Goal: Complete application form: Complete application form

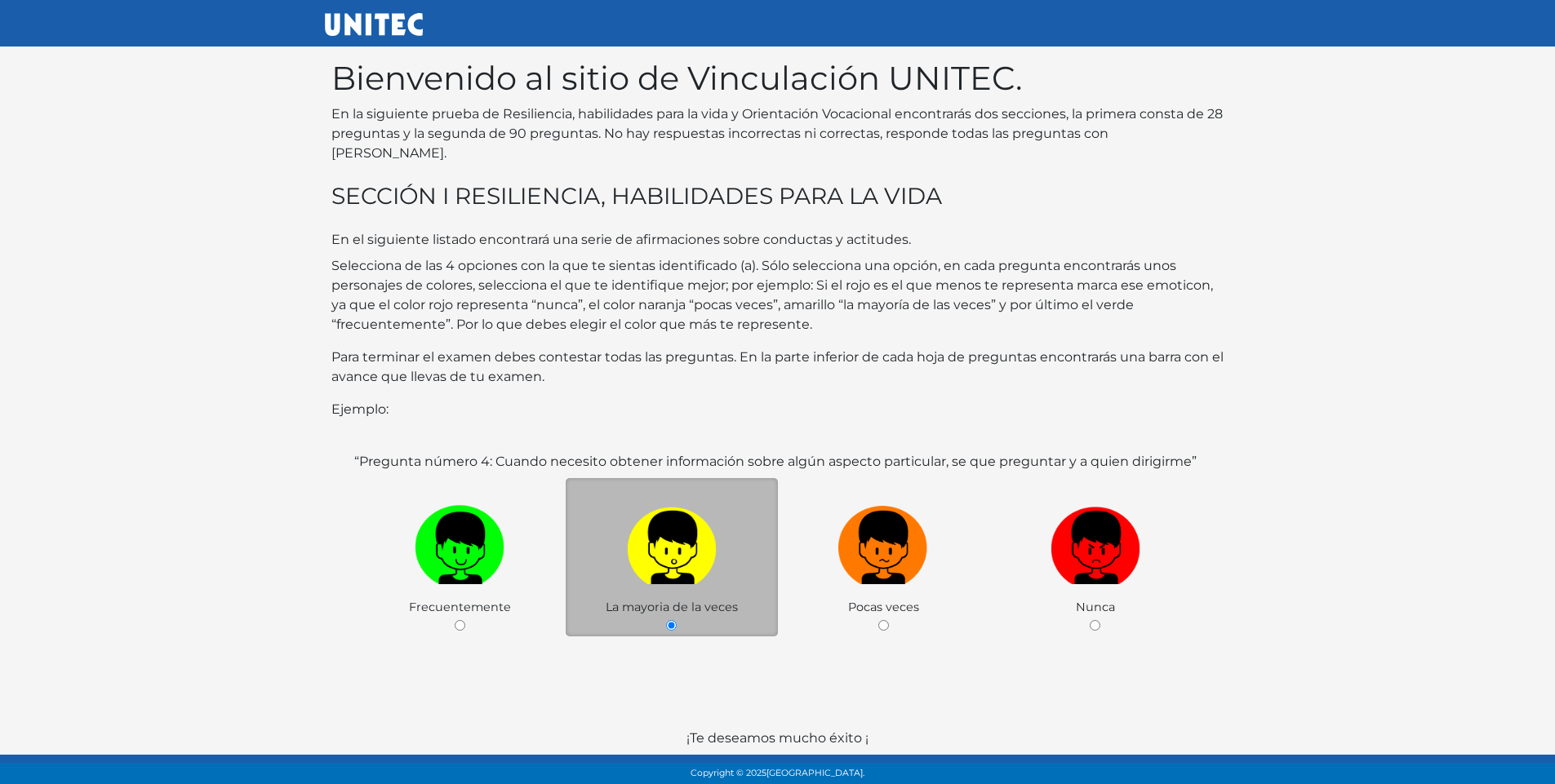
scroll to position [64, 0]
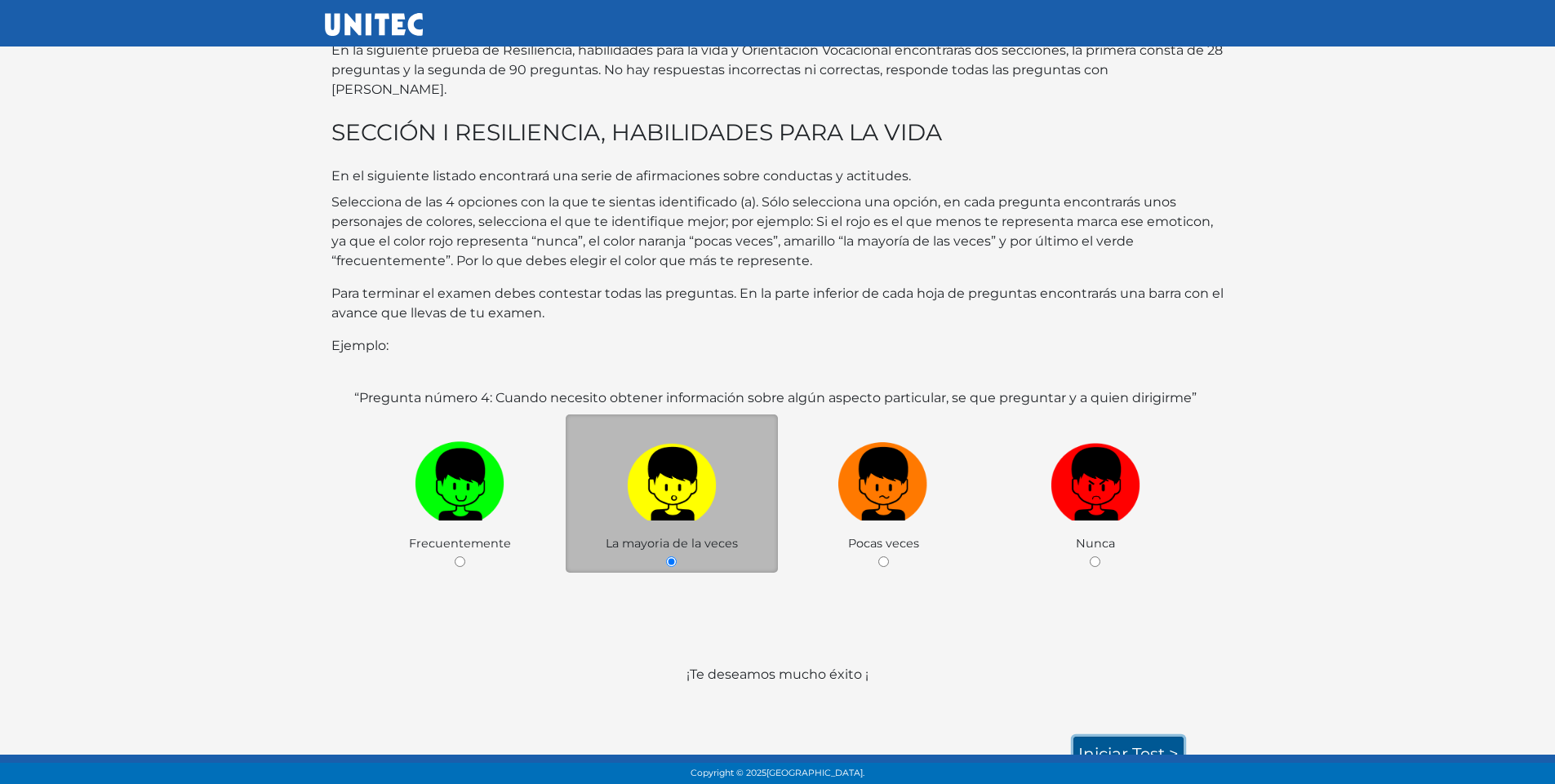
click at [1154, 741] on link "Iniciar test >" at bounding box center [1129, 754] width 110 height 34
click at [1131, 736] on link "Iniciar test >" at bounding box center [1129, 754] width 110 height 34
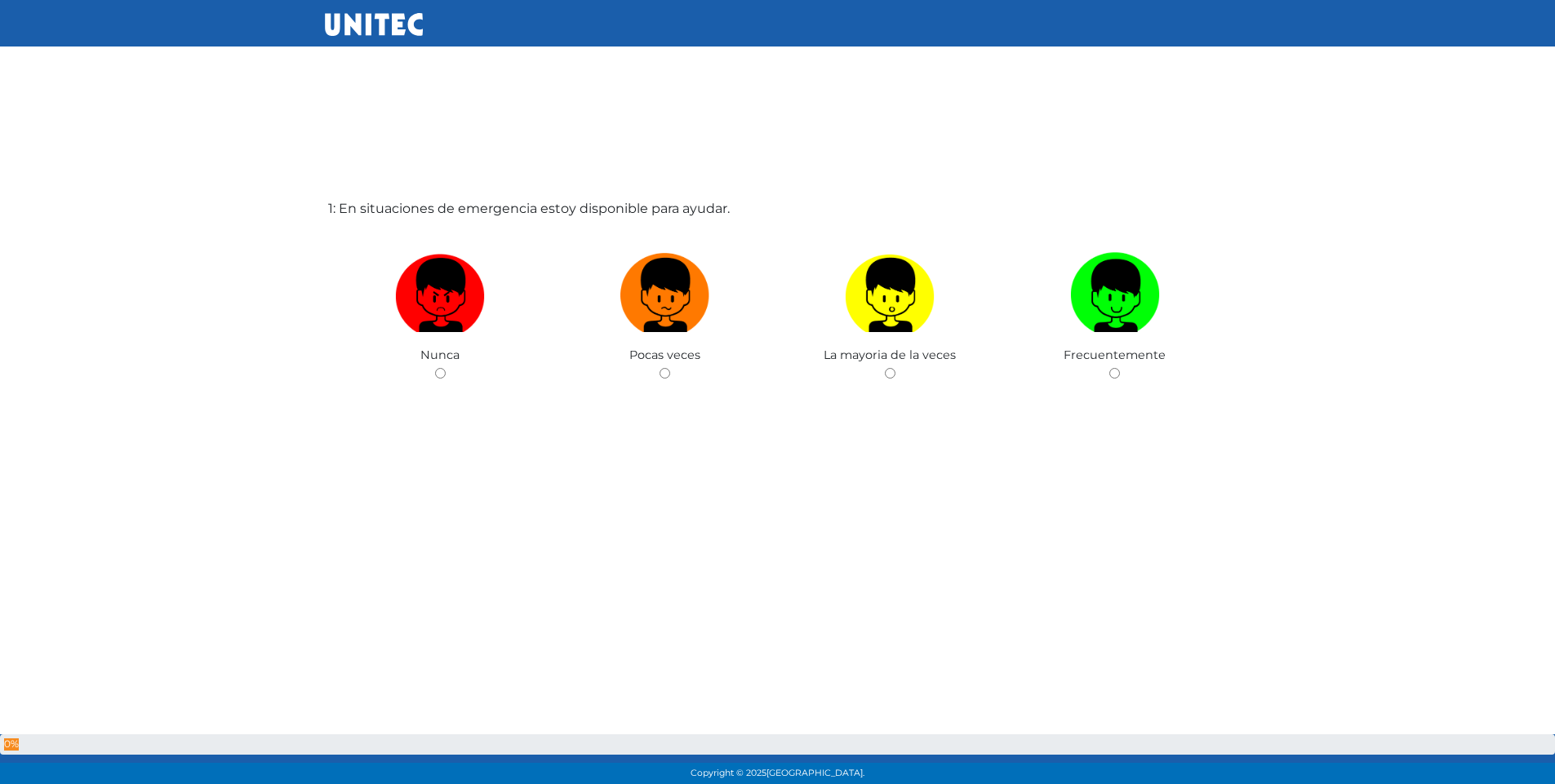
scroll to position [81, 0]
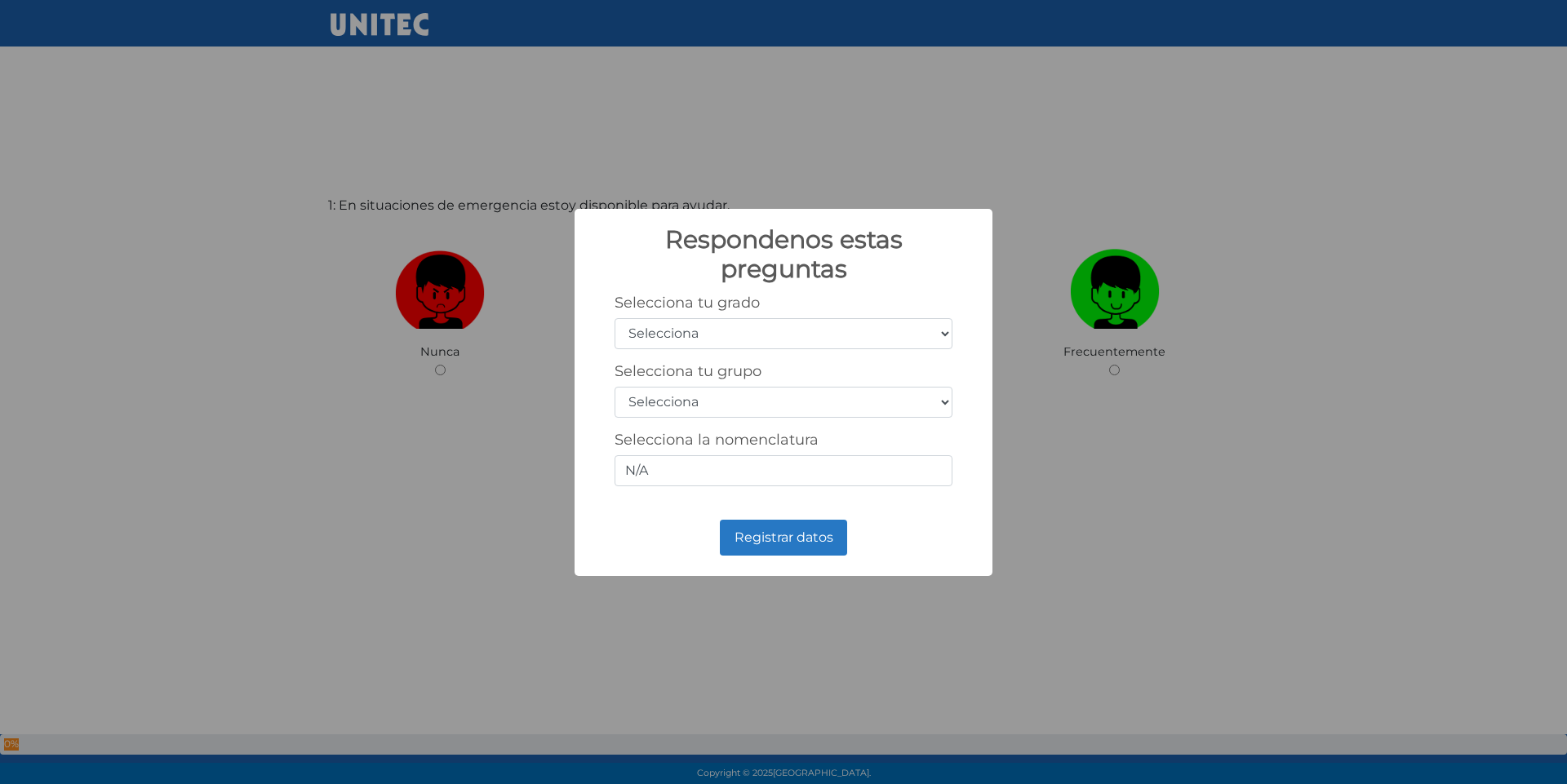
click at [820, 331] on select "Selecciona 1er grado 2do grado 3er grado 4to grado 5to grado 6to grado" at bounding box center [783, 334] width 338 height 31
click at [962, 167] on div "Respondenos estas preguntas × Selecciona tu grado Selecciona 1er grado 2do grad…" at bounding box center [784, 392] width 1567 height 784
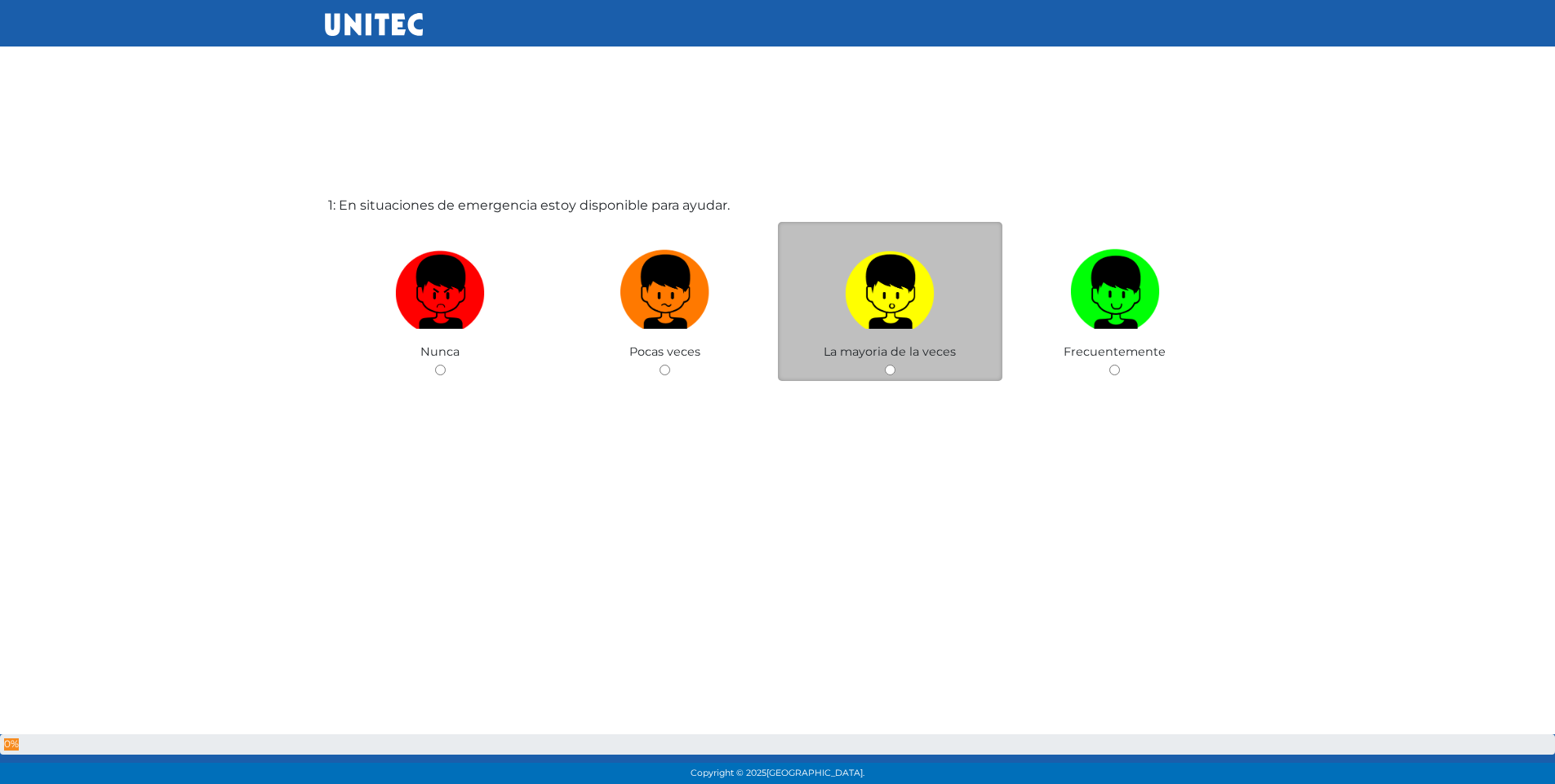
click at [872, 342] on div "La mayoria de la veces" at bounding box center [890, 301] width 225 height 159
click at [892, 369] on input "radio" at bounding box center [890, 369] width 11 height 11
radio input "true"
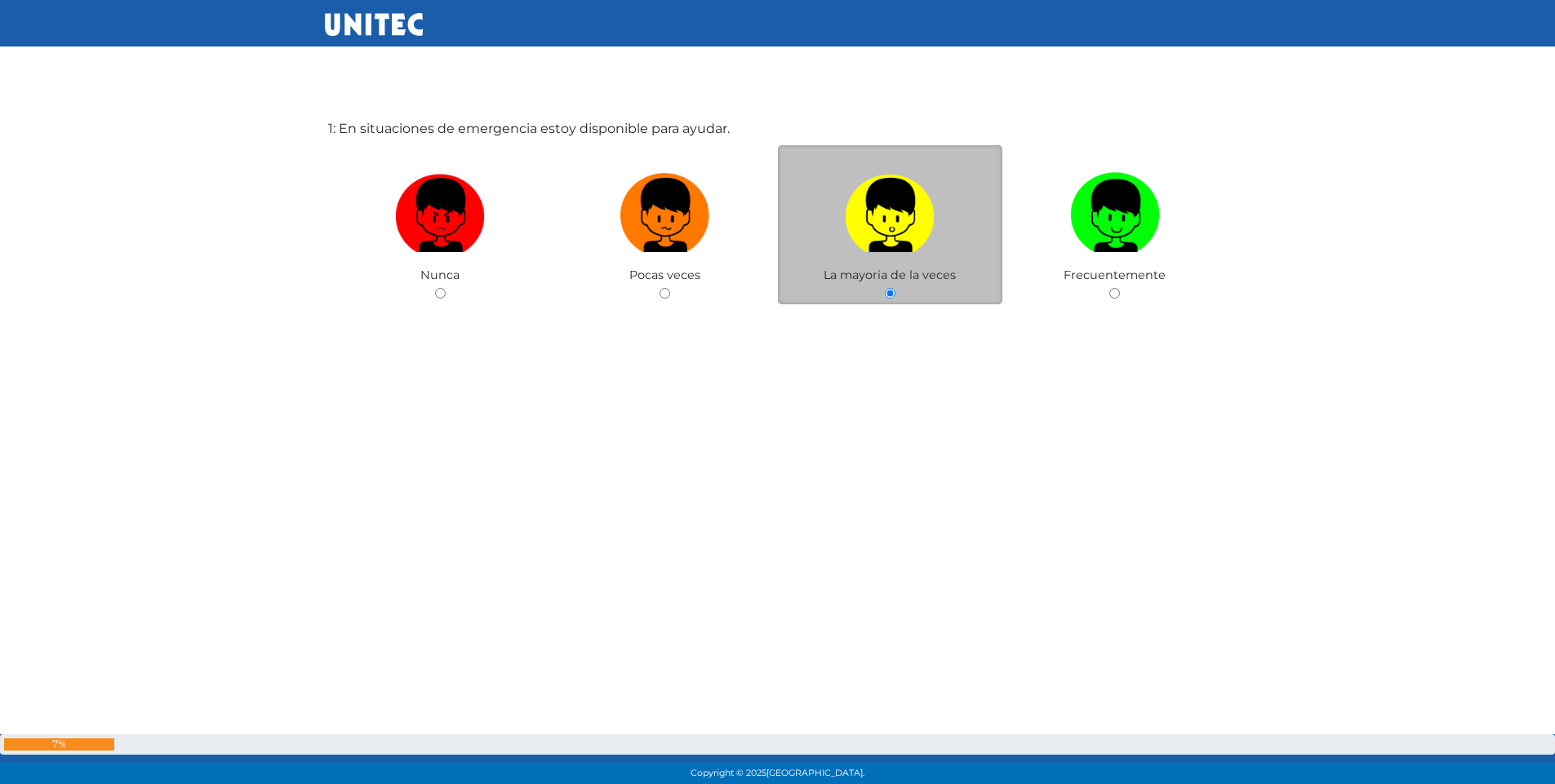
scroll to position [160, 0]
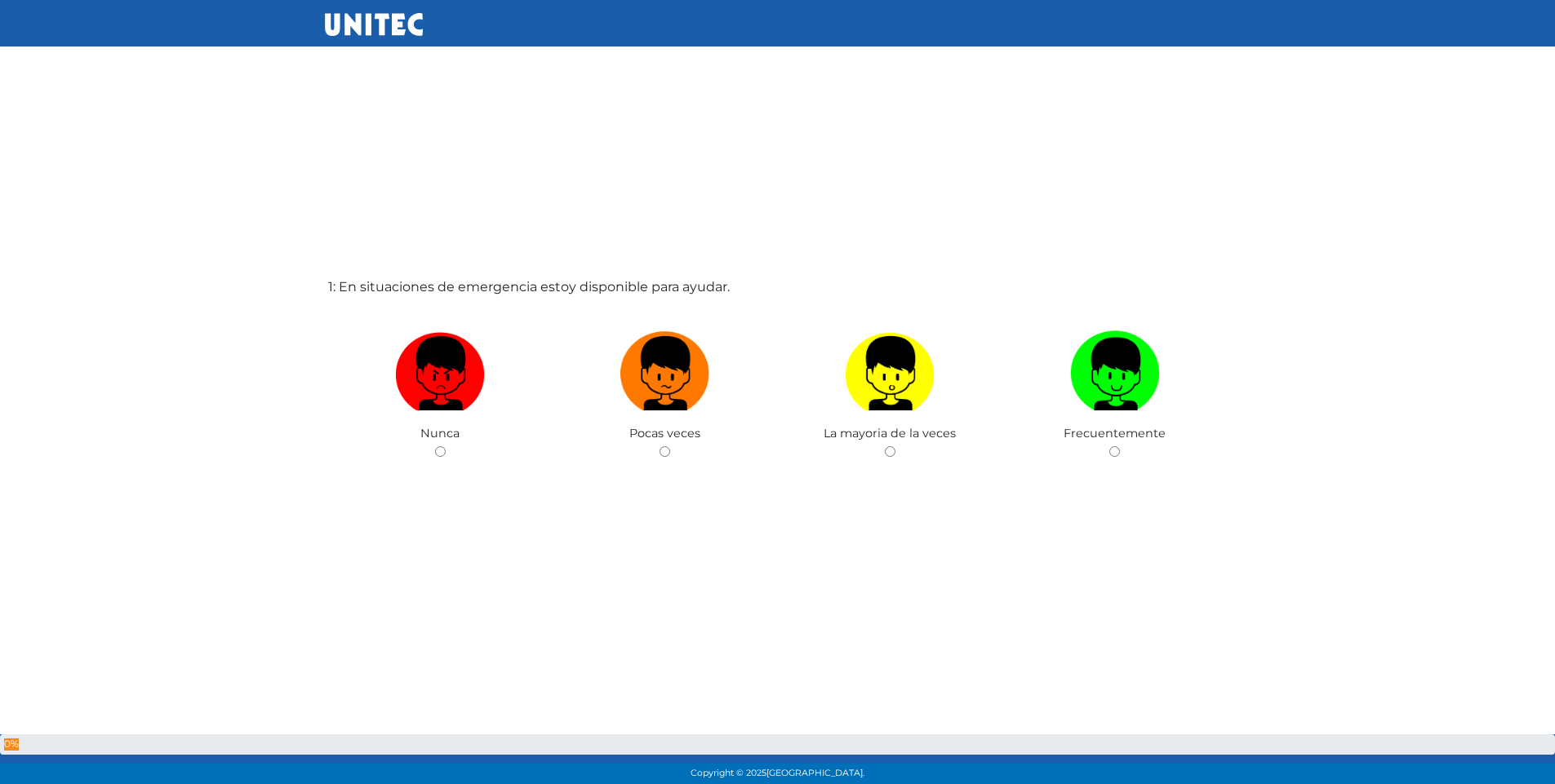
scroll to position [158, 0]
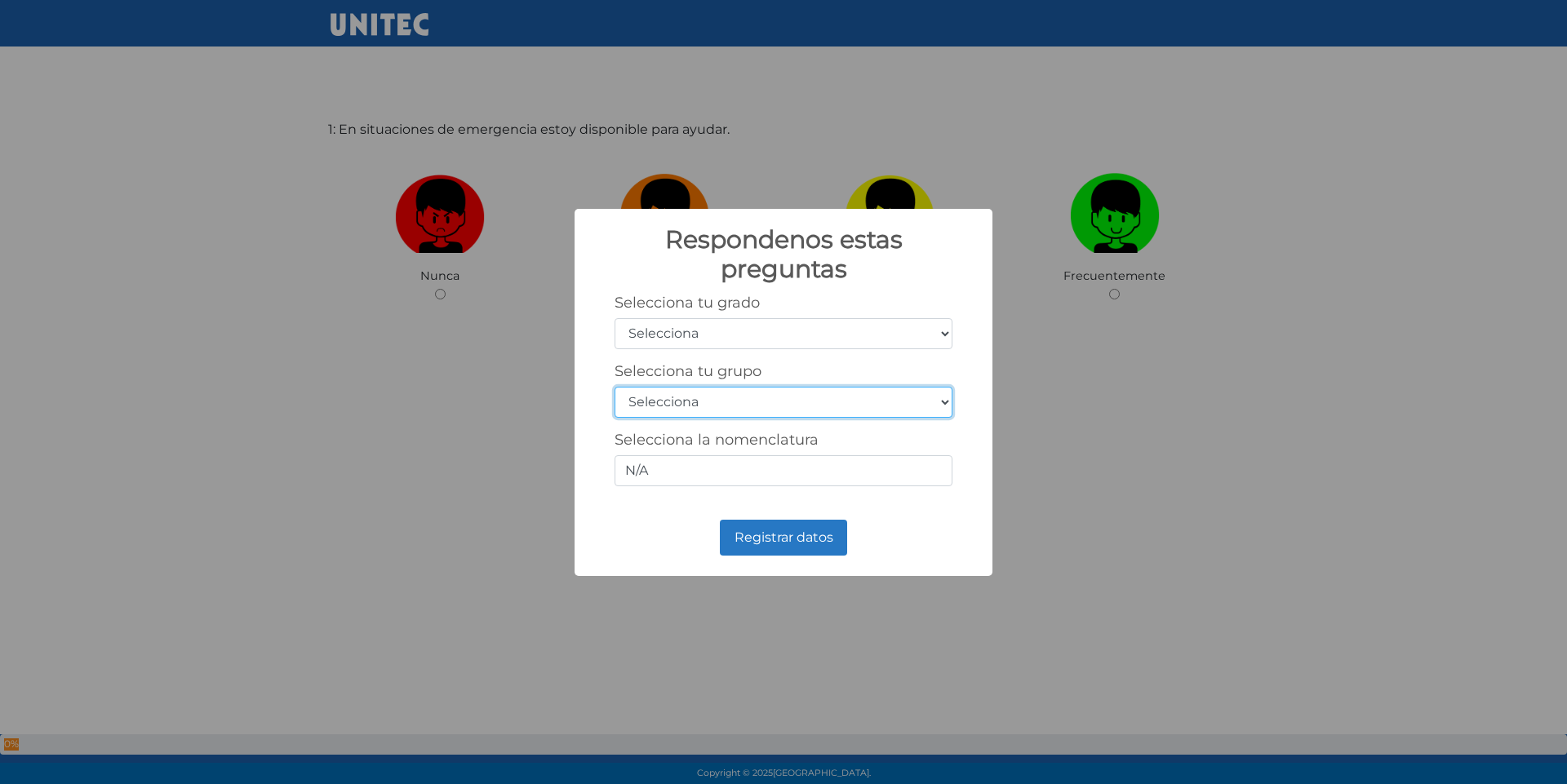
click at [747, 400] on select "Selecciona A B C D E F G H I J K L M N O P Q R S T U V W X Y Z" at bounding box center [783, 402] width 338 height 31
select select "b"
click at [614, 387] on select "Selecciona A B C D E F G H I J K L M N O P Q R S T U V W X Y Z" at bounding box center [783, 402] width 338 height 31
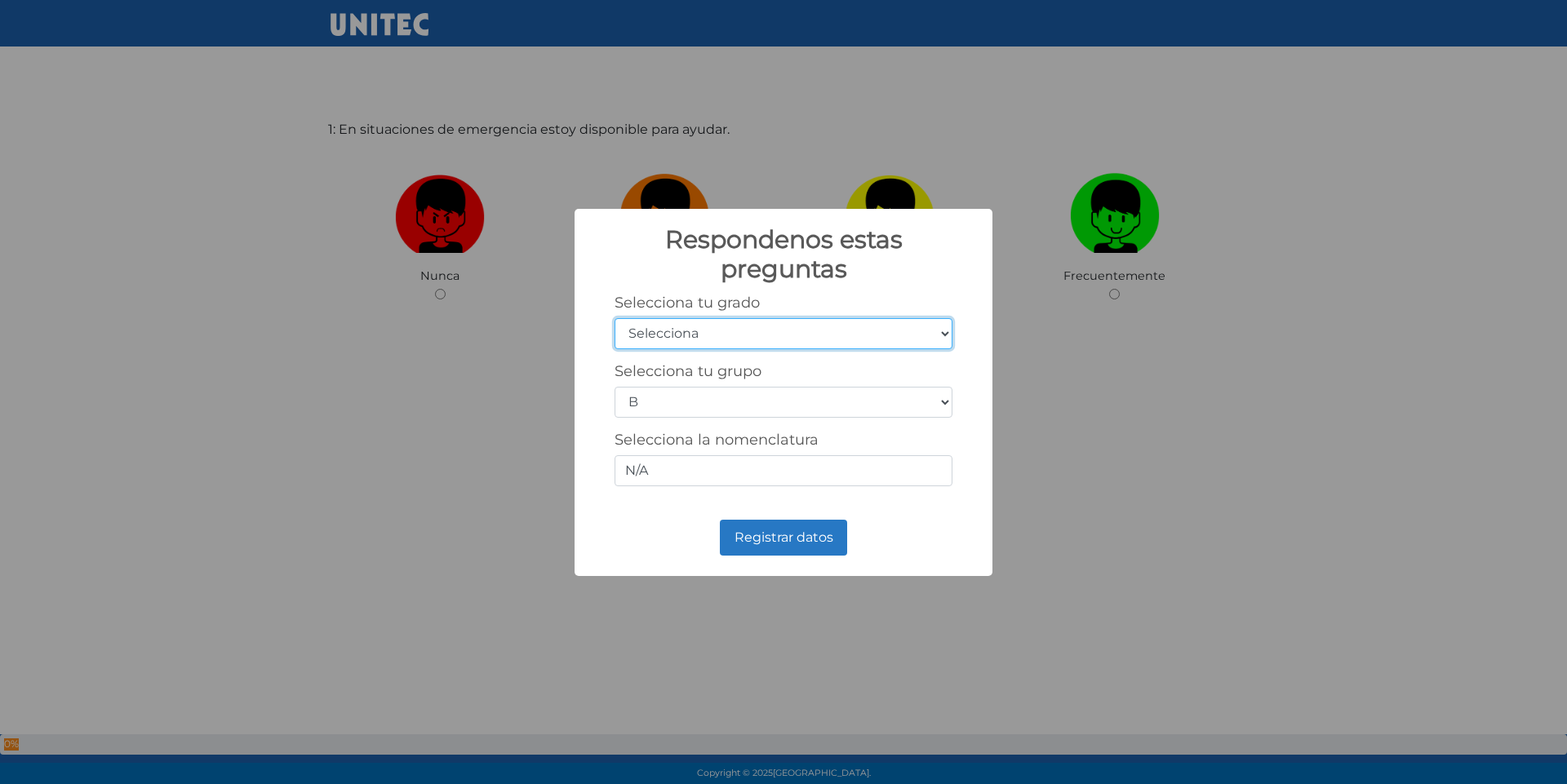
click at [693, 337] on select "Selecciona 1er grado 2do grado 3er grado 4to grado 5to grado 6to grado" at bounding box center [783, 334] width 338 height 31
select select "5"
click at [614, 319] on select "Selecciona 1er grado 2do grado 3er grado 4to grado 5to grado 6to grado" at bounding box center [783, 334] width 338 height 31
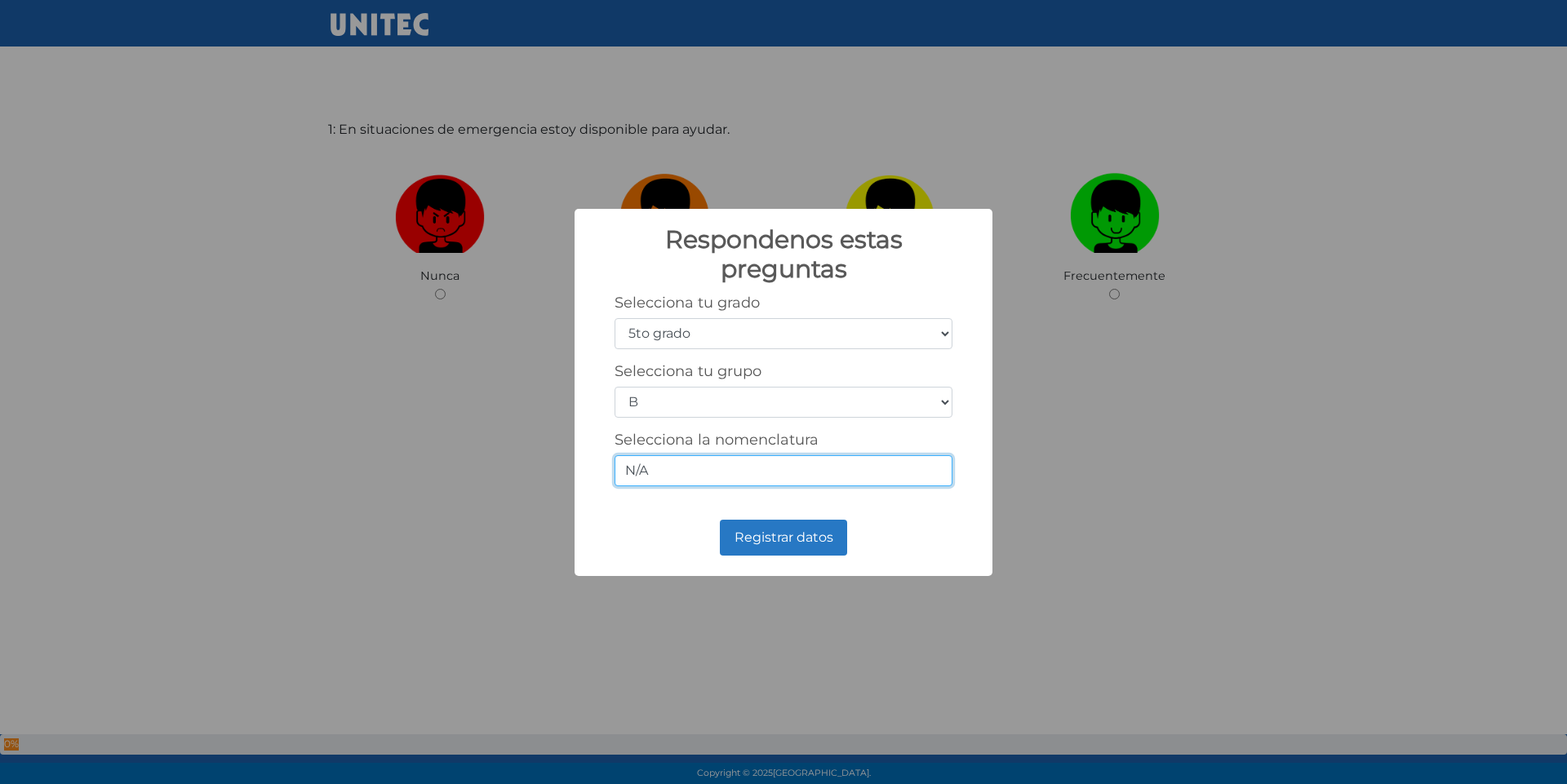
click at [701, 461] on input "N/A" at bounding box center [783, 471] width 338 height 31
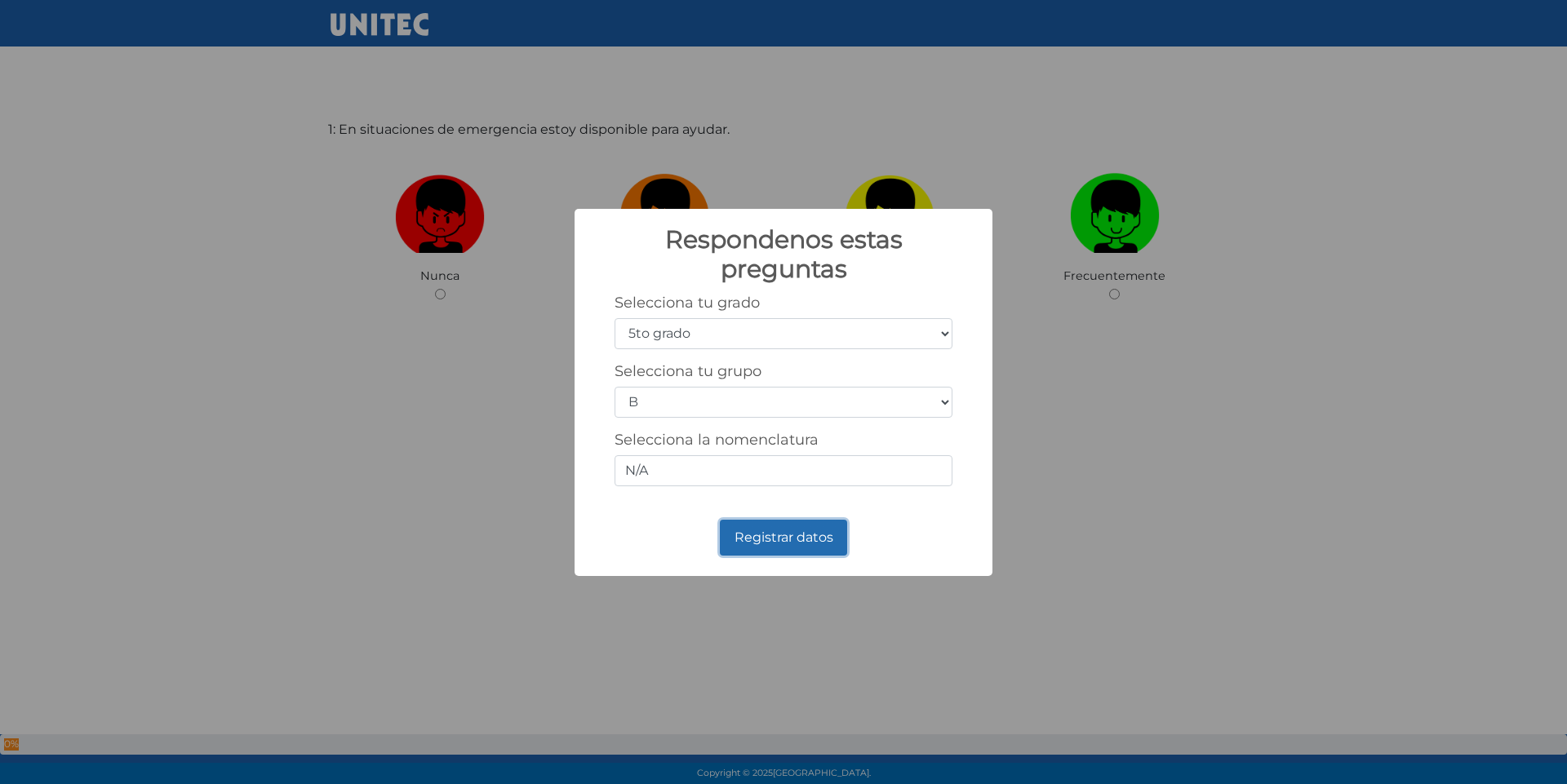
click at [779, 532] on button "Registrar datos" at bounding box center [783, 538] width 127 height 36
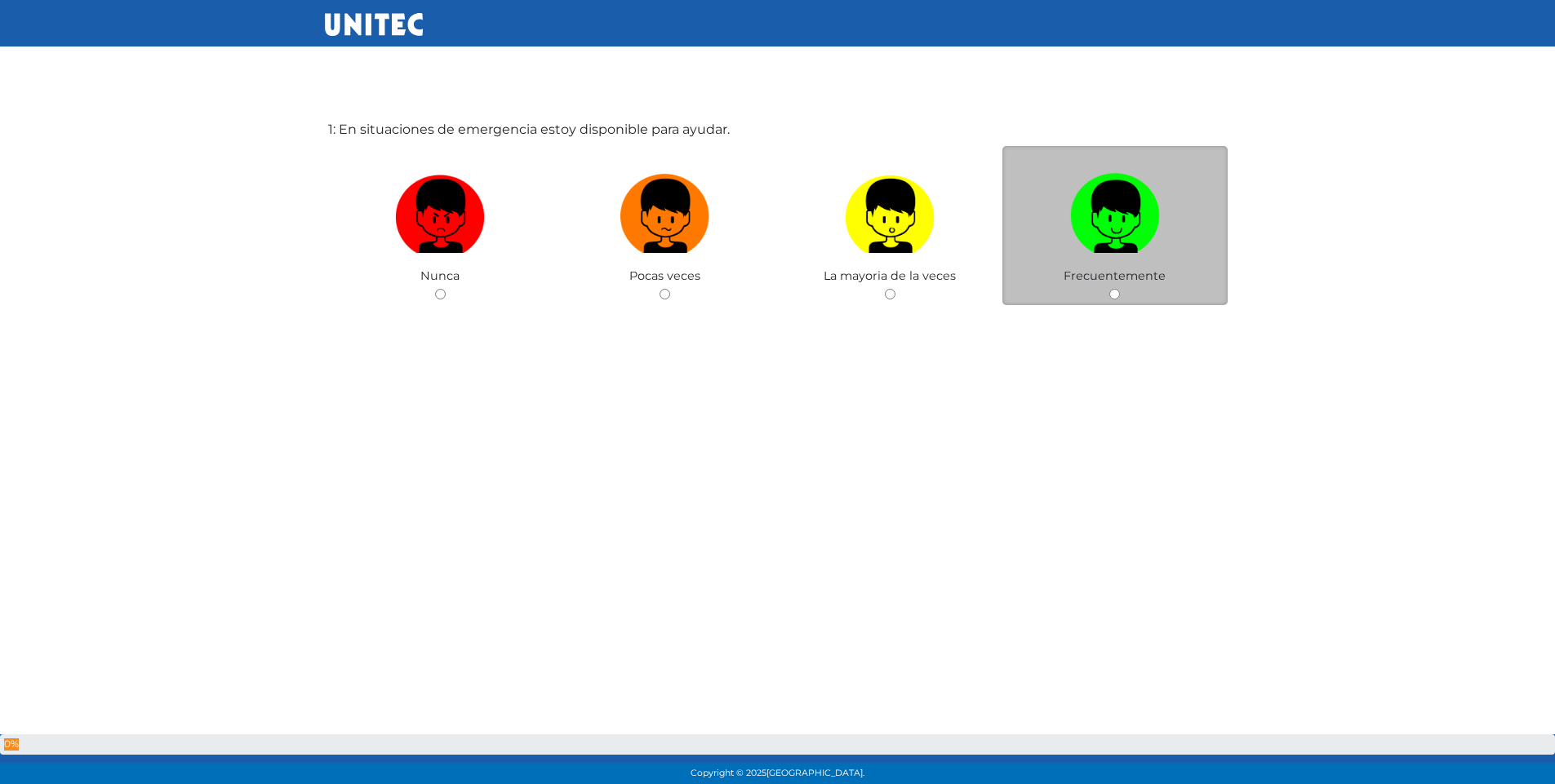
click at [1116, 282] on span "Frecuentemente" at bounding box center [1115, 276] width 102 height 15
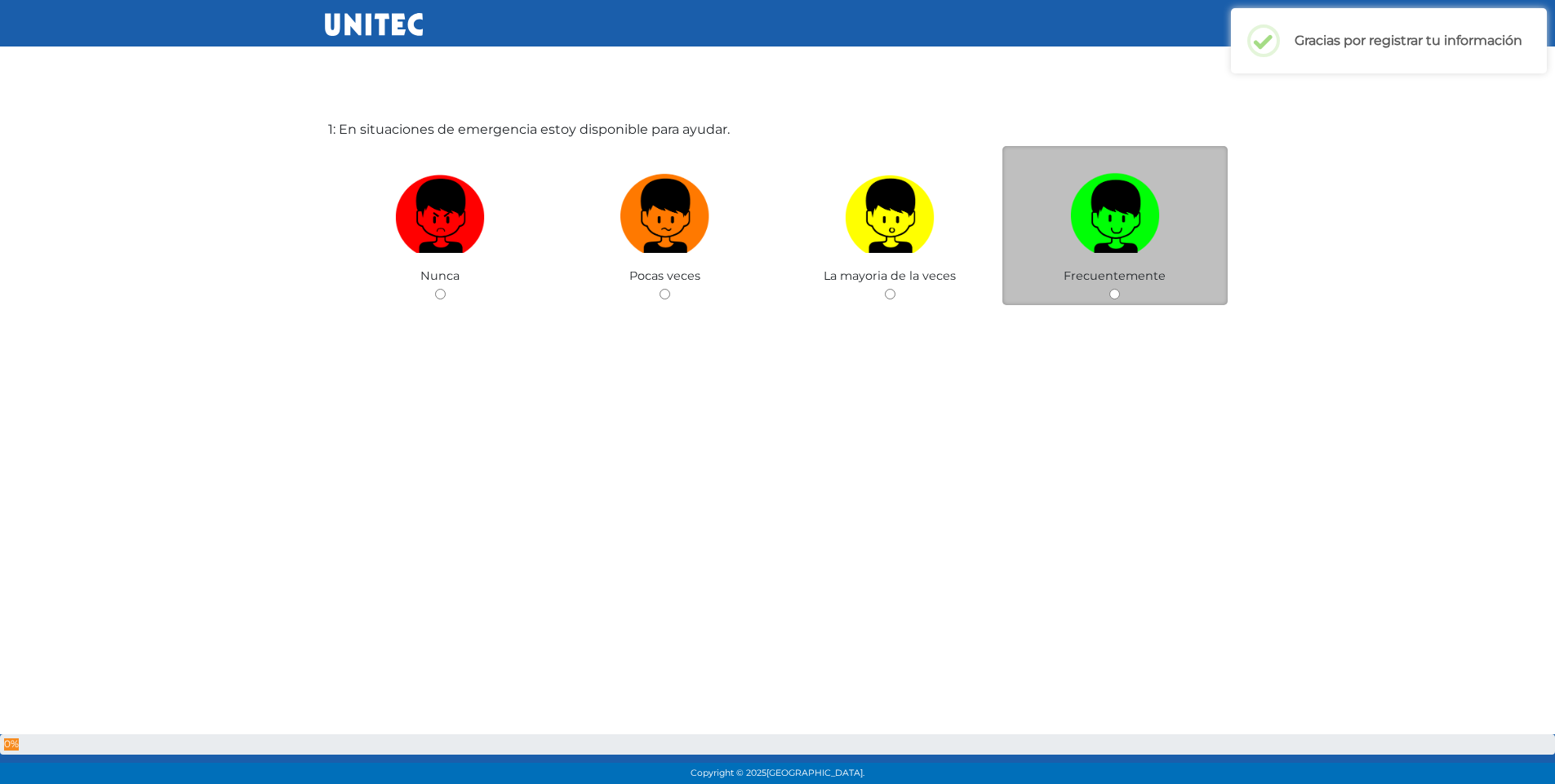
click at [1113, 295] on input "radio" at bounding box center [1115, 294] width 11 height 11
radio input "true"
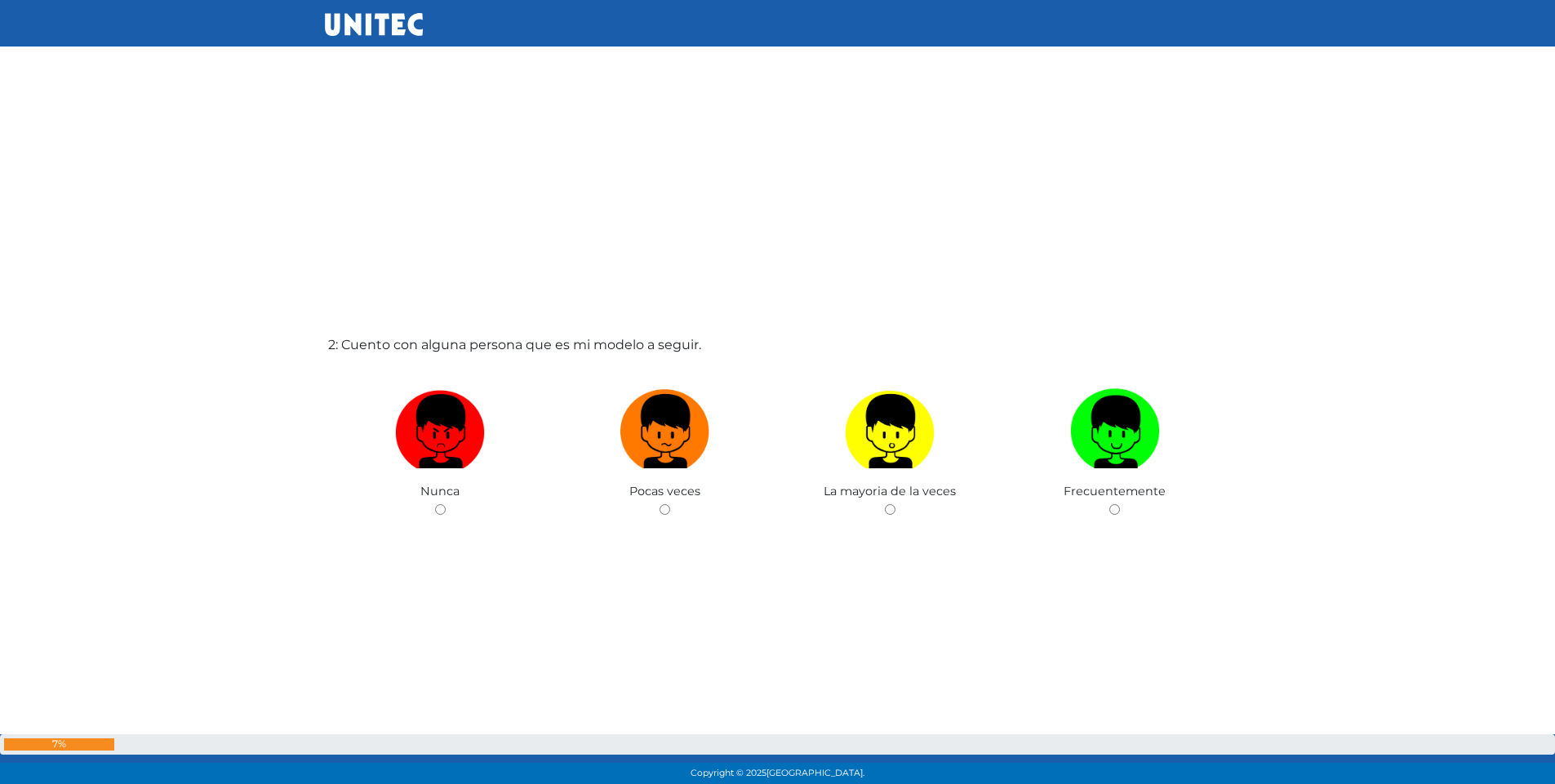
scroll to position [808, 0]
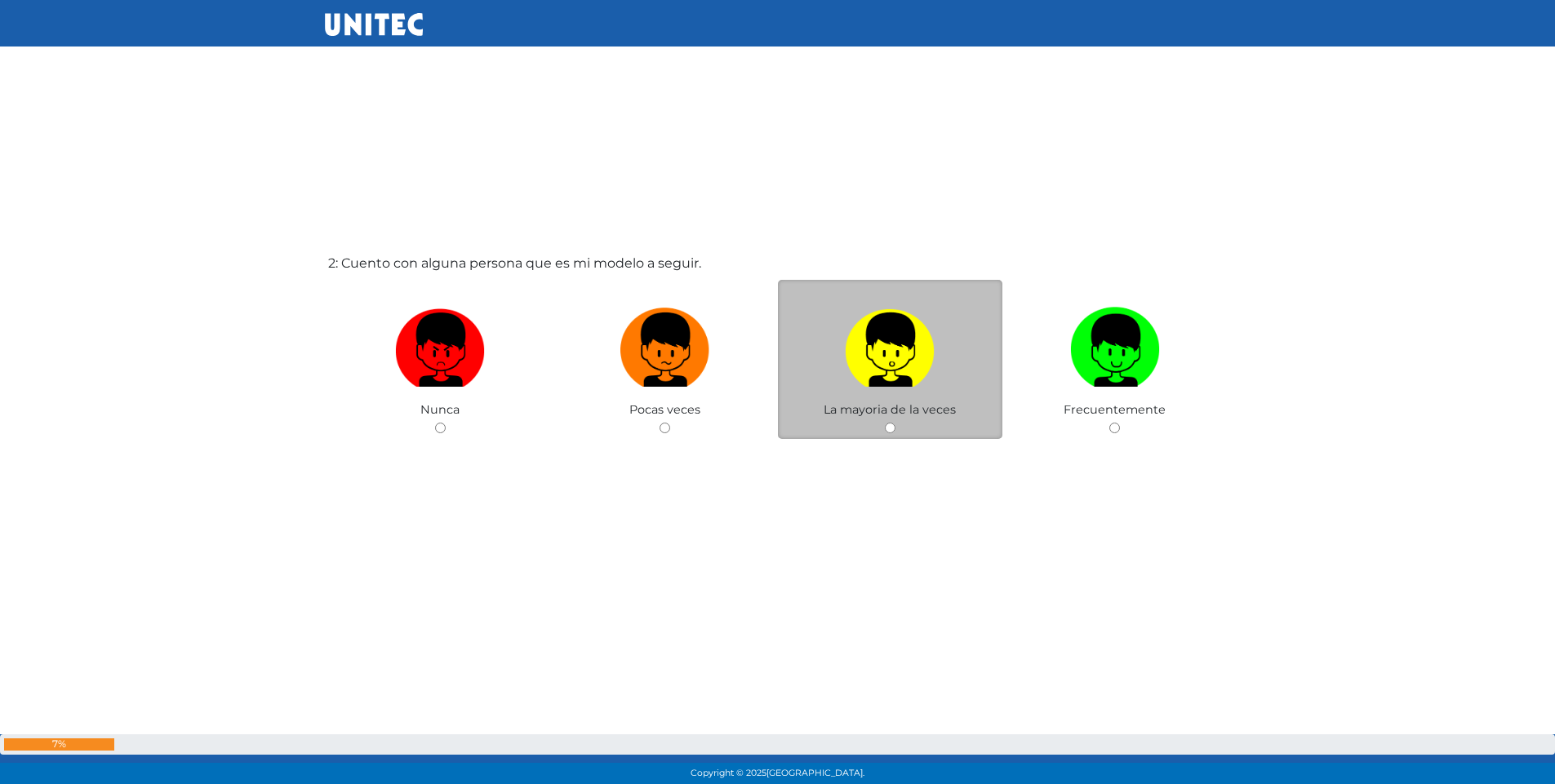
click at [872, 406] on span "La mayoria de la veces" at bounding box center [890, 410] width 132 height 15
click at [895, 430] on div "La mayoria de la veces" at bounding box center [890, 360] width 225 height 159
click at [886, 431] on input "radio" at bounding box center [890, 428] width 11 height 11
radio input "true"
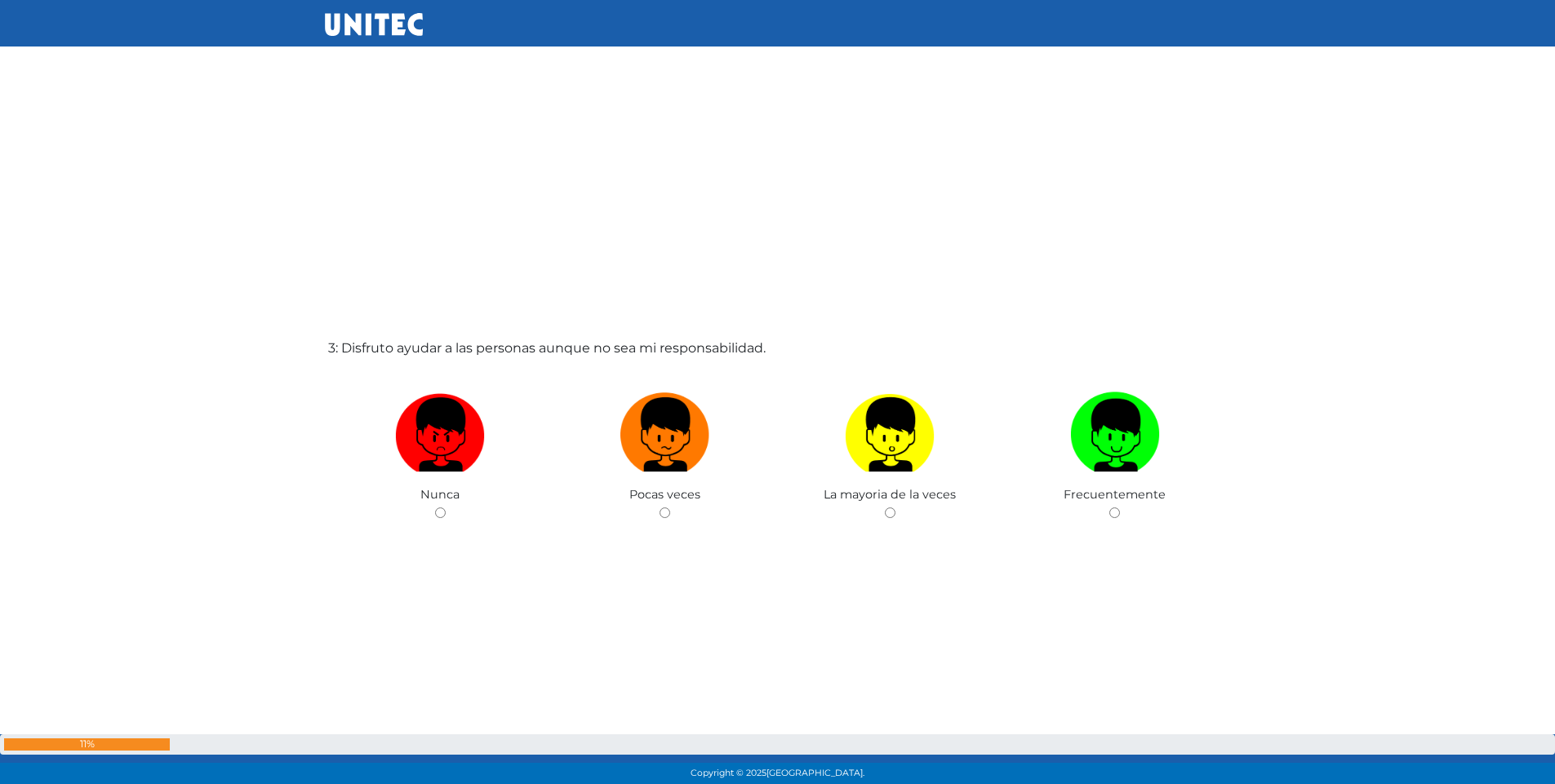
scroll to position [1535, 0]
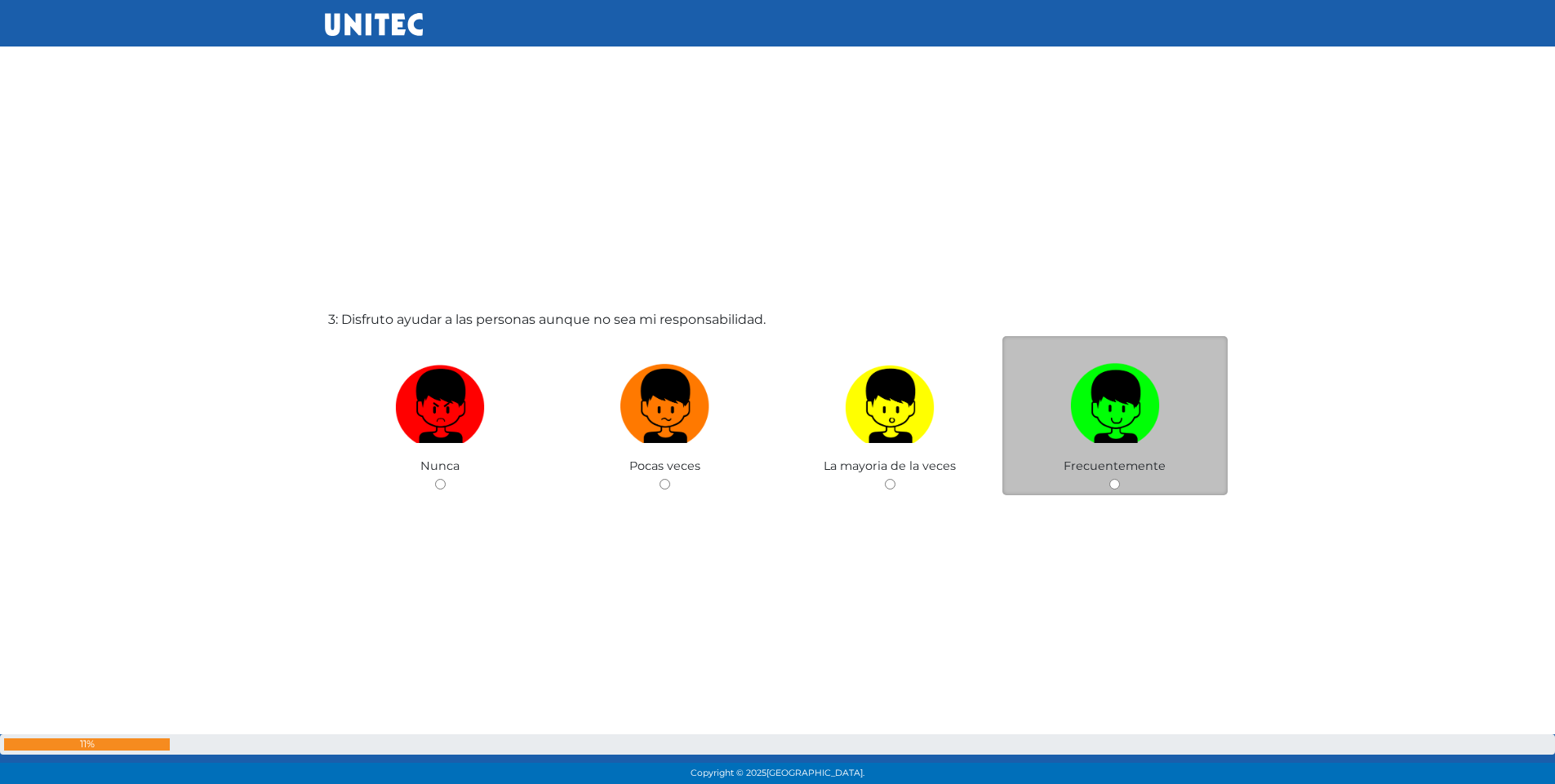
click at [1110, 484] on input "radio" at bounding box center [1115, 484] width 11 height 11
radio input "true"
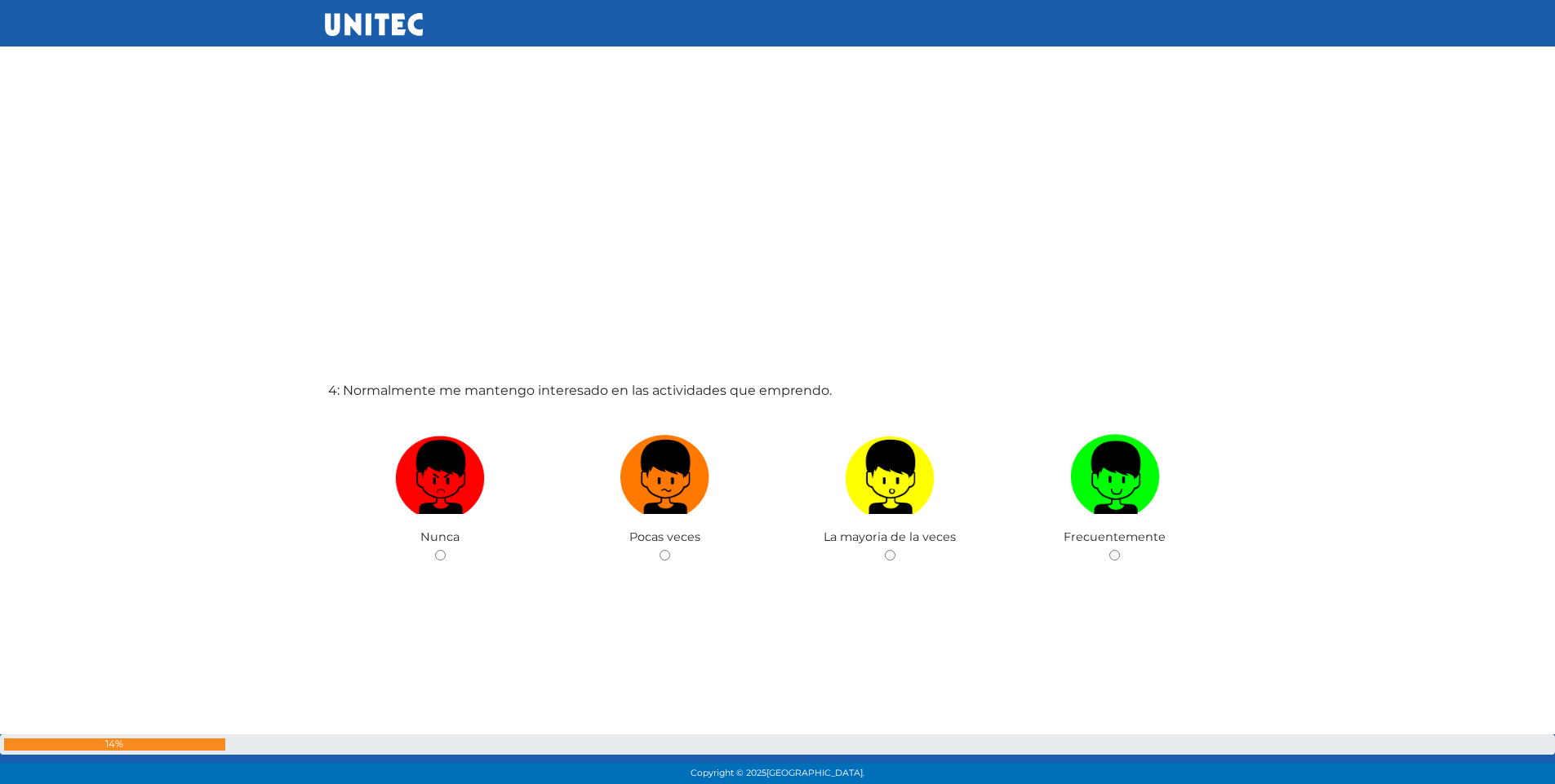
scroll to position [2249, 0]
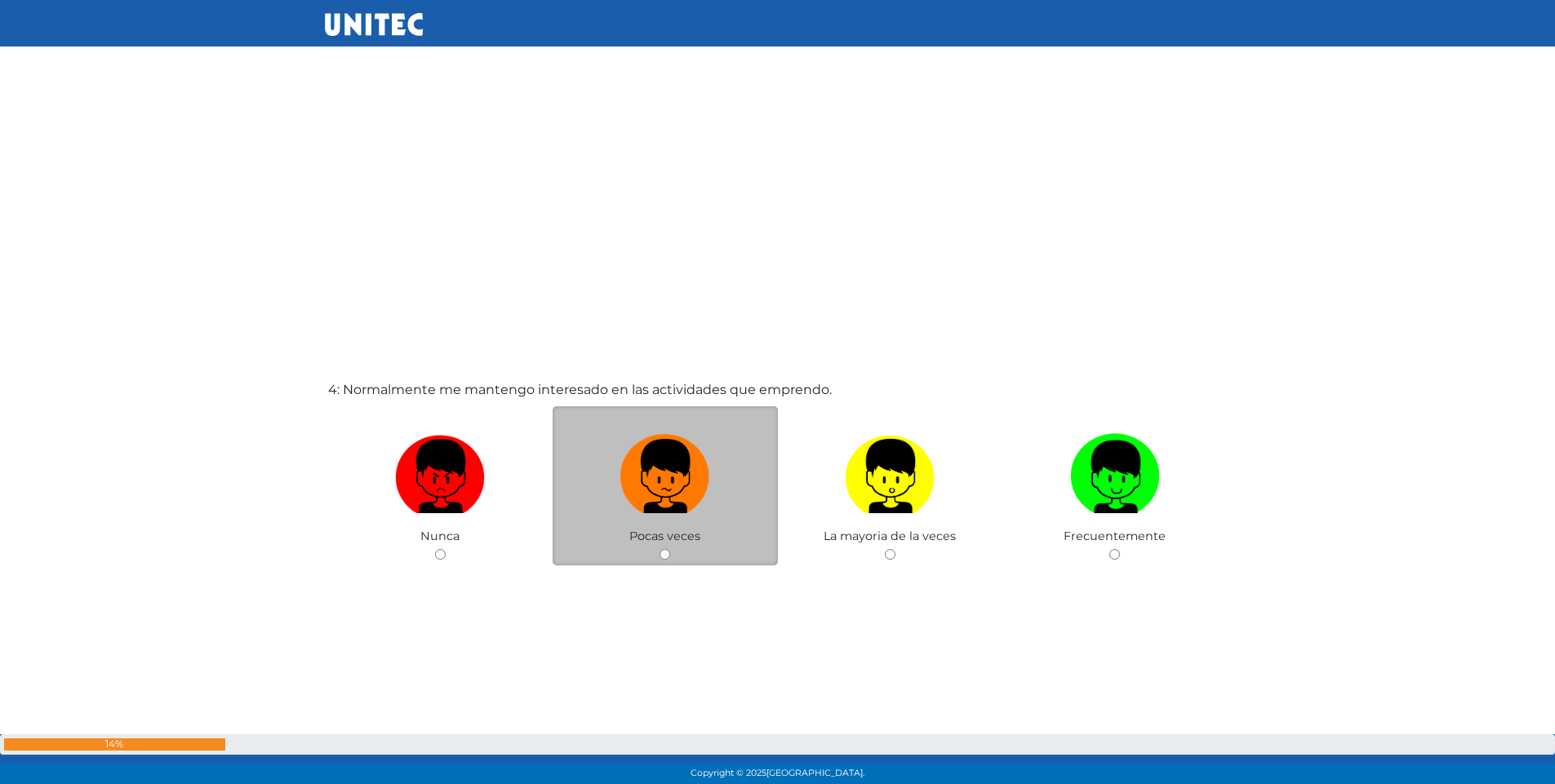
click at [664, 553] on input "radio" at bounding box center [665, 554] width 11 height 11
radio input "true"
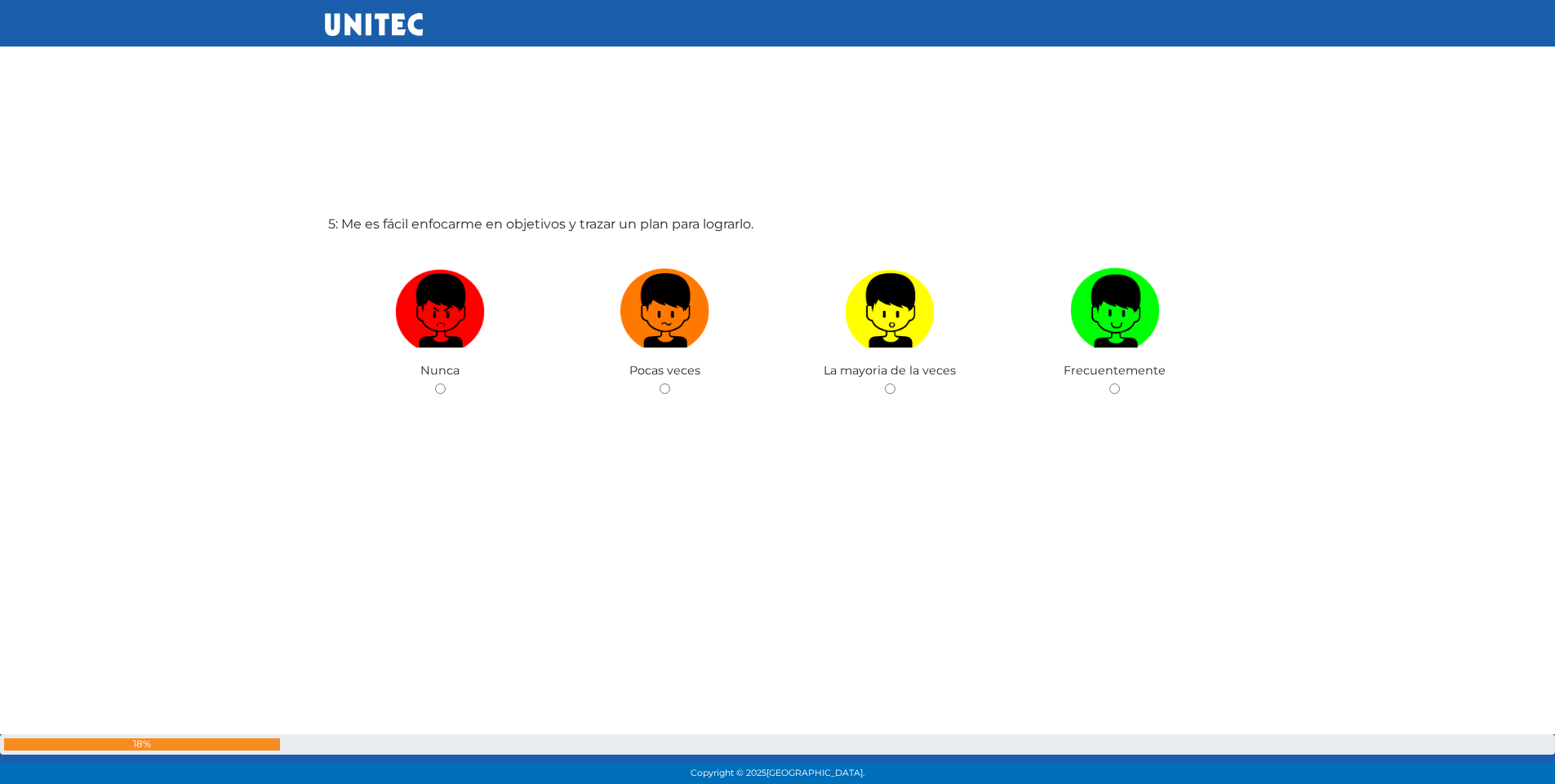
scroll to position [3217, 0]
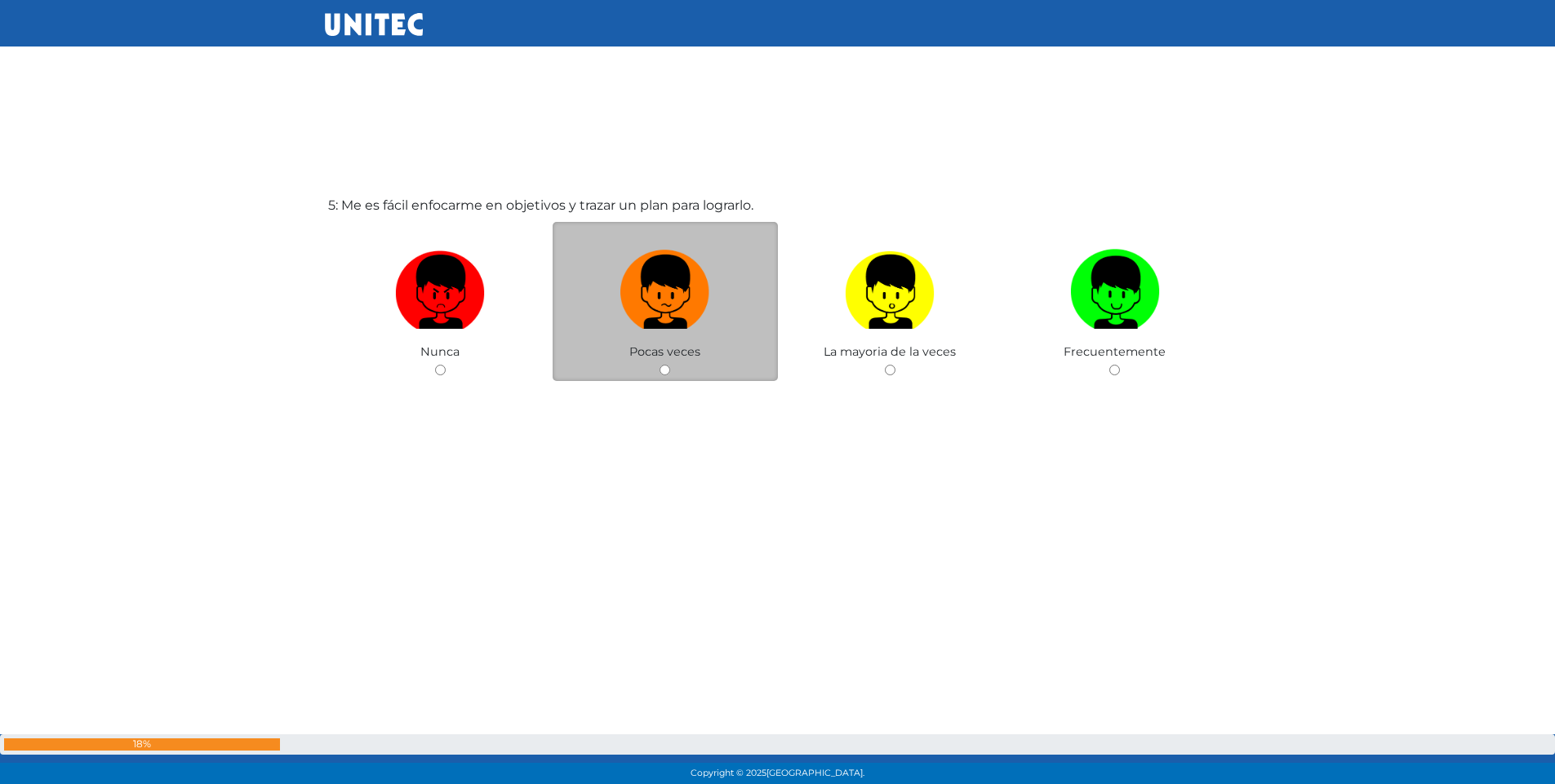
click at [669, 369] on input "radio" at bounding box center [665, 369] width 11 height 11
radio input "true"
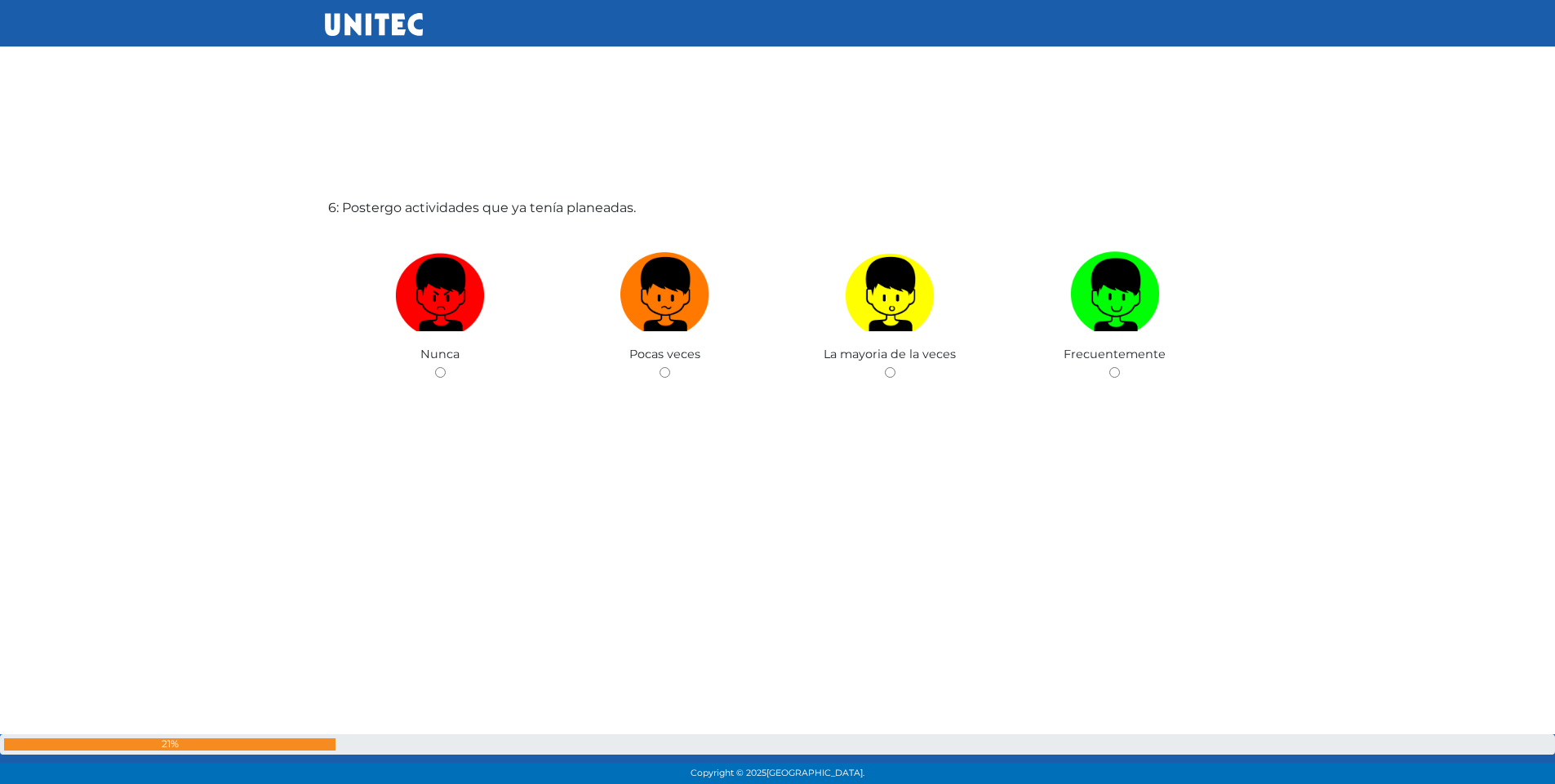
scroll to position [4001, 0]
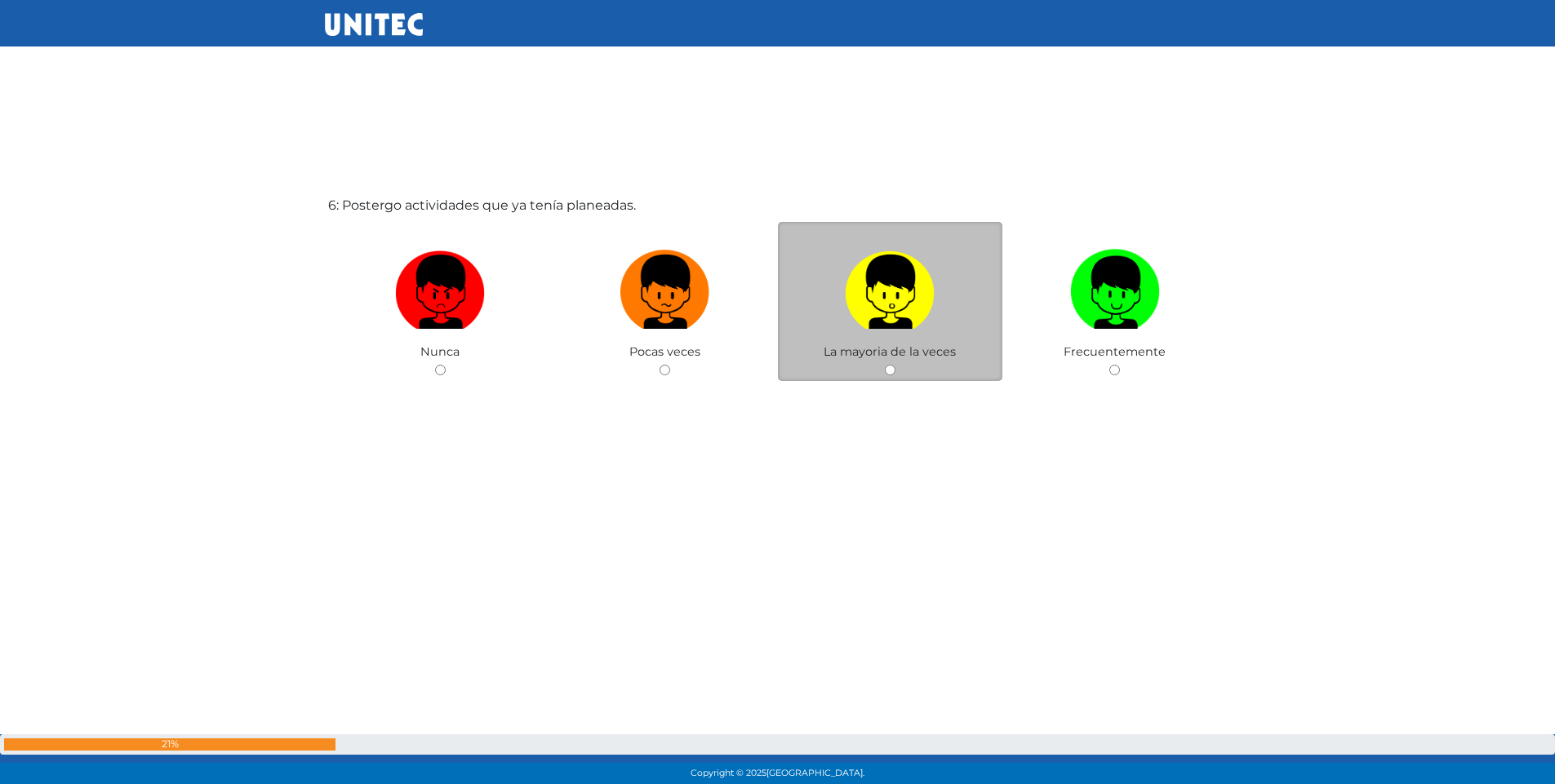
click at [897, 371] on div "La mayoria de la veces" at bounding box center [890, 301] width 225 height 159
click at [890, 369] on input "radio" at bounding box center [890, 369] width 11 height 11
radio input "true"
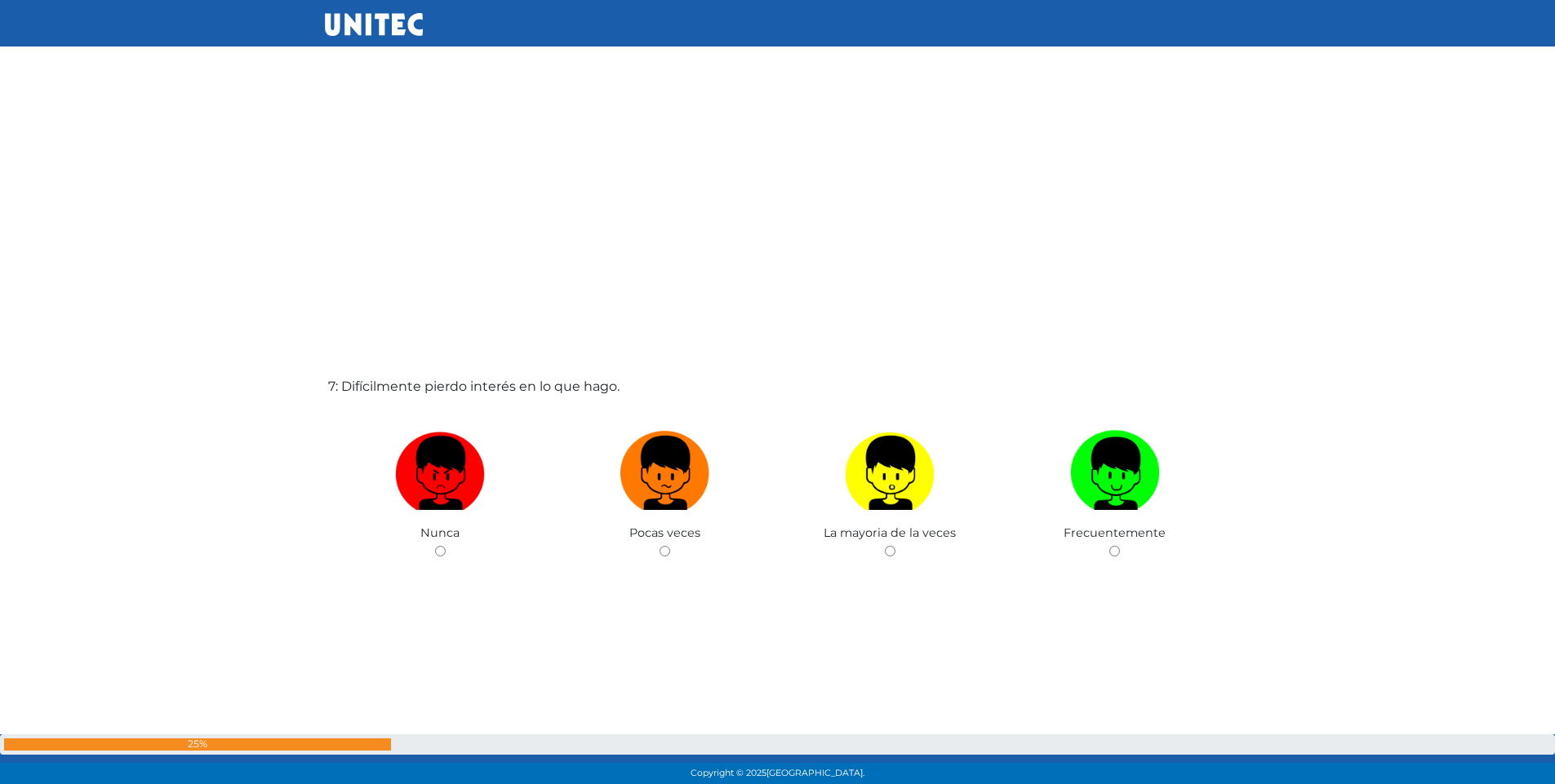
scroll to position [4622, 0]
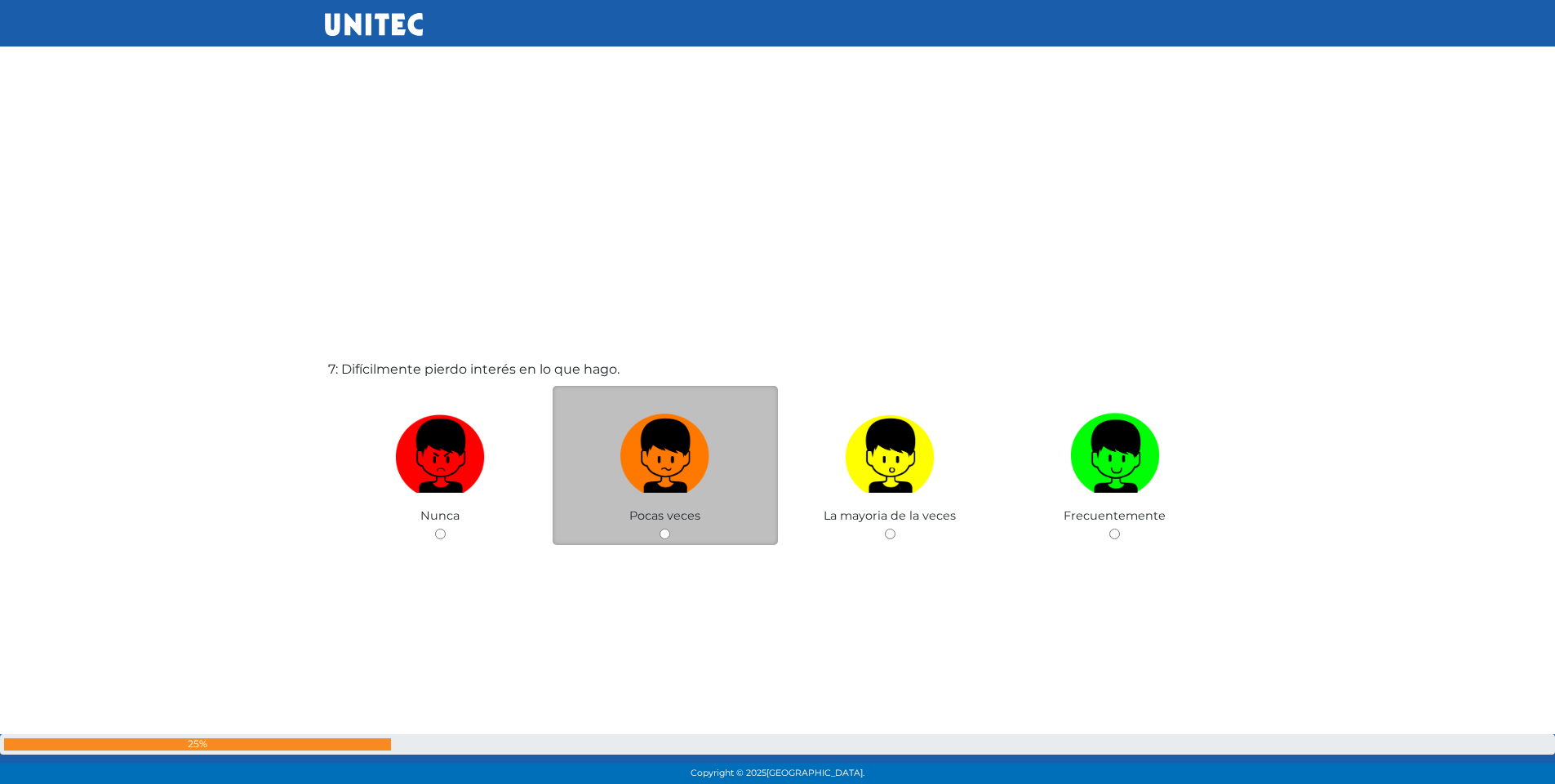
click at [662, 531] on input "radio" at bounding box center [665, 534] width 11 height 11
radio input "true"
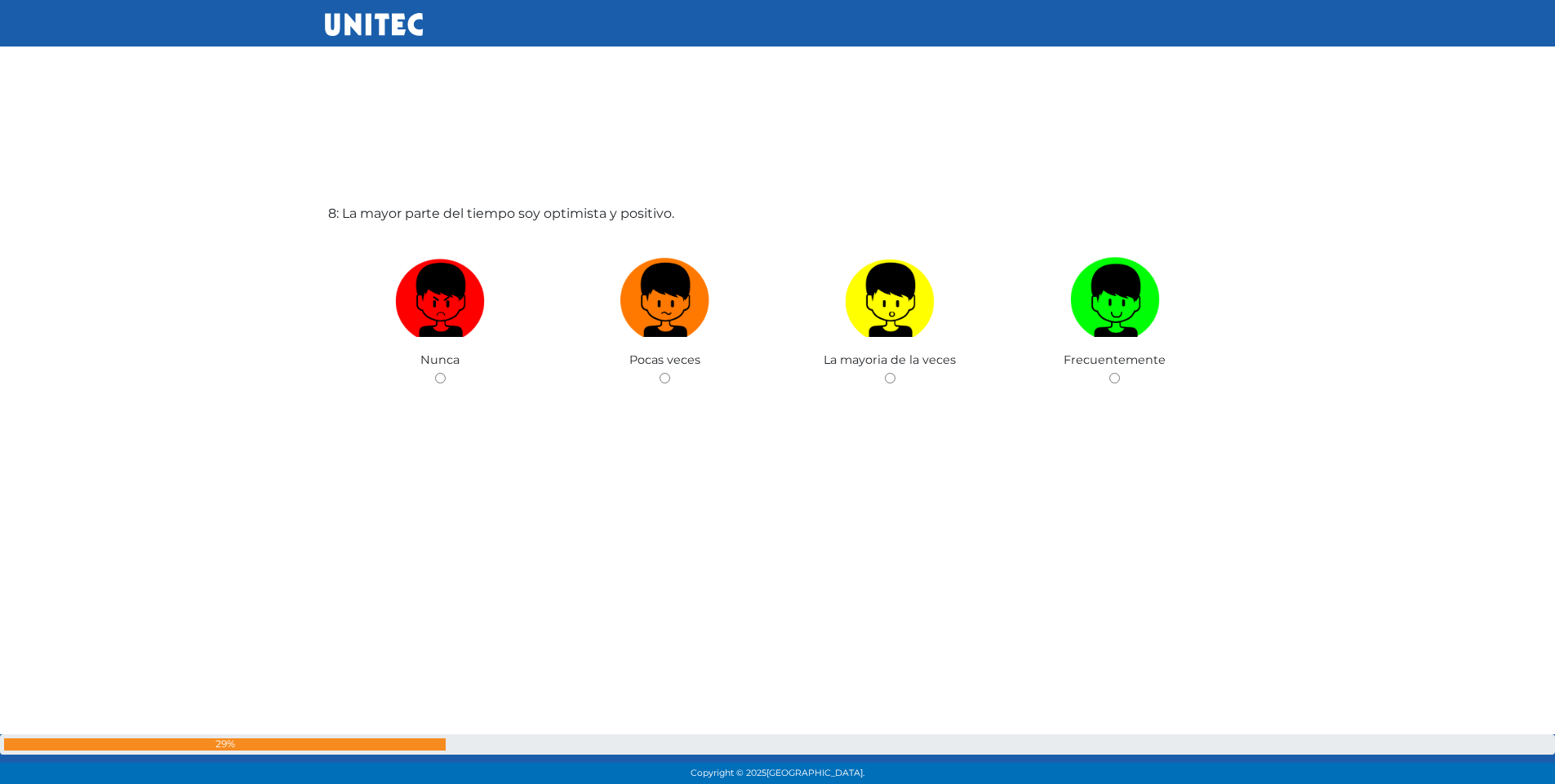
scroll to position [5569, 0]
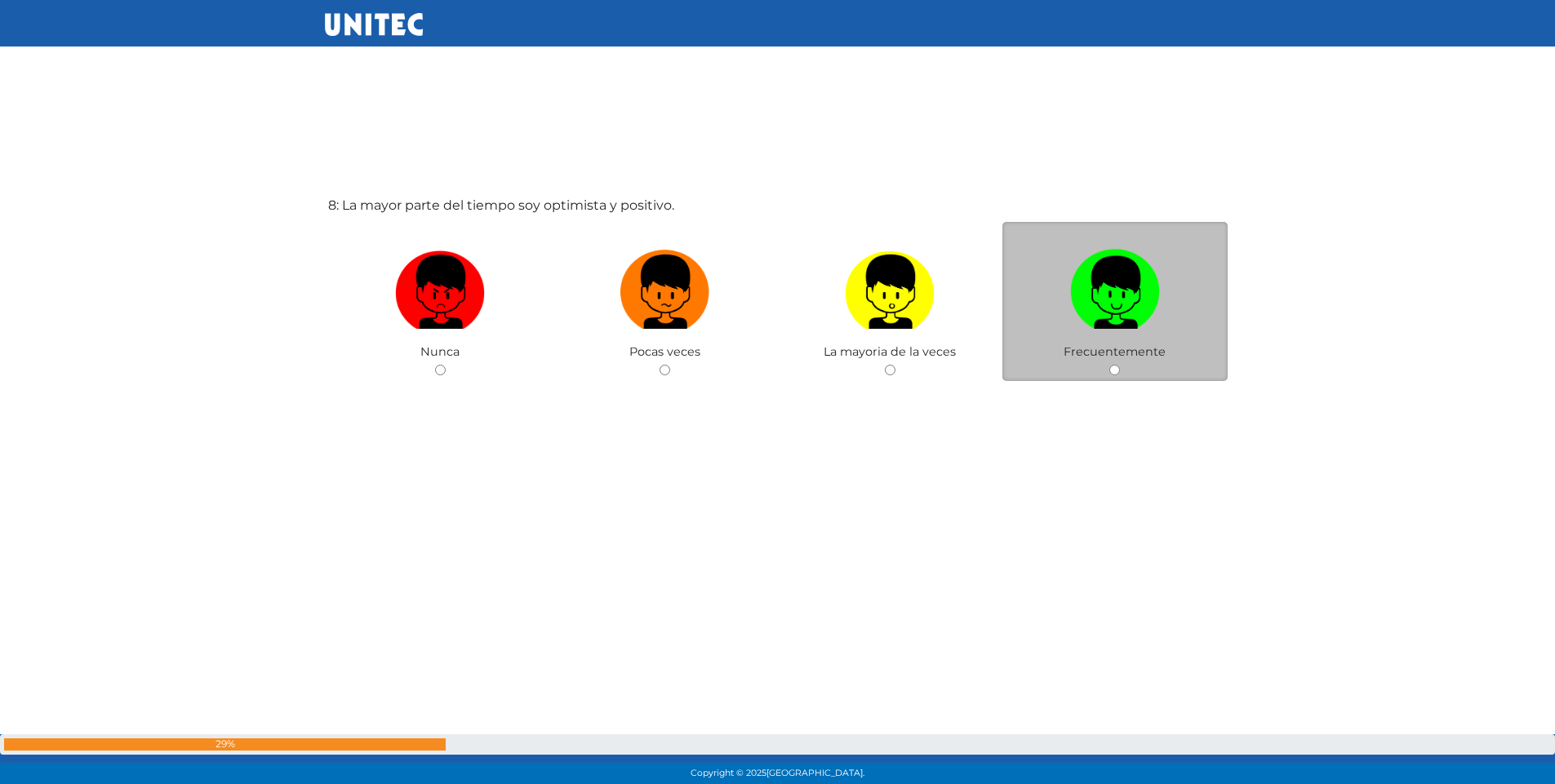
click at [1115, 374] on input "radio" at bounding box center [1115, 369] width 11 height 11
radio input "true"
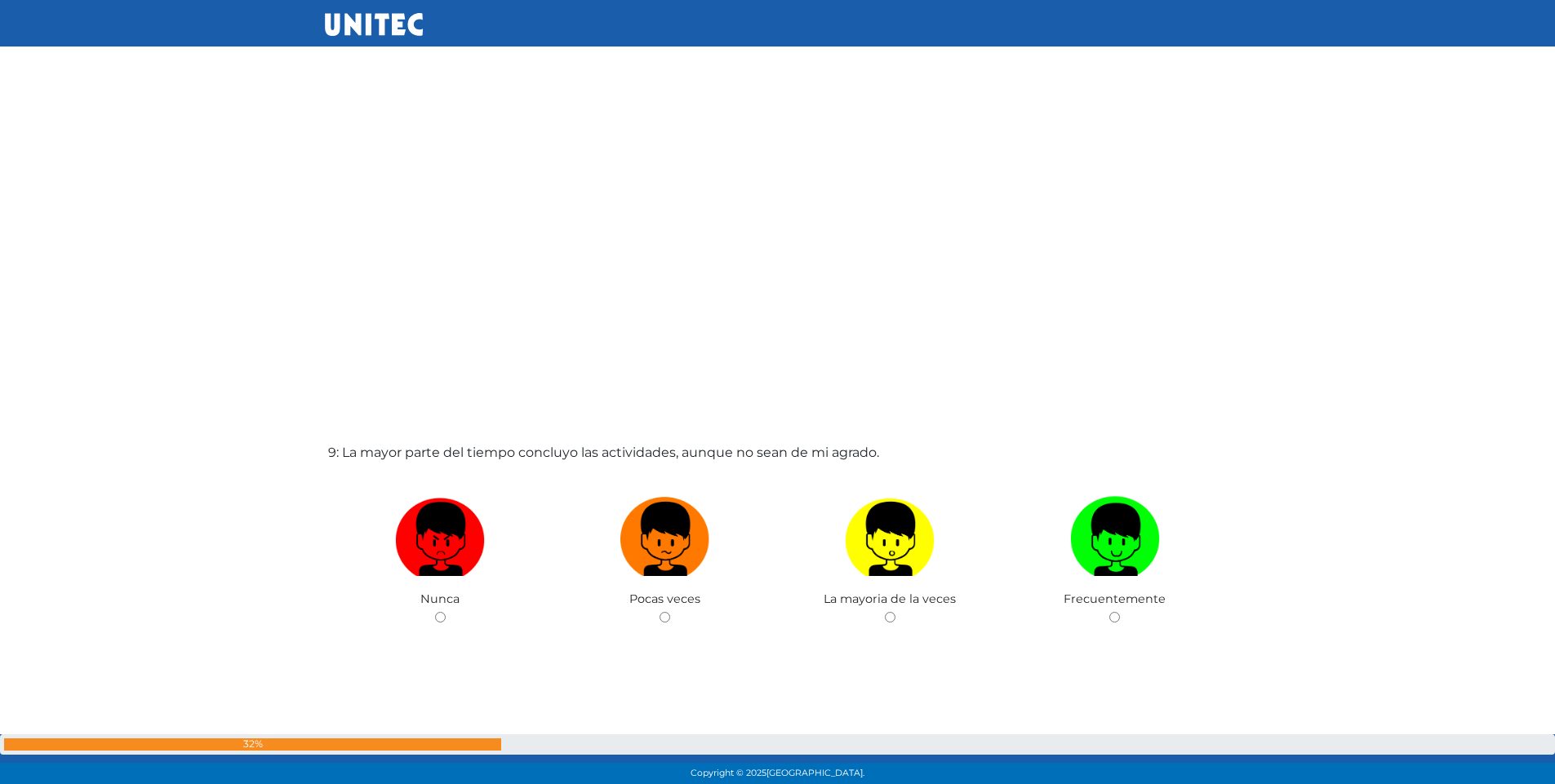
scroll to position [6188, 0]
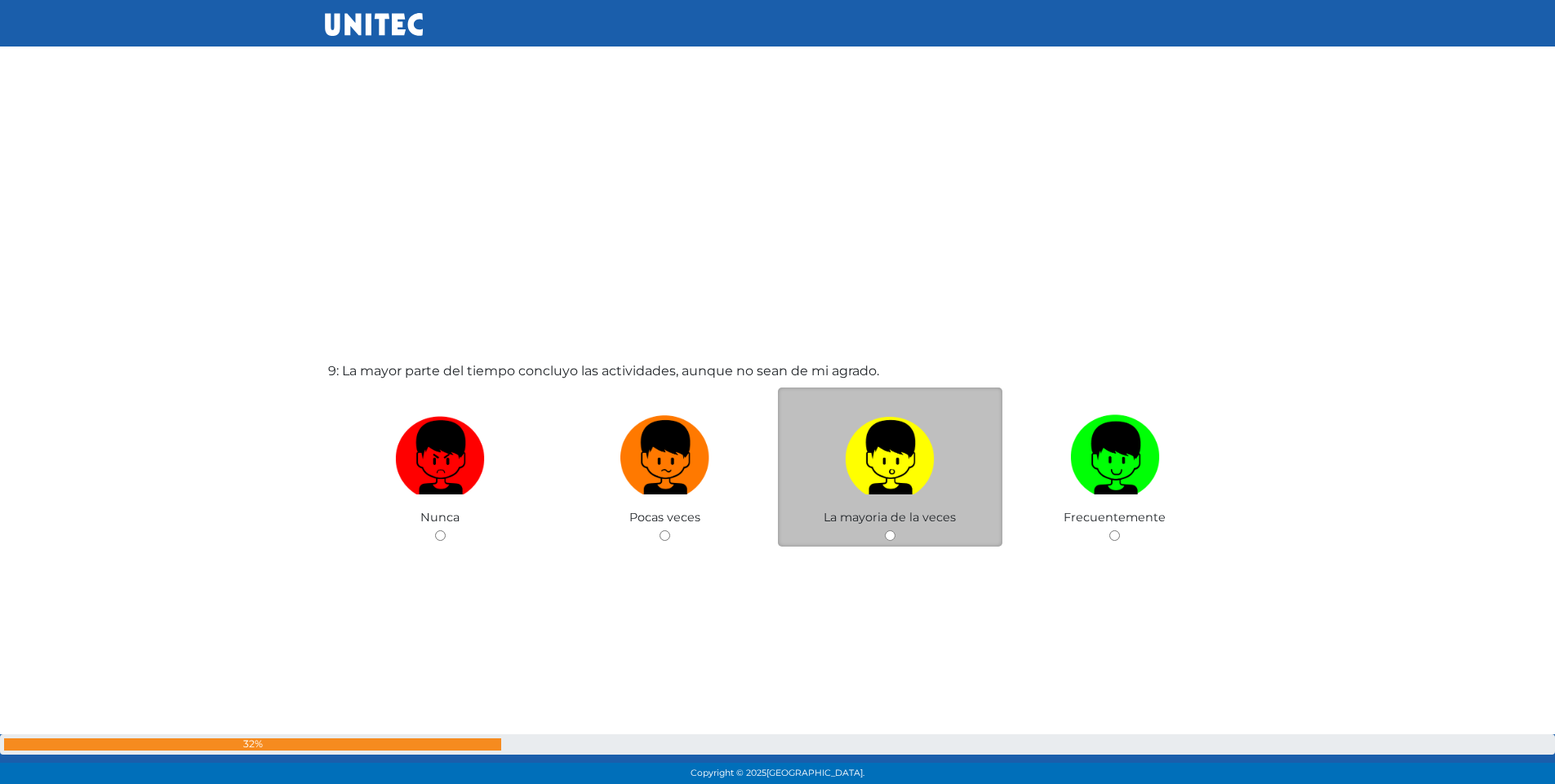
click at [890, 537] on input "radio" at bounding box center [890, 535] width 11 height 11
radio input "true"
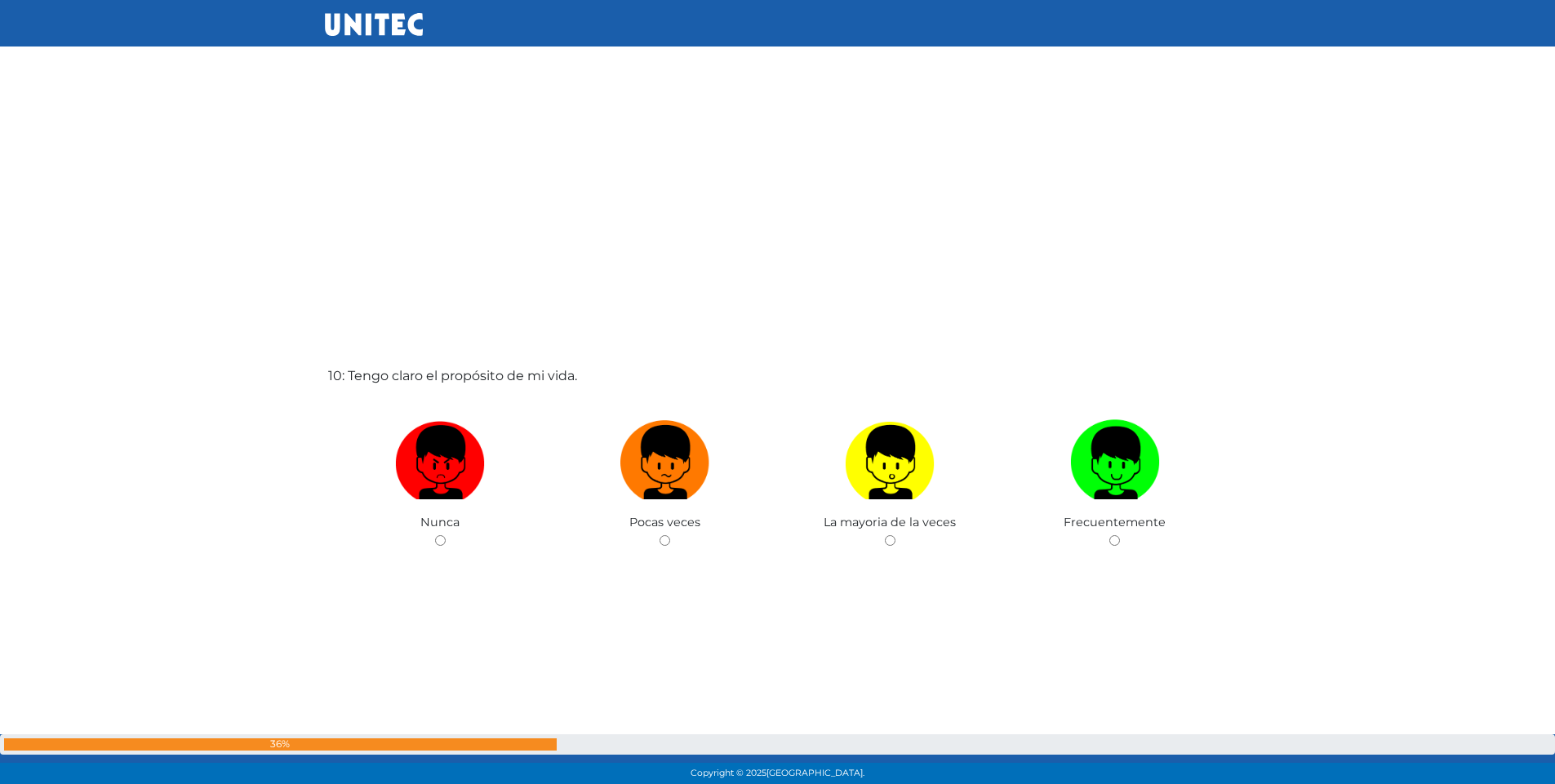
scroll to position [7003, 0]
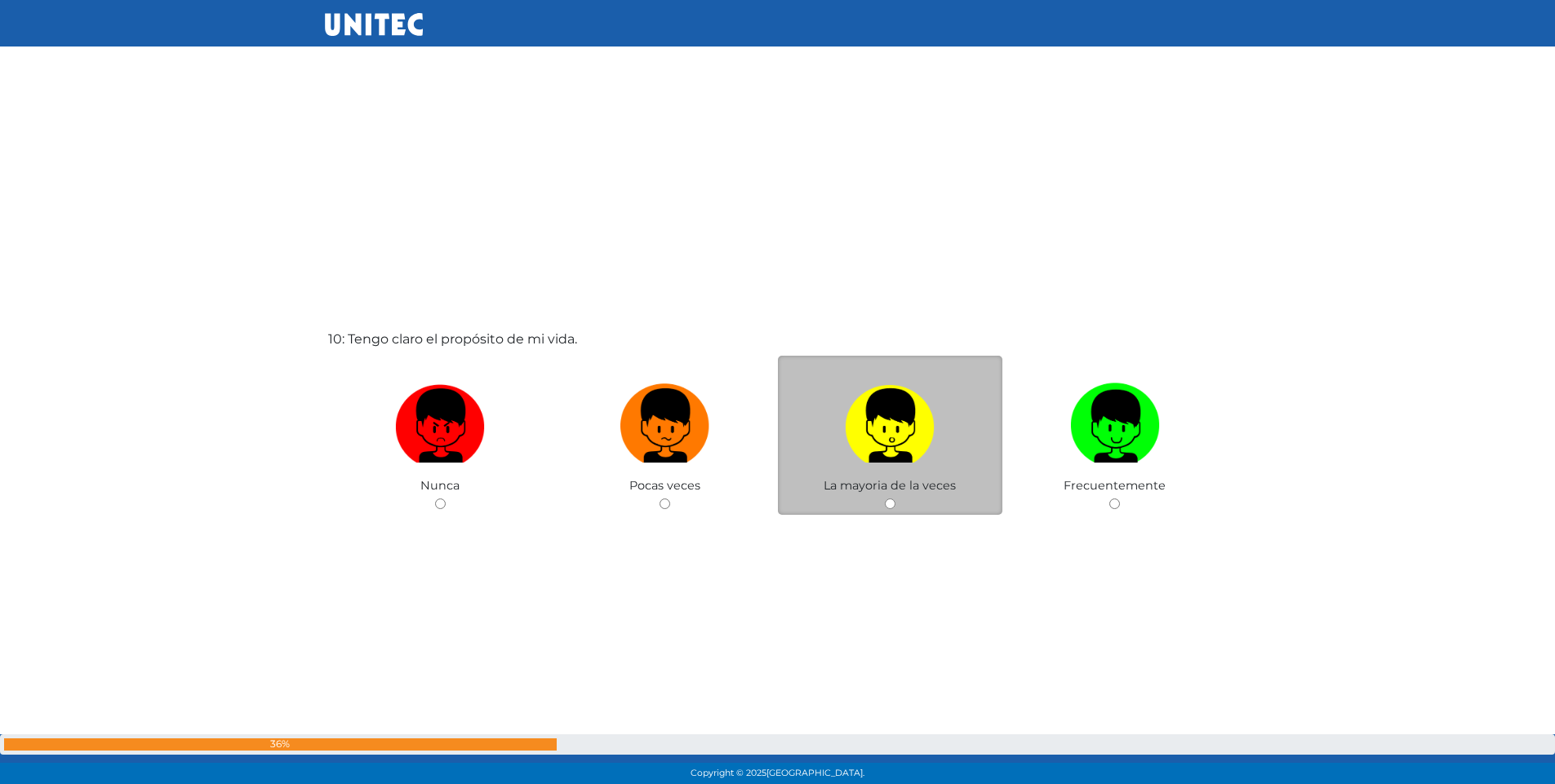
click at [886, 506] on input "radio" at bounding box center [890, 503] width 11 height 11
radio input "true"
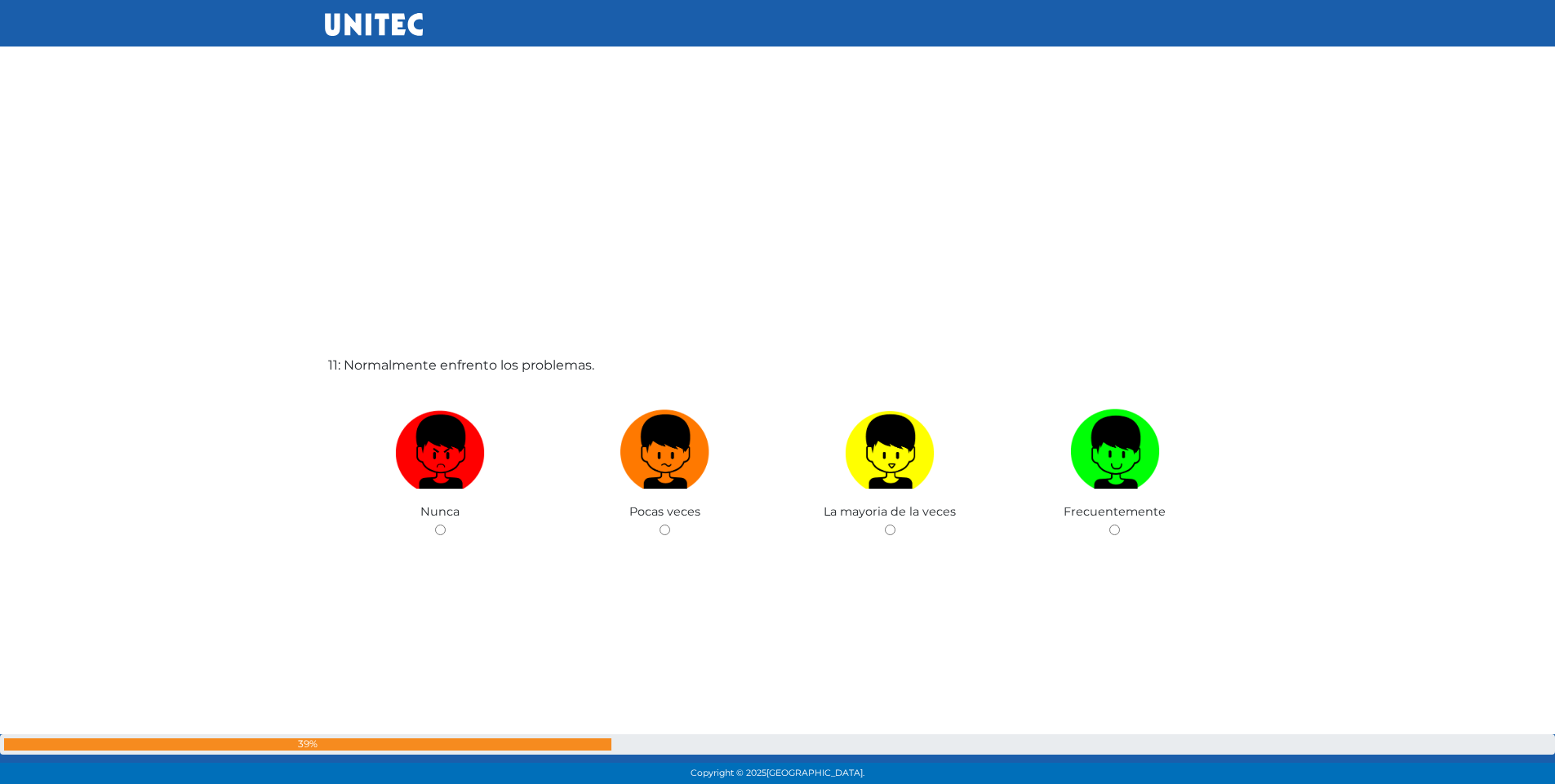
scroll to position [7790, 0]
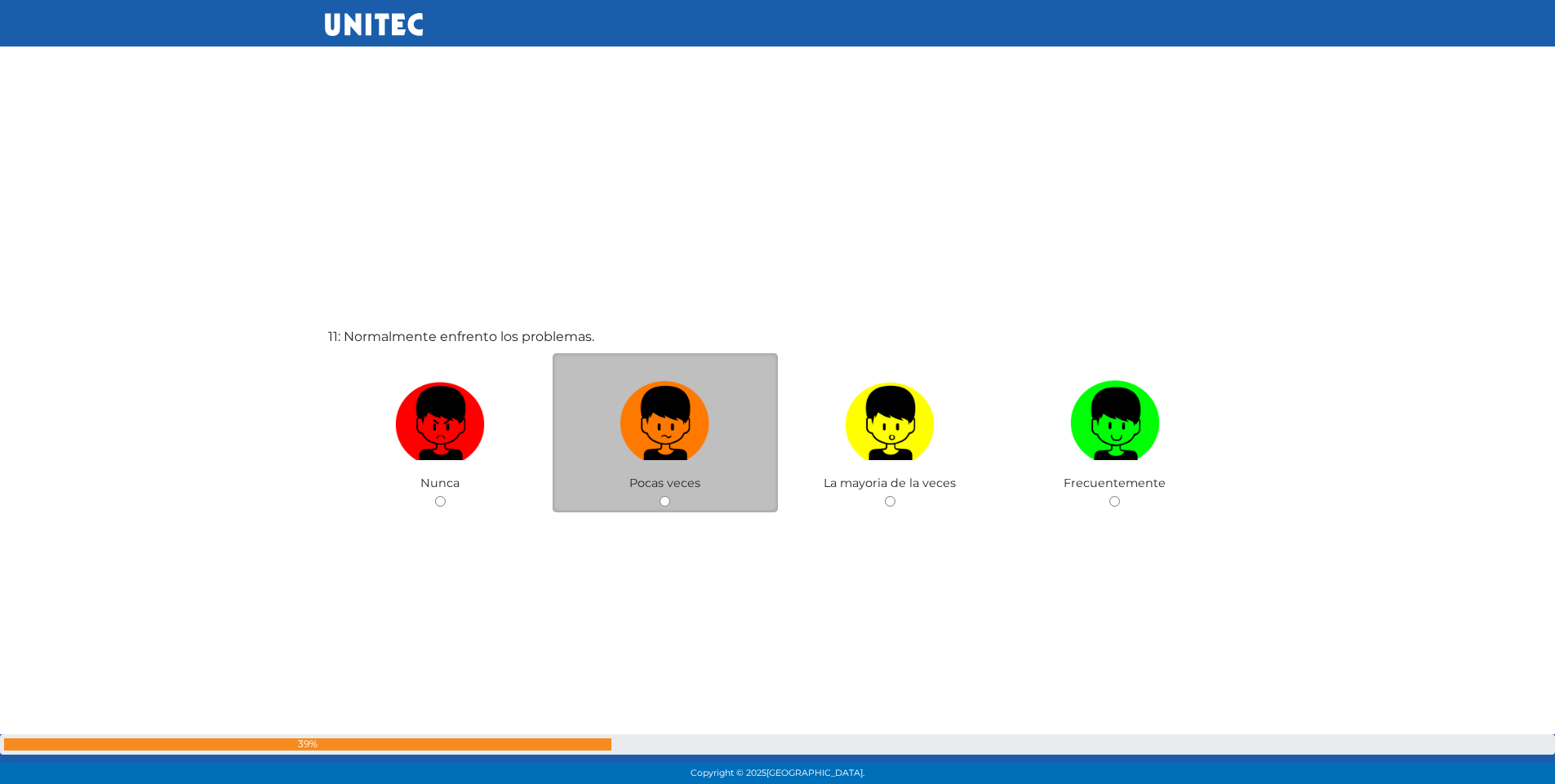
click at [665, 502] on input "radio" at bounding box center [665, 501] width 11 height 11
radio input "true"
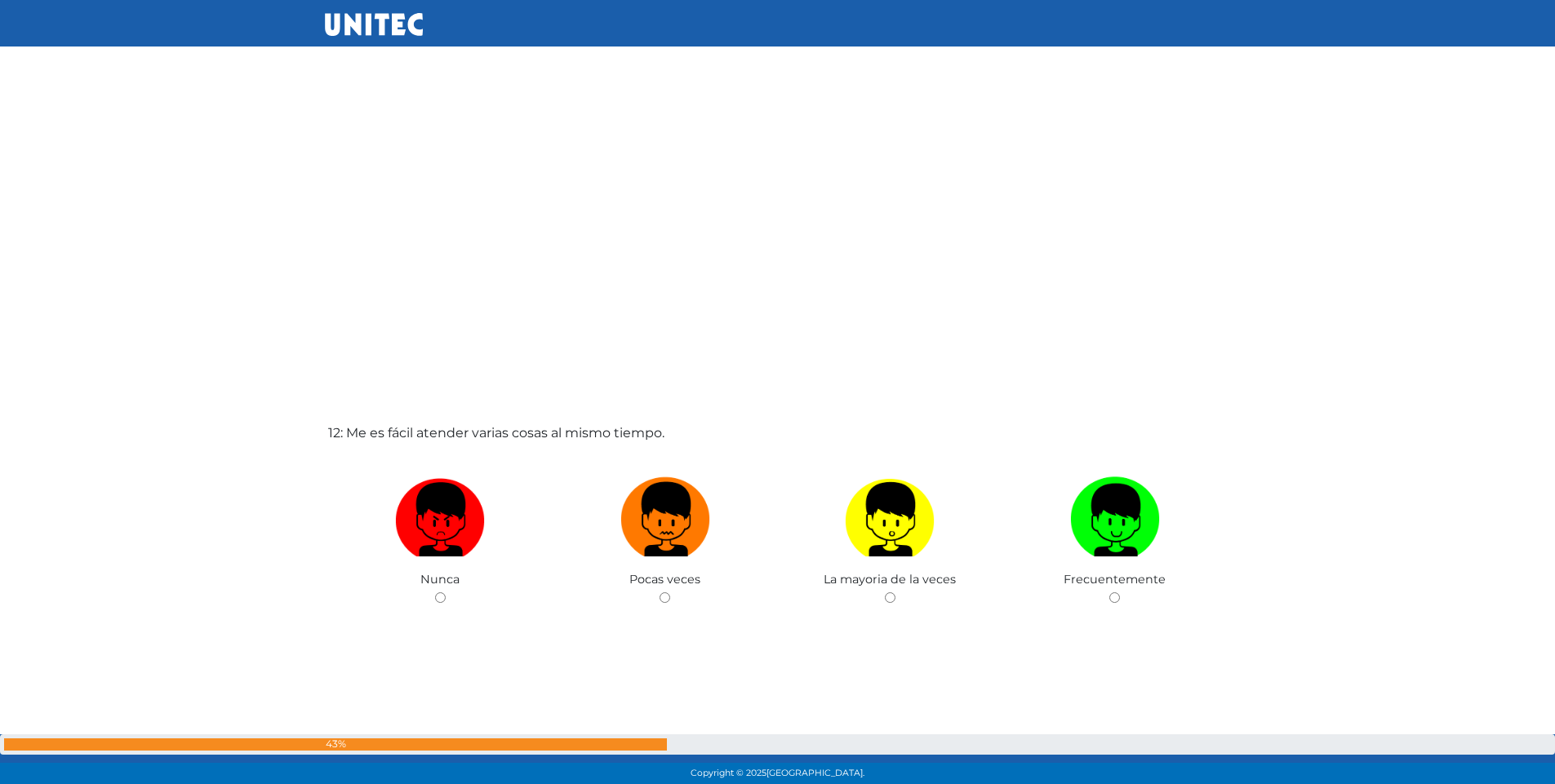
scroll to position [8559, 0]
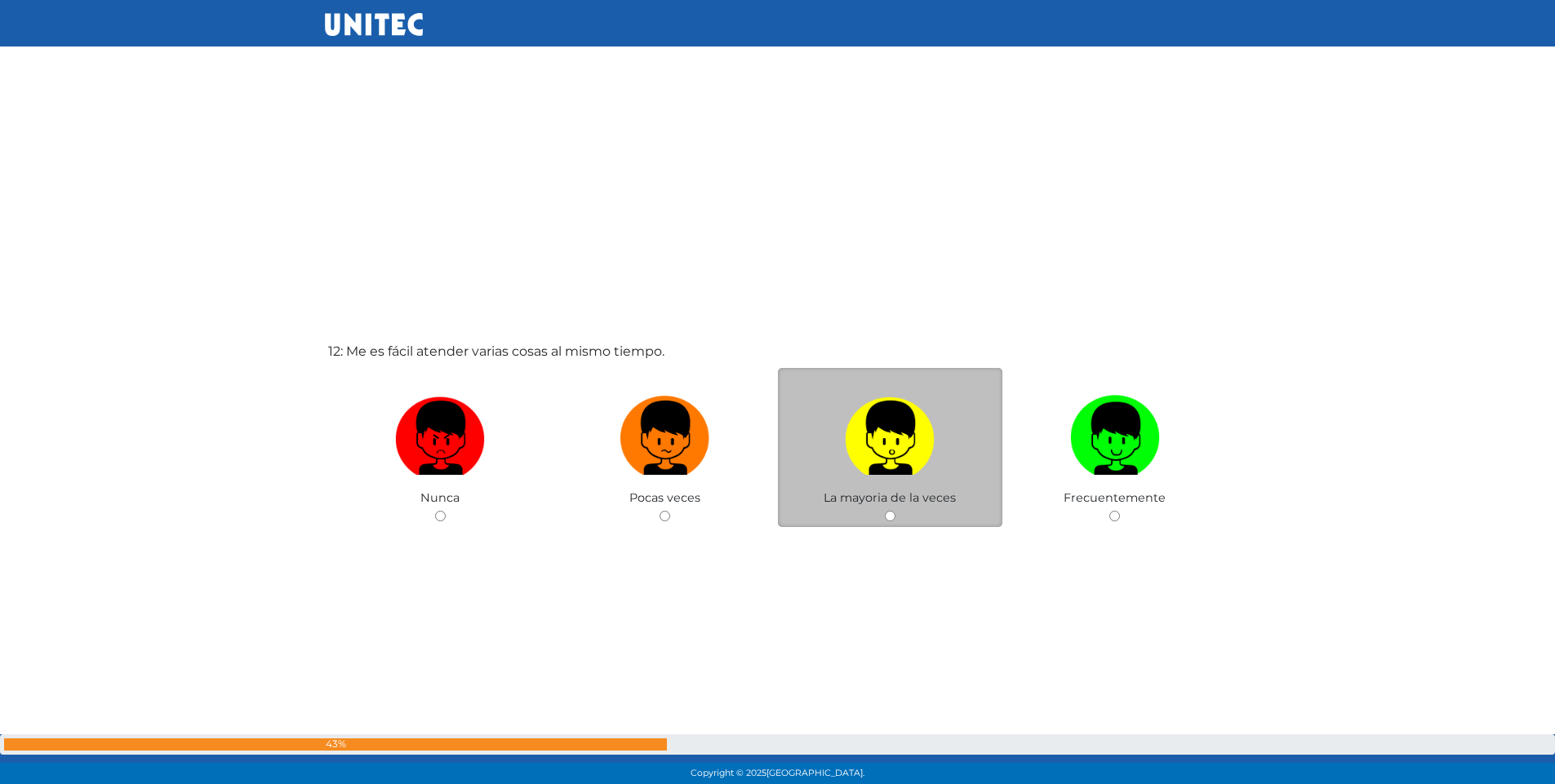
click at [893, 514] on input "radio" at bounding box center [890, 516] width 11 height 11
radio input "true"
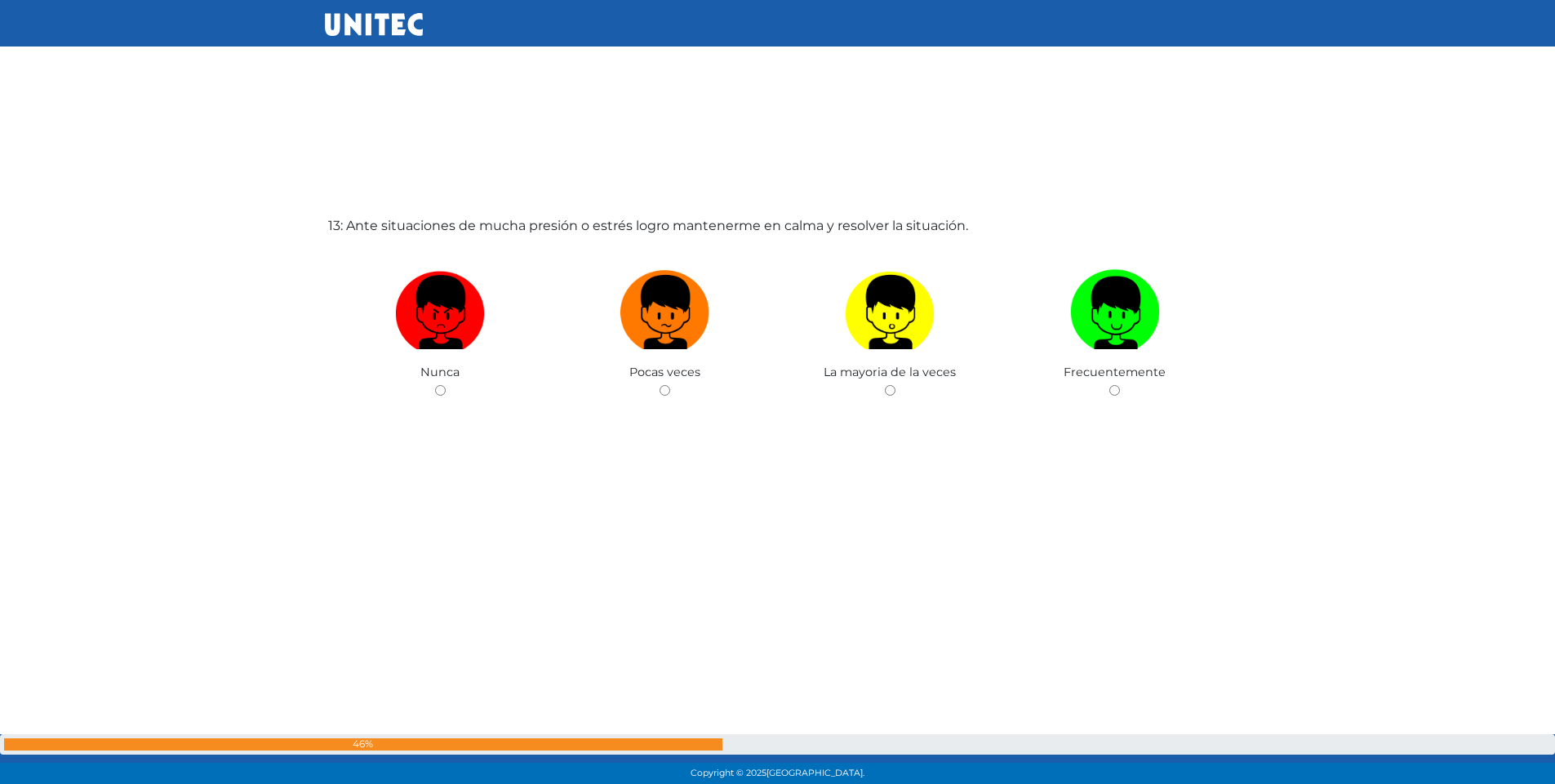
scroll to position [9489, 0]
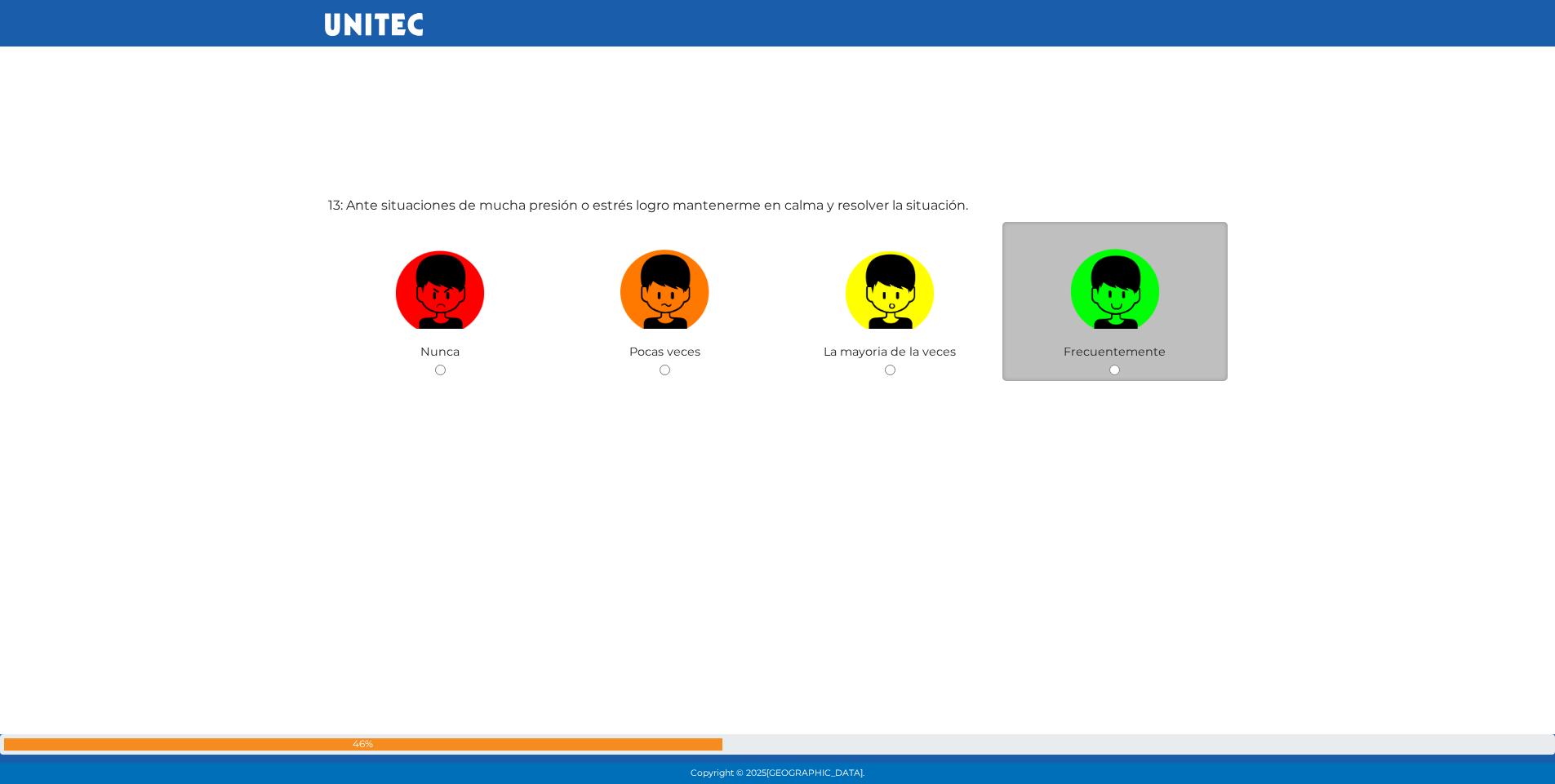
click at [1113, 368] on input "radio" at bounding box center [1115, 369] width 11 height 11
radio input "true"
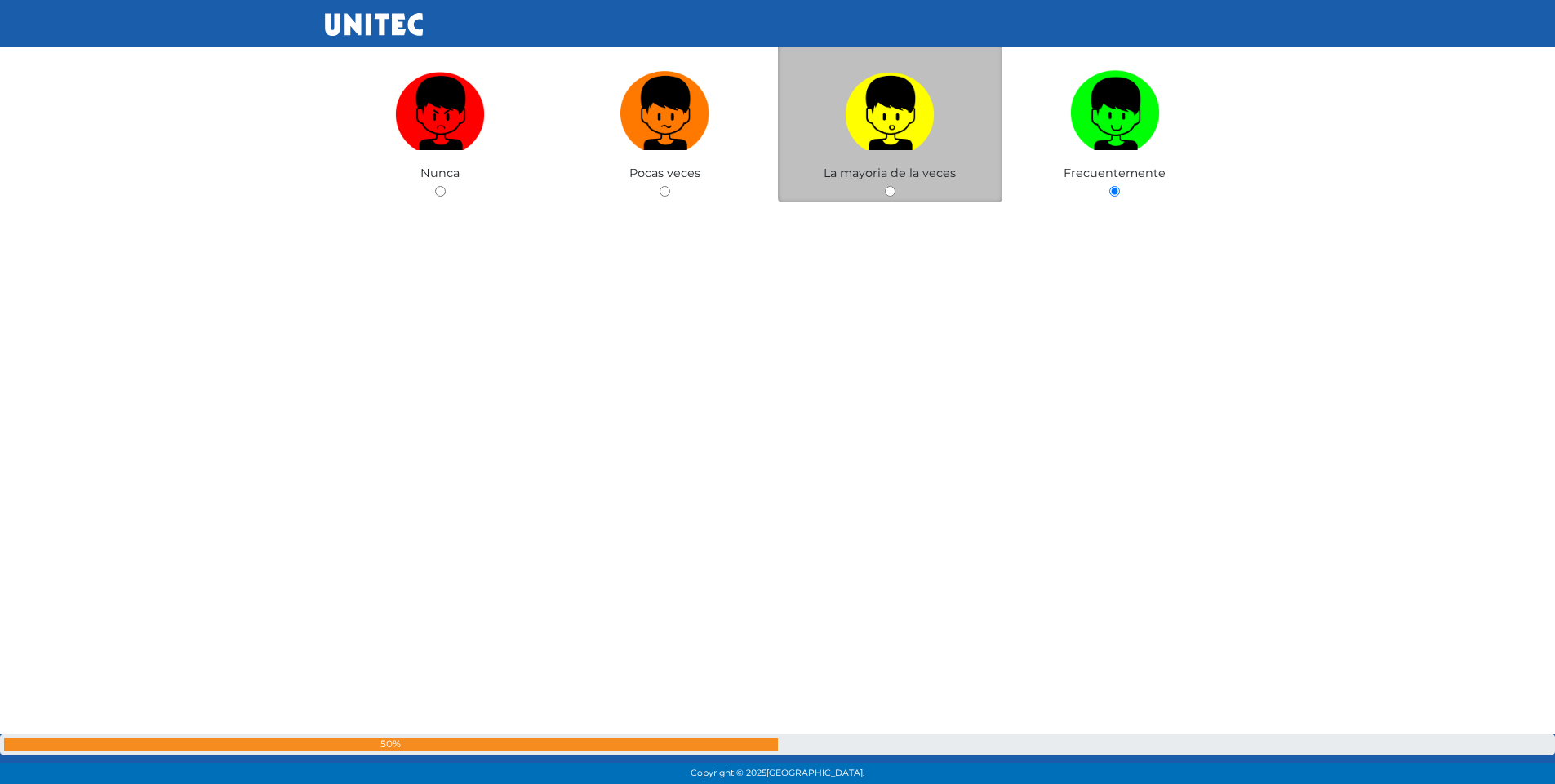
scroll to position [9539, 0]
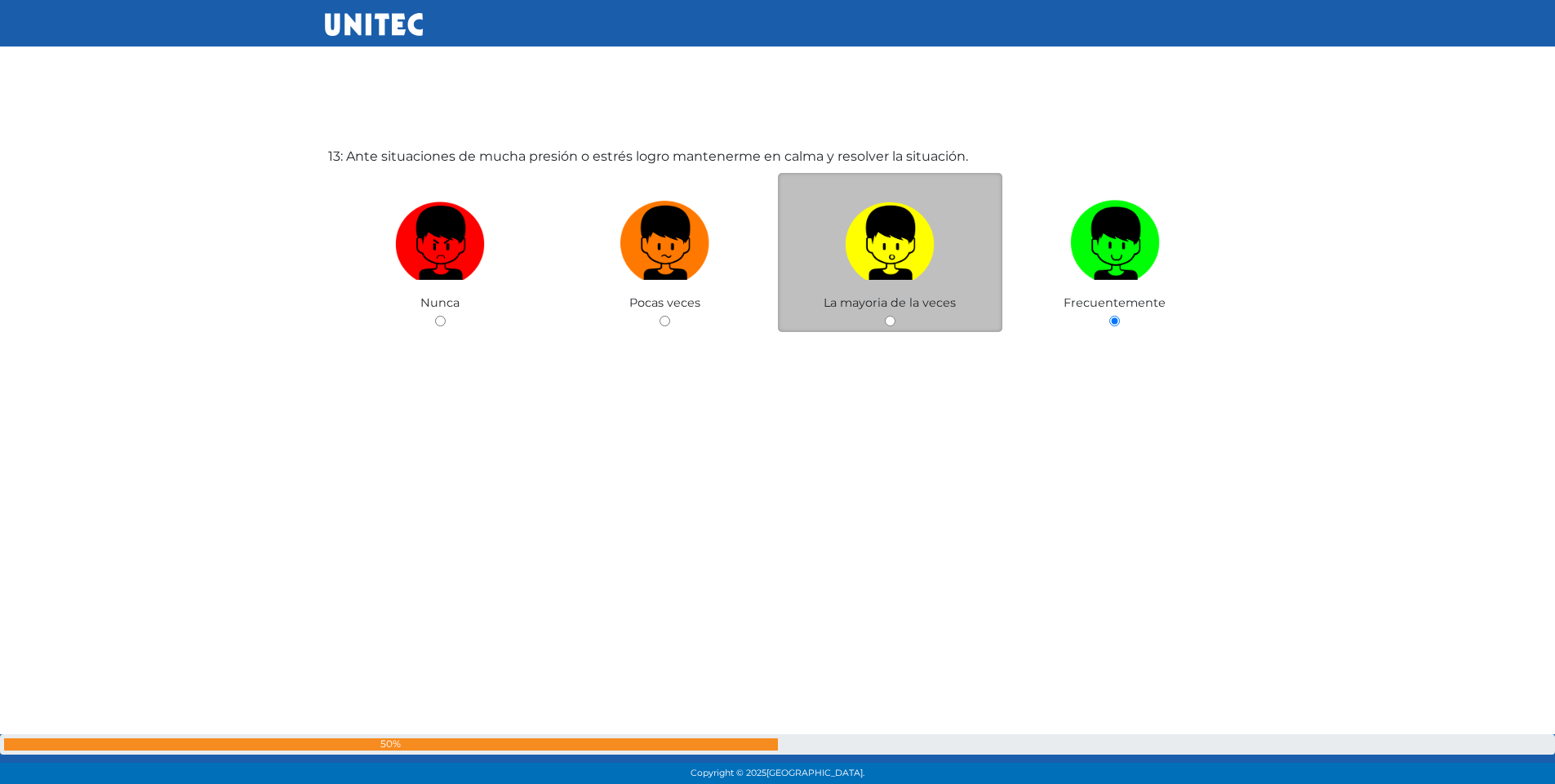
click at [888, 320] on input "radio" at bounding box center [890, 321] width 11 height 11
radio input "true"
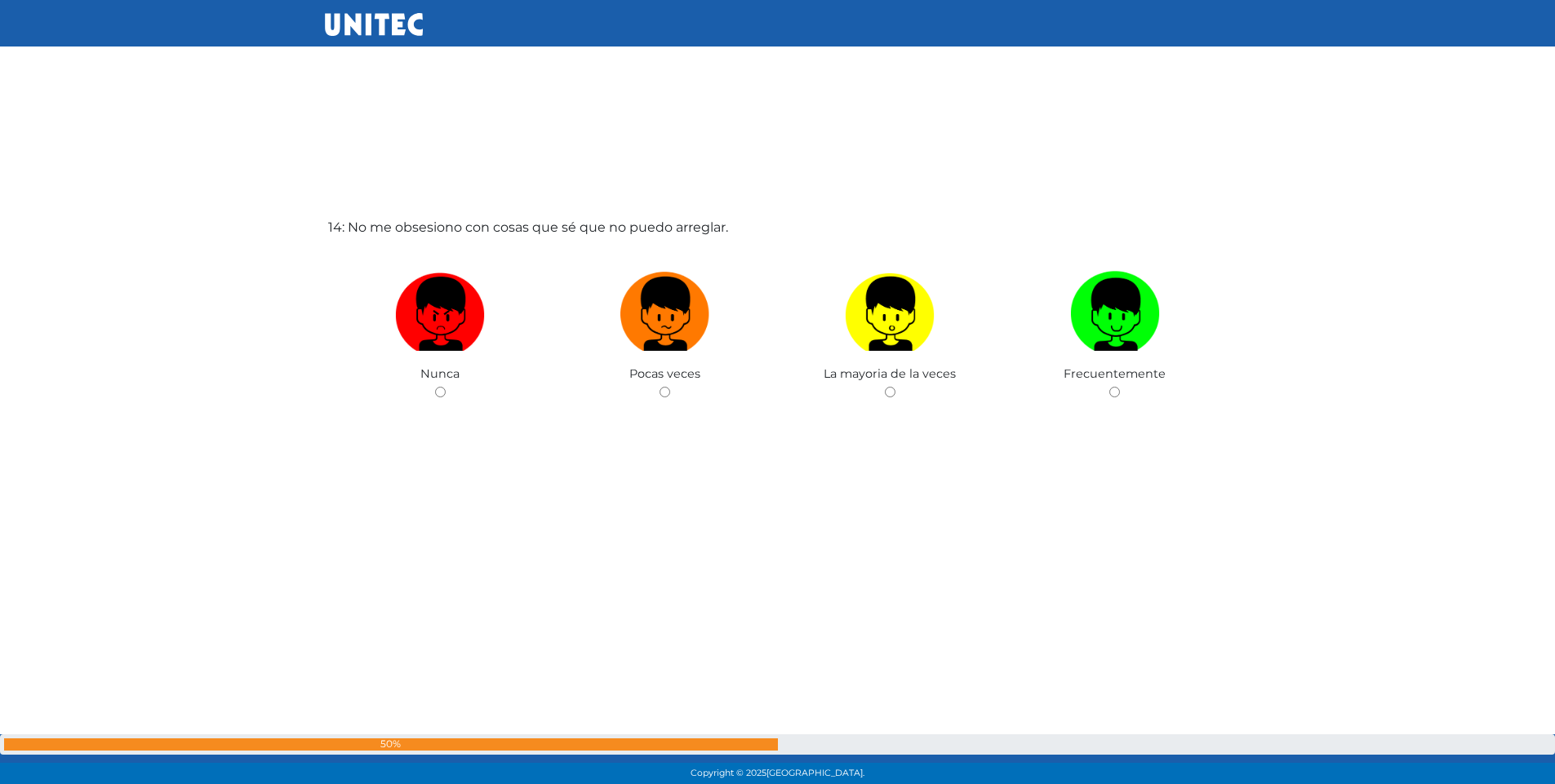
scroll to position [10273, 0]
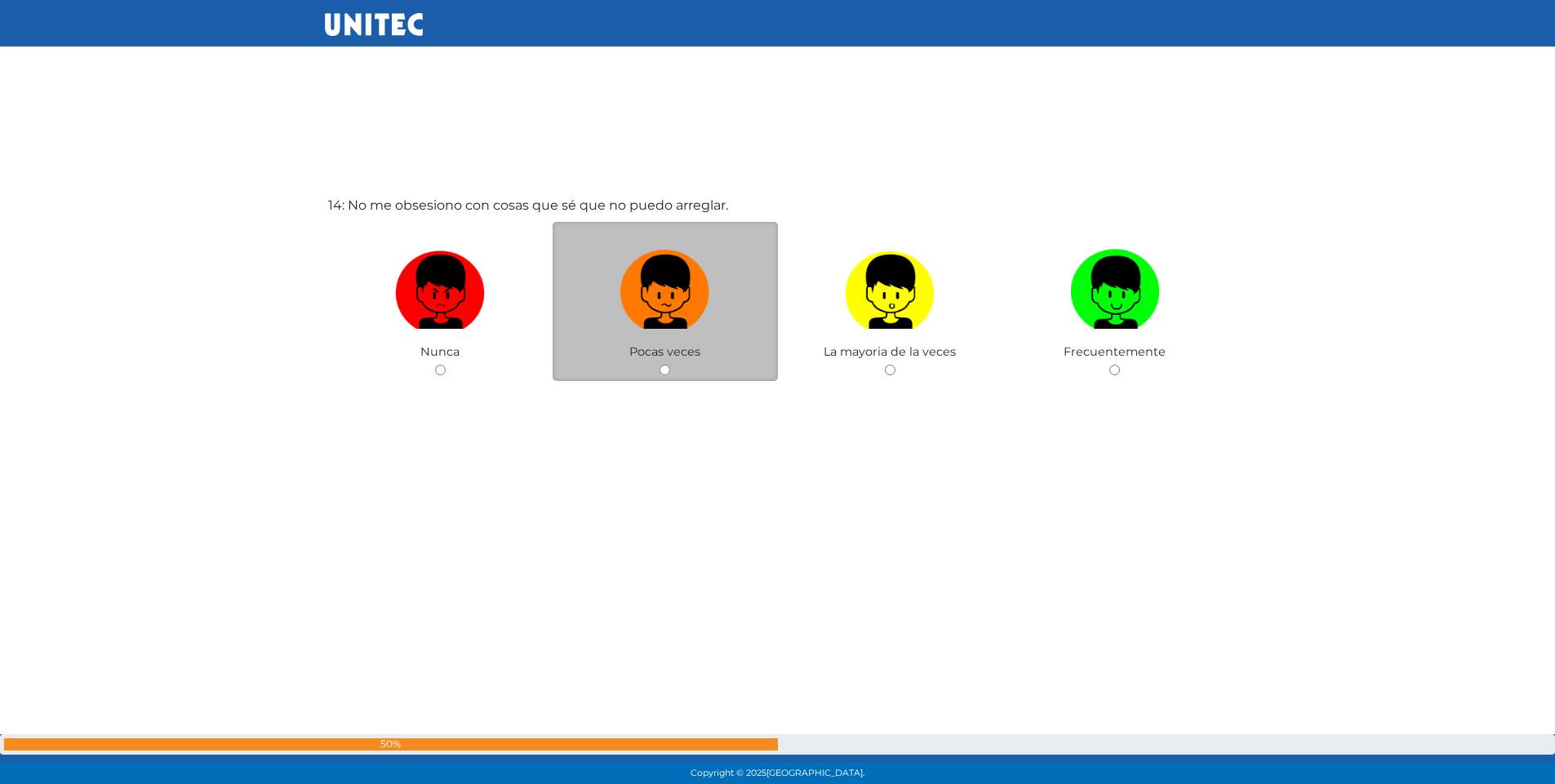
click at [664, 367] on input "radio" at bounding box center [665, 369] width 11 height 11
radio input "true"
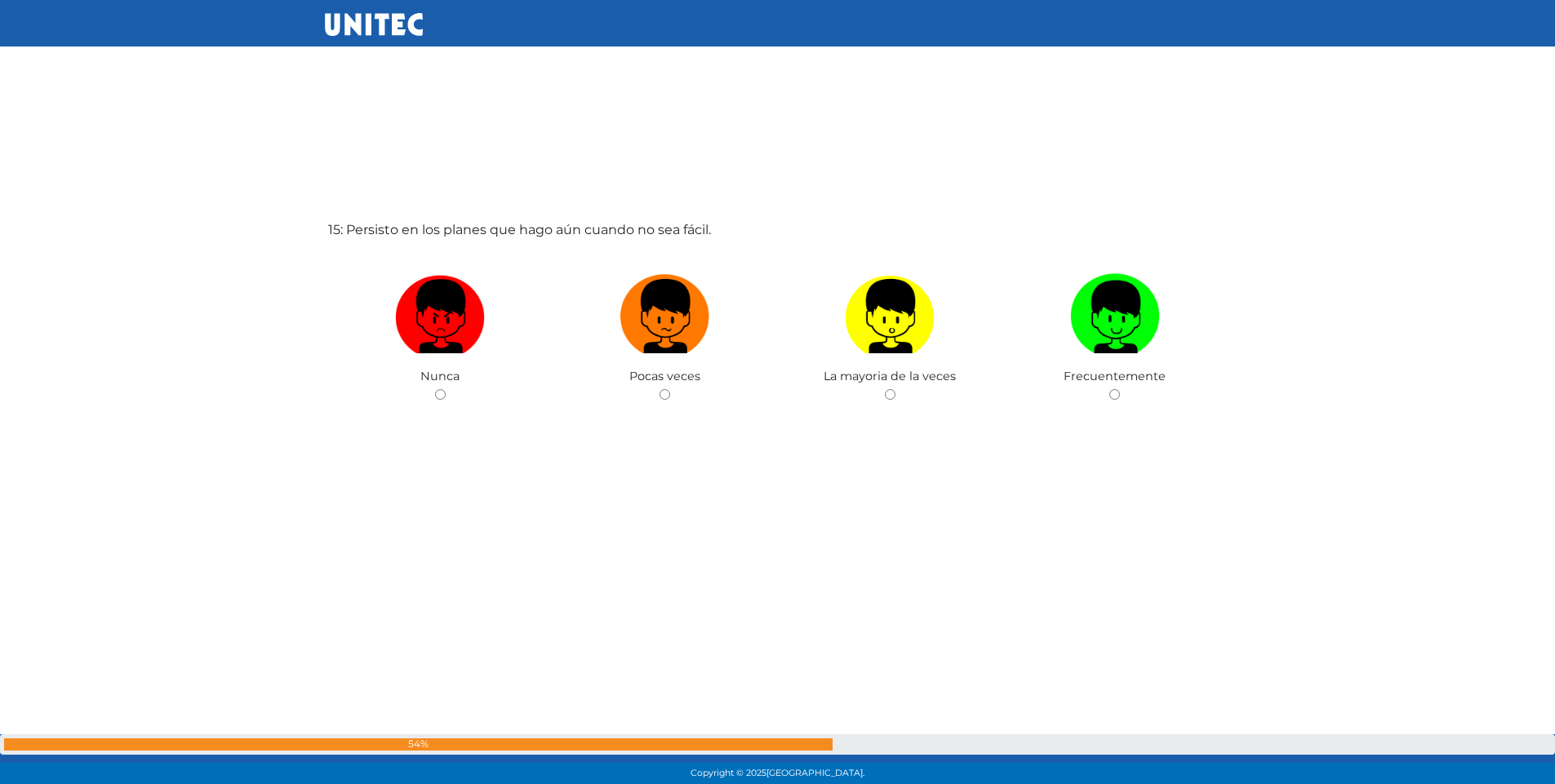
scroll to position [11057, 0]
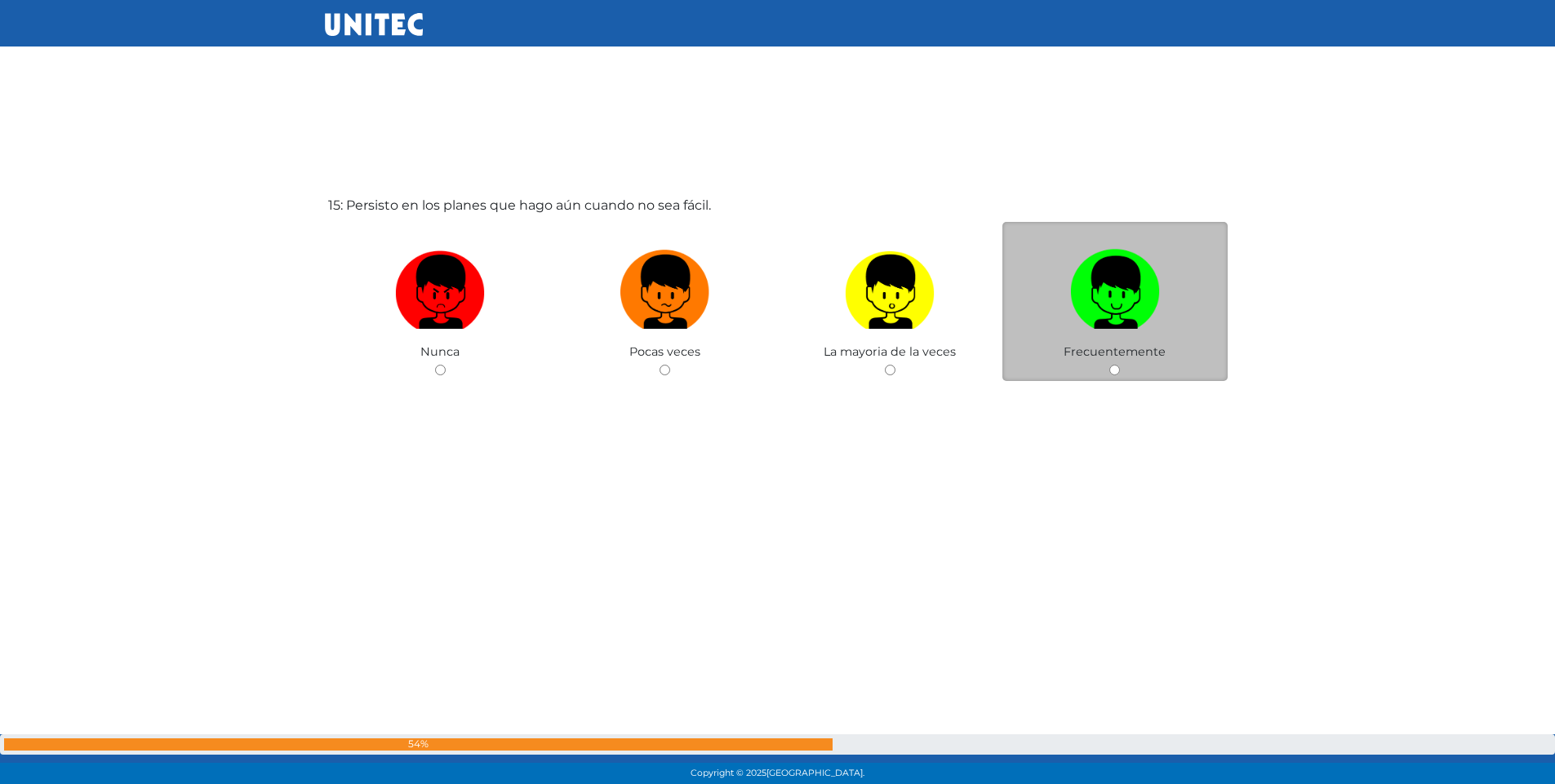
click at [1116, 366] on input "radio" at bounding box center [1115, 369] width 11 height 11
radio input "true"
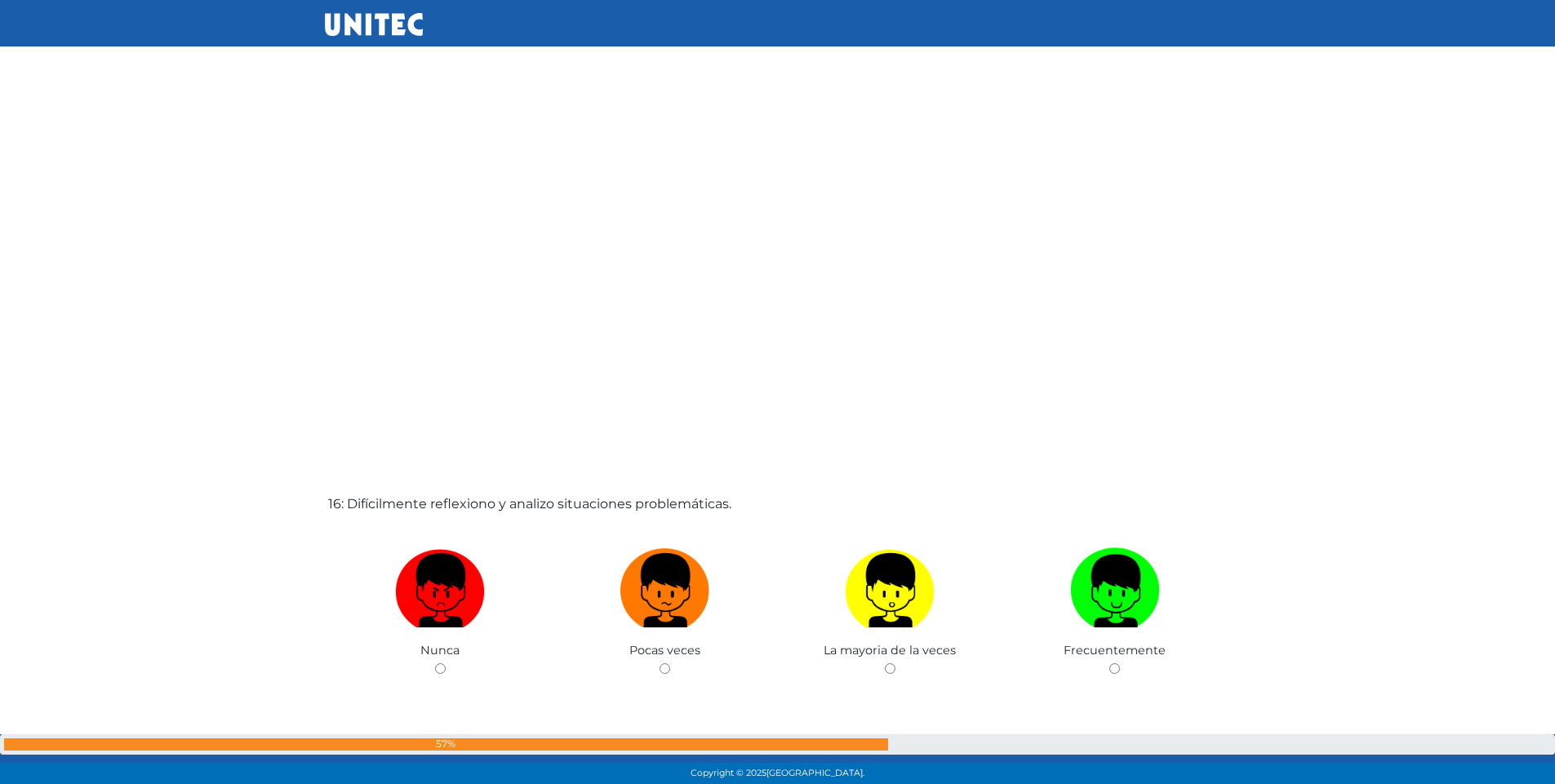
scroll to position [11625, 0]
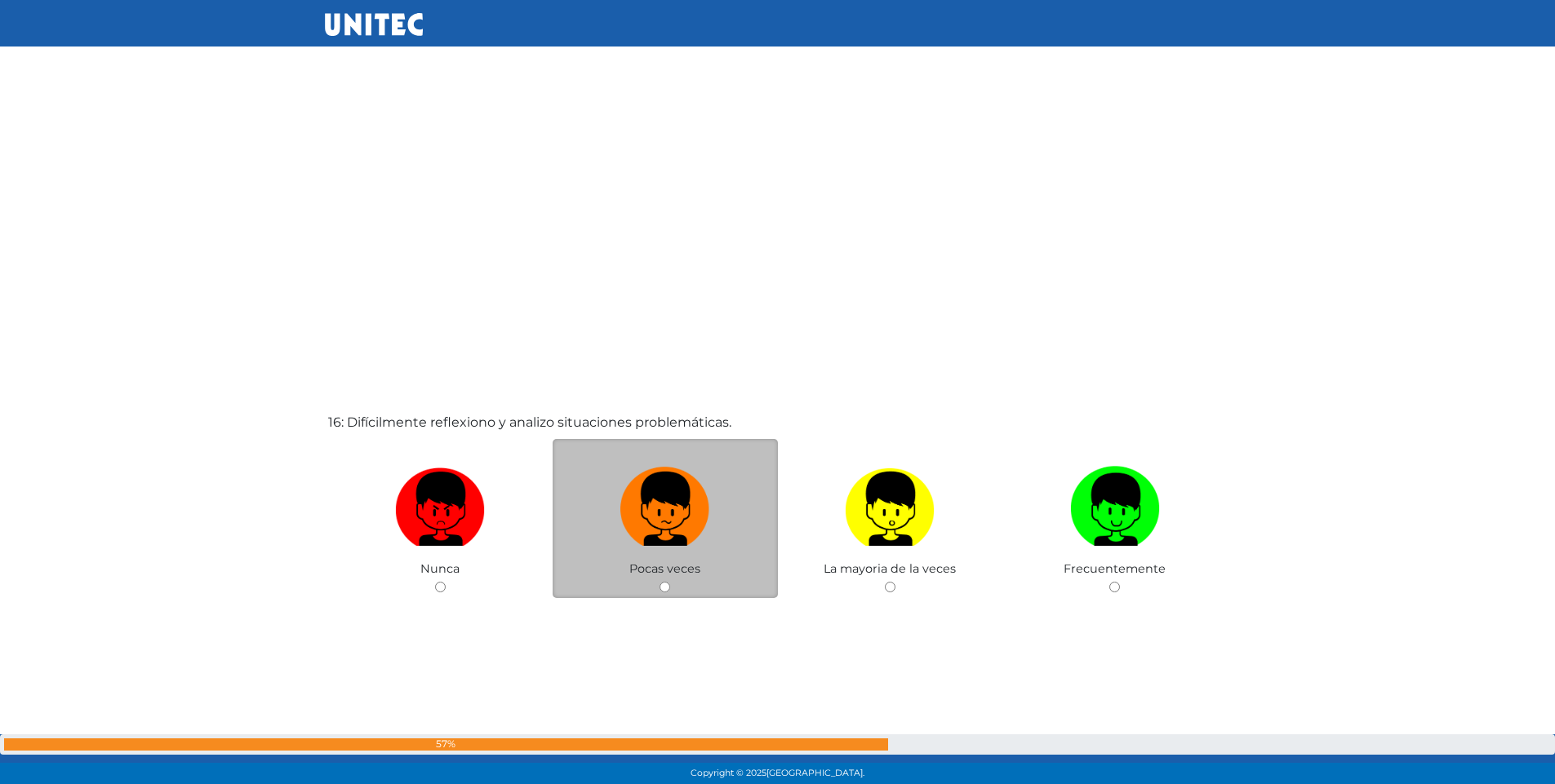
click at [656, 591] on div "Pocas veces" at bounding box center [665, 519] width 225 height 159
click at [665, 587] on input "radio" at bounding box center [665, 587] width 11 height 11
radio input "true"
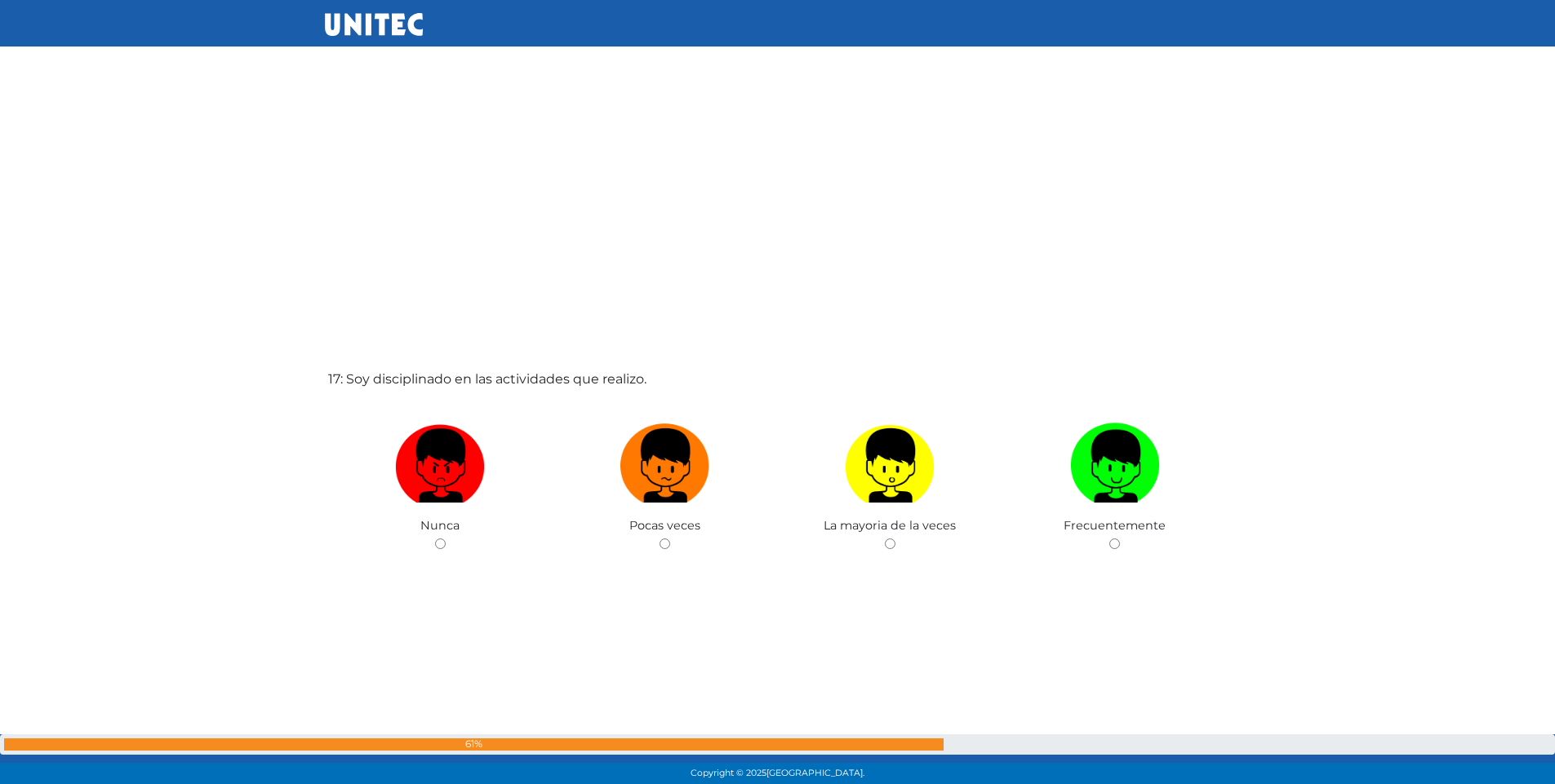
scroll to position [12479, 0]
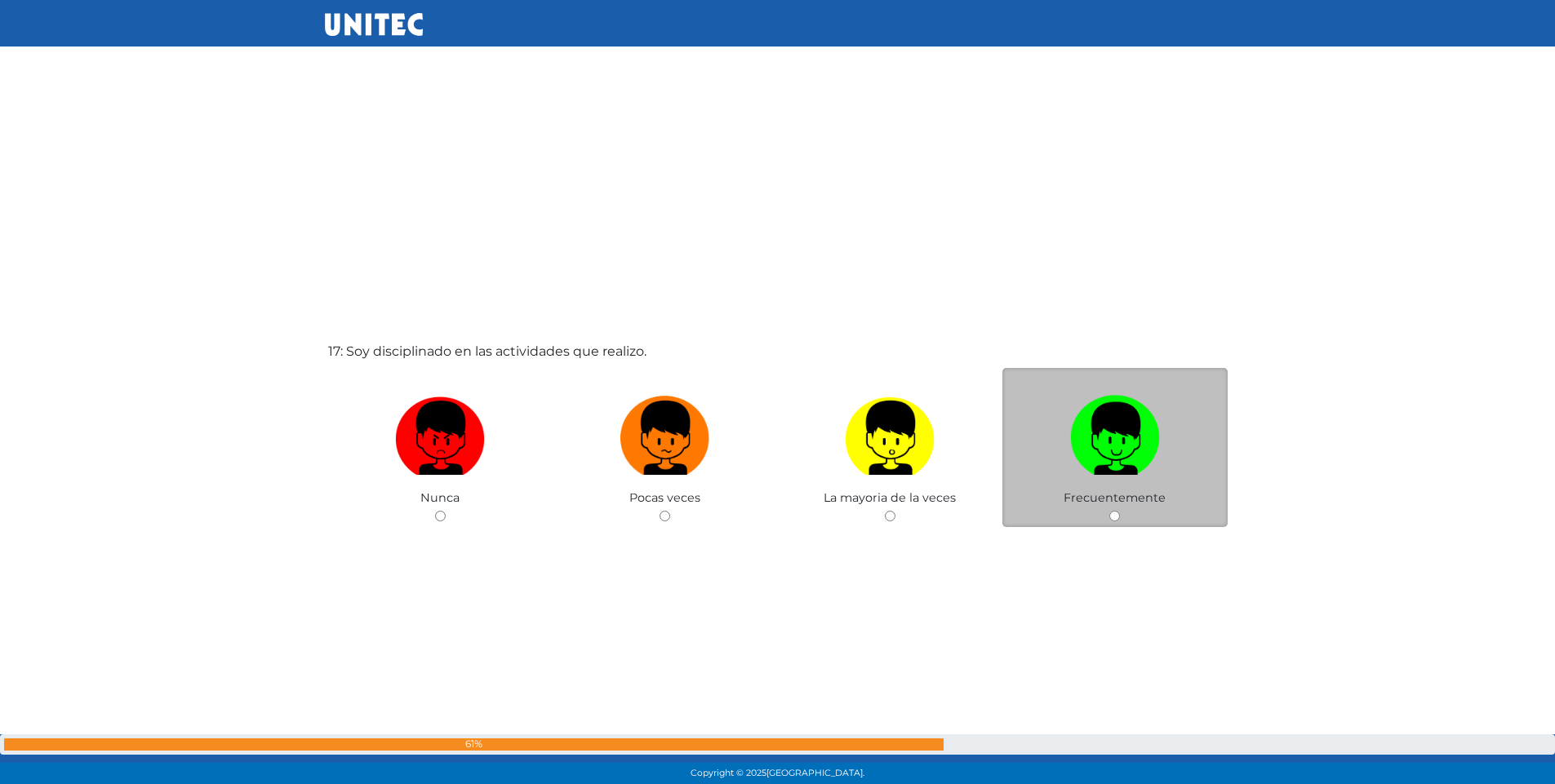
click at [1113, 517] on input "radio" at bounding box center [1115, 516] width 11 height 11
radio input "true"
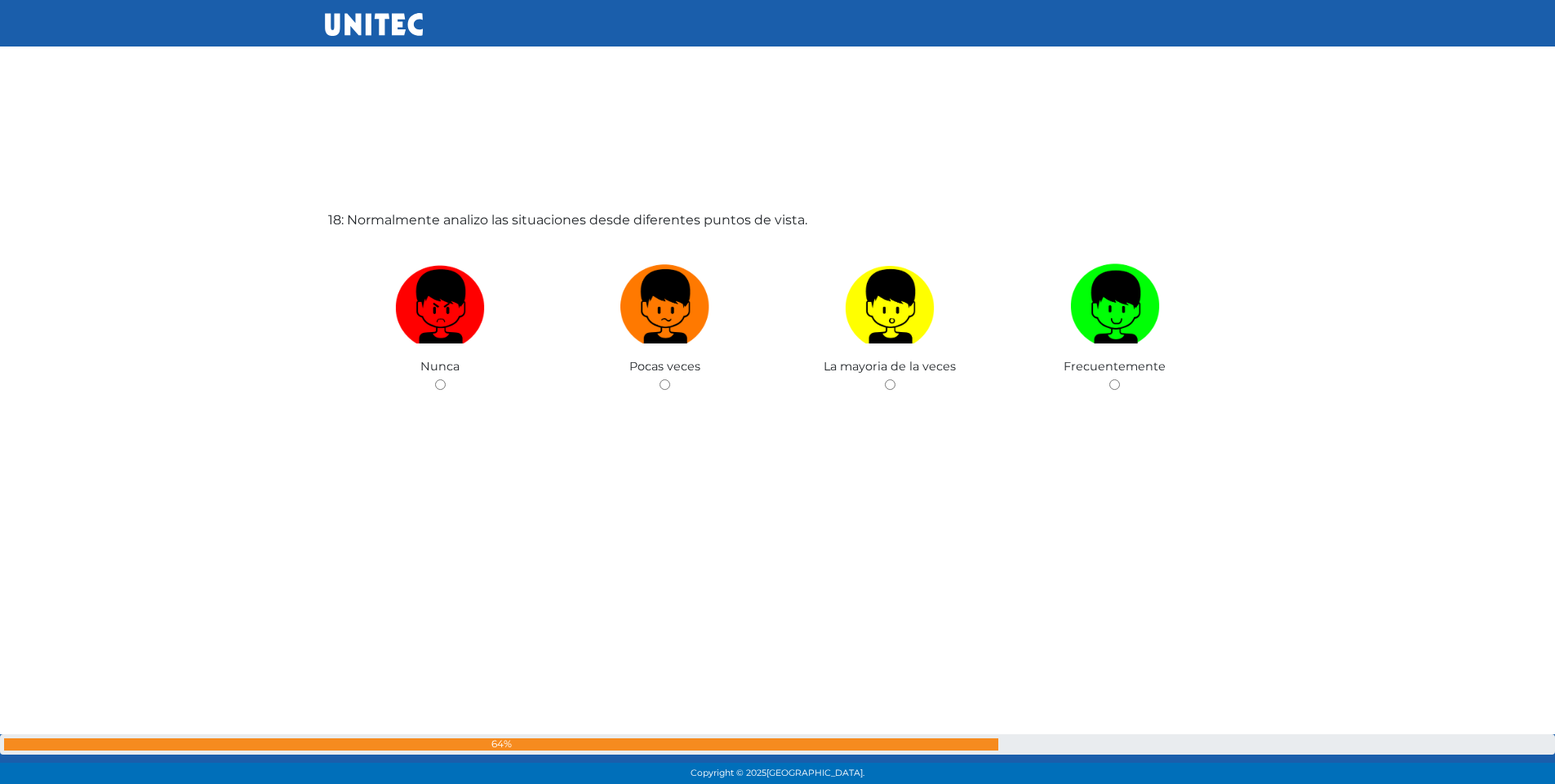
scroll to position [13409, 0]
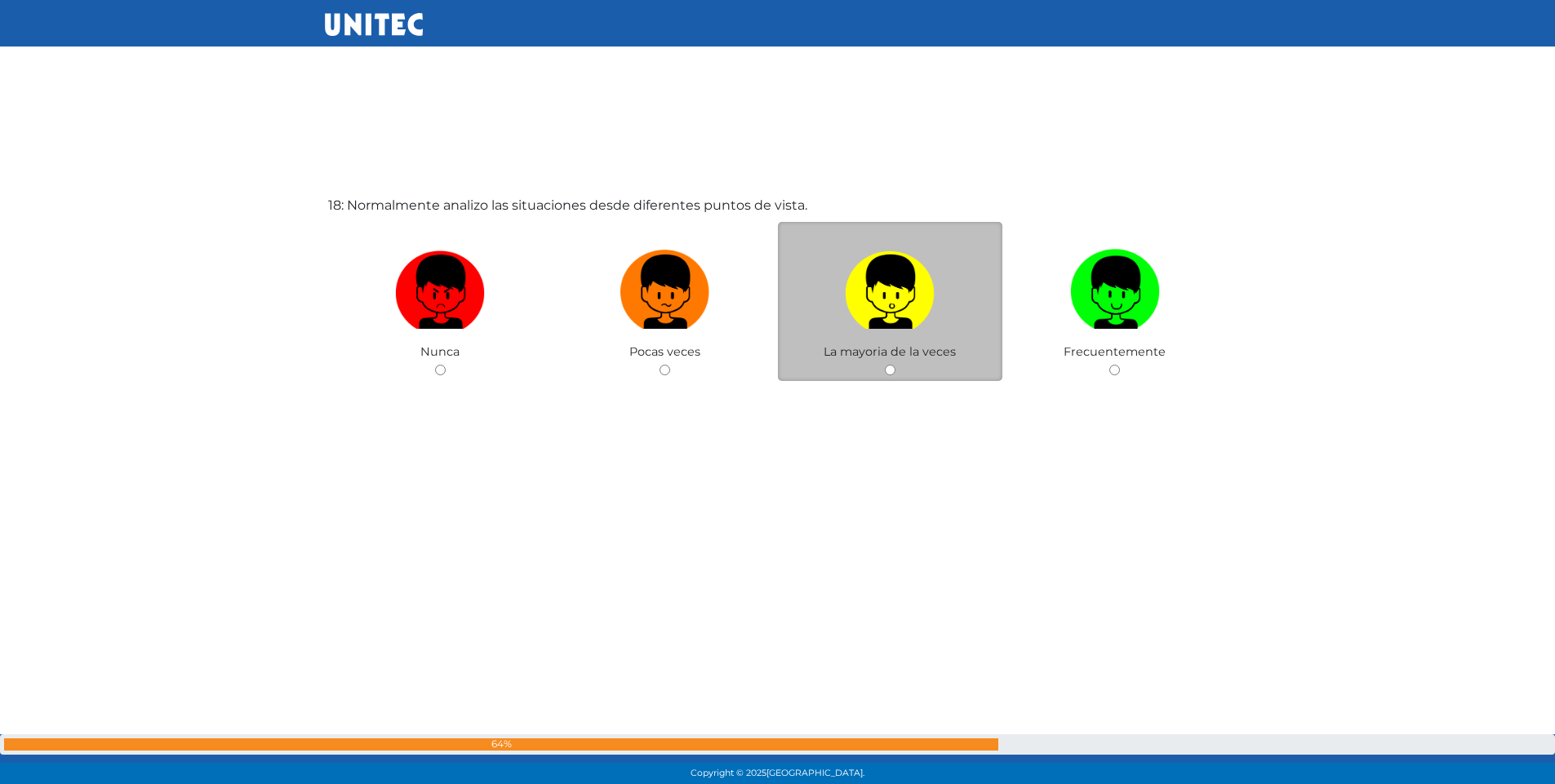
click at [890, 369] on input "radio" at bounding box center [890, 369] width 11 height 11
radio input "true"
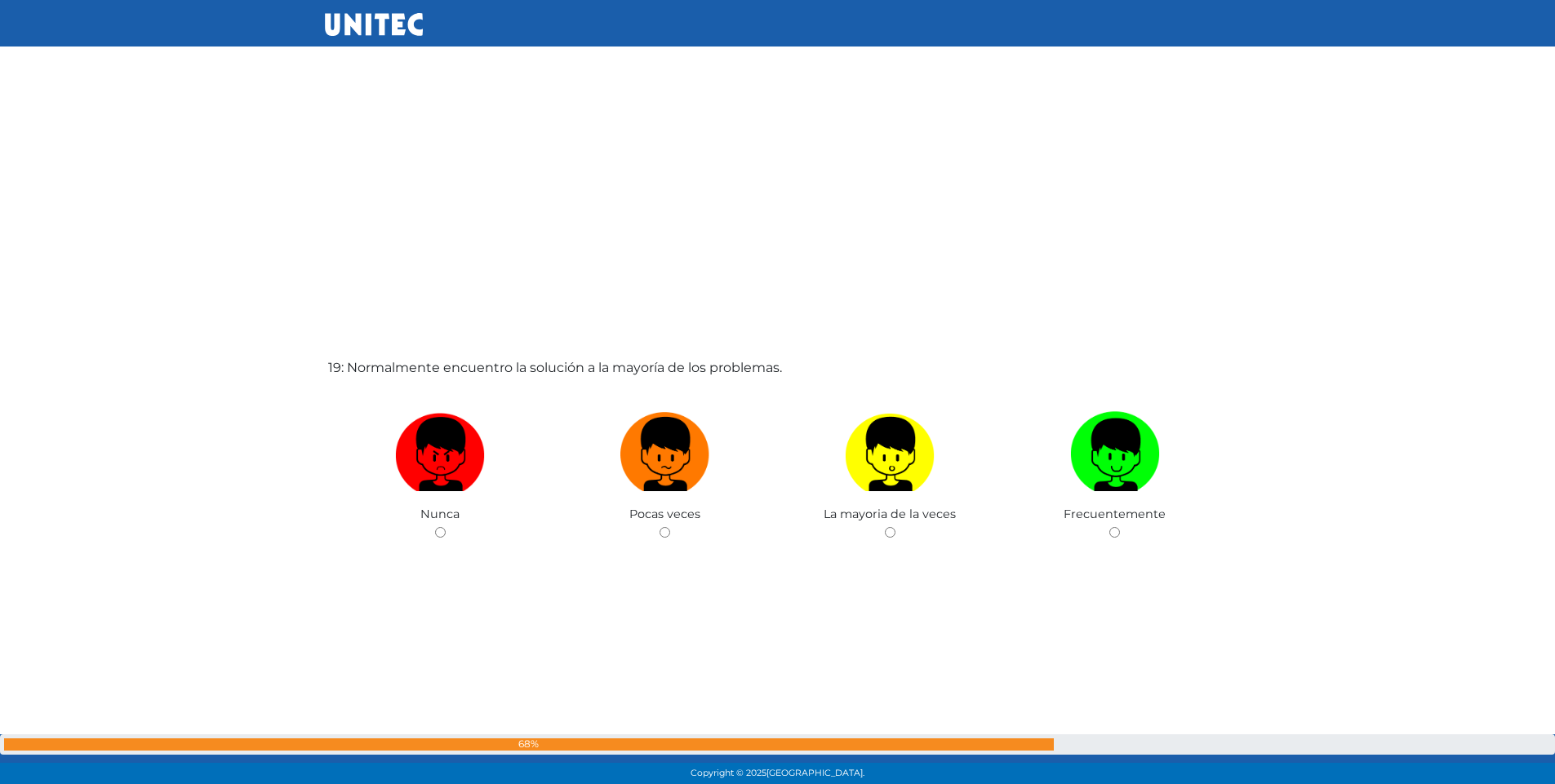
scroll to position [14032, 0]
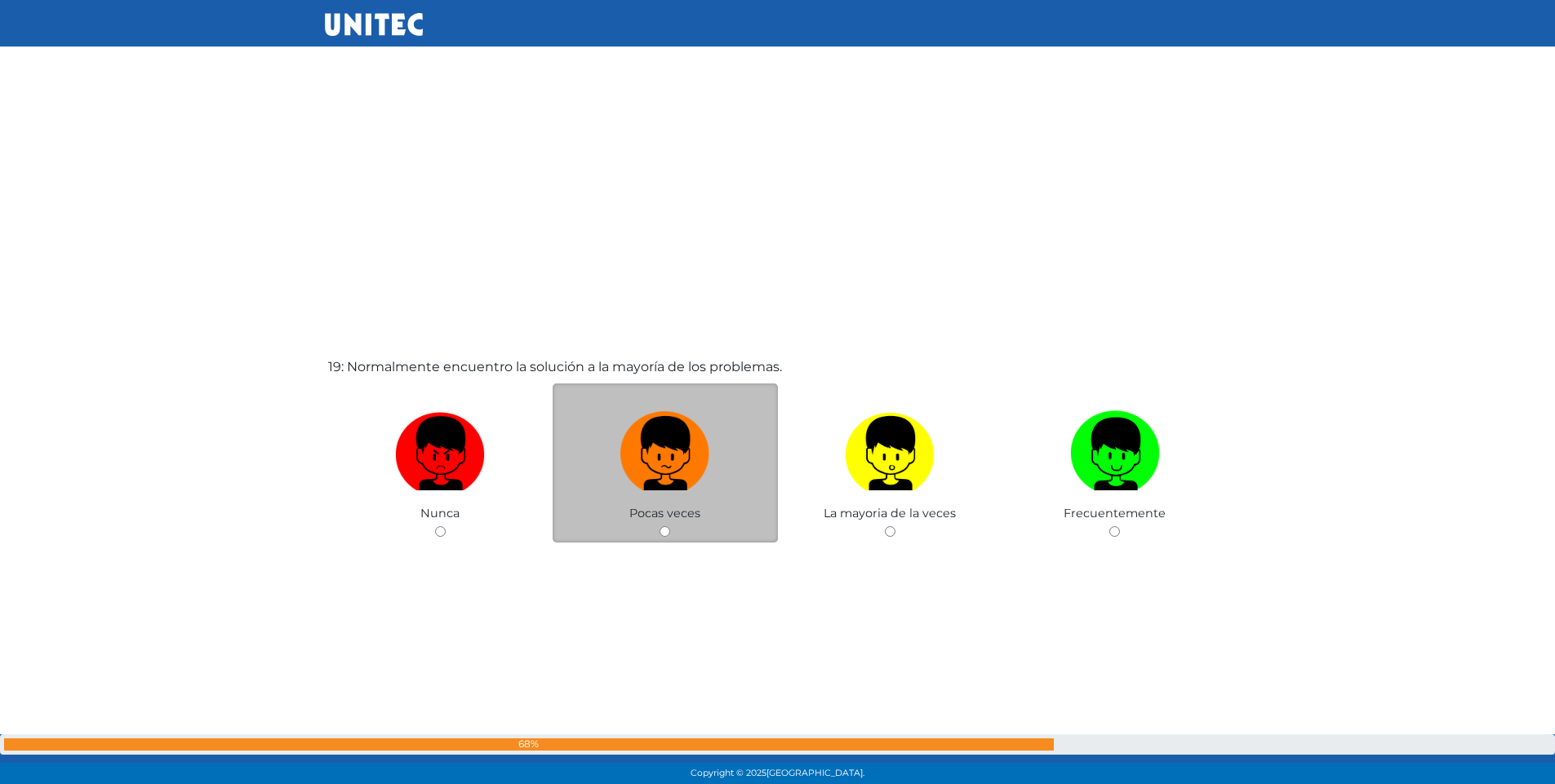
click at [665, 529] on input "radio" at bounding box center [665, 531] width 11 height 11
radio input "true"
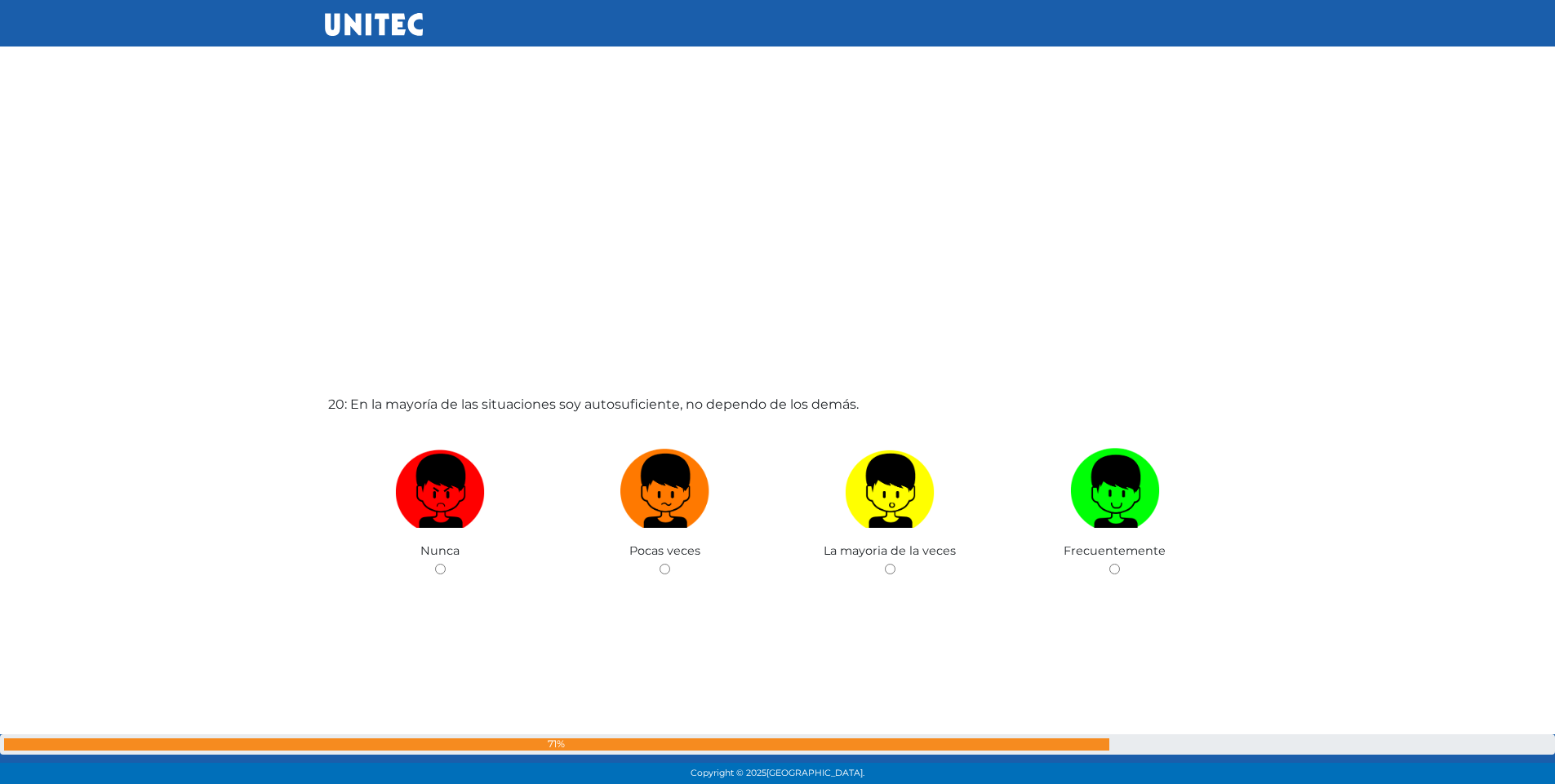
scroll to position [14807, 0]
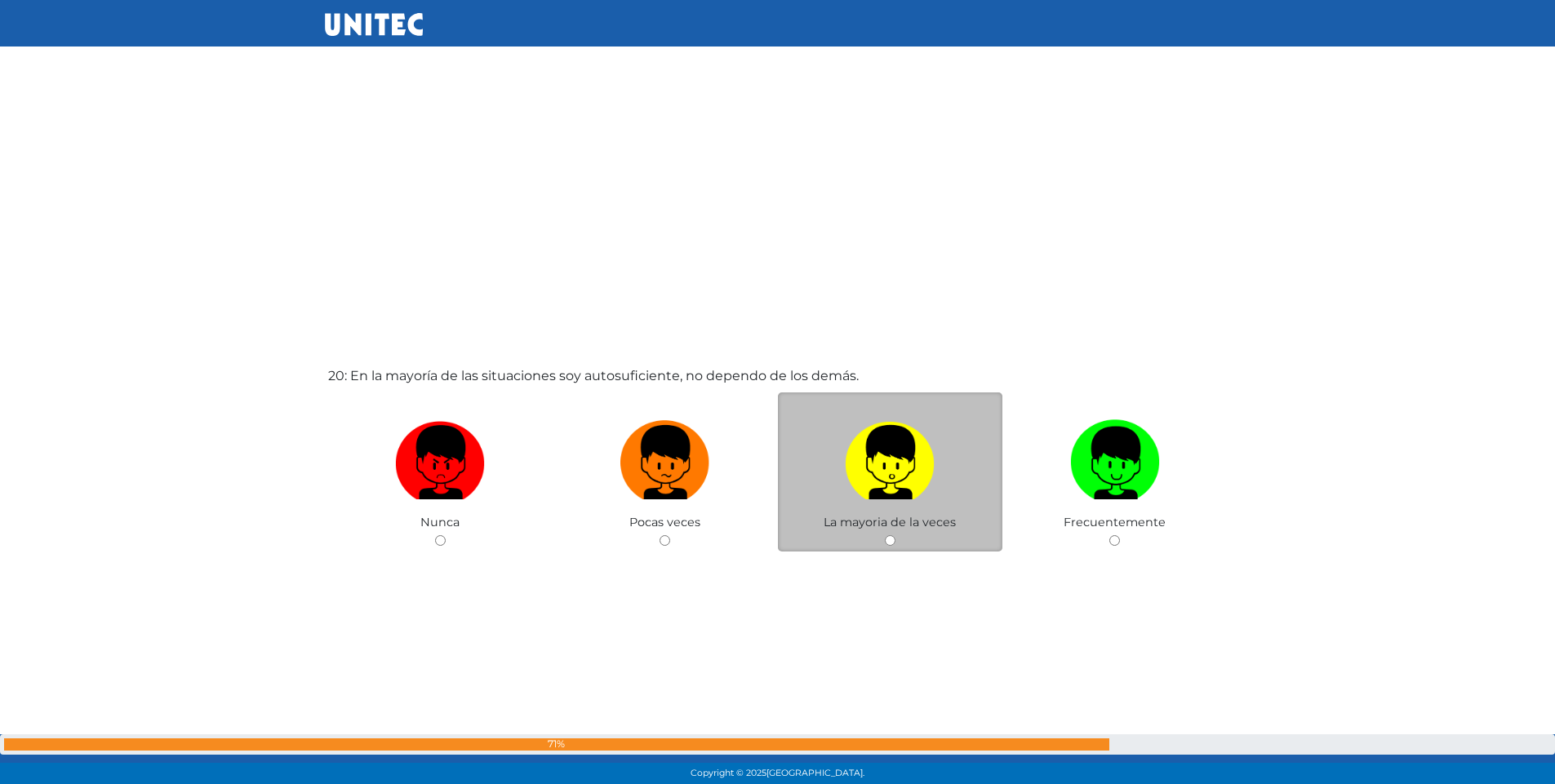
click at [891, 539] on input "radio" at bounding box center [890, 540] width 11 height 11
radio input "true"
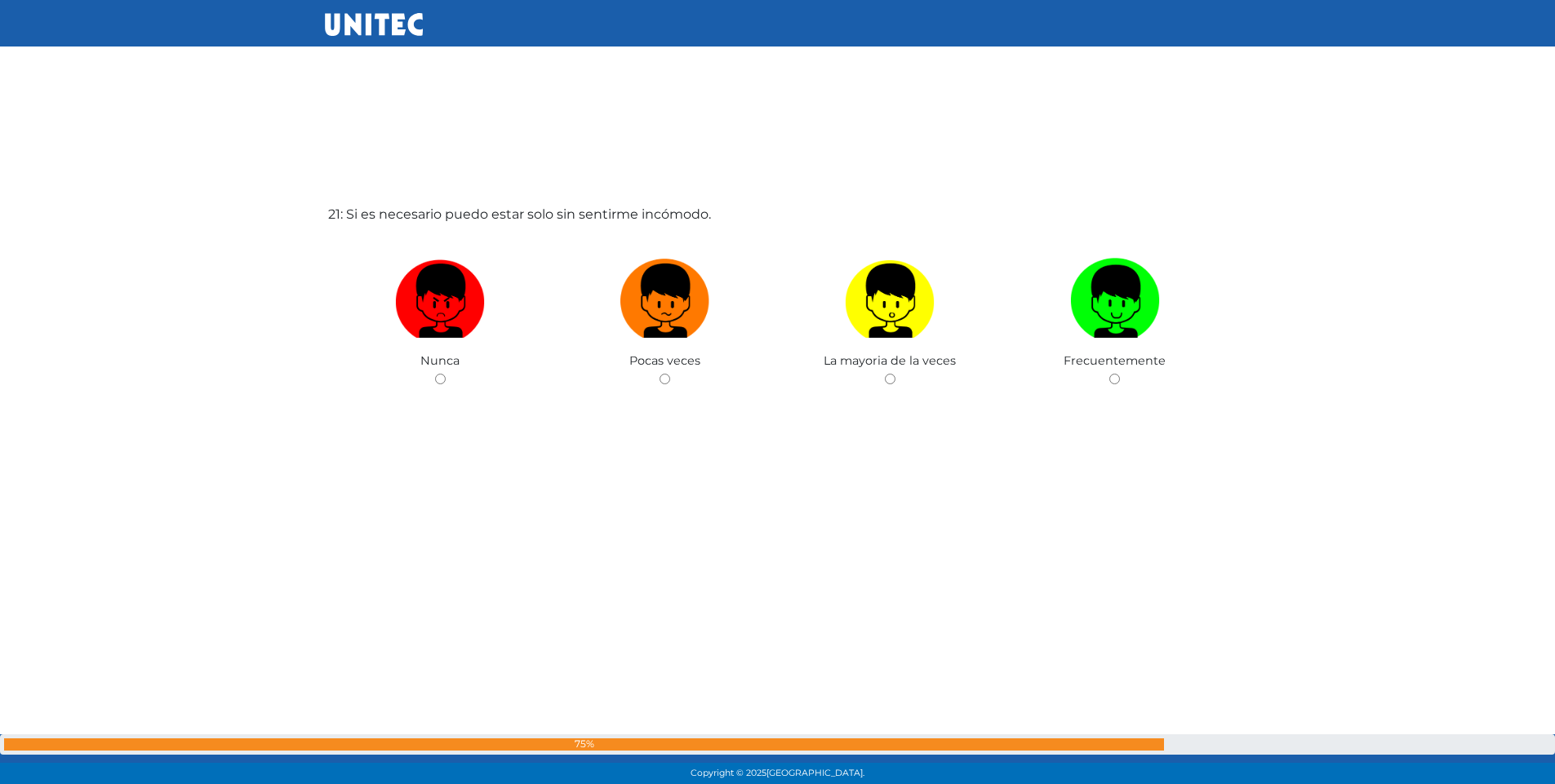
scroll to position [15761, 0]
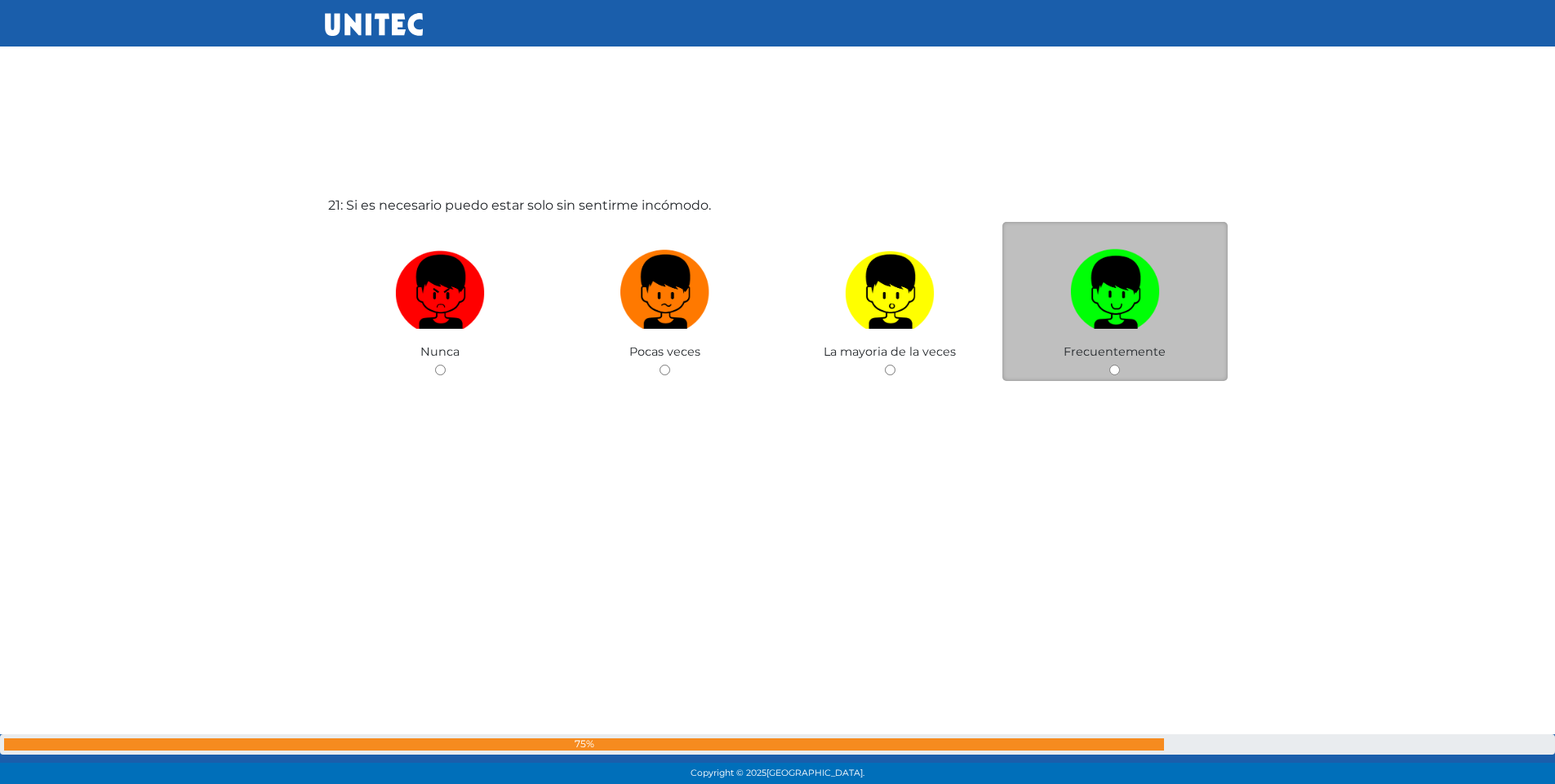
click at [1116, 370] on input "radio" at bounding box center [1115, 369] width 11 height 11
radio input "true"
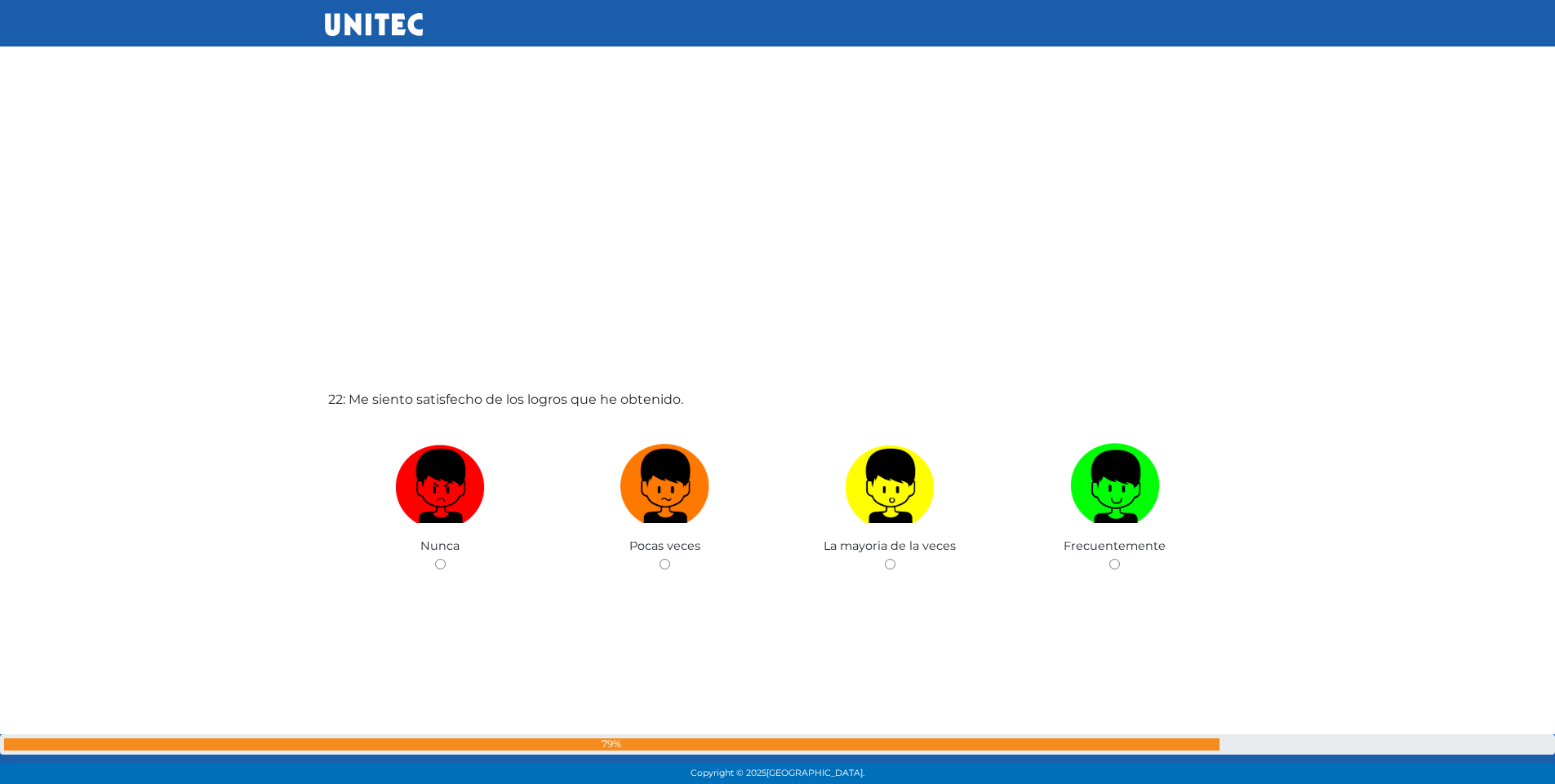
scroll to position [16379, 0]
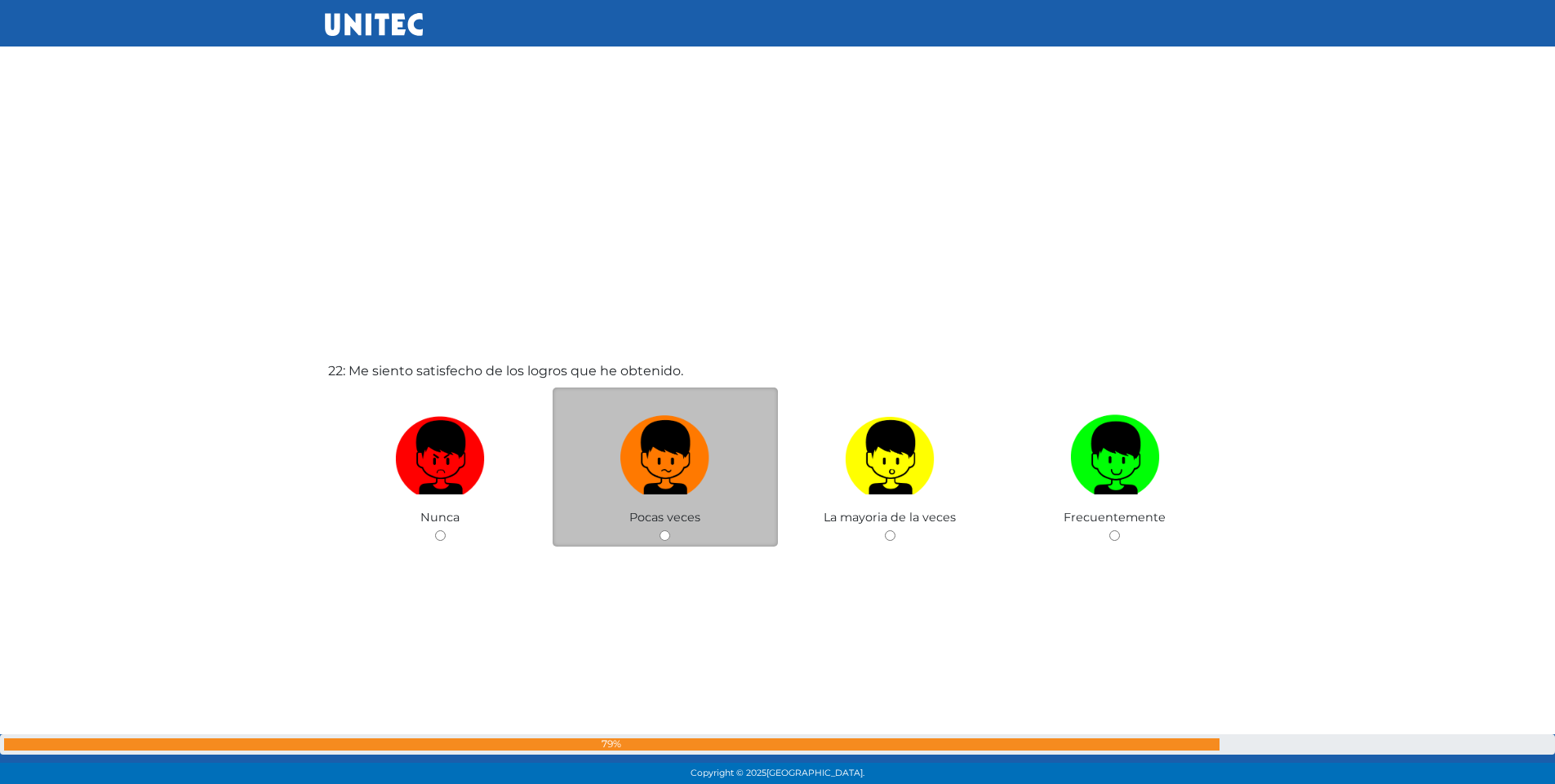
click at [666, 538] on input "radio" at bounding box center [665, 535] width 11 height 11
radio input "true"
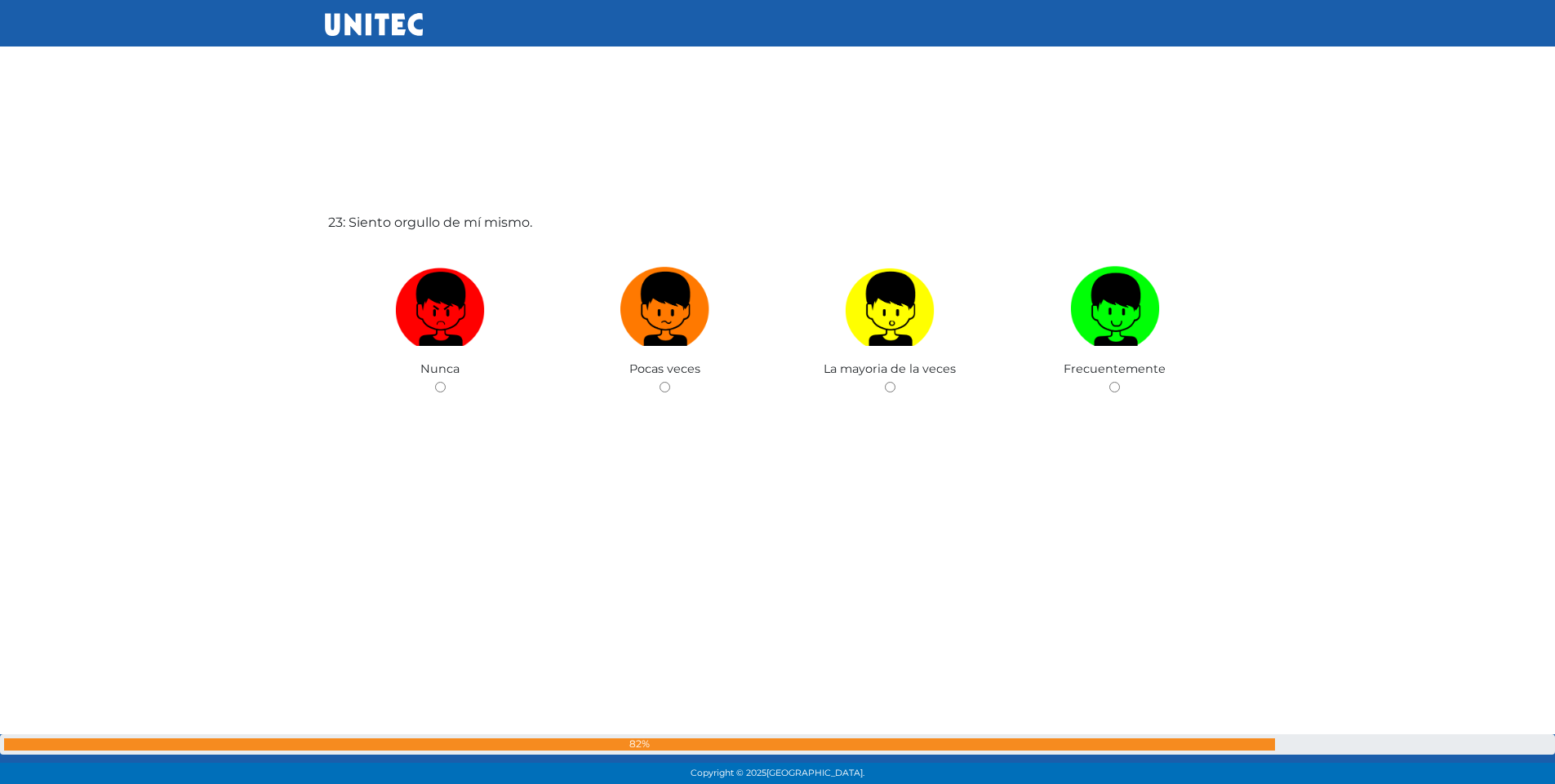
scroll to position [17329, 0]
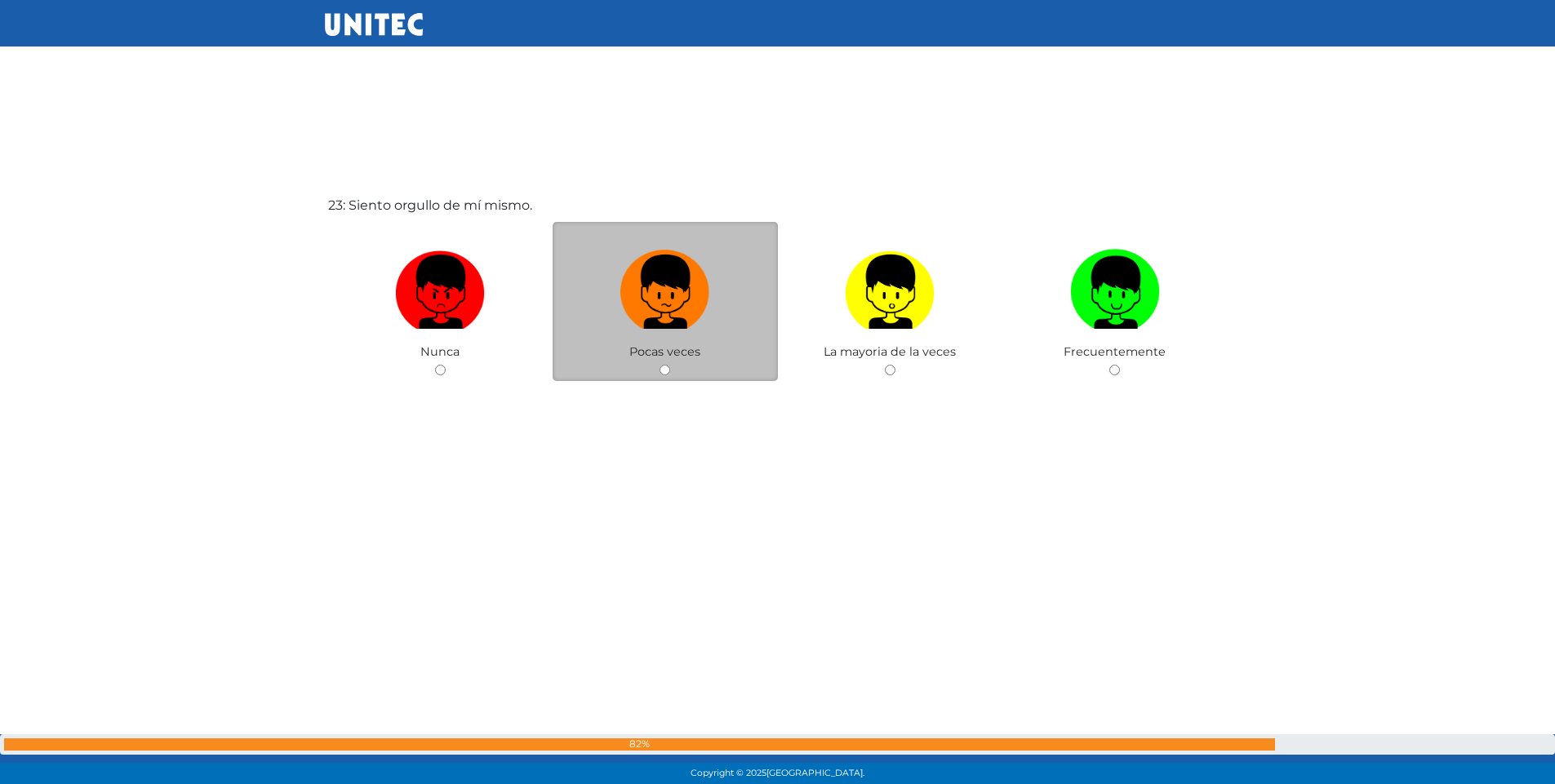
click at [668, 370] on input "radio" at bounding box center [665, 369] width 11 height 11
radio input "true"
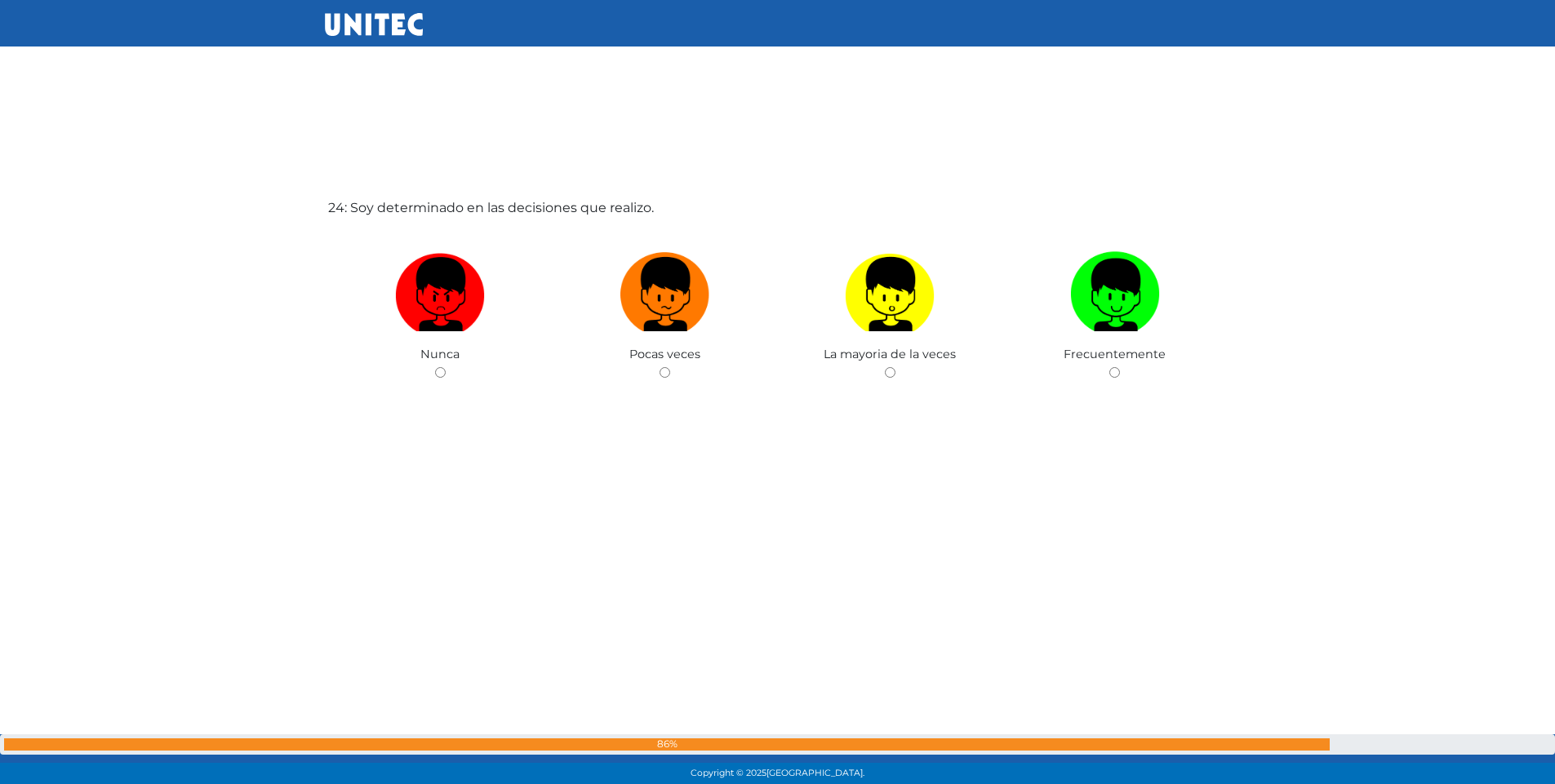
scroll to position [18113, 0]
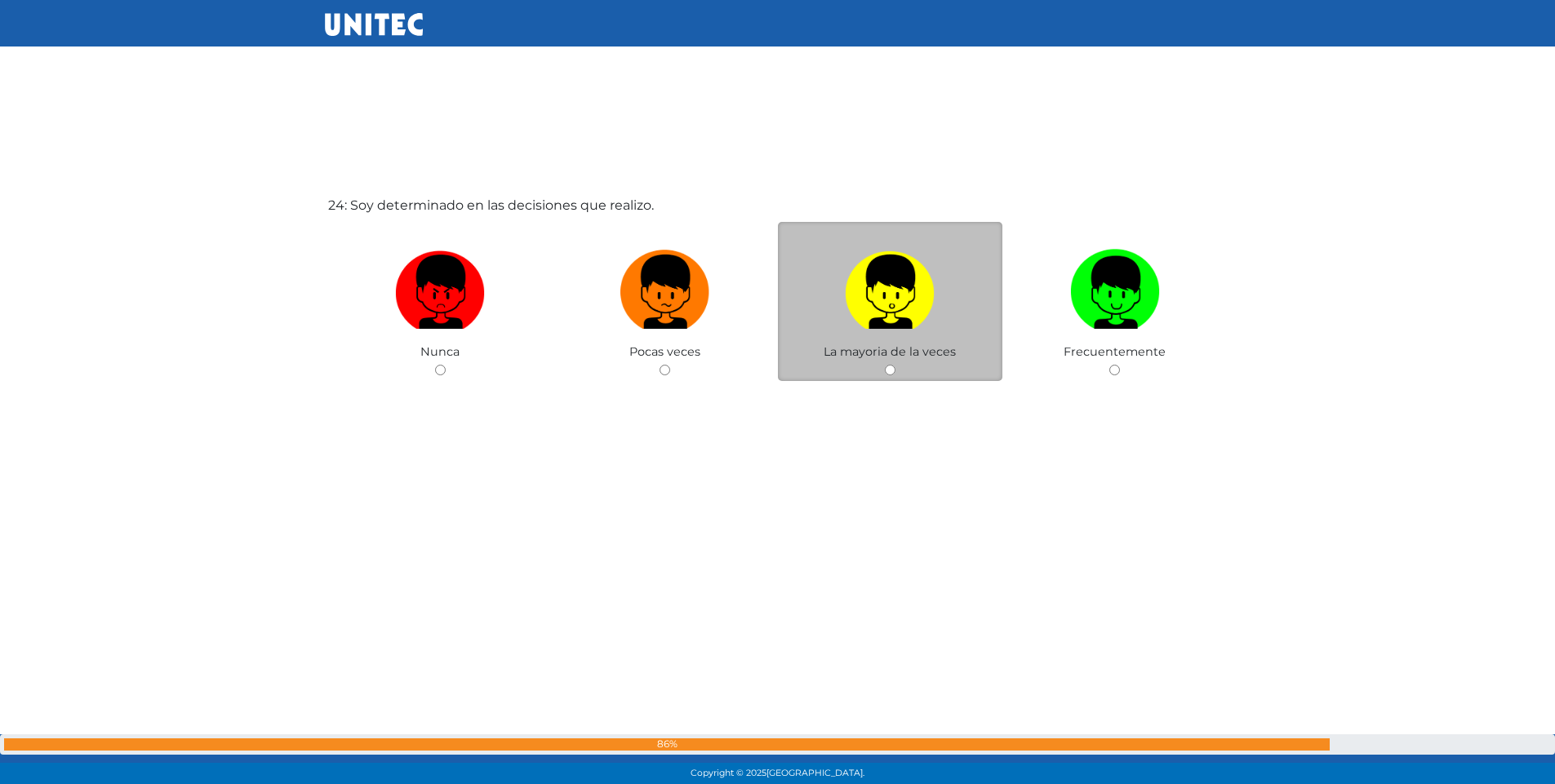
click at [890, 369] on input "radio" at bounding box center [890, 369] width 11 height 11
radio input "true"
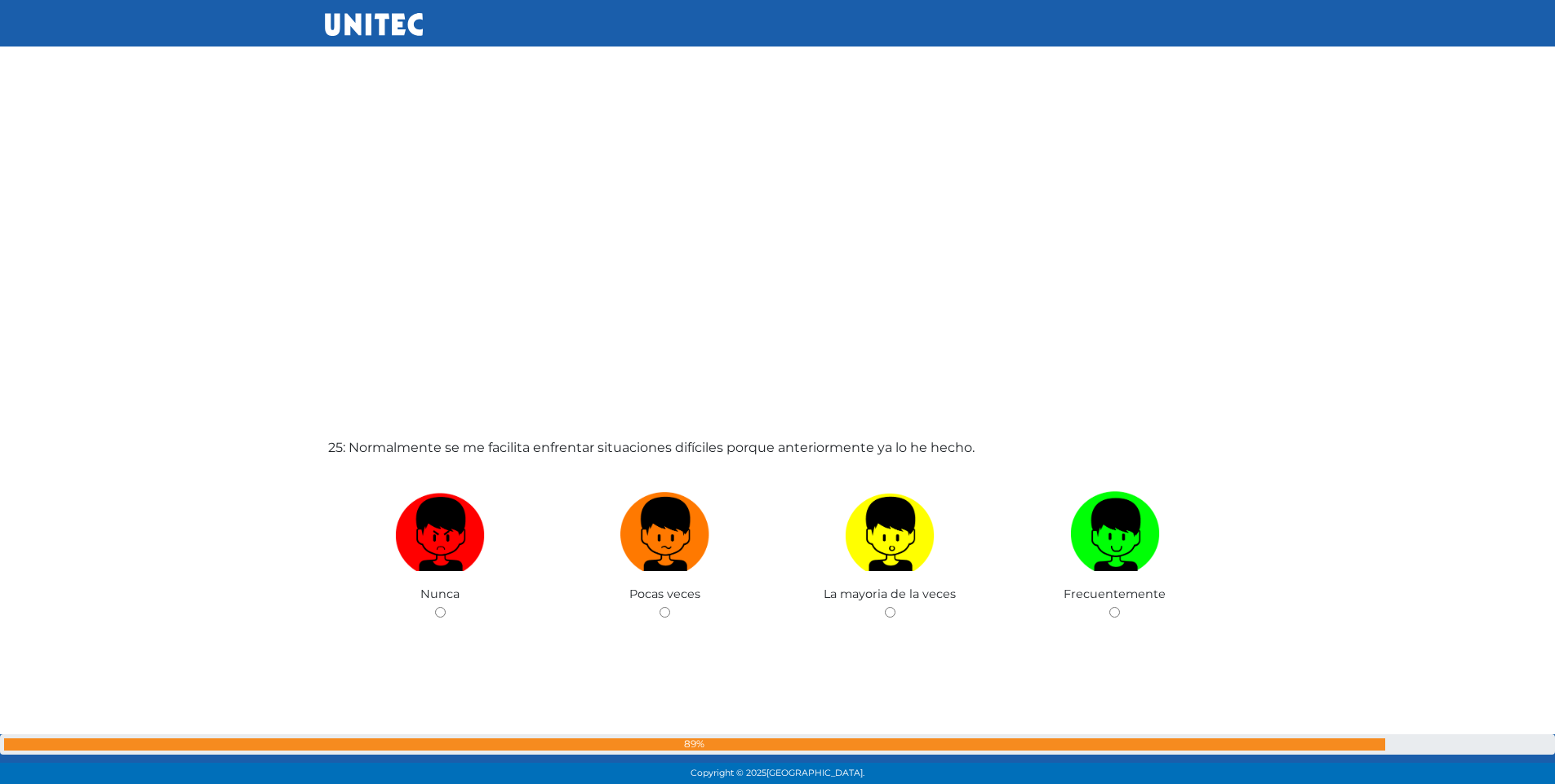
scroll to position [18733, 0]
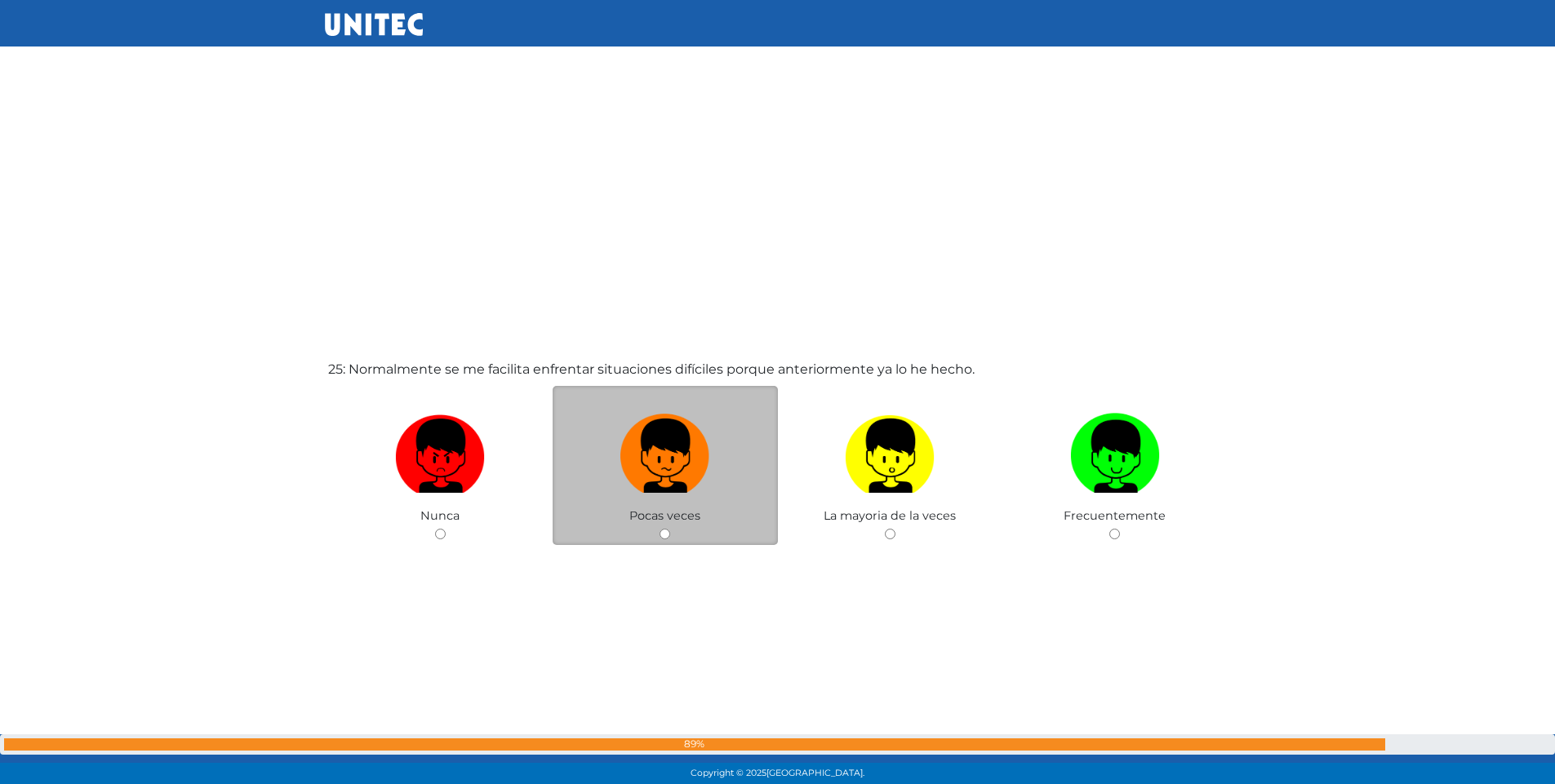
click at [665, 532] on input "radio" at bounding box center [665, 534] width 11 height 11
radio input "true"
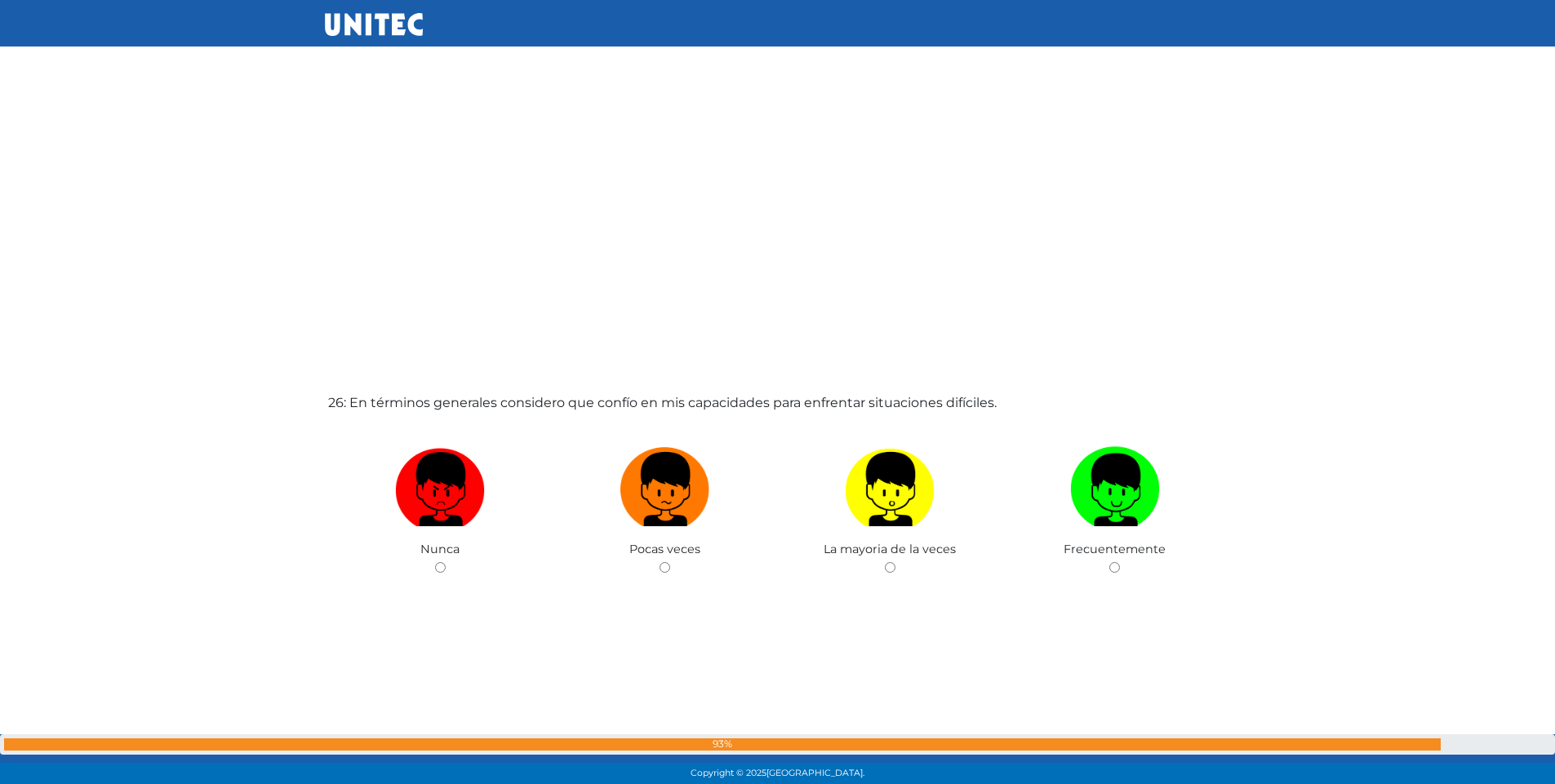
scroll to position [19514, 0]
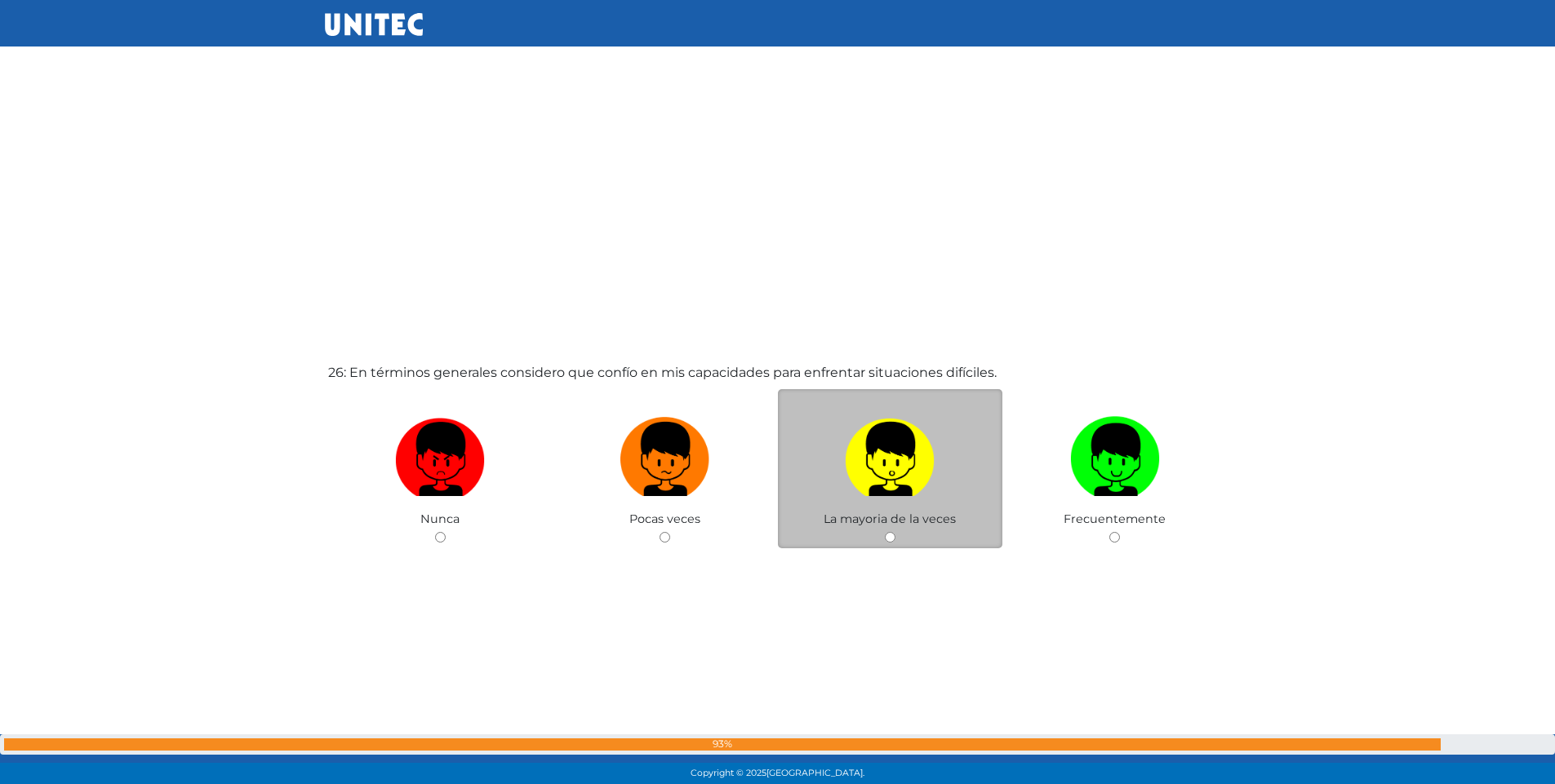
click at [893, 533] on input "radio" at bounding box center [890, 537] width 11 height 11
radio input "true"
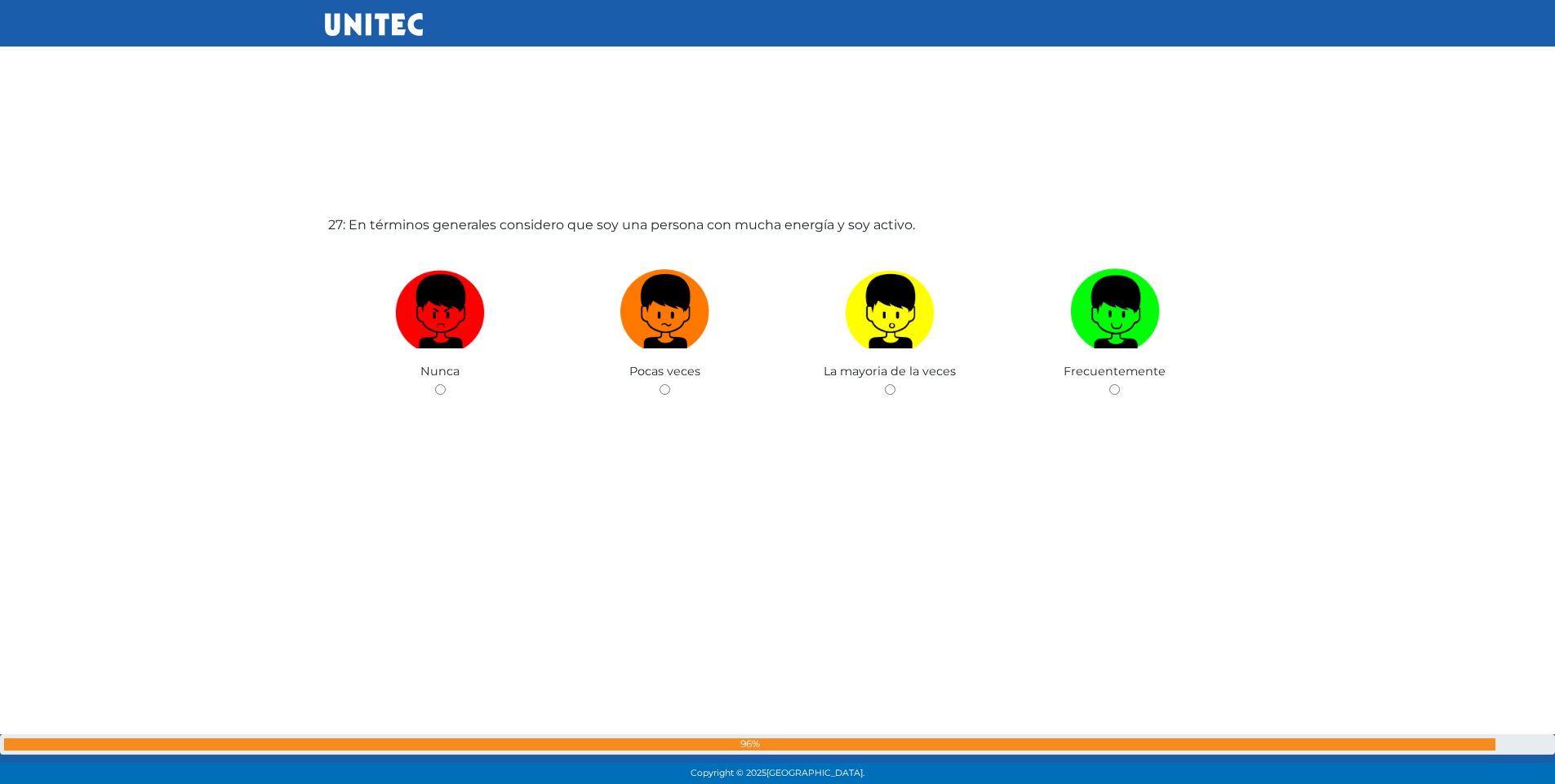
scroll to position [20465, 0]
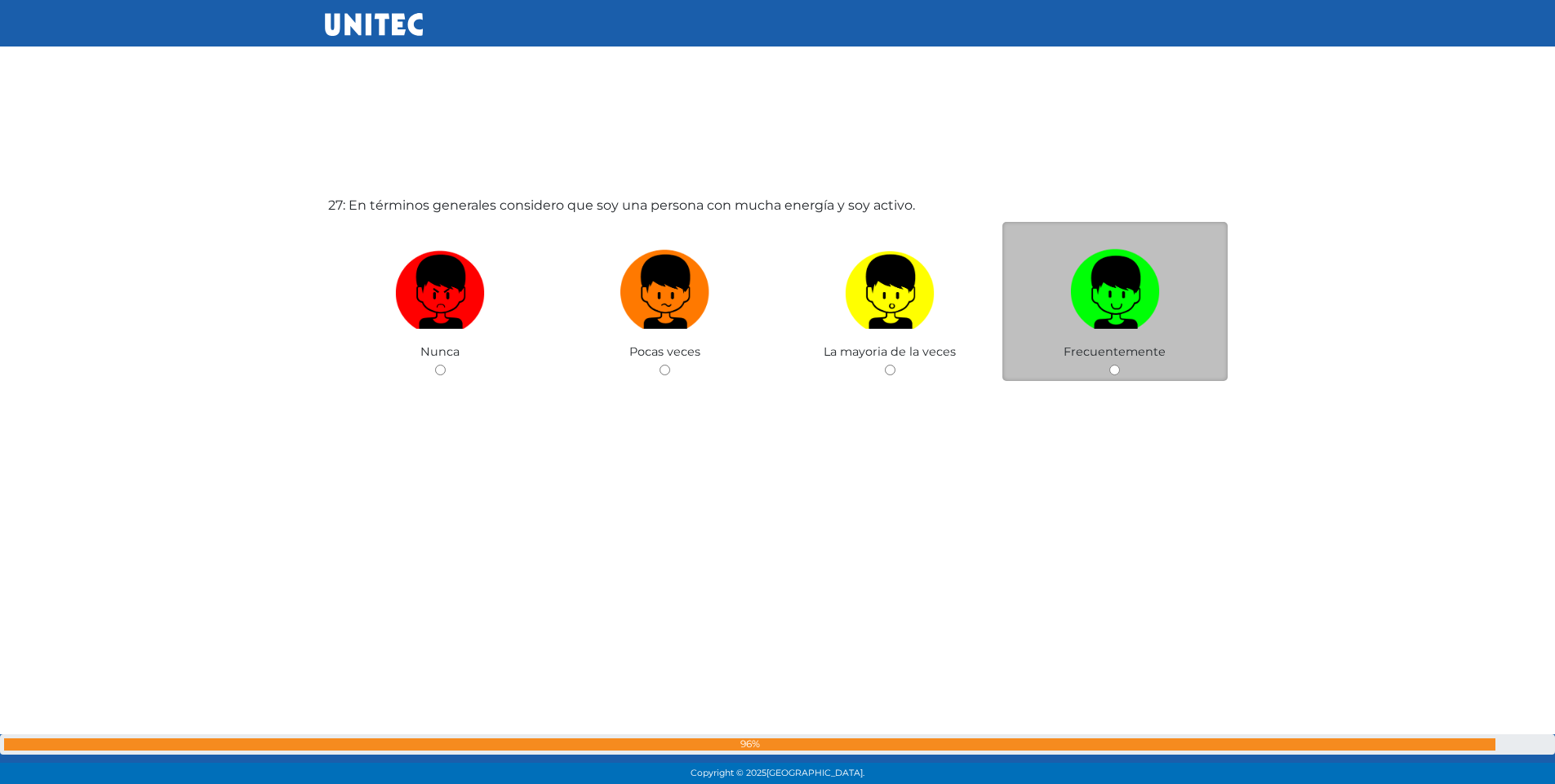
click at [1115, 366] on input "radio" at bounding box center [1115, 369] width 11 height 11
radio input "true"
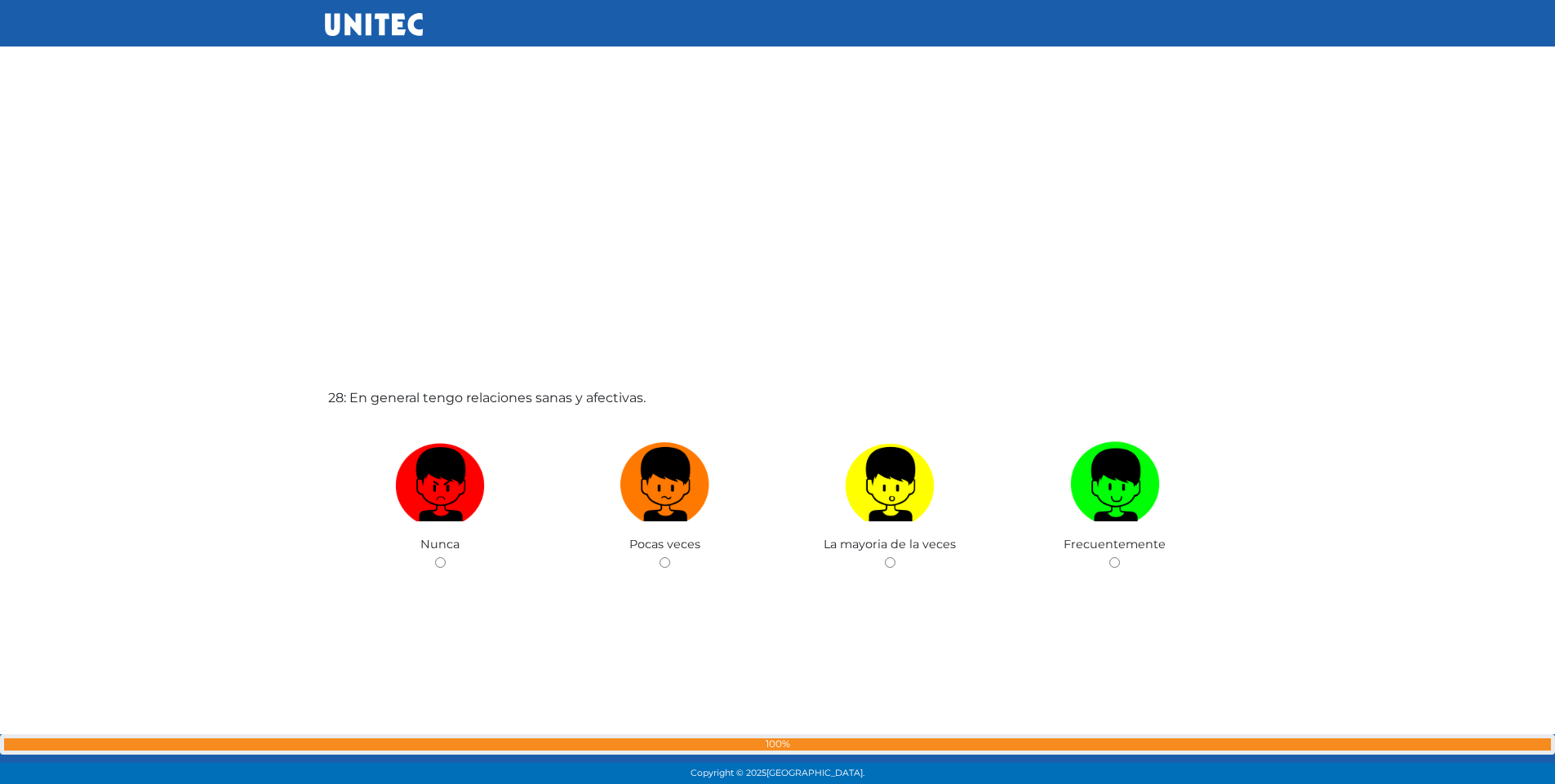
scroll to position [21085, 0]
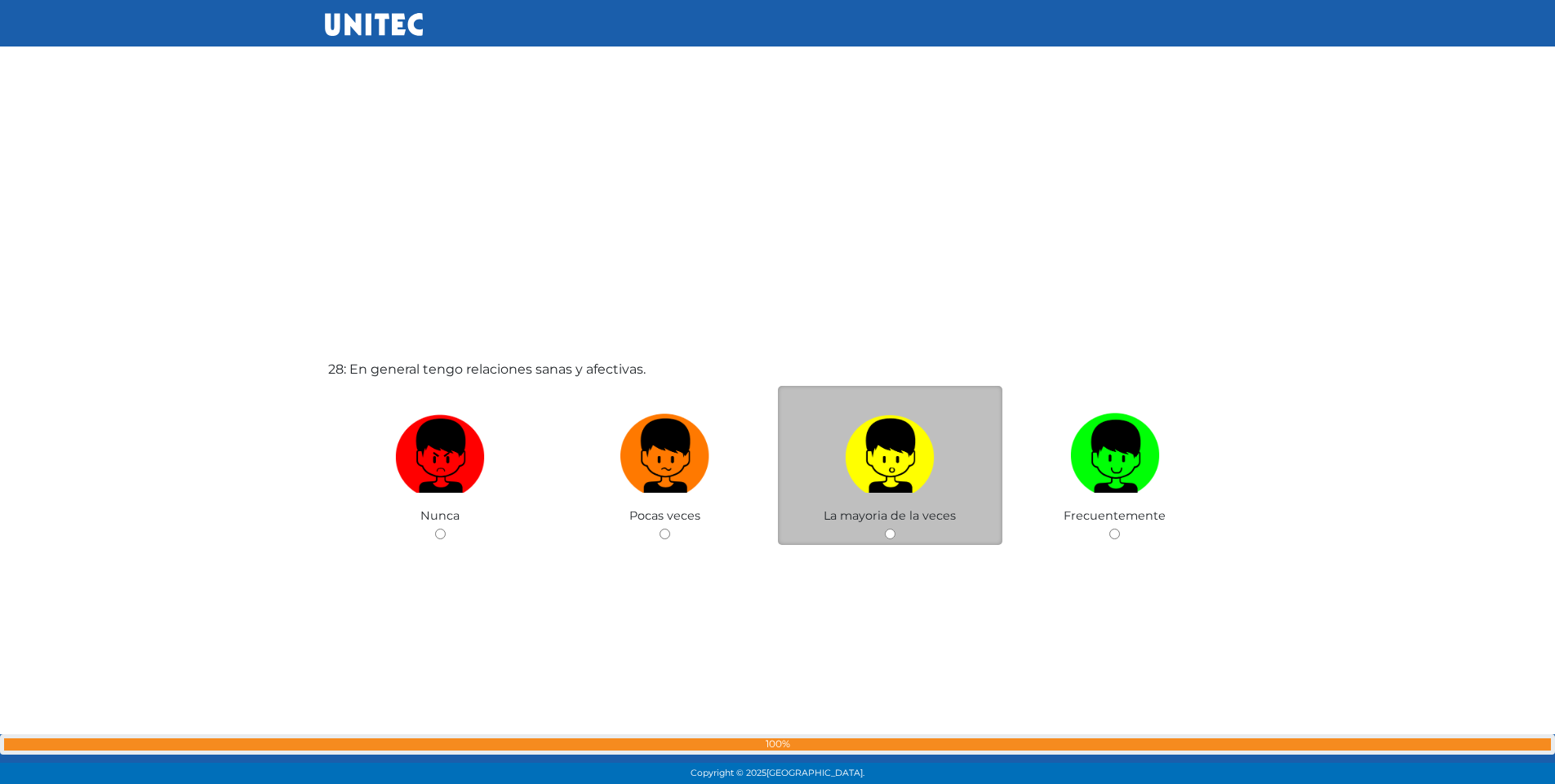
click at [886, 536] on input "radio" at bounding box center [890, 534] width 11 height 11
radio input "true"
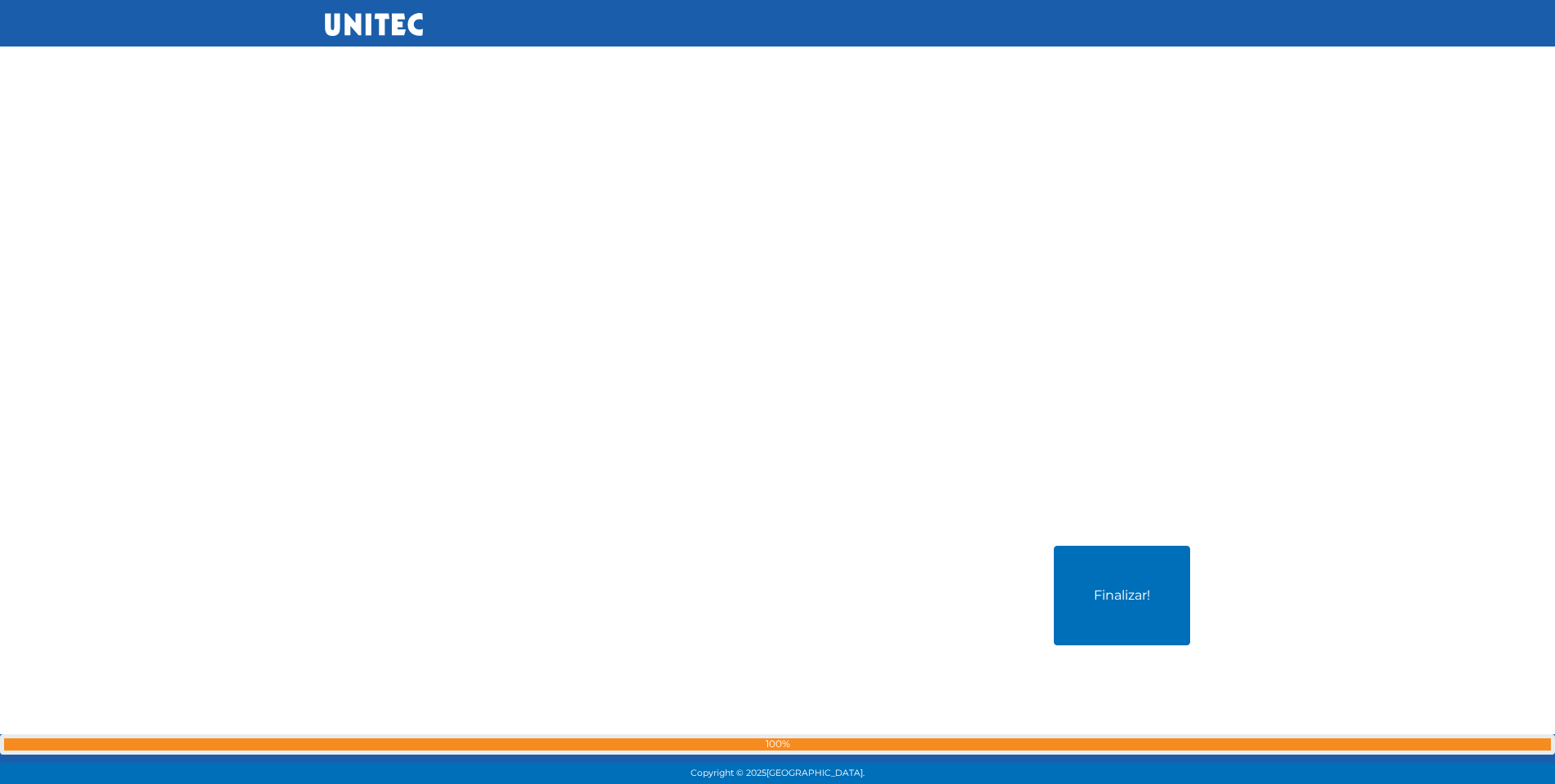
scroll to position [21867, 0]
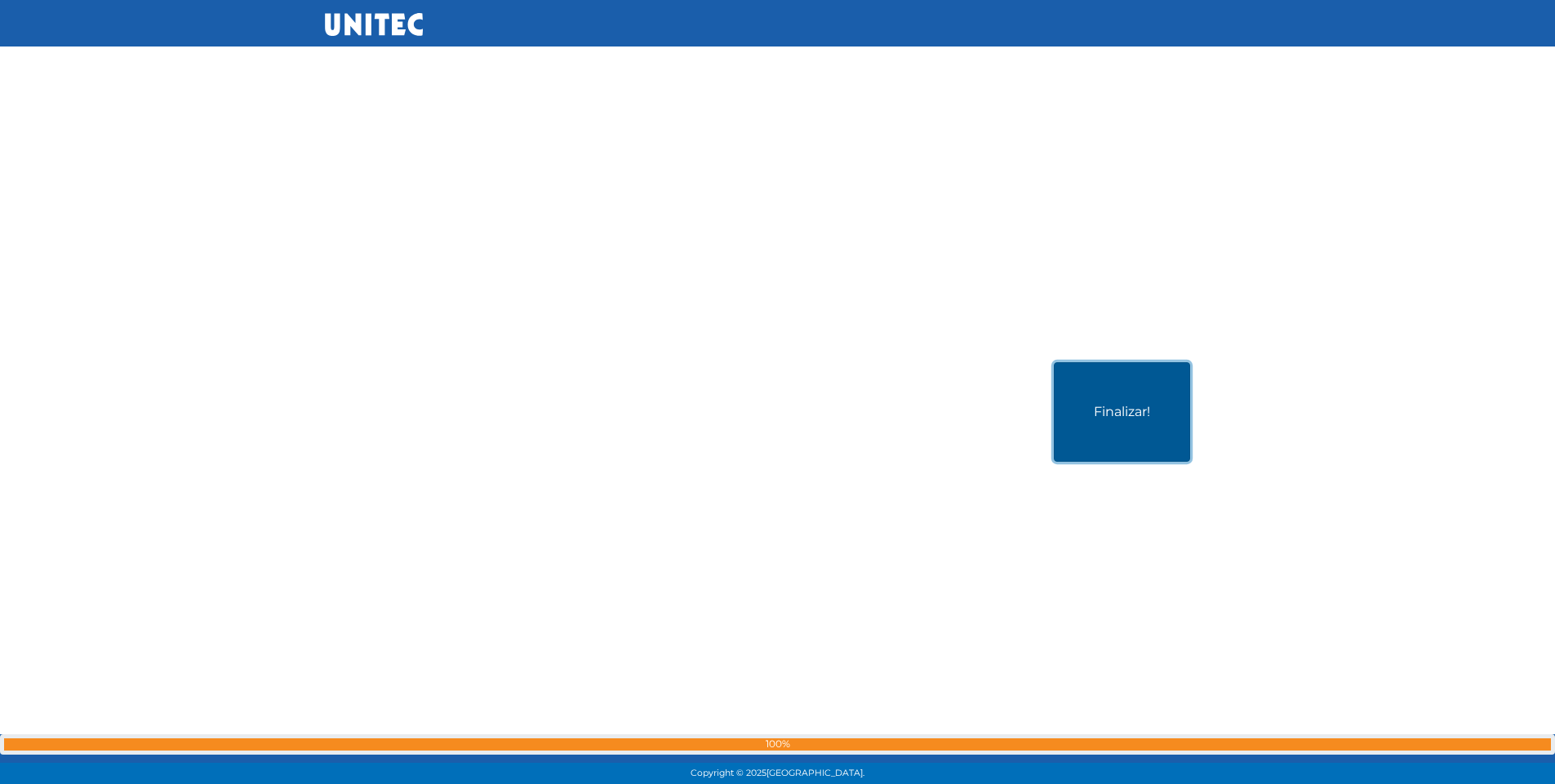
click at [1074, 411] on button "Finalizar!" at bounding box center [1122, 411] width 136 height 99
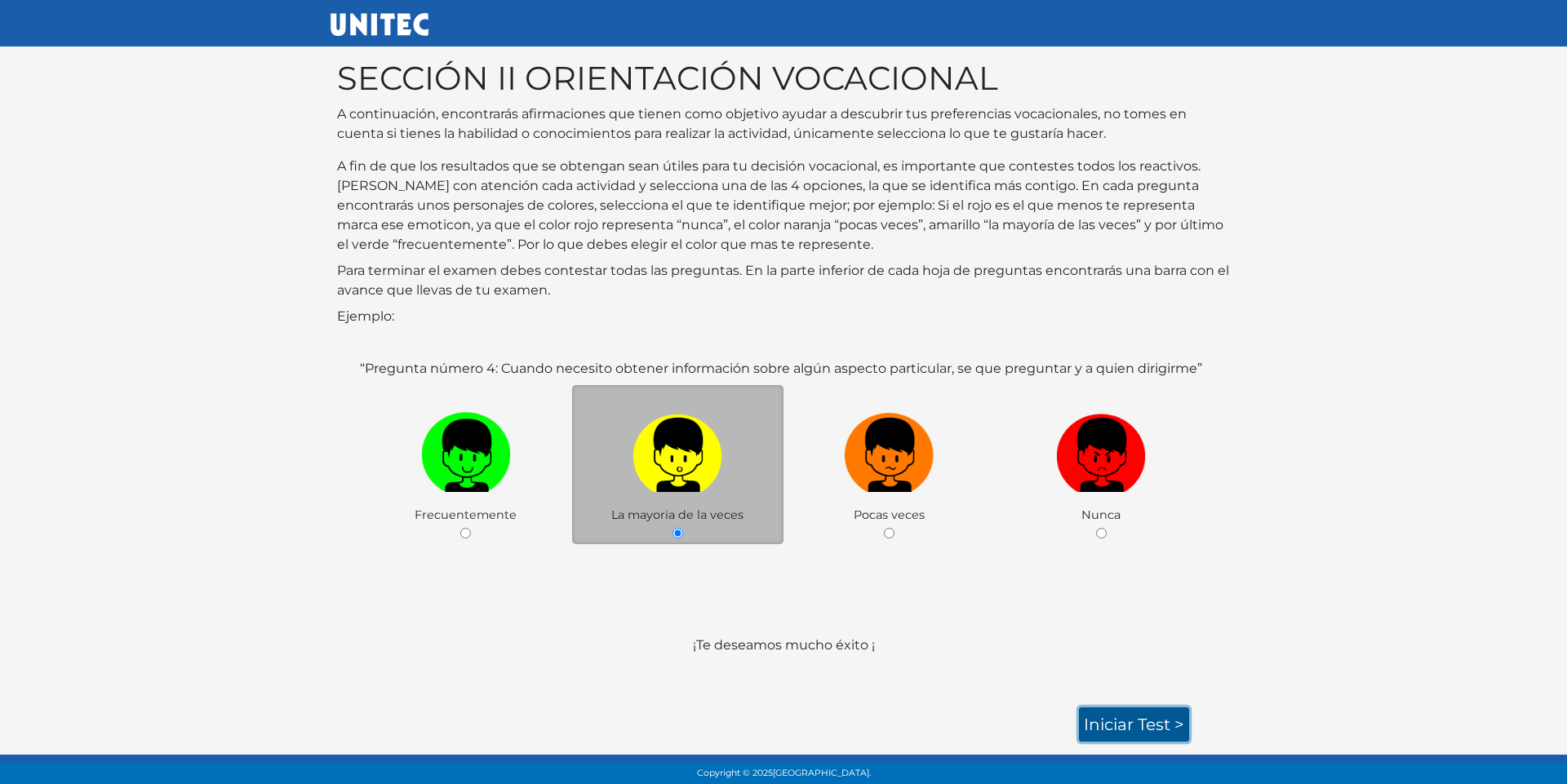
click at [1134, 722] on link "Iniciar test >" at bounding box center [1134, 725] width 110 height 34
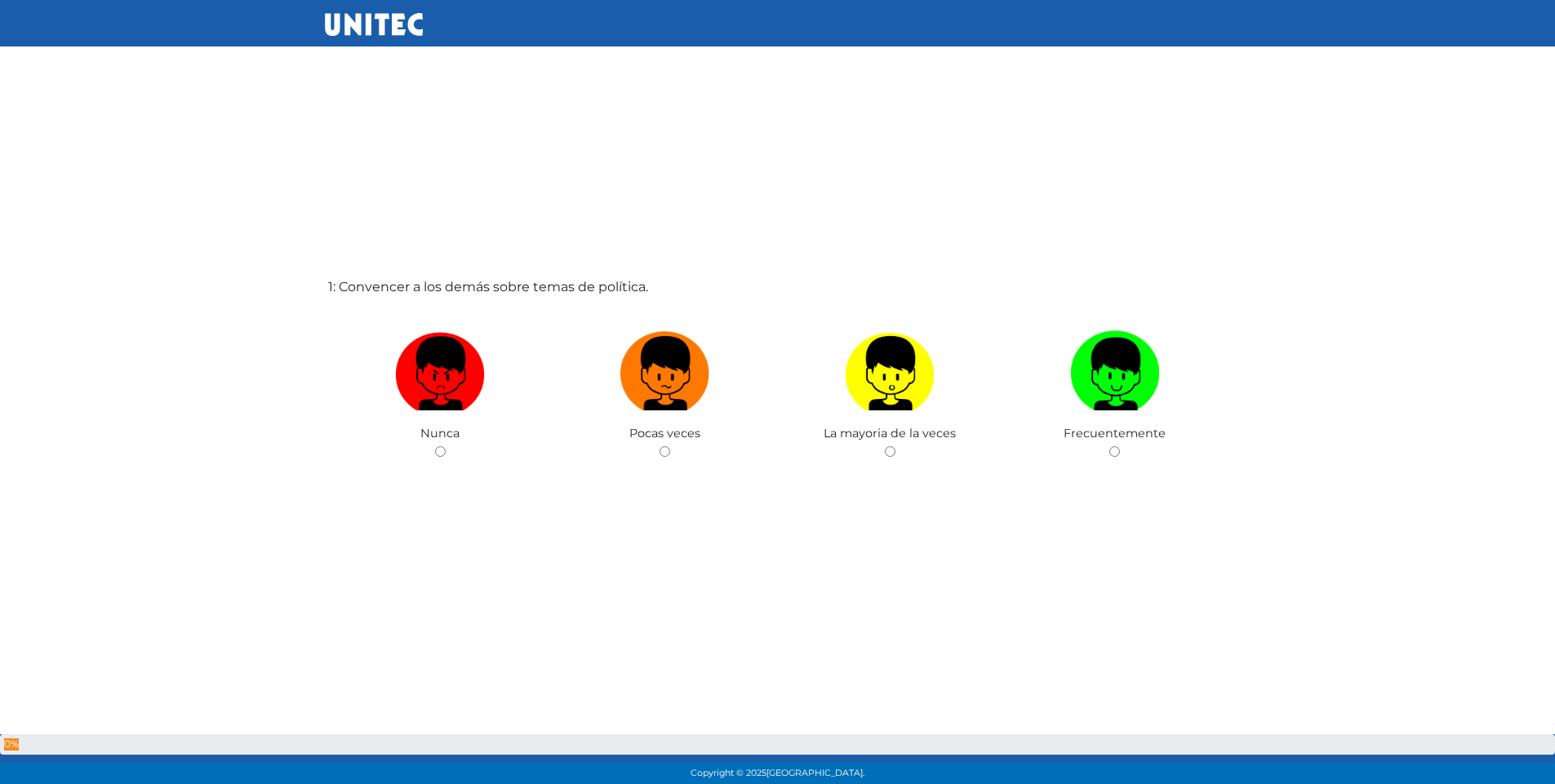
scroll to position [2, 0]
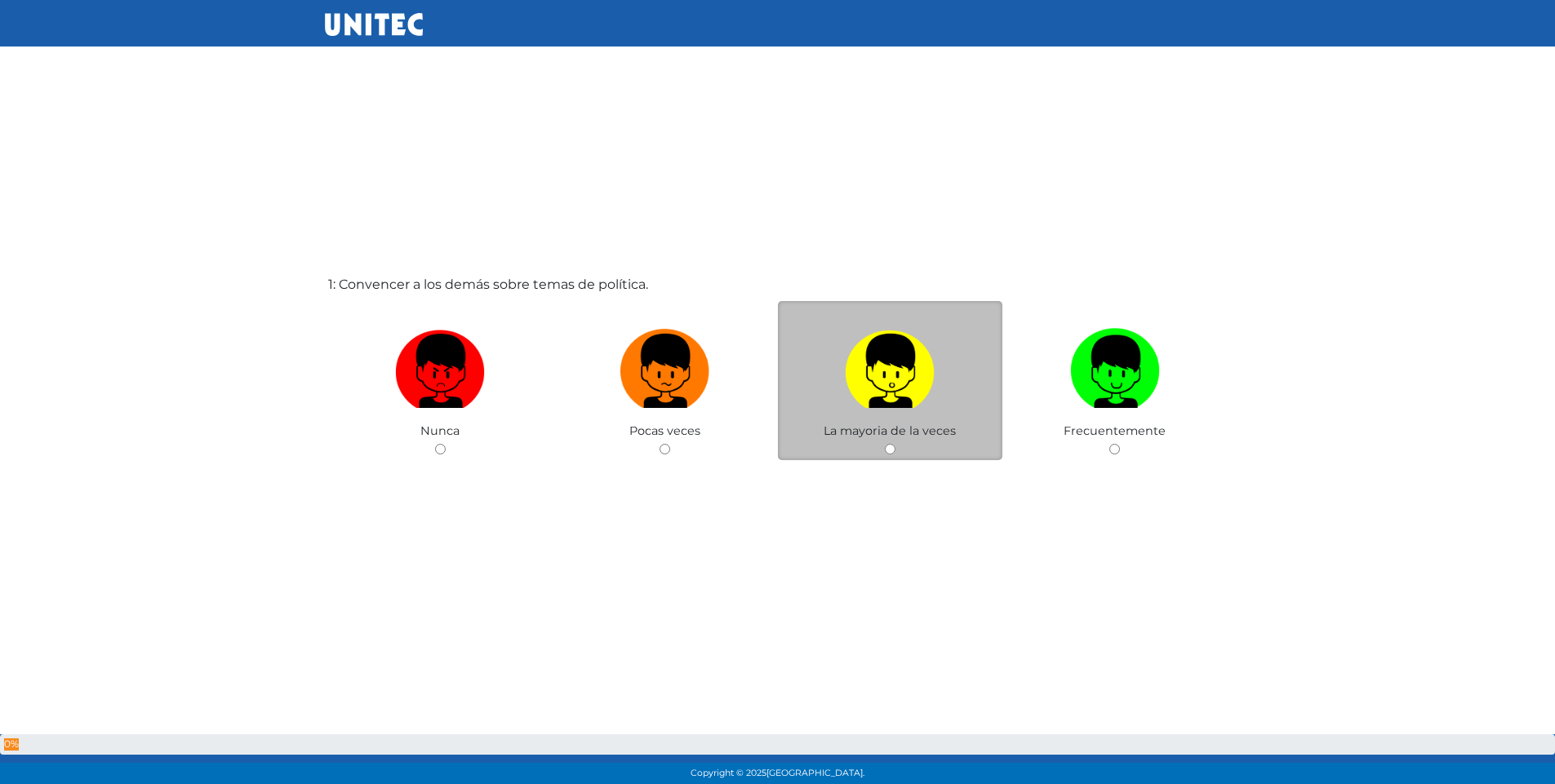
click at [889, 447] on input "radio" at bounding box center [890, 449] width 11 height 11
radio input "true"
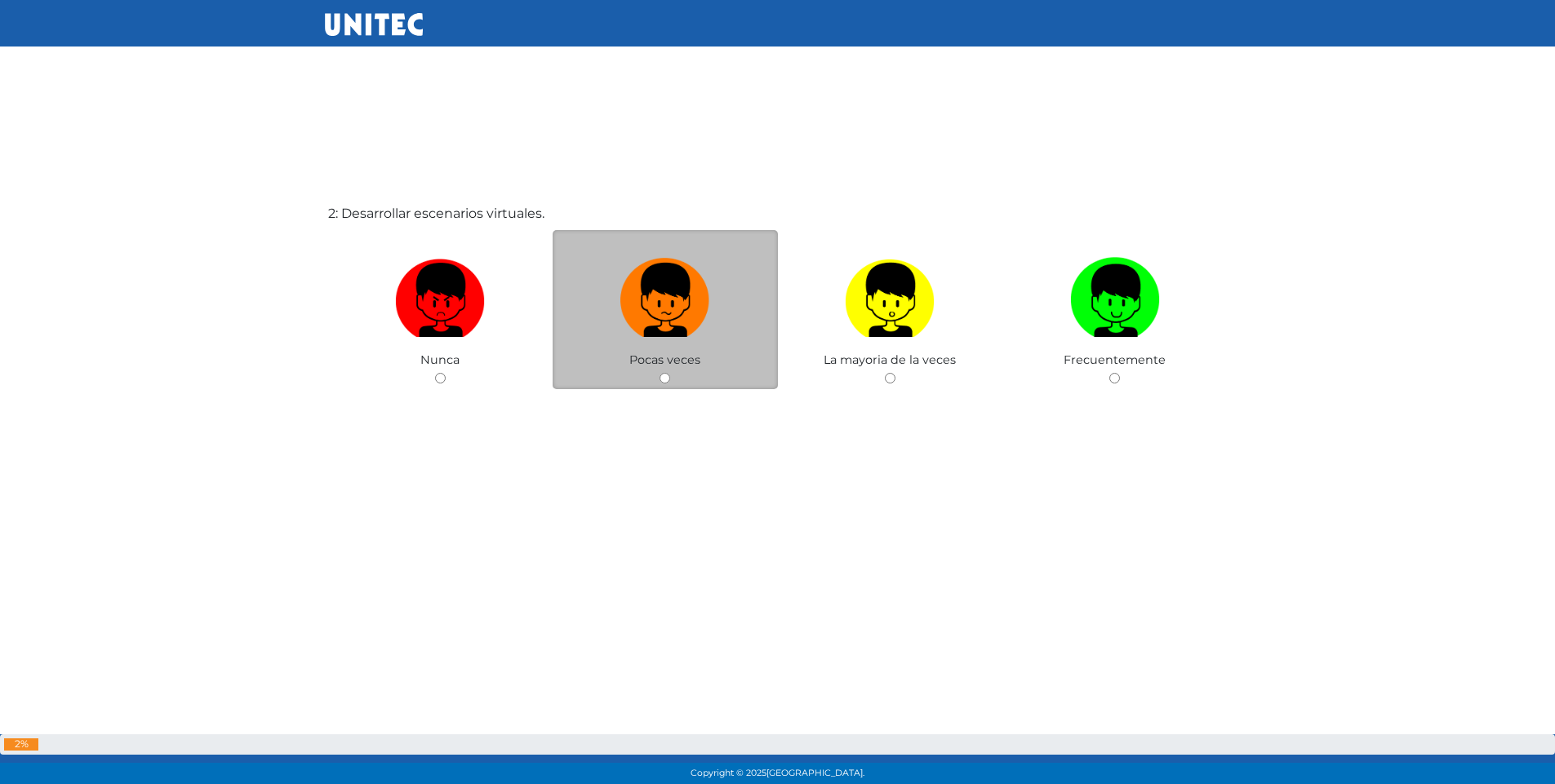
scroll to position [865, 0]
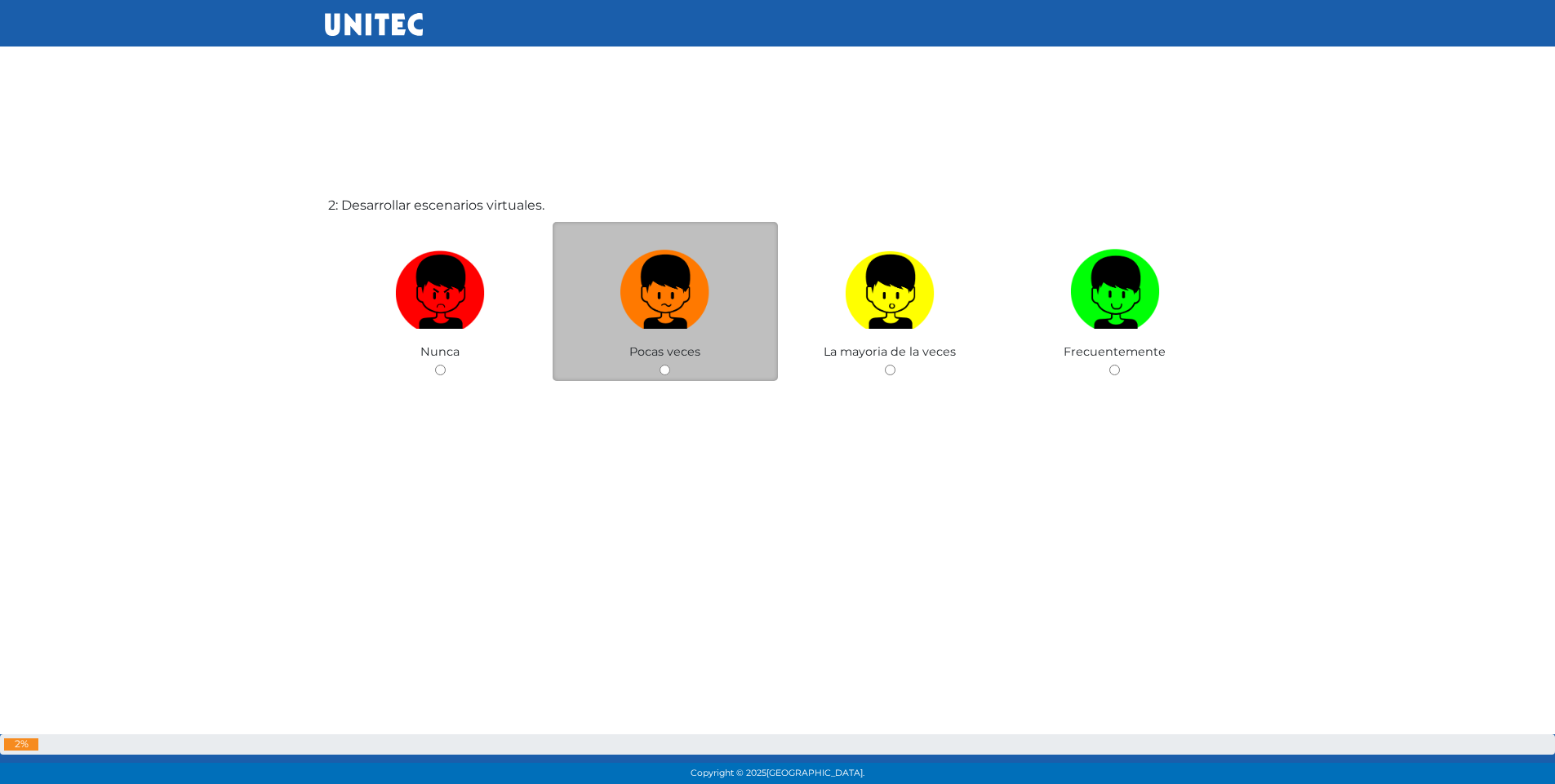
click at [666, 365] on input "radio" at bounding box center [665, 369] width 11 height 11
radio input "true"
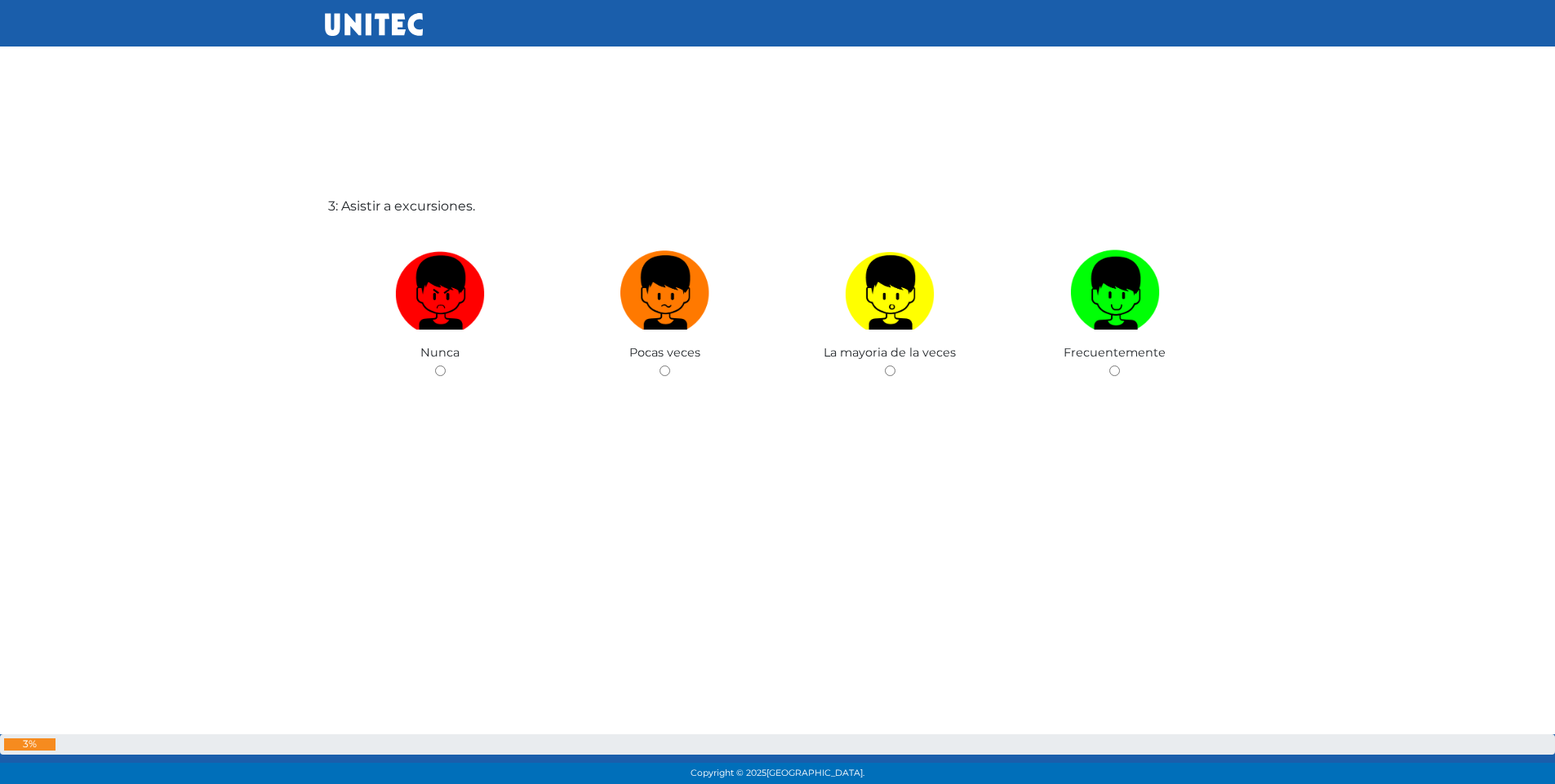
scroll to position [1649, 0]
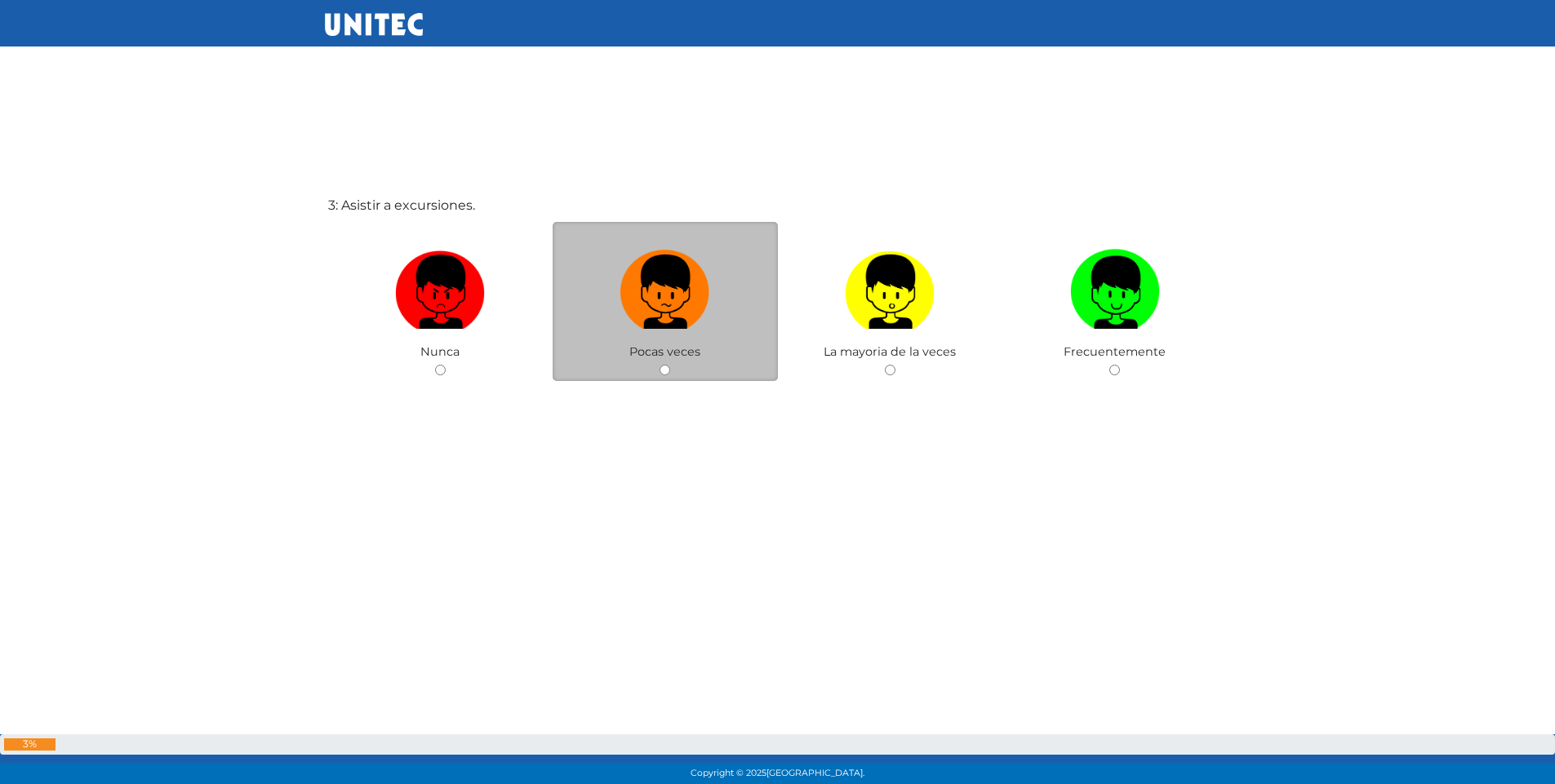
click at [663, 370] on input "radio" at bounding box center [665, 369] width 11 height 11
radio input "true"
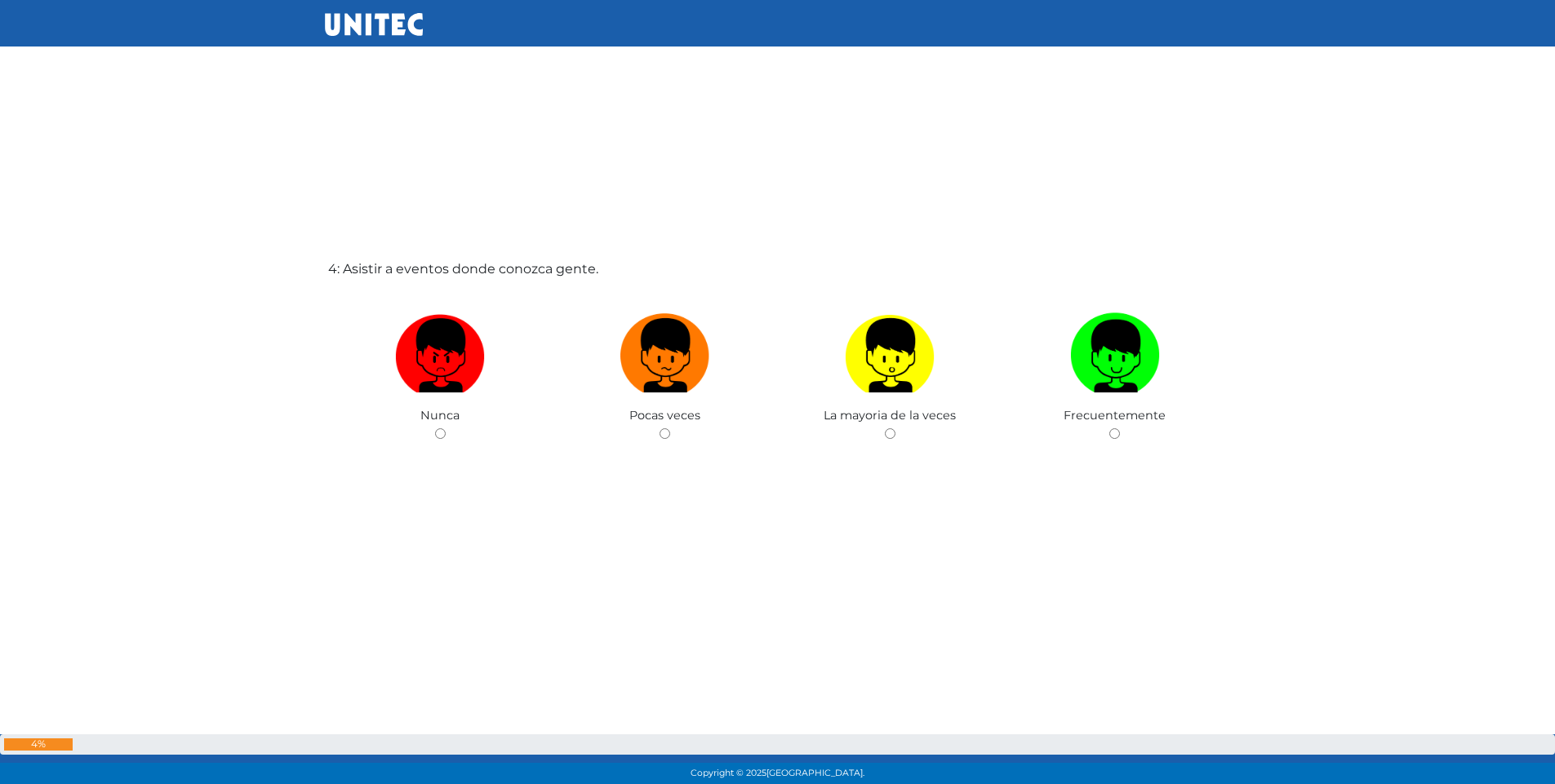
scroll to position [2379, 0]
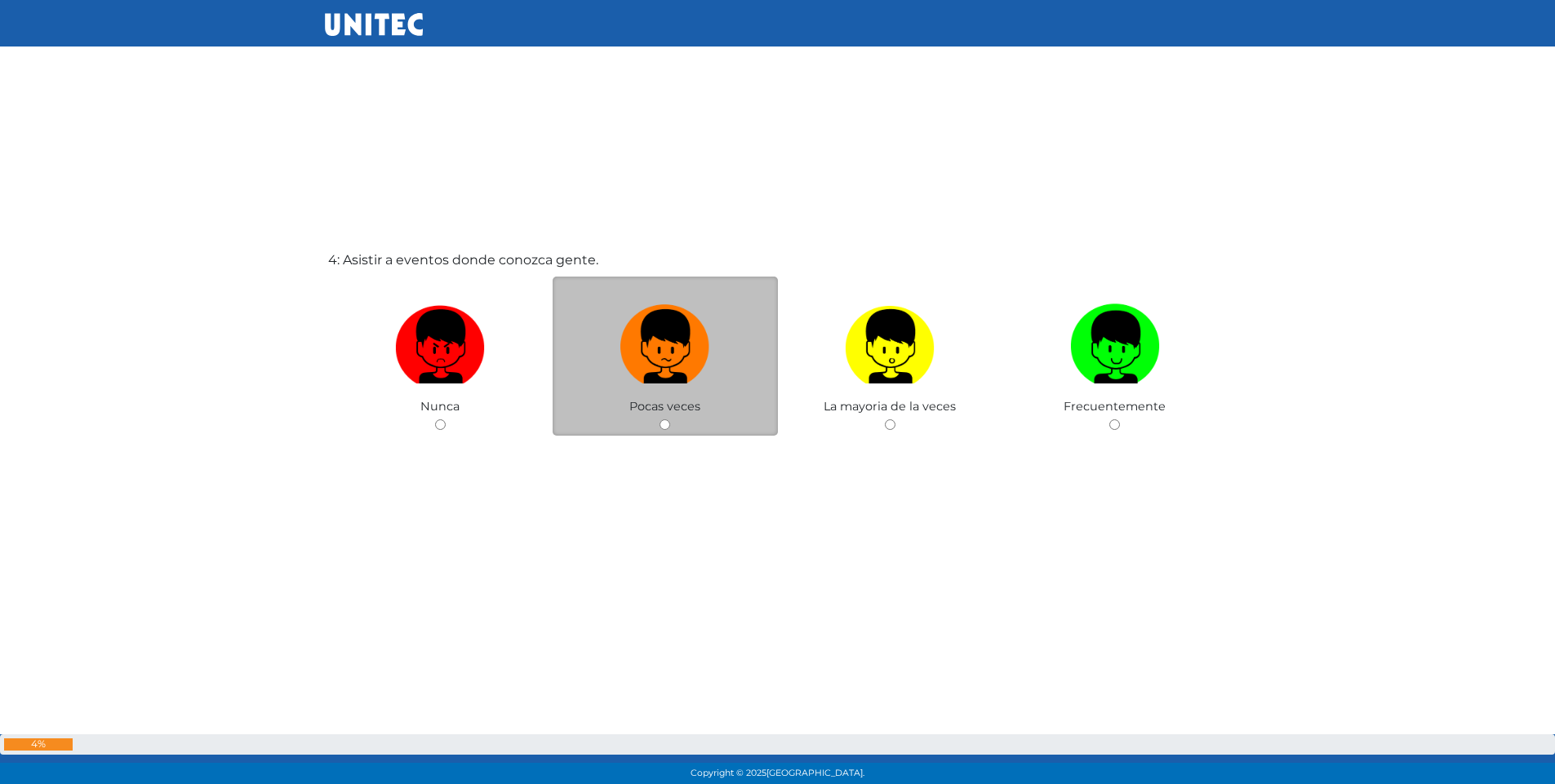
click at [663, 422] on input "radio" at bounding box center [665, 424] width 11 height 11
radio input "true"
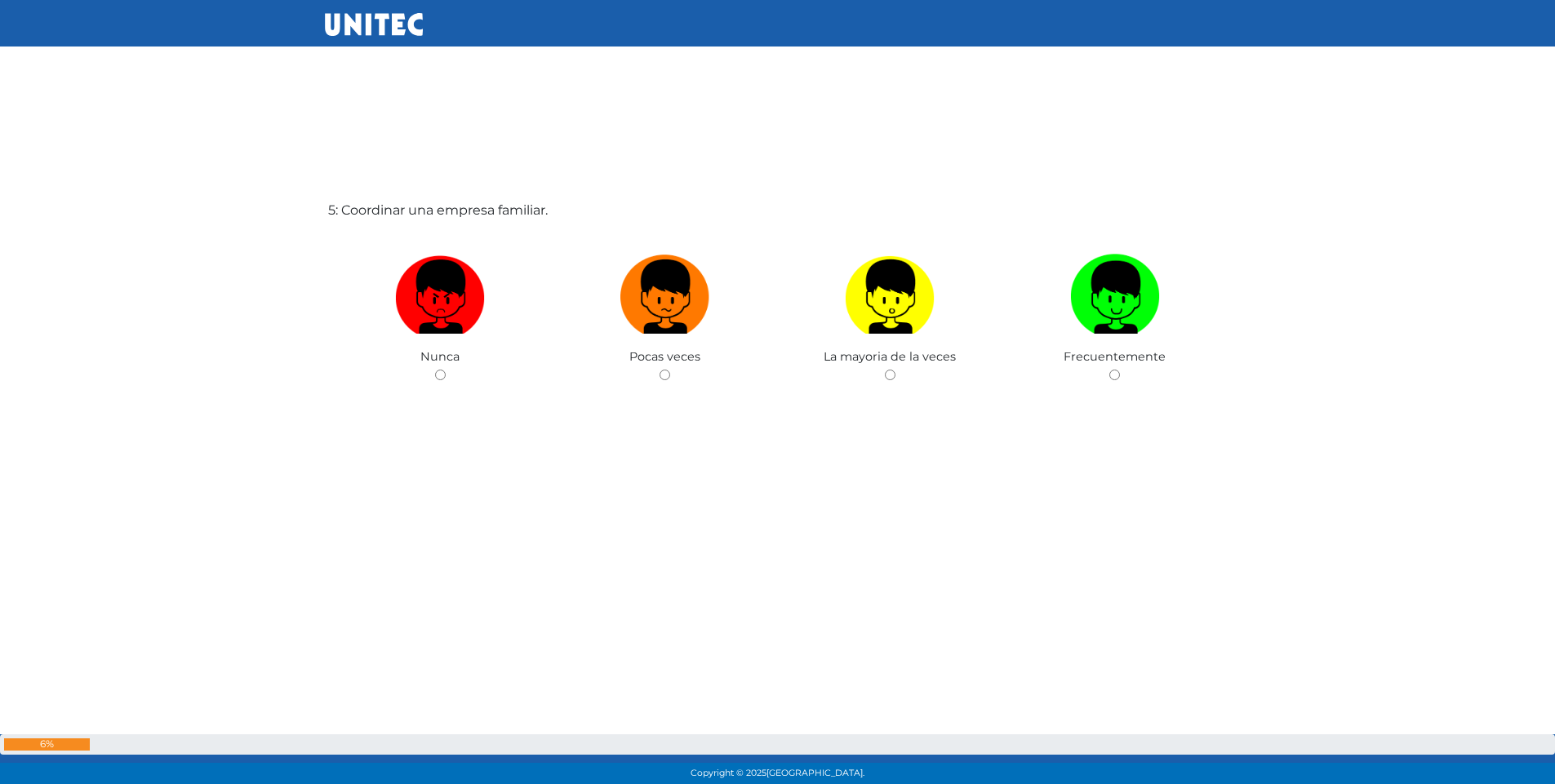
scroll to position [3217, 0]
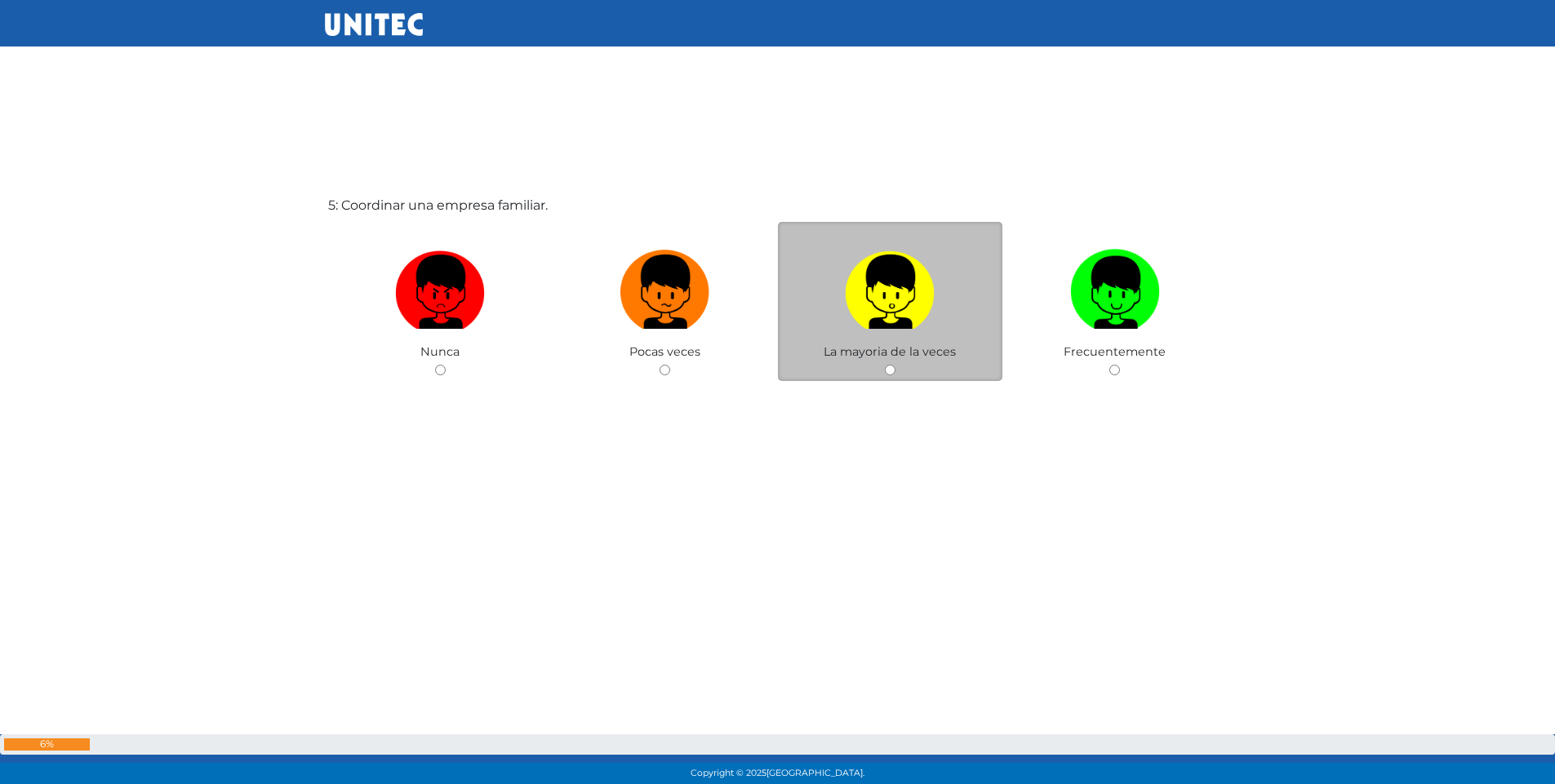
click at [895, 364] on input "radio" at bounding box center [890, 369] width 11 height 11
radio input "true"
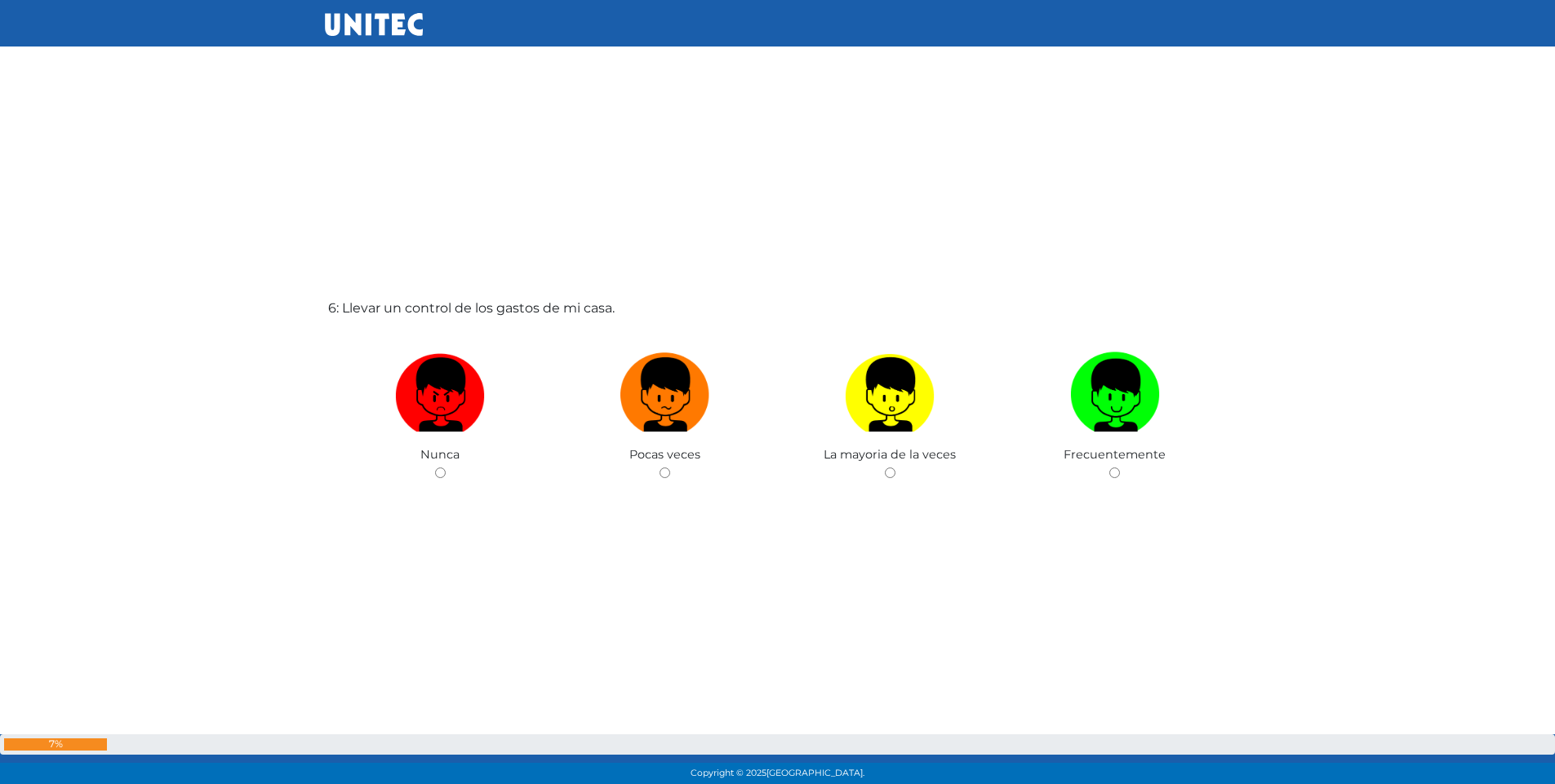
scroll to position [3927, 0]
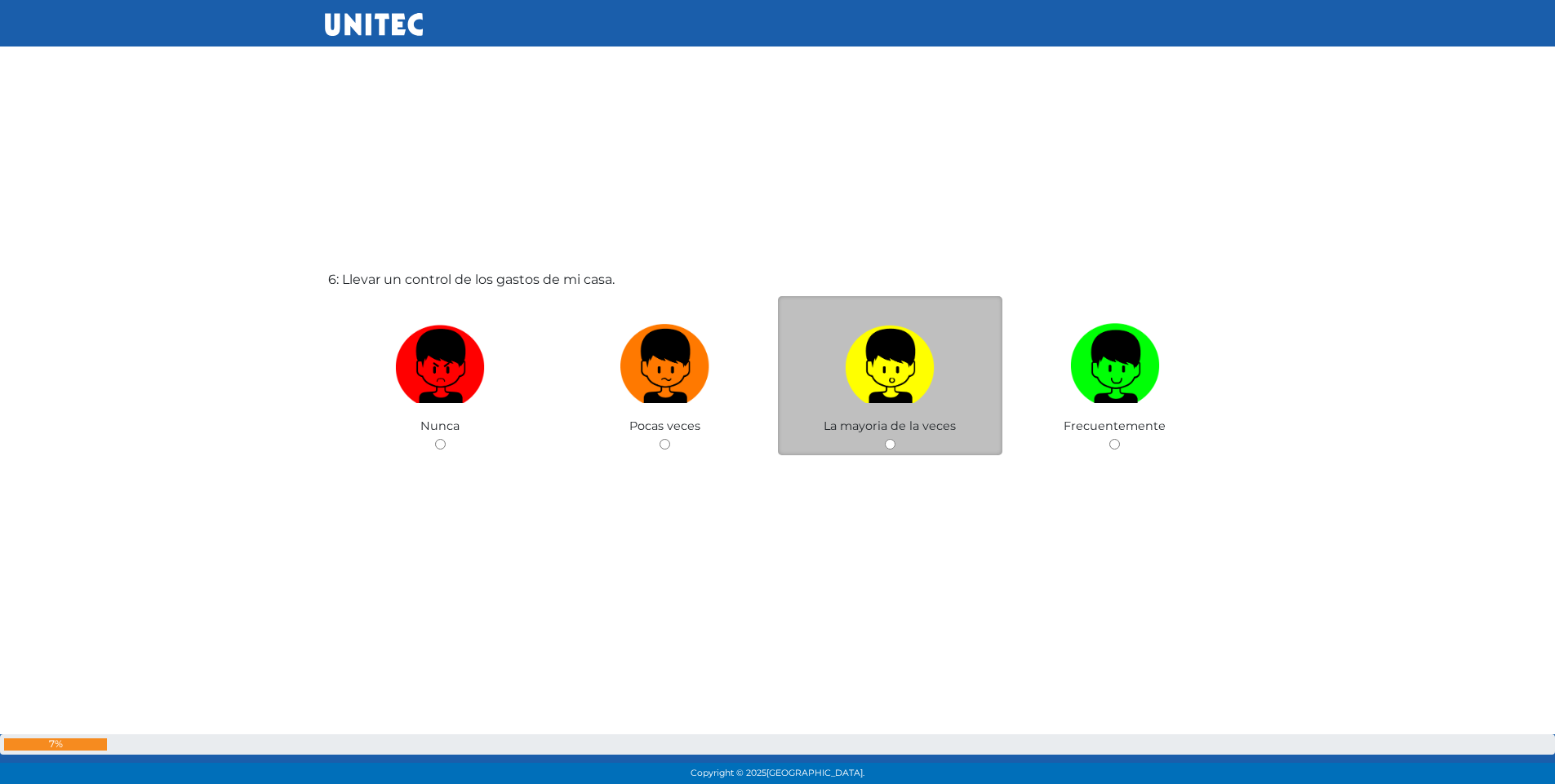
click at [887, 439] on input "radio" at bounding box center [890, 444] width 11 height 11
radio input "true"
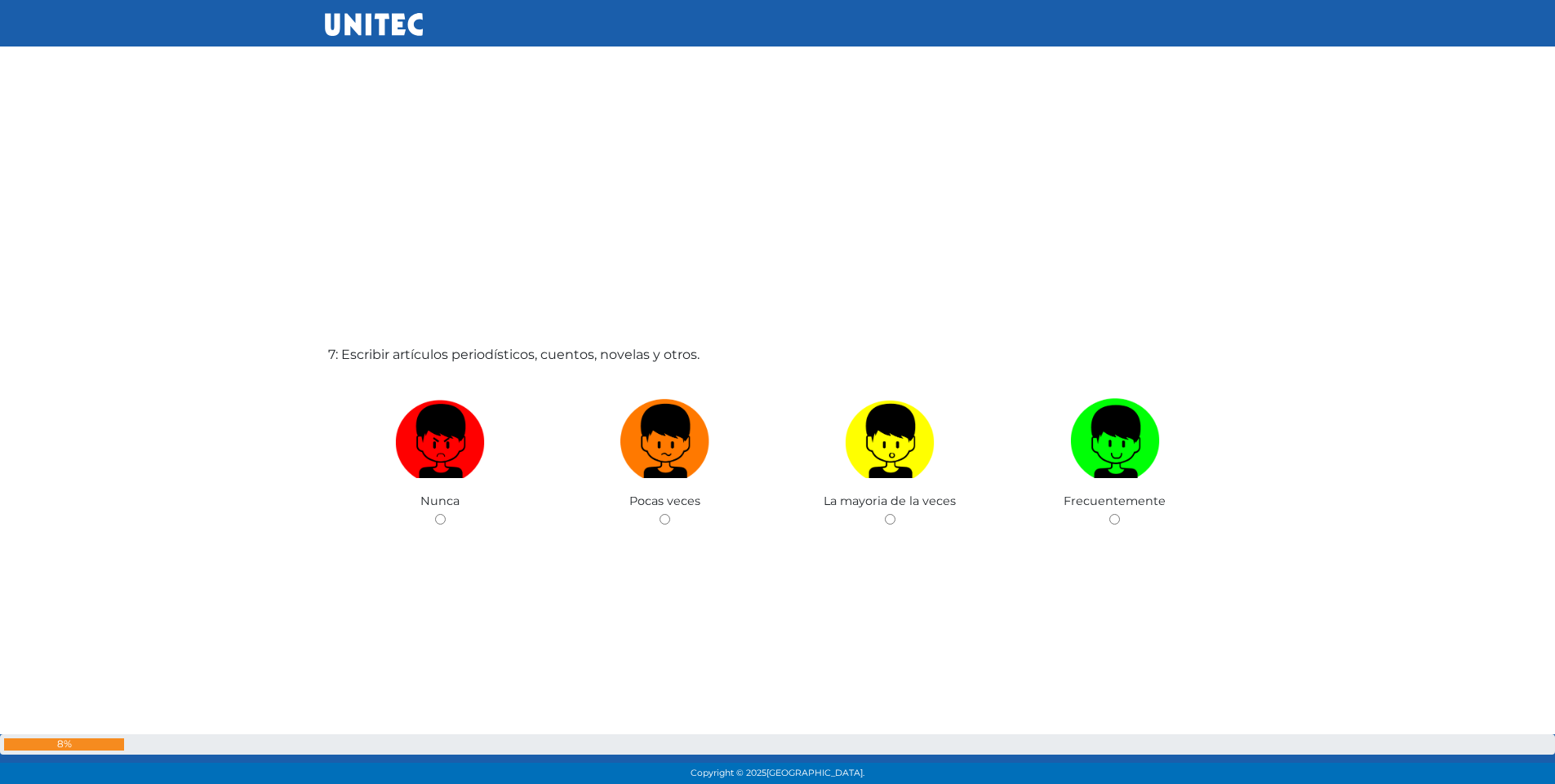
scroll to position [4653, 0]
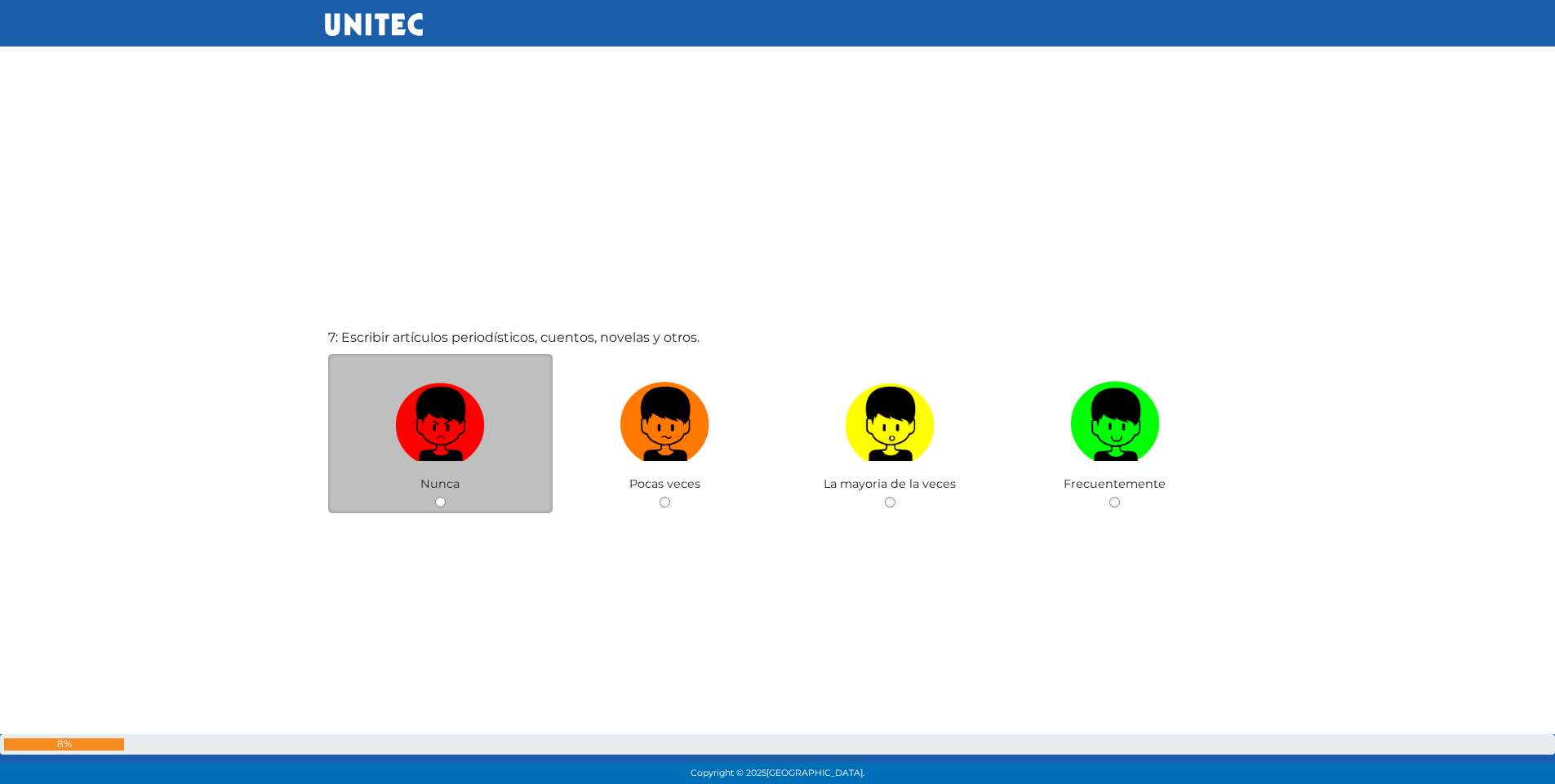
click at [439, 507] on div "Nunca" at bounding box center [440, 433] width 225 height 159
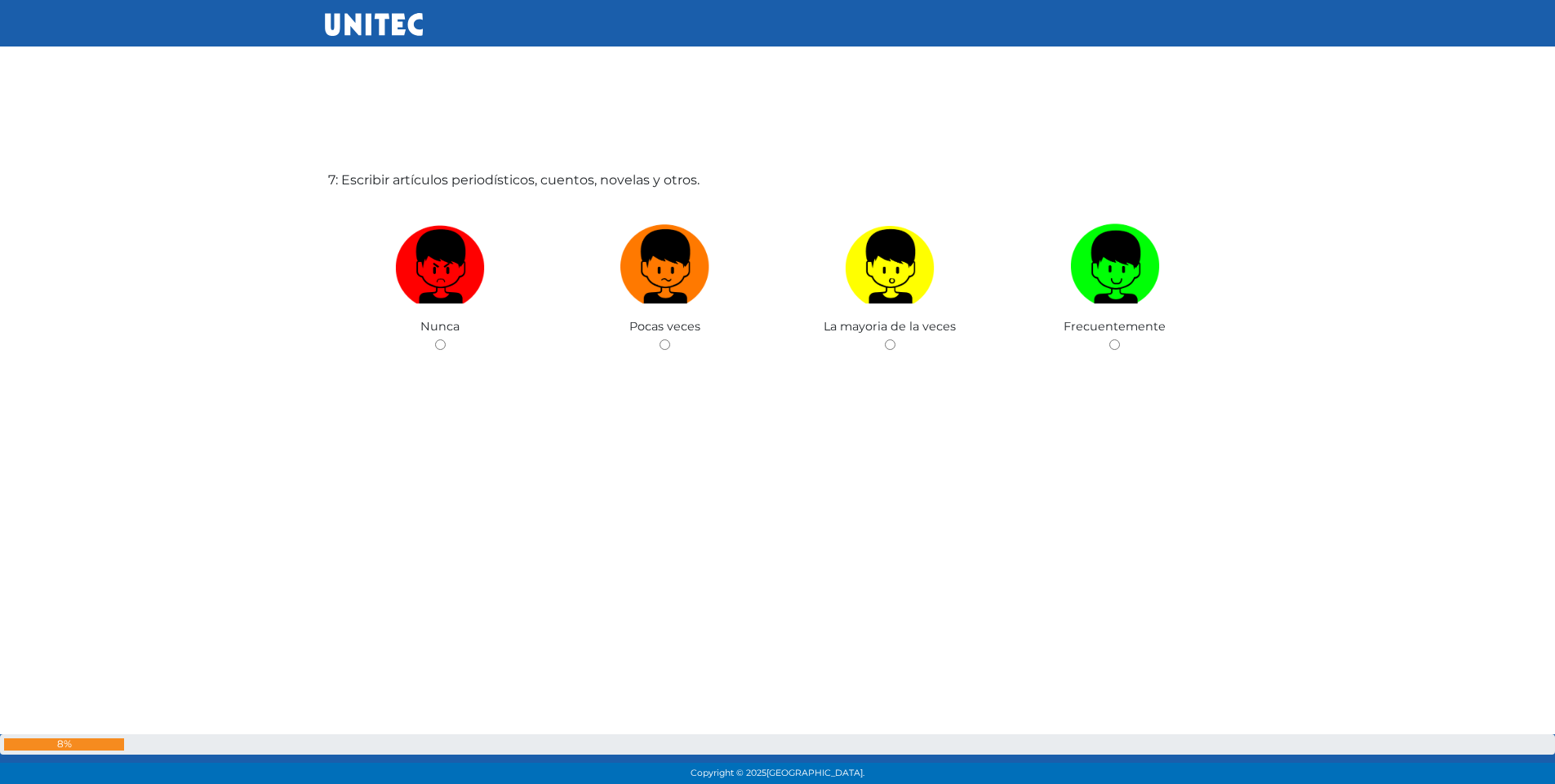
scroll to position [4816, 0]
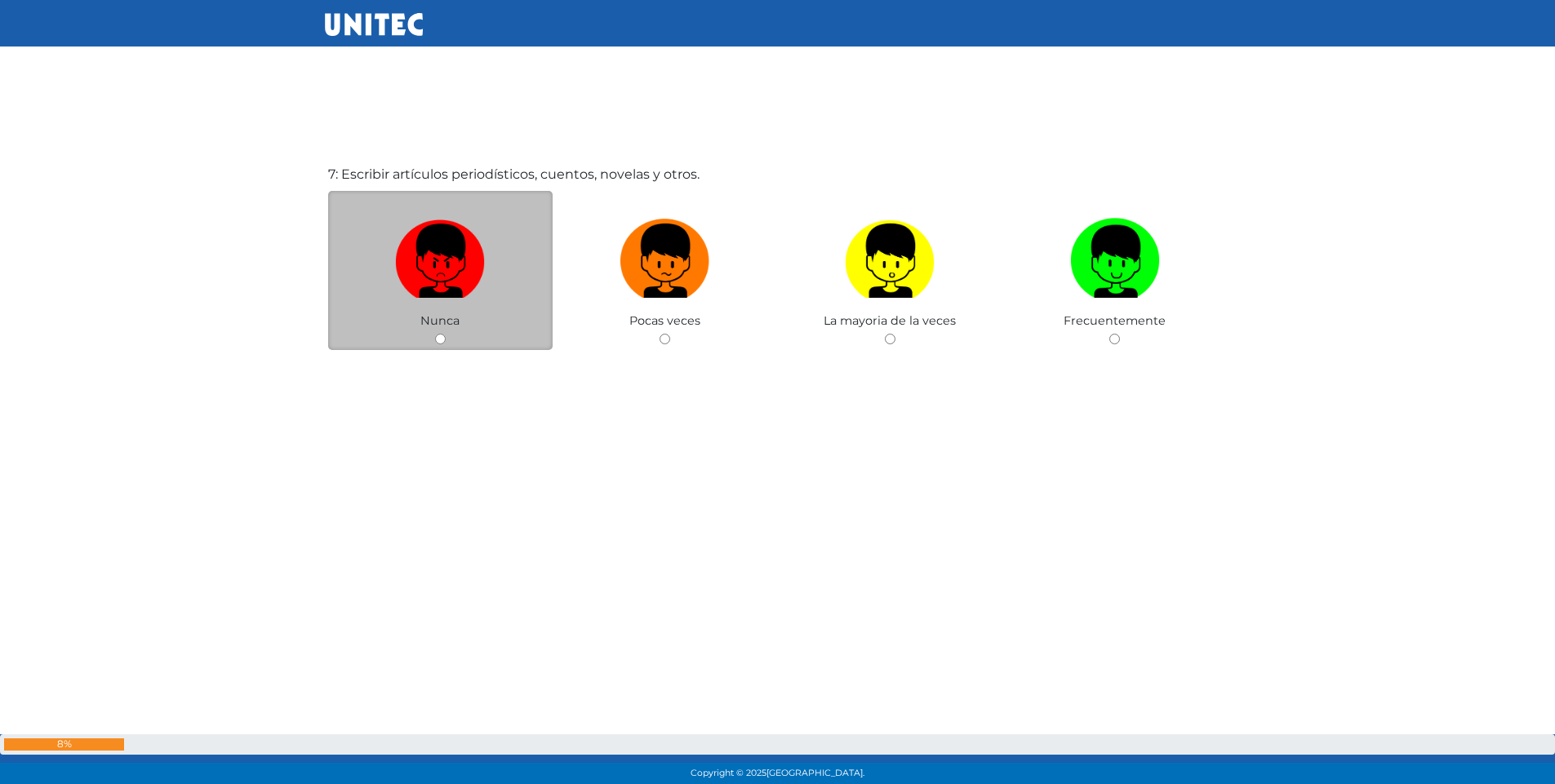
click at [438, 337] on input "radio" at bounding box center [440, 338] width 11 height 11
radio input "true"
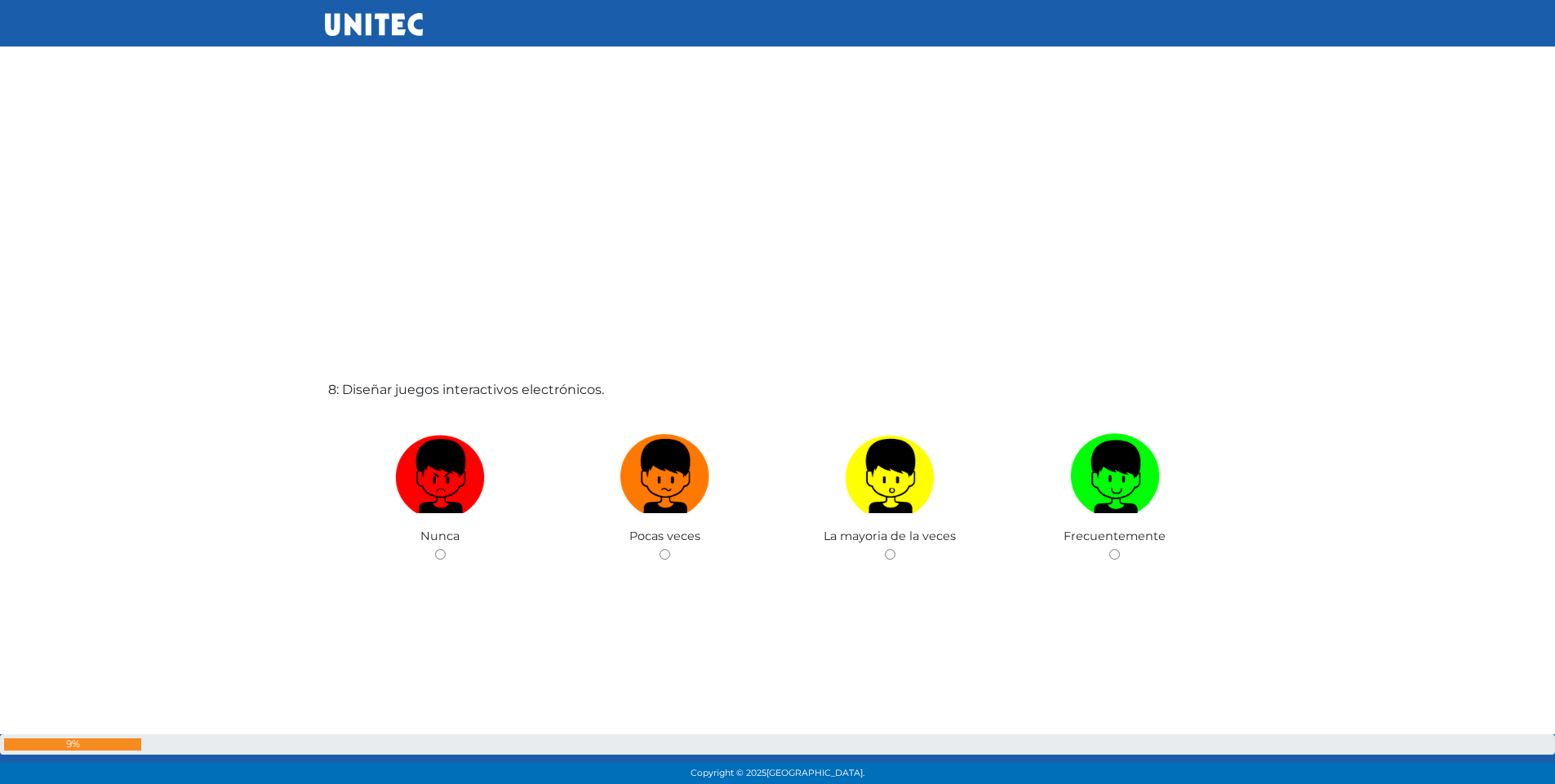
scroll to position [5388, 0]
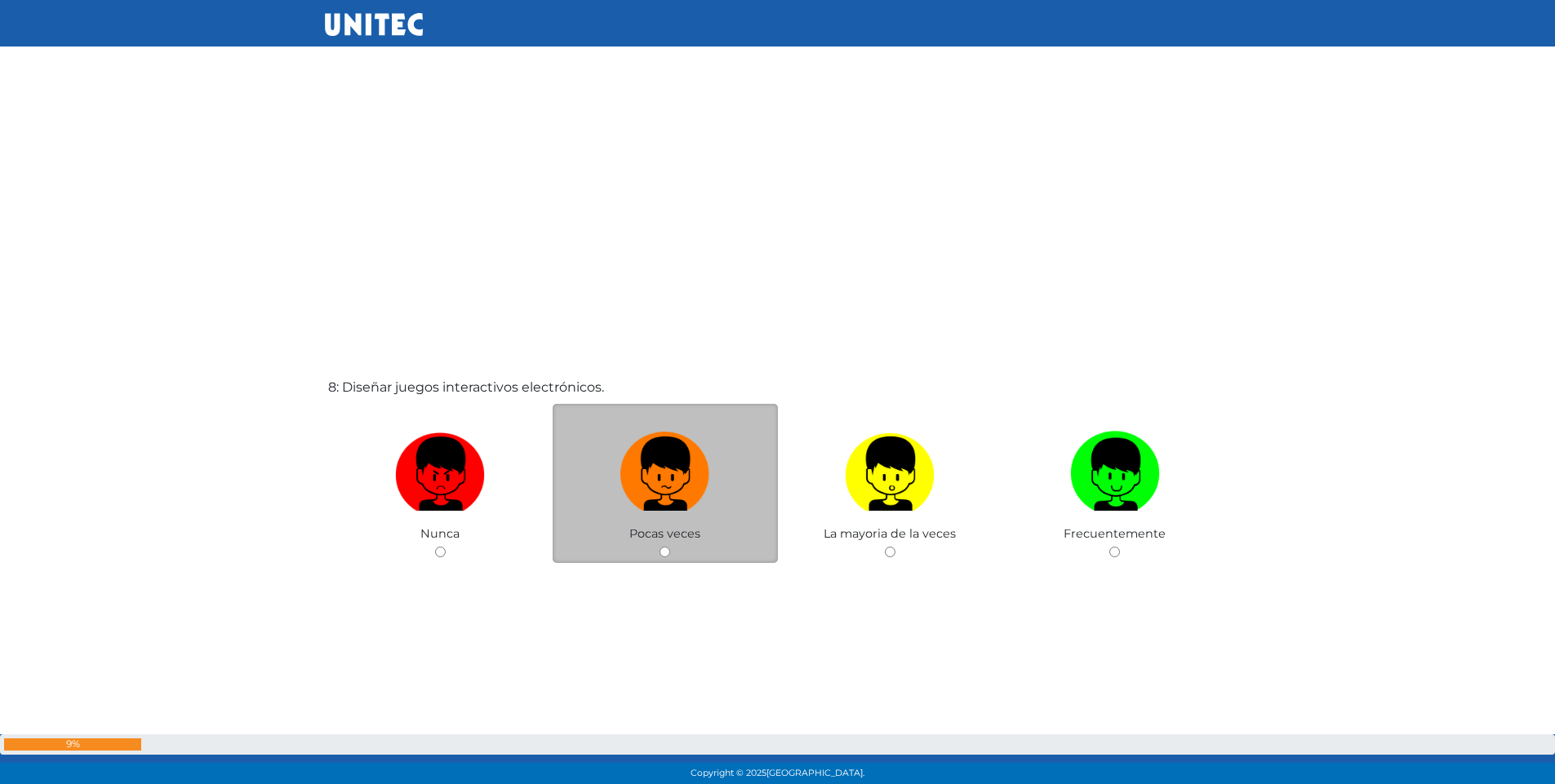
click at [665, 547] on input "radio" at bounding box center [665, 552] width 11 height 11
radio input "true"
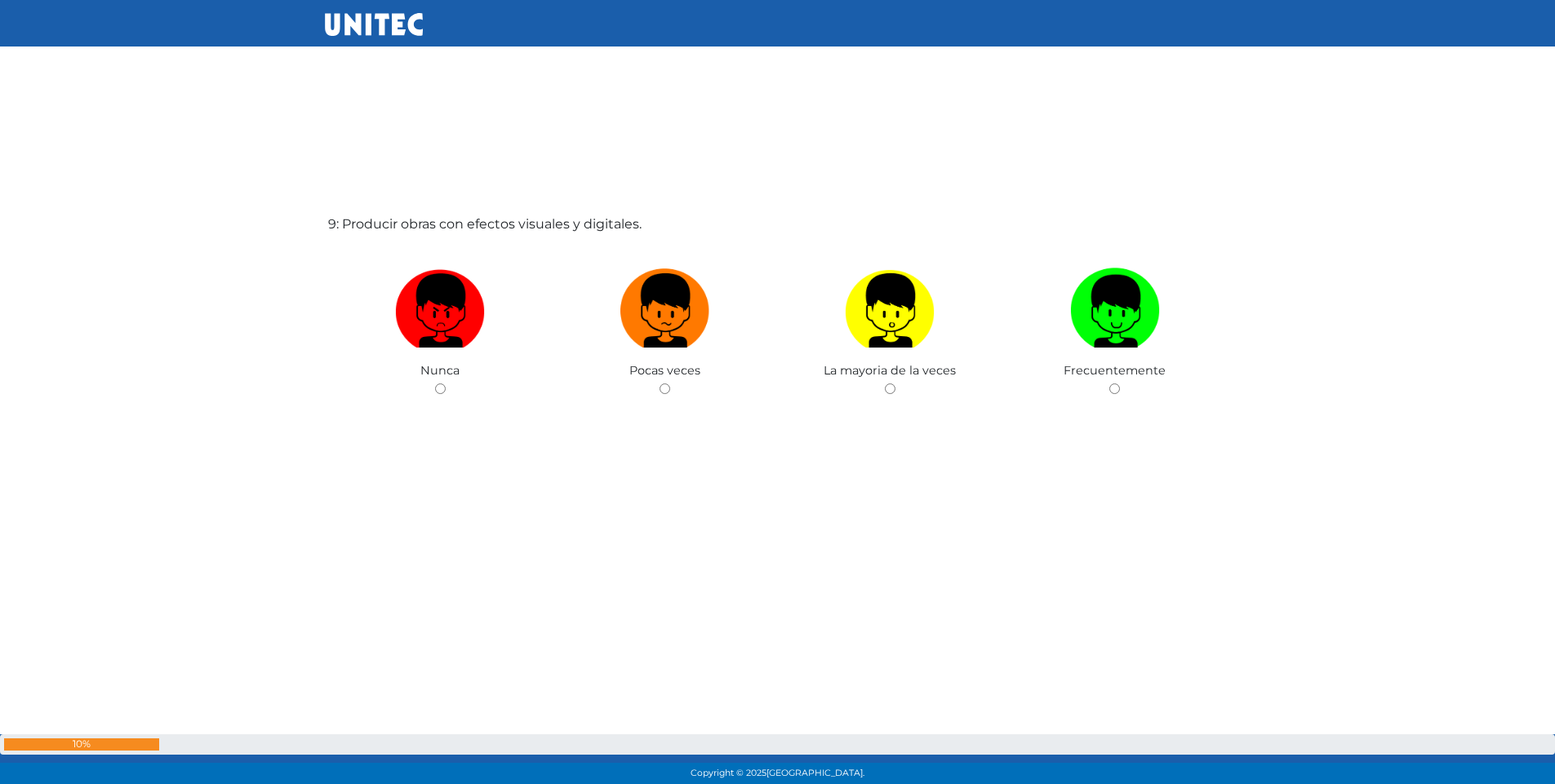
scroll to position [6353, 0]
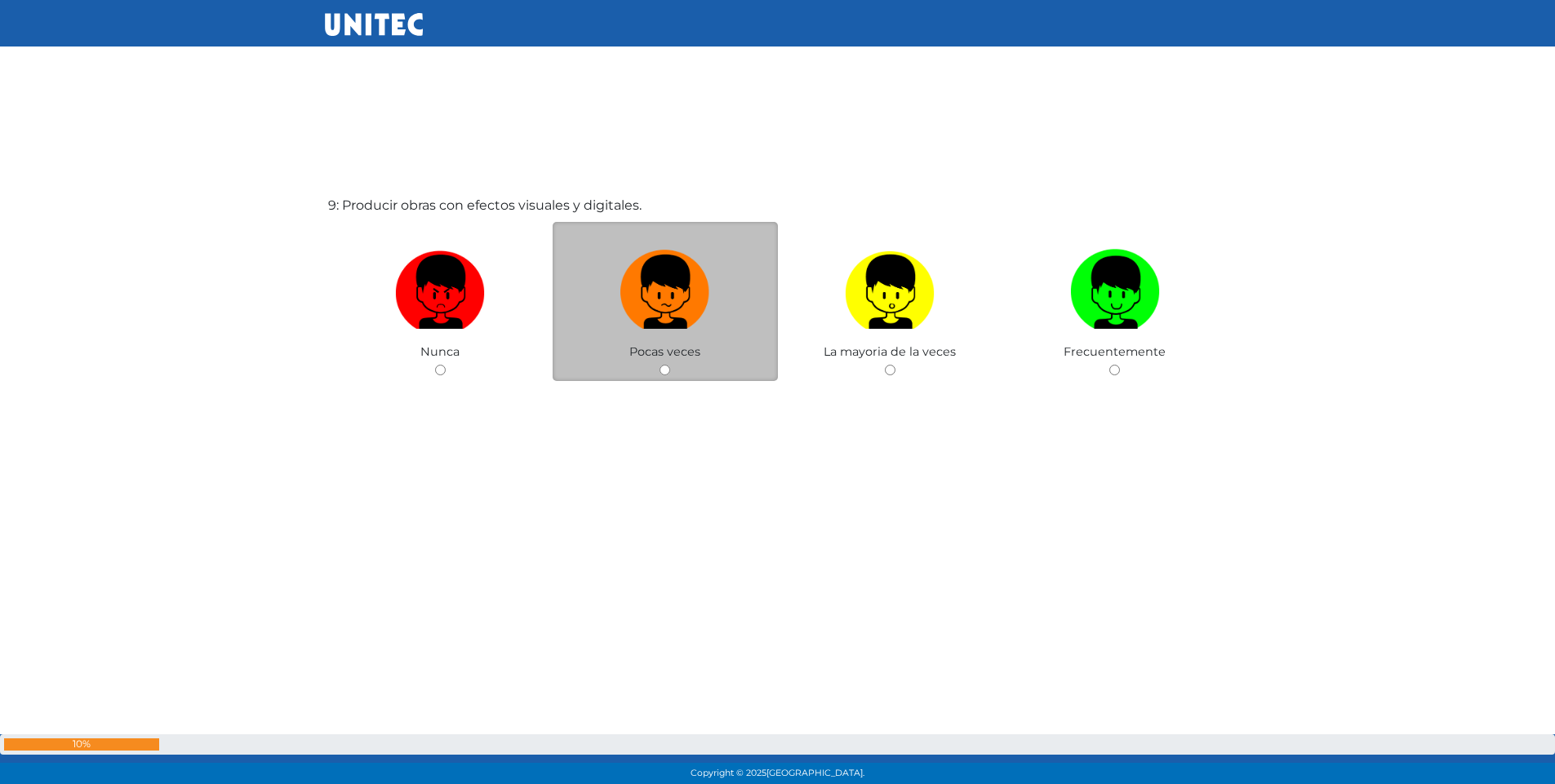
click at [666, 374] on input "radio" at bounding box center [665, 369] width 11 height 11
radio input "true"
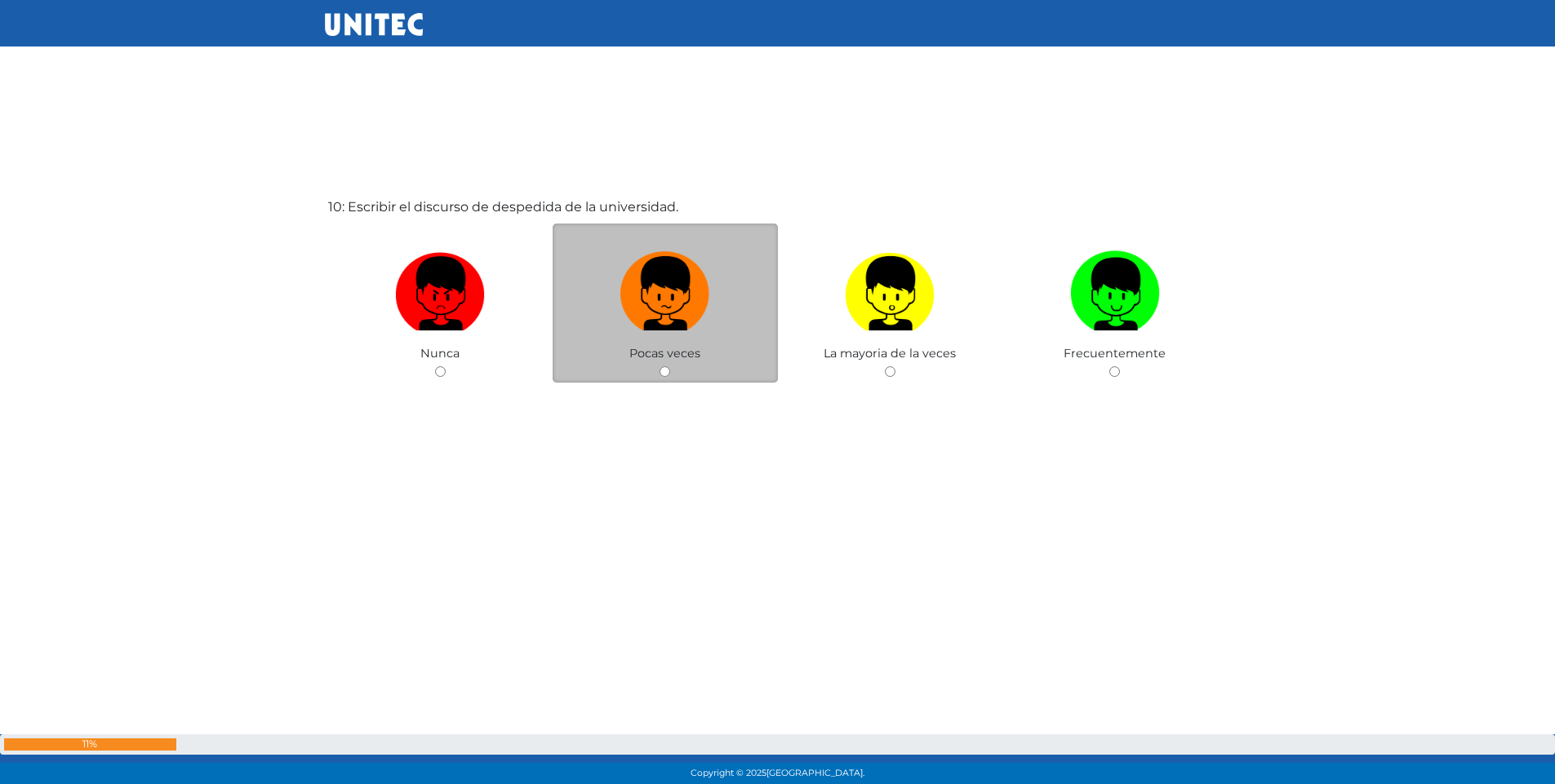
scroll to position [7137, 0]
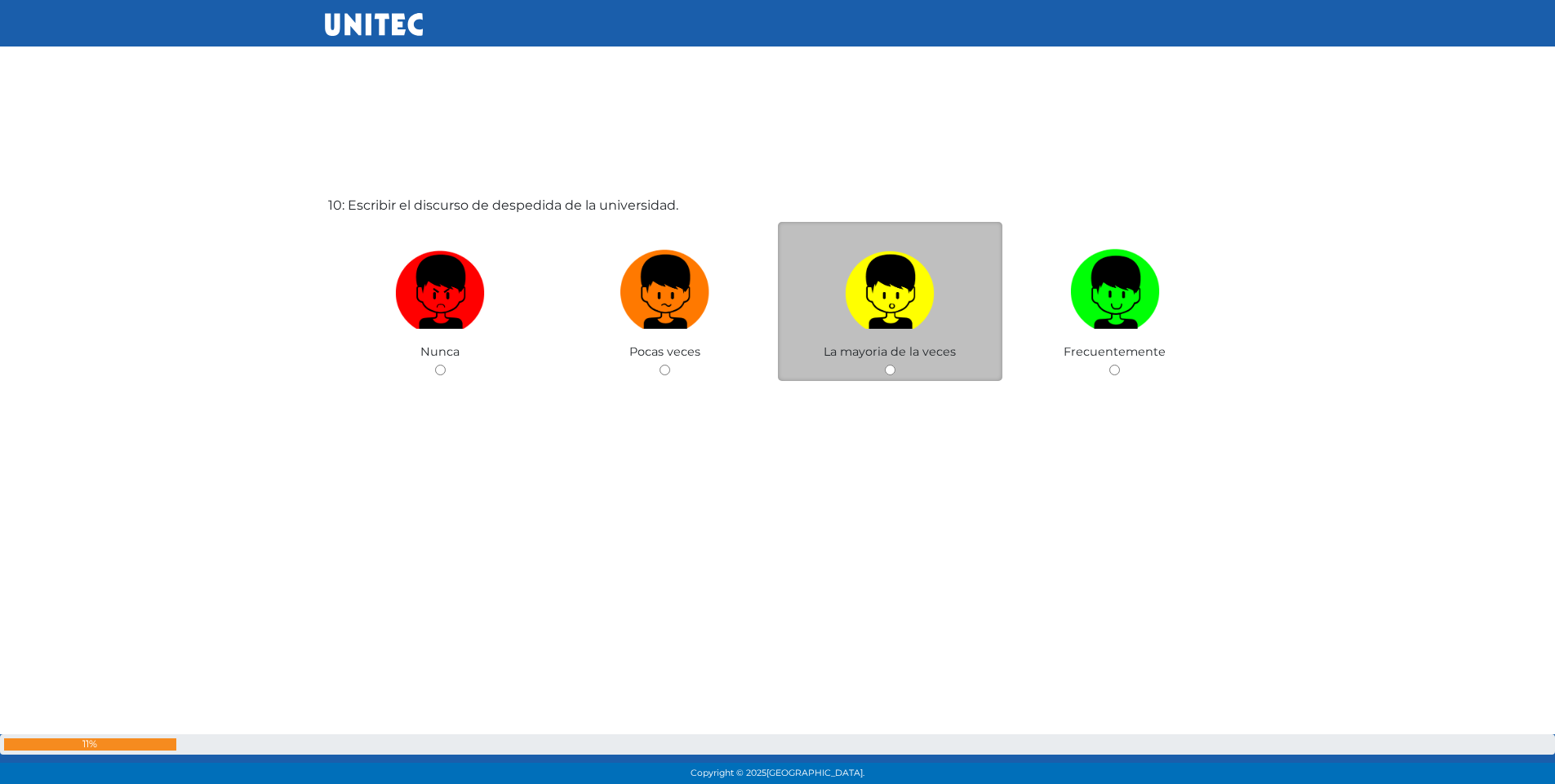
click at [892, 373] on input "radio" at bounding box center [890, 369] width 11 height 11
radio input "true"
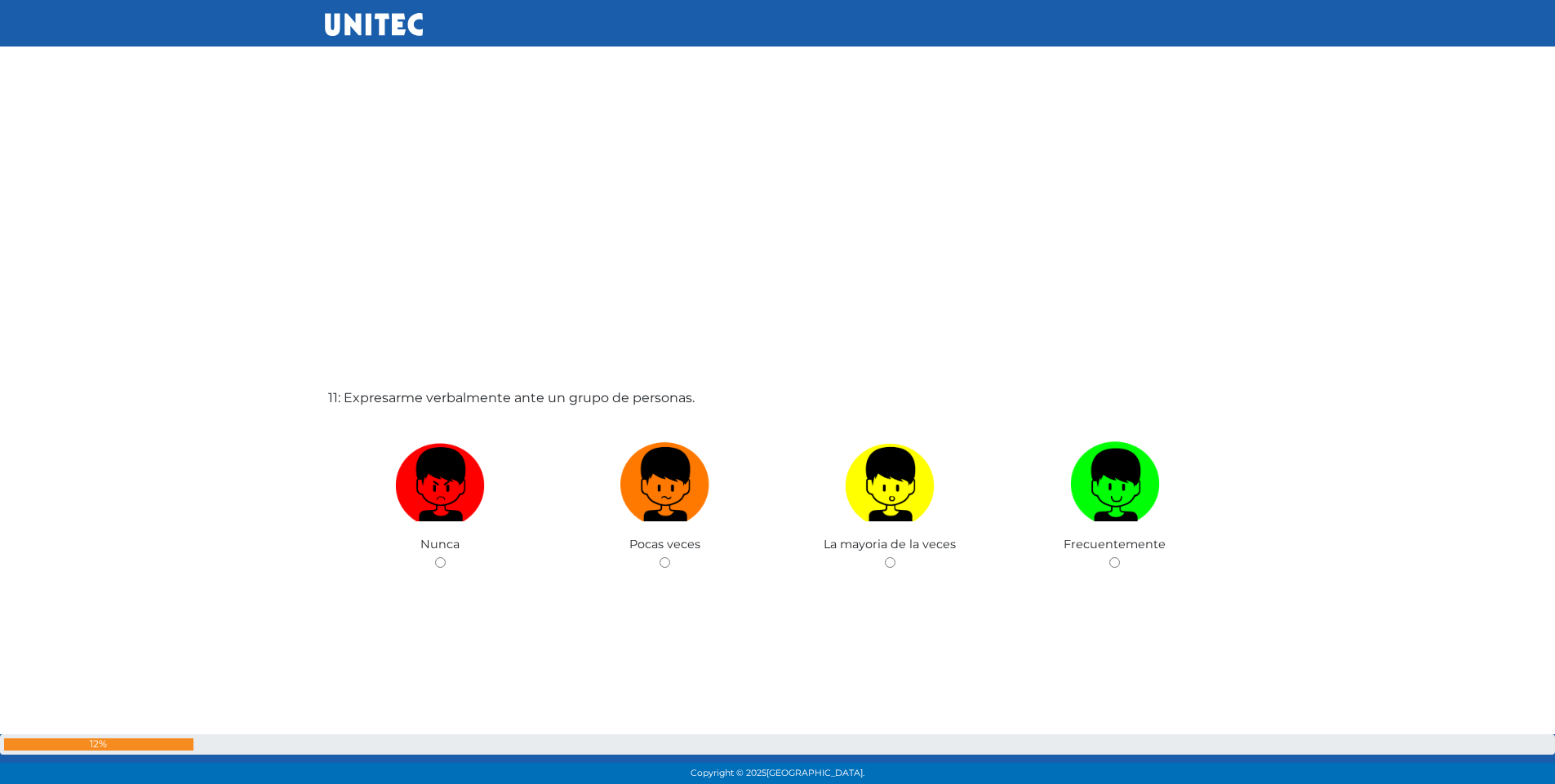
scroll to position [7755, 0]
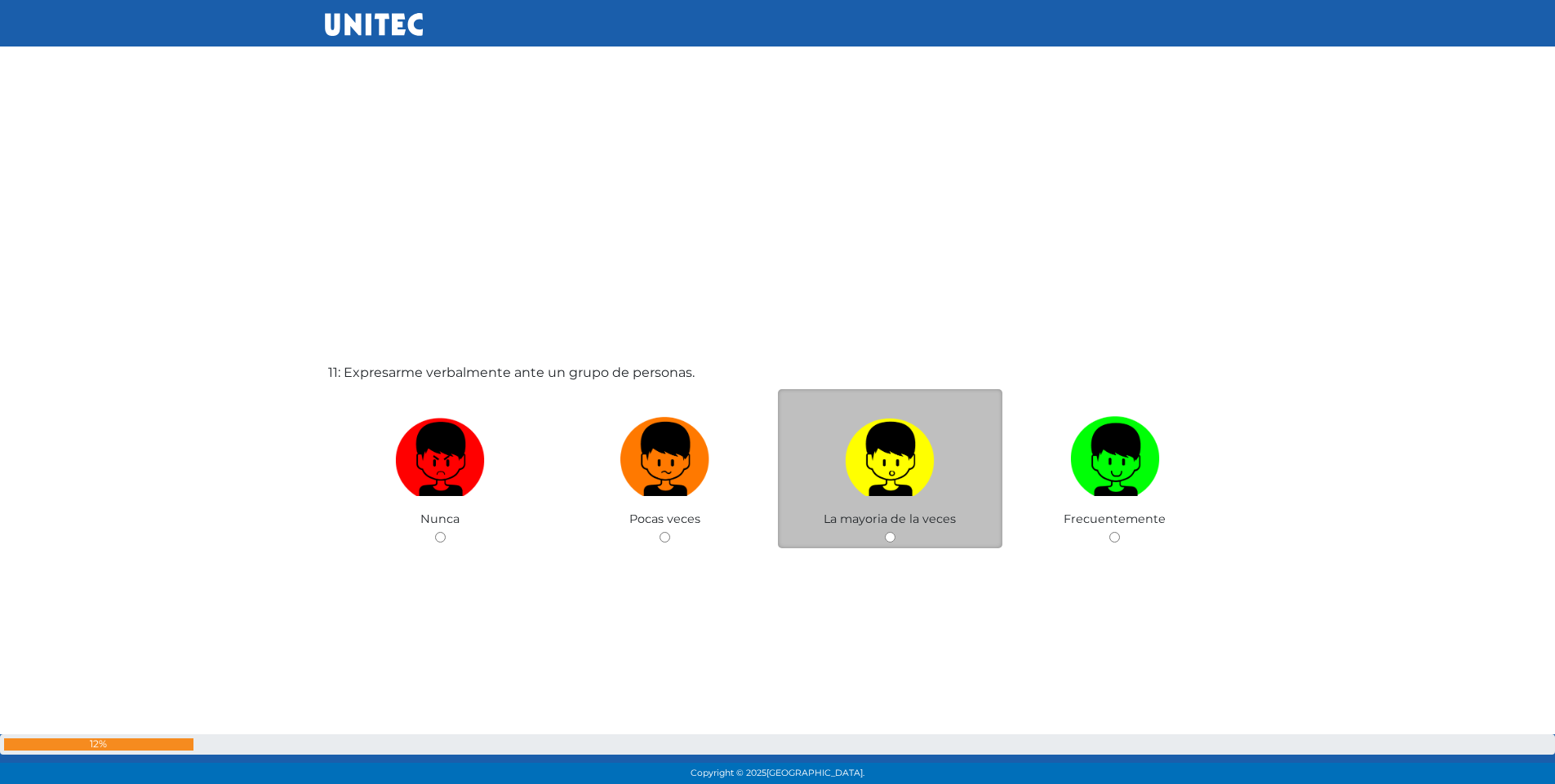
click at [891, 539] on input "radio" at bounding box center [890, 537] width 11 height 11
radio input "true"
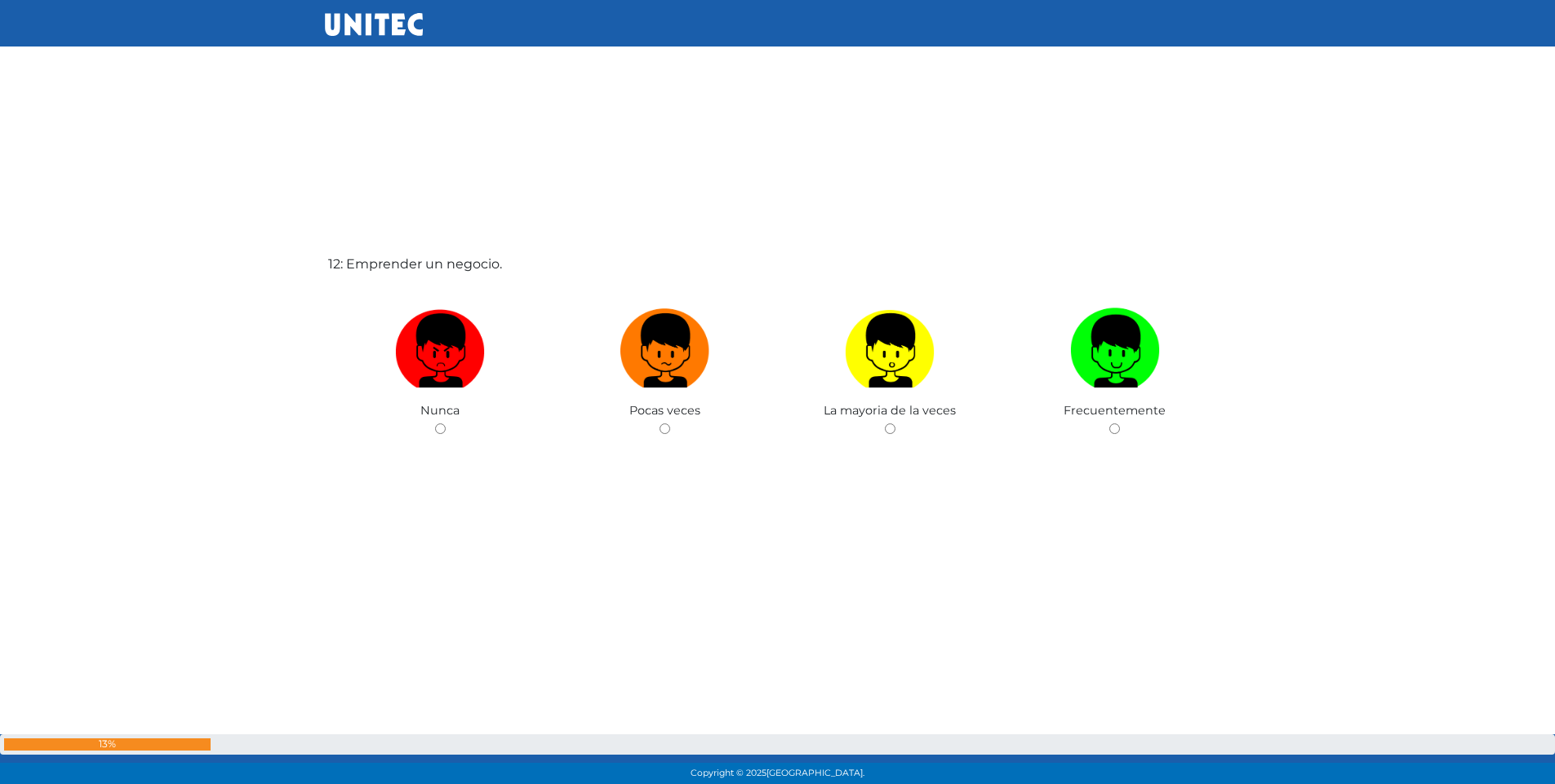
scroll to position [8705, 0]
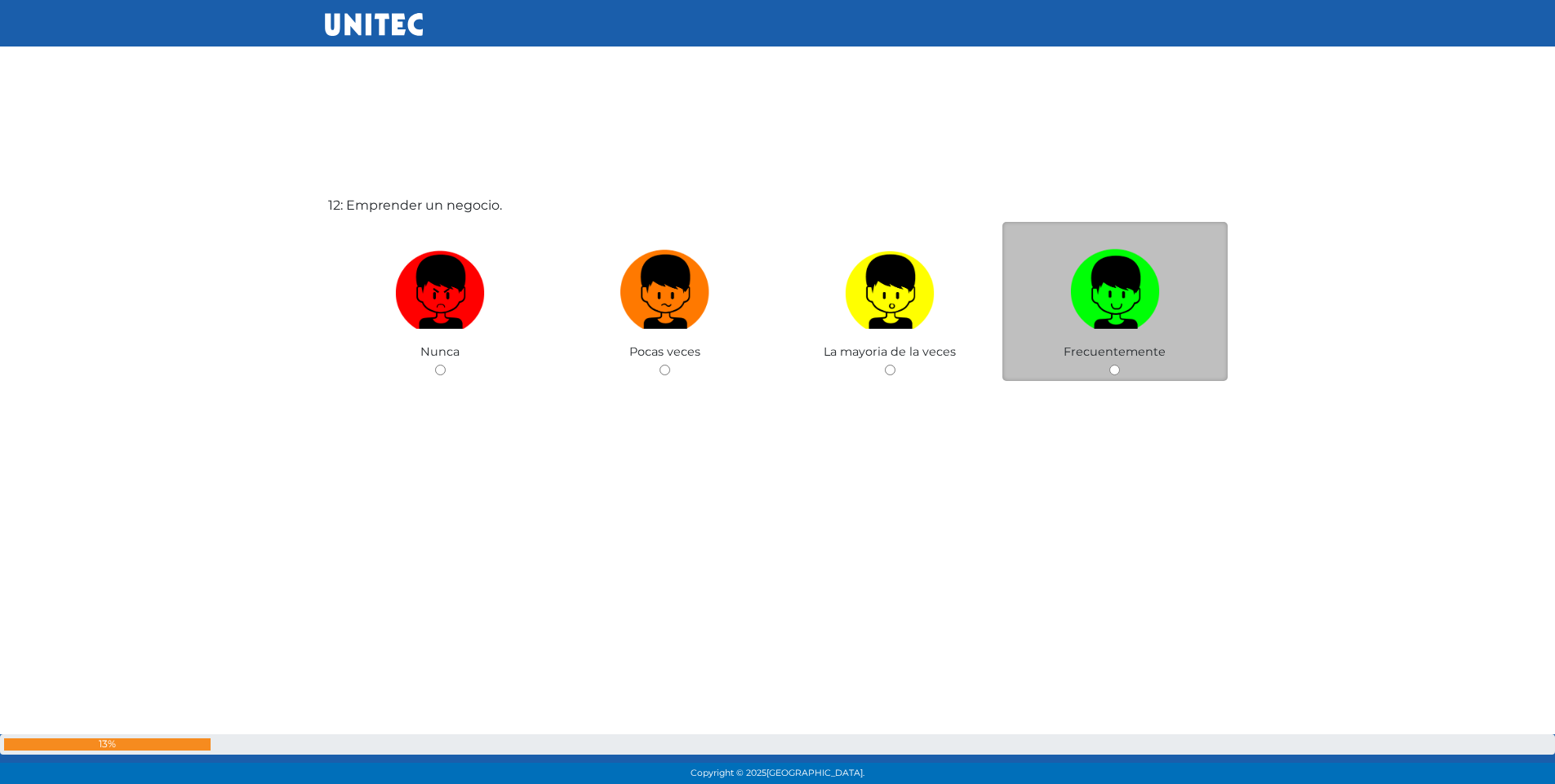
click at [1110, 368] on input "radio" at bounding box center [1115, 369] width 11 height 11
radio input "true"
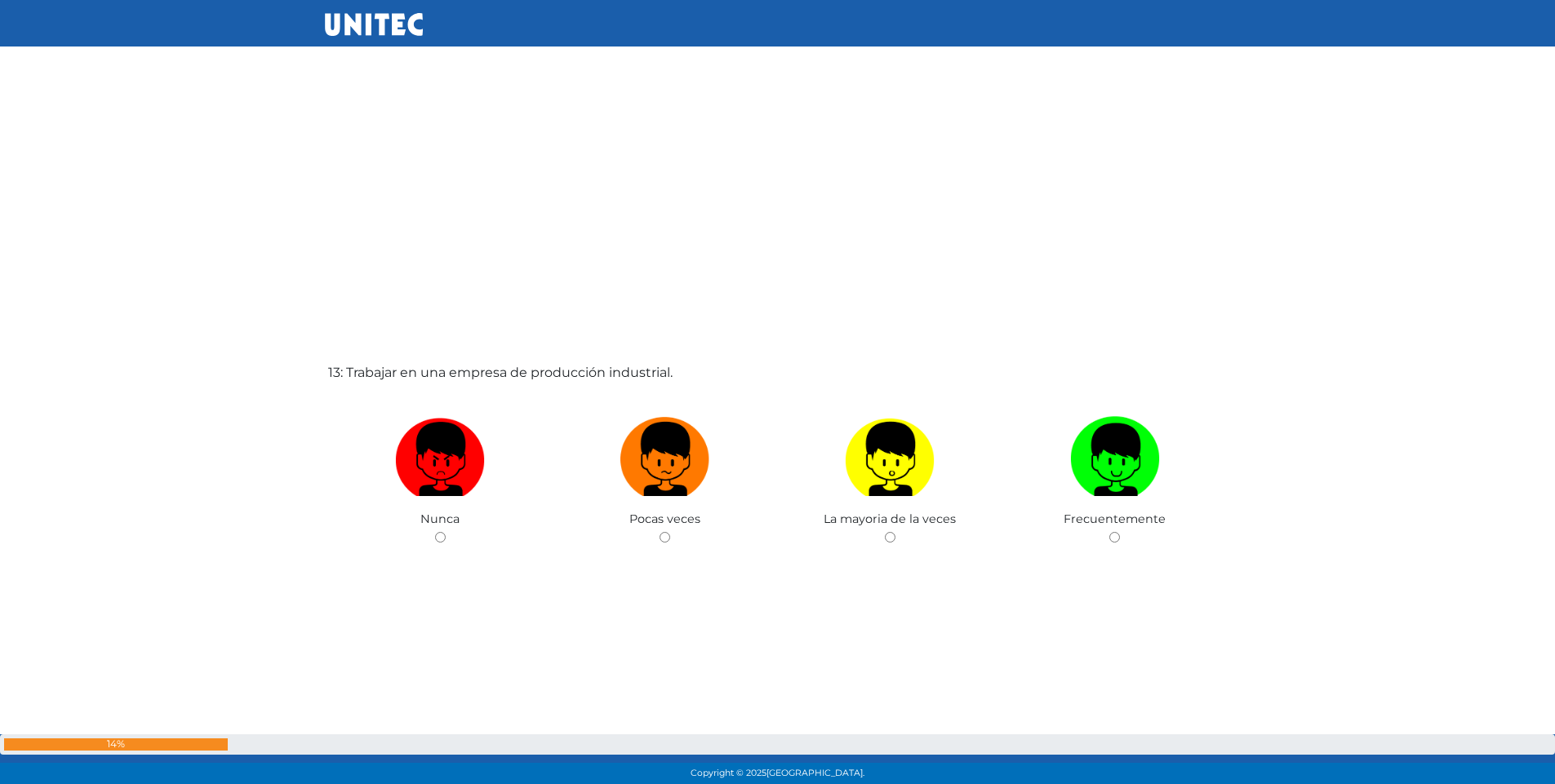
scroll to position [9332, 0]
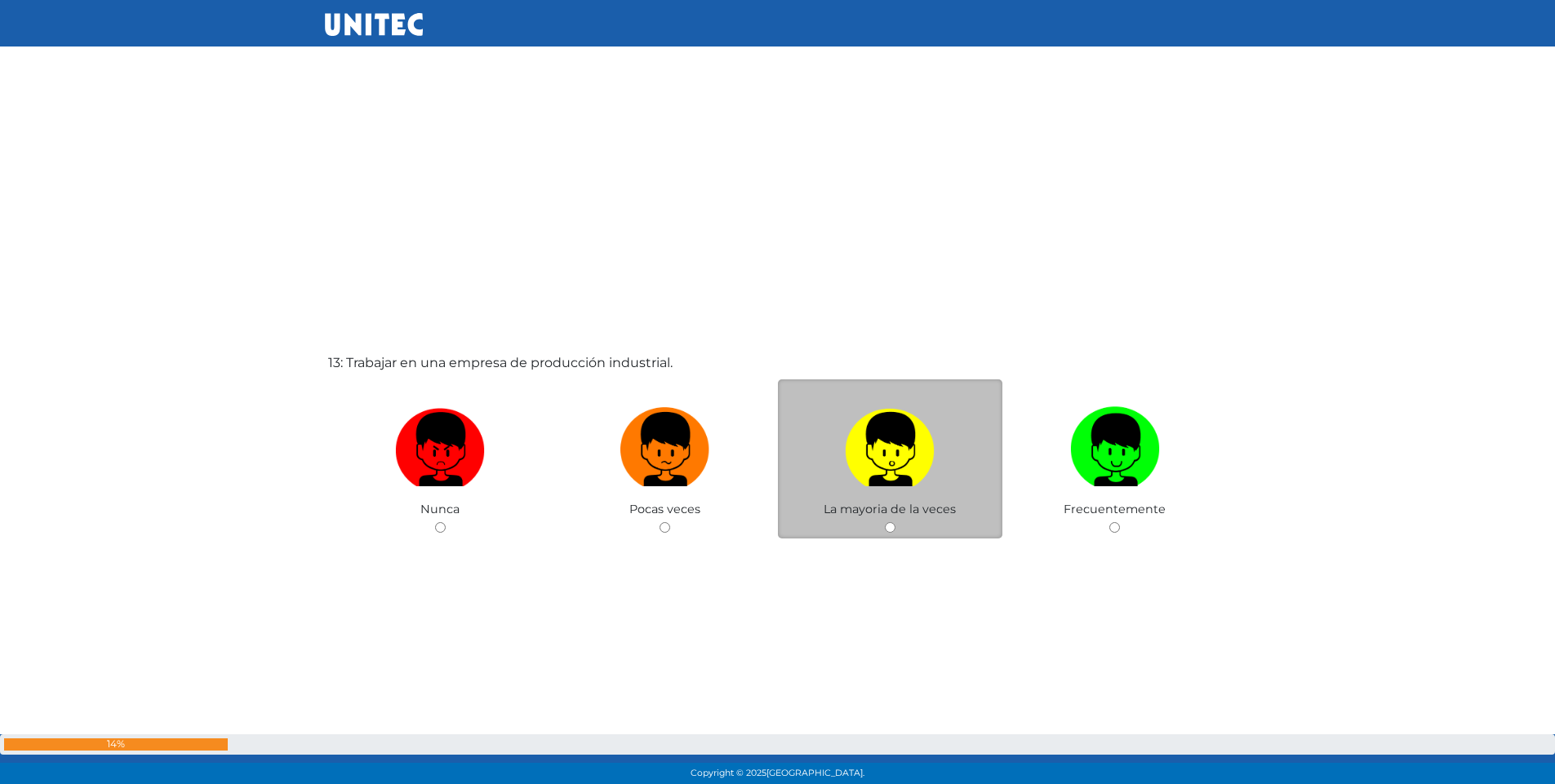
click at [895, 527] on div "La mayoria de la veces" at bounding box center [890, 459] width 225 height 159
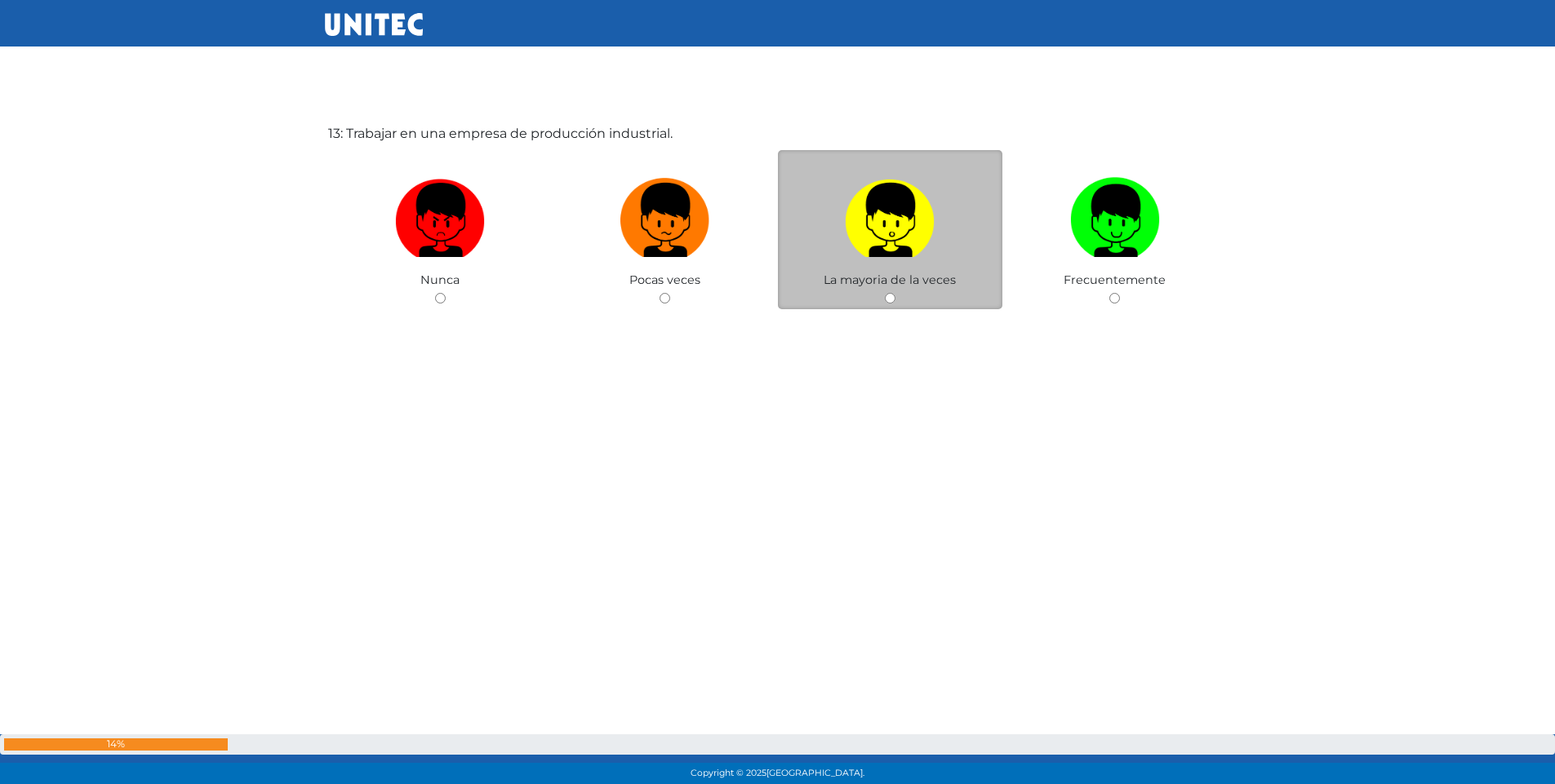
scroll to position [9577, 0]
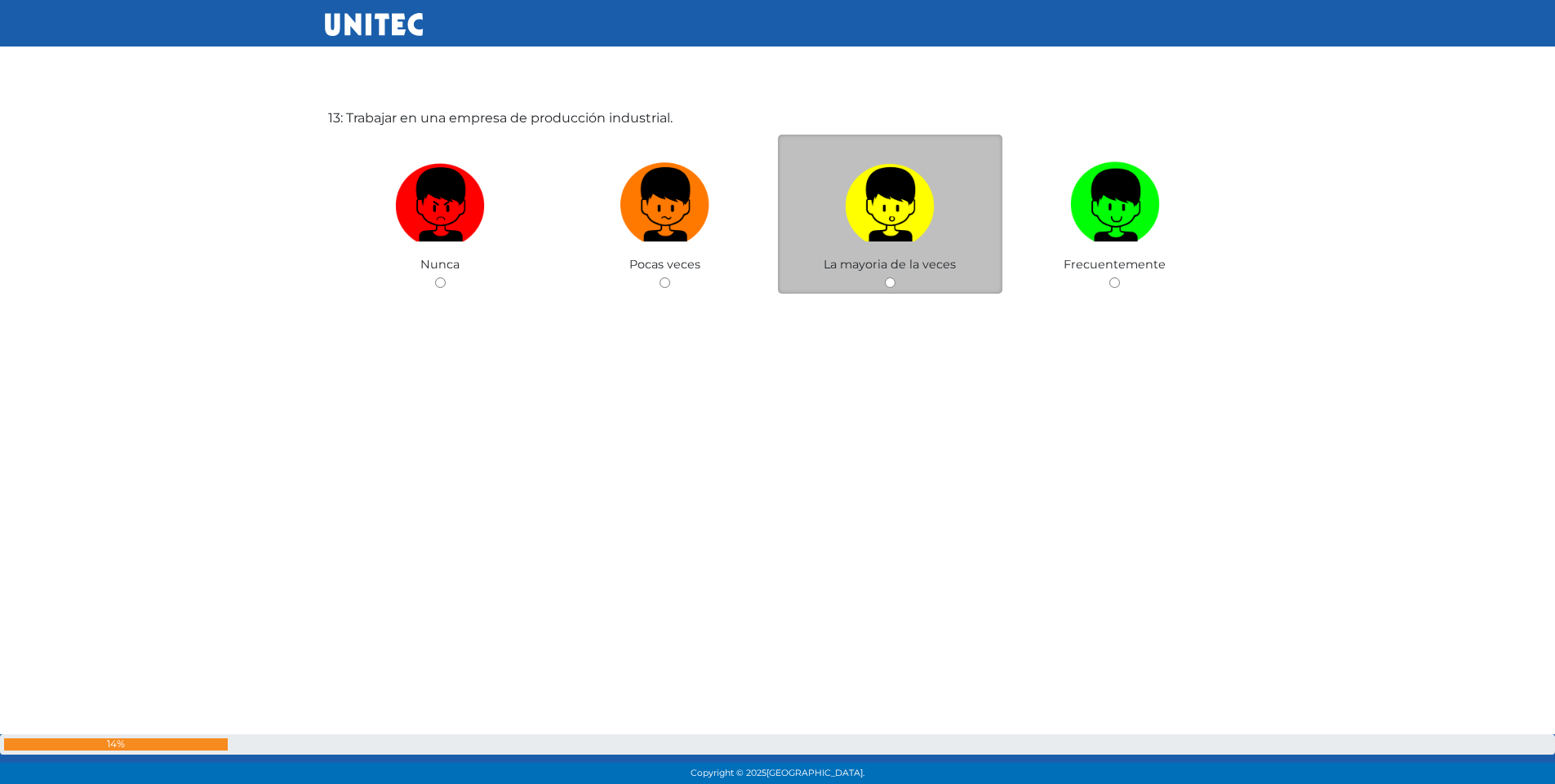
click at [892, 283] on input "radio" at bounding box center [890, 282] width 11 height 11
radio input "true"
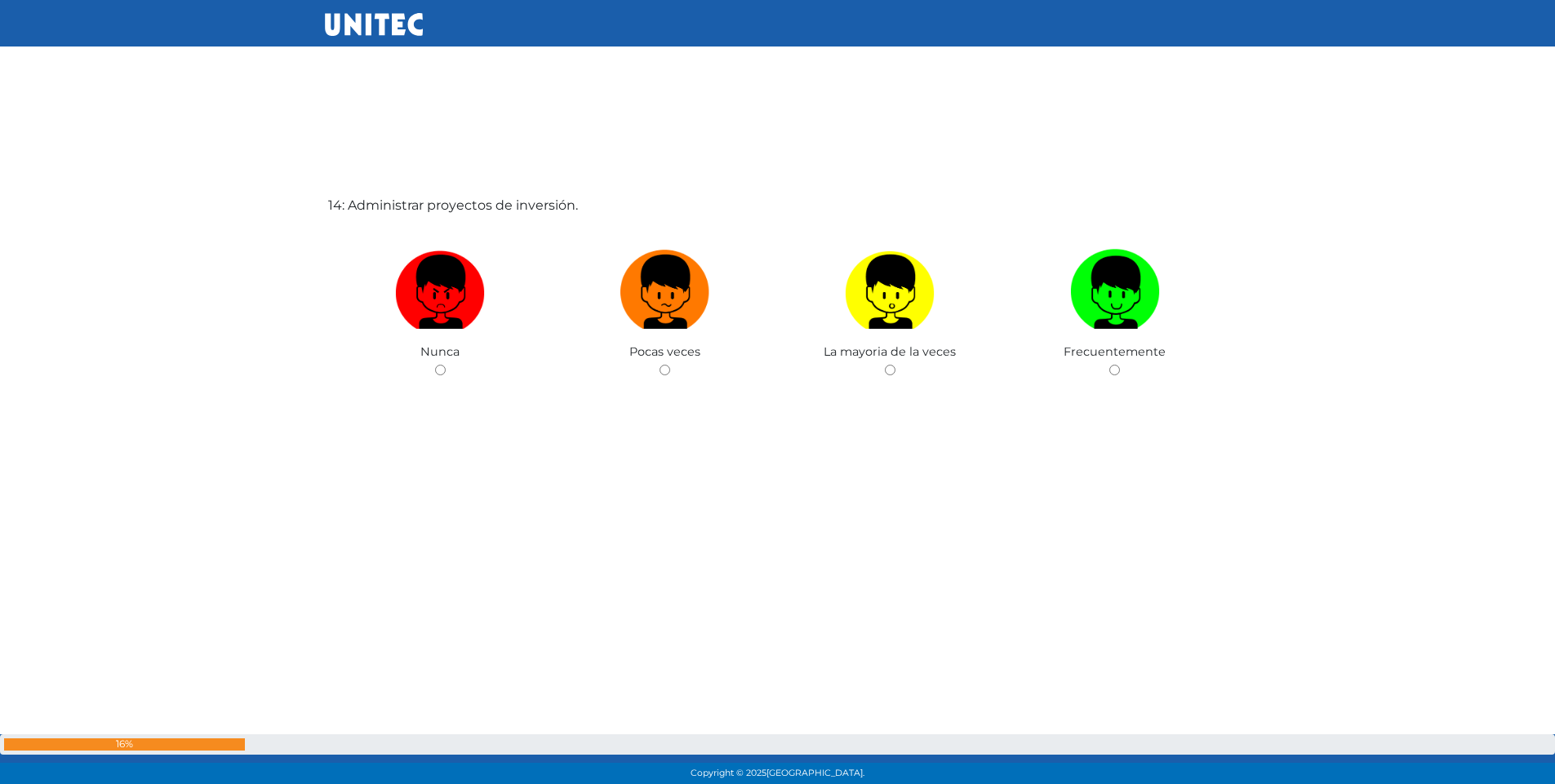
scroll to position [10339, 0]
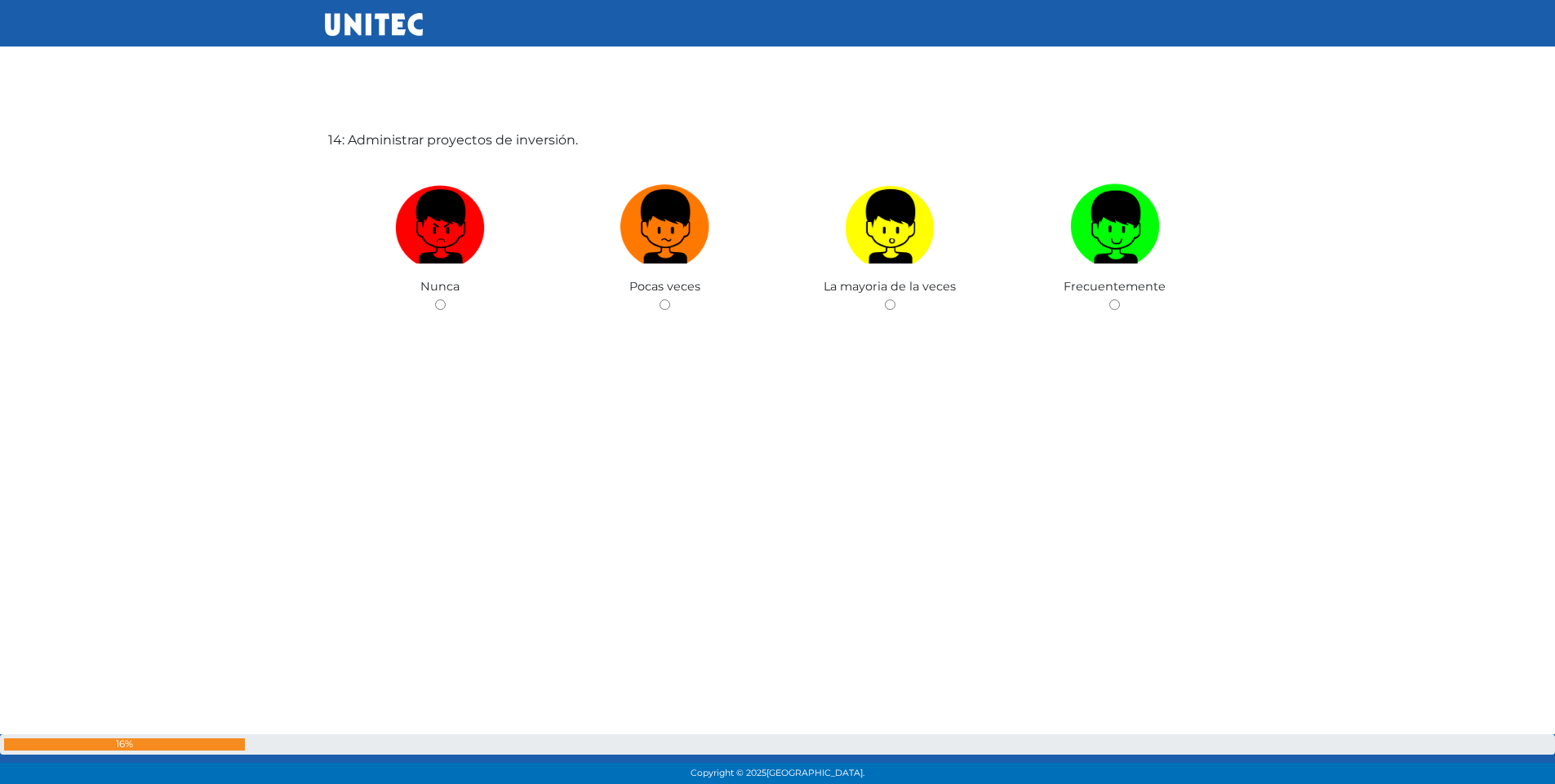
drag, startPoint x: 1116, startPoint y: 302, endPoint x: 1108, endPoint y: 317, distance: 17.0
click at [1116, 302] on input "radio" at bounding box center [1115, 305] width 11 height 11
radio input "true"
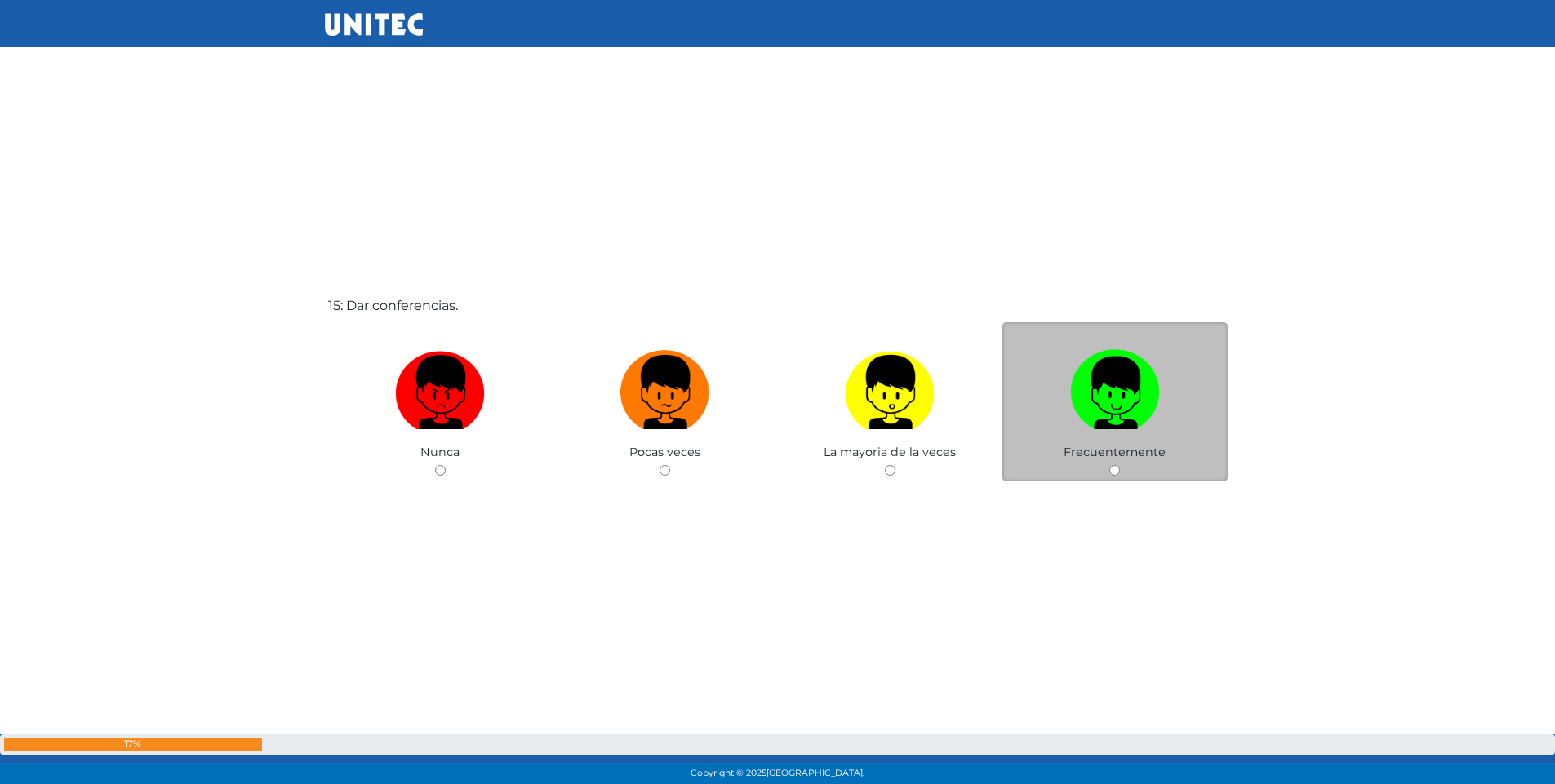
scroll to position [10959, 0]
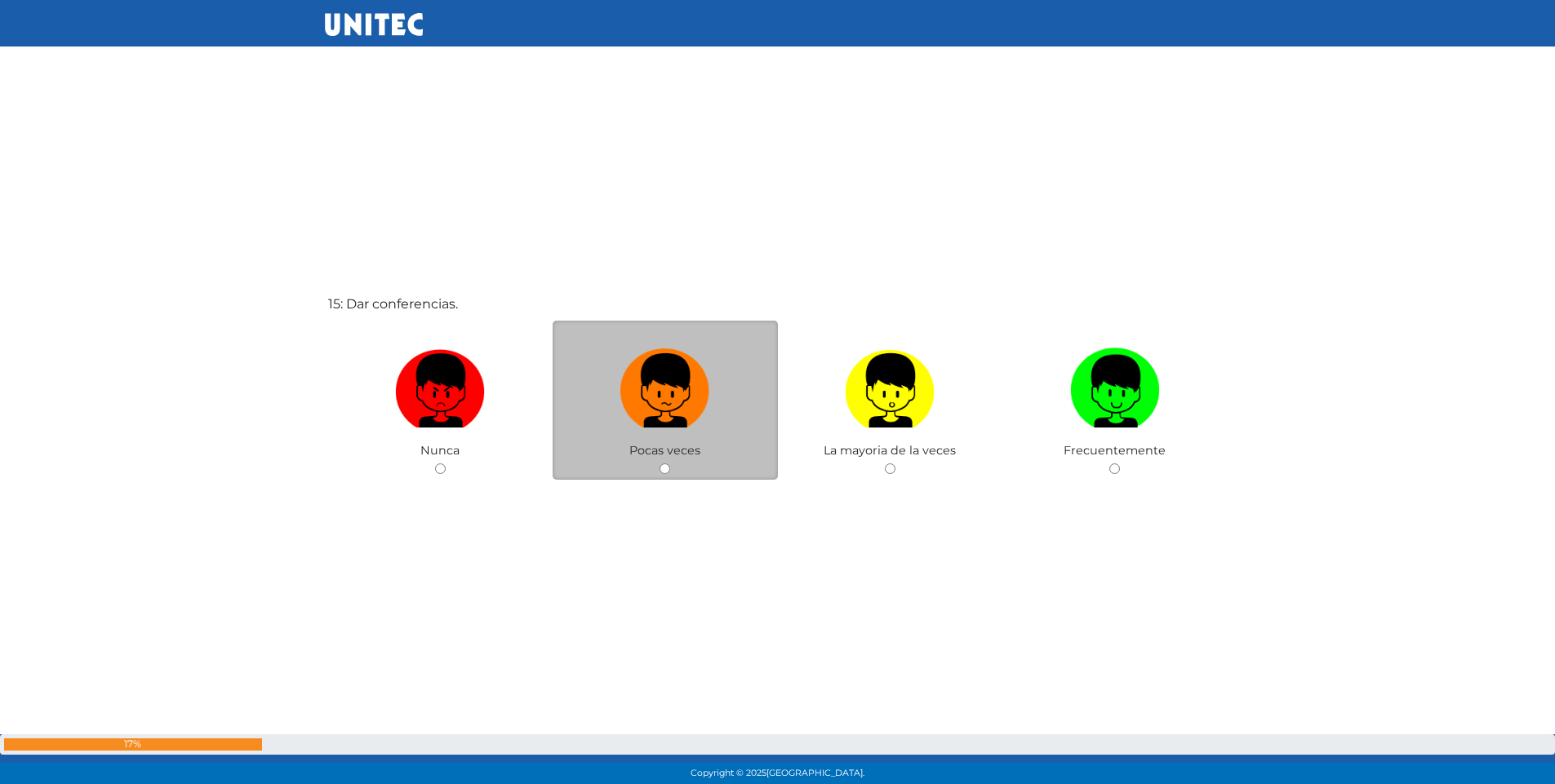
click at [665, 464] on input "radio" at bounding box center [665, 468] width 11 height 11
radio input "true"
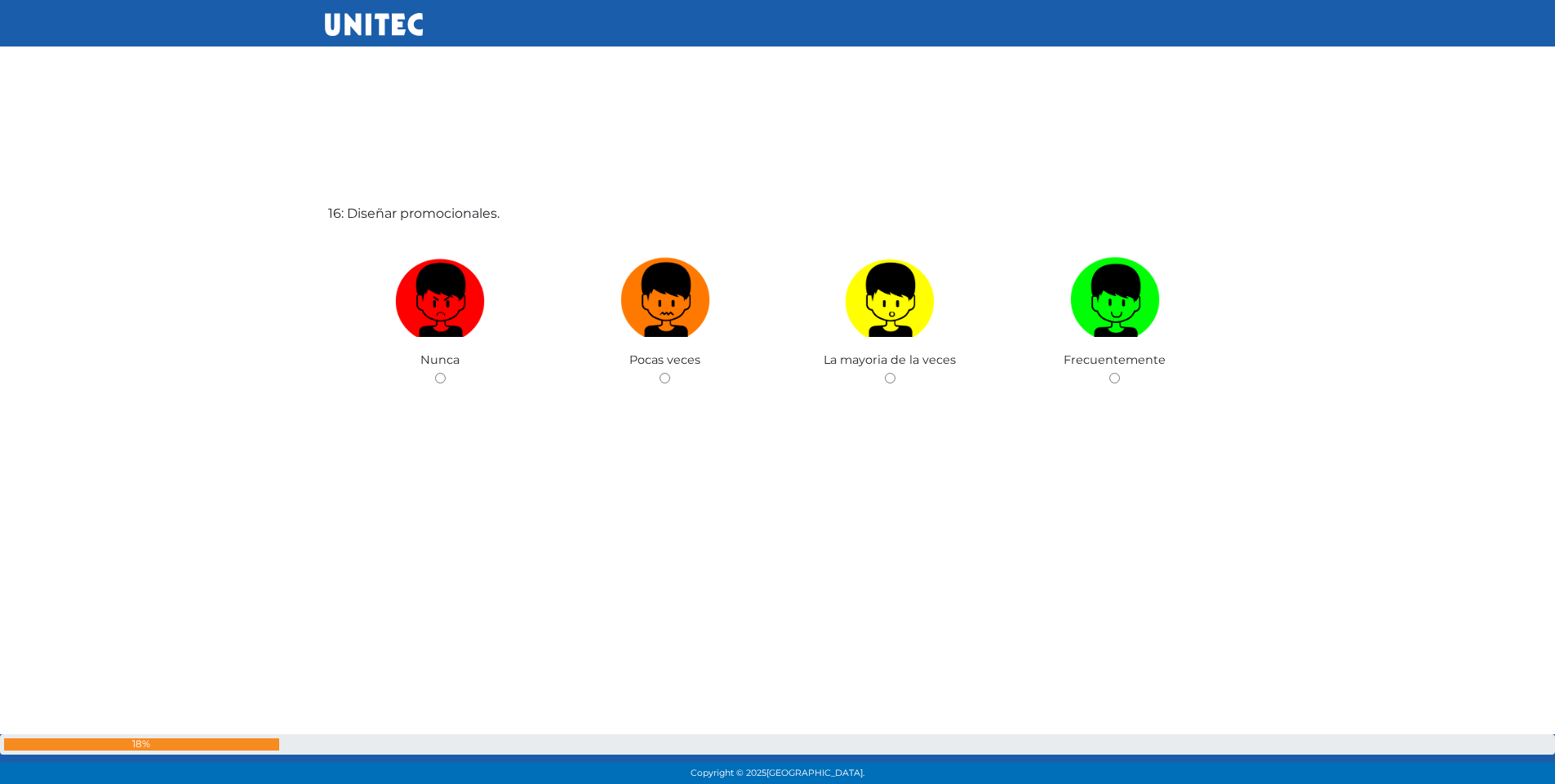
scroll to position [11841, 0]
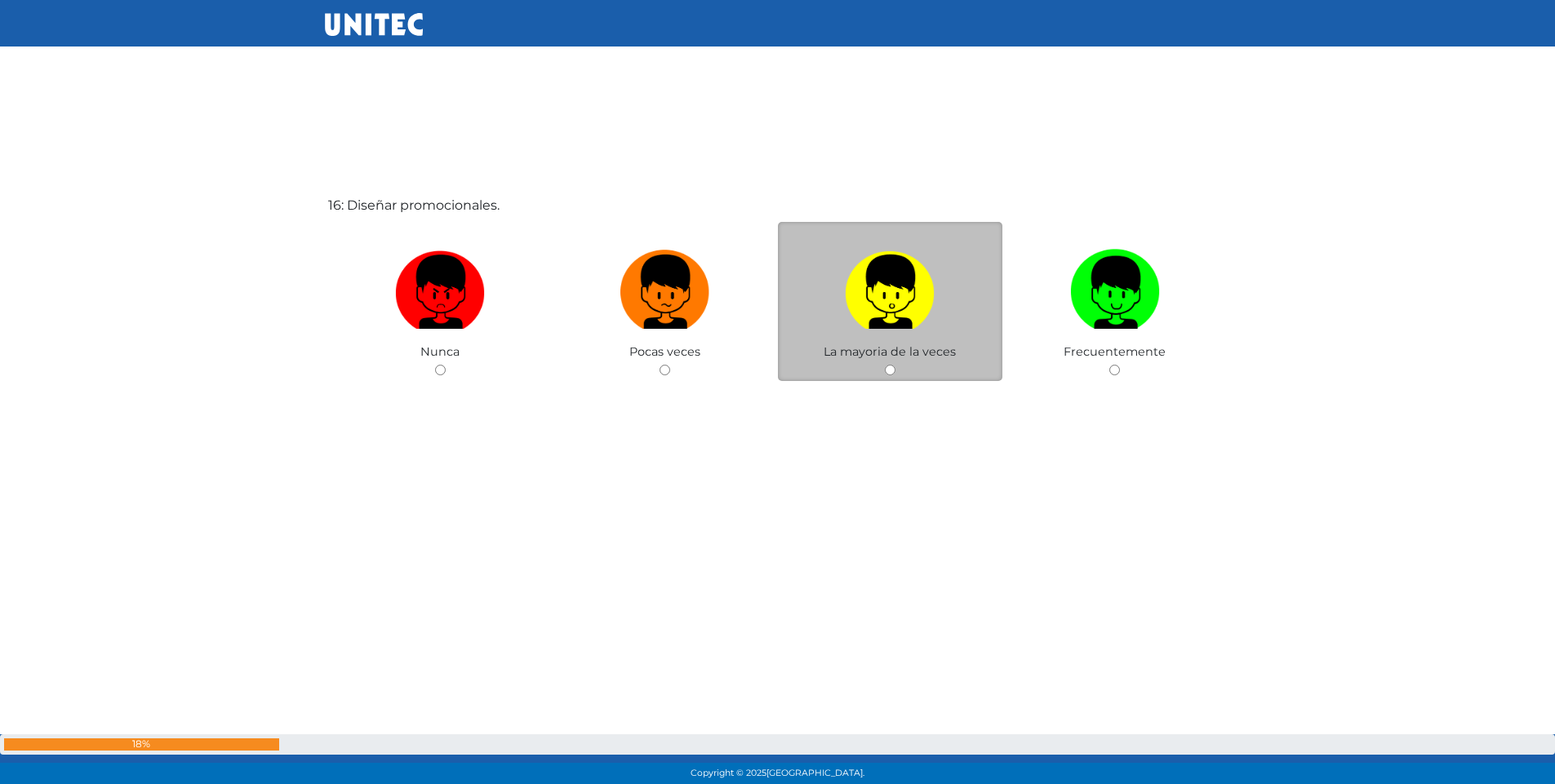
click at [889, 371] on input "radio" at bounding box center [890, 369] width 11 height 11
radio input "true"
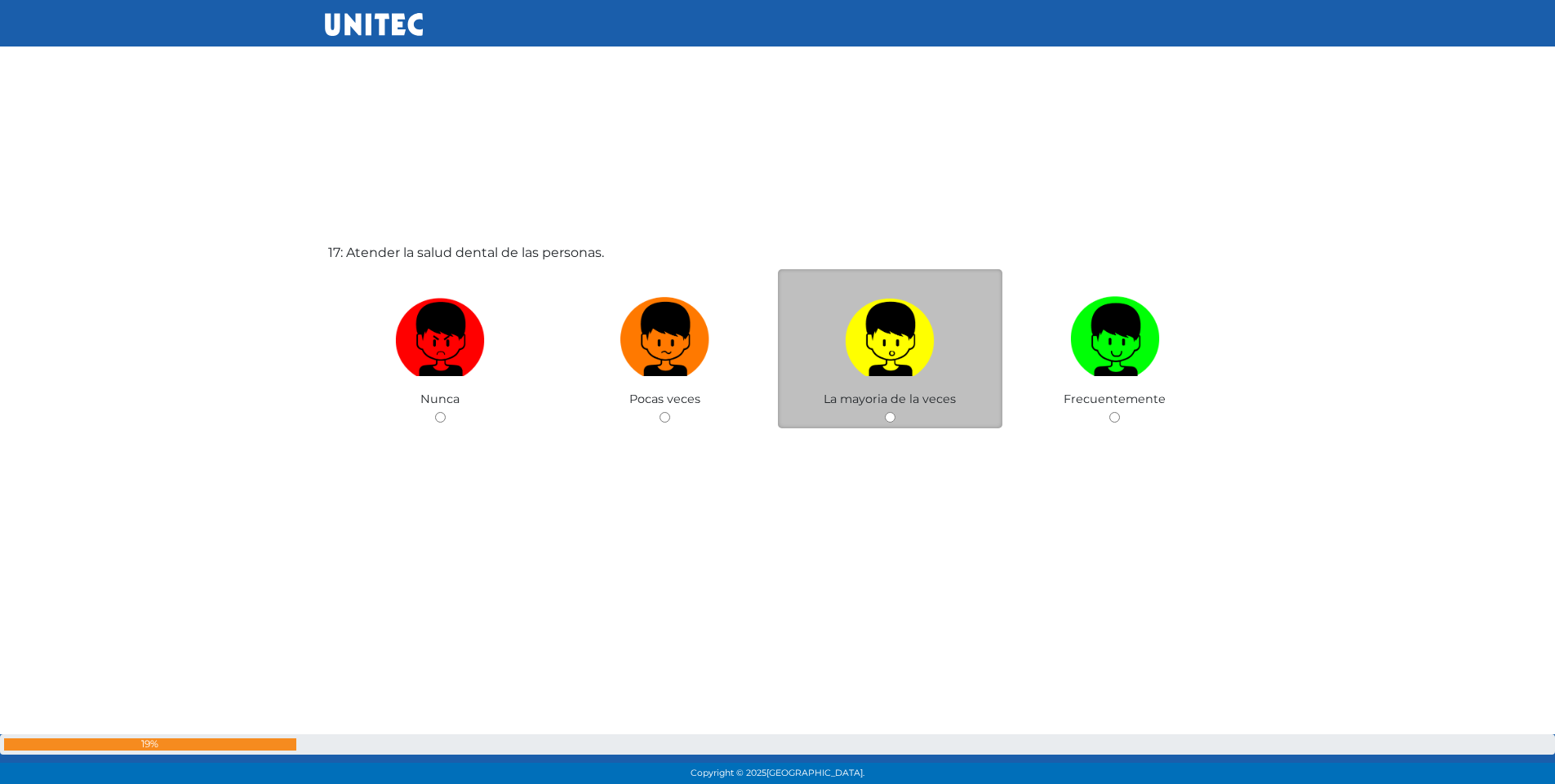
scroll to position [12625, 0]
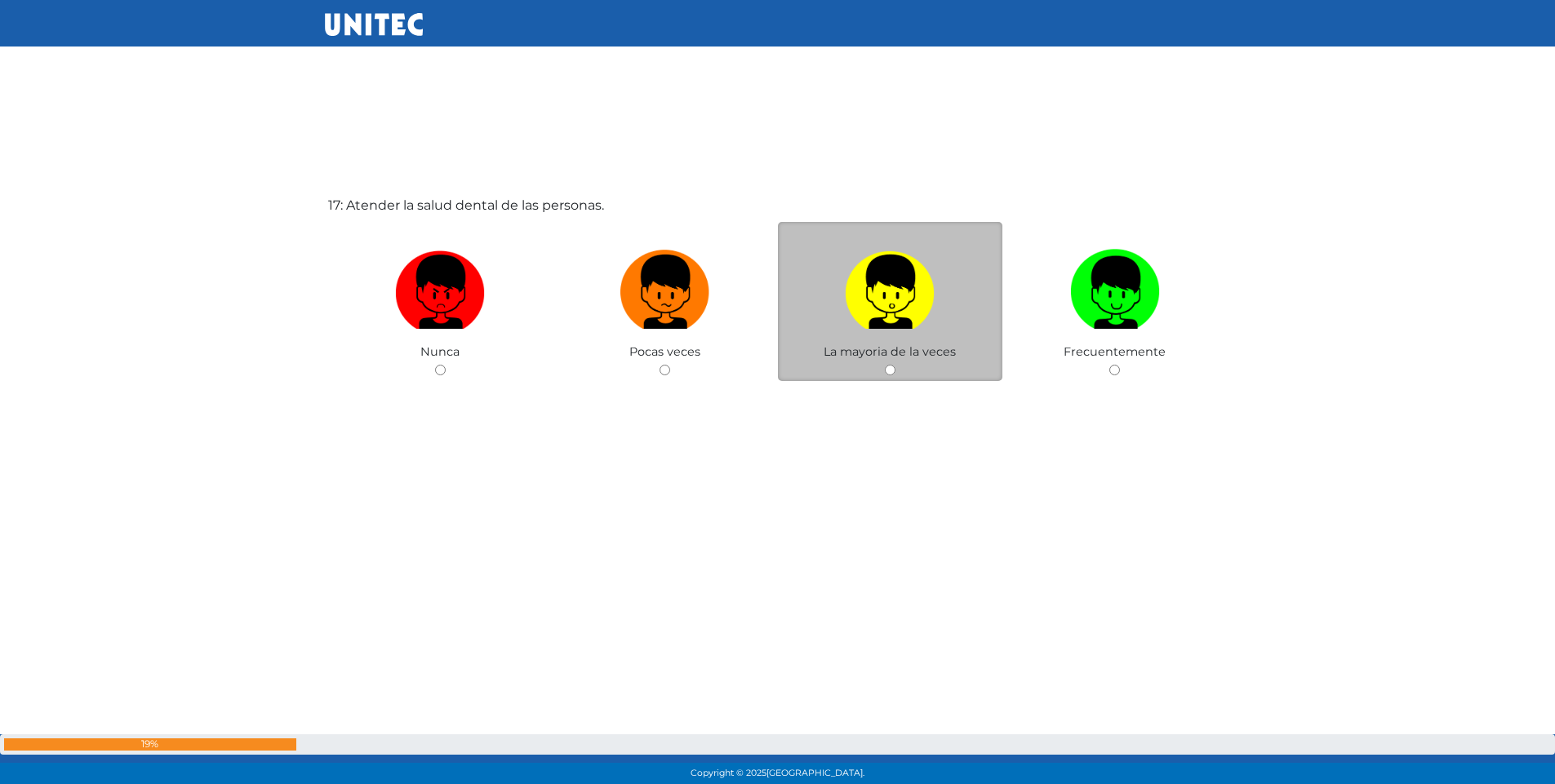
click at [893, 370] on input "radio" at bounding box center [890, 369] width 11 height 11
radio input "true"
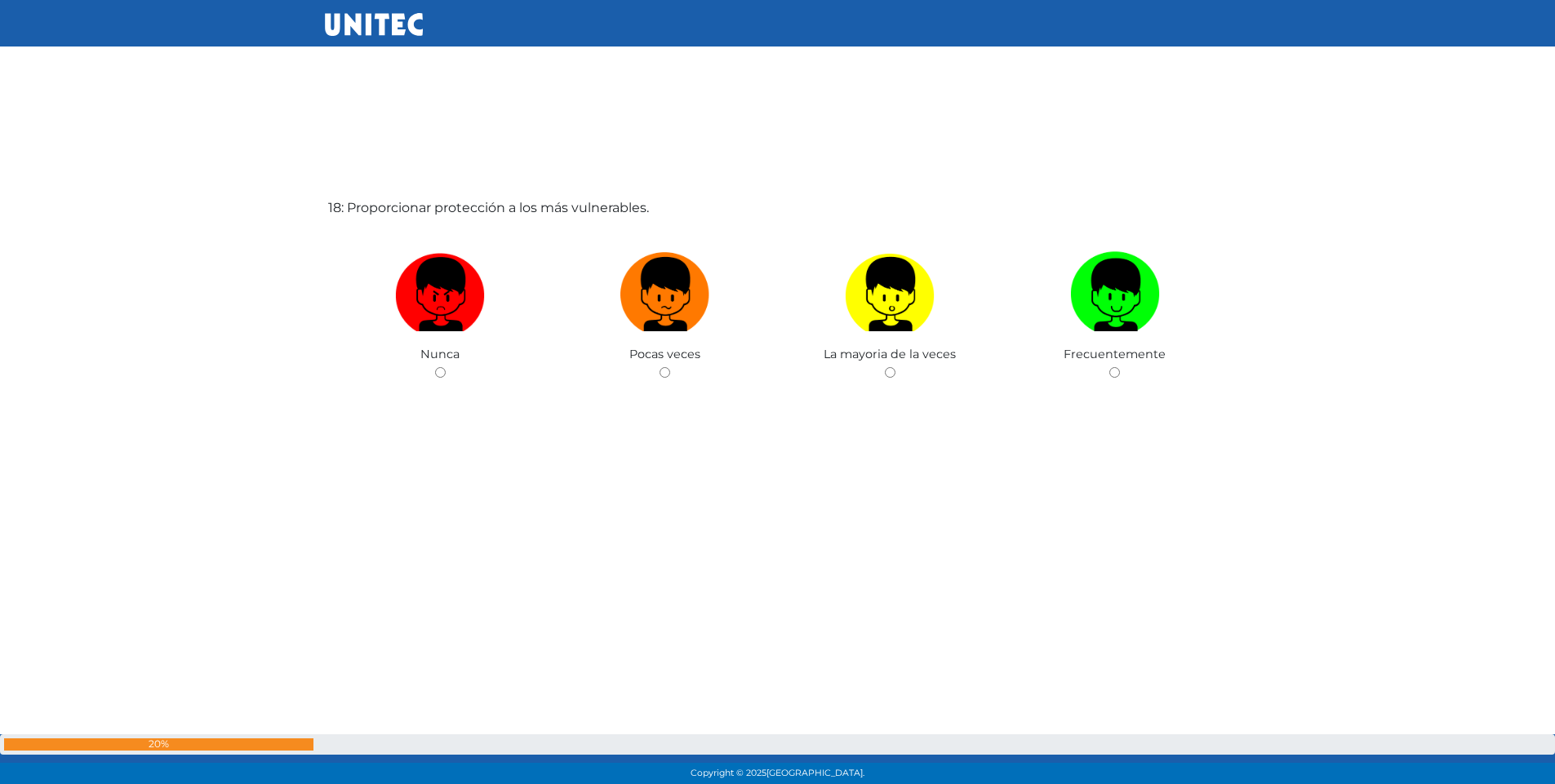
scroll to position [13409, 0]
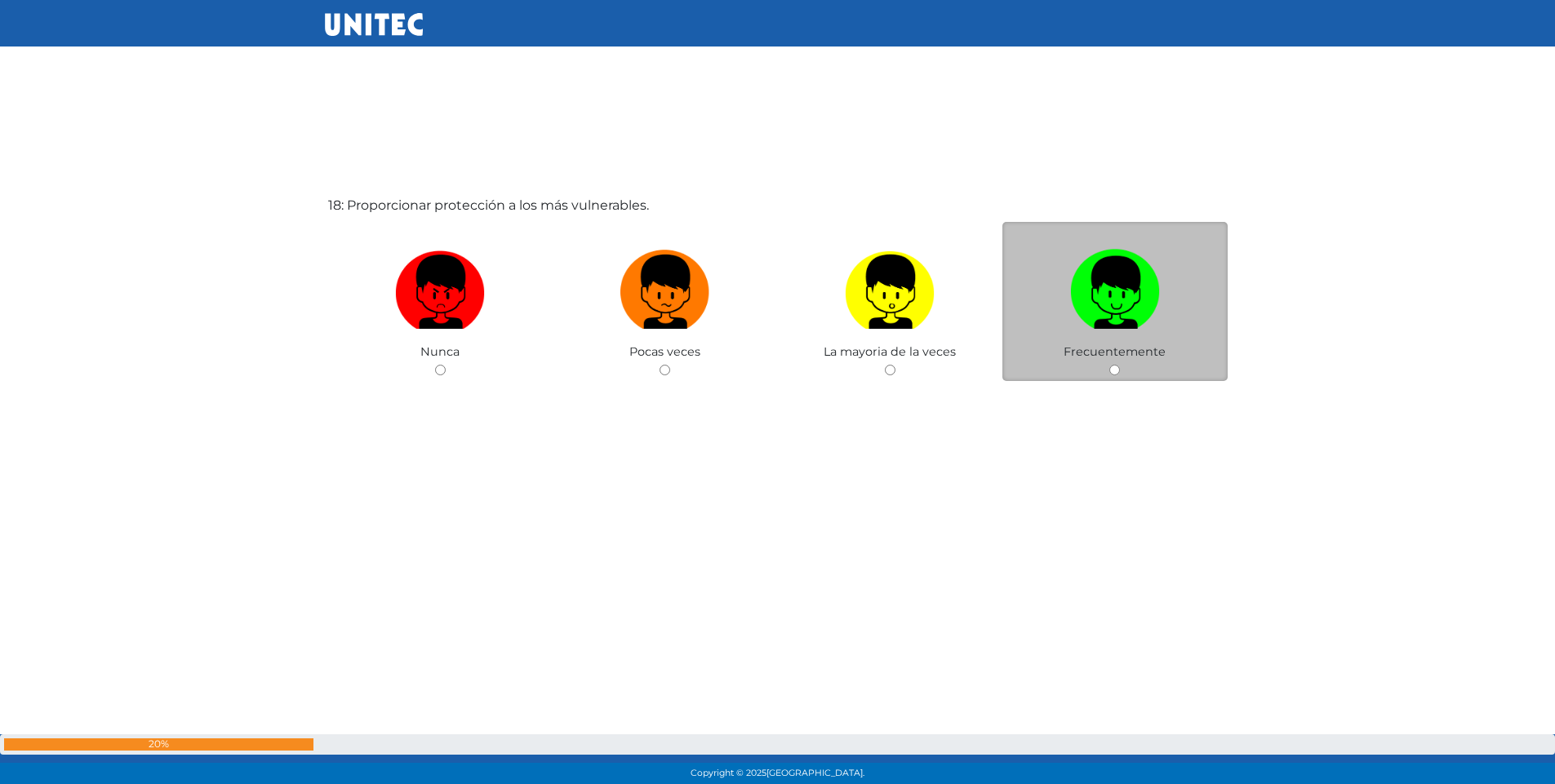
click at [1112, 367] on input "radio" at bounding box center [1115, 369] width 11 height 11
radio input "true"
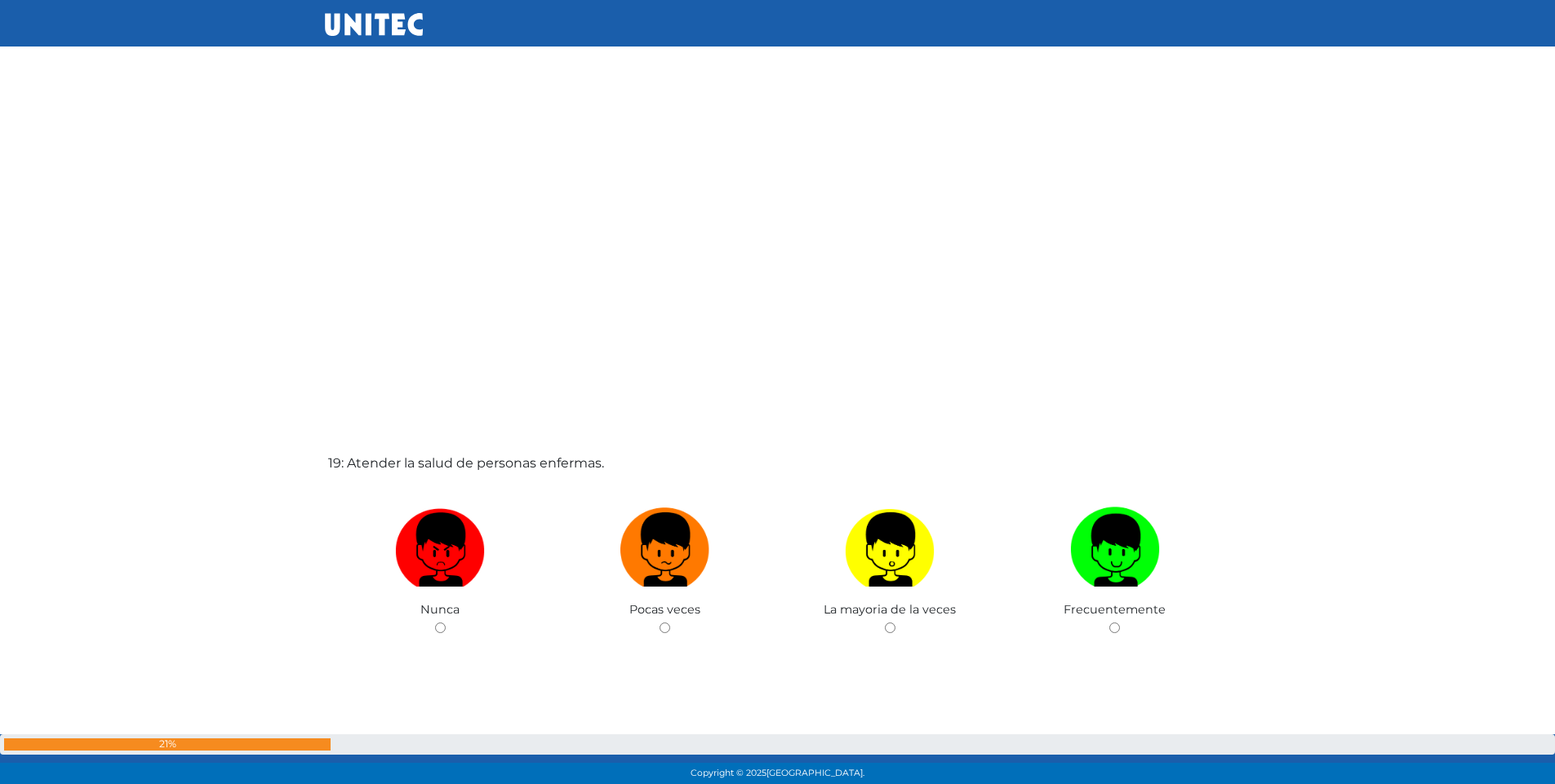
scroll to position [13960, 0]
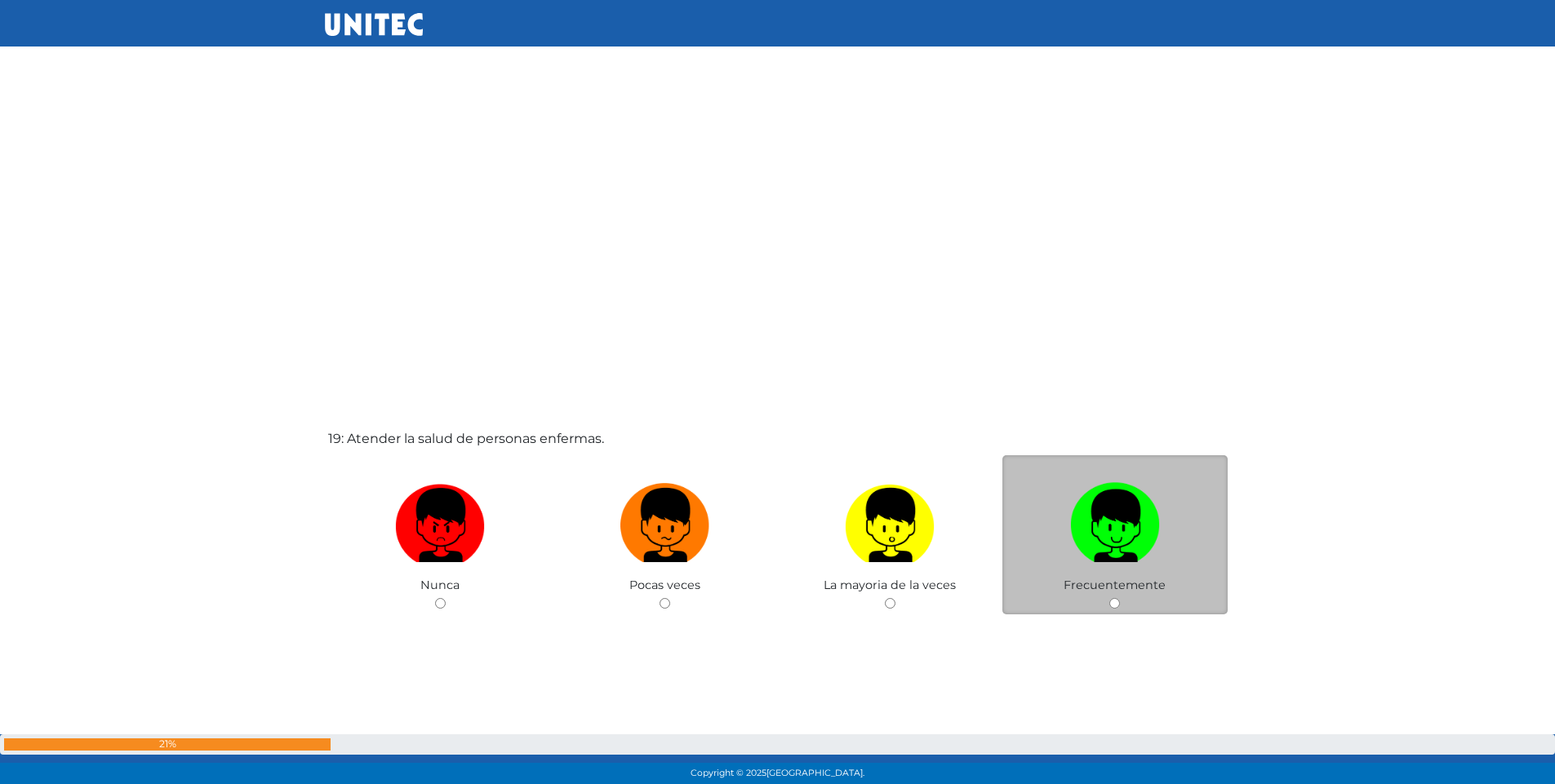
click at [1118, 603] on input "radio" at bounding box center [1115, 603] width 11 height 11
radio input "true"
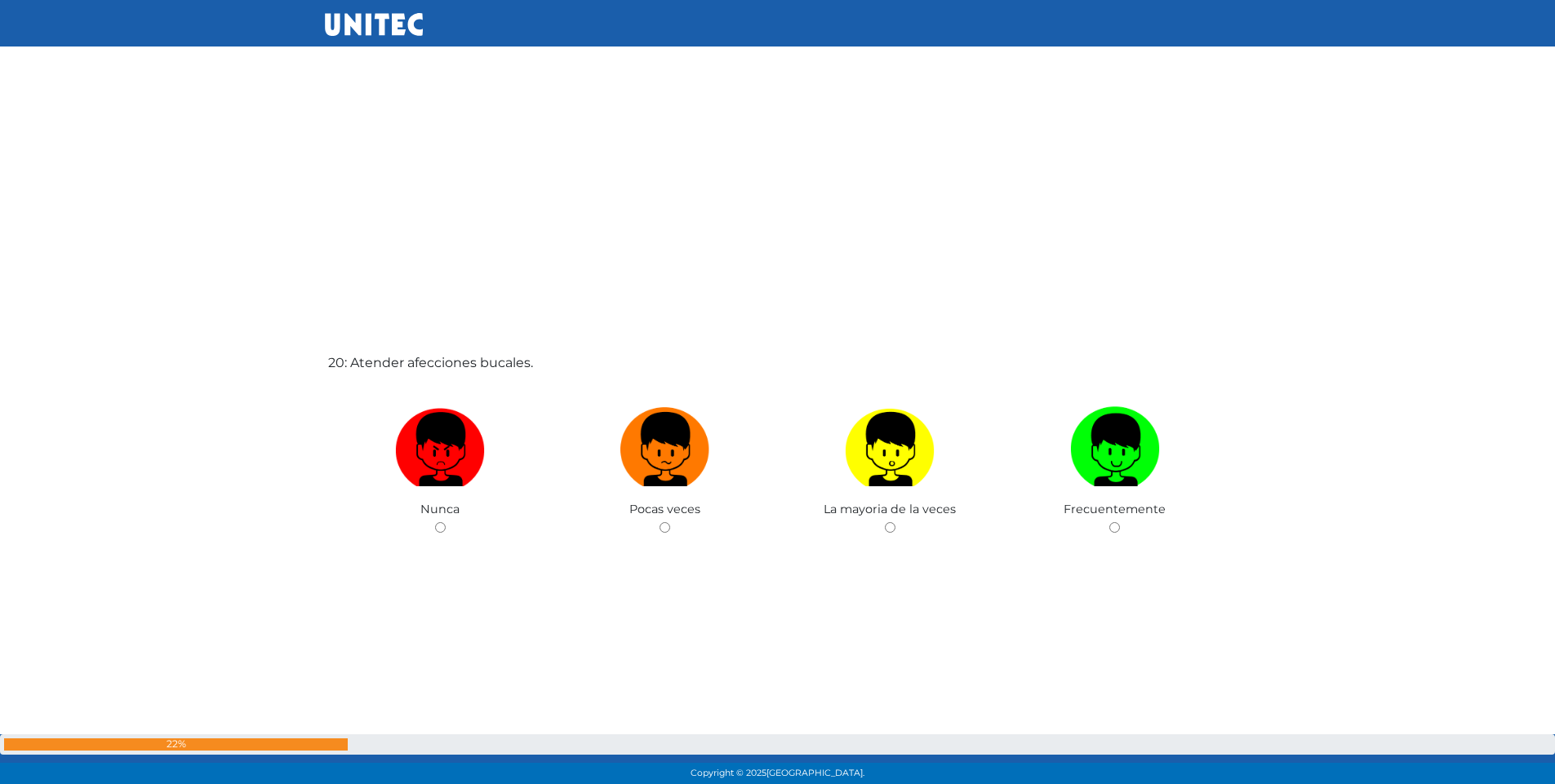
scroll to position [14824, 0]
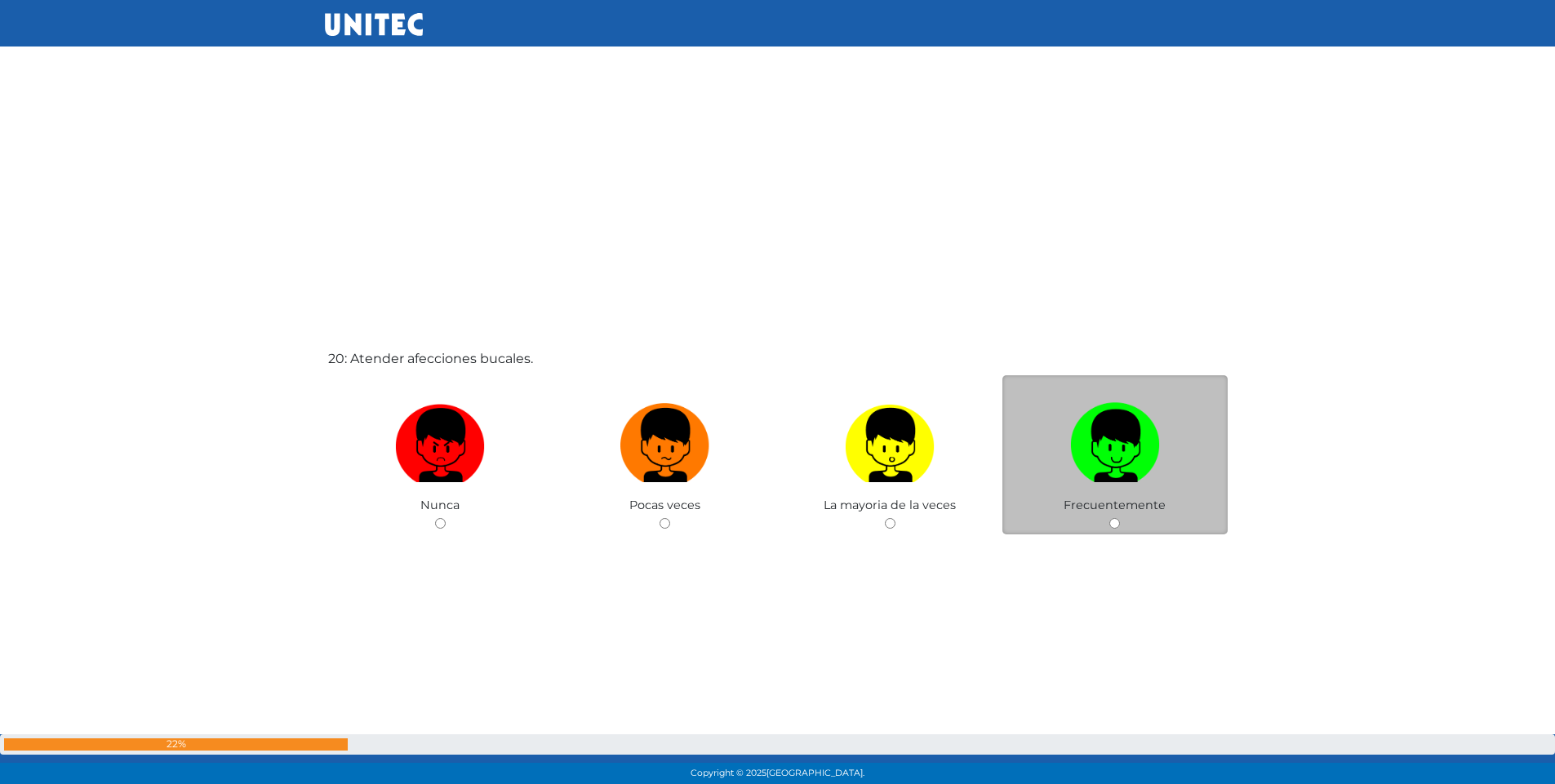
click at [1111, 522] on input "radio" at bounding box center [1115, 523] width 11 height 11
radio input "true"
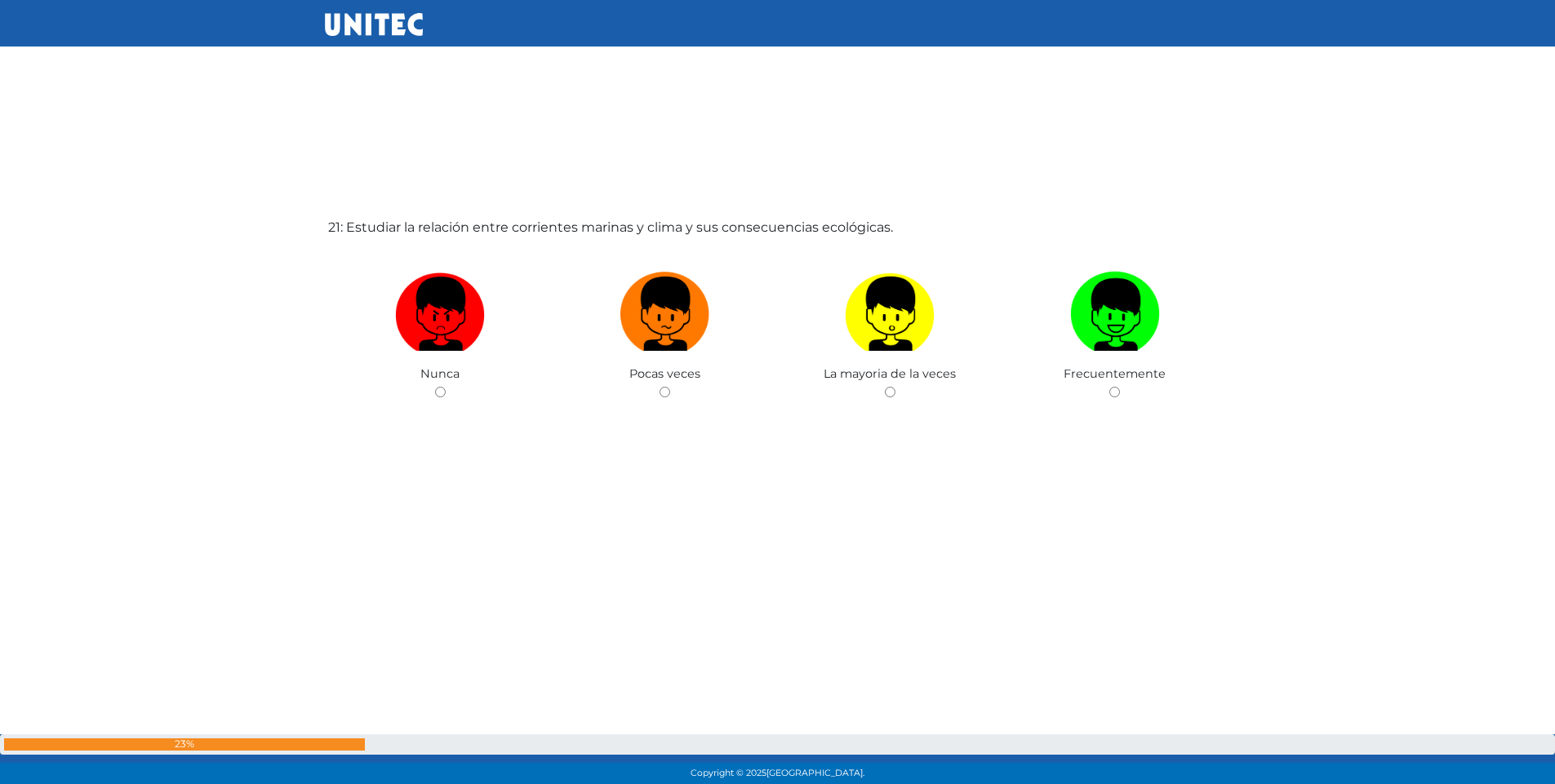
scroll to position [15761, 0]
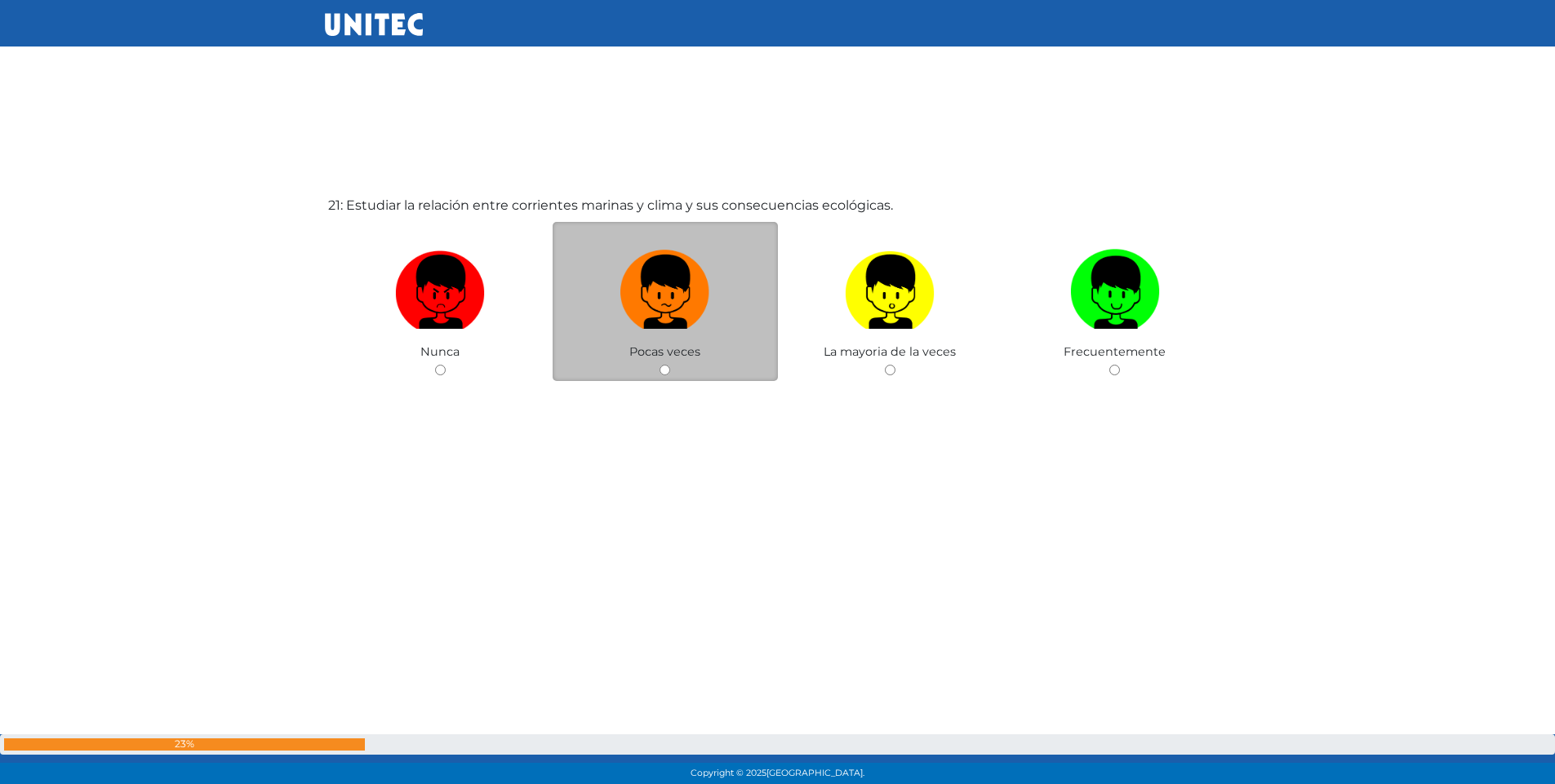
click at [663, 370] on input "radio" at bounding box center [665, 369] width 11 height 11
radio input "true"
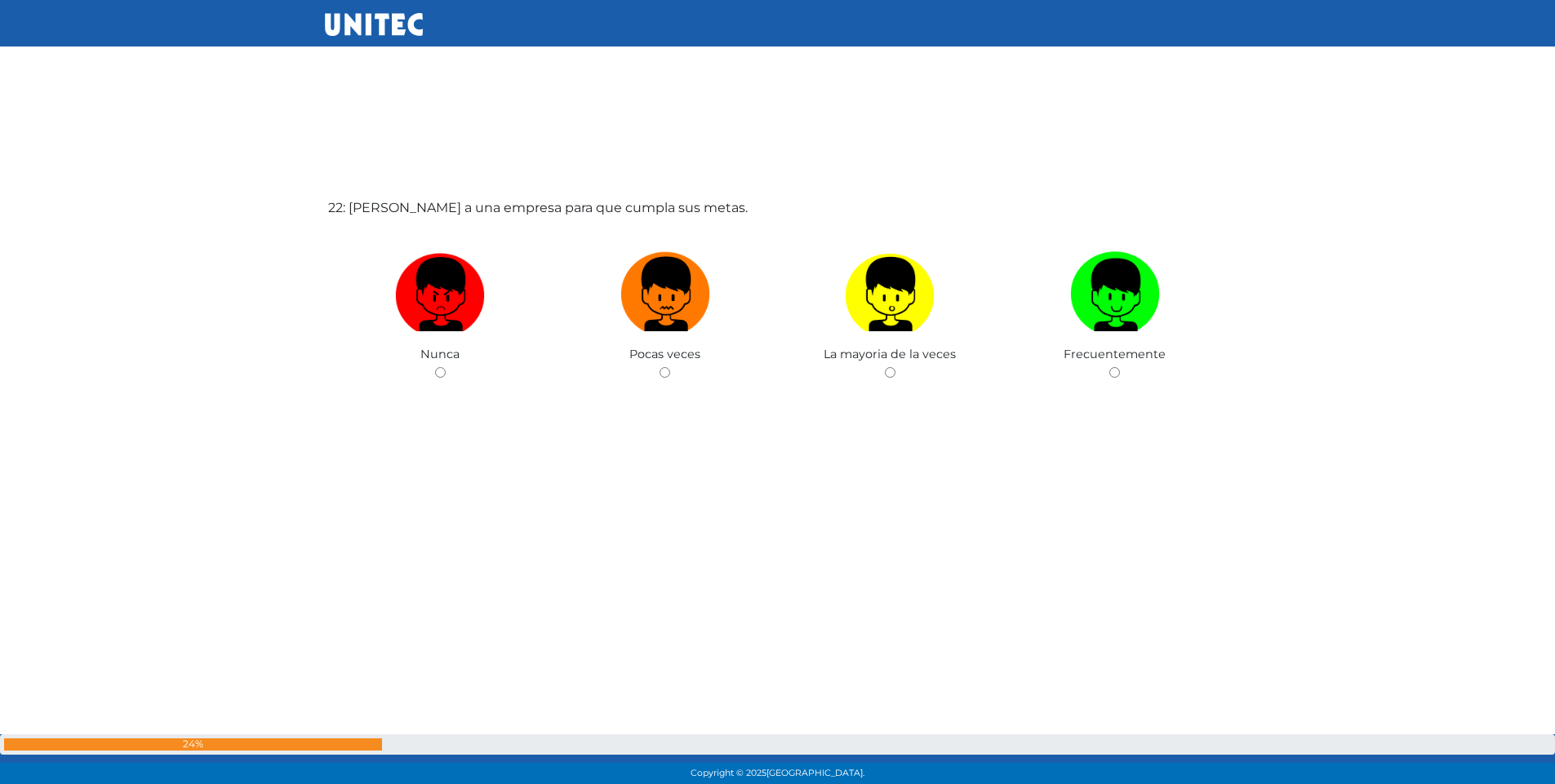
scroll to position [16545, 0]
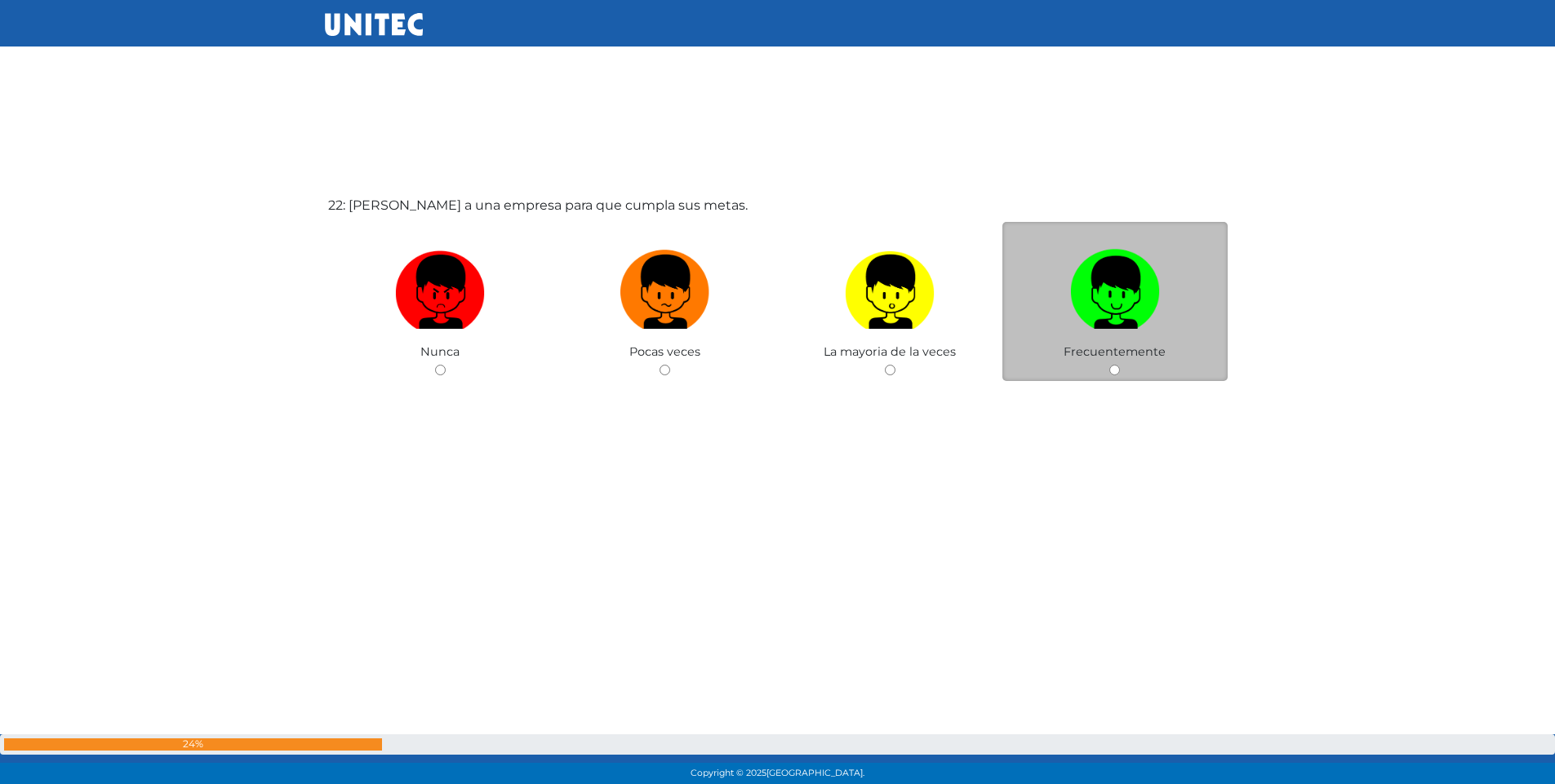
click at [1117, 369] on input "radio" at bounding box center [1115, 369] width 11 height 11
radio input "true"
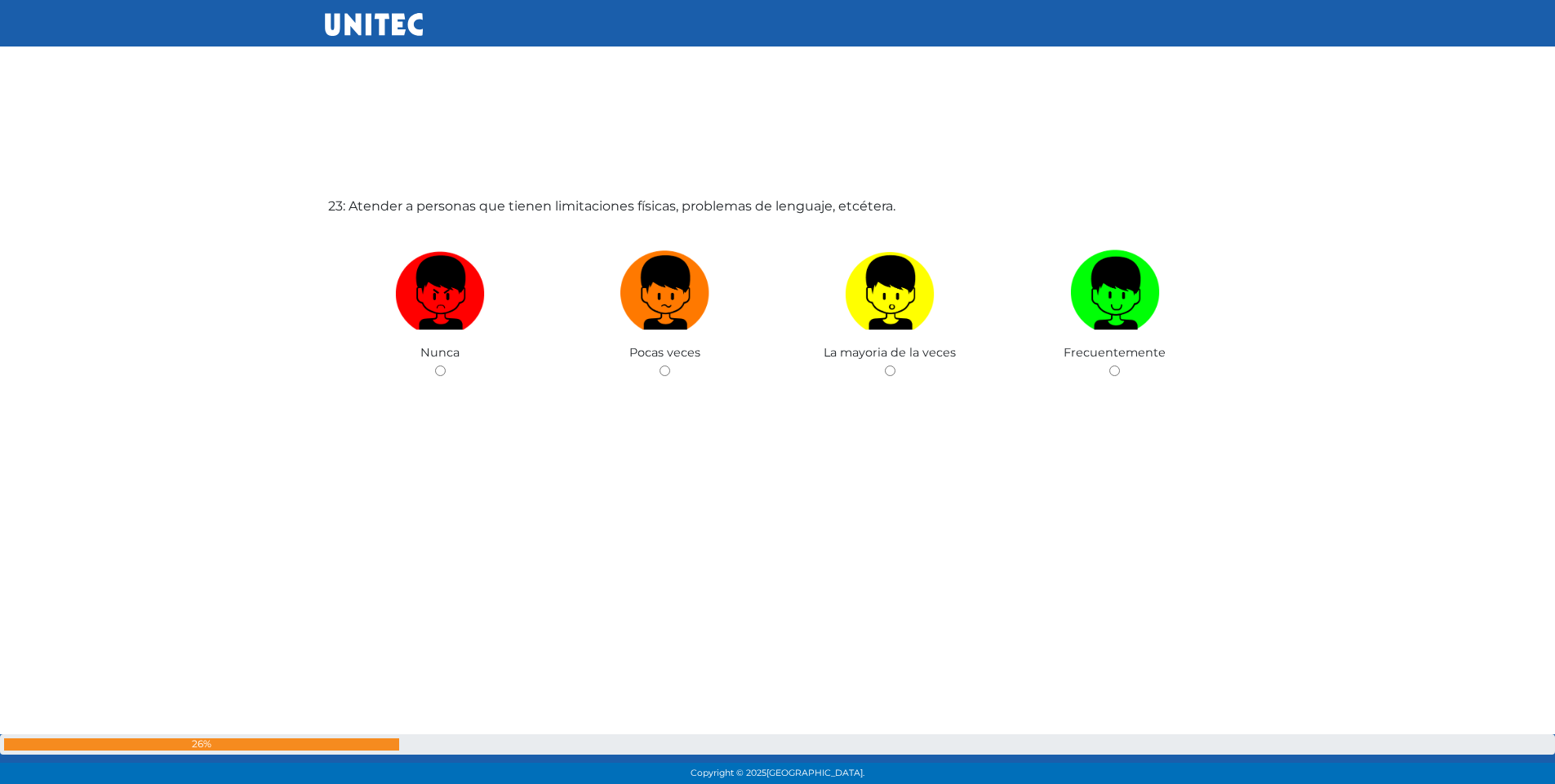
scroll to position [17329, 0]
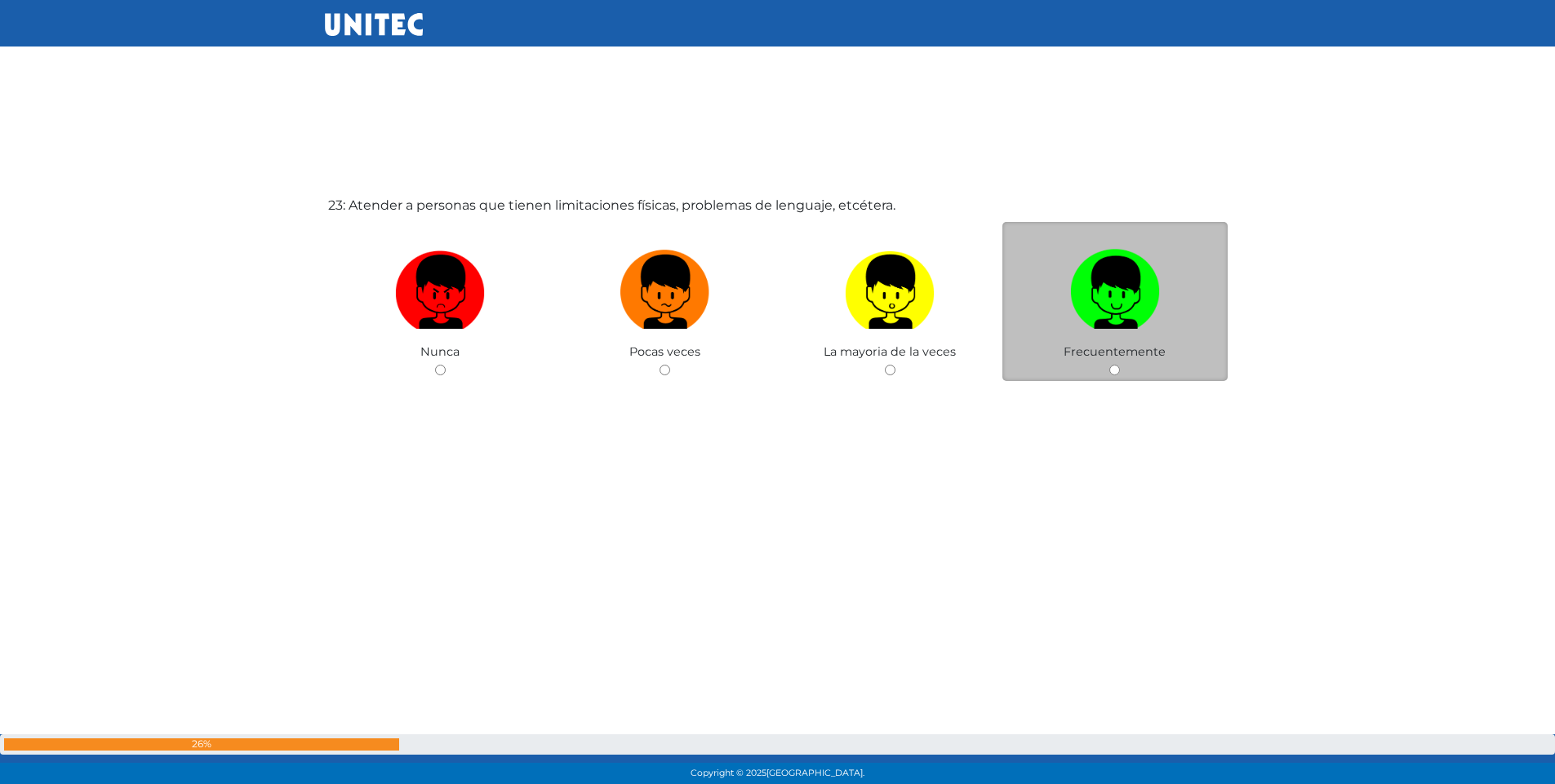
click at [1117, 369] on input "radio" at bounding box center [1115, 369] width 11 height 11
radio input "true"
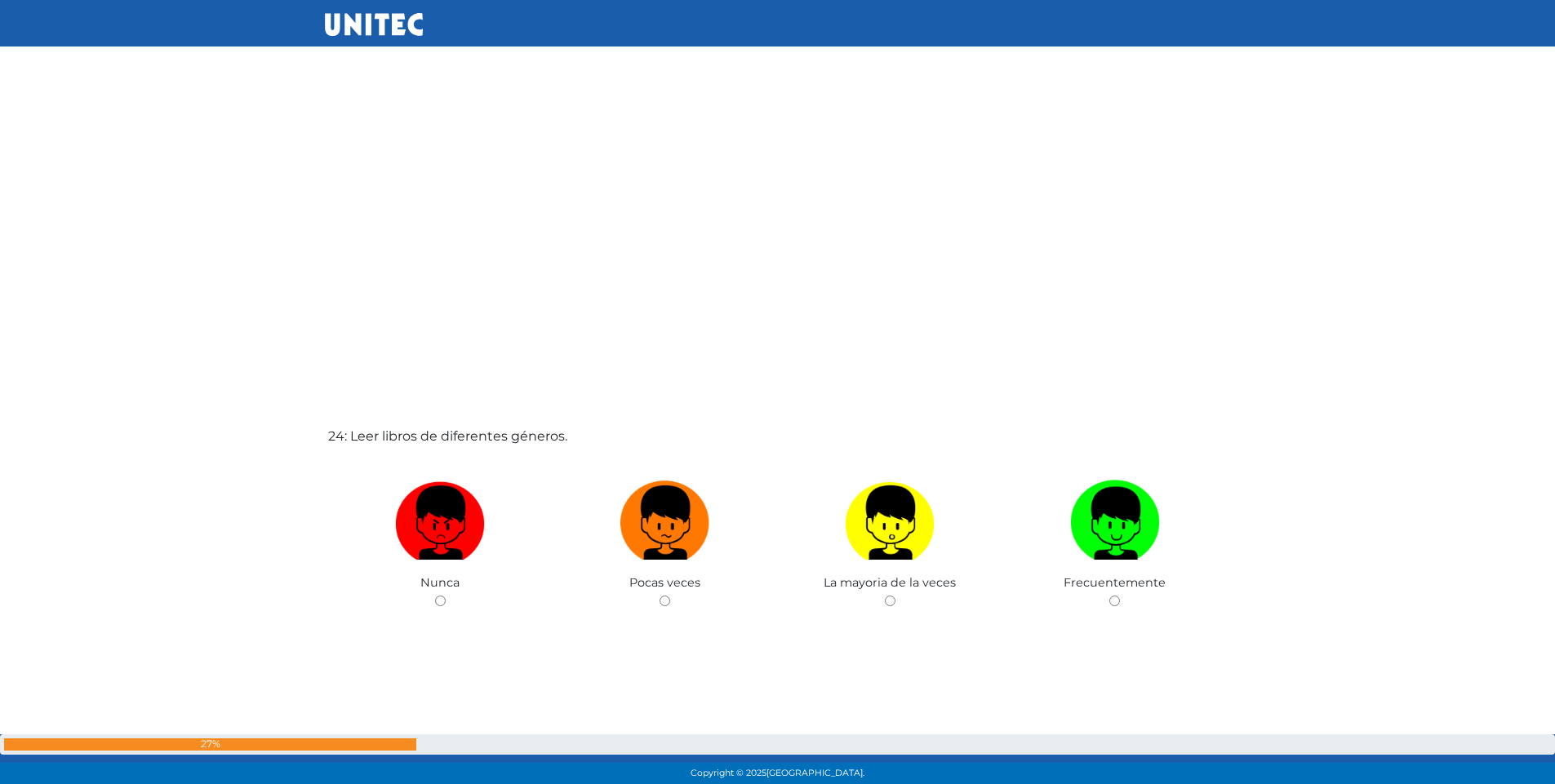
scroll to position [17891, 0]
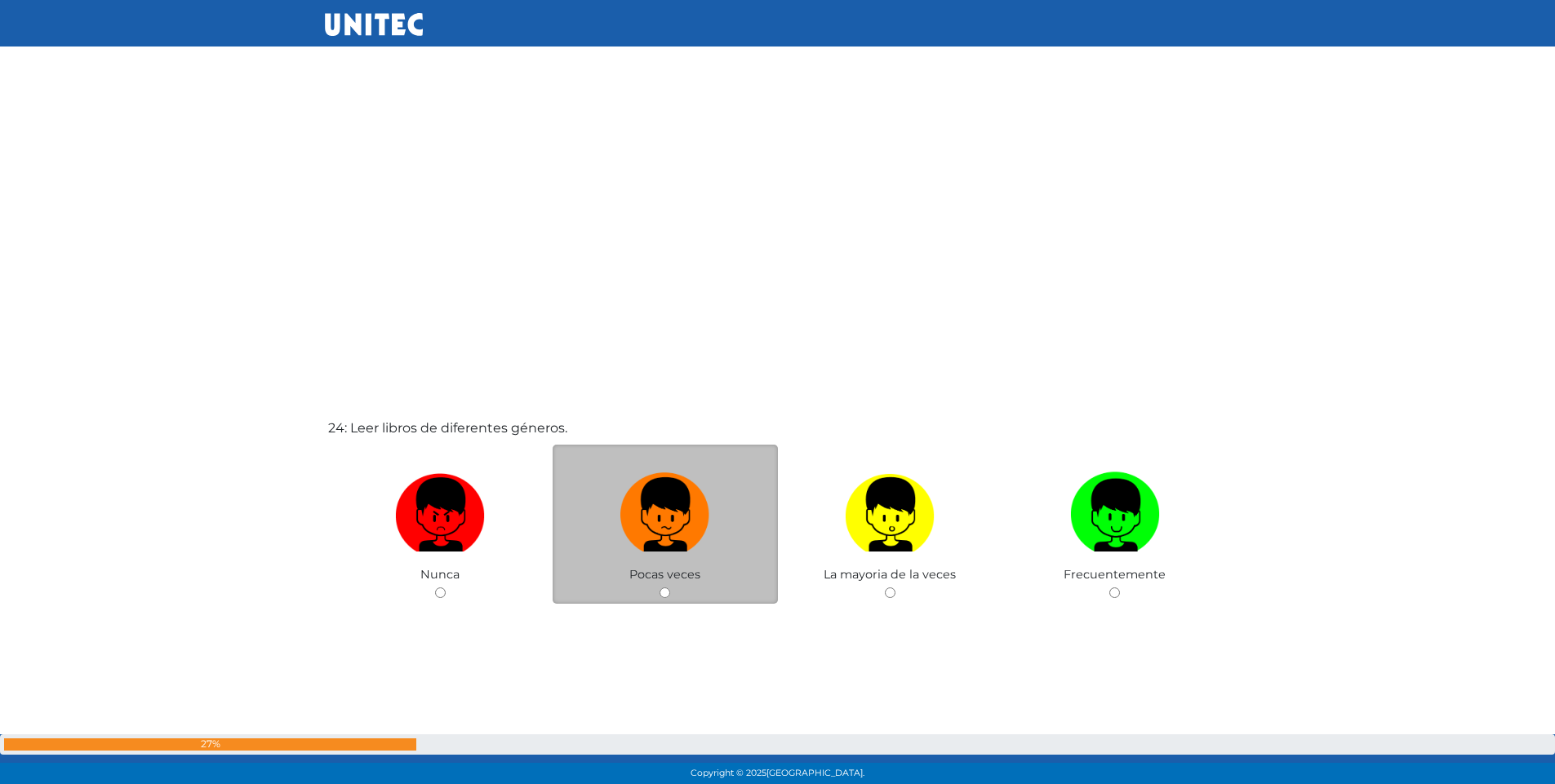
click at [660, 591] on input "radio" at bounding box center [665, 592] width 11 height 11
radio input "true"
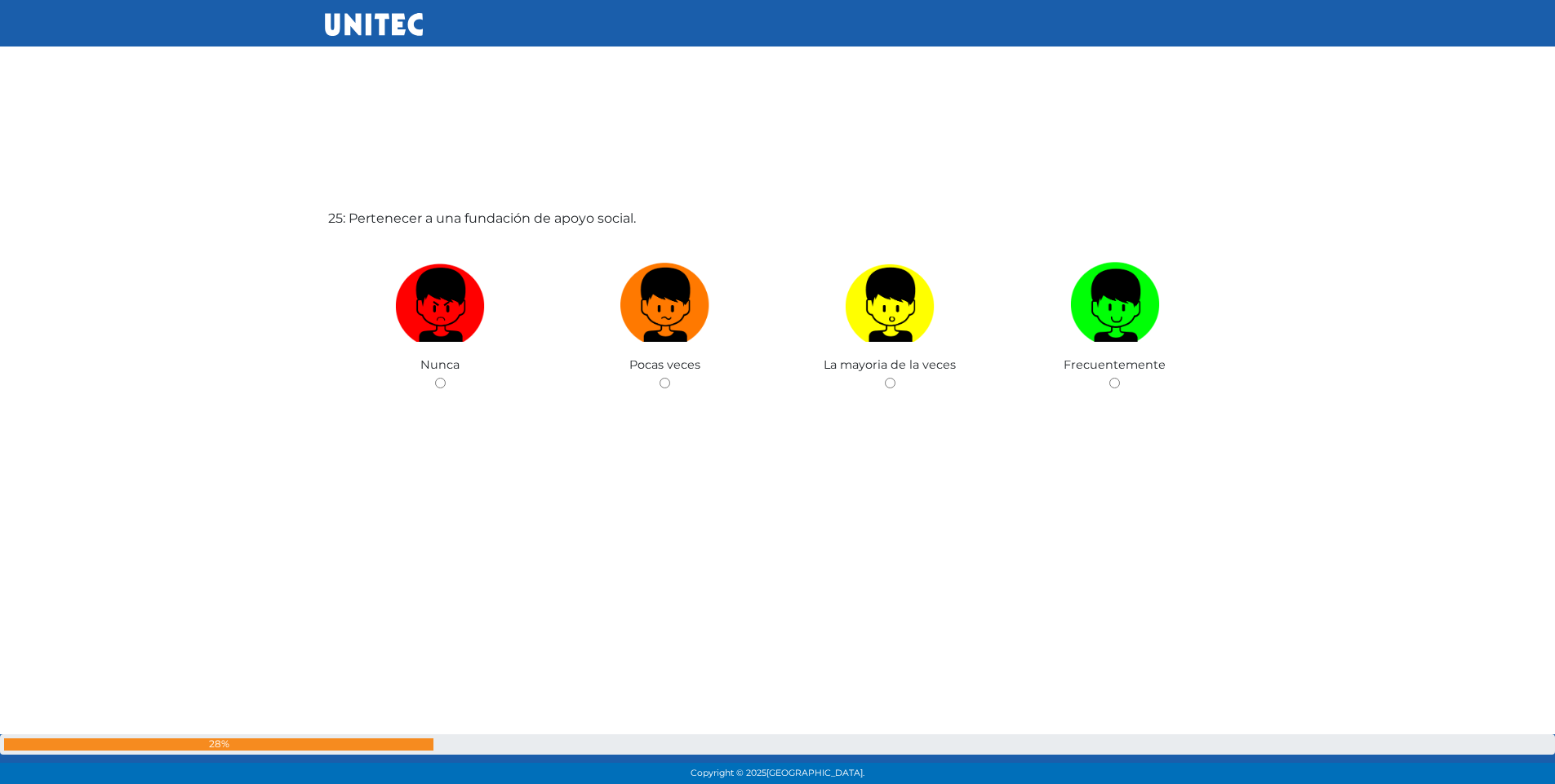
scroll to position [18897, 0]
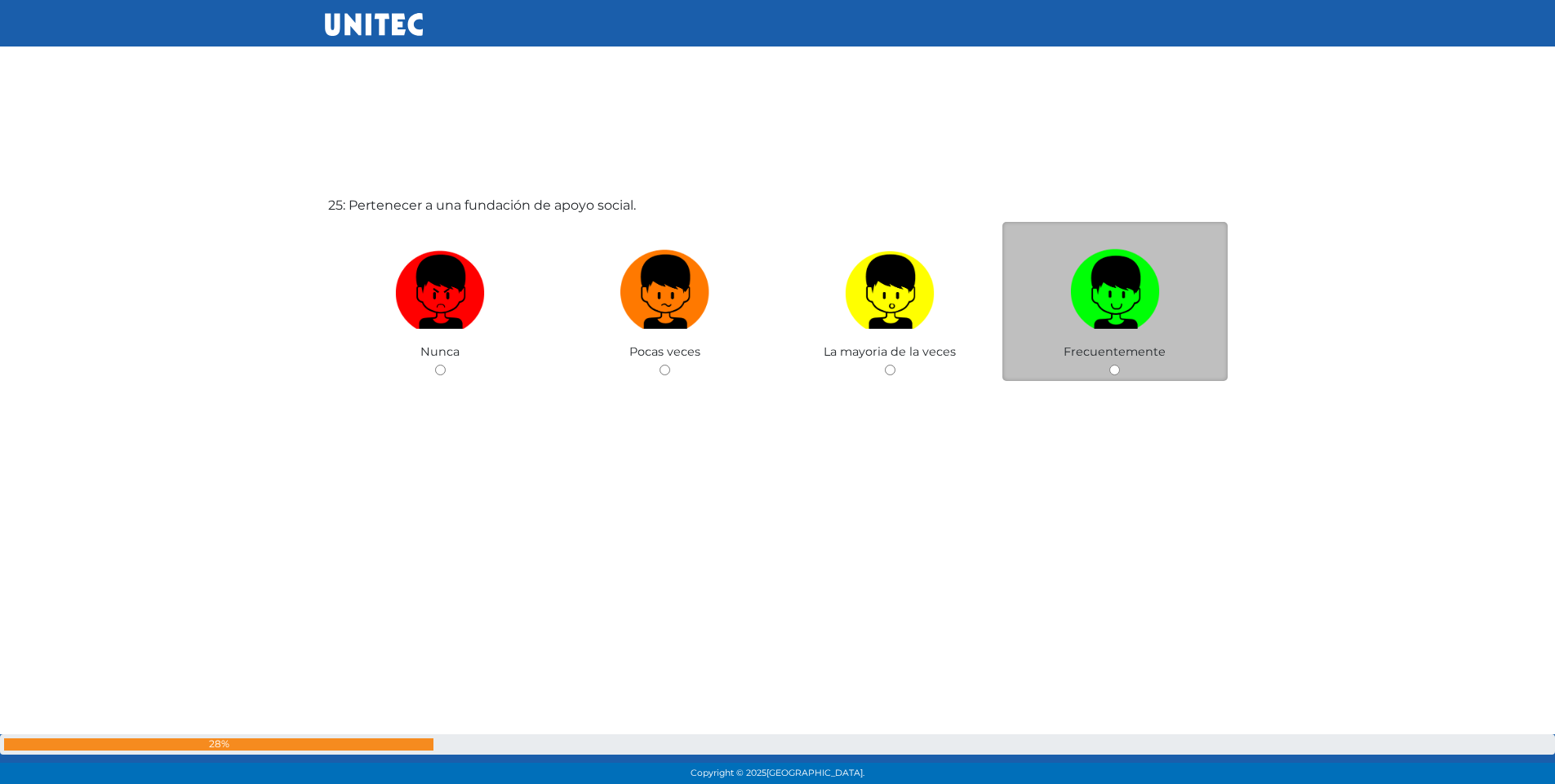
click at [1118, 371] on input "radio" at bounding box center [1115, 369] width 11 height 11
radio input "true"
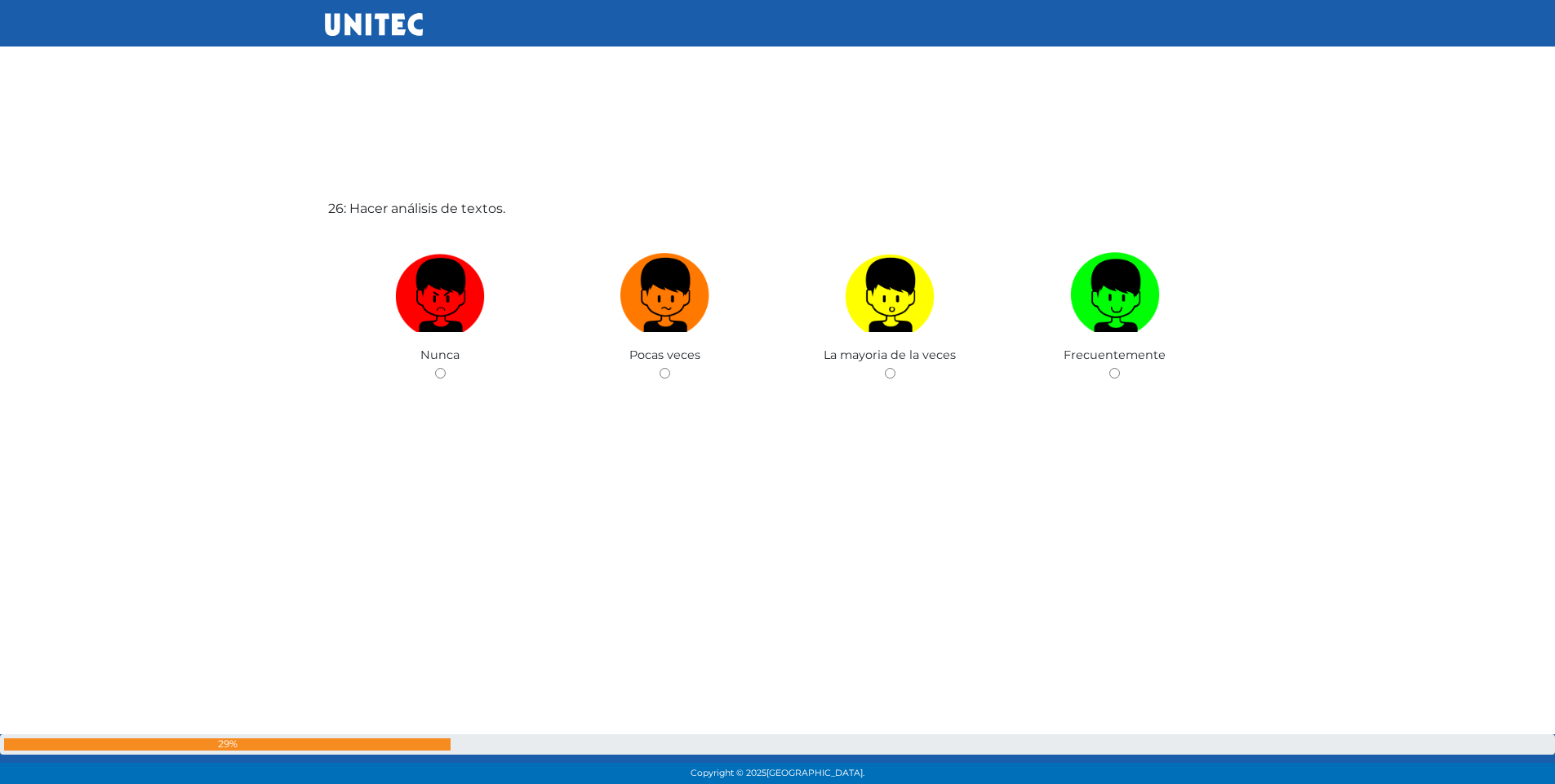
scroll to position [19681, 0]
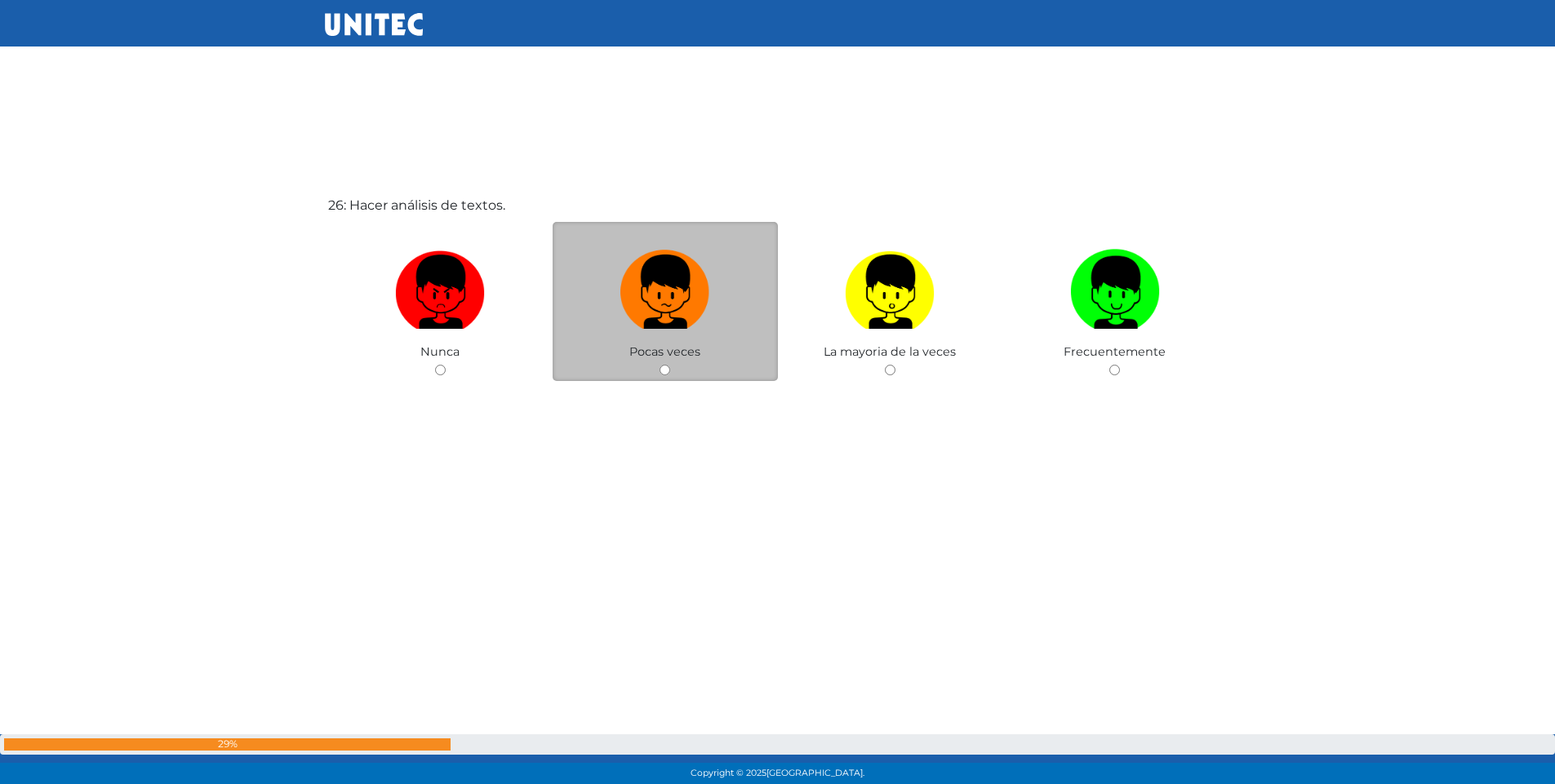
click at [666, 369] on input "radio" at bounding box center [665, 369] width 11 height 11
radio input "true"
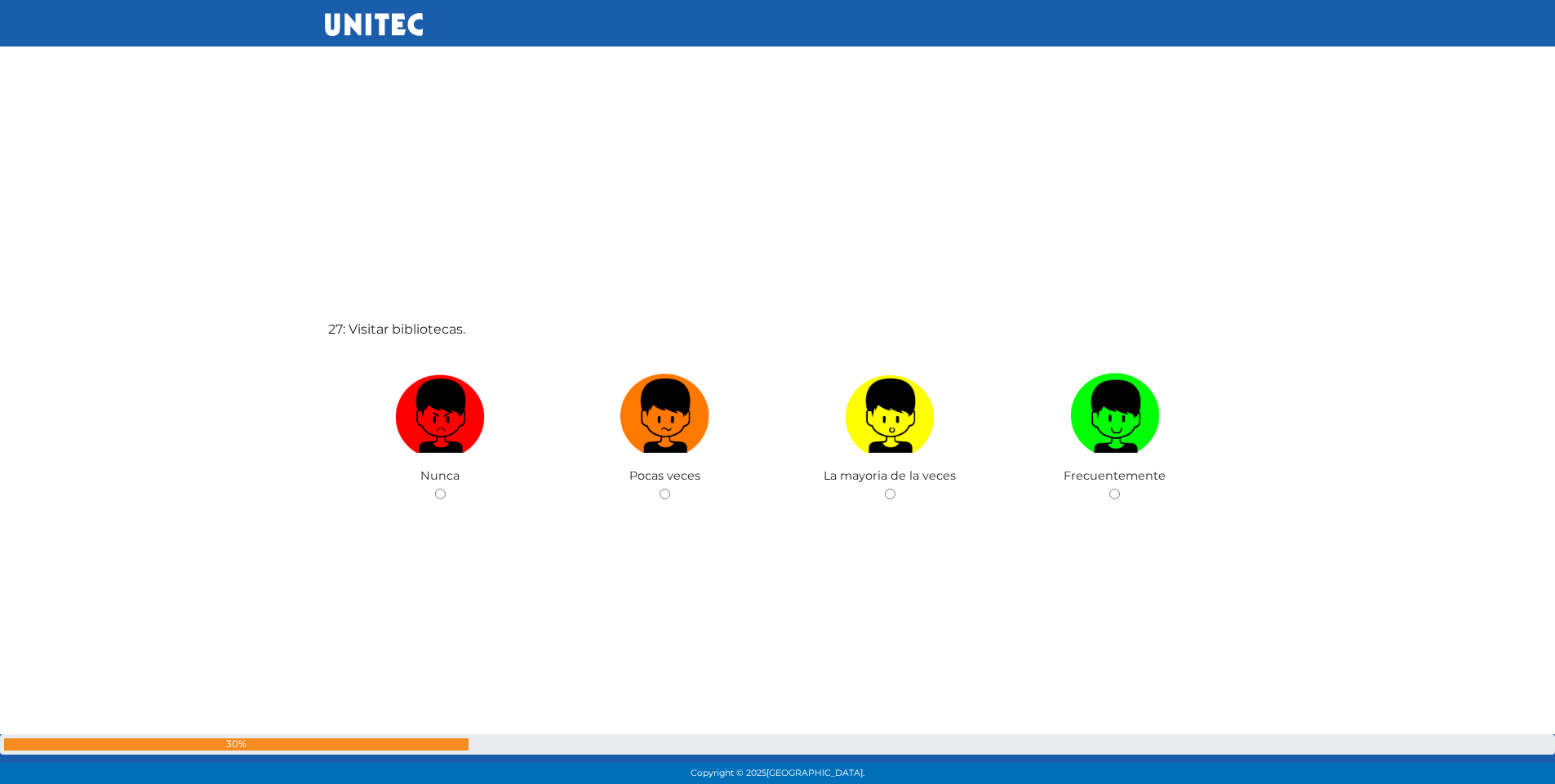
scroll to position [20379, 0]
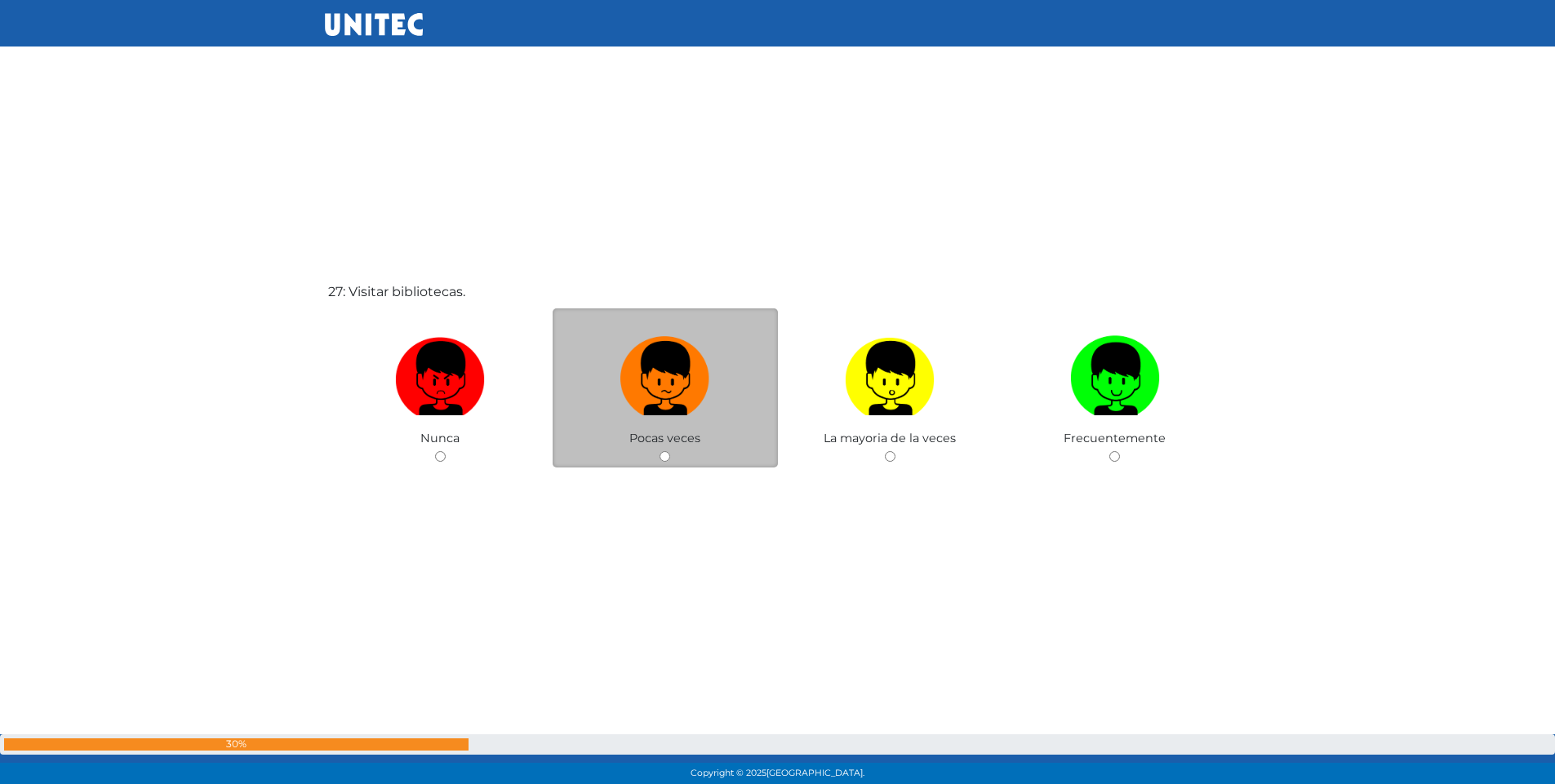
click at [666, 454] on input "radio" at bounding box center [665, 456] width 11 height 11
radio input "true"
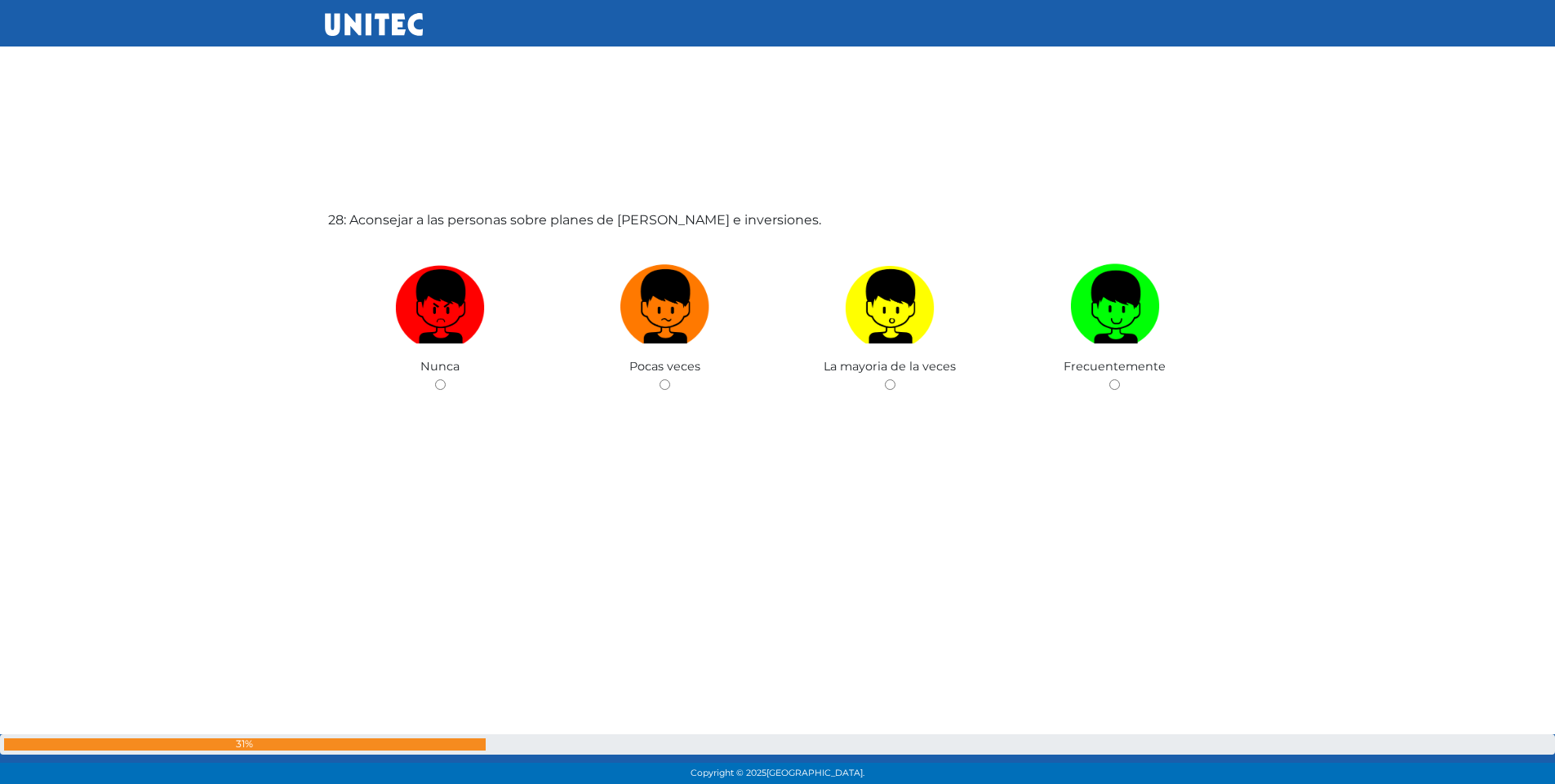
scroll to position [21249, 0]
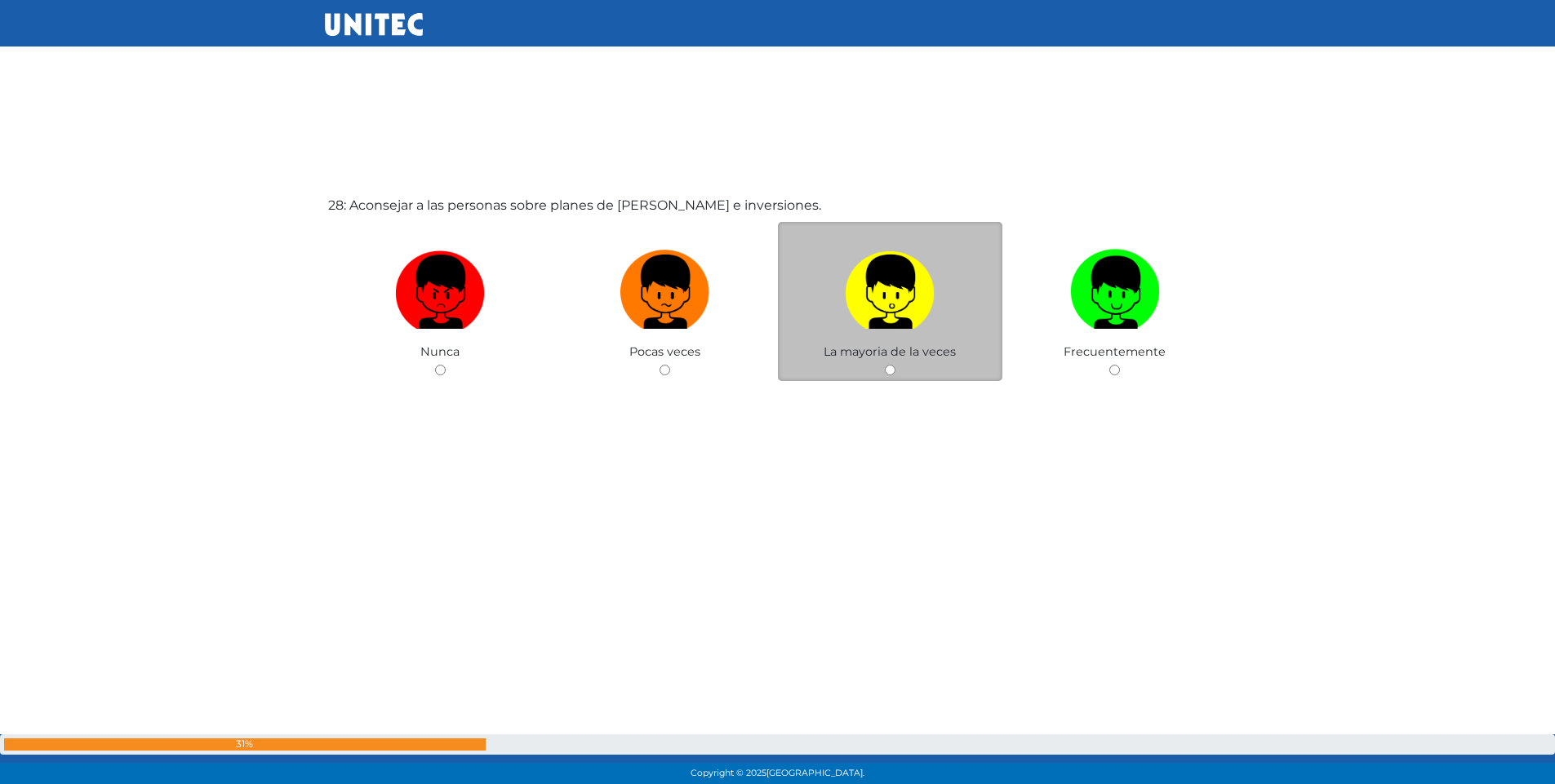
click at [888, 371] on input "radio" at bounding box center [890, 369] width 11 height 11
radio input "true"
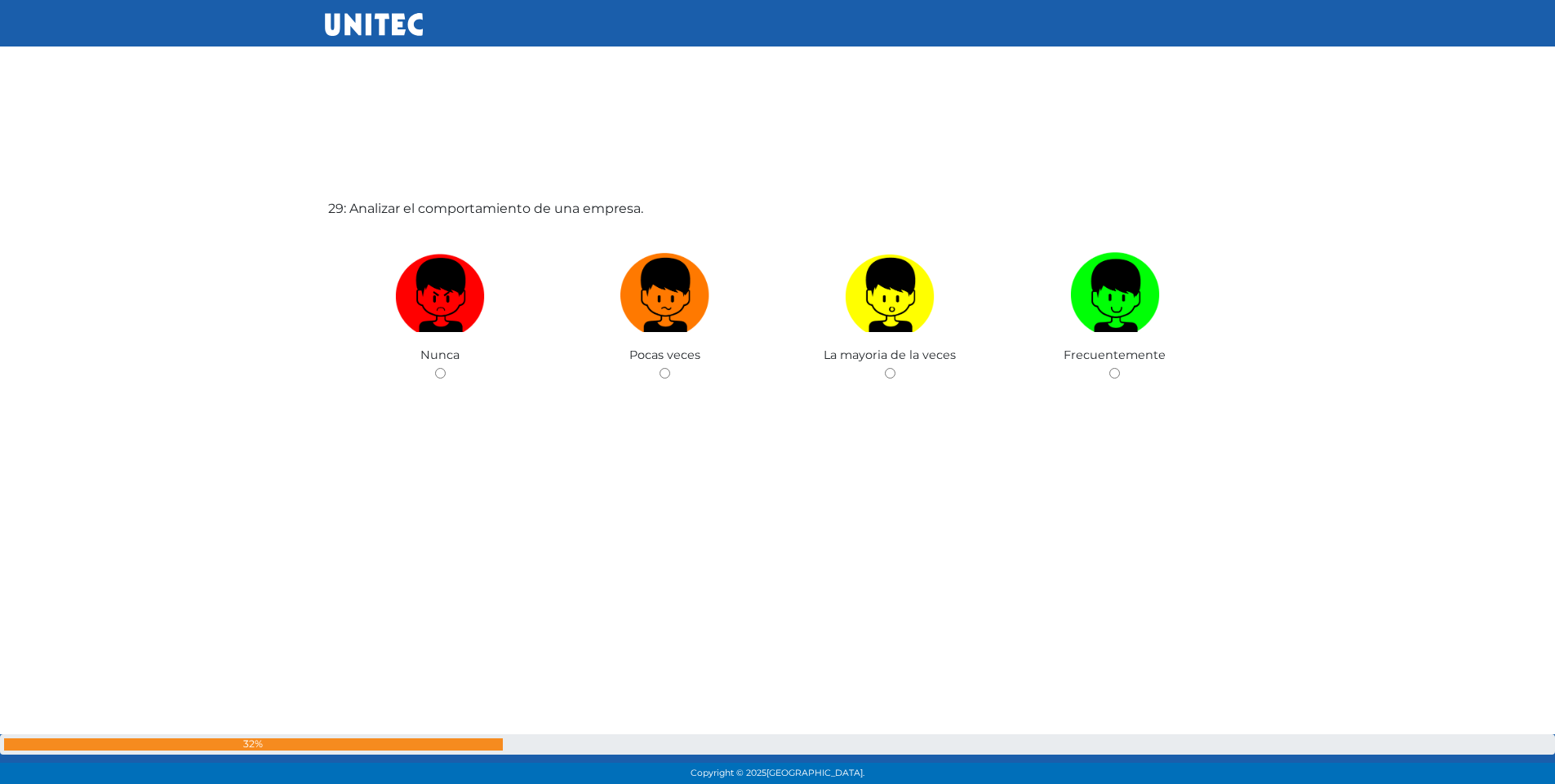
scroll to position [22033, 0]
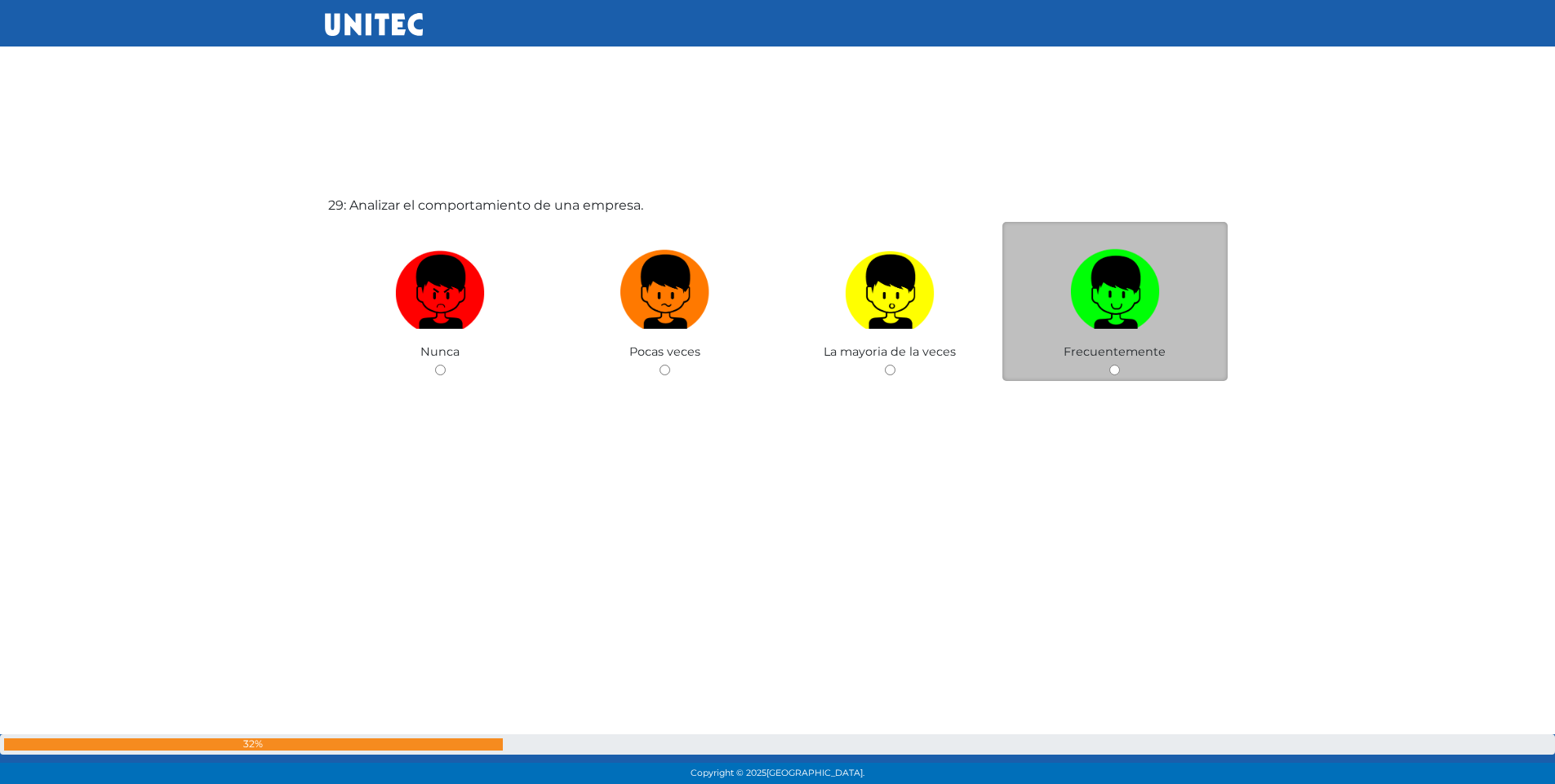
click at [1118, 369] on input "radio" at bounding box center [1115, 369] width 11 height 11
radio input "true"
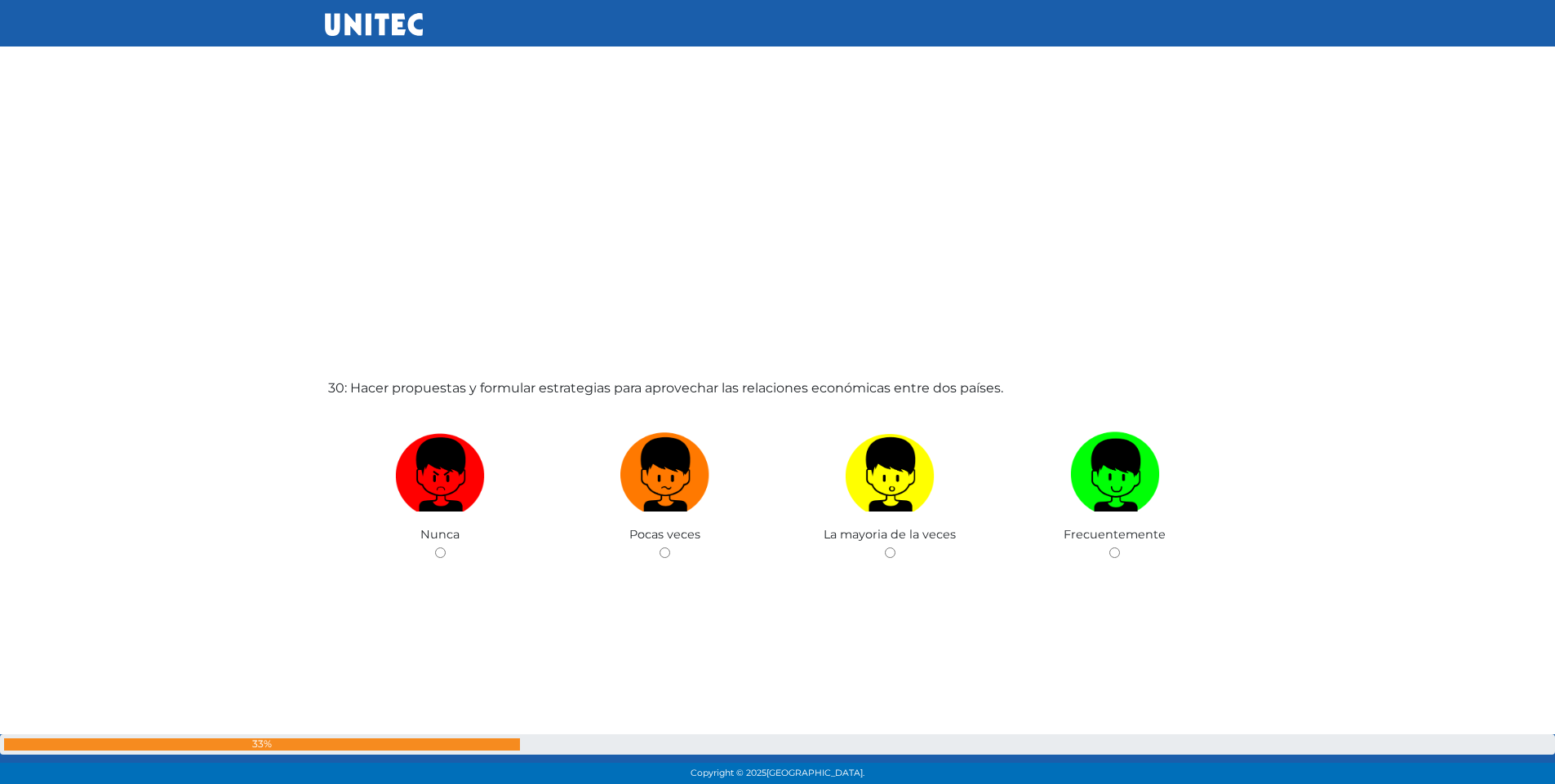
scroll to position [22647, 0]
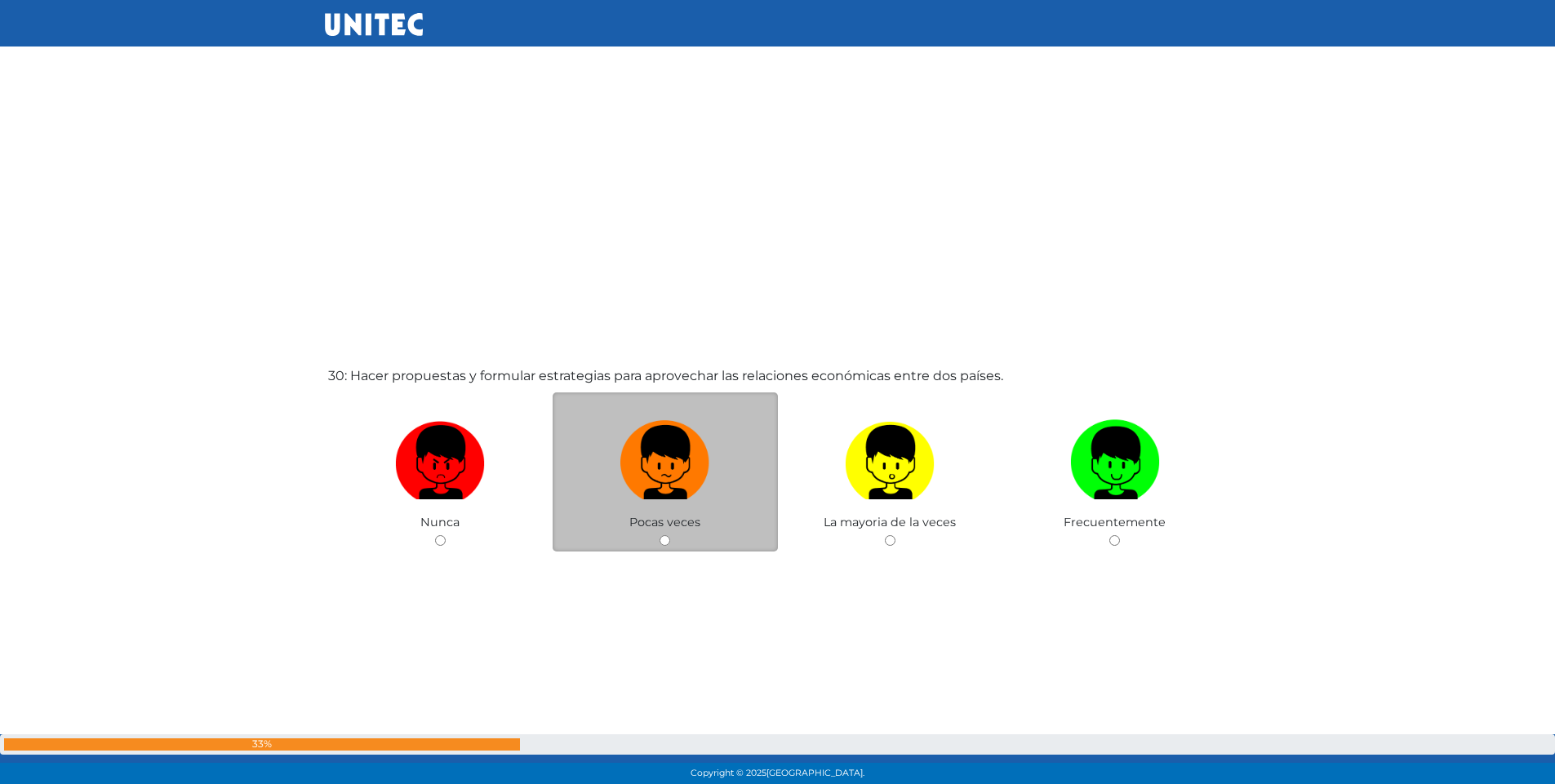
click at [659, 537] on div "Pocas veces" at bounding box center [665, 472] width 225 height 159
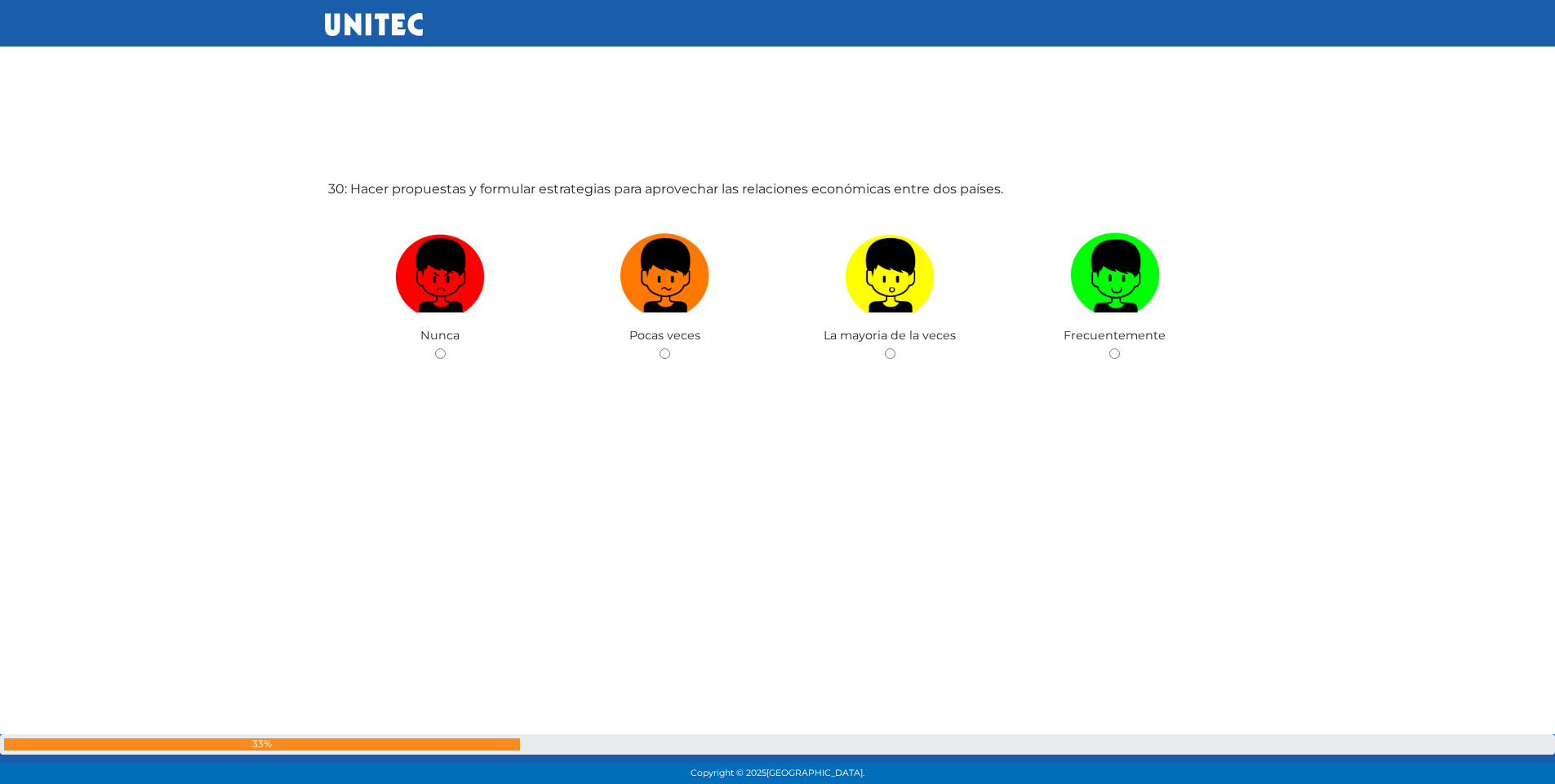
scroll to position [22892, 0]
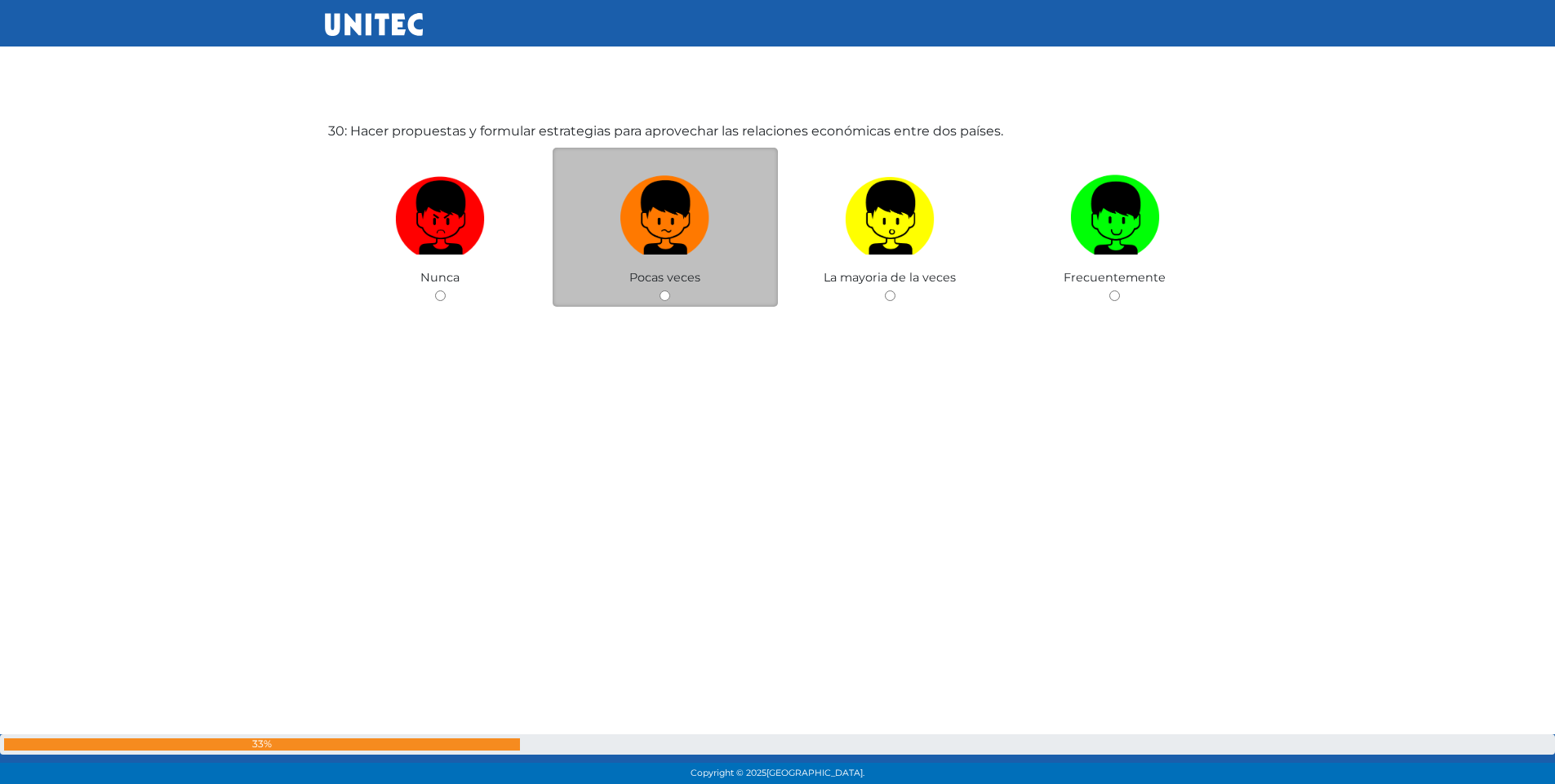
click at [668, 296] on input "radio" at bounding box center [665, 296] width 11 height 11
radio input "true"
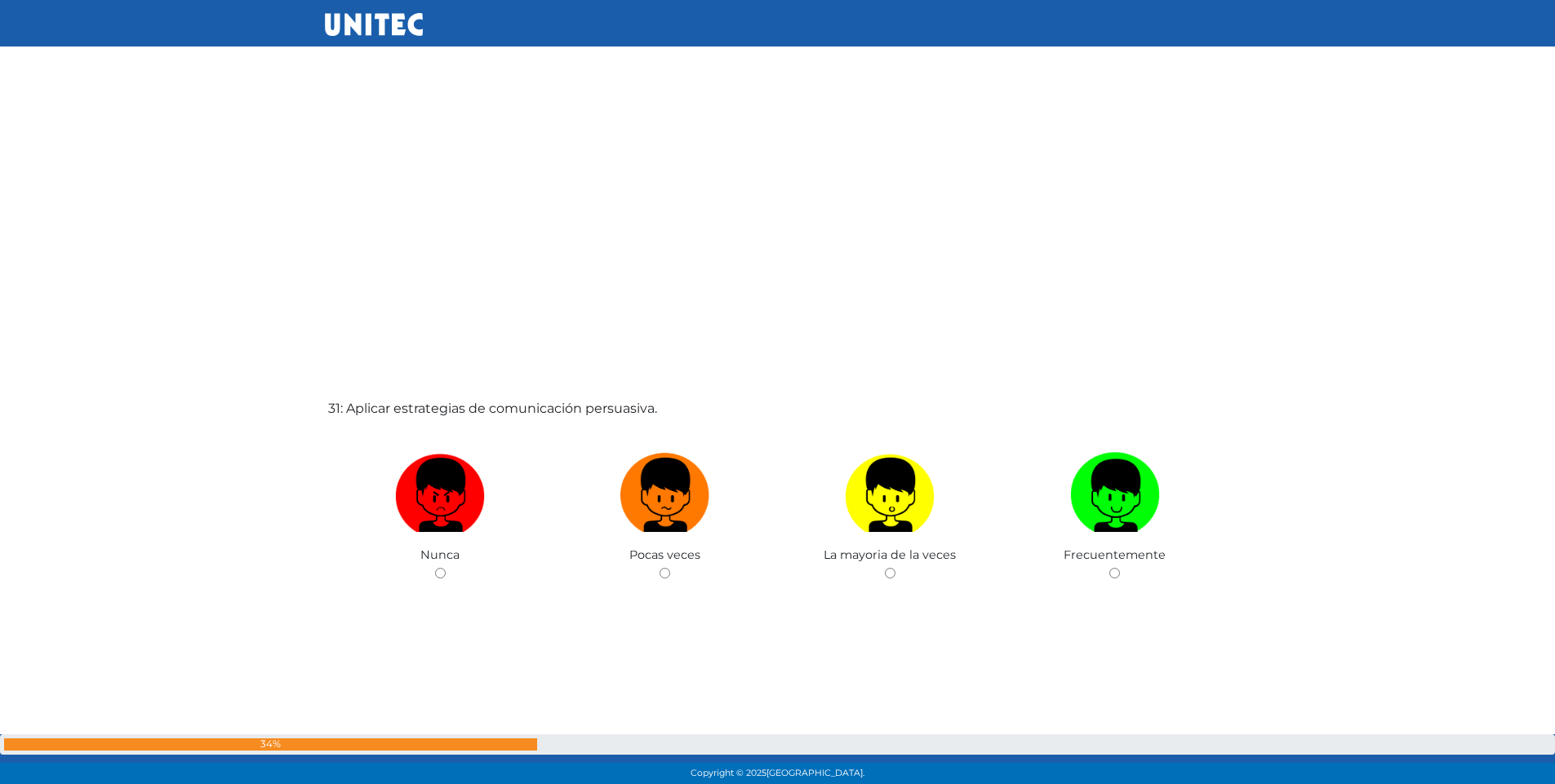
scroll to position [23507, 0]
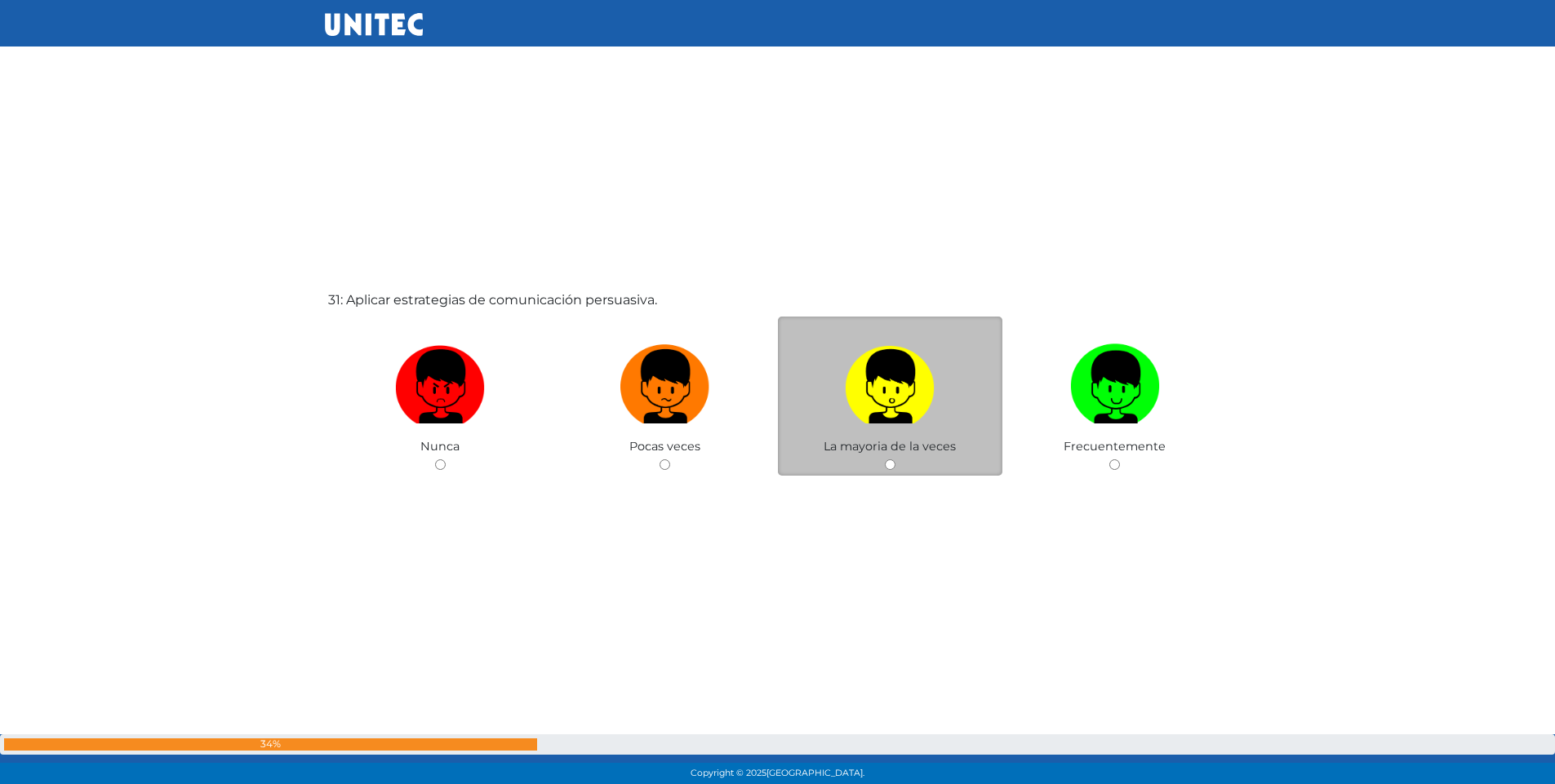
click at [887, 469] on input "radio" at bounding box center [890, 464] width 11 height 11
radio input "true"
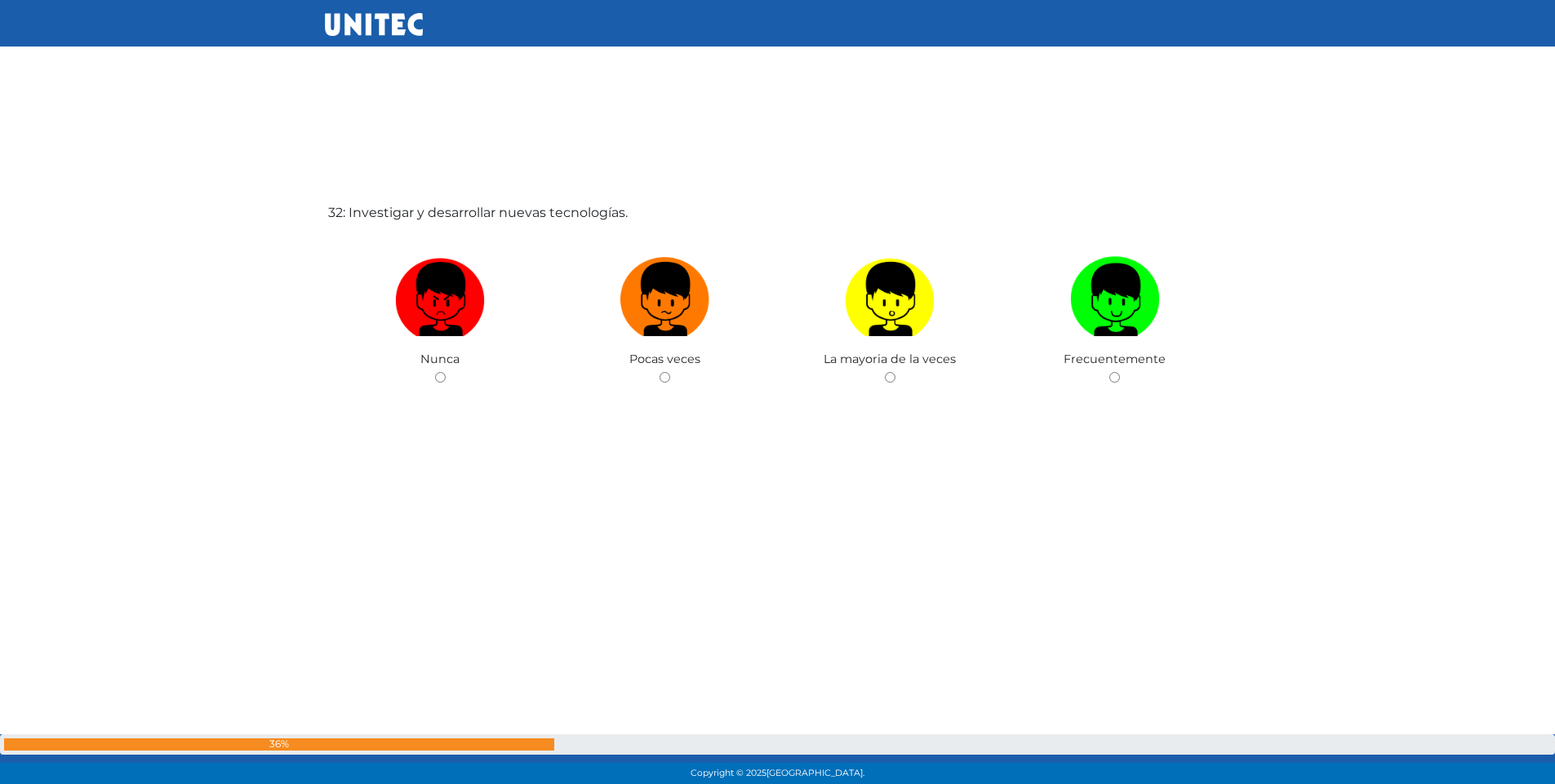
scroll to position [24385, 0]
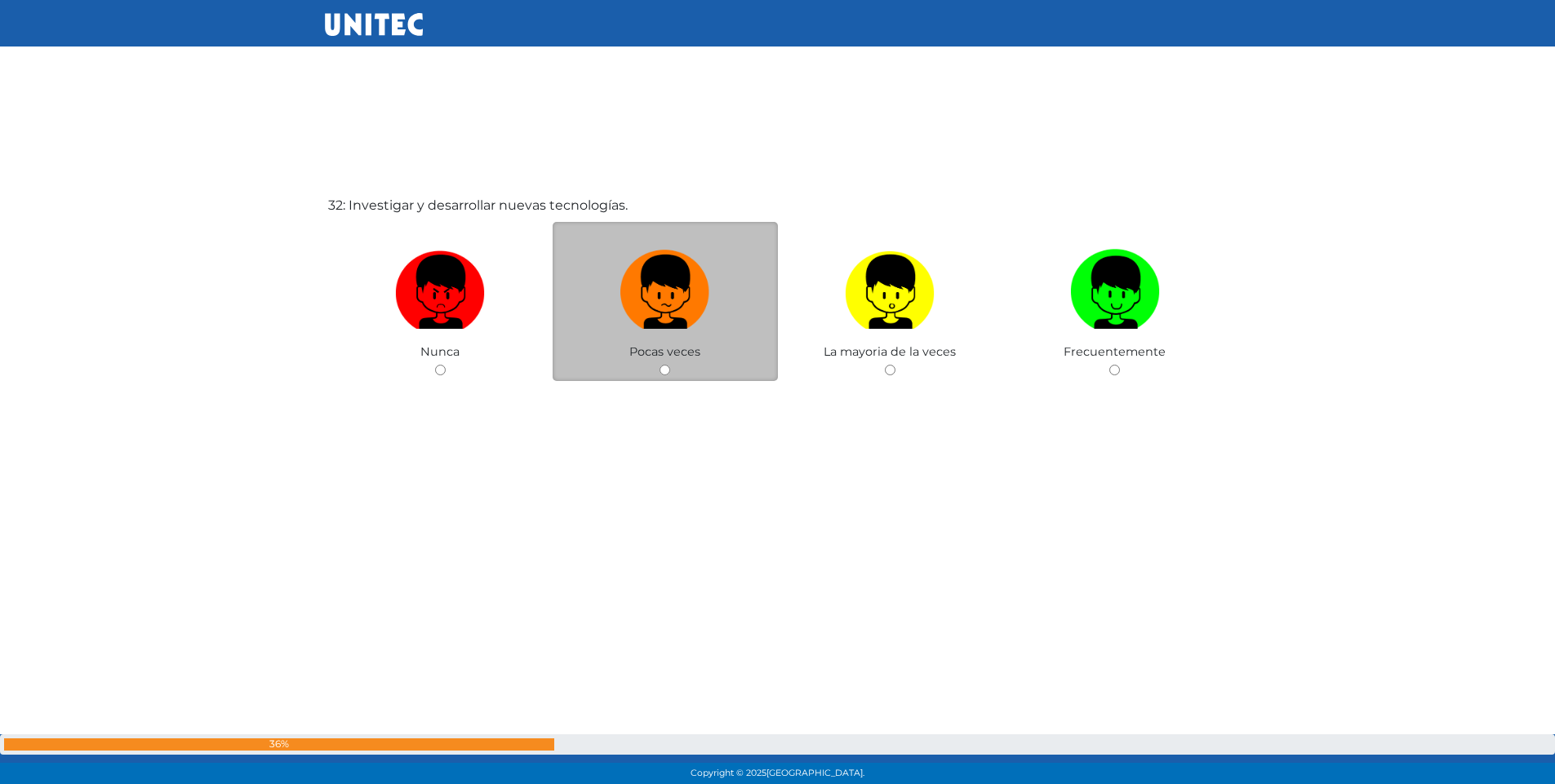
click at [669, 369] on input "radio" at bounding box center [665, 369] width 11 height 11
radio input "true"
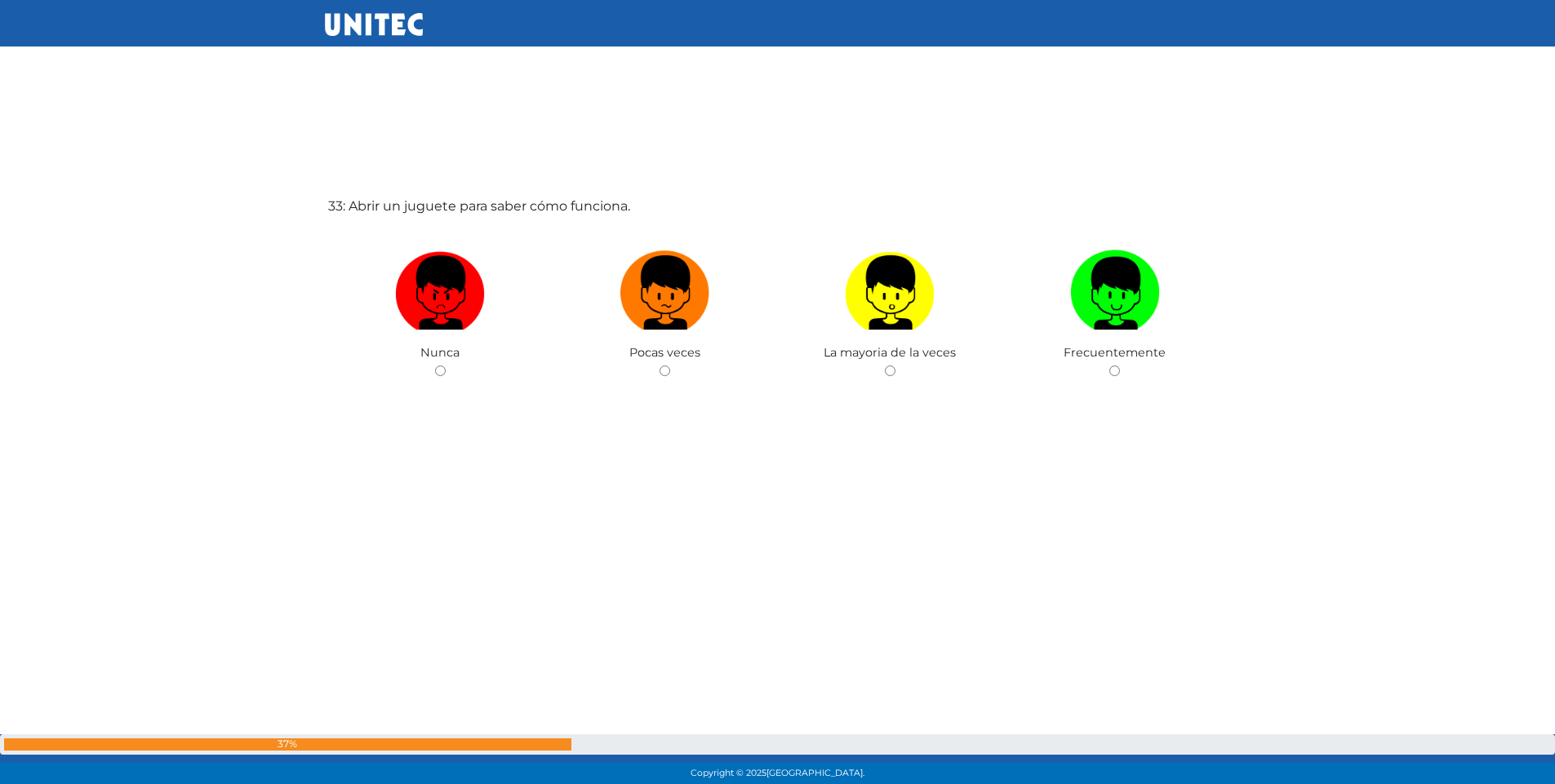
scroll to position [25169, 0]
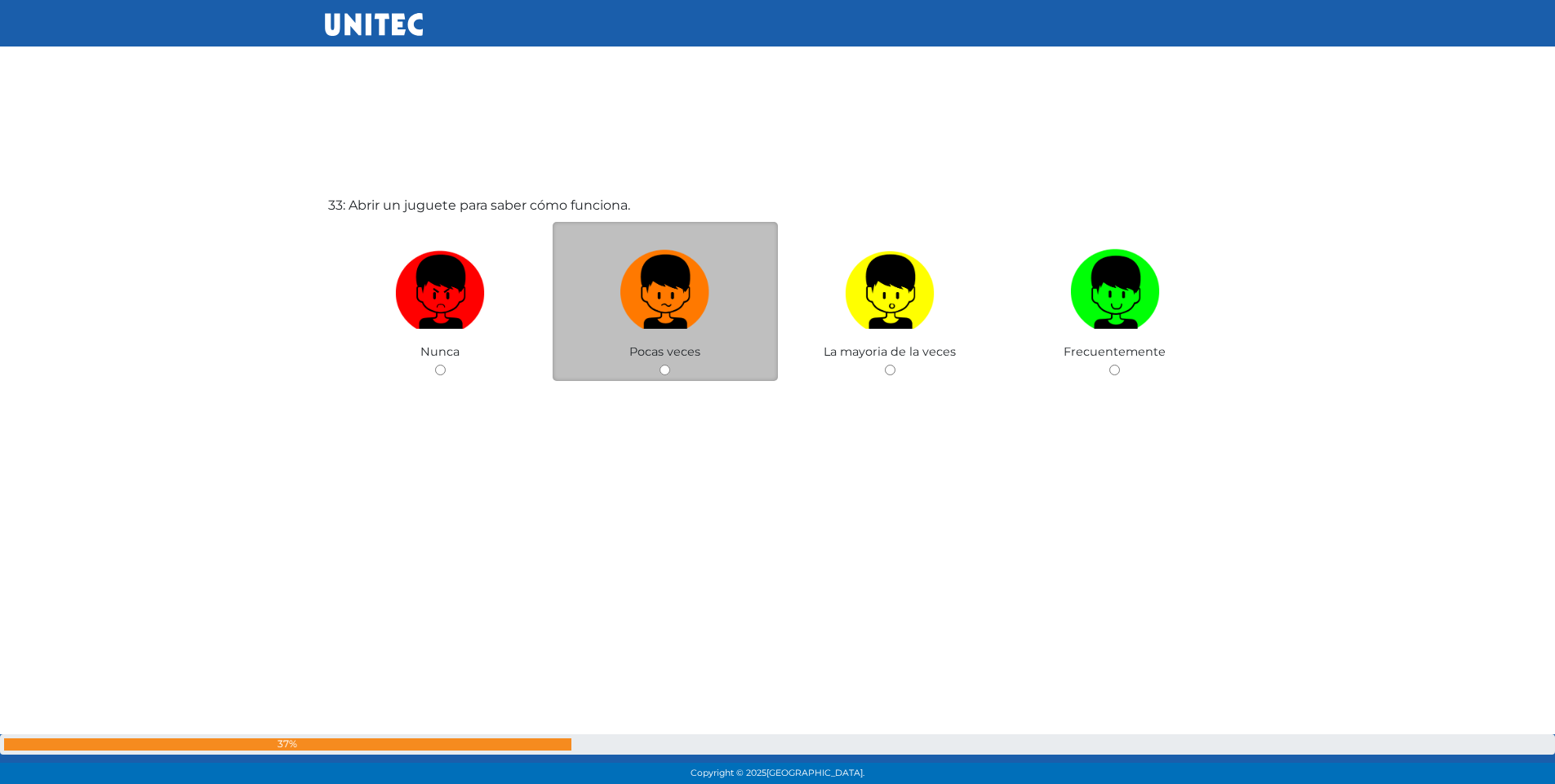
click at [665, 369] on input "radio" at bounding box center [665, 369] width 11 height 11
radio input "true"
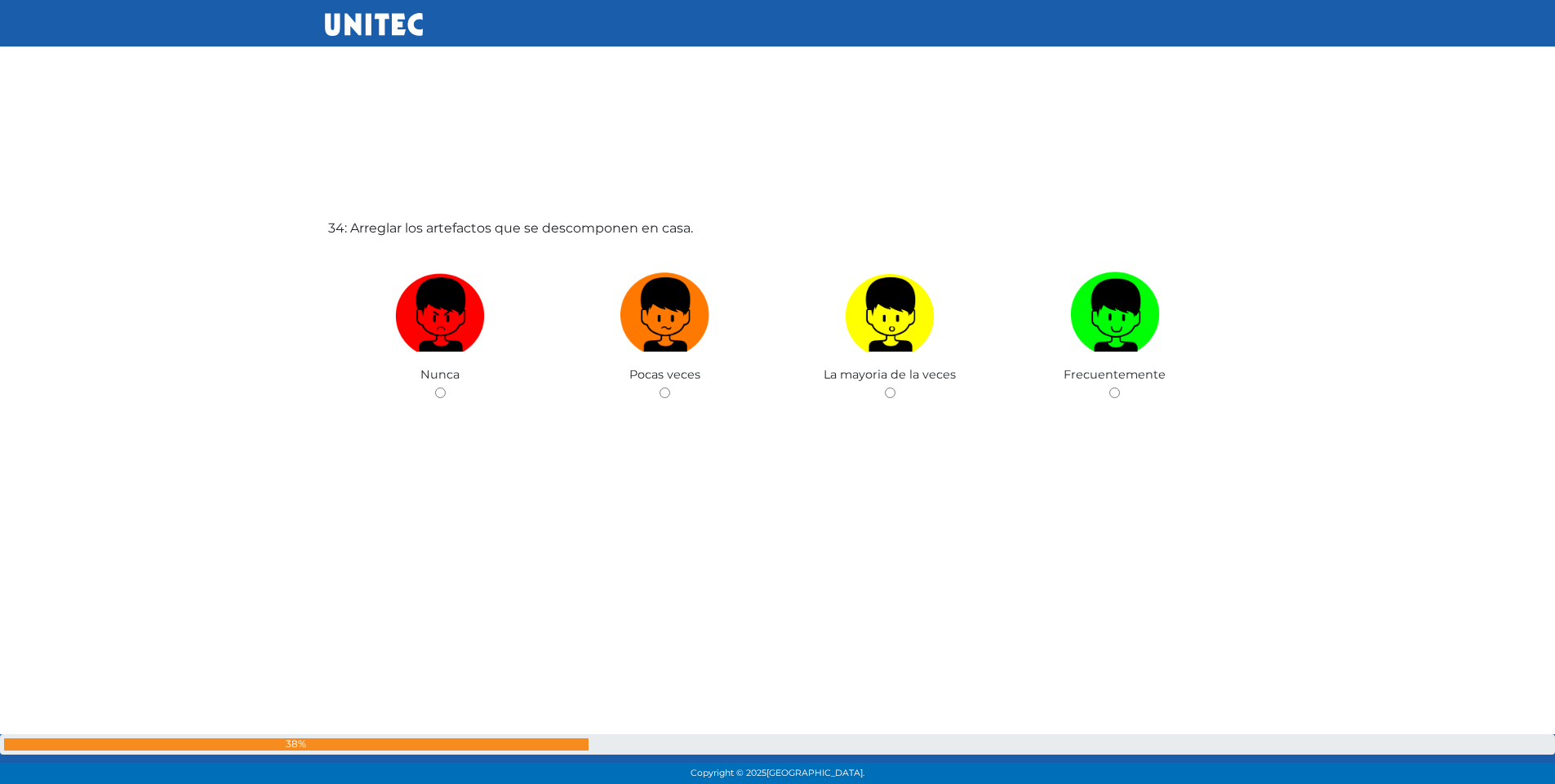
scroll to position [25953, 0]
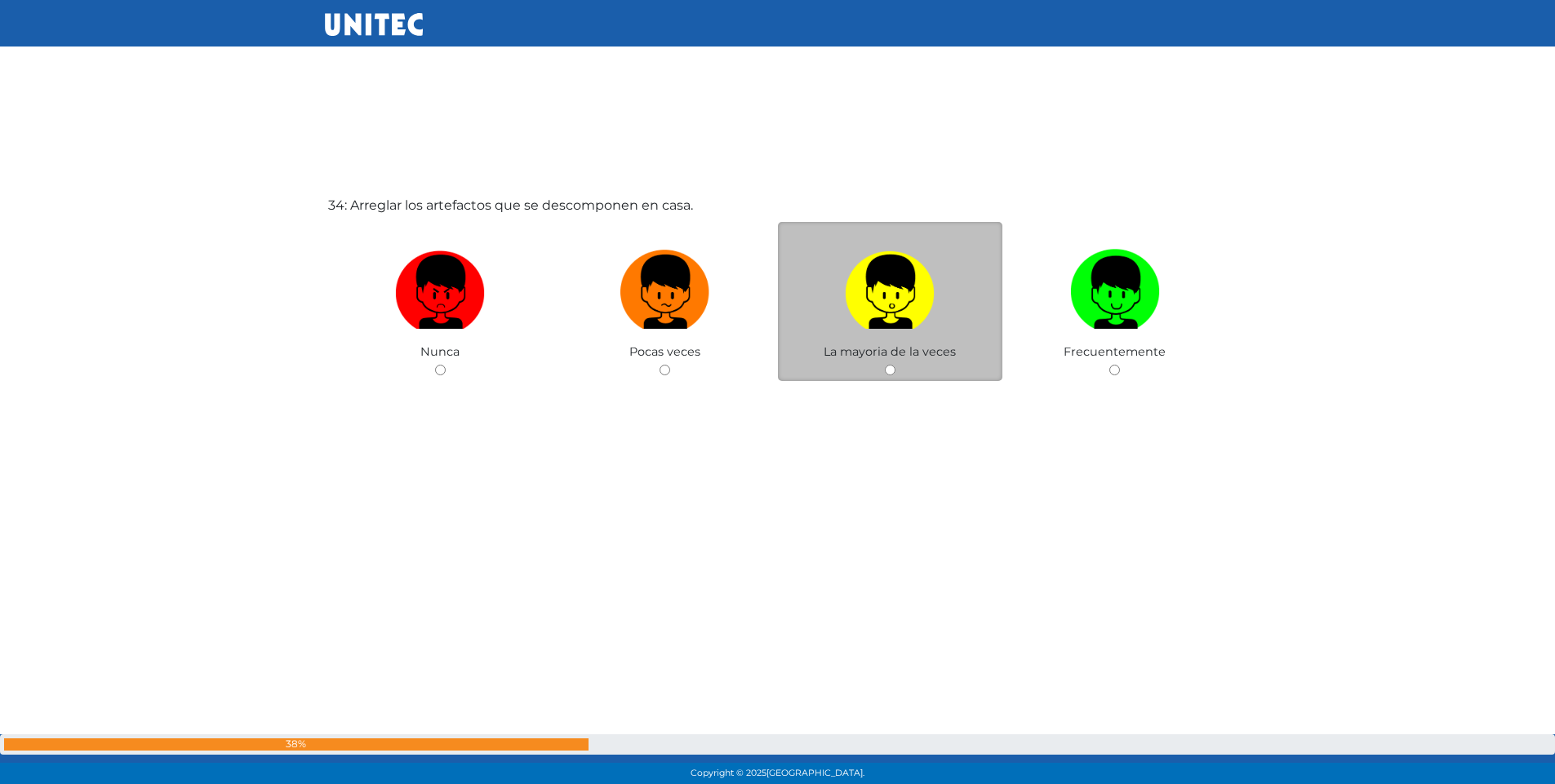
click at [892, 370] on input "radio" at bounding box center [890, 369] width 11 height 11
radio input "true"
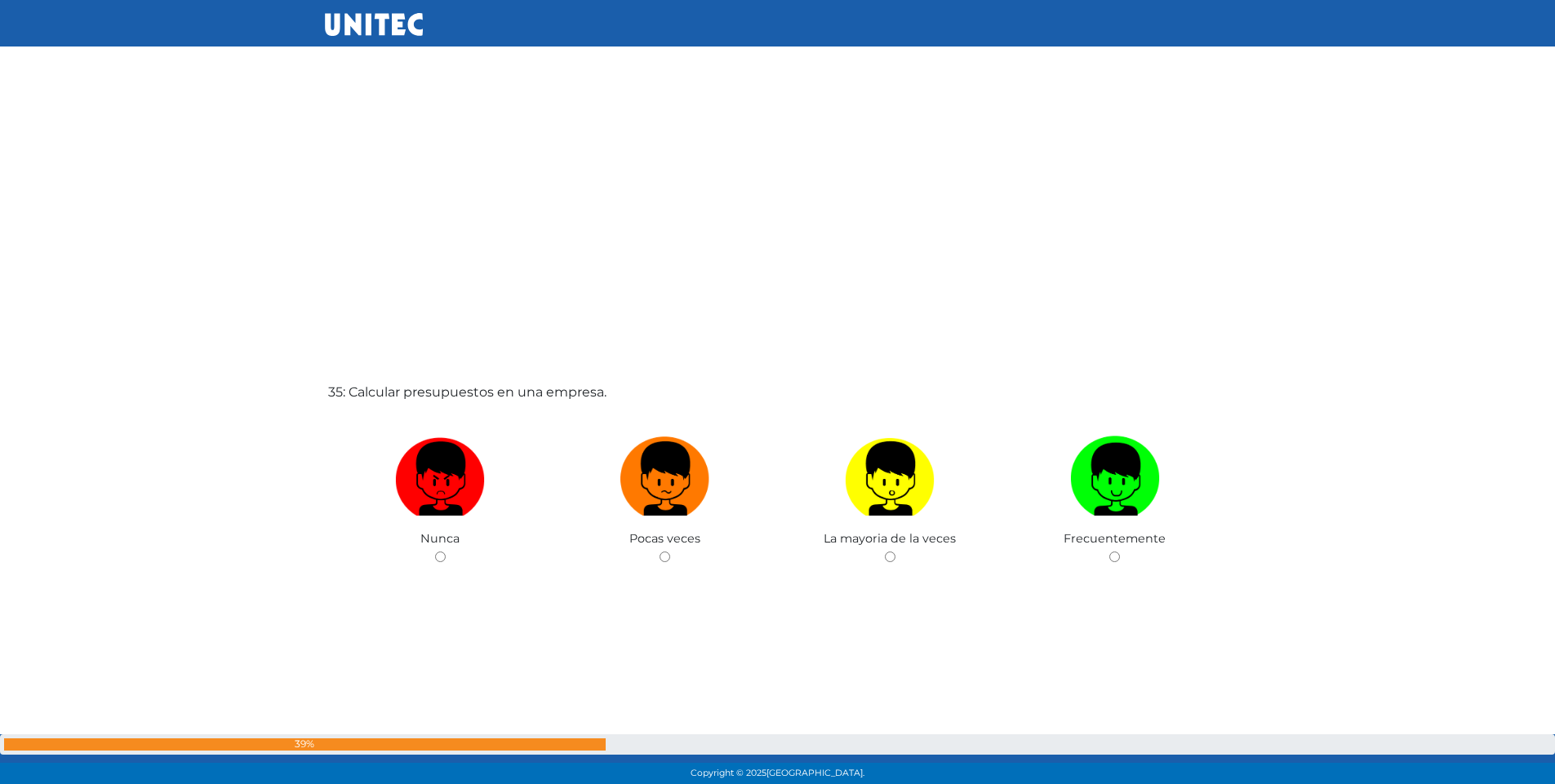
scroll to position [26577, 0]
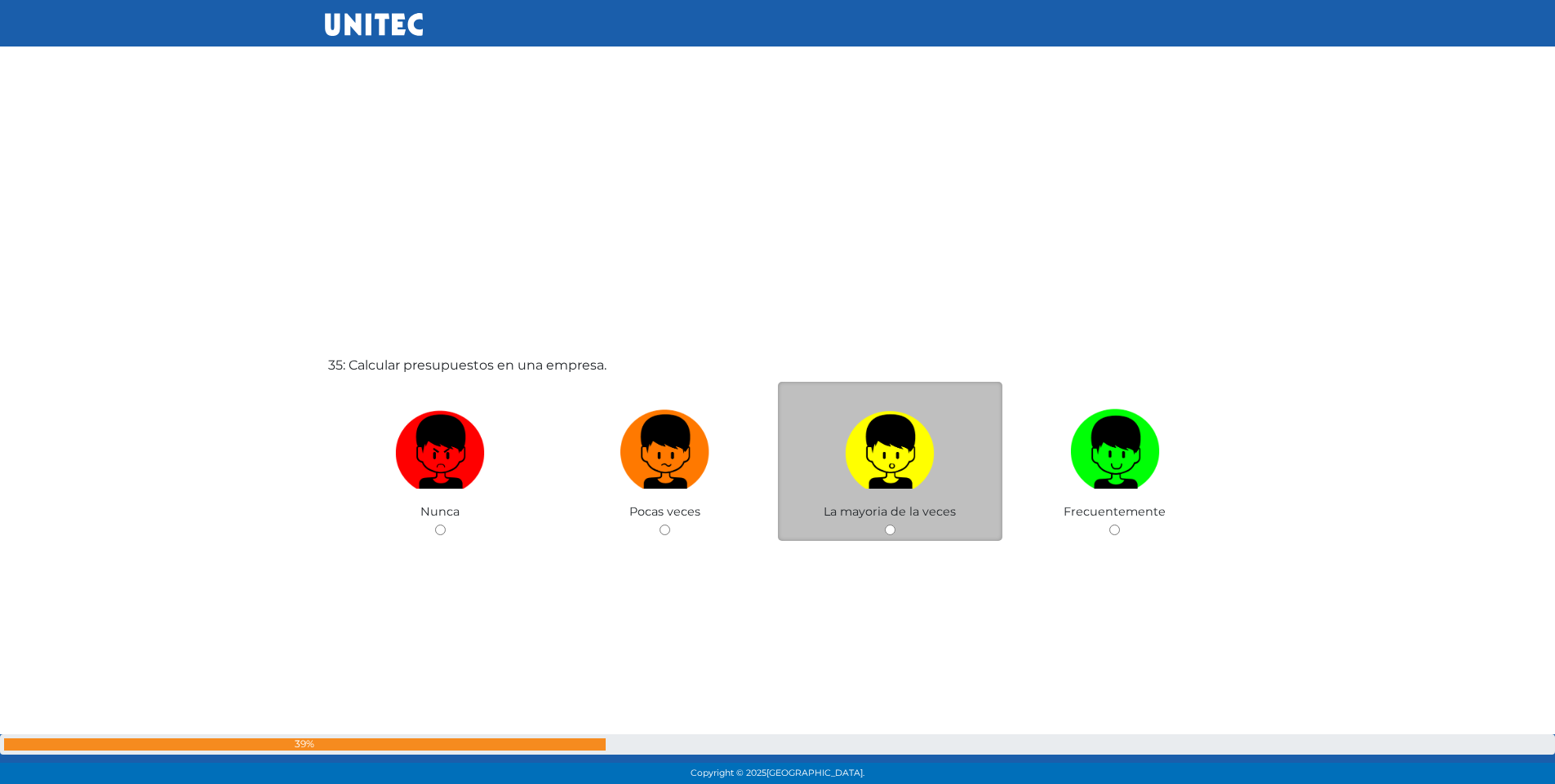
click at [890, 529] on input "radio" at bounding box center [890, 530] width 11 height 11
radio input "true"
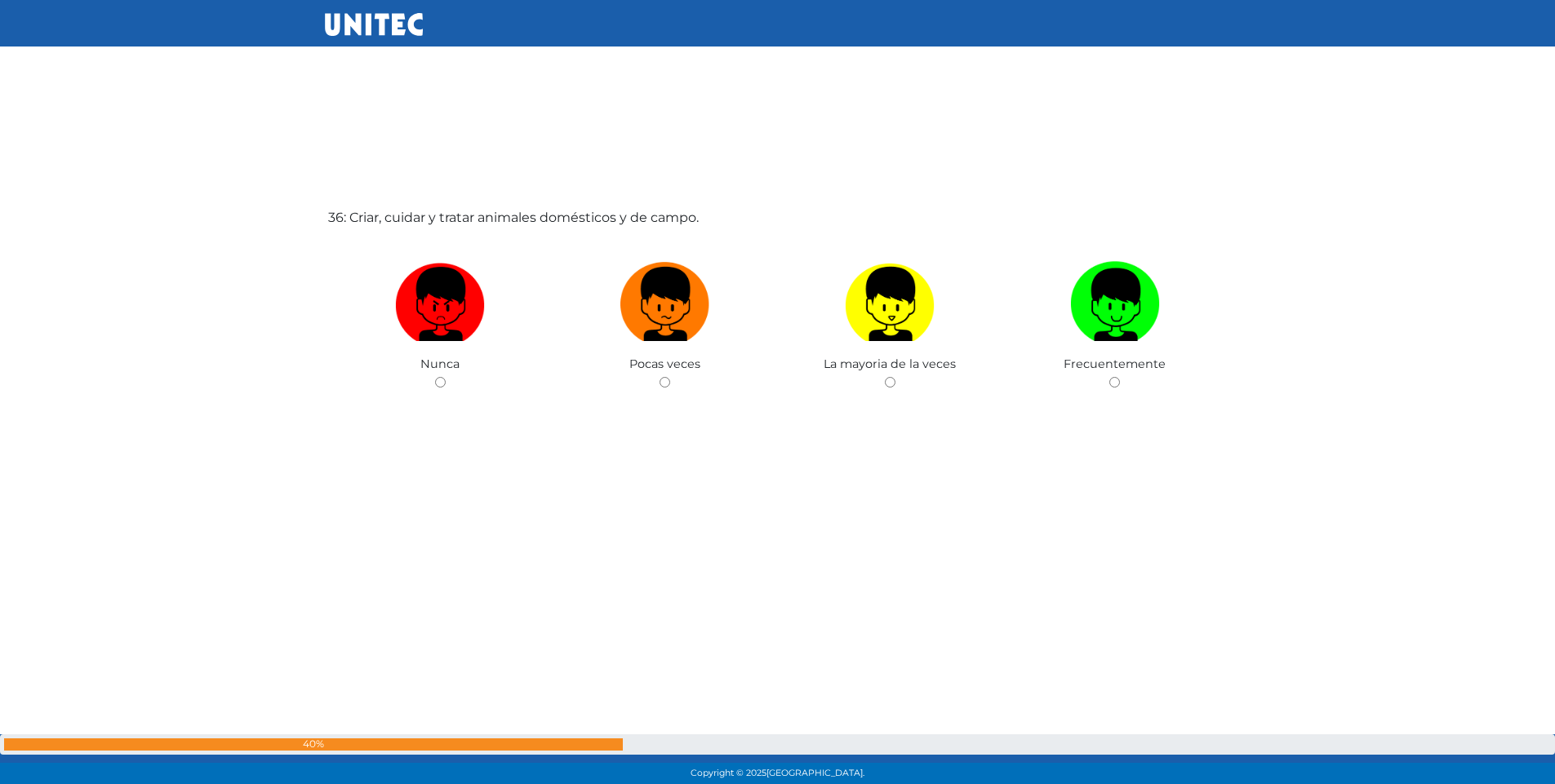
scroll to position [27521, 0]
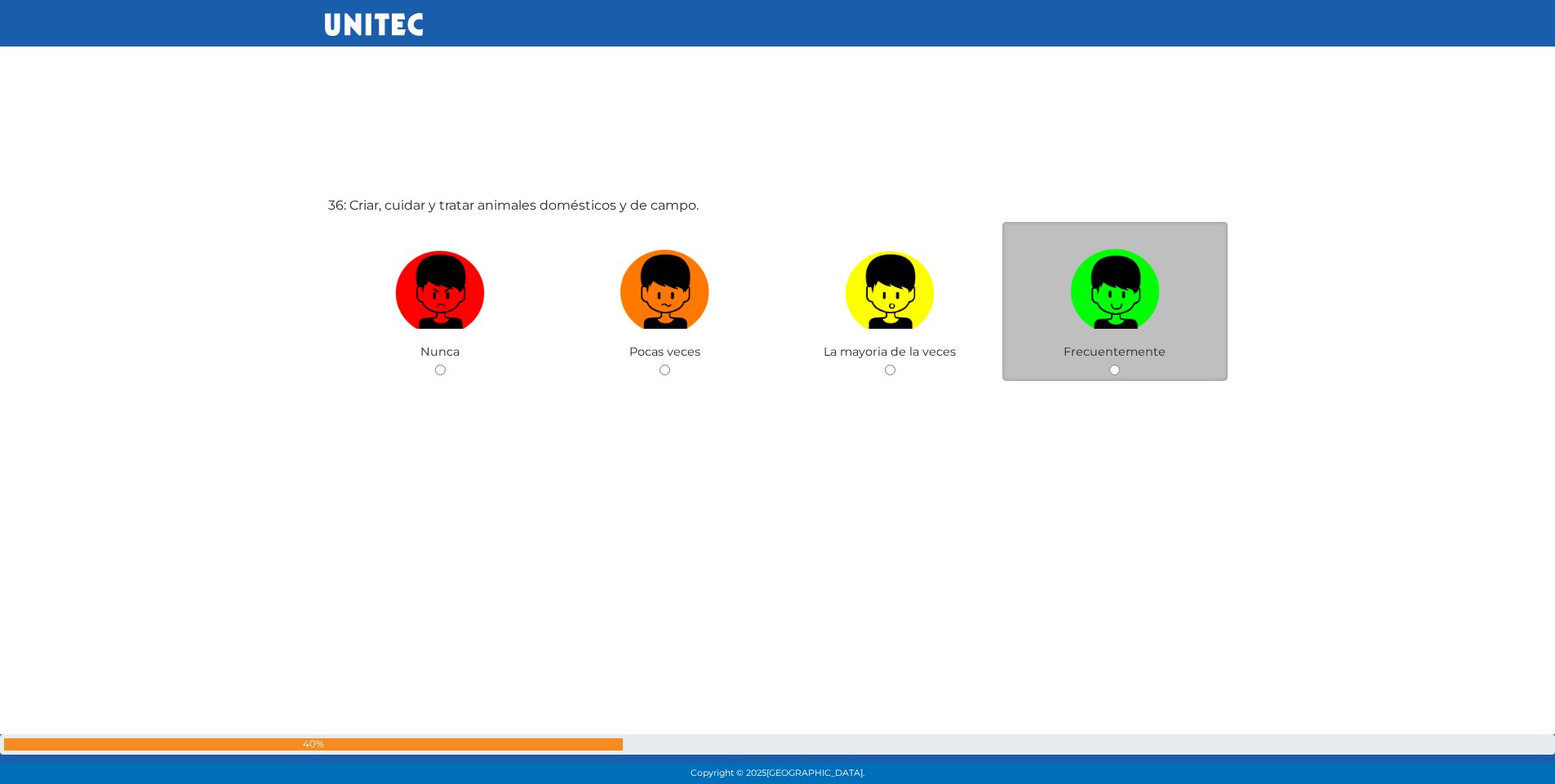
click at [1116, 369] on input "radio" at bounding box center [1115, 369] width 11 height 11
radio input "true"
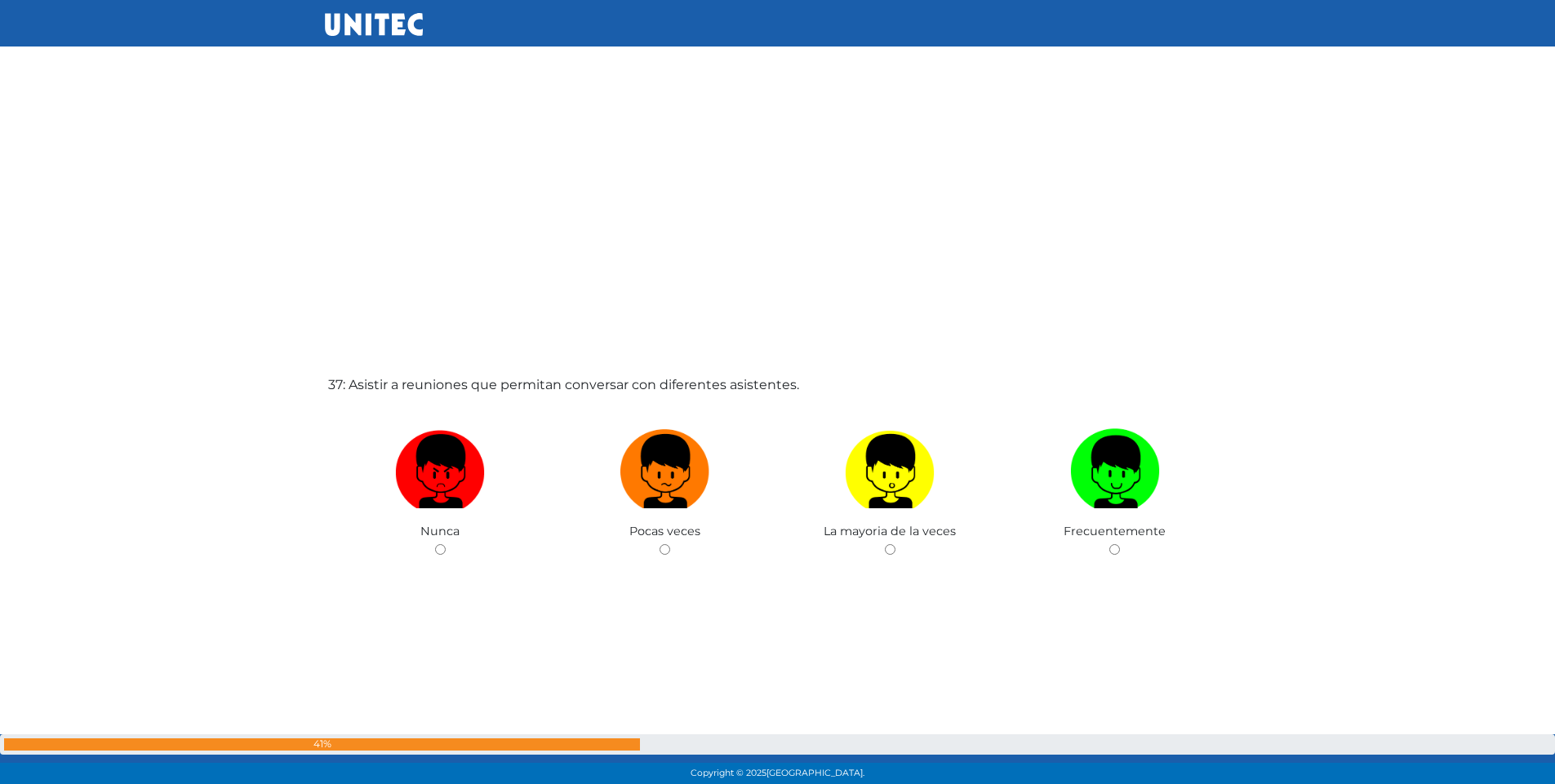
scroll to position [28136, 0]
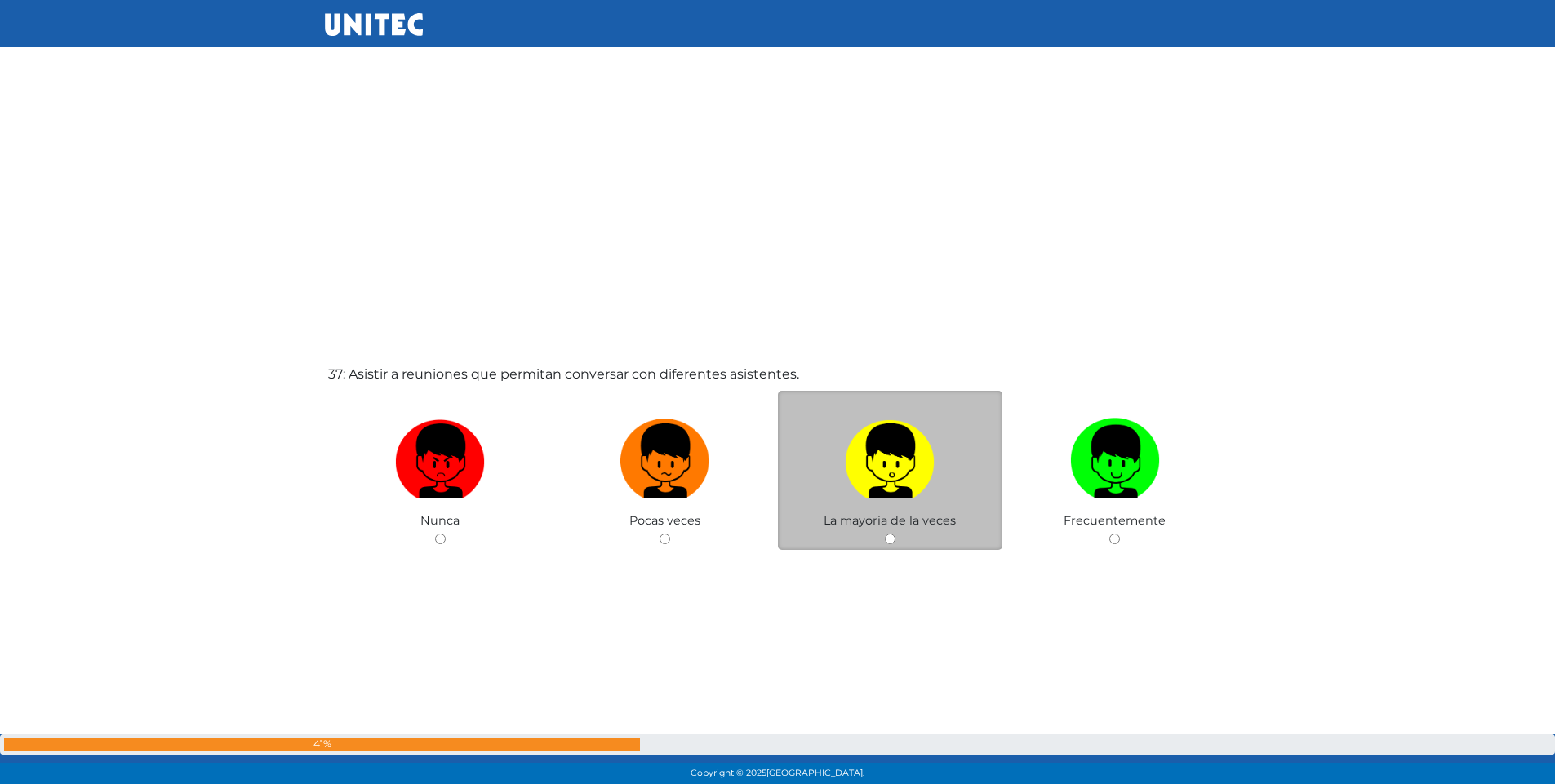
click at [888, 540] on input "radio" at bounding box center [890, 539] width 11 height 11
radio input "true"
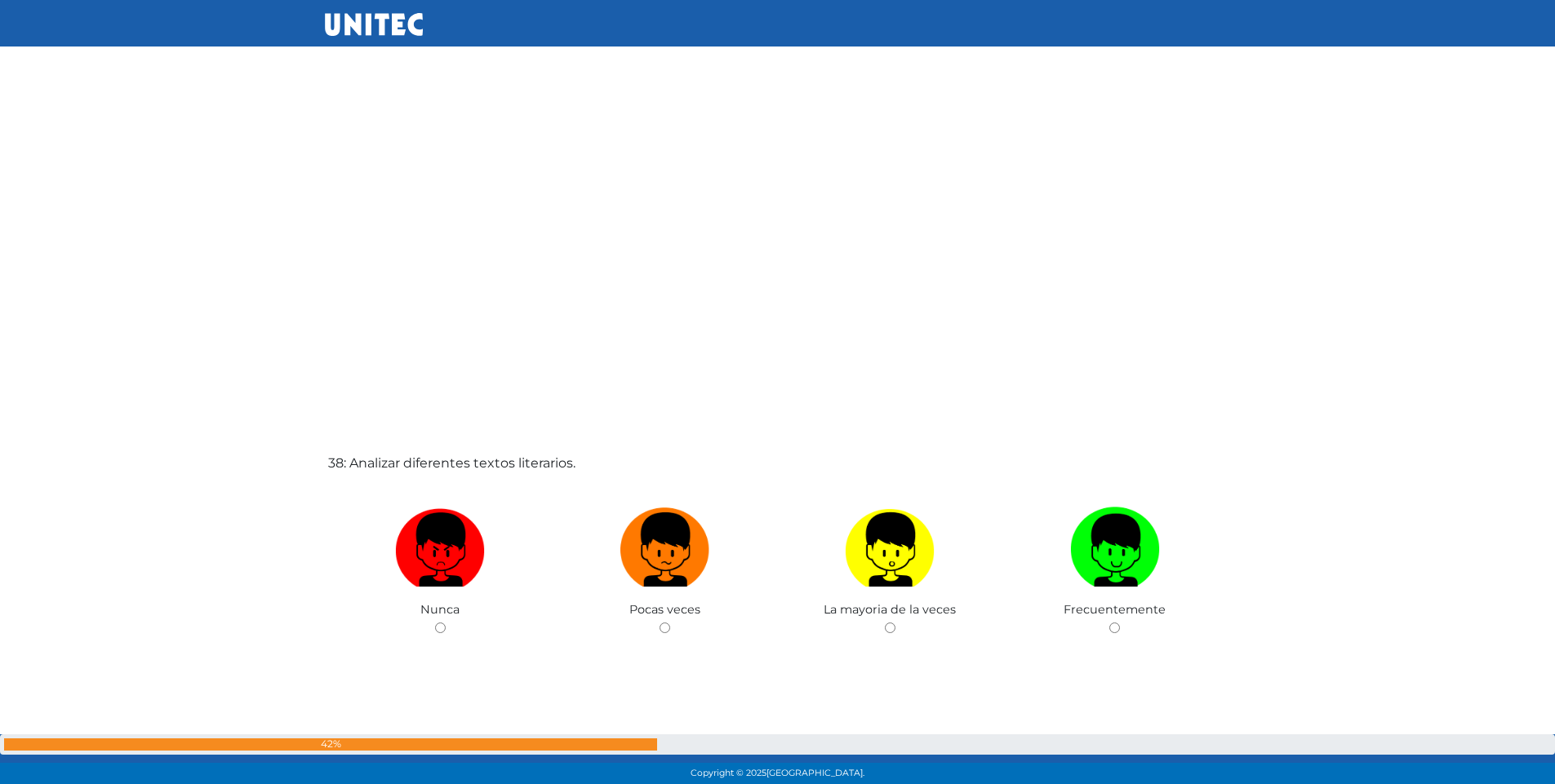
scroll to position [28833, 0]
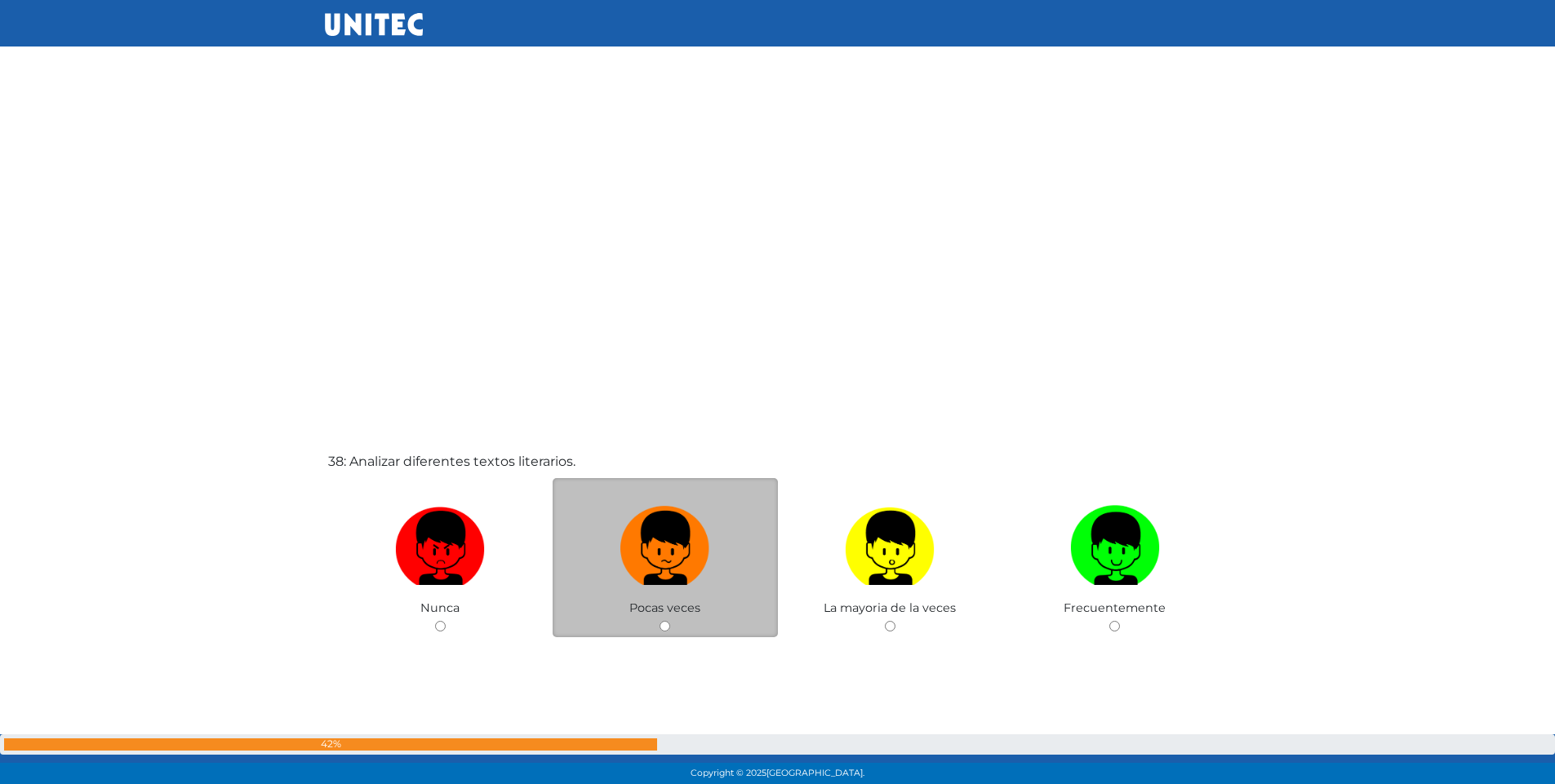
click at [665, 624] on input "radio" at bounding box center [665, 626] width 11 height 11
radio input "true"
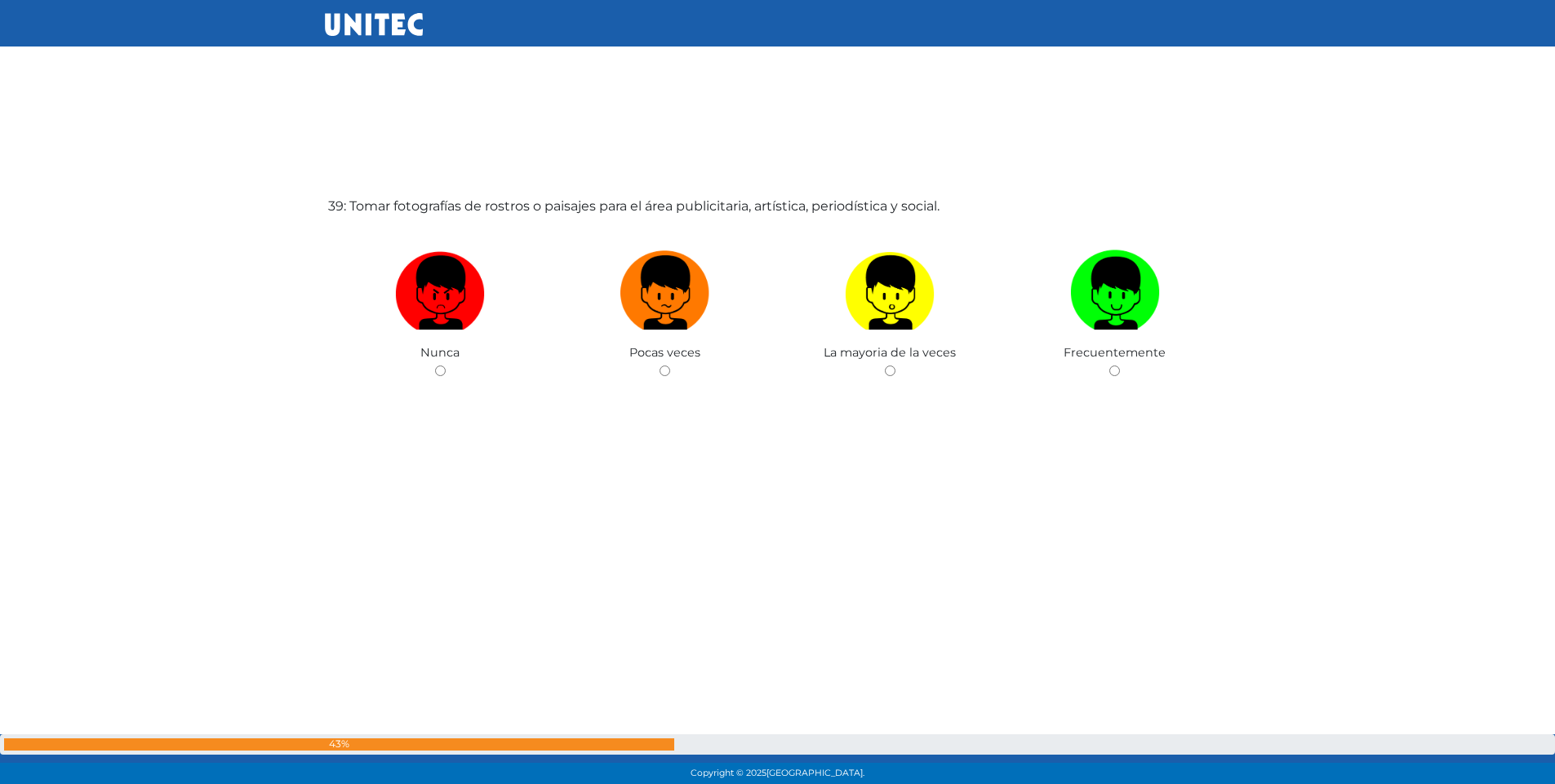
scroll to position [29873, 0]
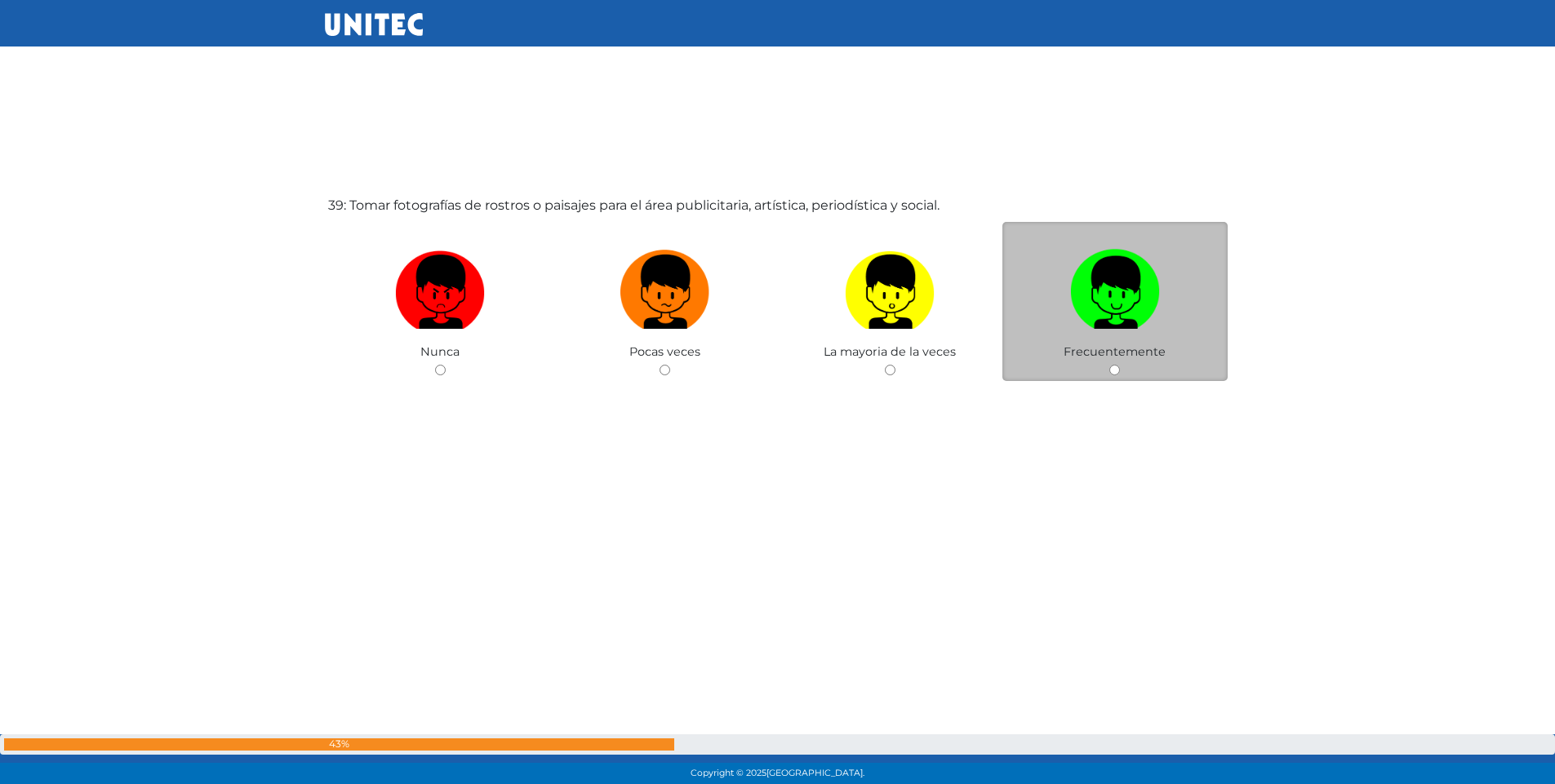
click at [1117, 367] on input "radio" at bounding box center [1115, 369] width 11 height 11
radio input "true"
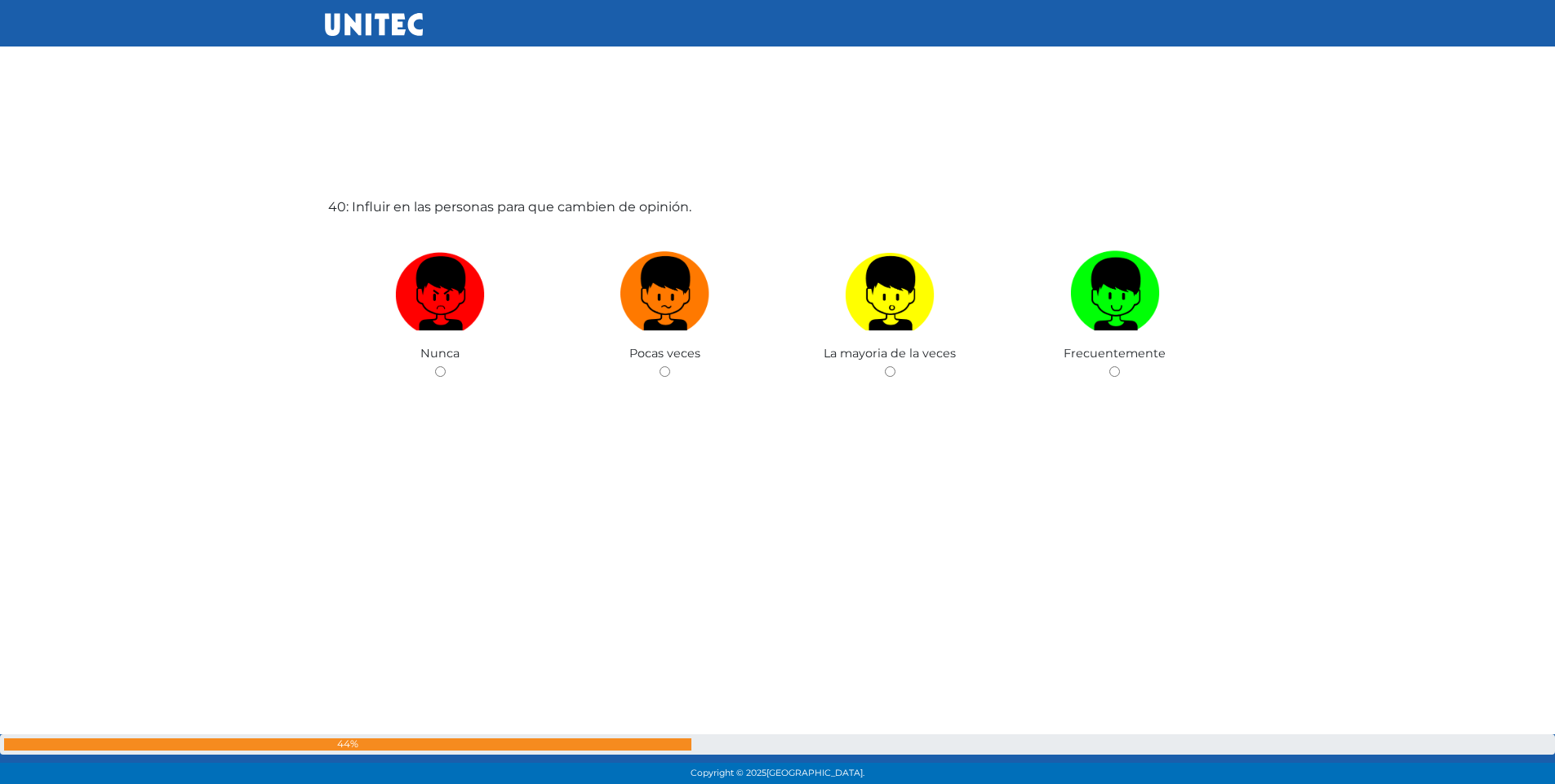
scroll to position [30657, 0]
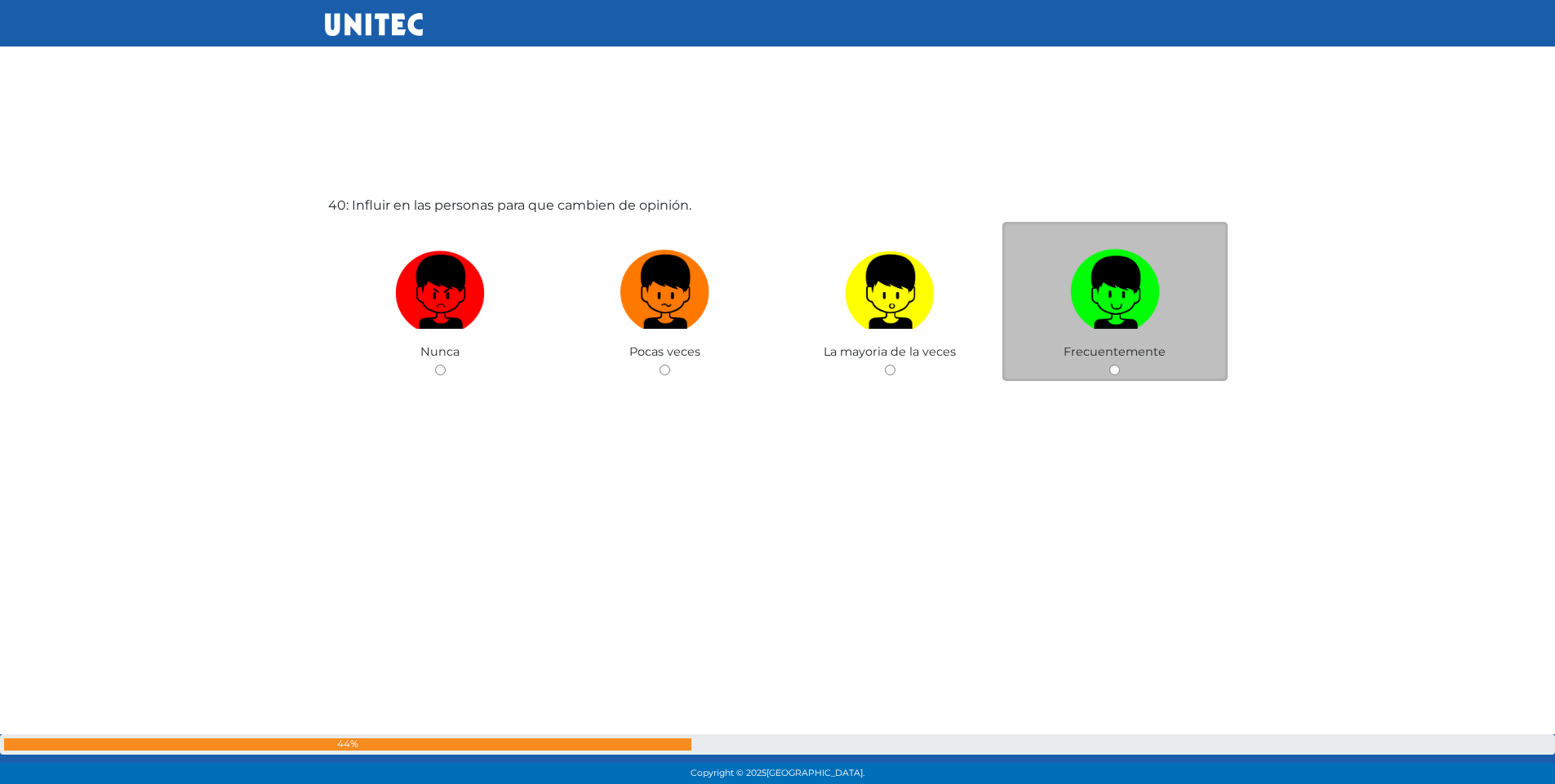
click at [1112, 371] on input "radio" at bounding box center [1115, 369] width 11 height 11
radio input "true"
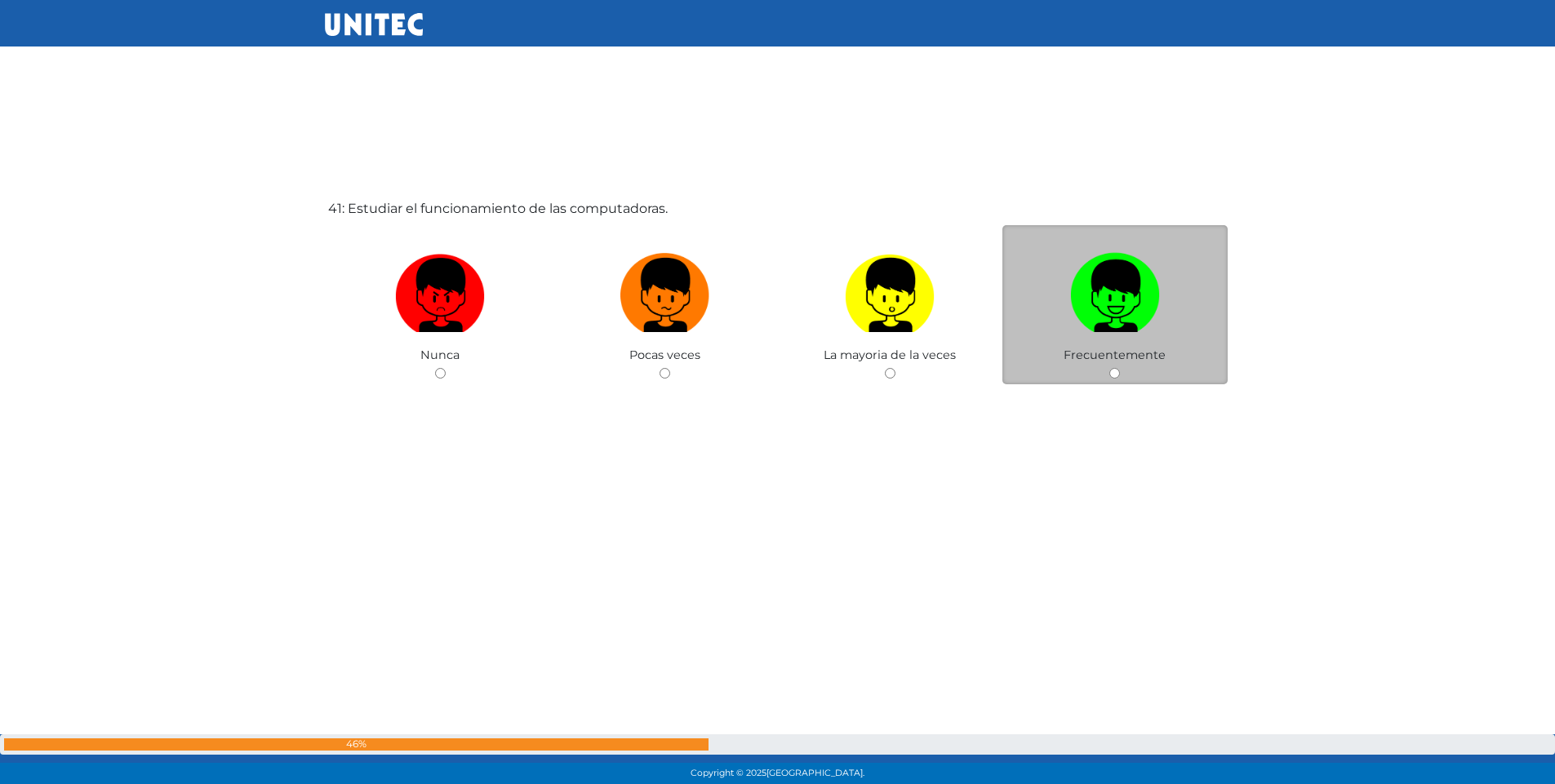
scroll to position [31441, 0]
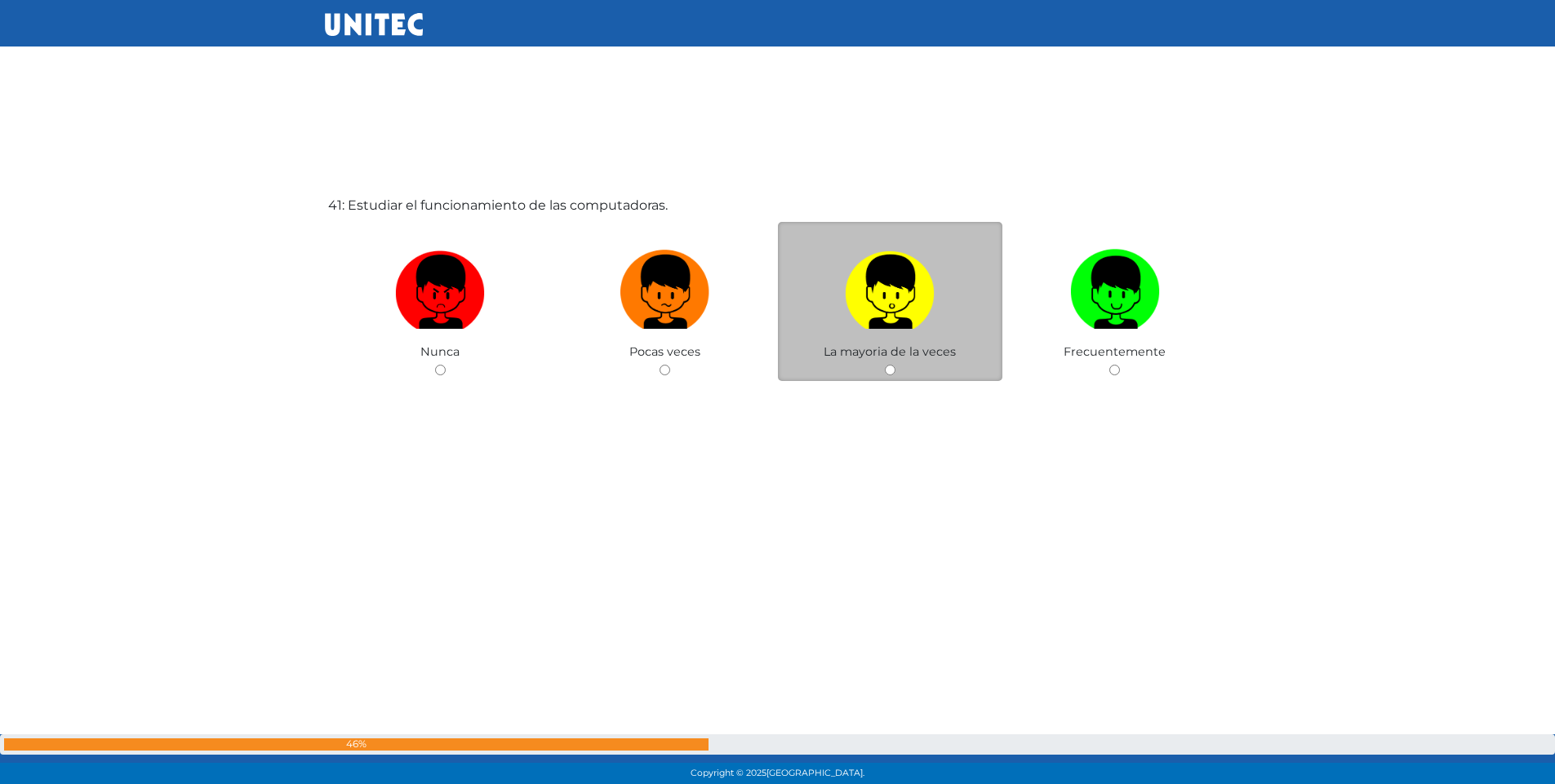
click at [892, 367] on input "radio" at bounding box center [890, 369] width 11 height 11
radio input "true"
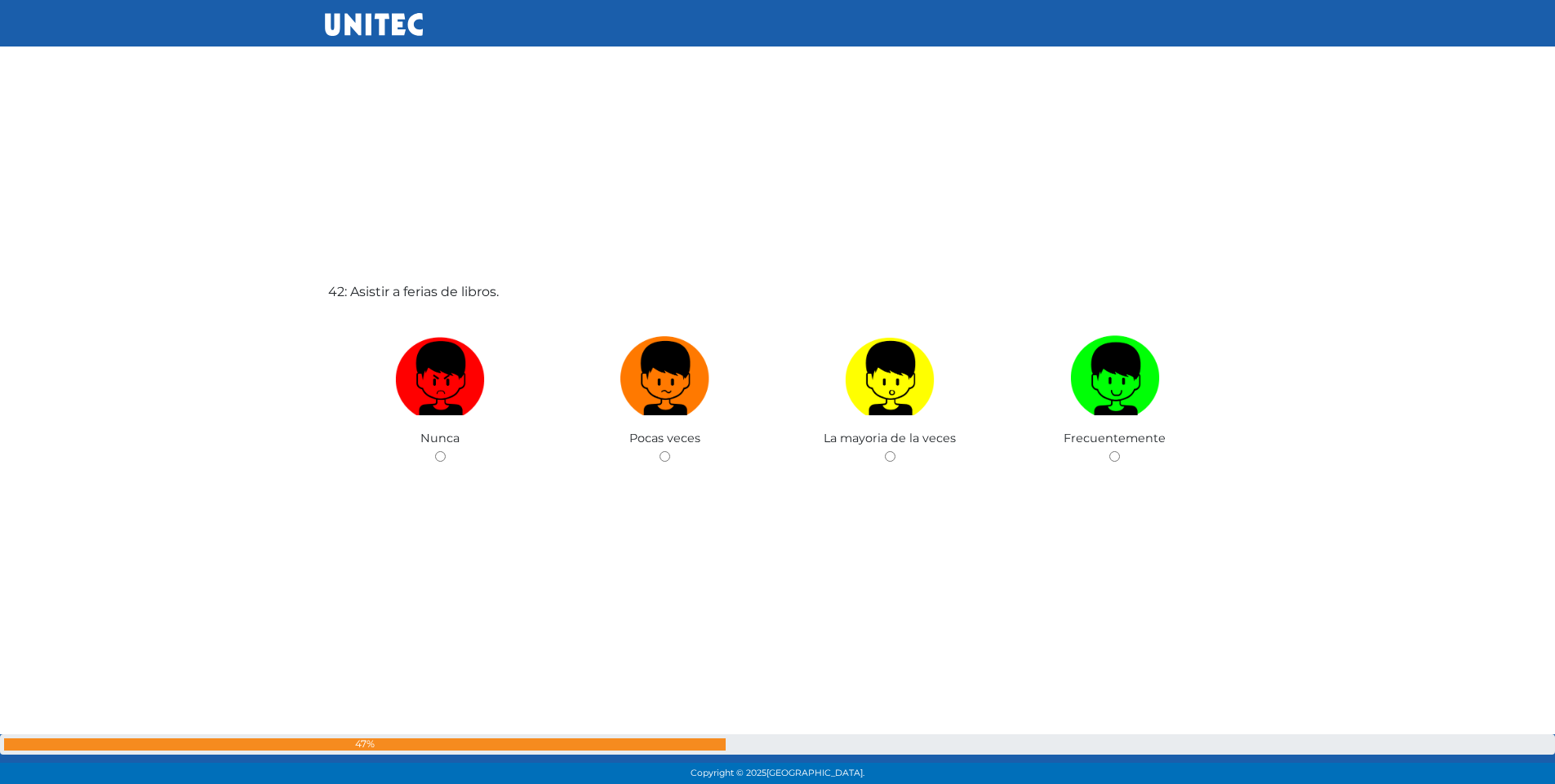
scroll to position [32225, 0]
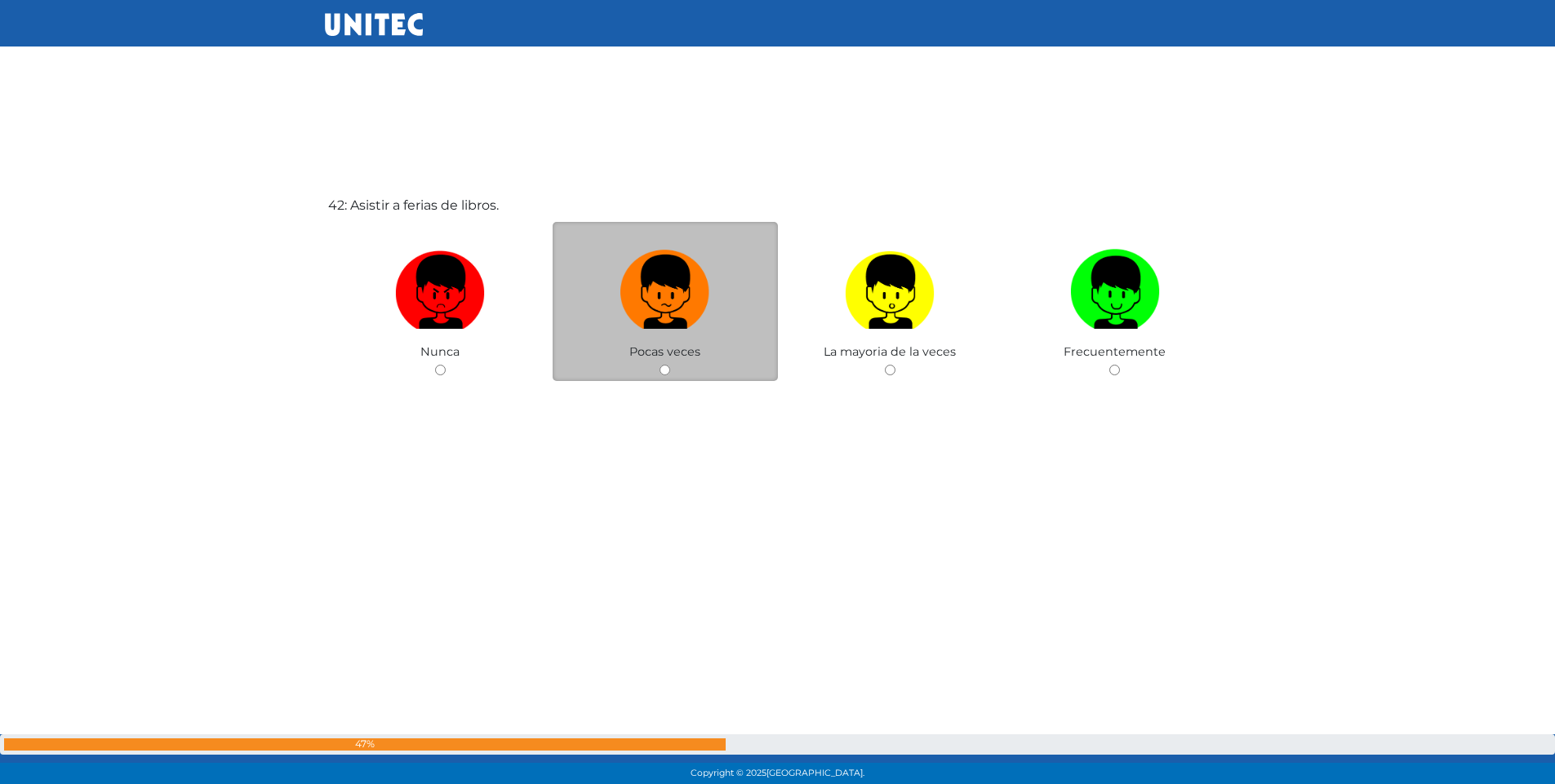
click at [662, 371] on input "radio" at bounding box center [665, 369] width 11 height 11
radio input "true"
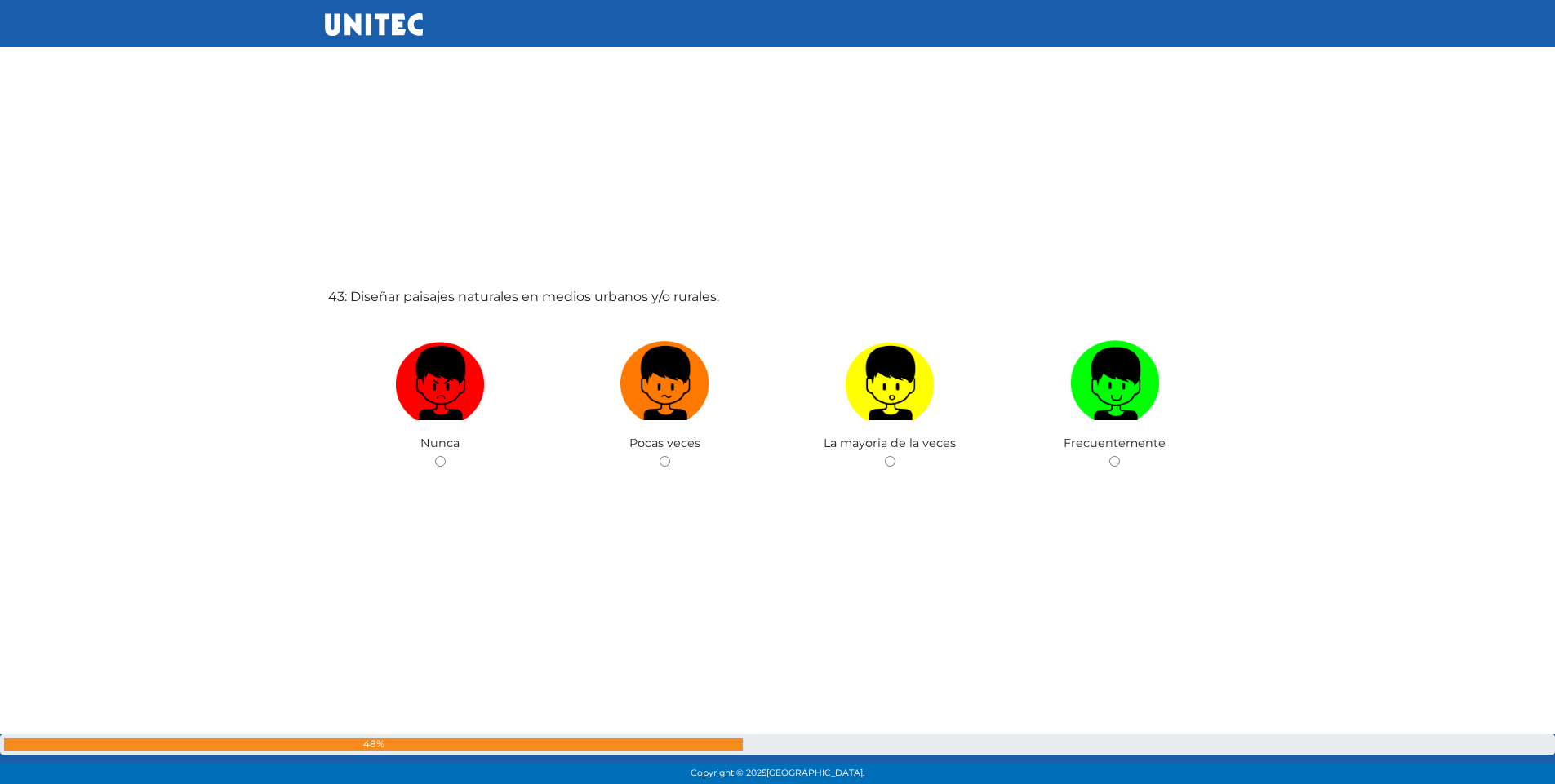
scroll to position [32947, 0]
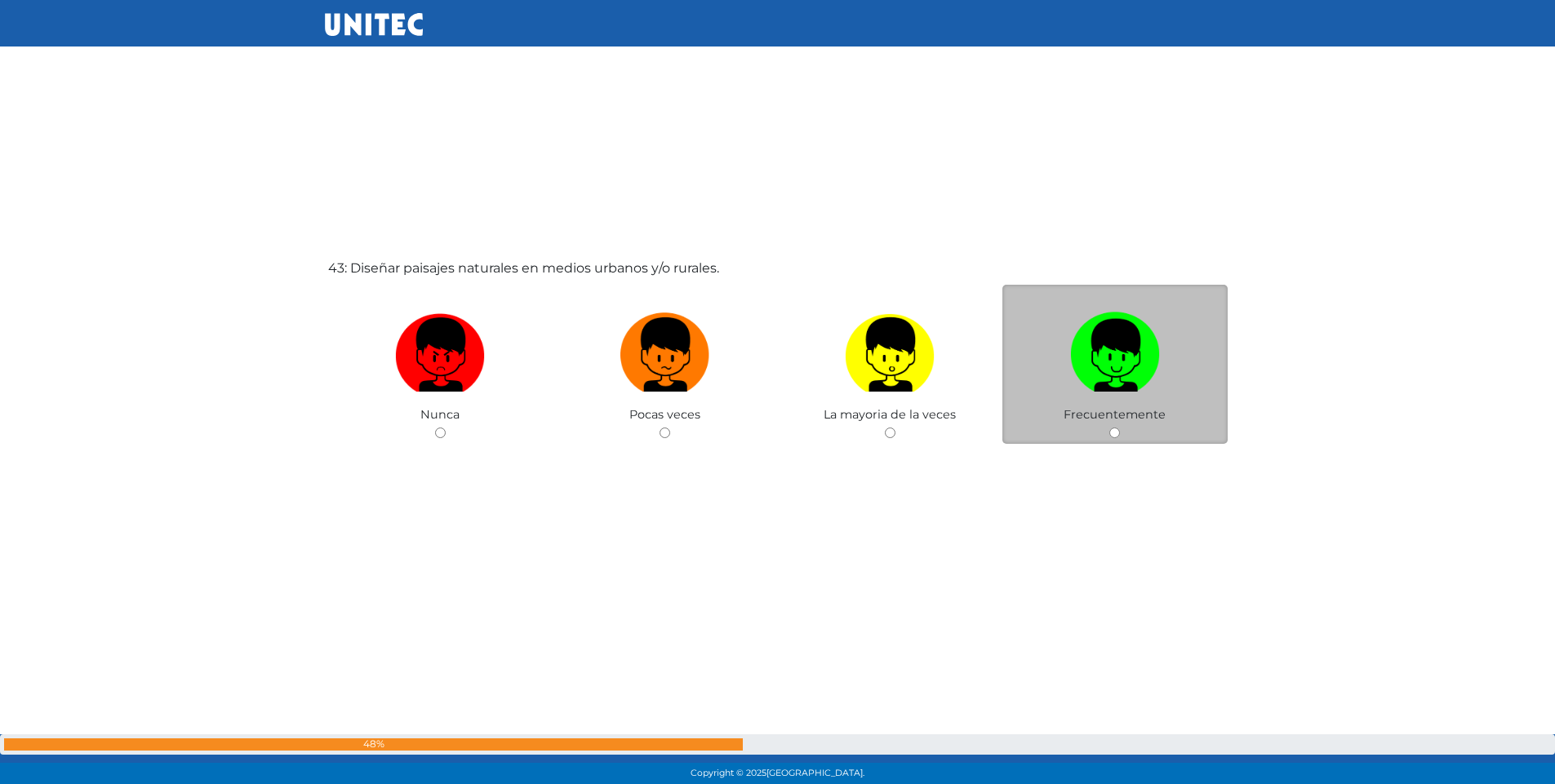
click at [1111, 433] on input "radio" at bounding box center [1115, 433] width 11 height 11
radio input "true"
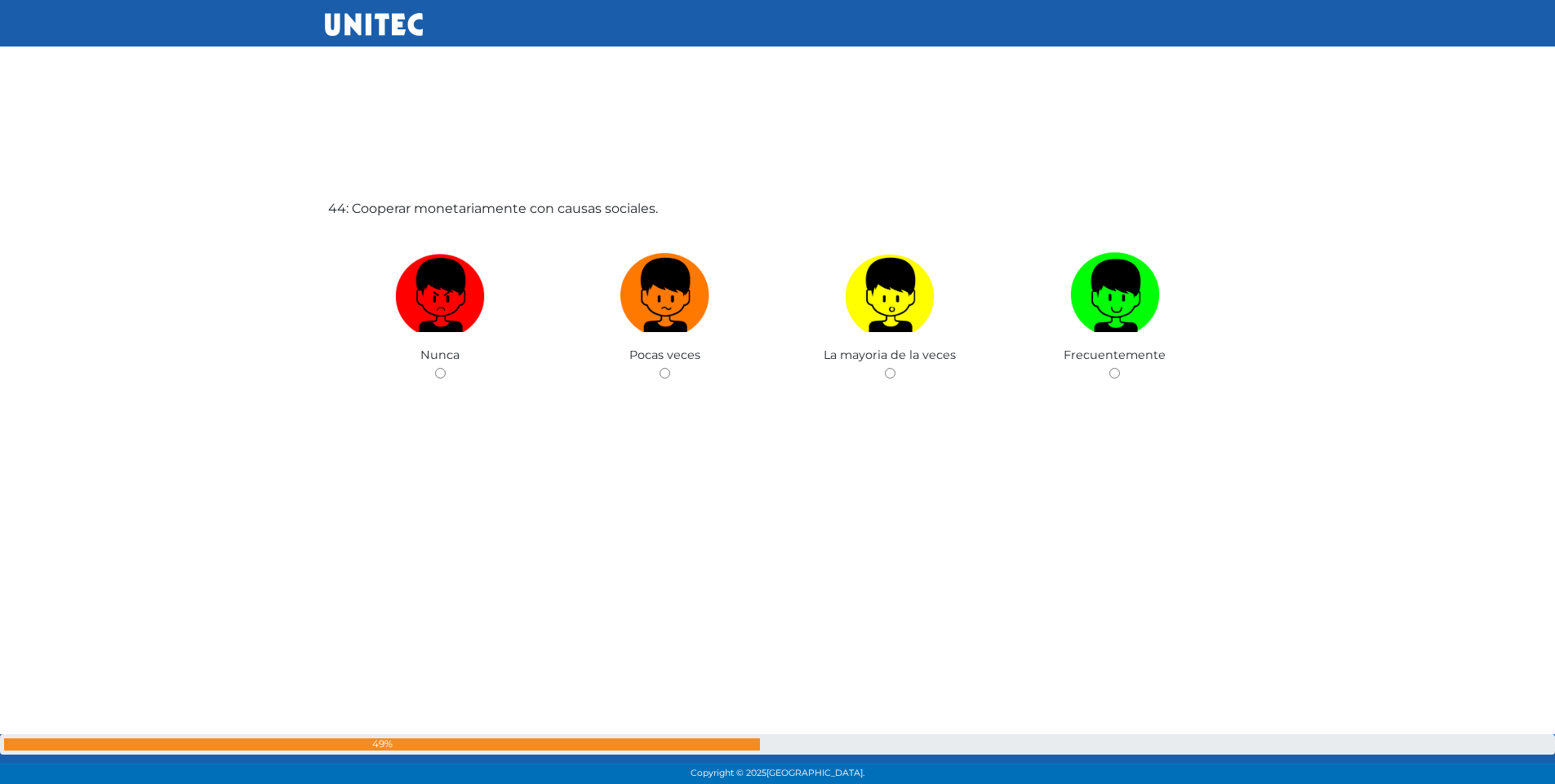
scroll to position [33793, 0]
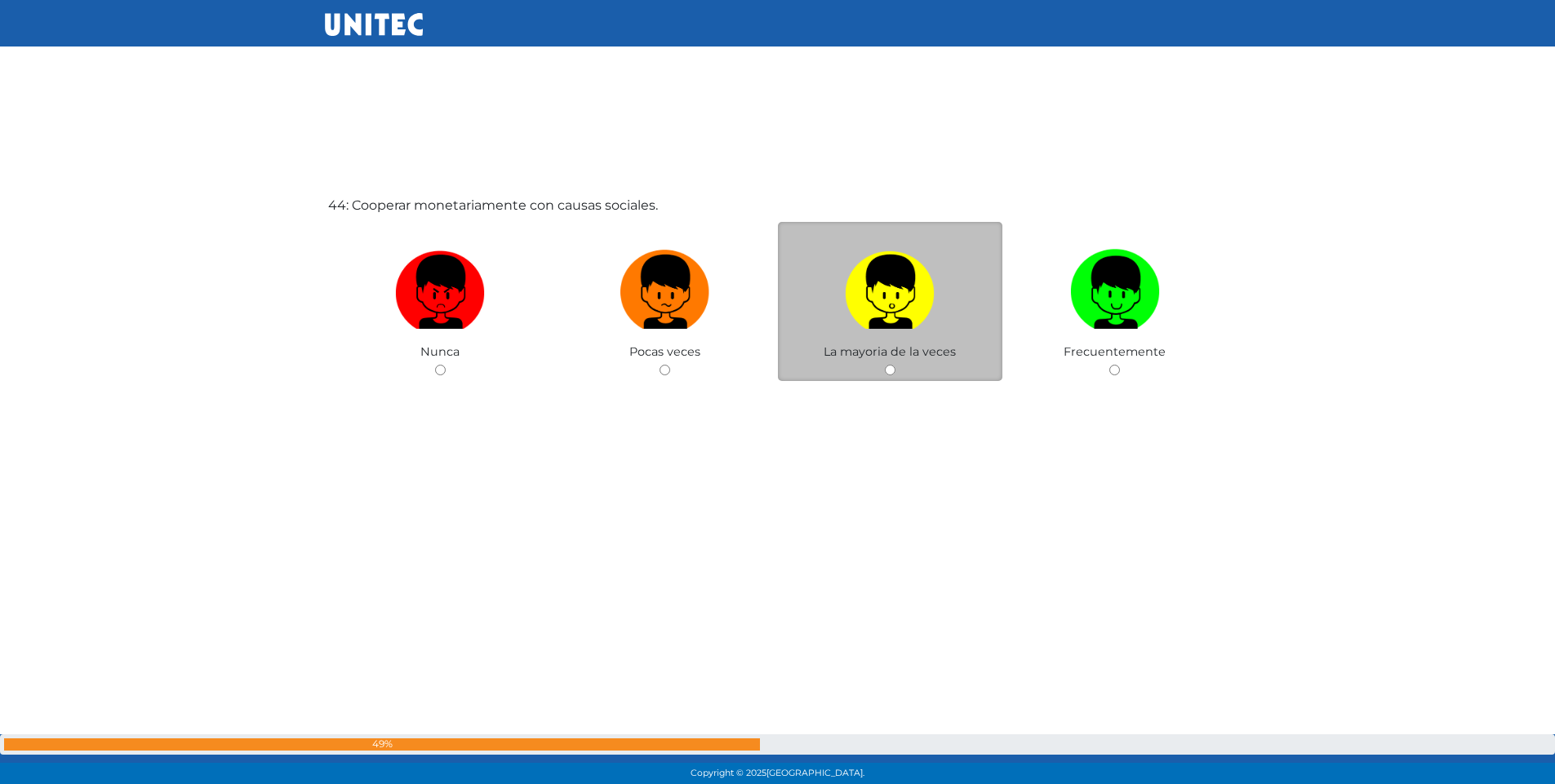
click at [885, 369] on input "radio" at bounding box center [890, 369] width 11 height 11
radio input "true"
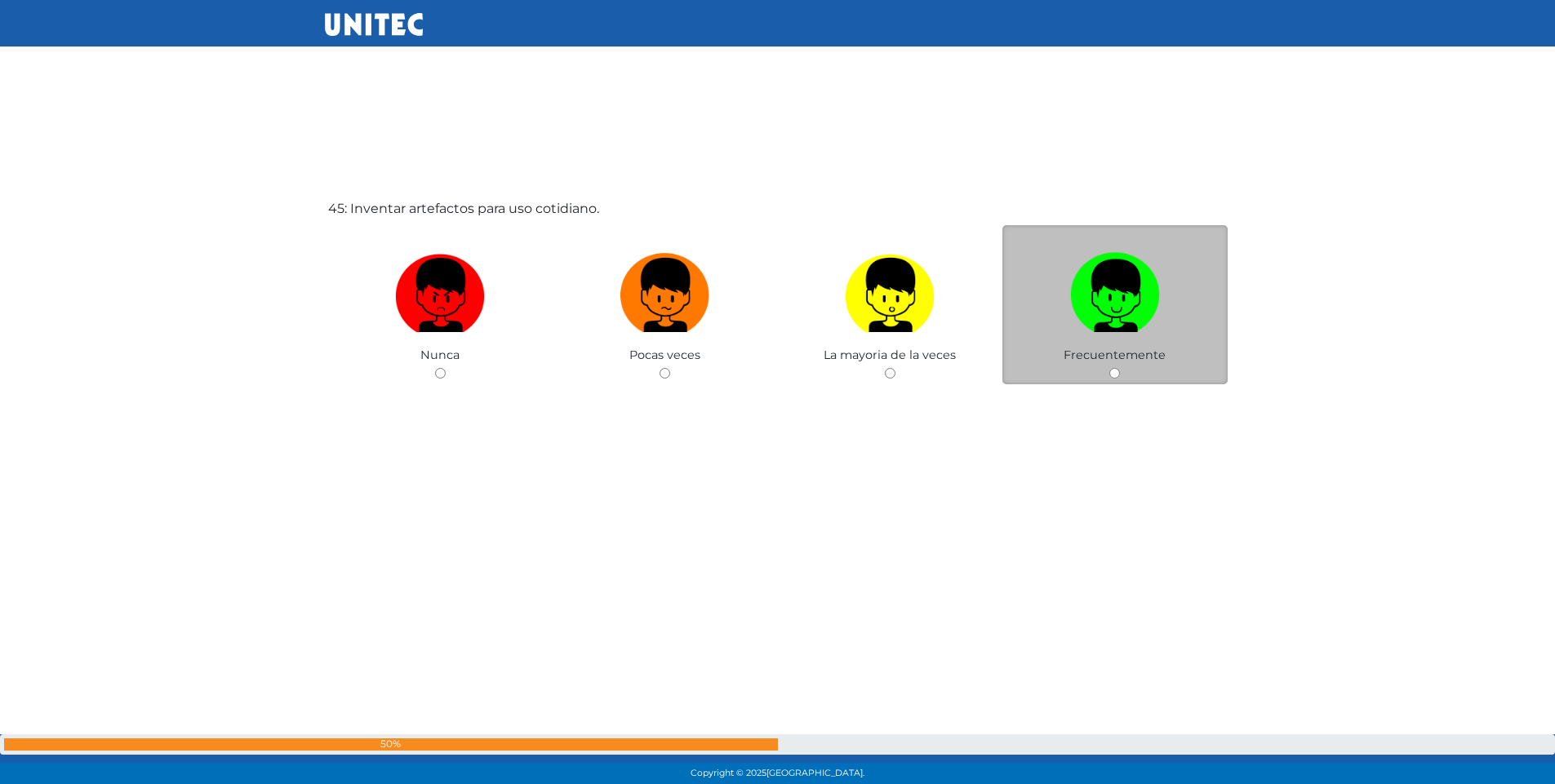
scroll to position [34577, 0]
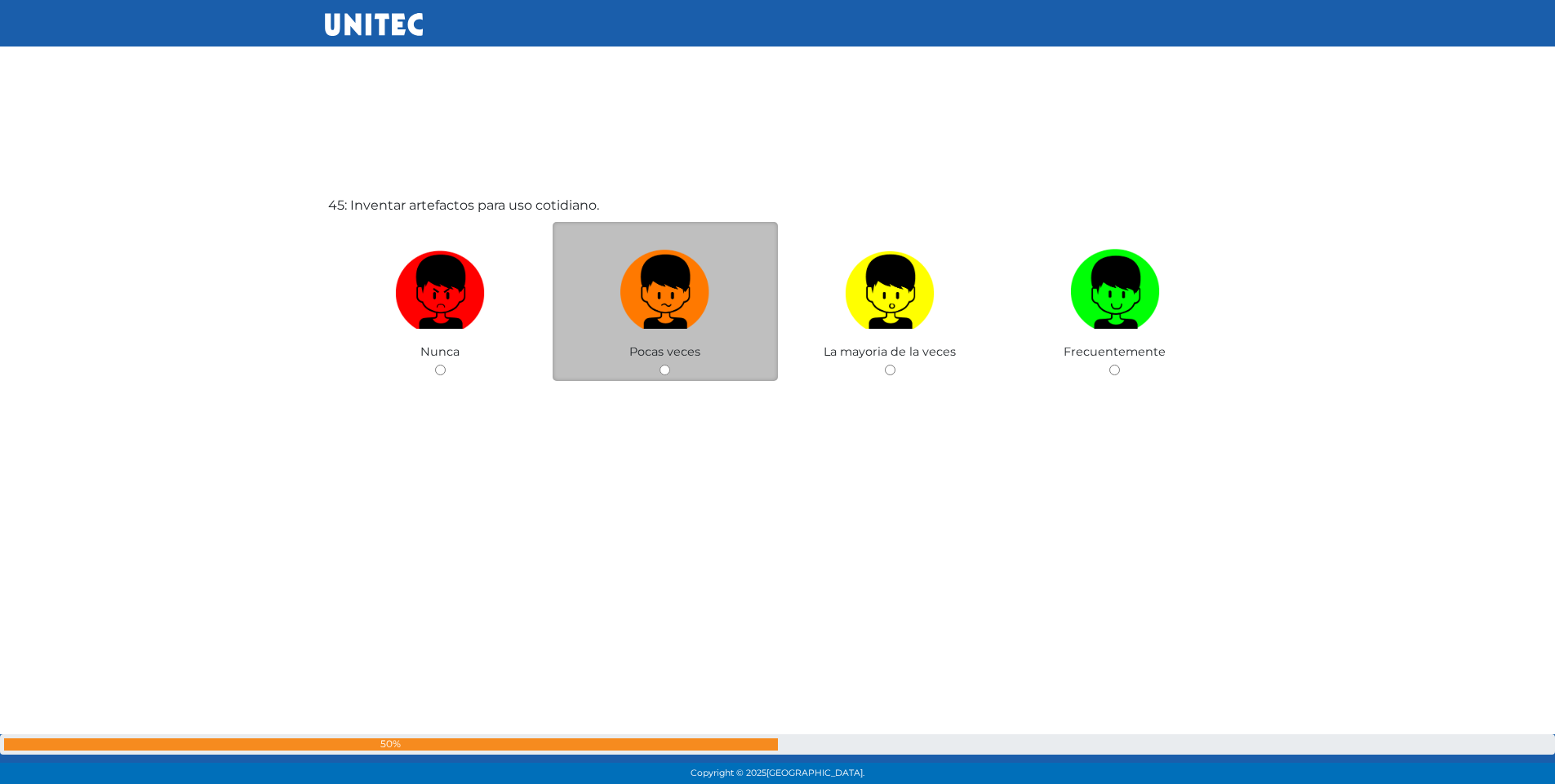
click at [667, 369] on input "radio" at bounding box center [665, 369] width 11 height 11
radio input "true"
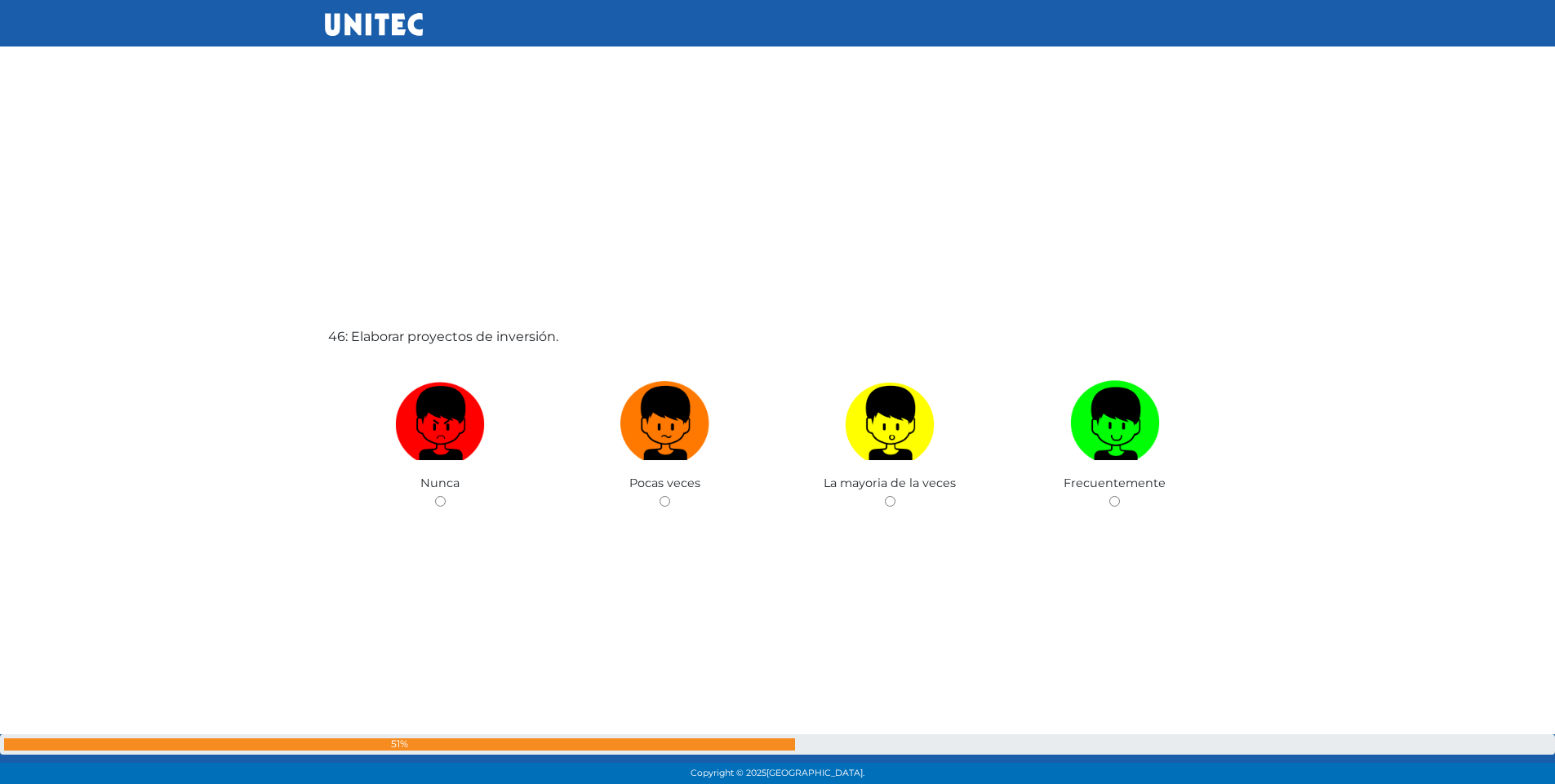
scroll to position [35311, 0]
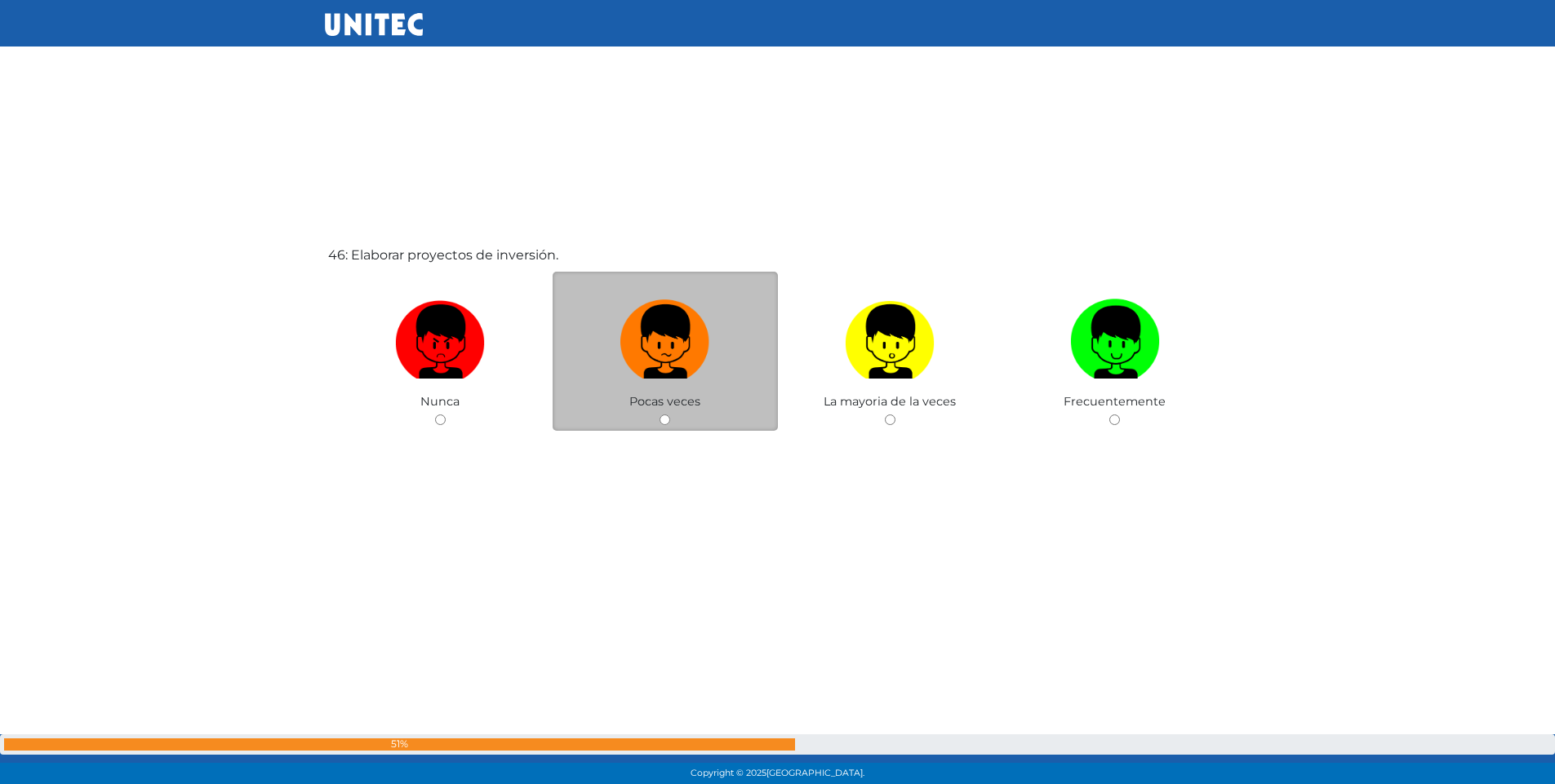
click at [662, 418] on input "radio" at bounding box center [665, 420] width 11 height 11
radio input "true"
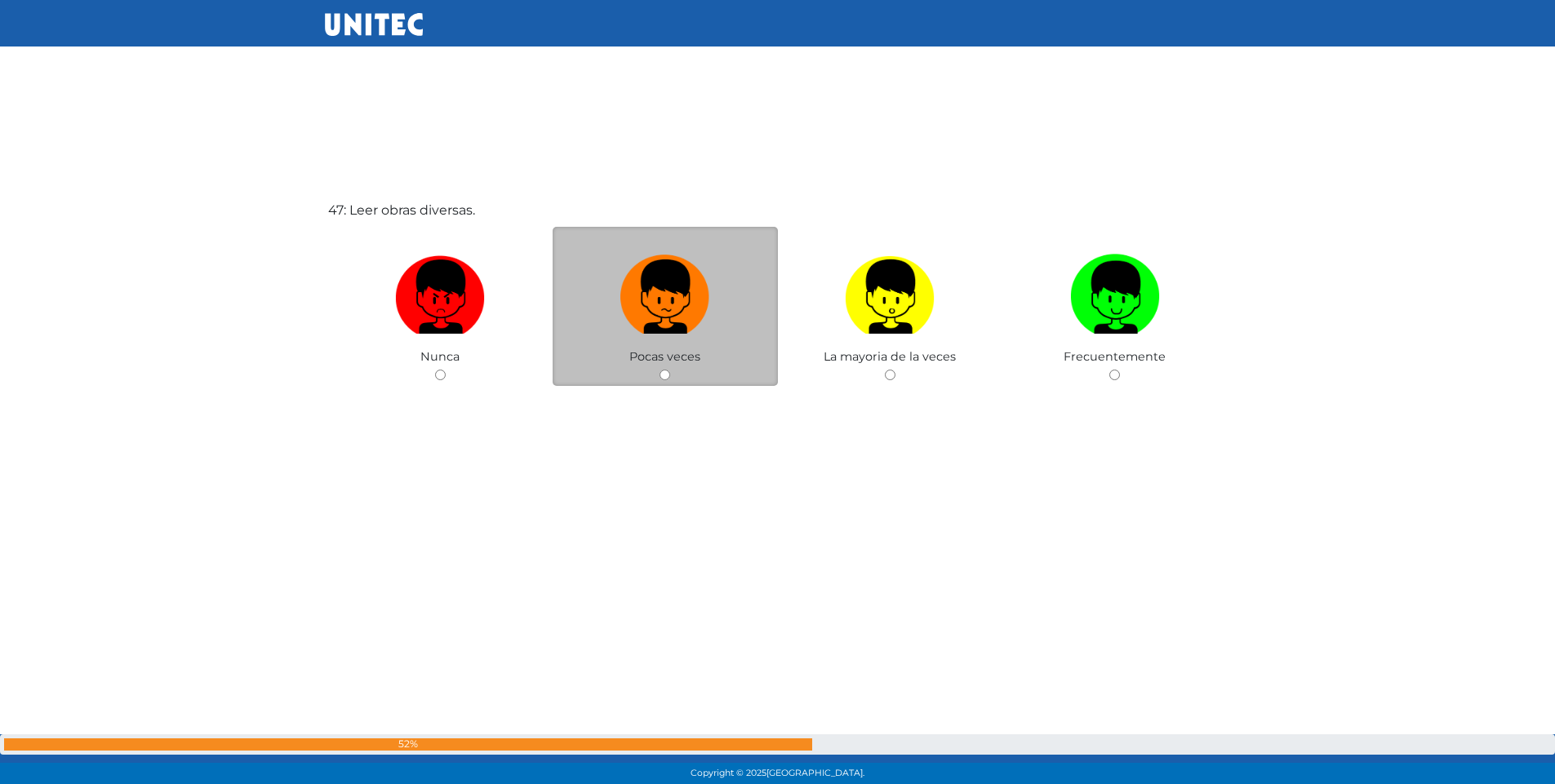
scroll to position [36145, 0]
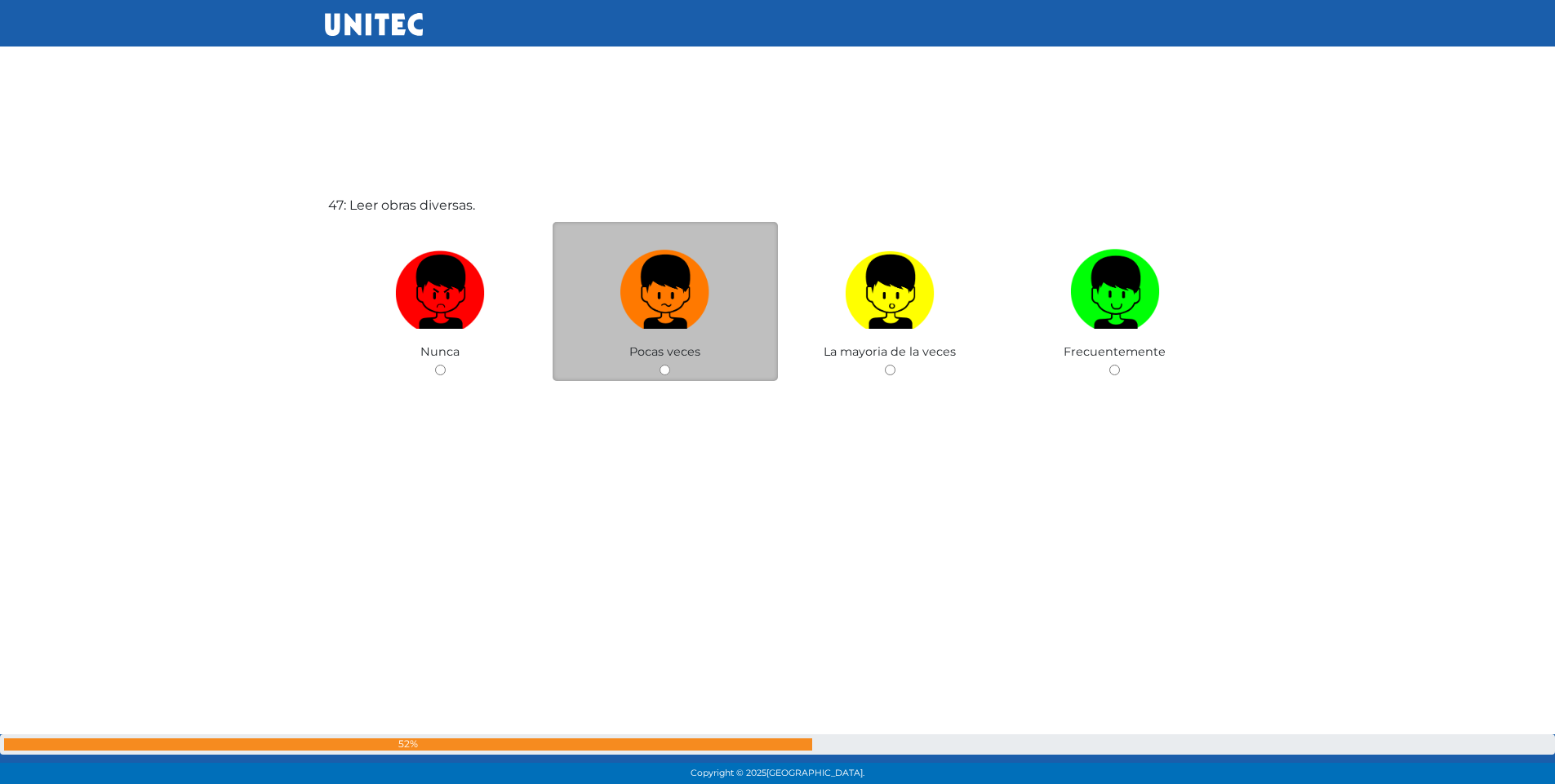
click at [659, 365] on div "Pocas veces" at bounding box center [665, 301] width 225 height 159
click at [668, 371] on input "radio" at bounding box center [665, 369] width 11 height 11
radio input "true"
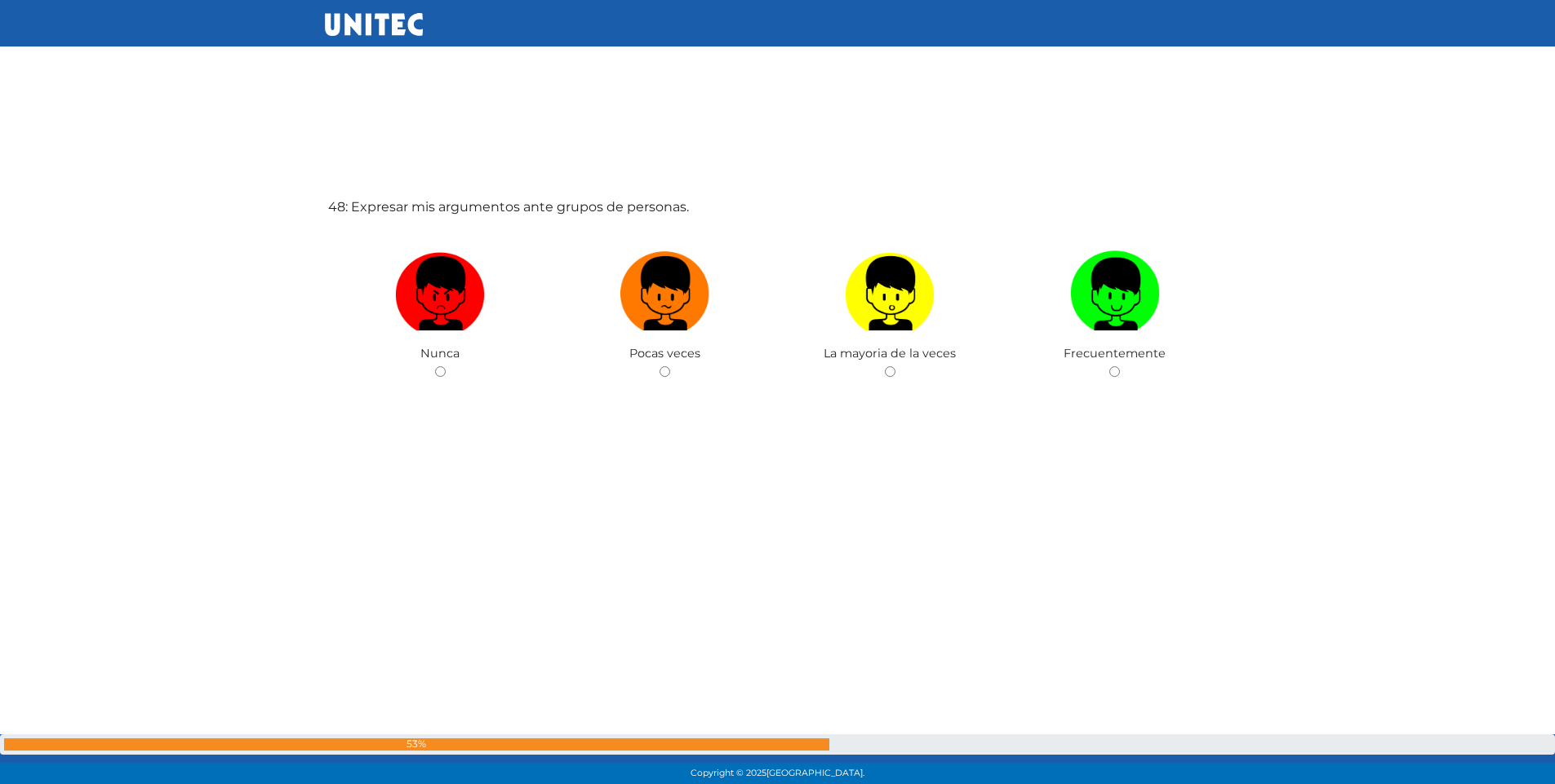
scroll to position [36929, 0]
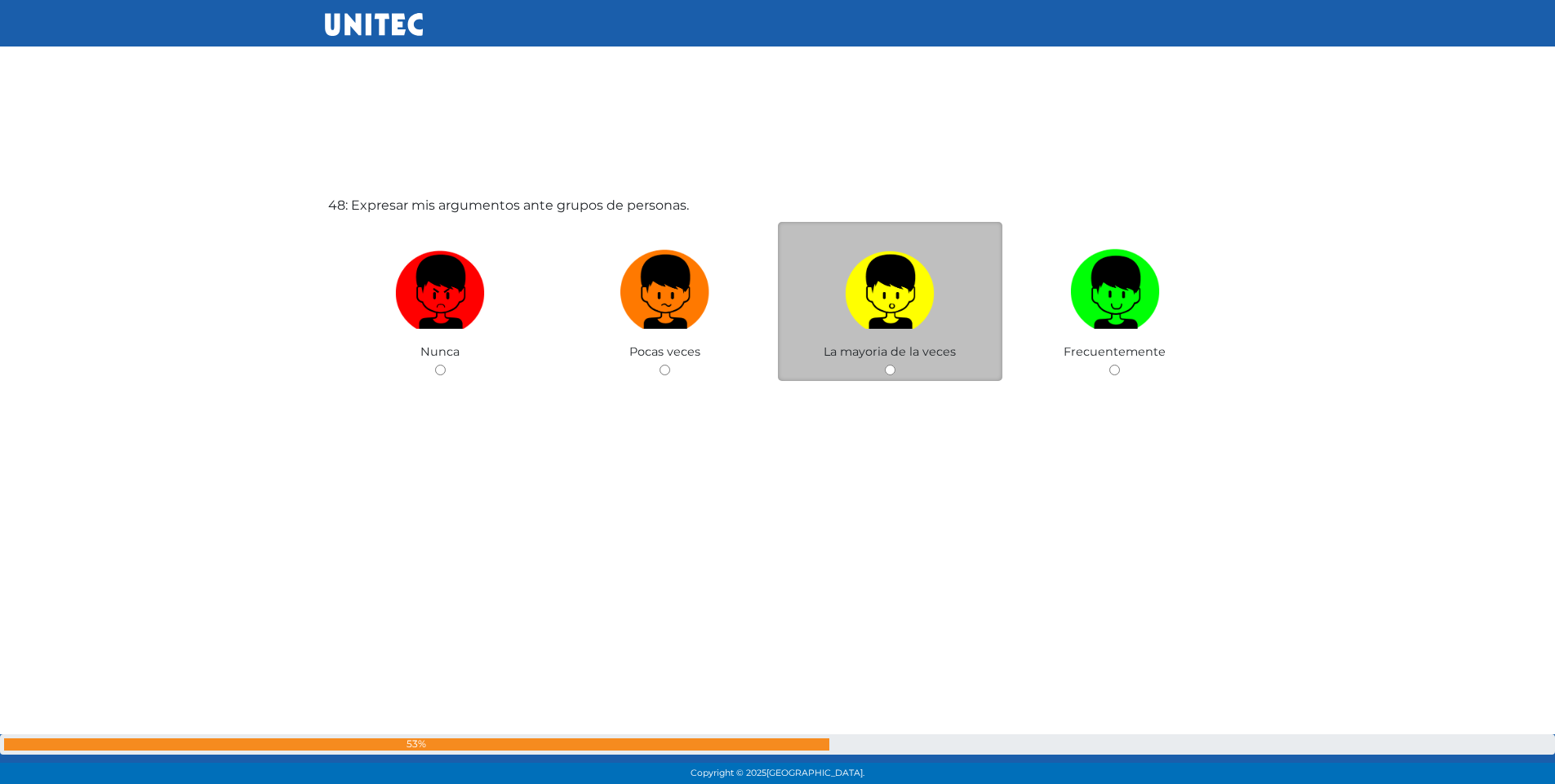
click at [893, 369] on input "radio" at bounding box center [890, 369] width 11 height 11
radio input "true"
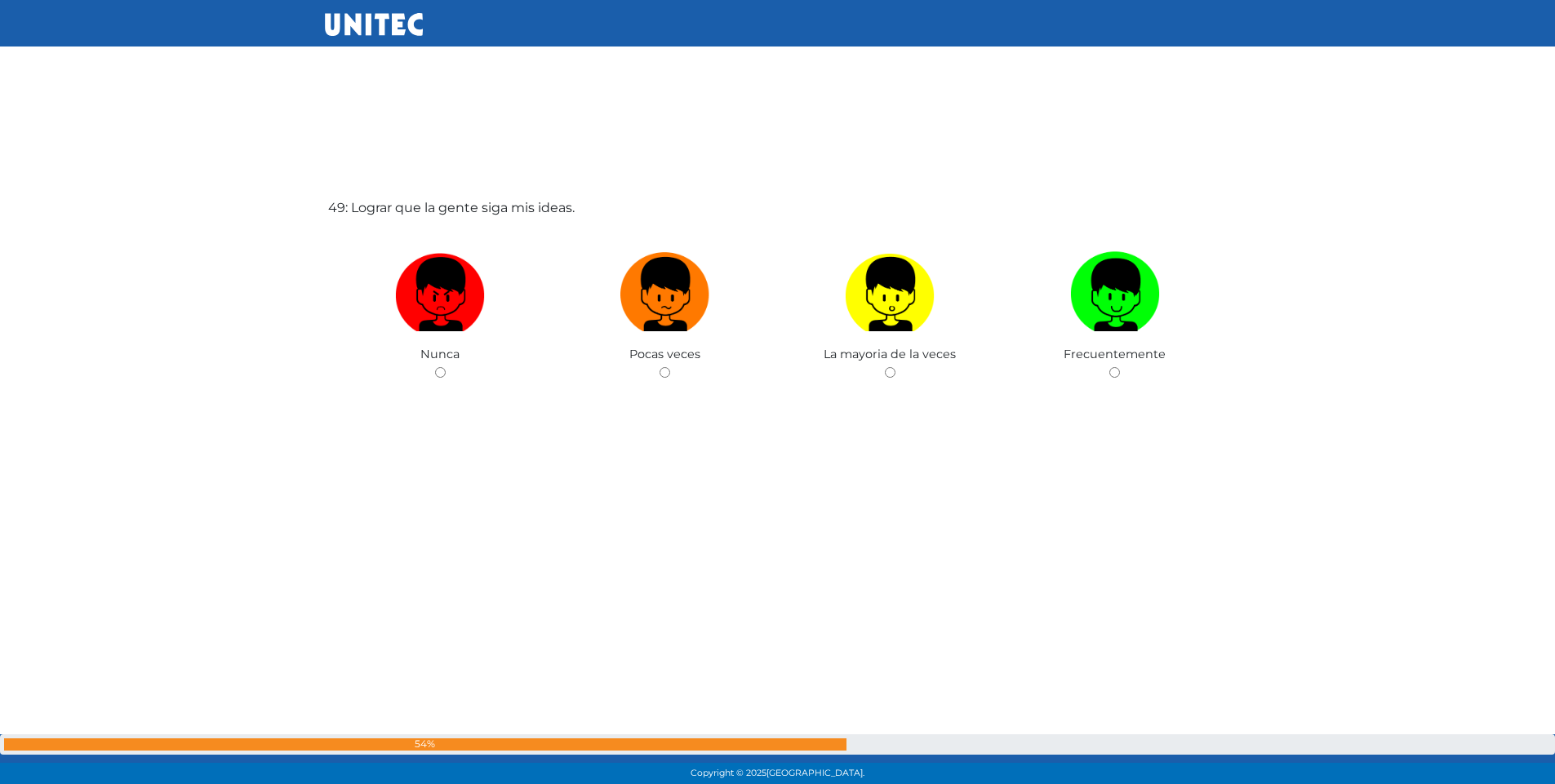
scroll to position [37713, 0]
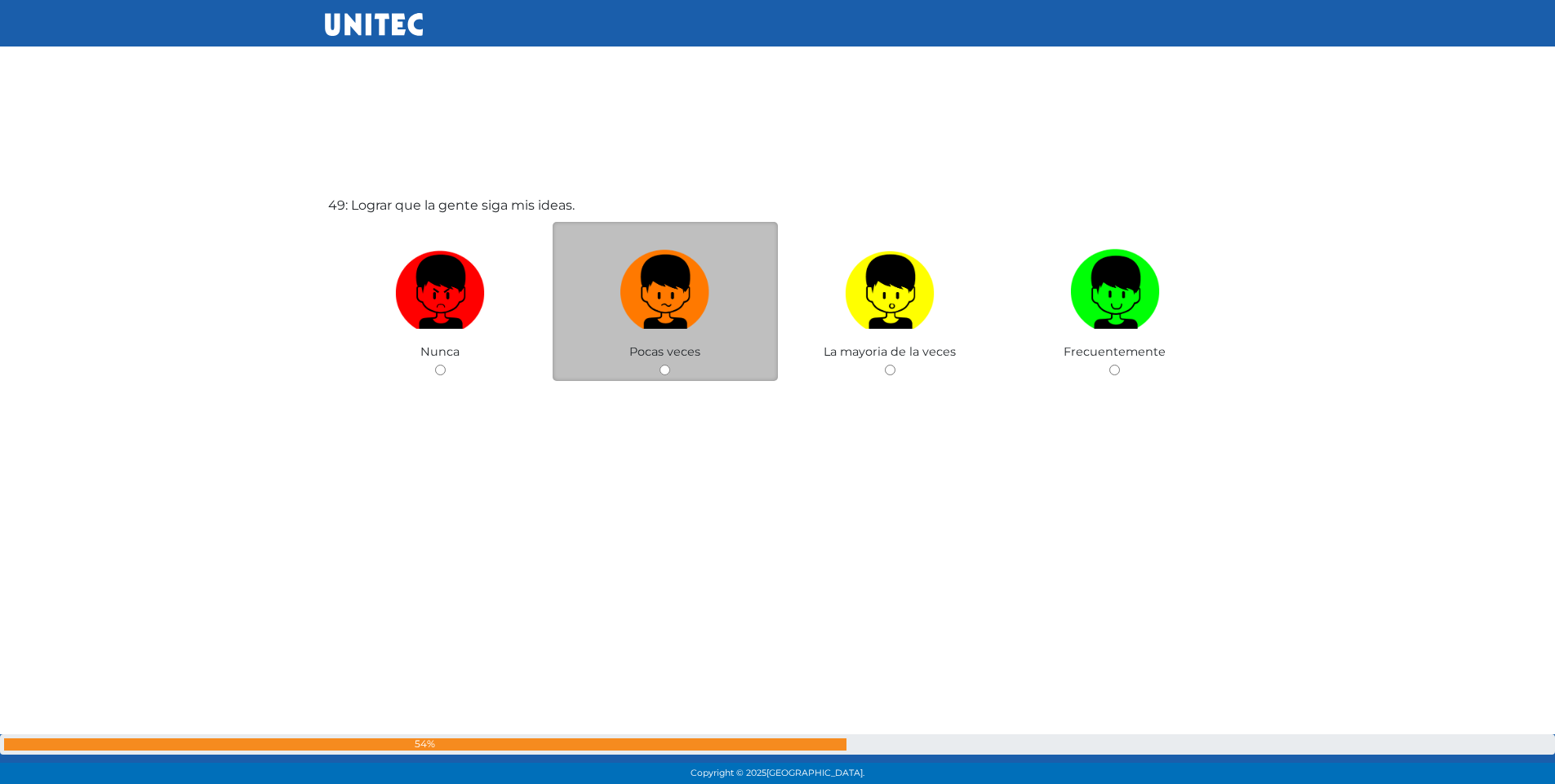
click at [667, 374] on input "radio" at bounding box center [665, 369] width 11 height 11
radio input "true"
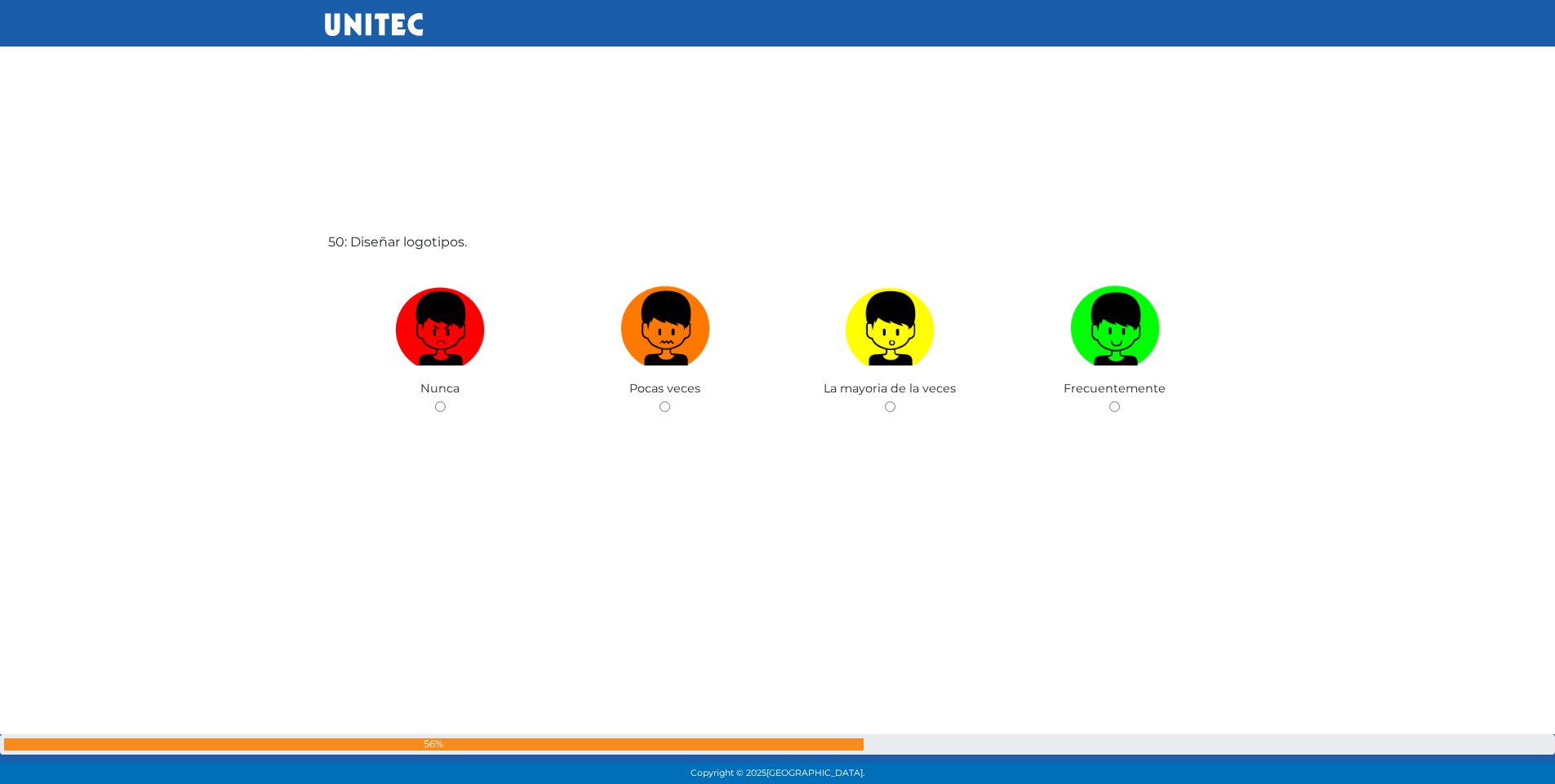
scroll to position [38497, 0]
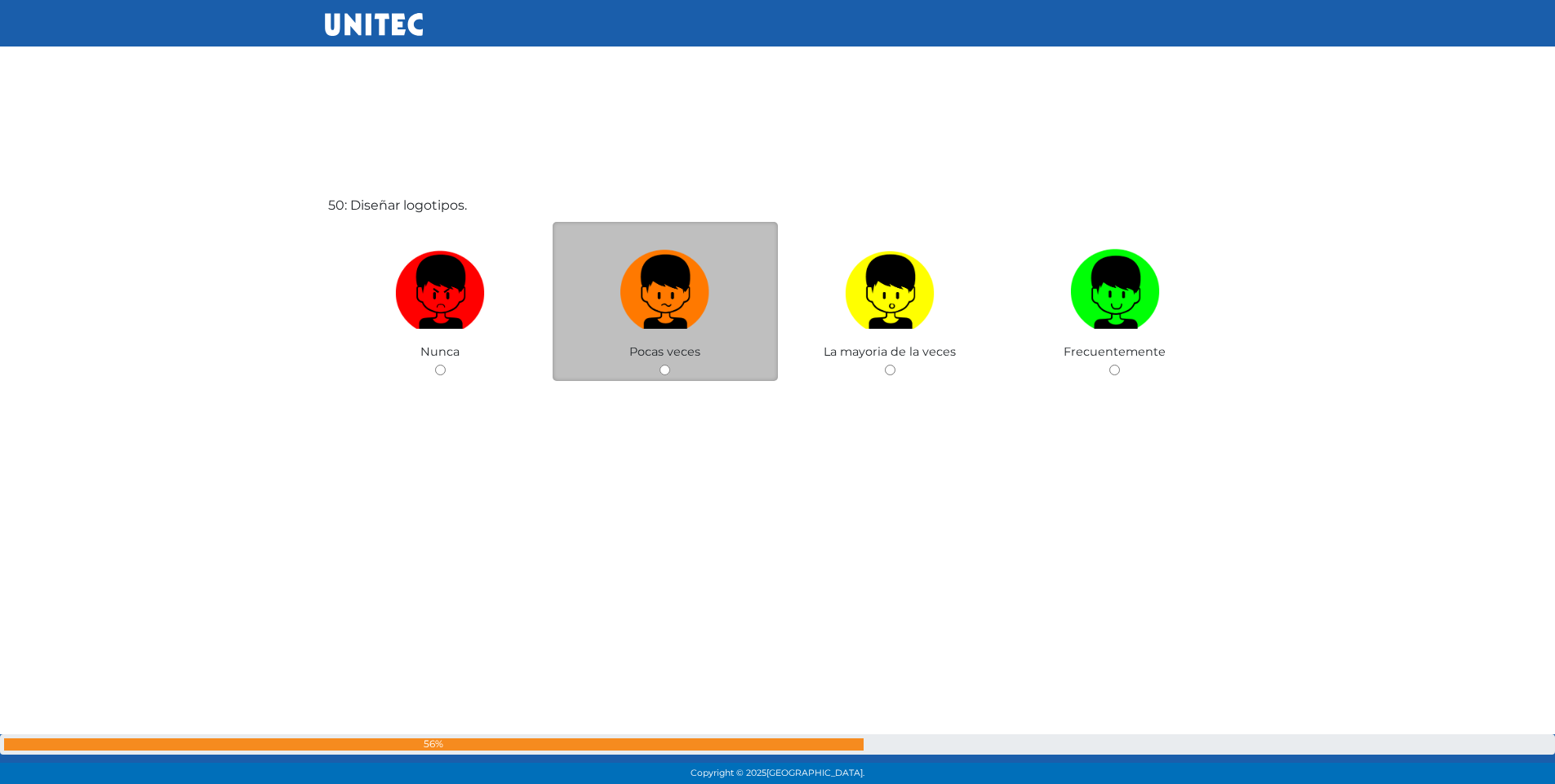
click at [670, 369] on input "radio" at bounding box center [665, 369] width 11 height 11
radio input "true"
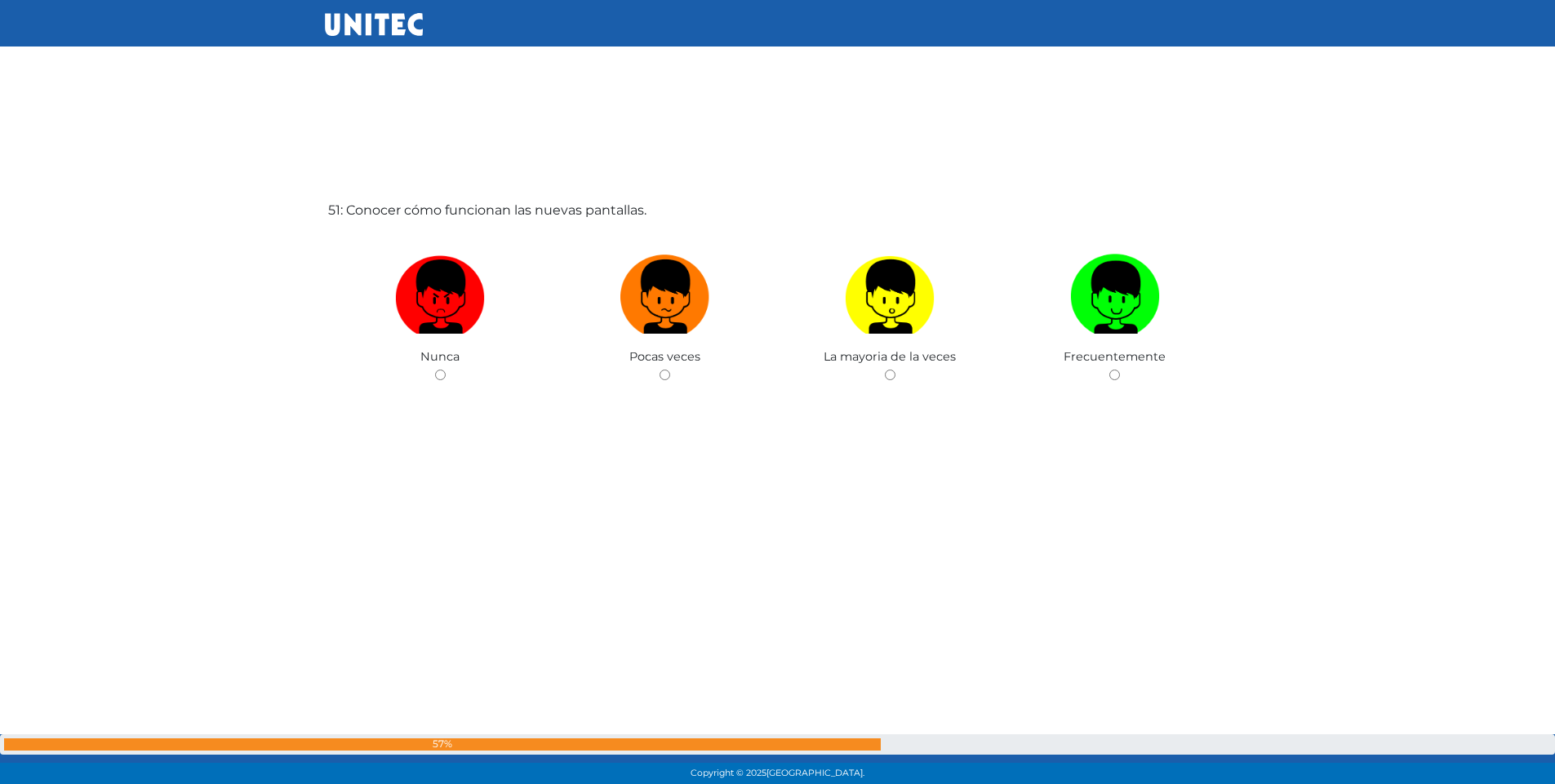
scroll to position [39281, 0]
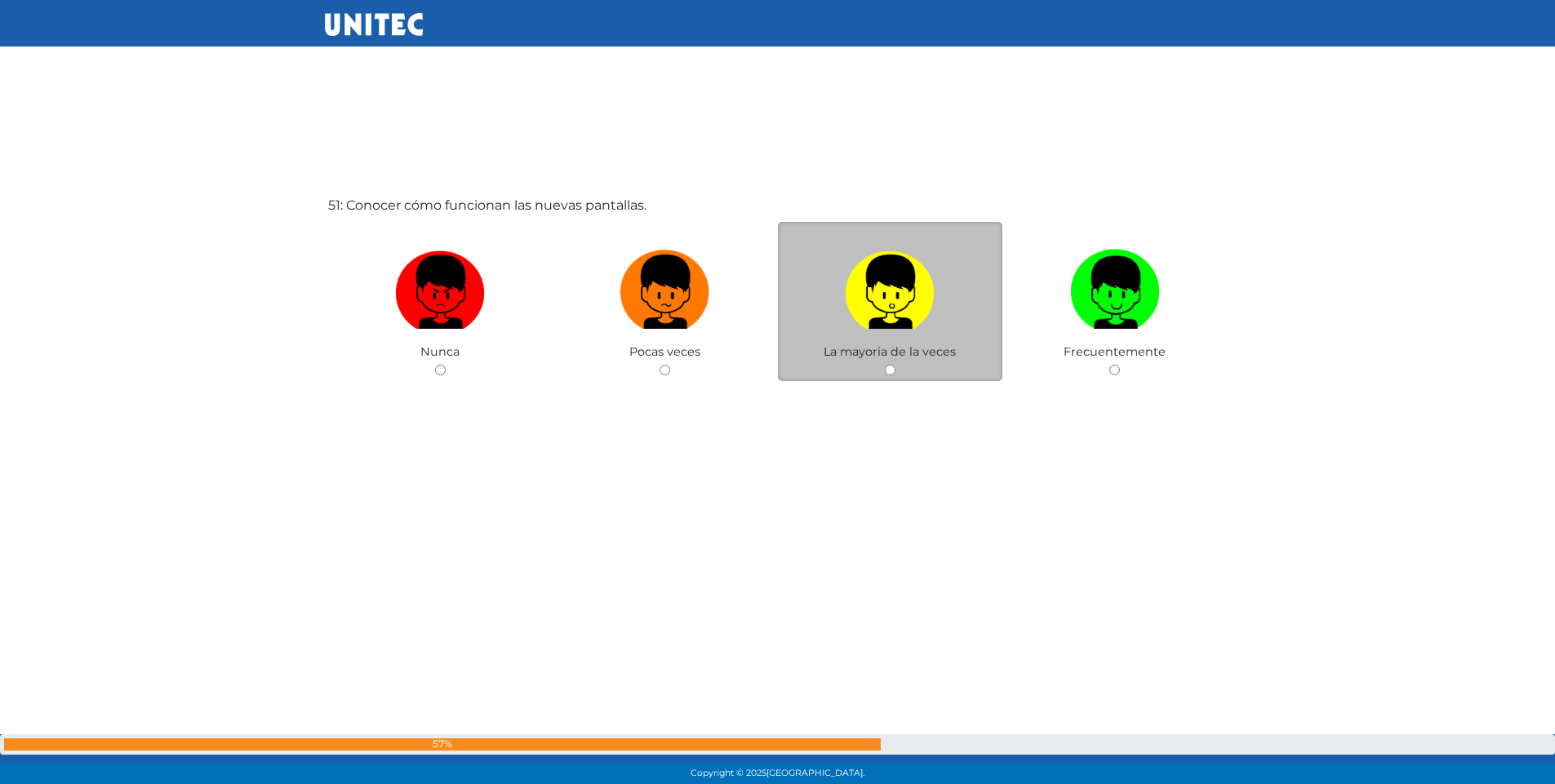
click at [887, 372] on input "radio" at bounding box center [890, 369] width 11 height 11
radio input "true"
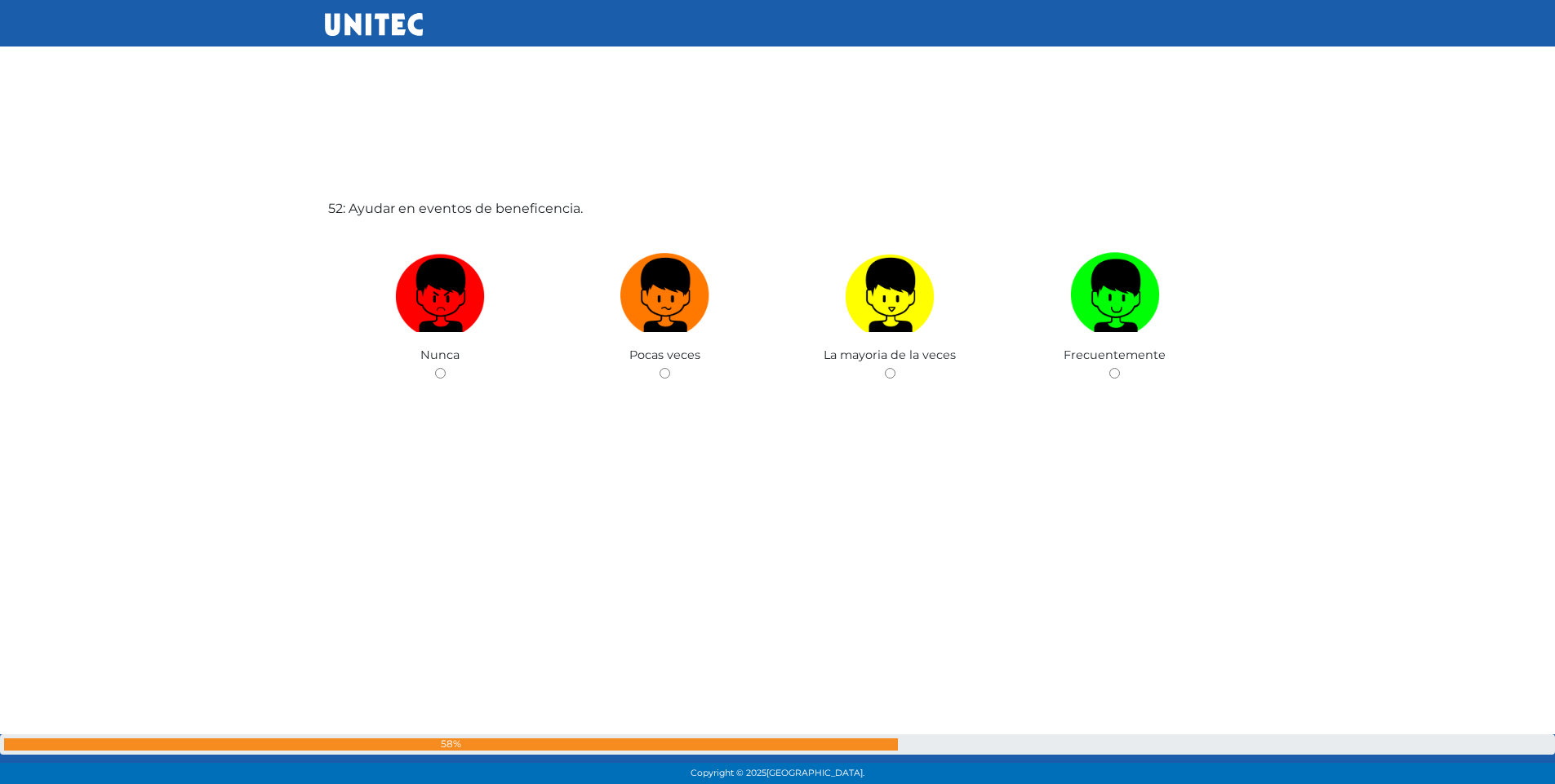
scroll to position [40065, 0]
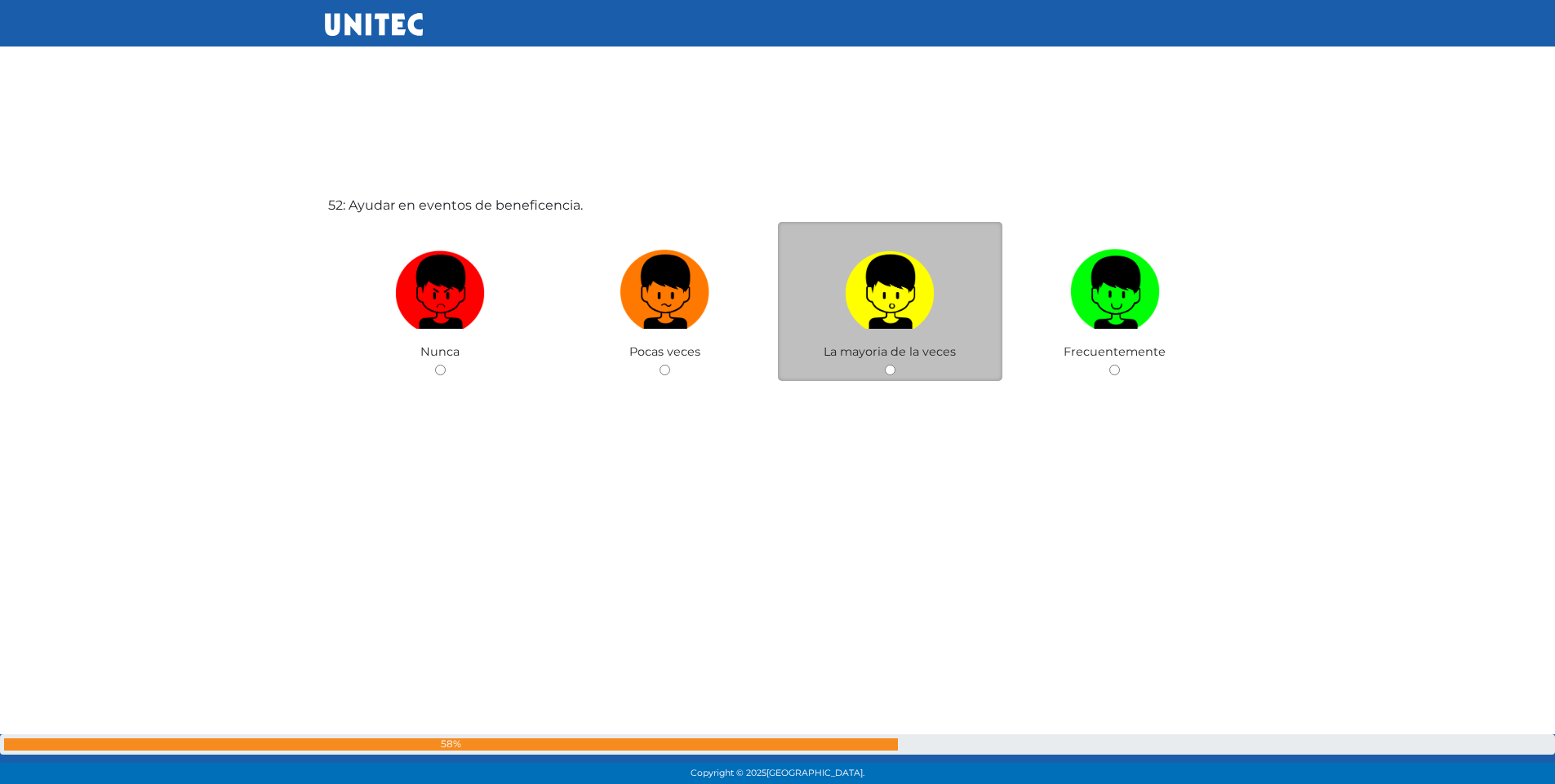
click at [891, 367] on input "radio" at bounding box center [890, 369] width 11 height 11
radio input "true"
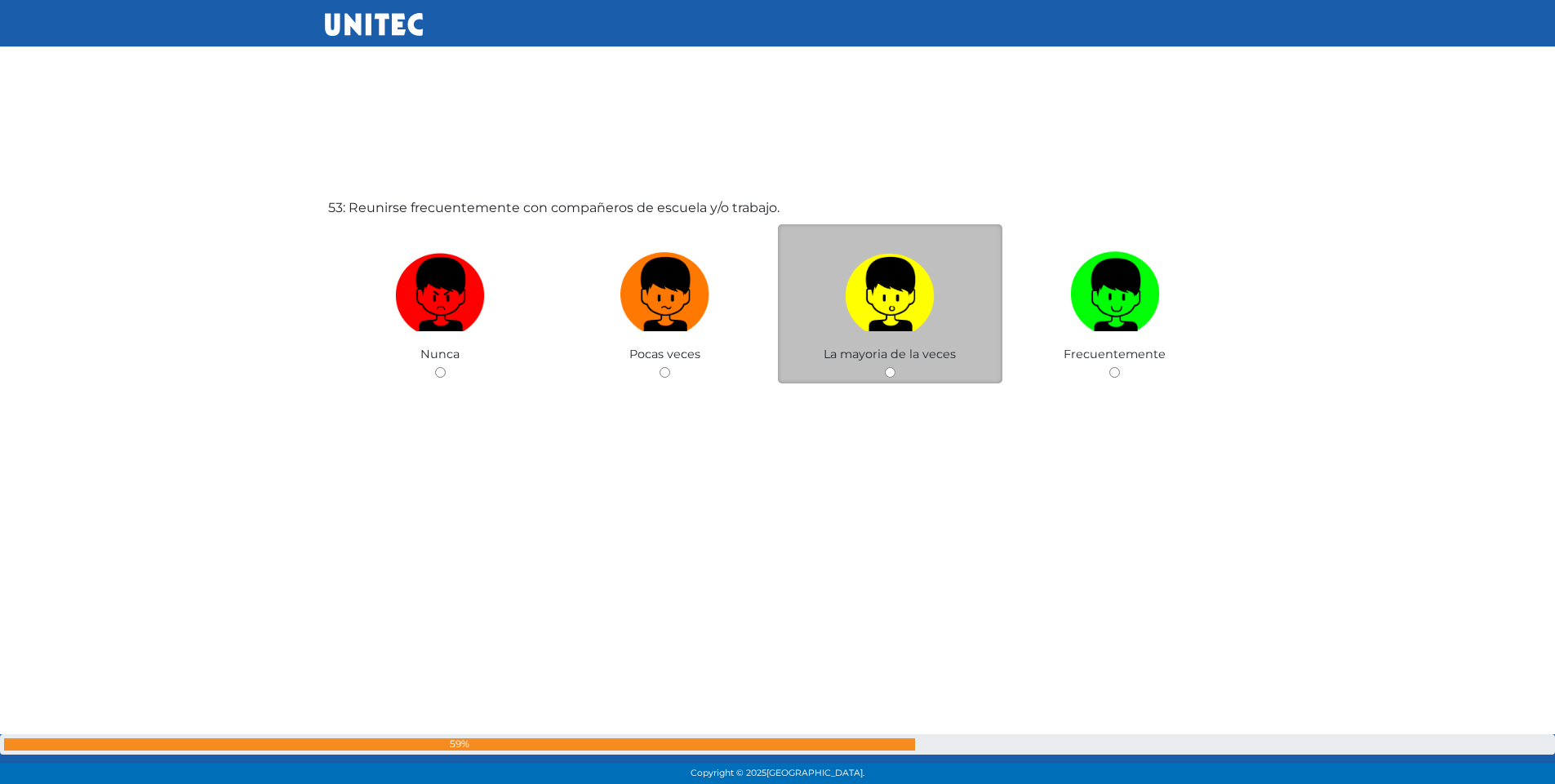
scroll to position [40849, 0]
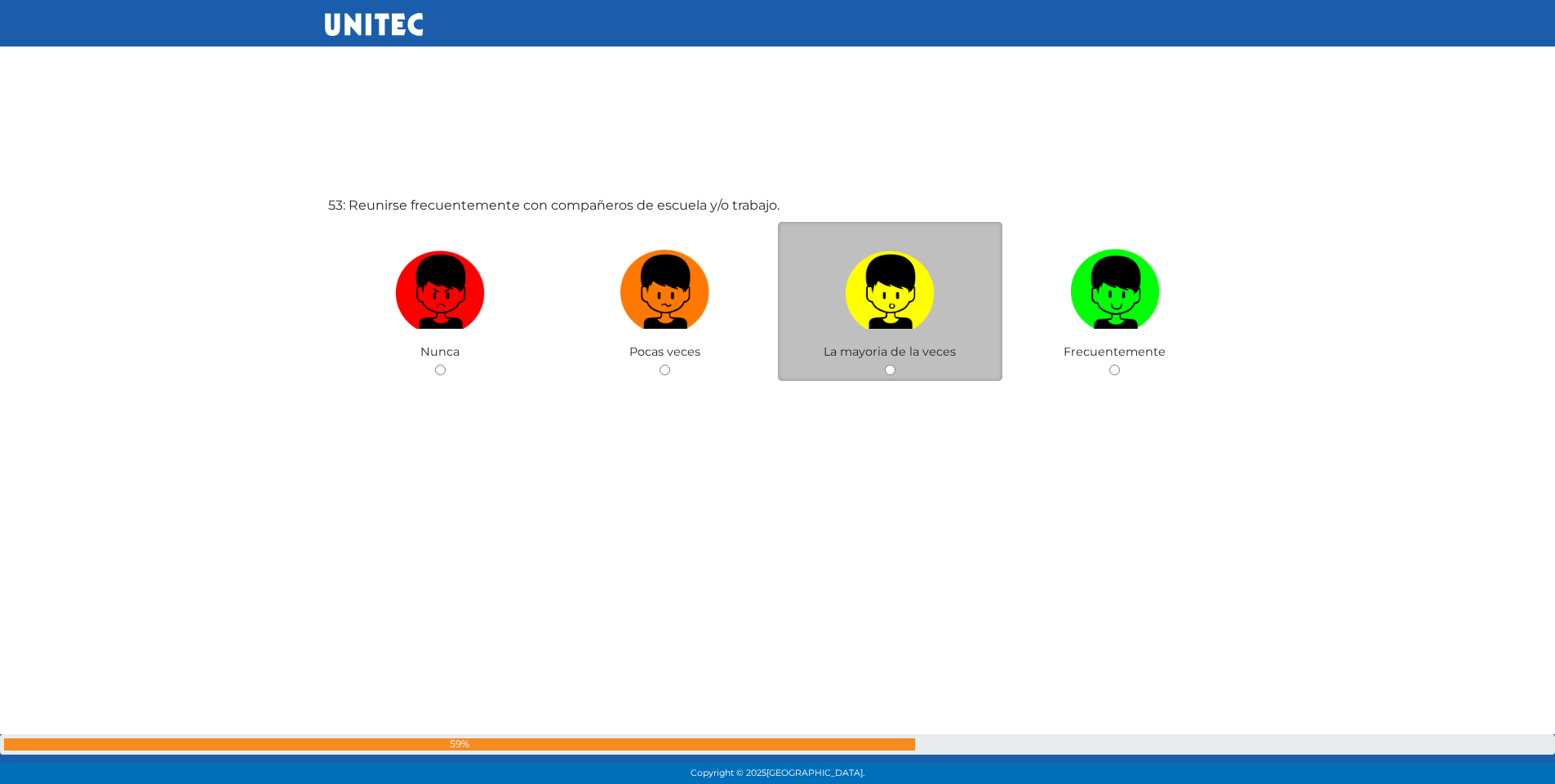
click at [891, 365] on input "radio" at bounding box center [890, 369] width 11 height 11
radio input "true"
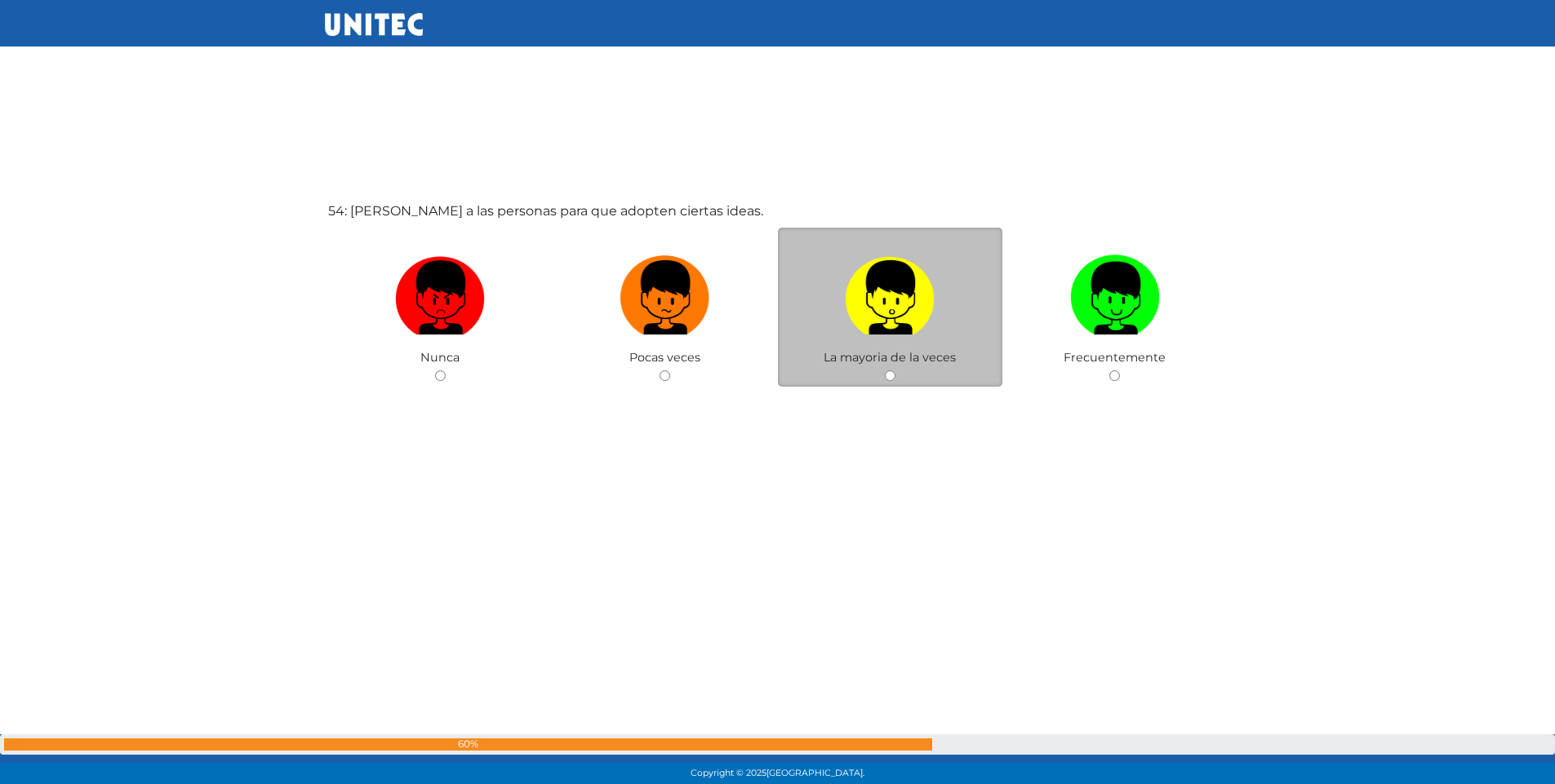
scroll to position [41633, 0]
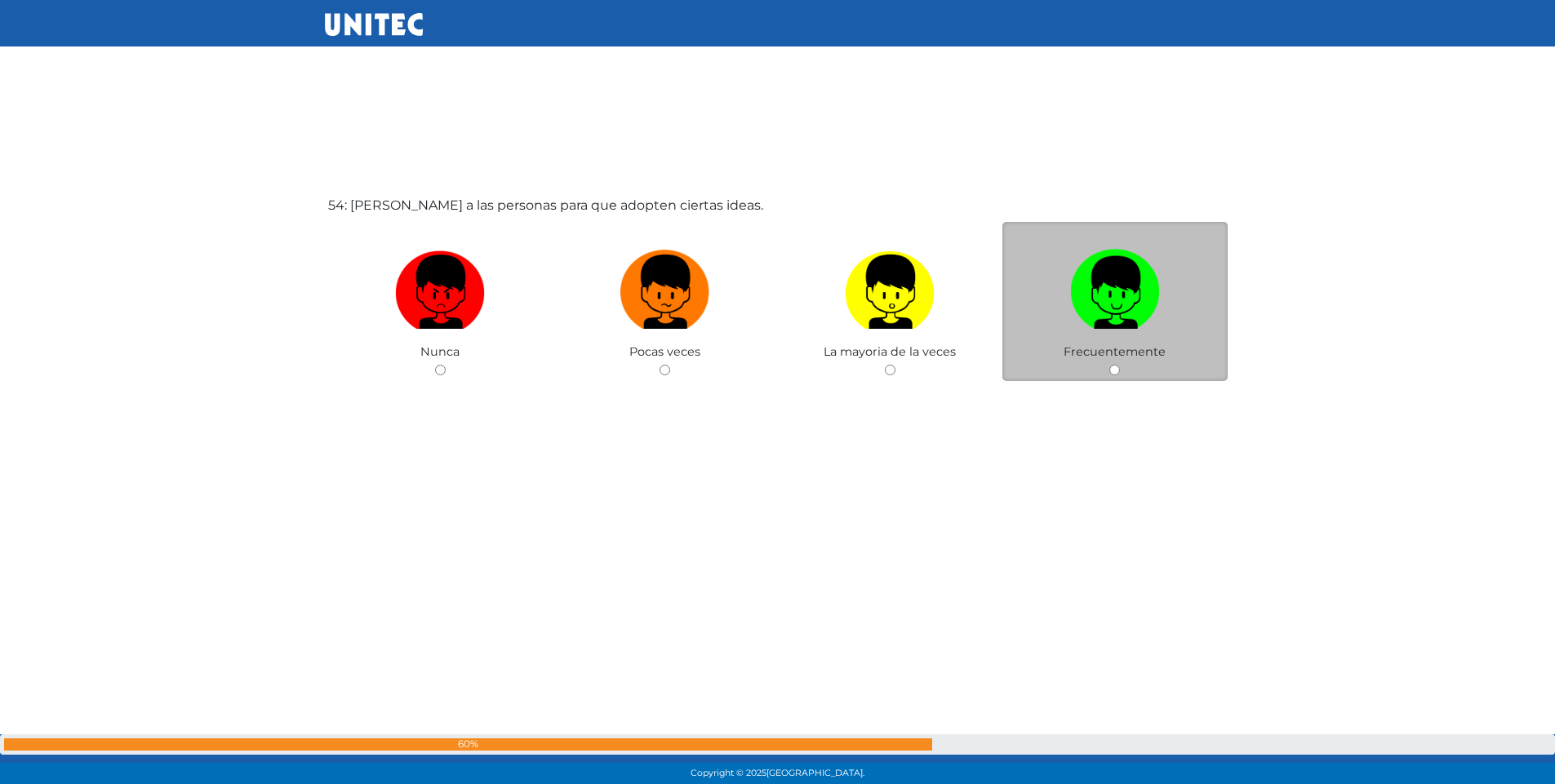
click at [1114, 365] on input "radio" at bounding box center [1115, 369] width 11 height 11
radio input "true"
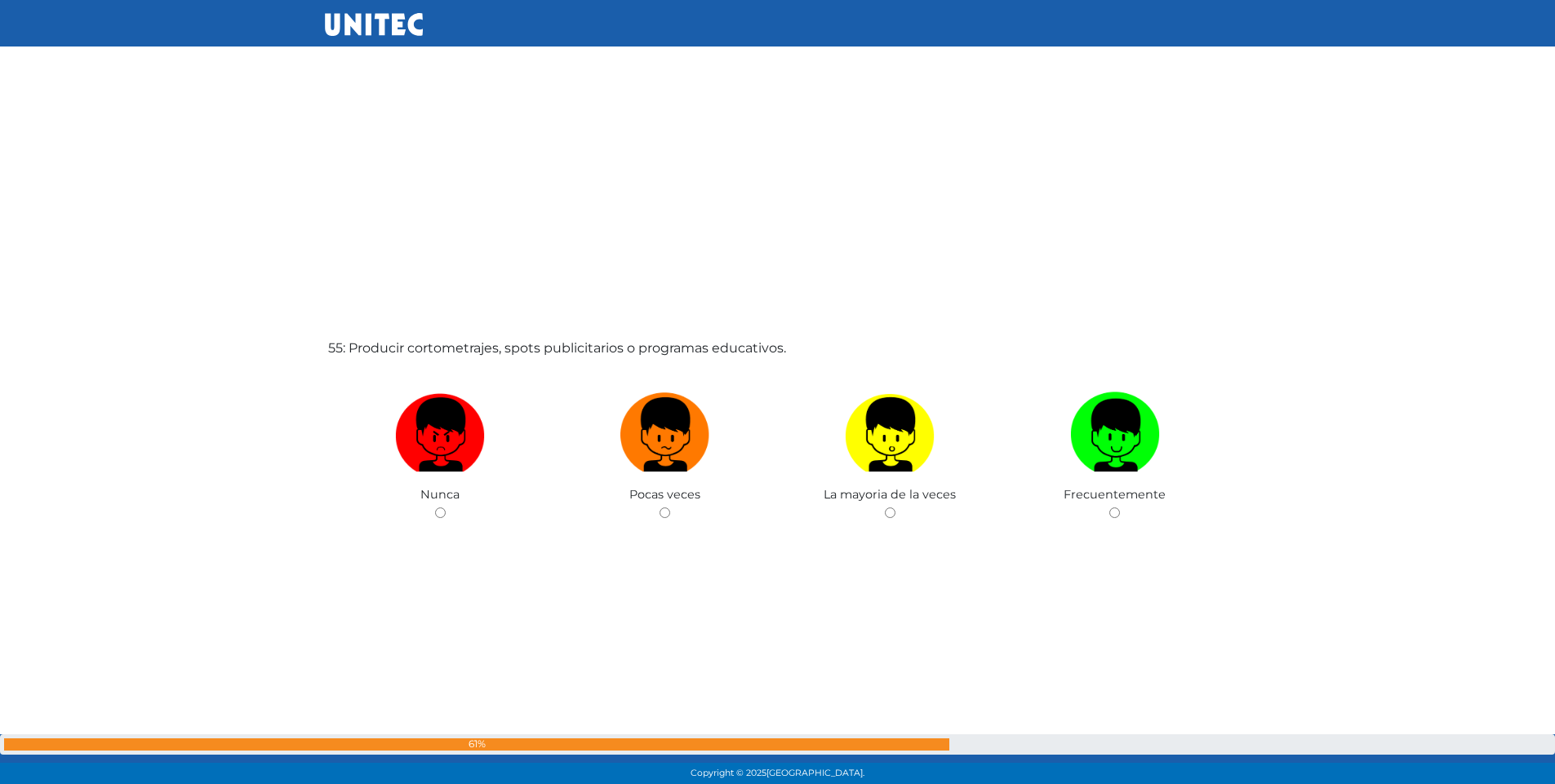
scroll to position [42282, 0]
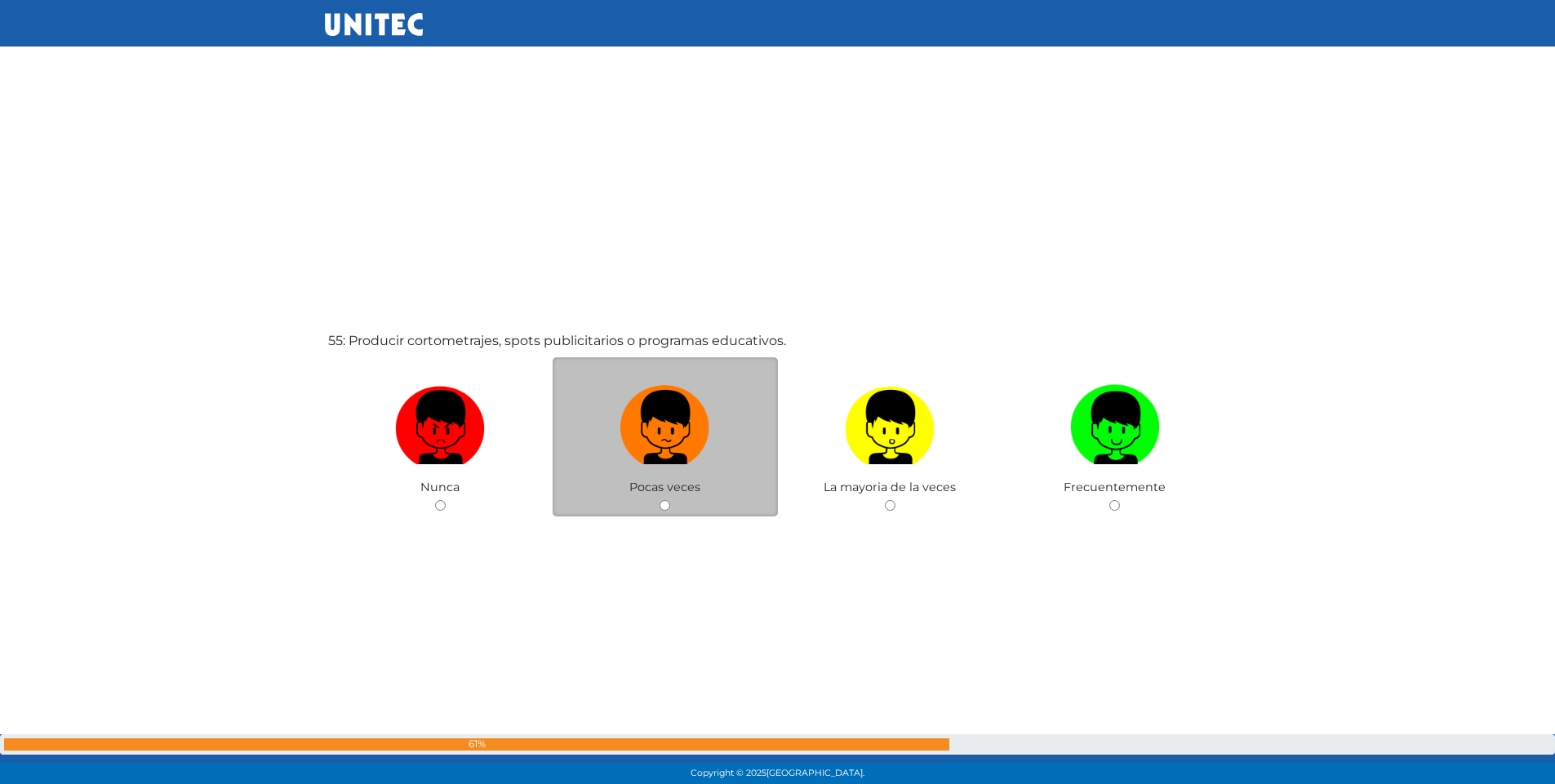
click at [660, 505] on input "radio" at bounding box center [665, 505] width 11 height 11
radio input "true"
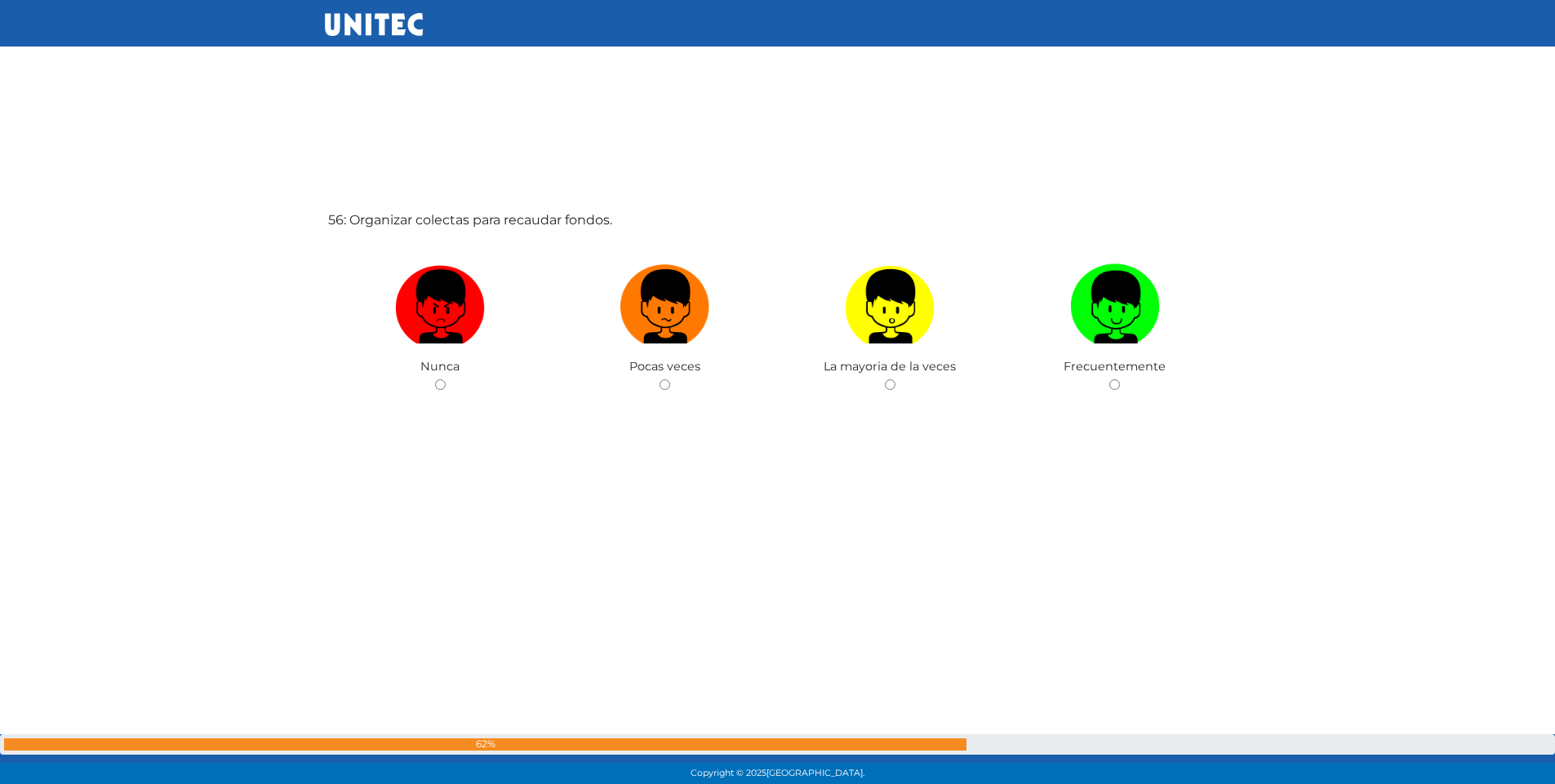
scroll to position [43201, 0]
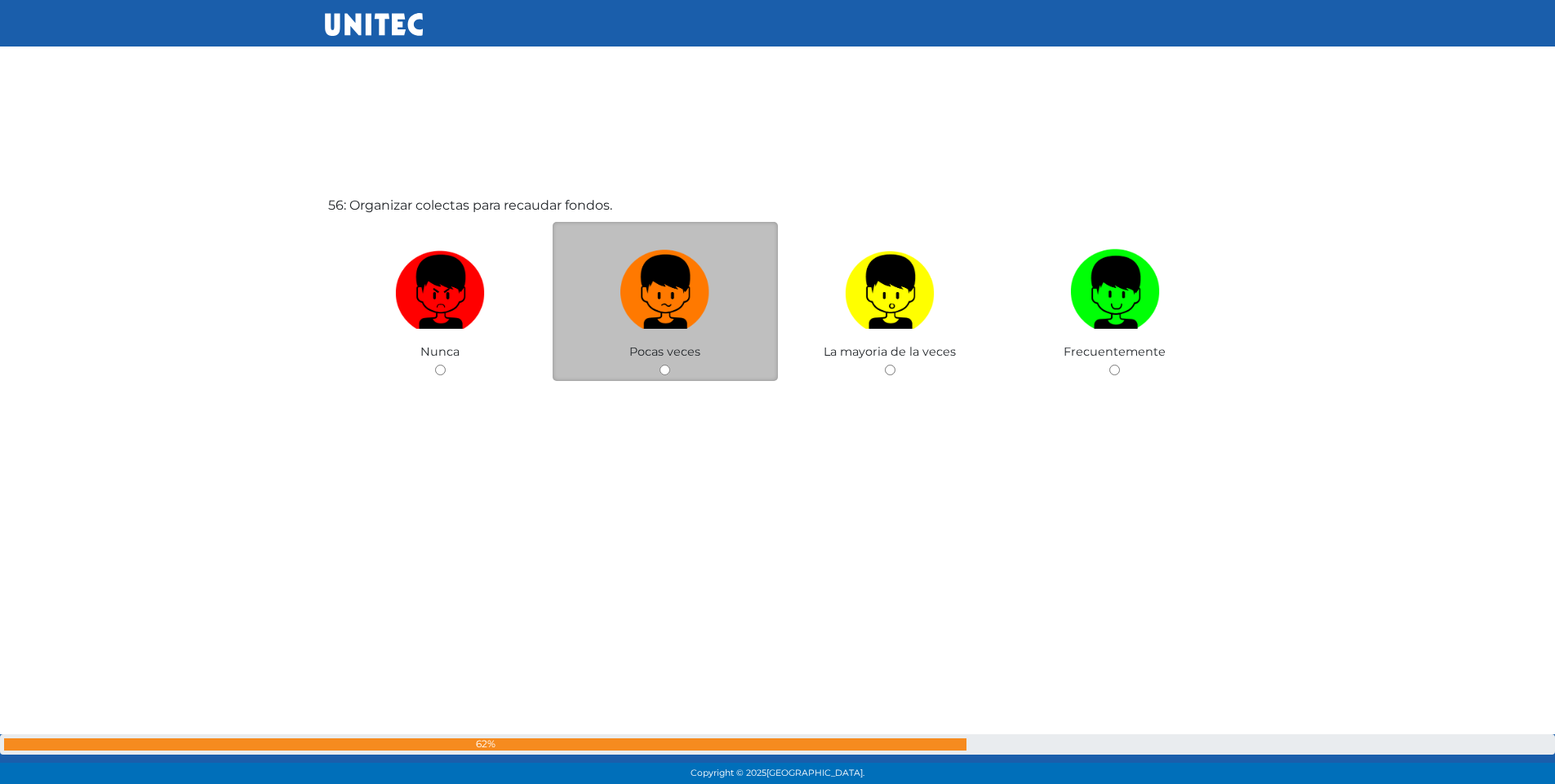
click at [669, 371] on input "radio" at bounding box center [665, 369] width 11 height 11
radio input "true"
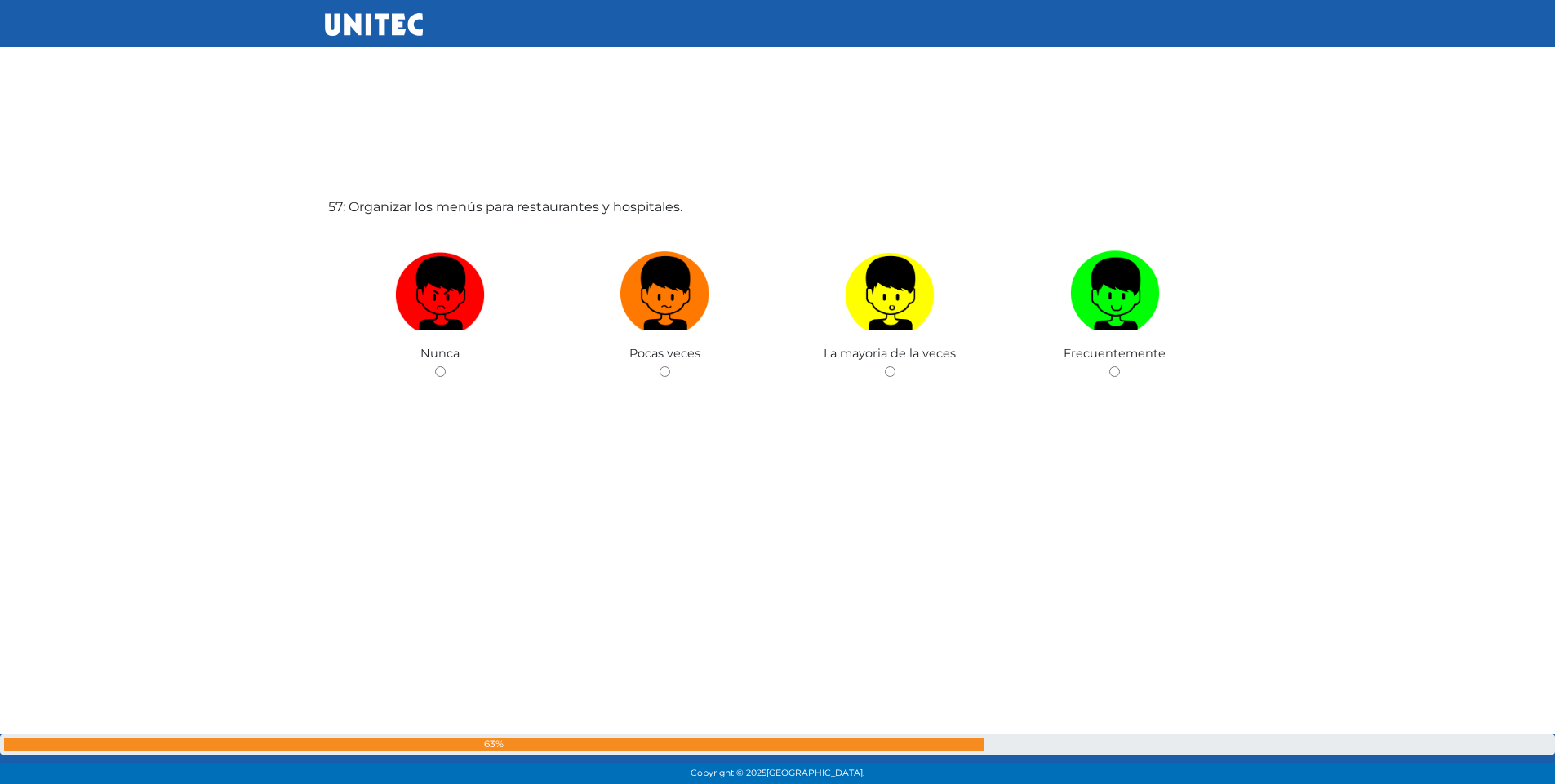
scroll to position [43985, 0]
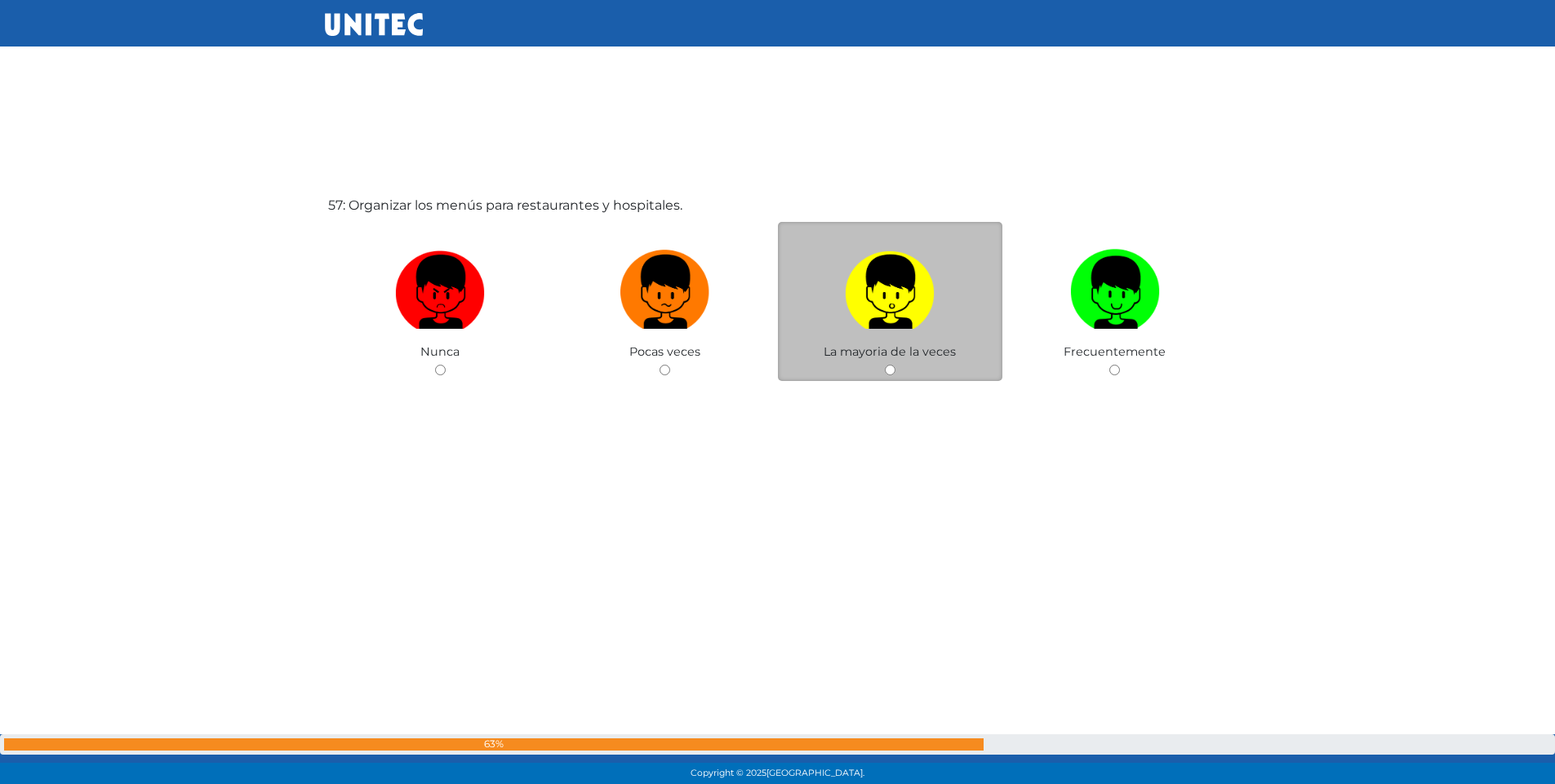
click at [893, 374] on input "radio" at bounding box center [890, 369] width 11 height 11
radio input "true"
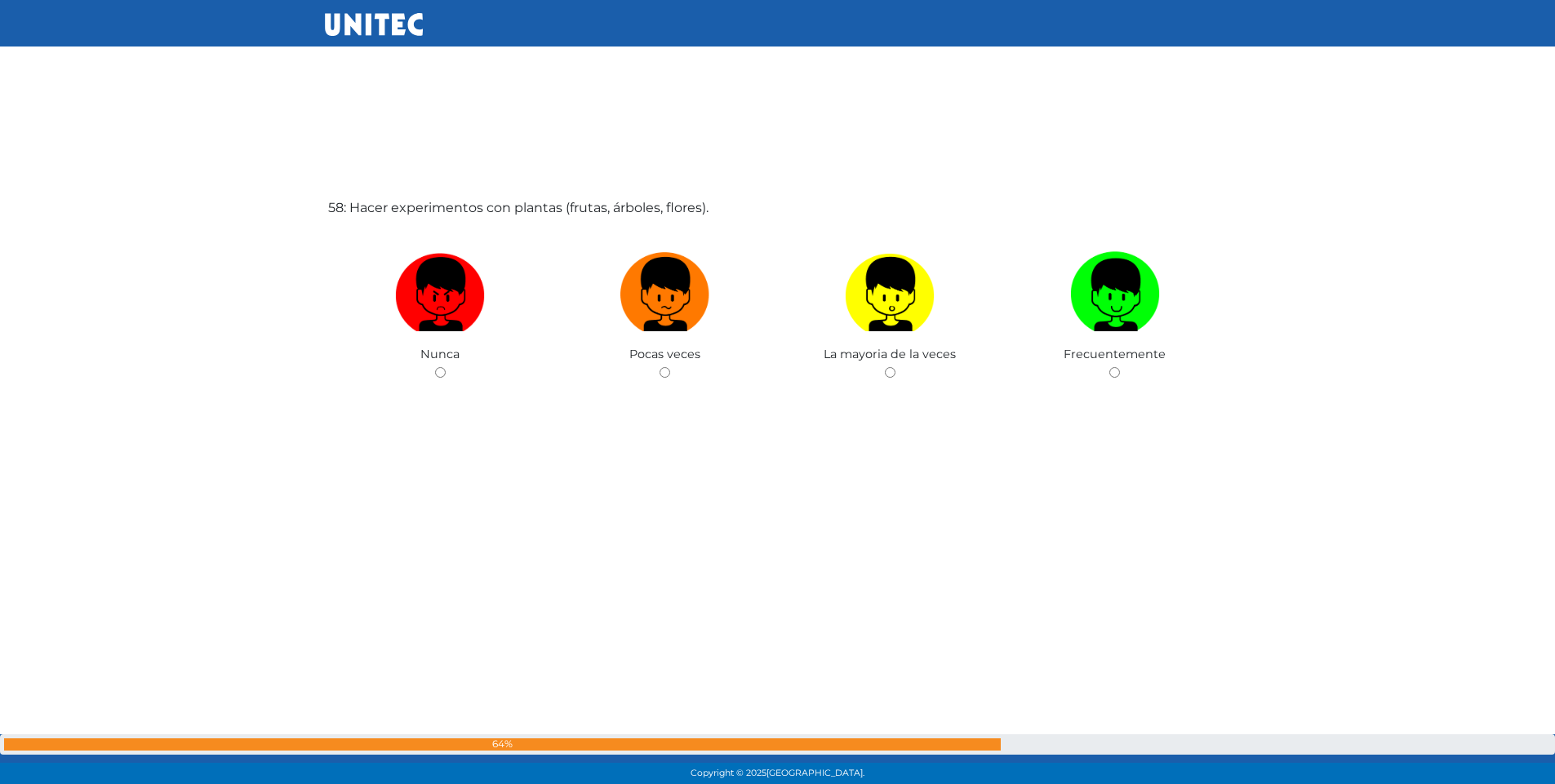
scroll to position [44769, 0]
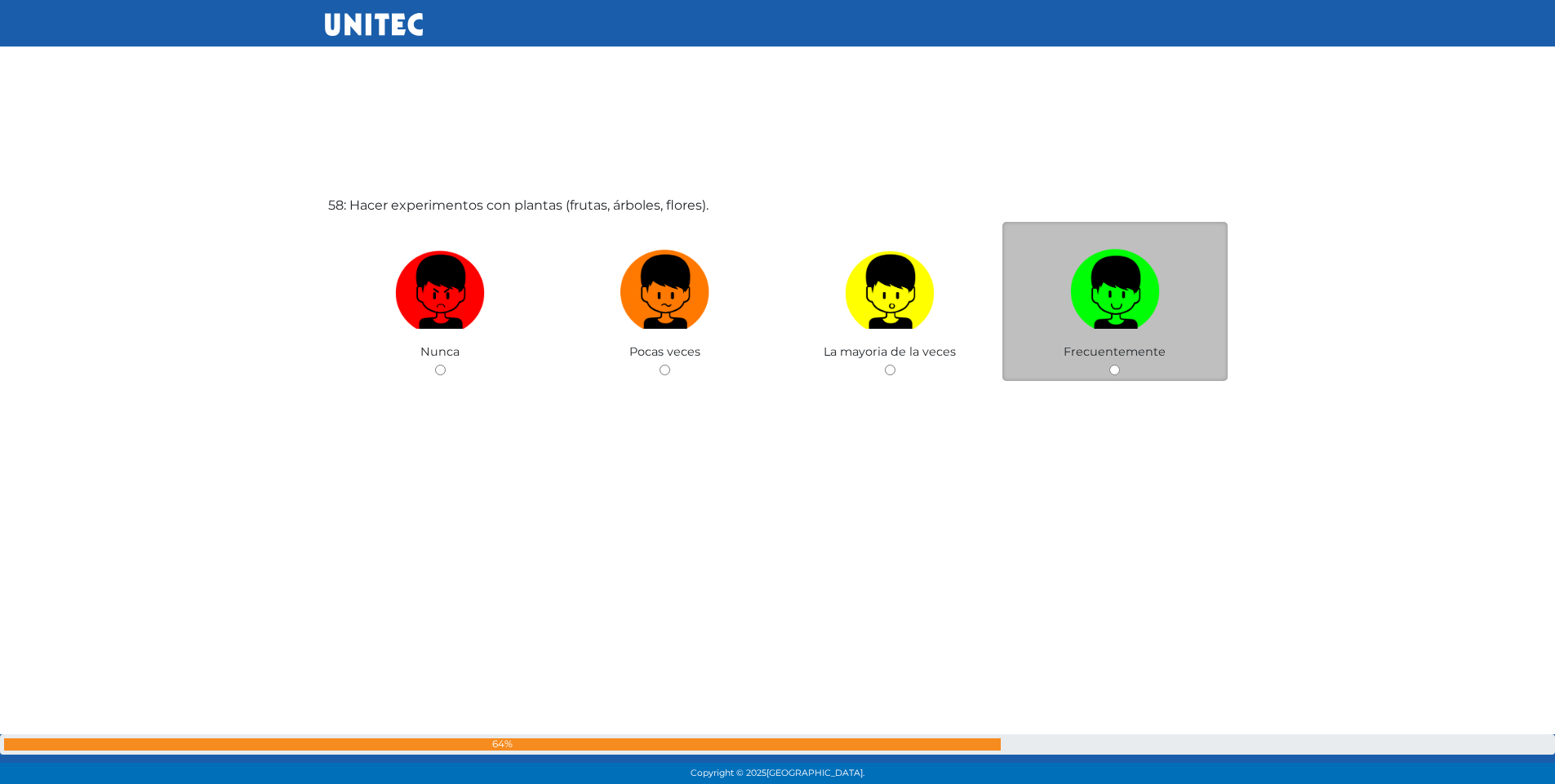
click at [1113, 368] on input "radio" at bounding box center [1115, 369] width 11 height 11
radio input "true"
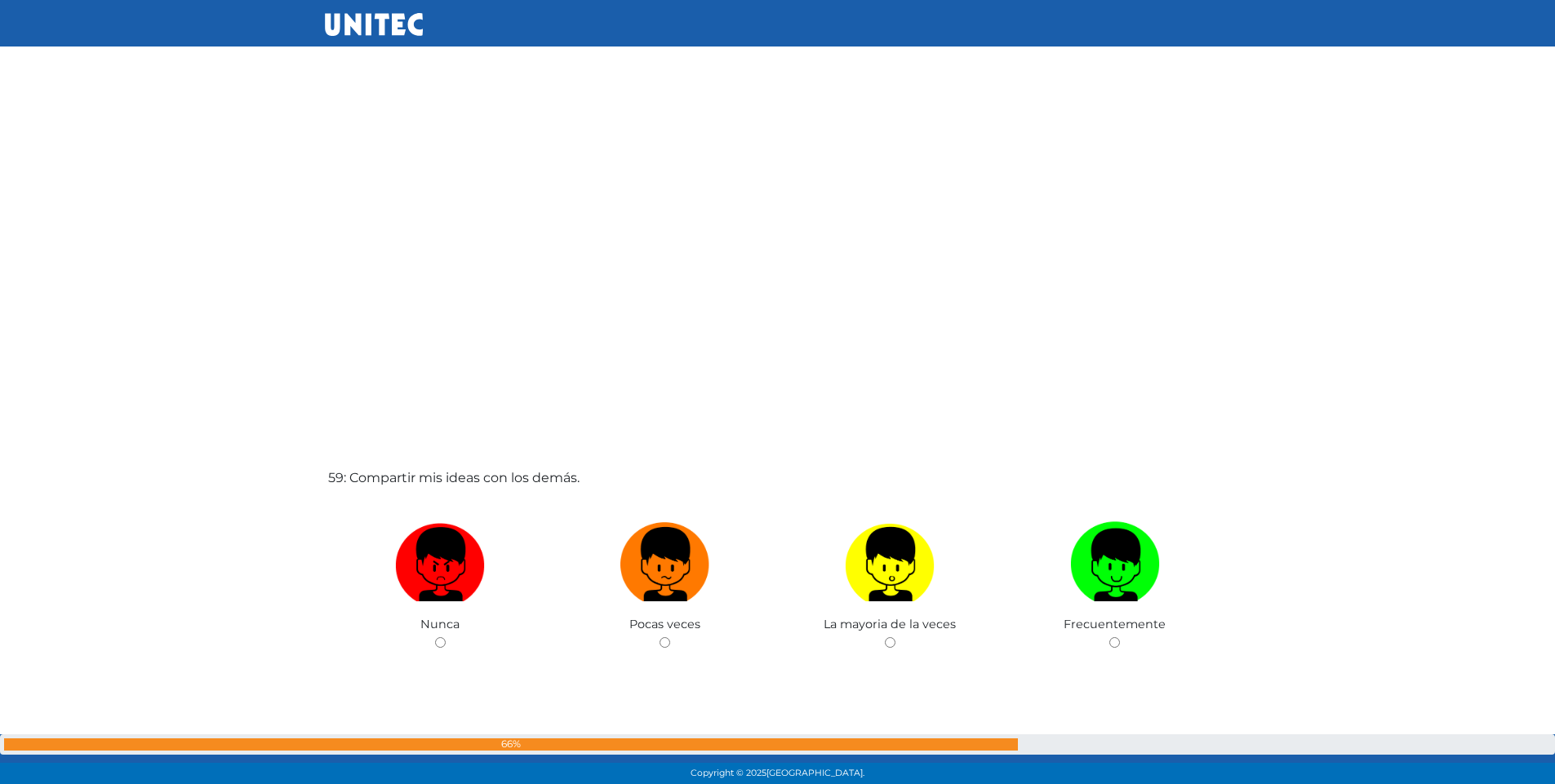
scroll to position [45336, 0]
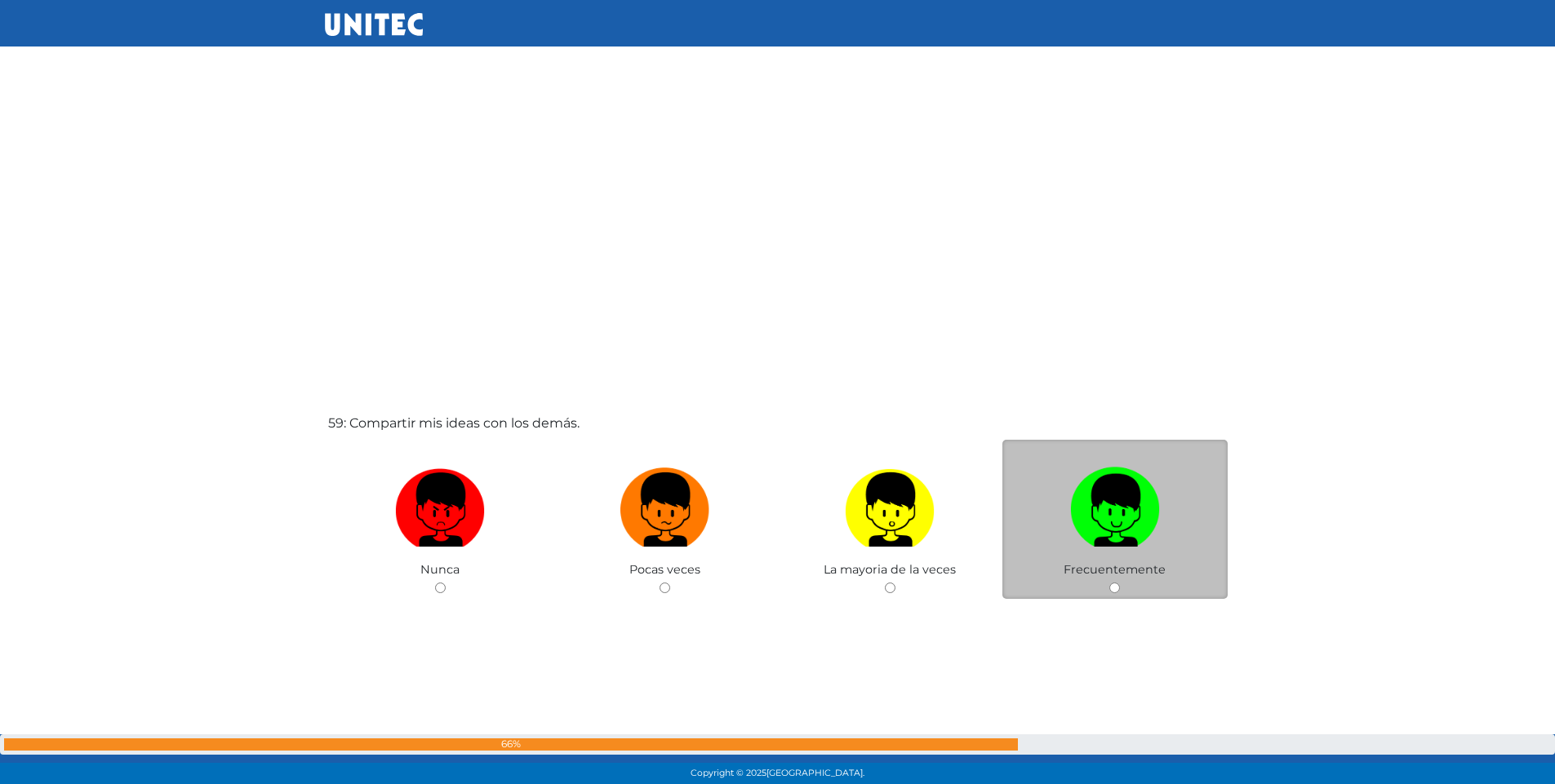
click at [1116, 589] on input "radio" at bounding box center [1115, 588] width 11 height 11
radio input "true"
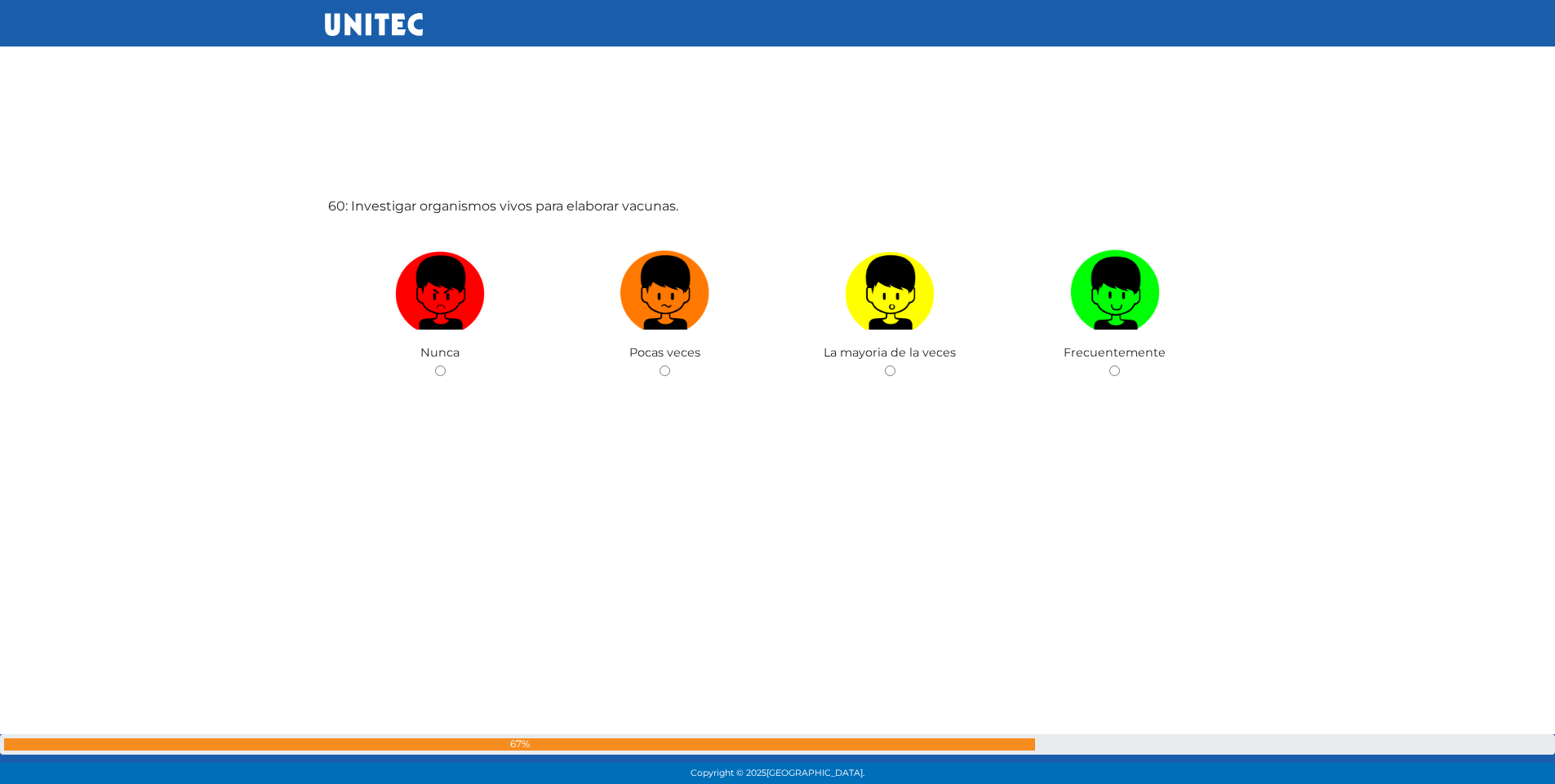
scroll to position [46337, 0]
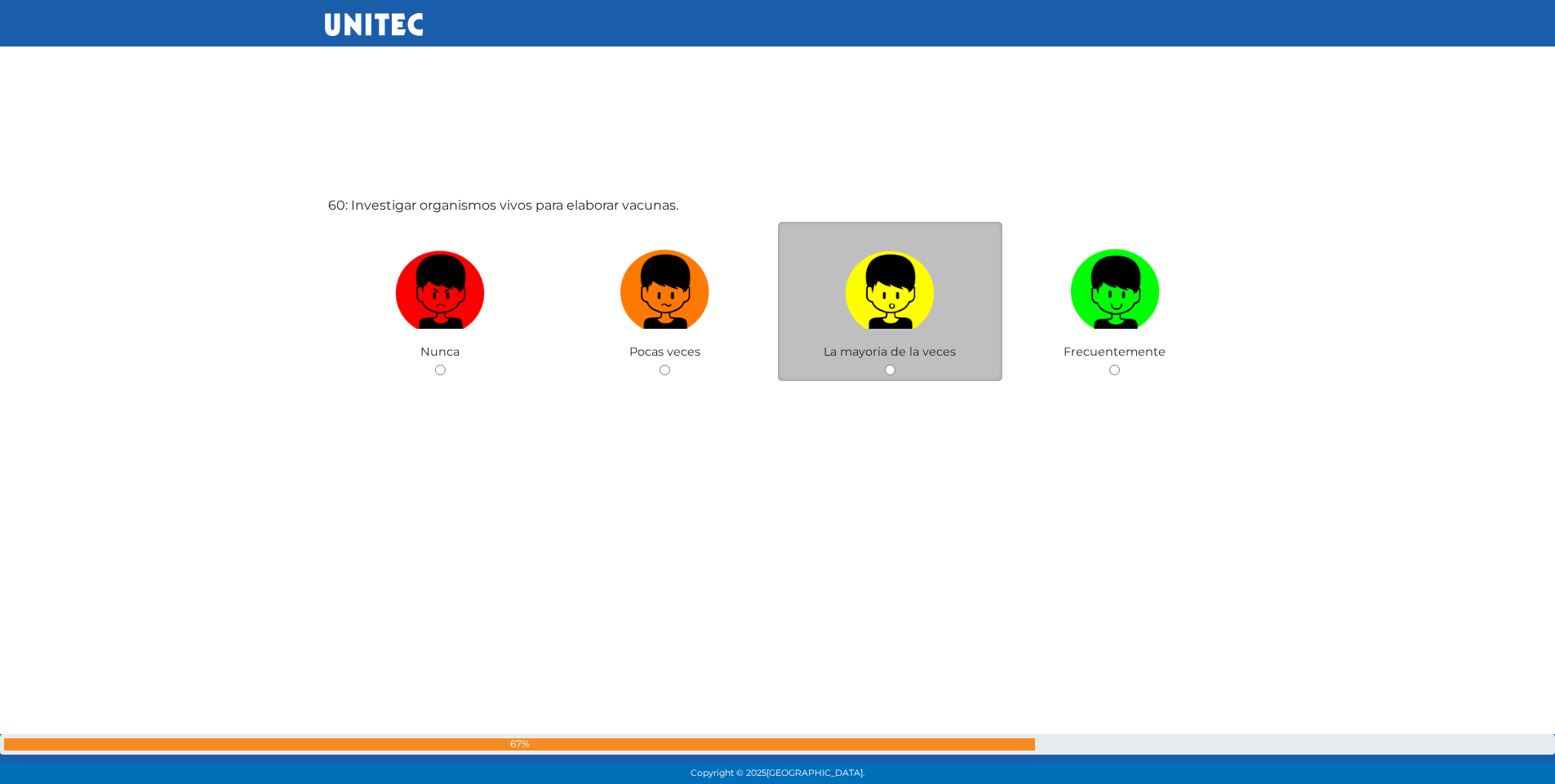
click at [887, 369] on input "radio" at bounding box center [890, 369] width 11 height 11
radio input "true"
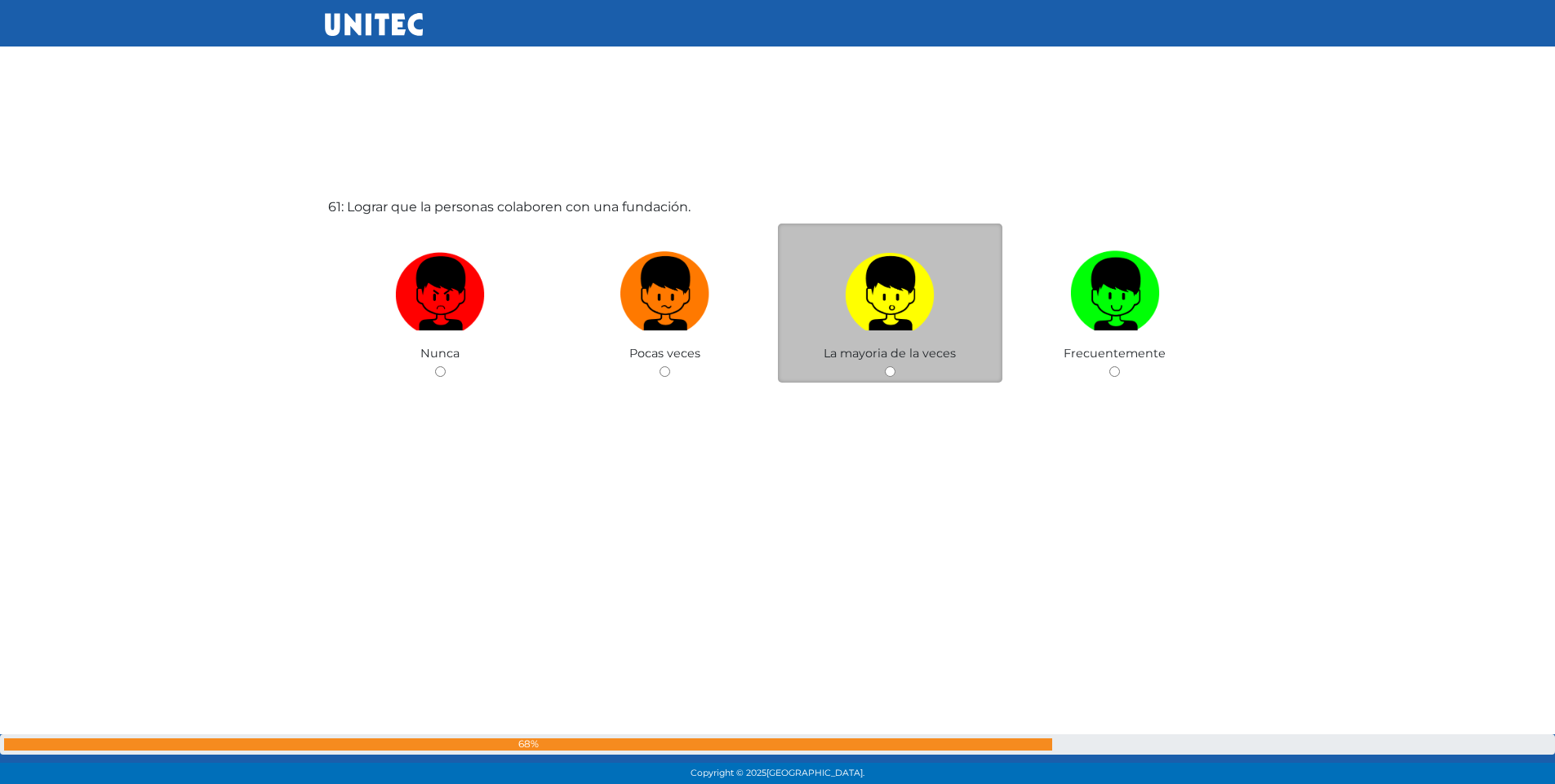
scroll to position [47121, 0]
click at [889, 370] on input "radio" at bounding box center [890, 369] width 11 height 11
radio input "true"
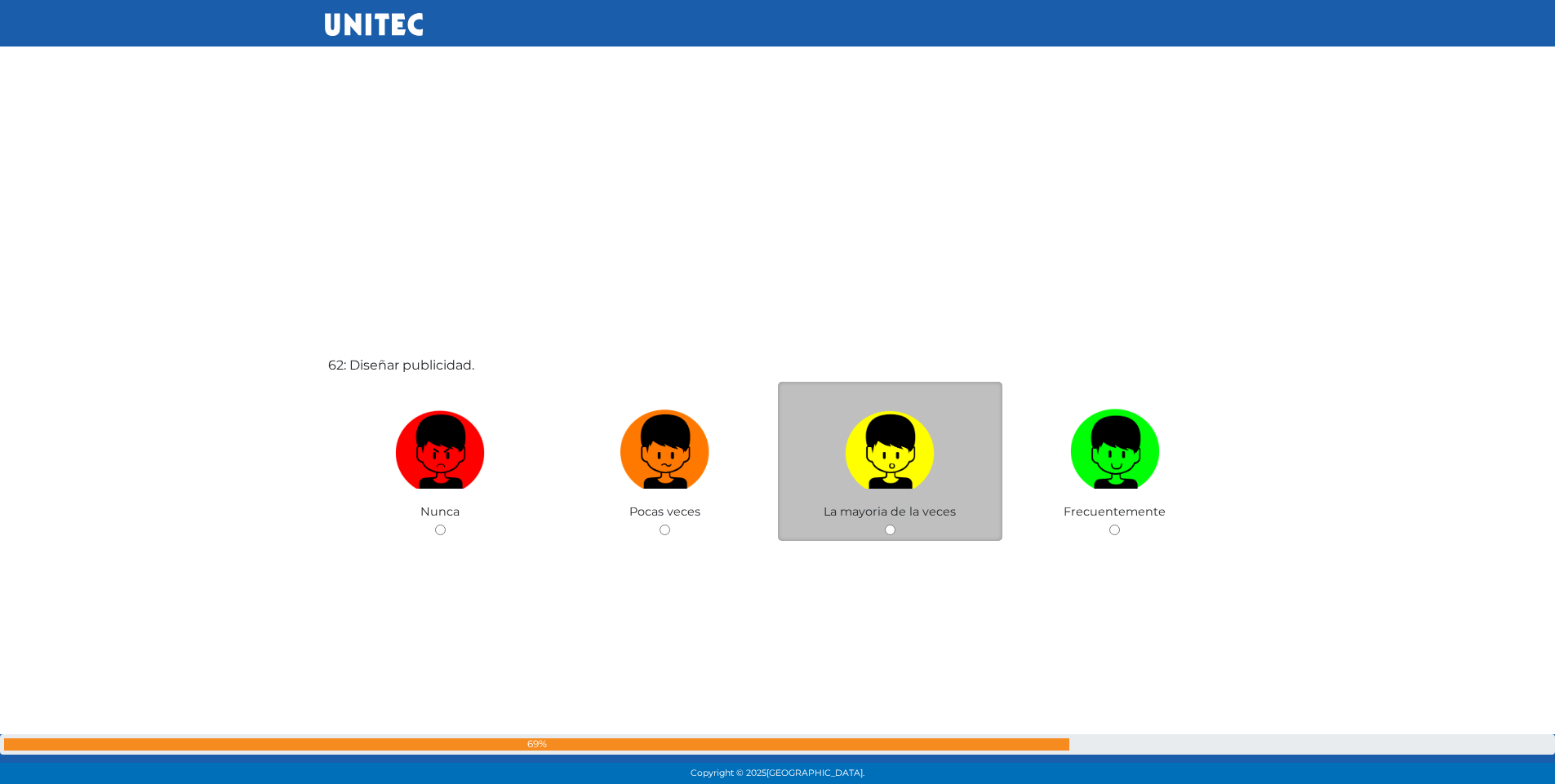
scroll to position [47823, 0]
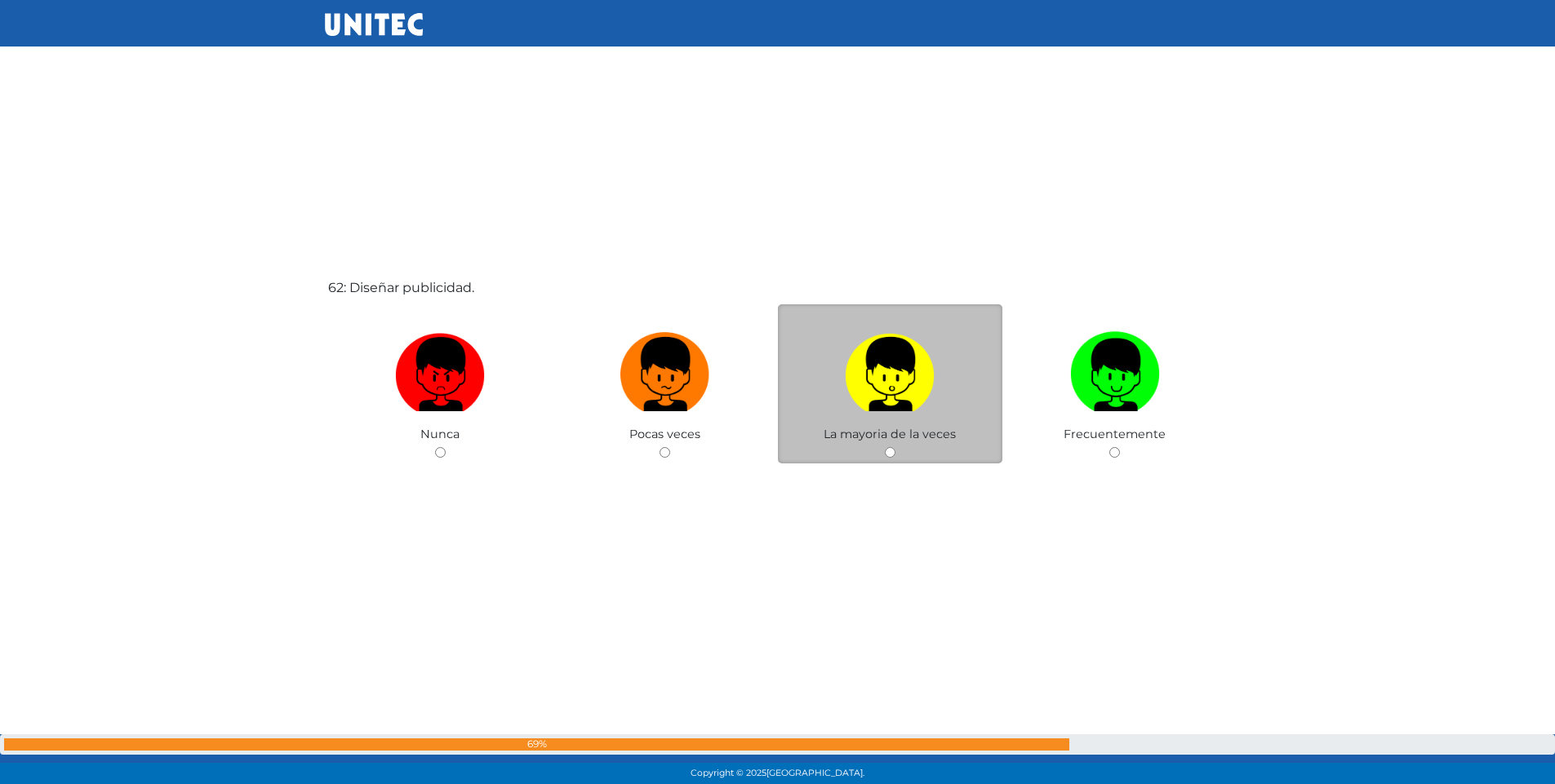
click at [890, 452] on input "radio" at bounding box center [890, 452] width 11 height 11
radio input "true"
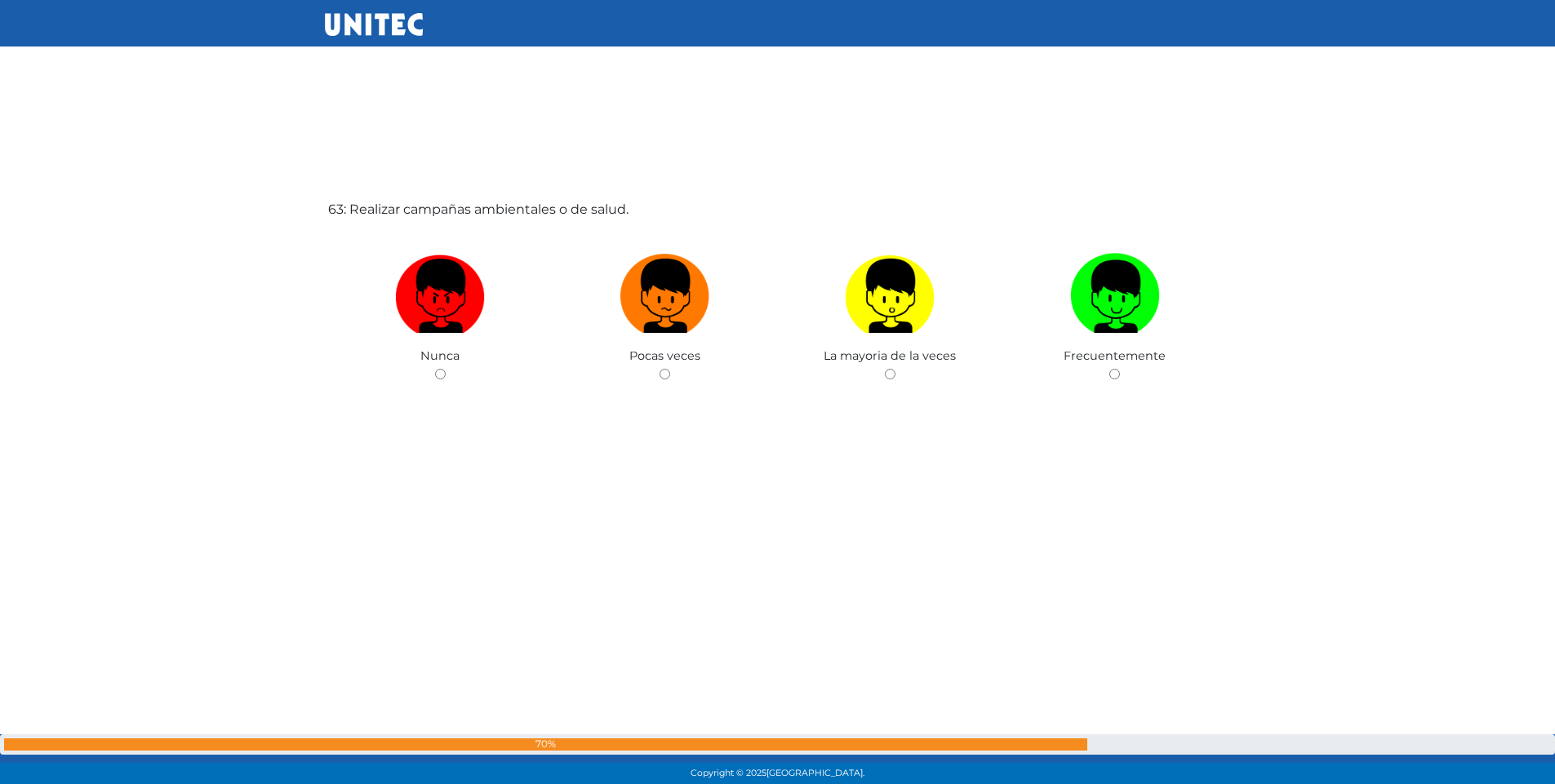
scroll to position [48689, 0]
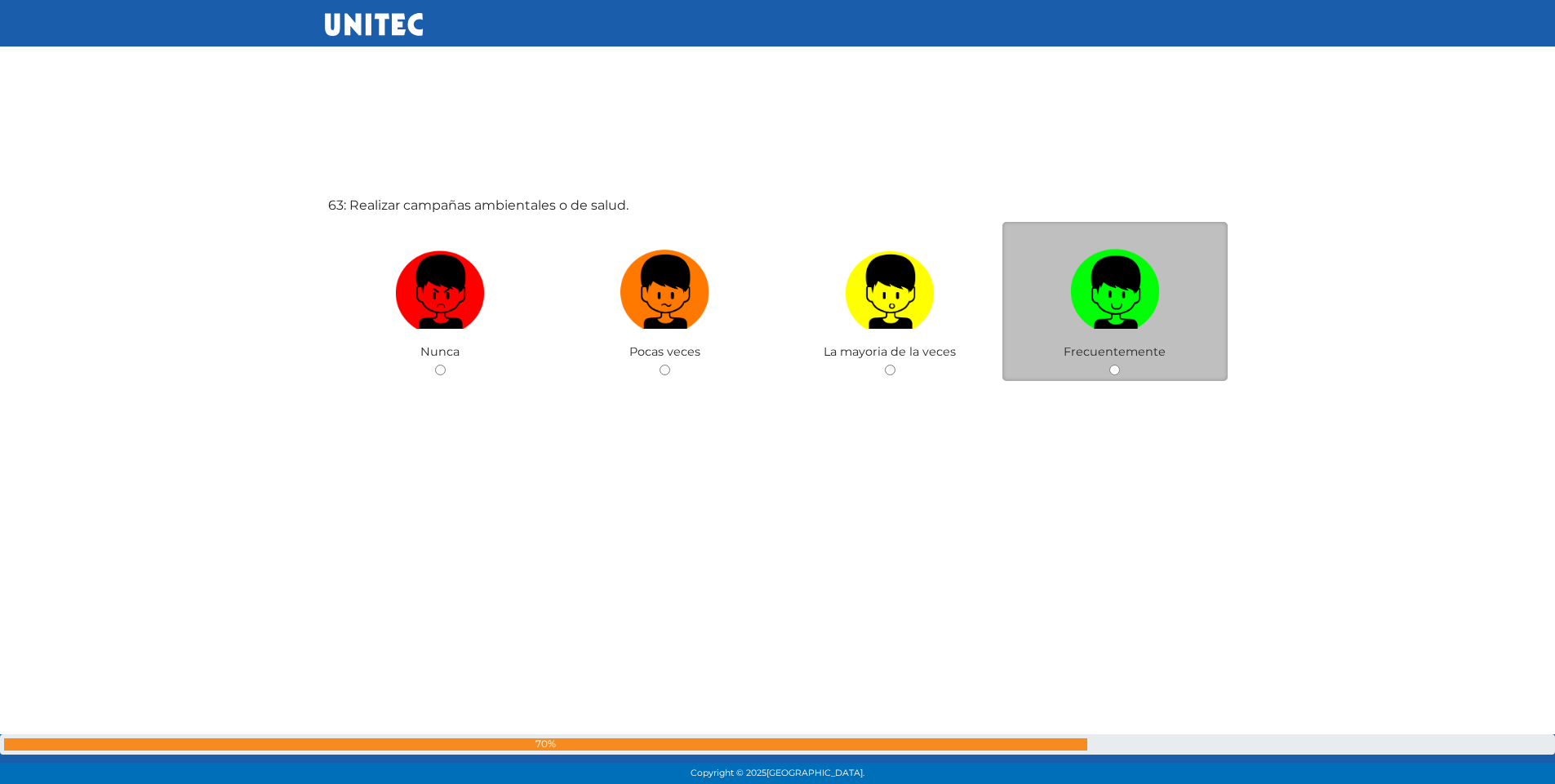
click at [1112, 372] on input "radio" at bounding box center [1115, 369] width 11 height 11
radio input "true"
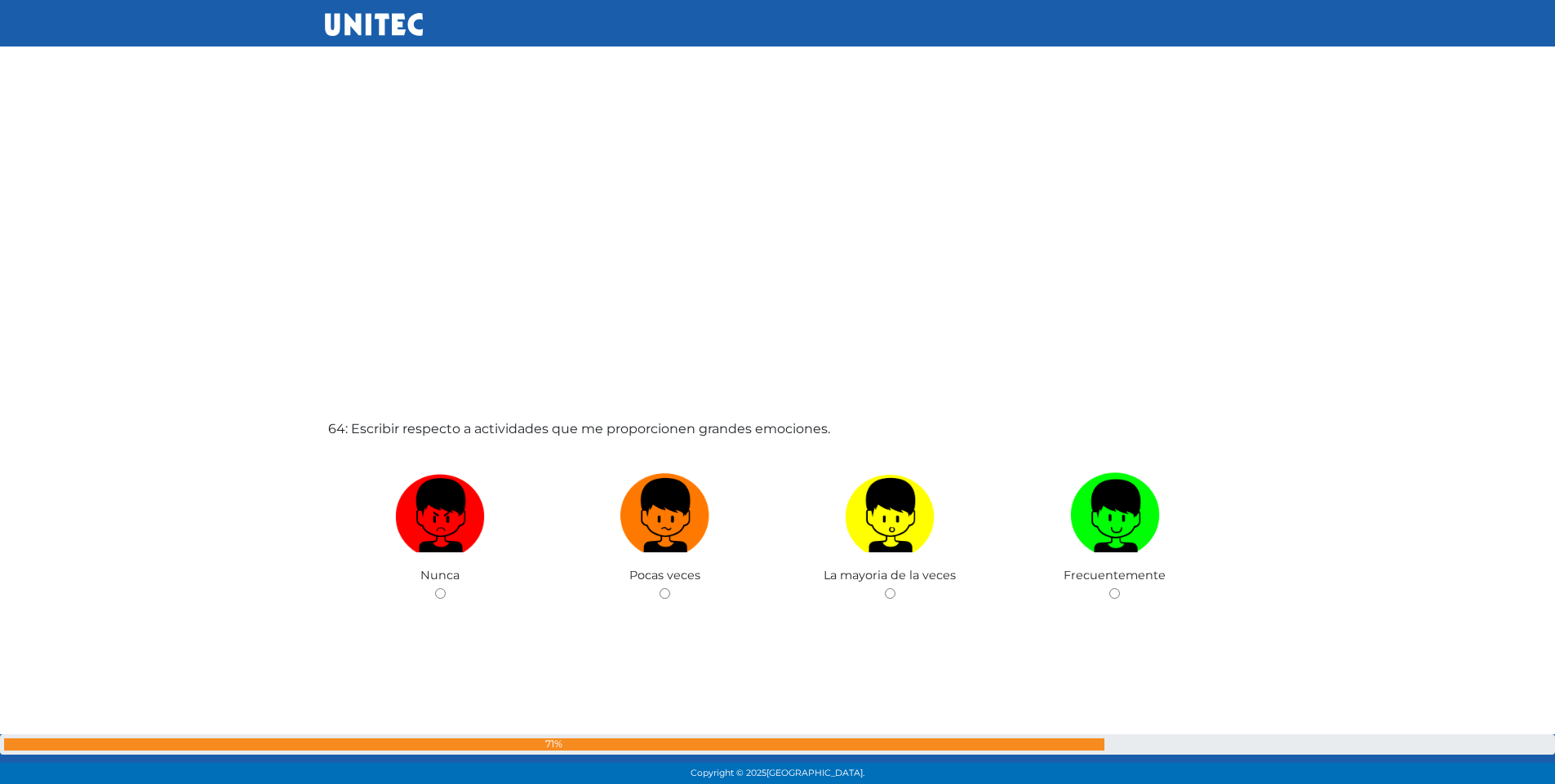
scroll to position [49304, 0]
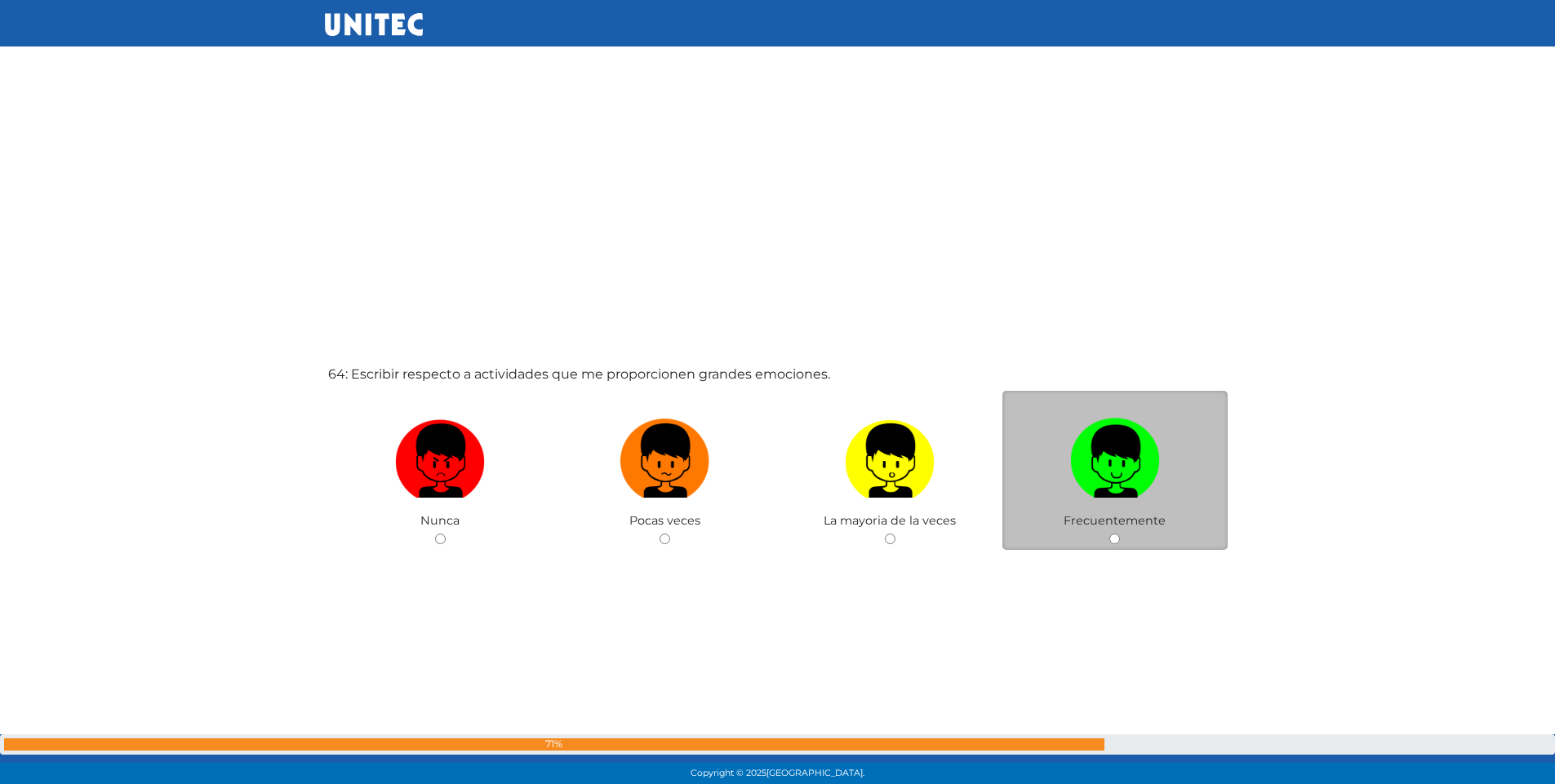
click at [1110, 539] on input "radio" at bounding box center [1115, 539] width 11 height 11
radio input "true"
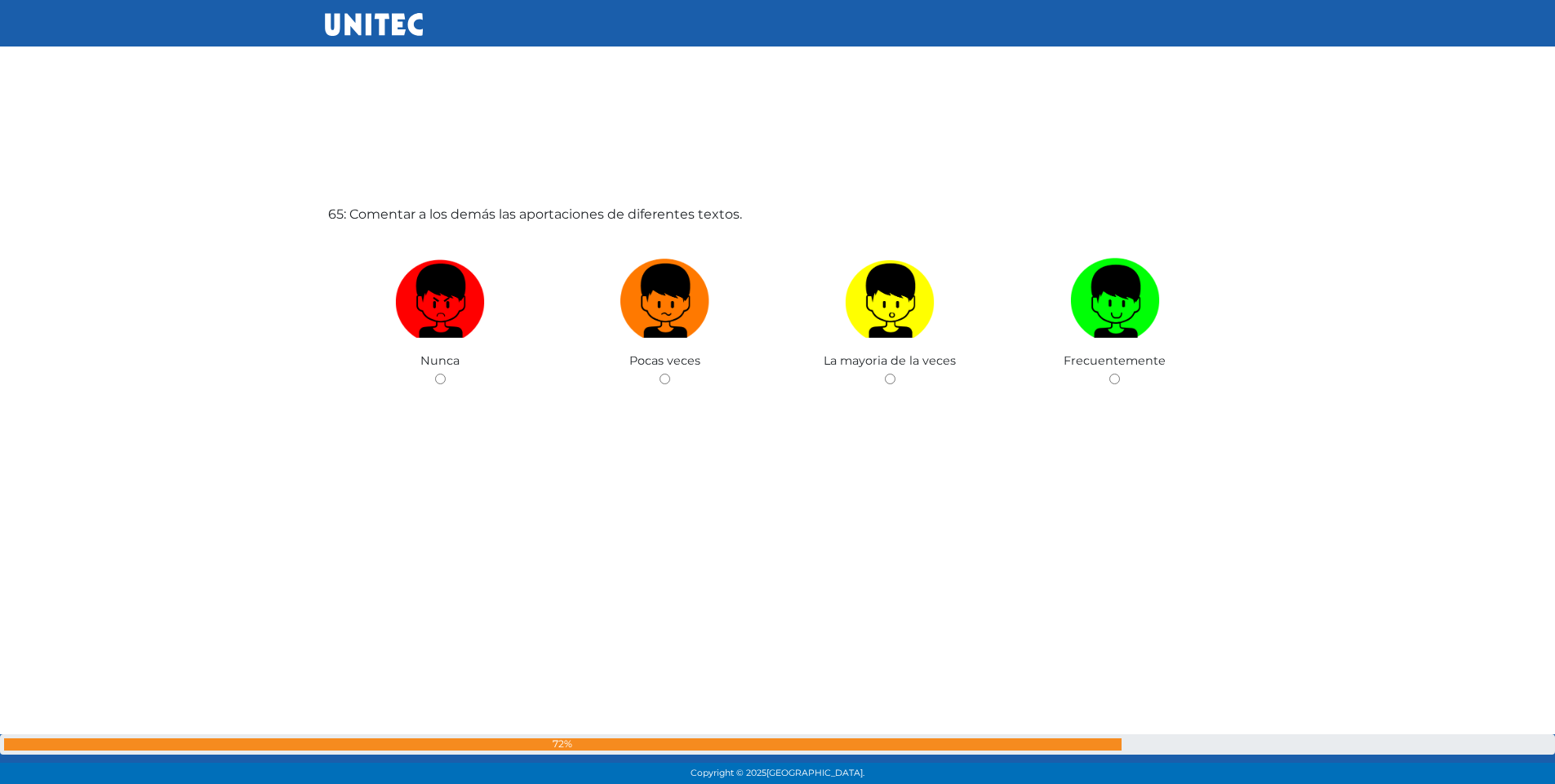
scroll to position [50257, 0]
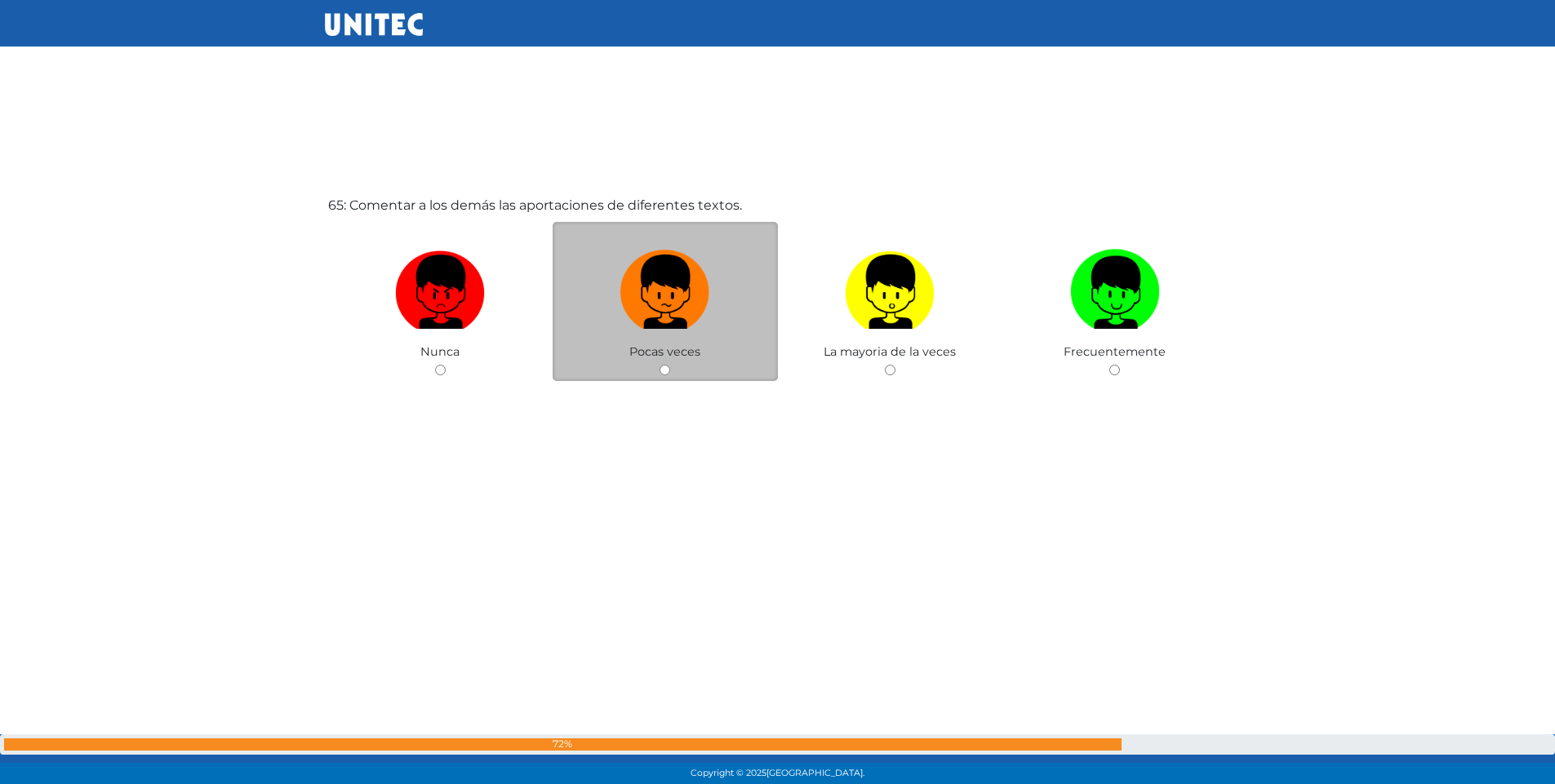
click at [659, 369] on div "Pocas veces" at bounding box center [665, 301] width 225 height 159
click at [666, 371] on input "radio" at bounding box center [665, 369] width 11 height 11
radio input "true"
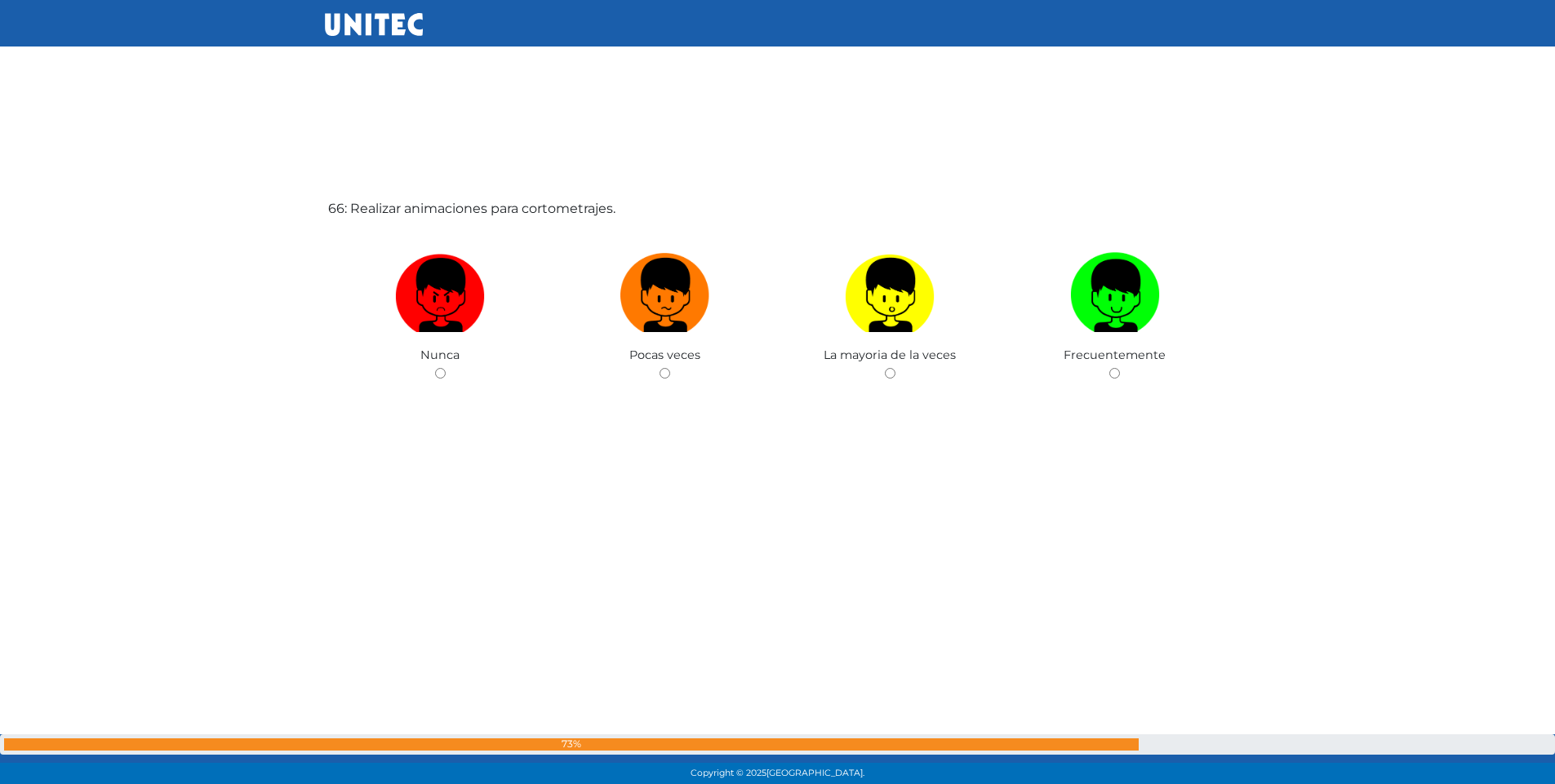
scroll to position [51041, 0]
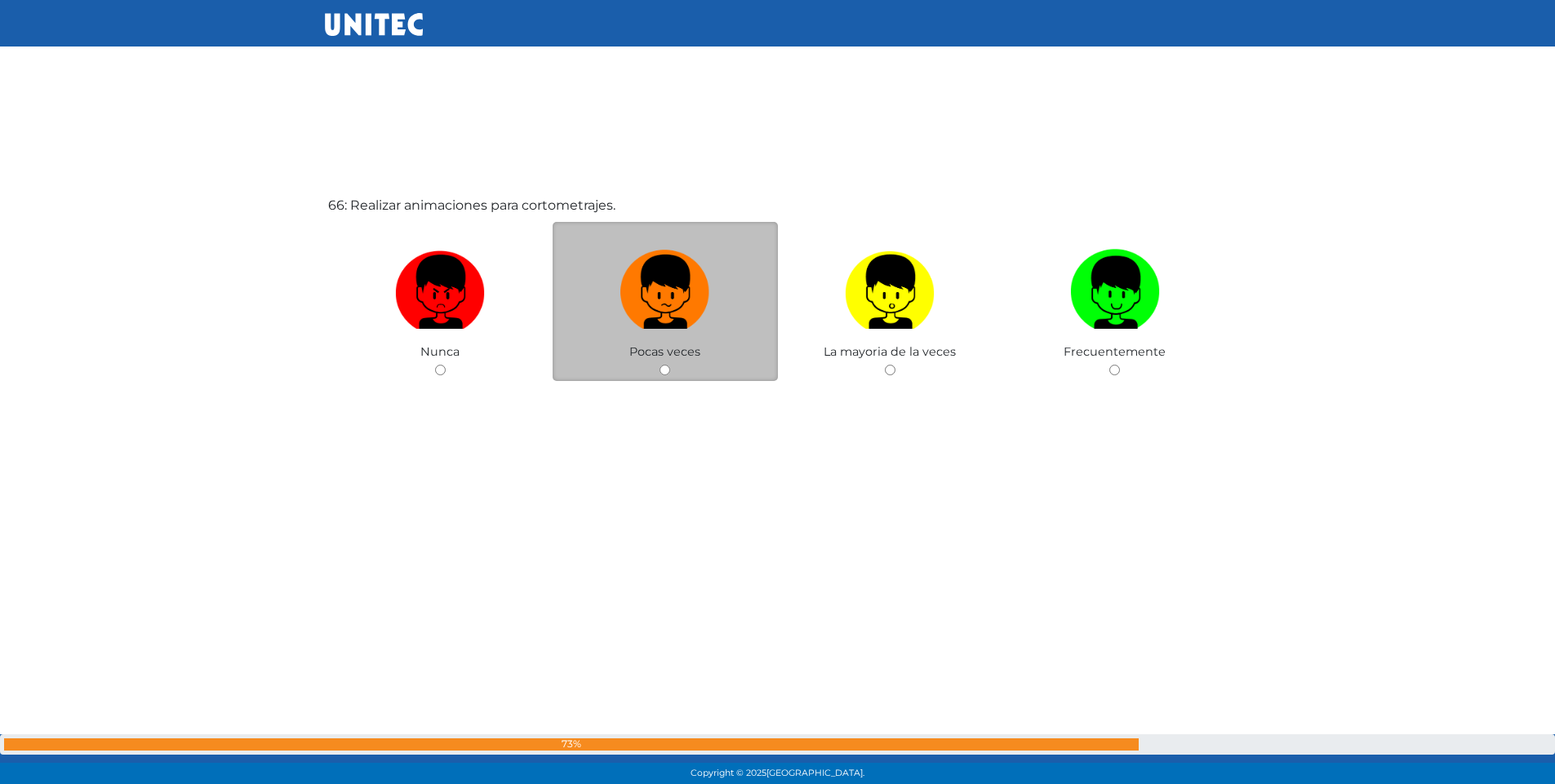
click at [665, 374] on input "radio" at bounding box center [665, 369] width 11 height 11
radio input "true"
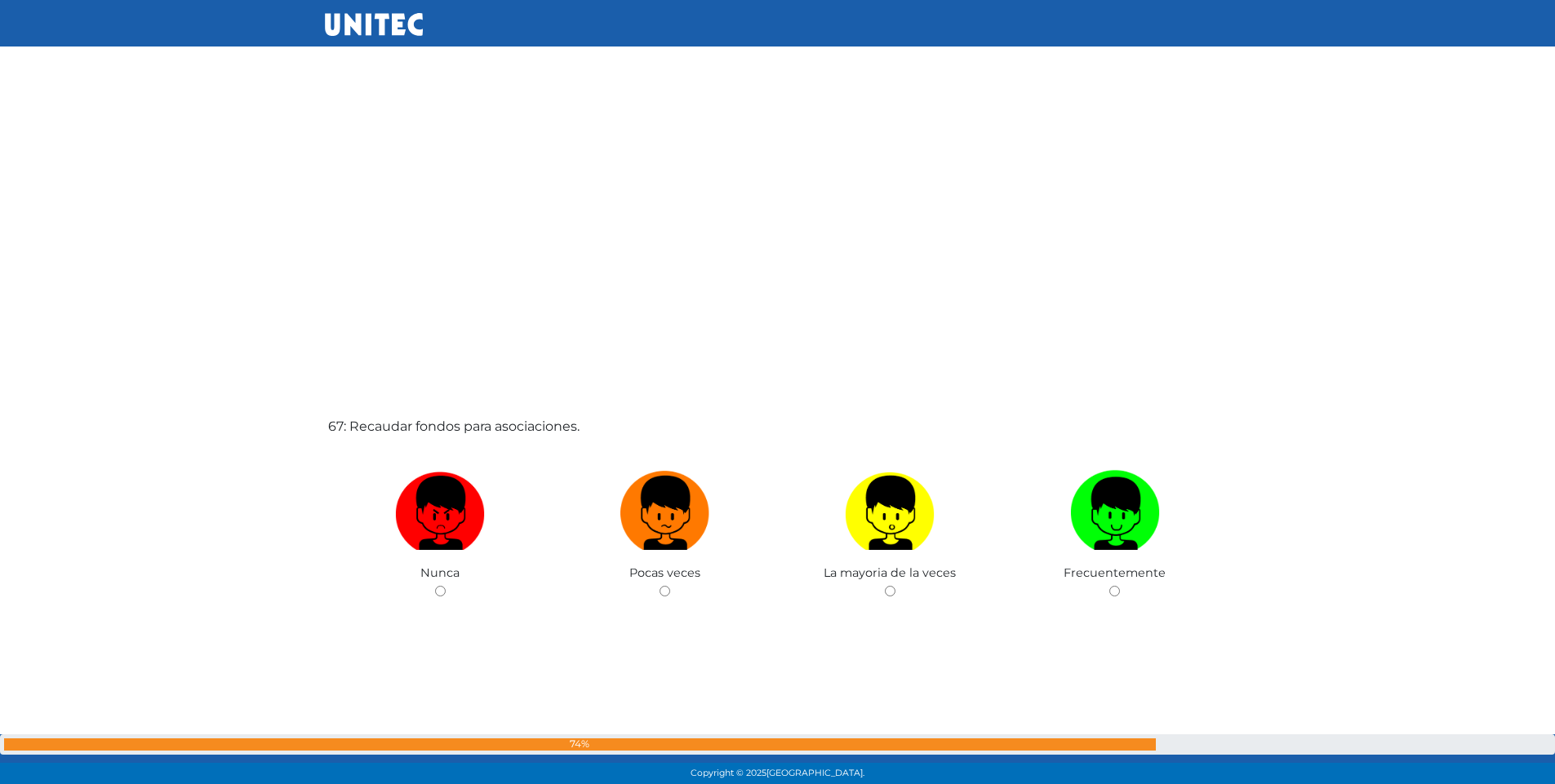
scroll to position [51661, 0]
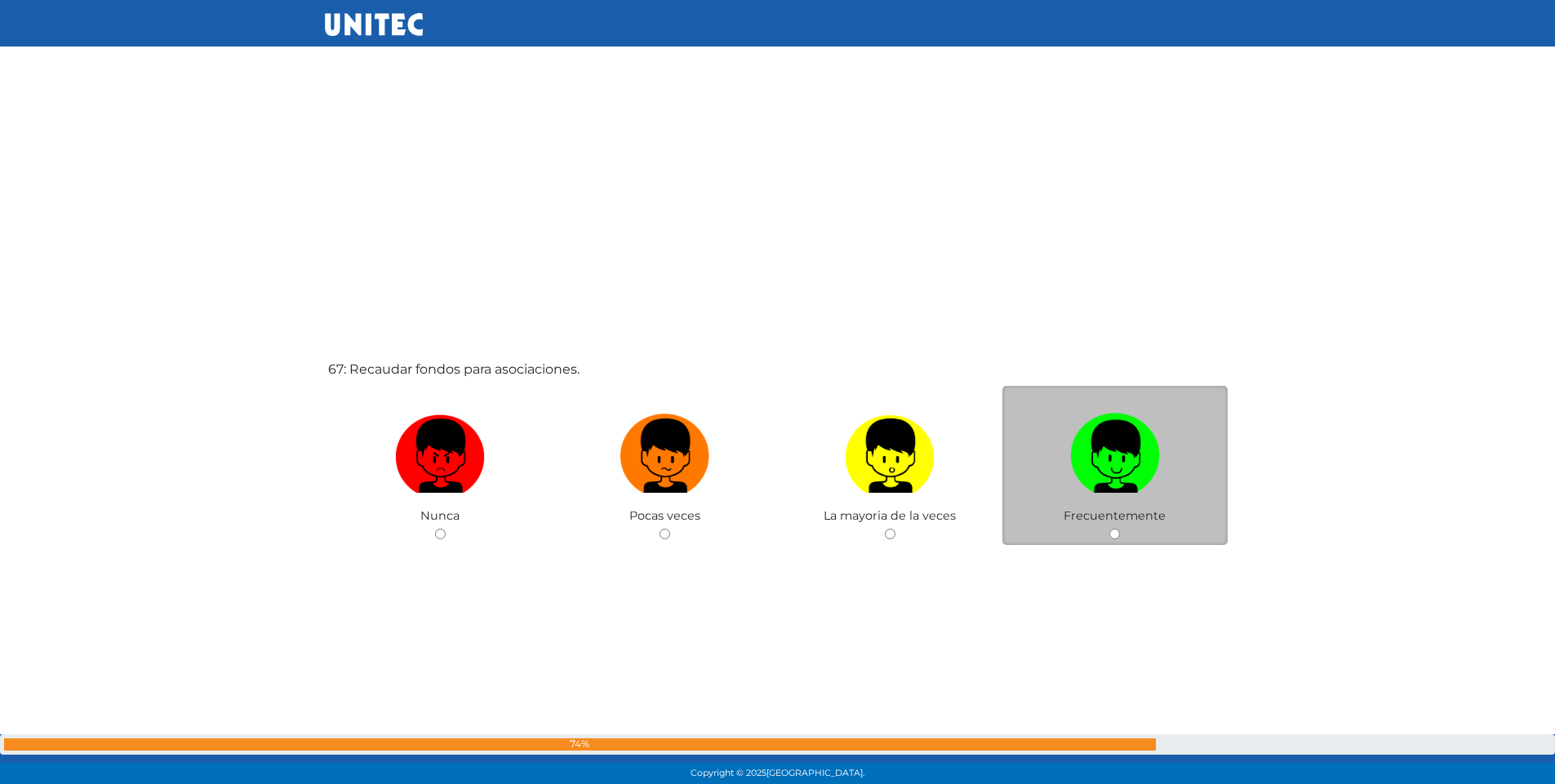
click at [1109, 535] on div "Frecuentemente" at bounding box center [1115, 465] width 225 height 159
click at [1115, 534] on input "radio" at bounding box center [1115, 534] width 11 height 11
radio input "true"
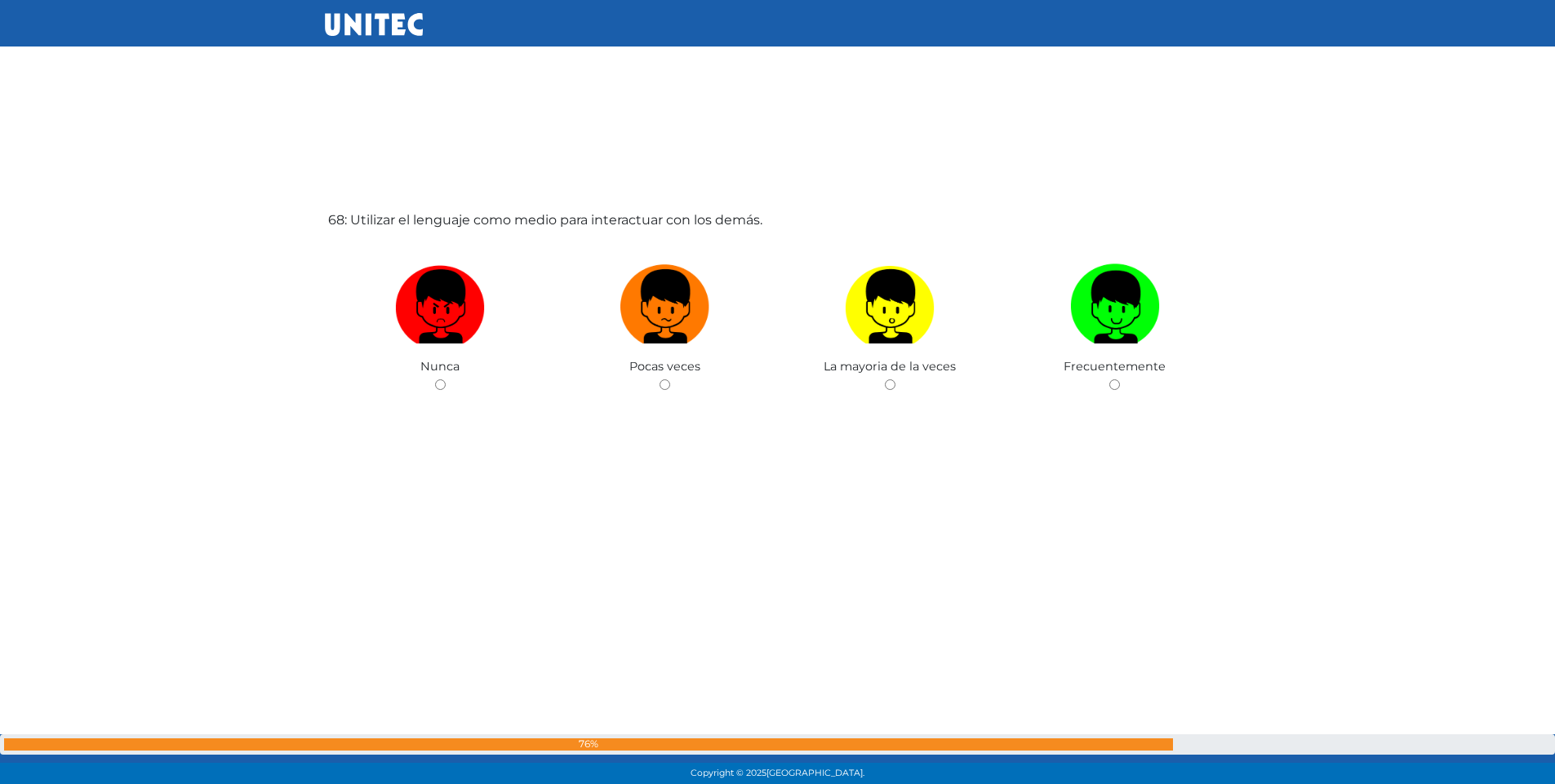
scroll to position [52609, 0]
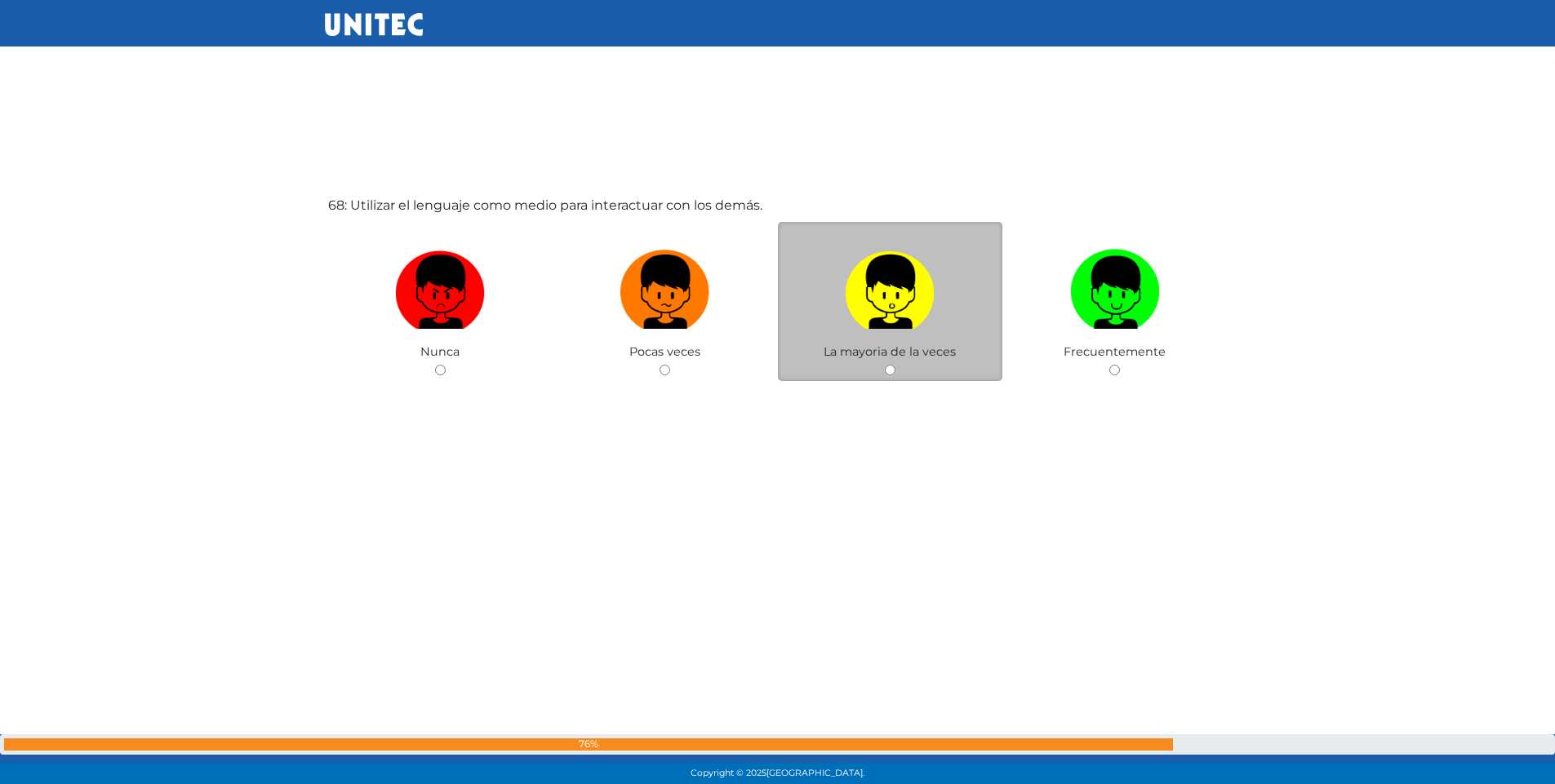
click at [890, 374] on input "radio" at bounding box center [890, 369] width 11 height 11
radio input "true"
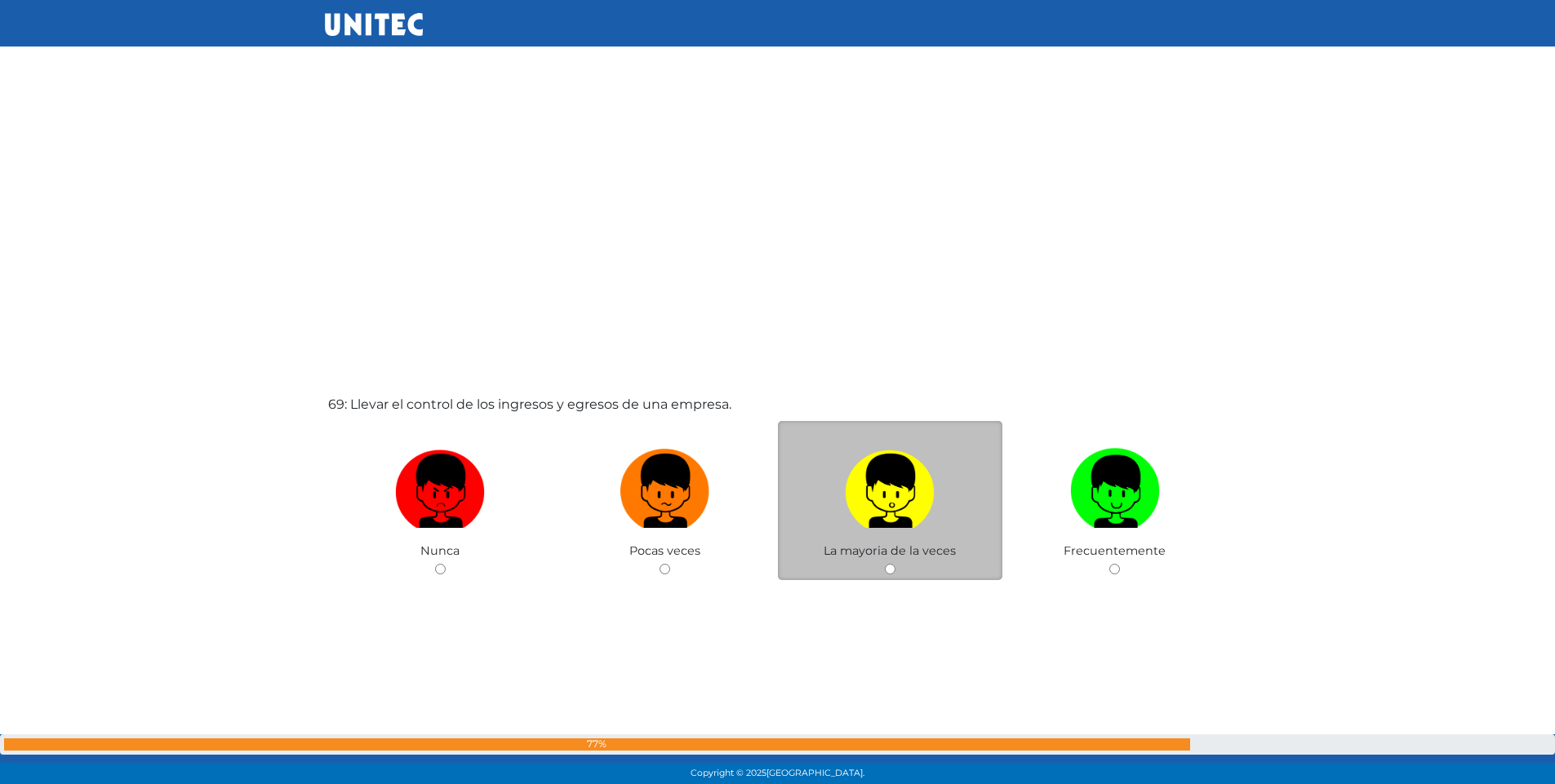
scroll to position [53234, 0]
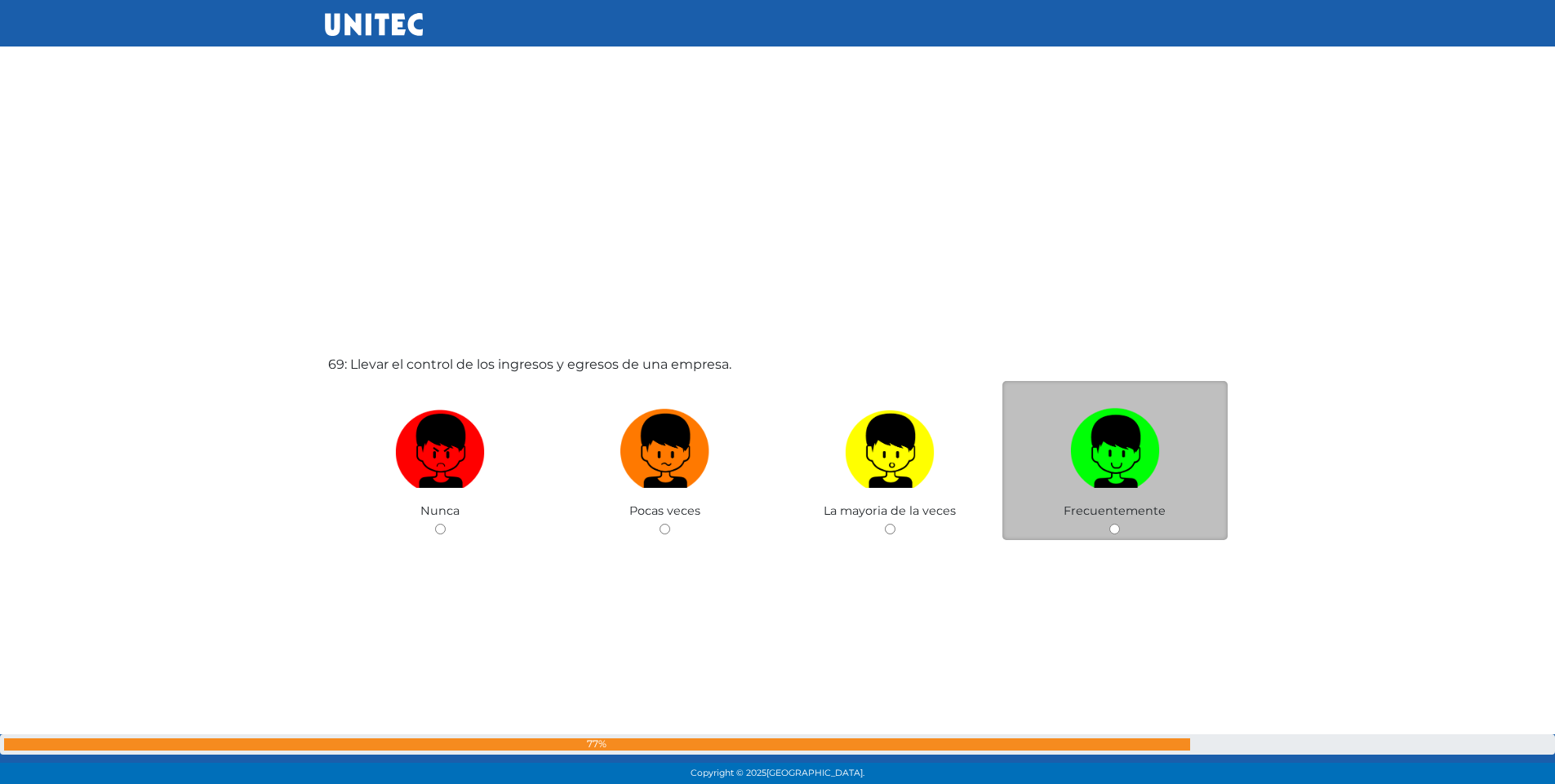
click at [1119, 528] on input "radio" at bounding box center [1115, 529] width 11 height 11
radio input "true"
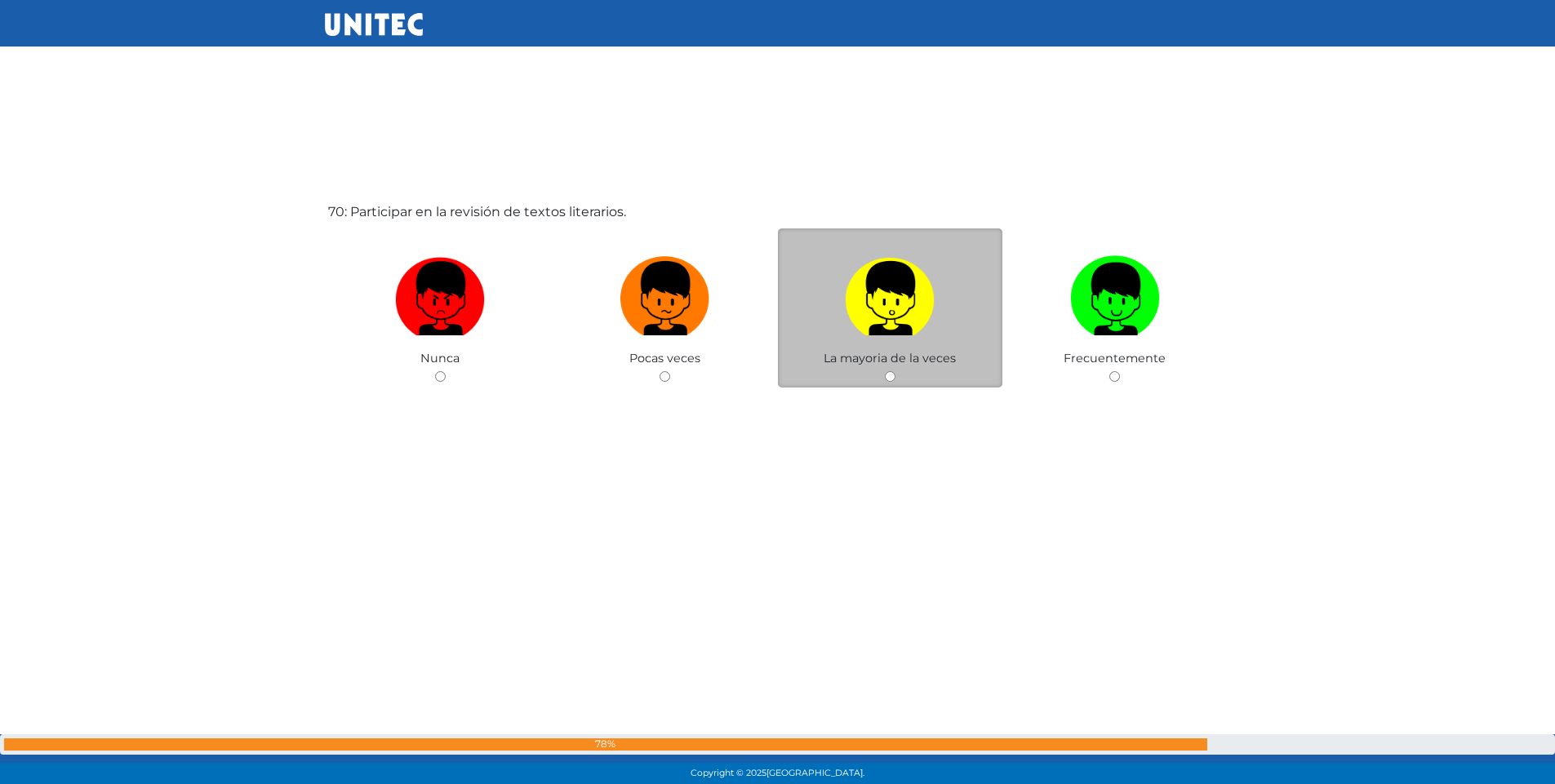
scroll to position [54177, 0]
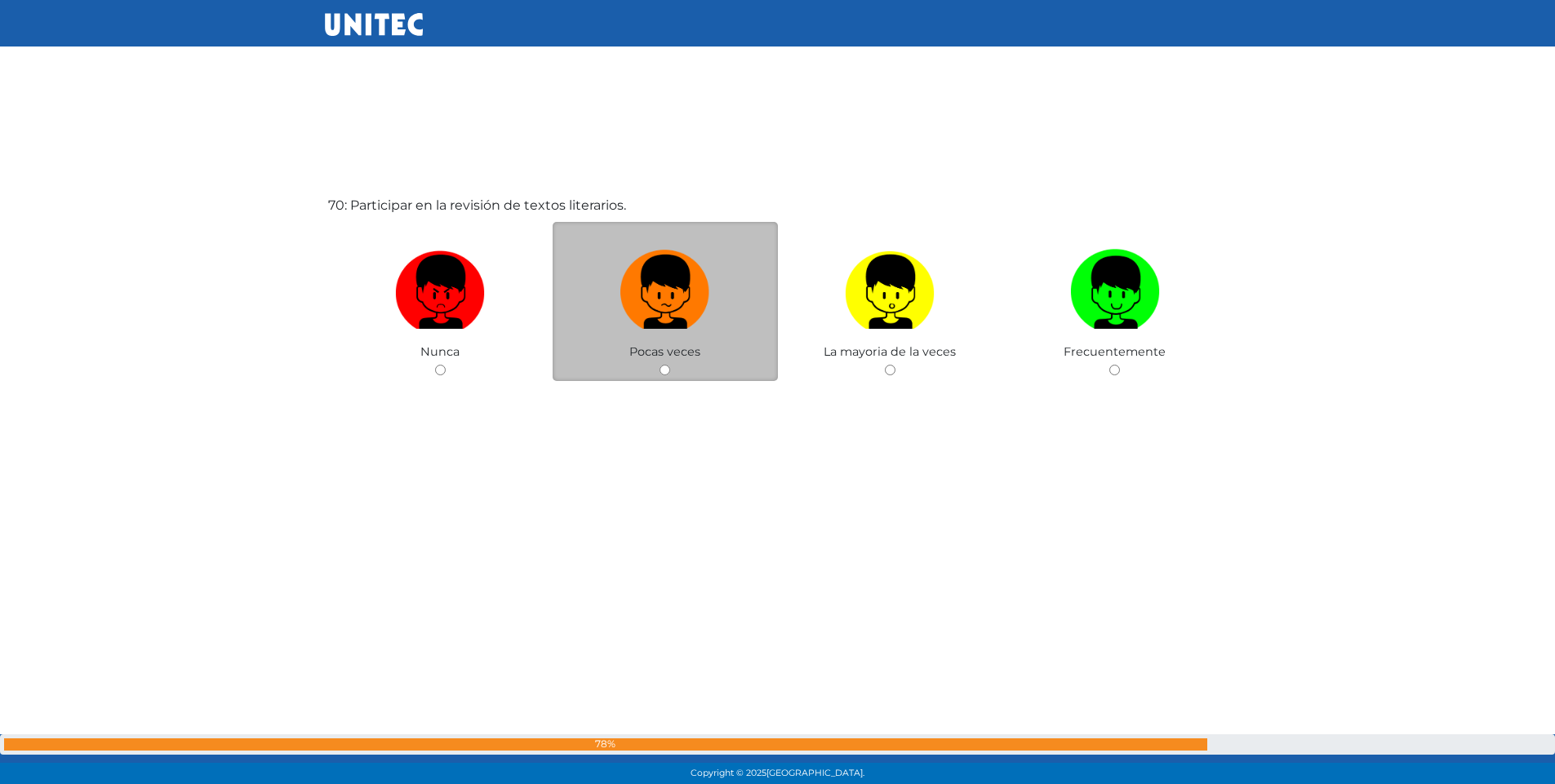
click at [661, 374] on input "radio" at bounding box center [665, 369] width 11 height 11
radio input "true"
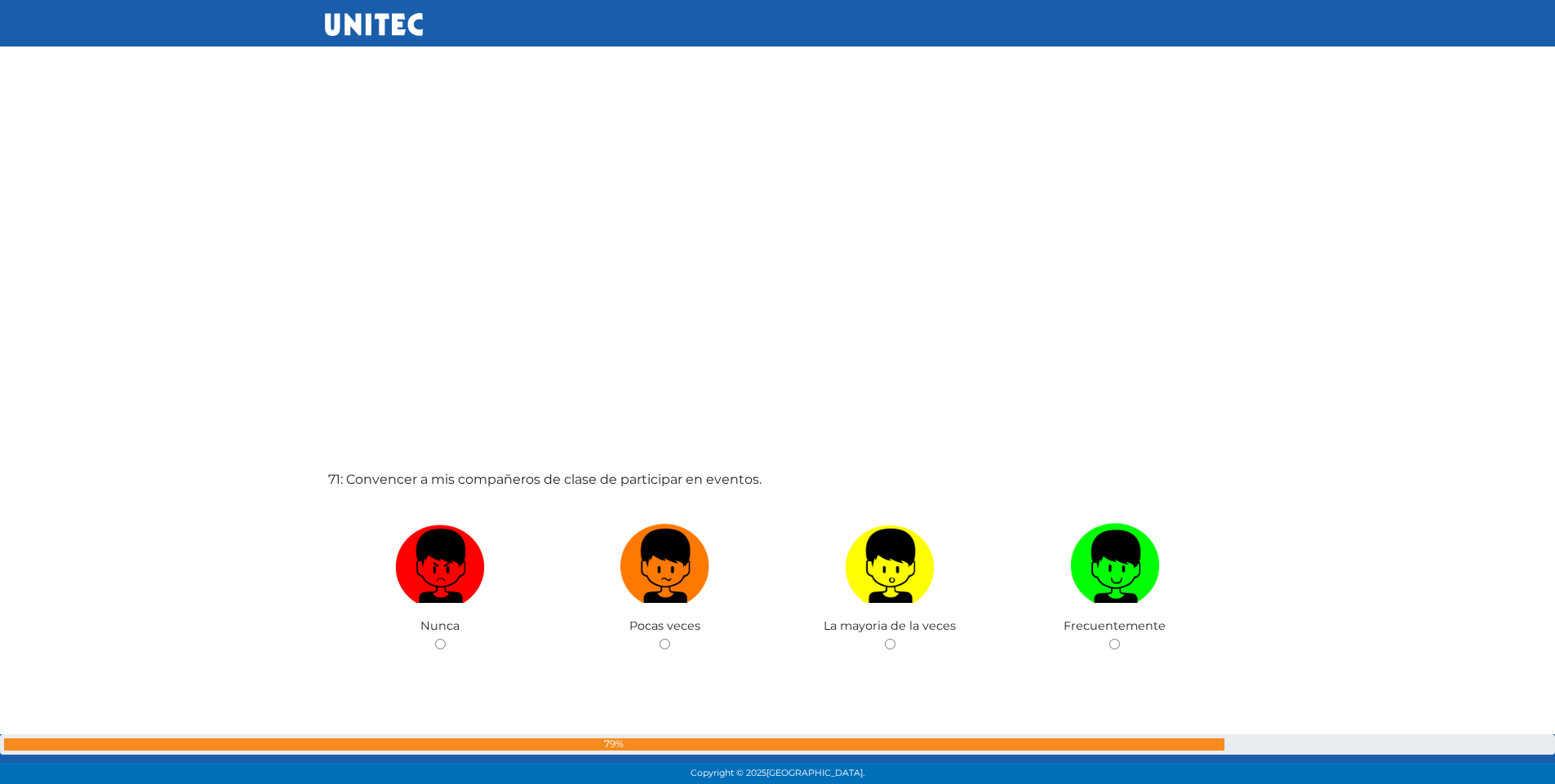
scroll to position [54716, 0]
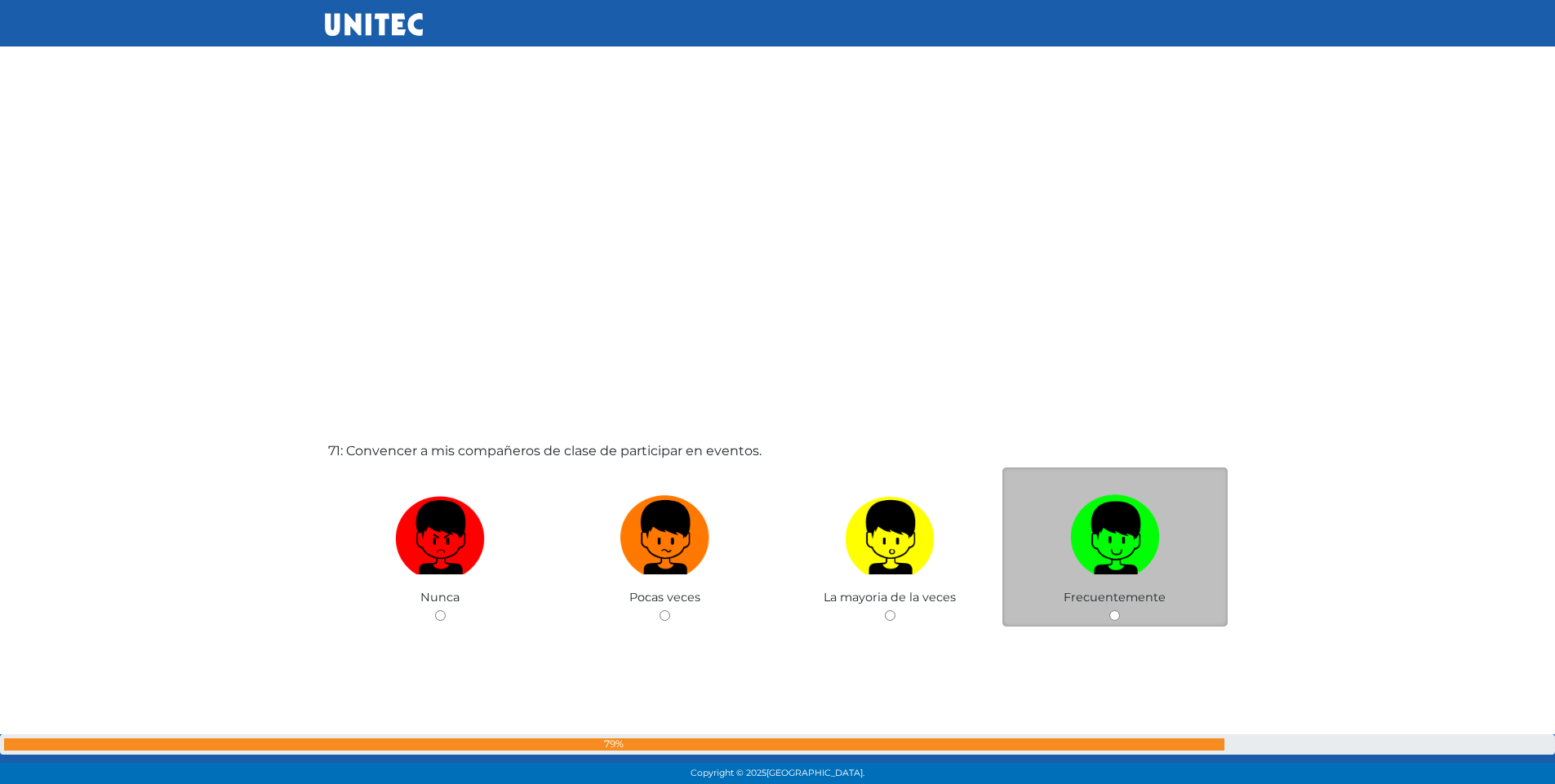
click at [1111, 612] on input "radio" at bounding box center [1115, 615] width 11 height 11
radio input "true"
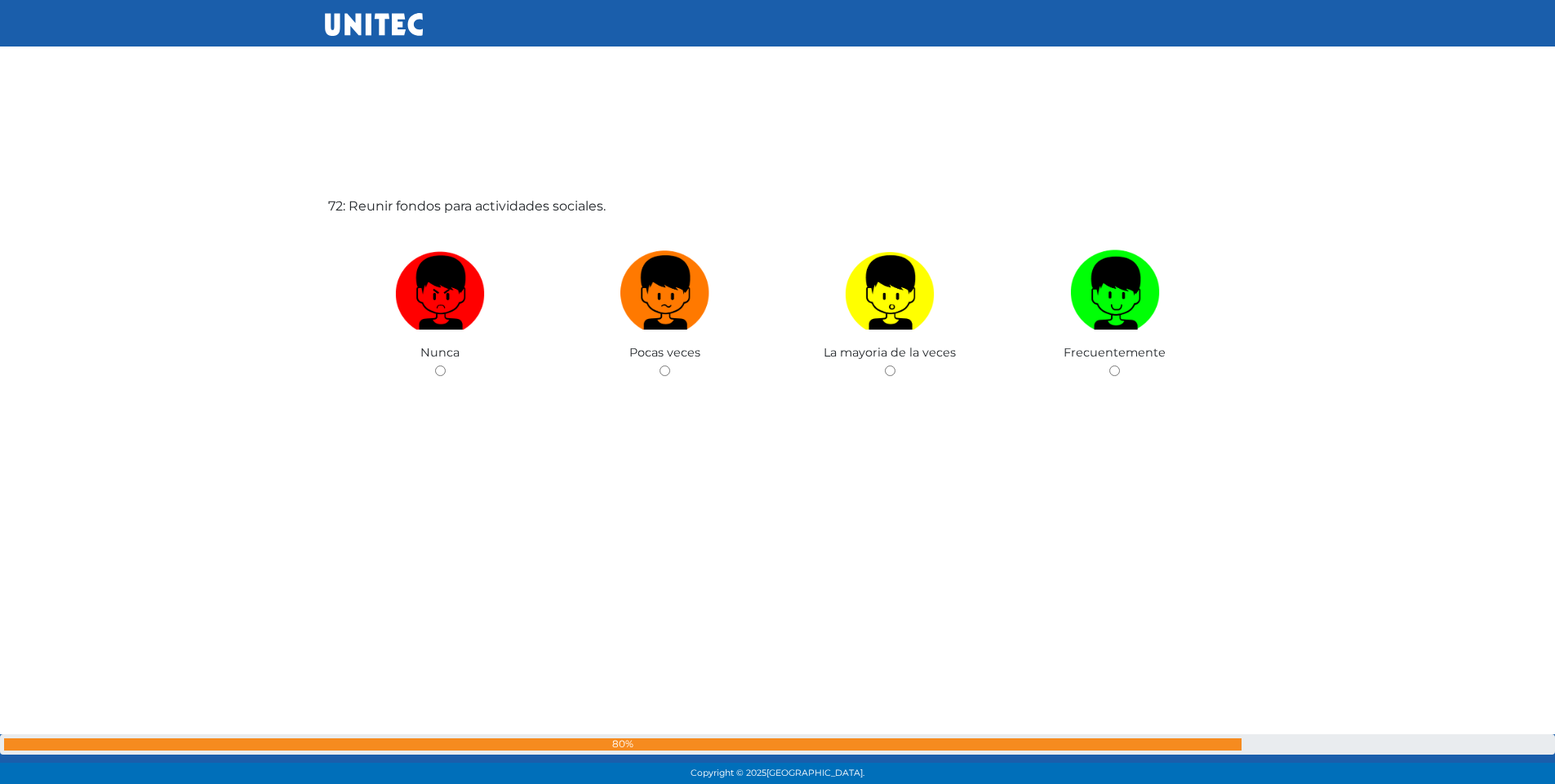
scroll to position [55745, 0]
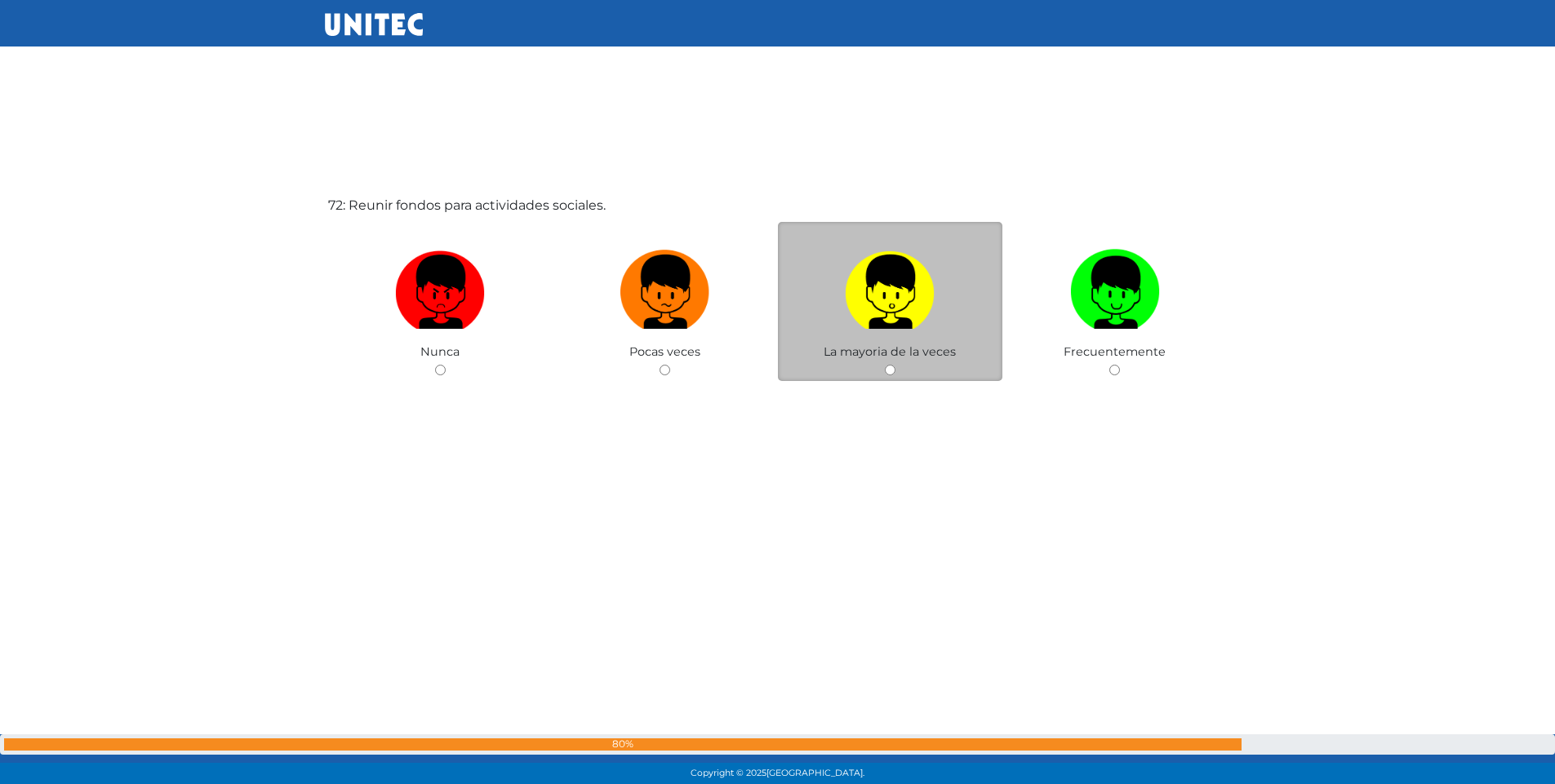
click at [891, 370] on input "radio" at bounding box center [890, 369] width 11 height 11
radio input "true"
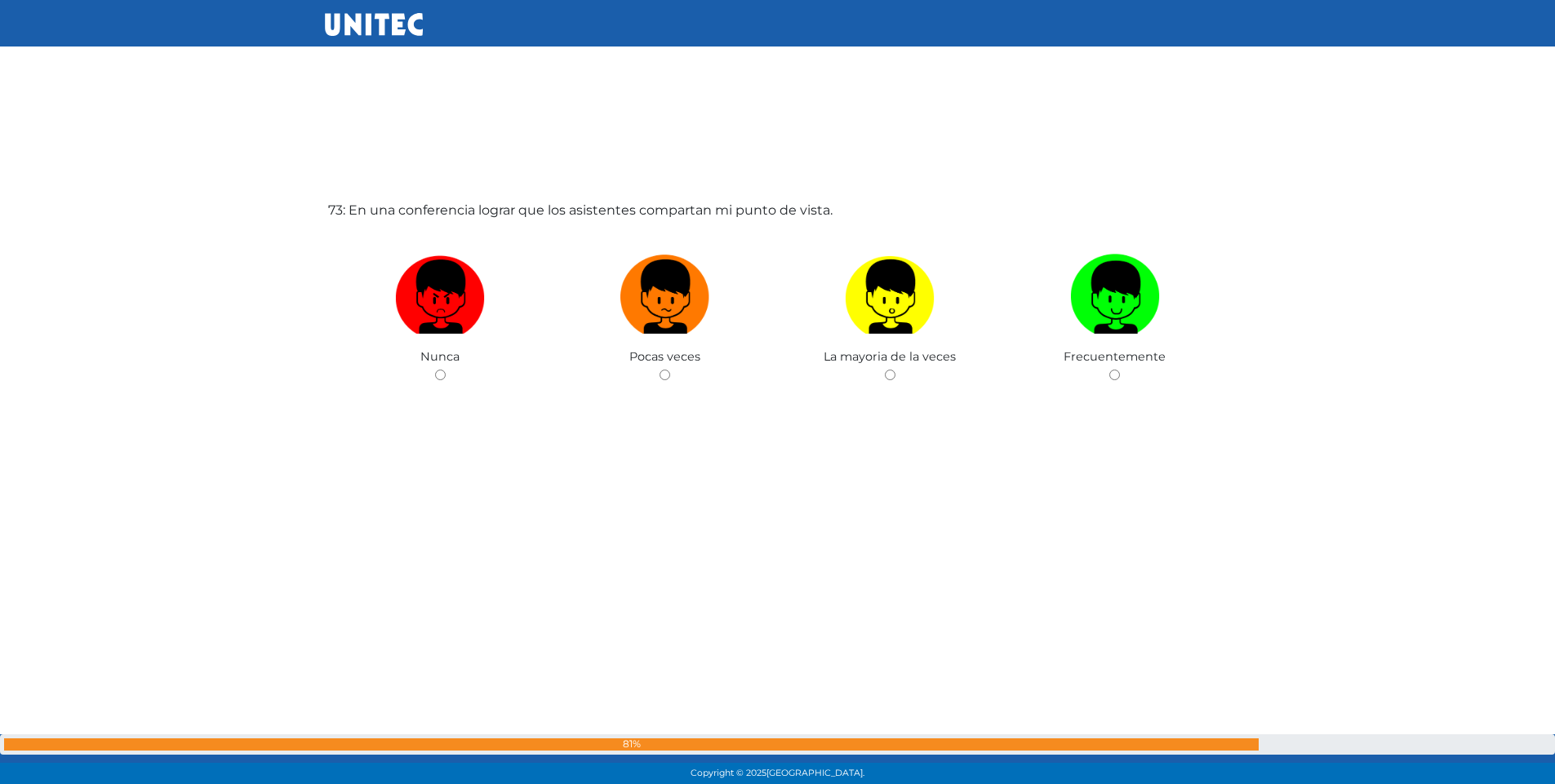
scroll to position [56529, 0]
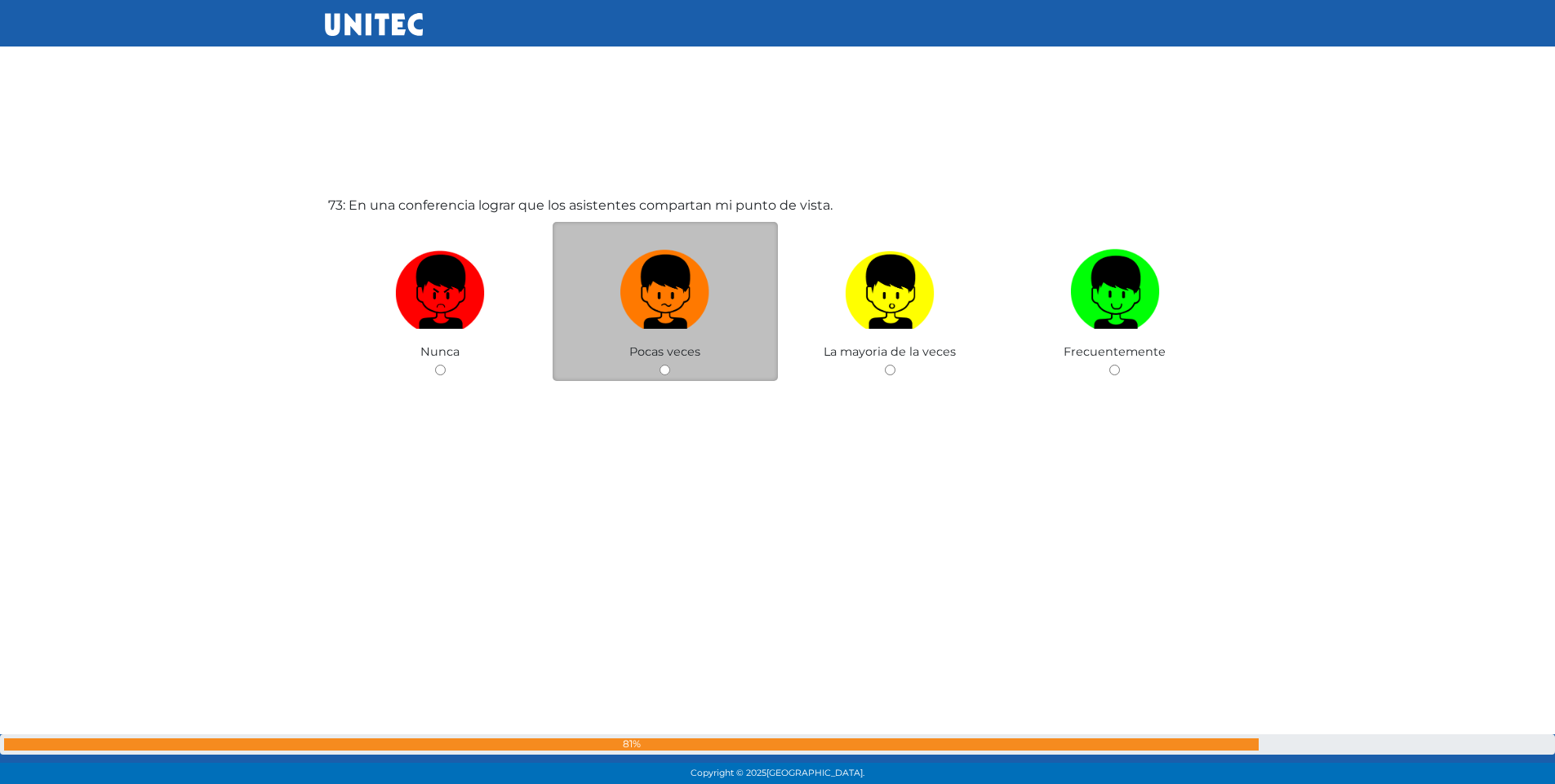
click at [660, 368] on input "radio" at bounding box center [665, 369] width 11 height 11
radio input "true"
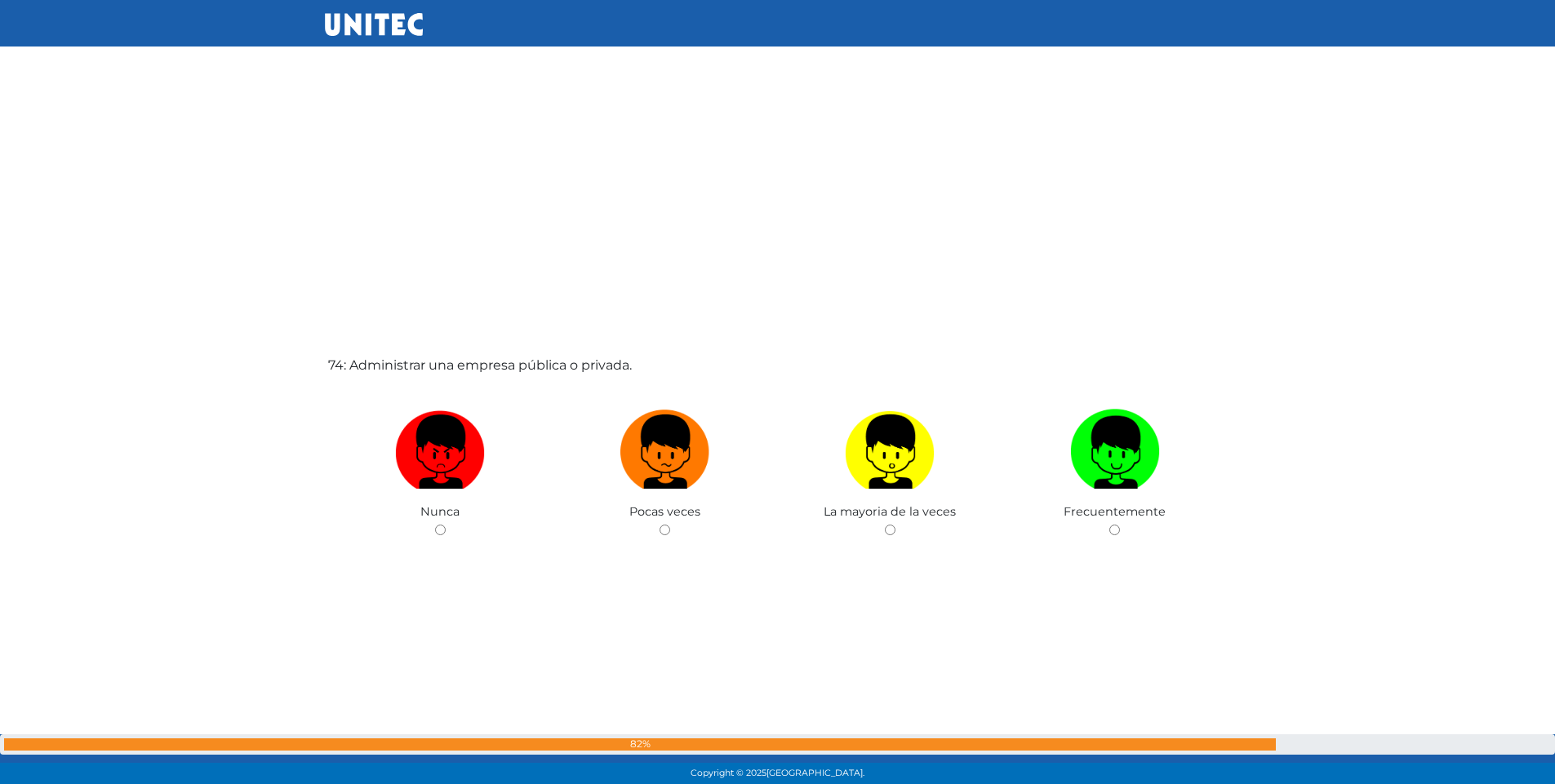
scroll to position [57182, 0]
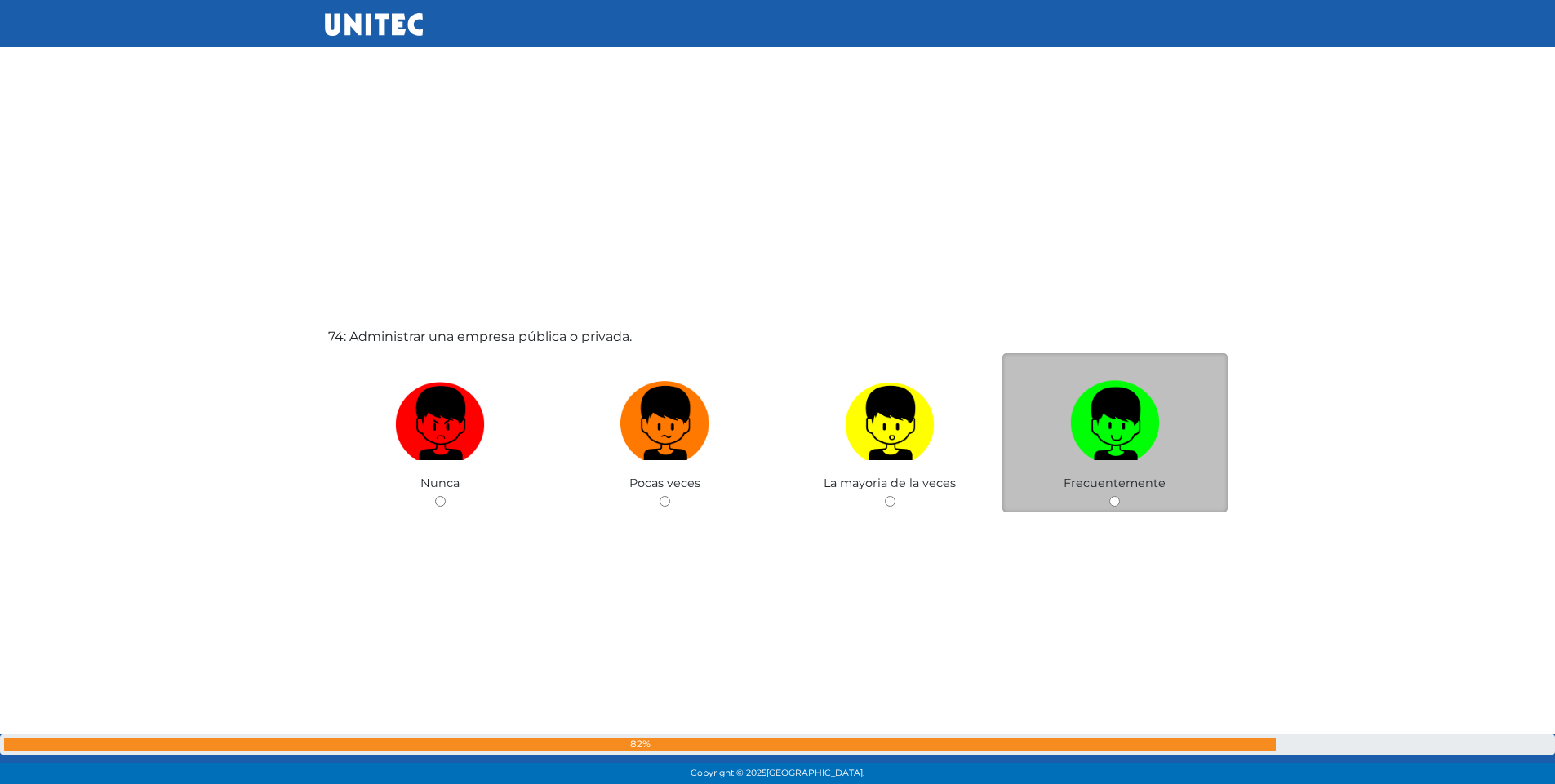
click at [1110, 502] on input "radio" at bounding box center [1115, 501] width 11 height 11
radio input "true"
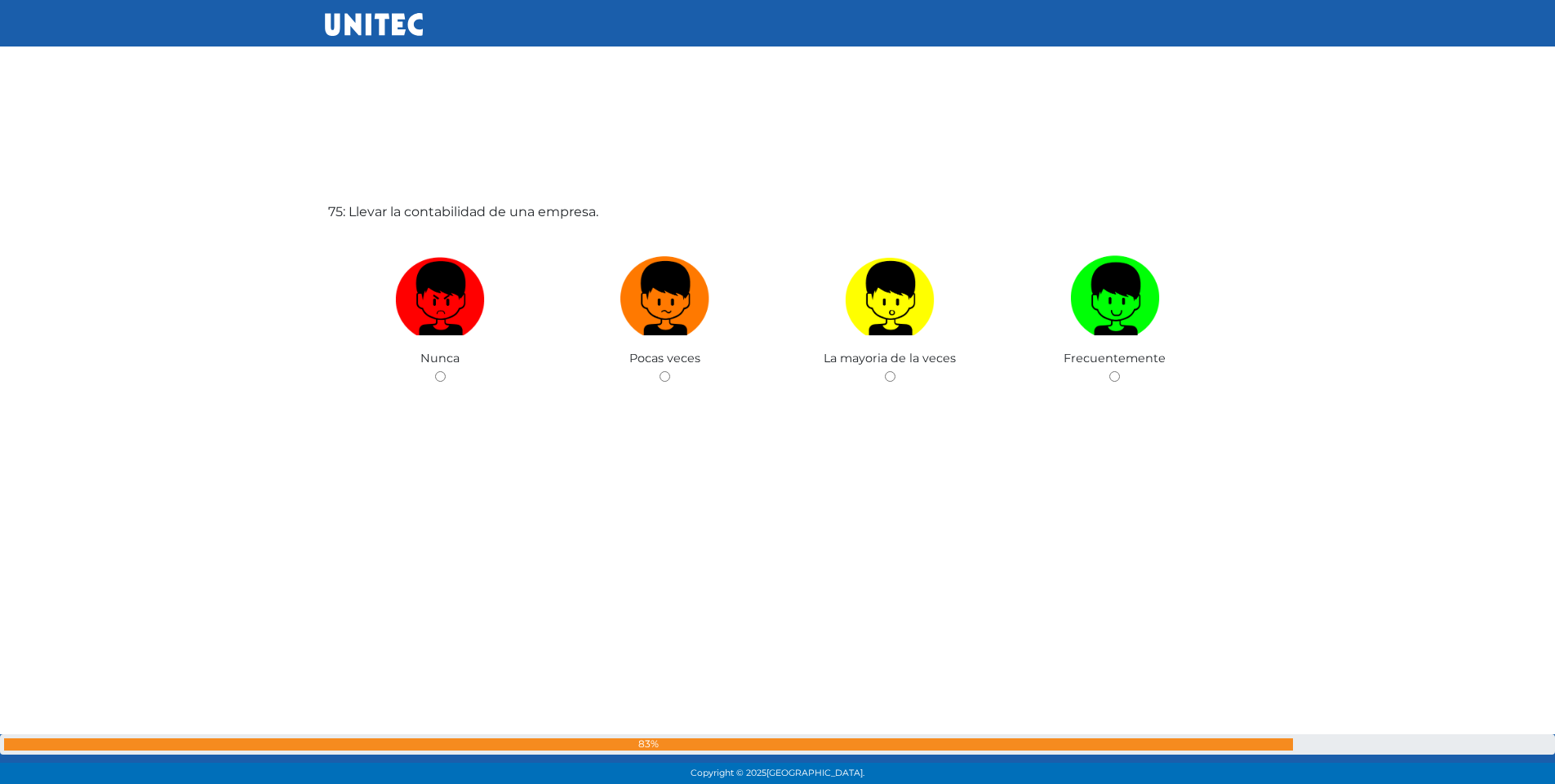
scroll to position [58097, 0]
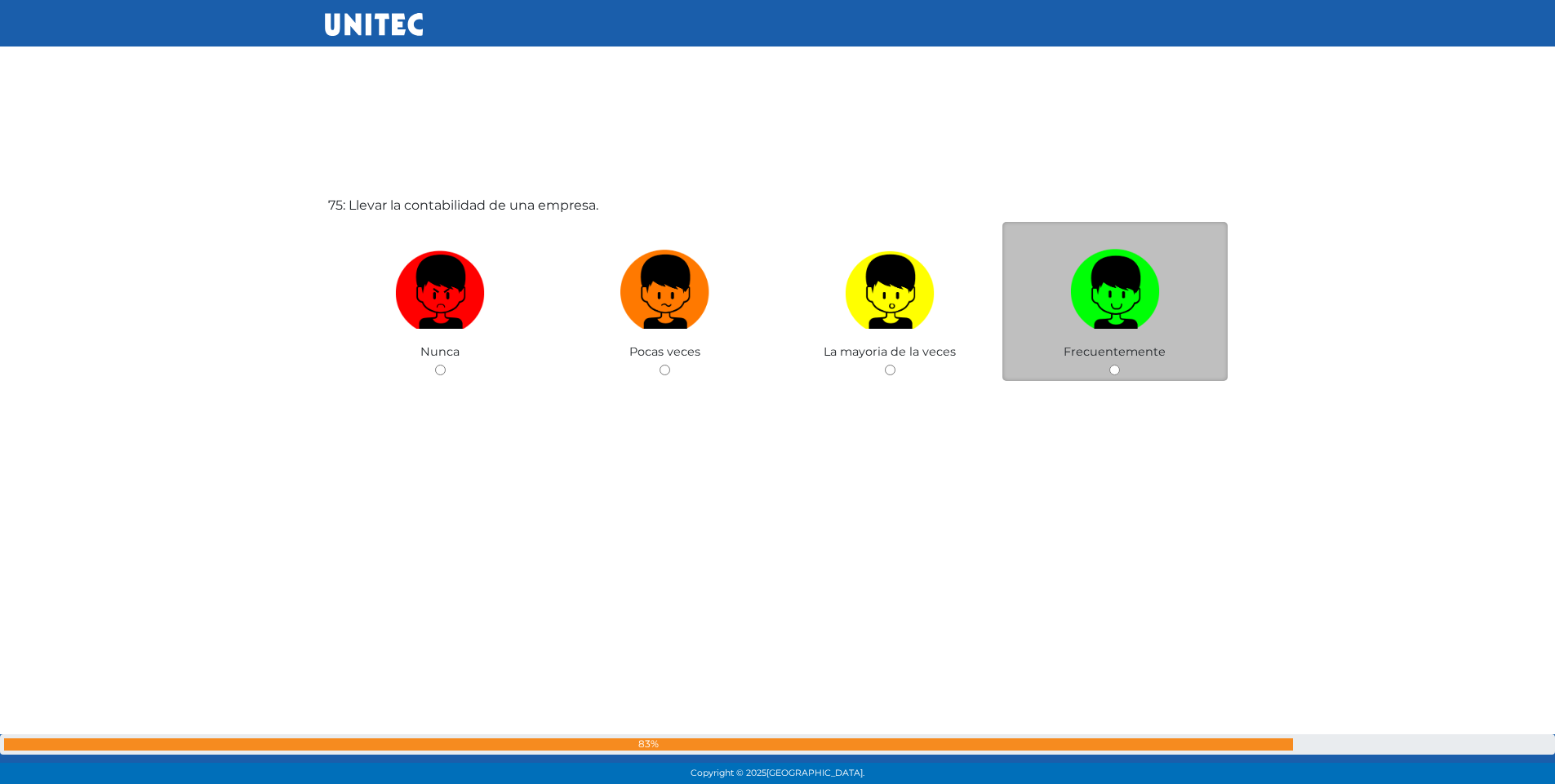
click at [1111, 367] on input "radio" at bounding box center [1115, 369] width 11 height 11
radio input "true"
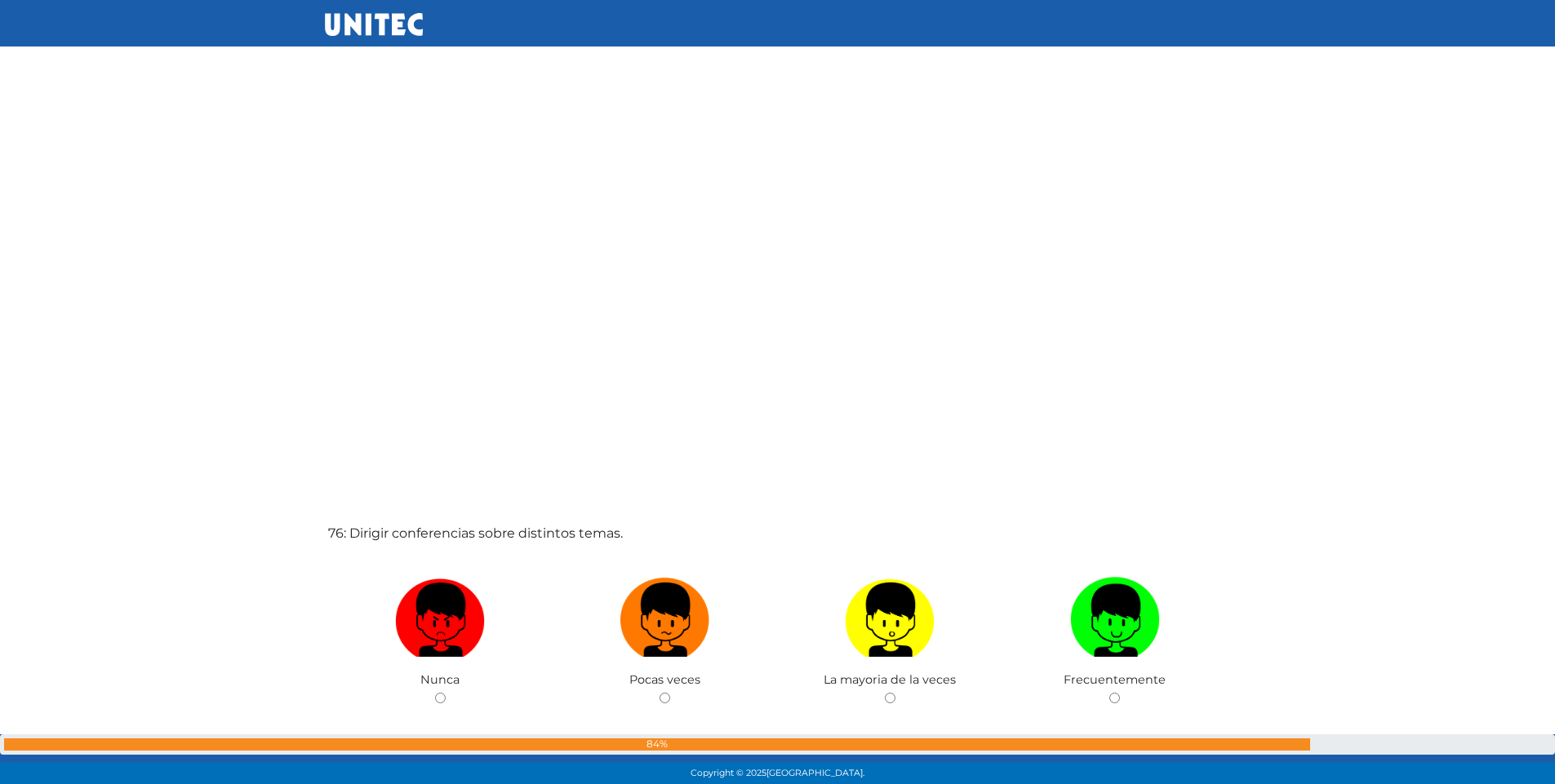
scroll to position [58716, 0]
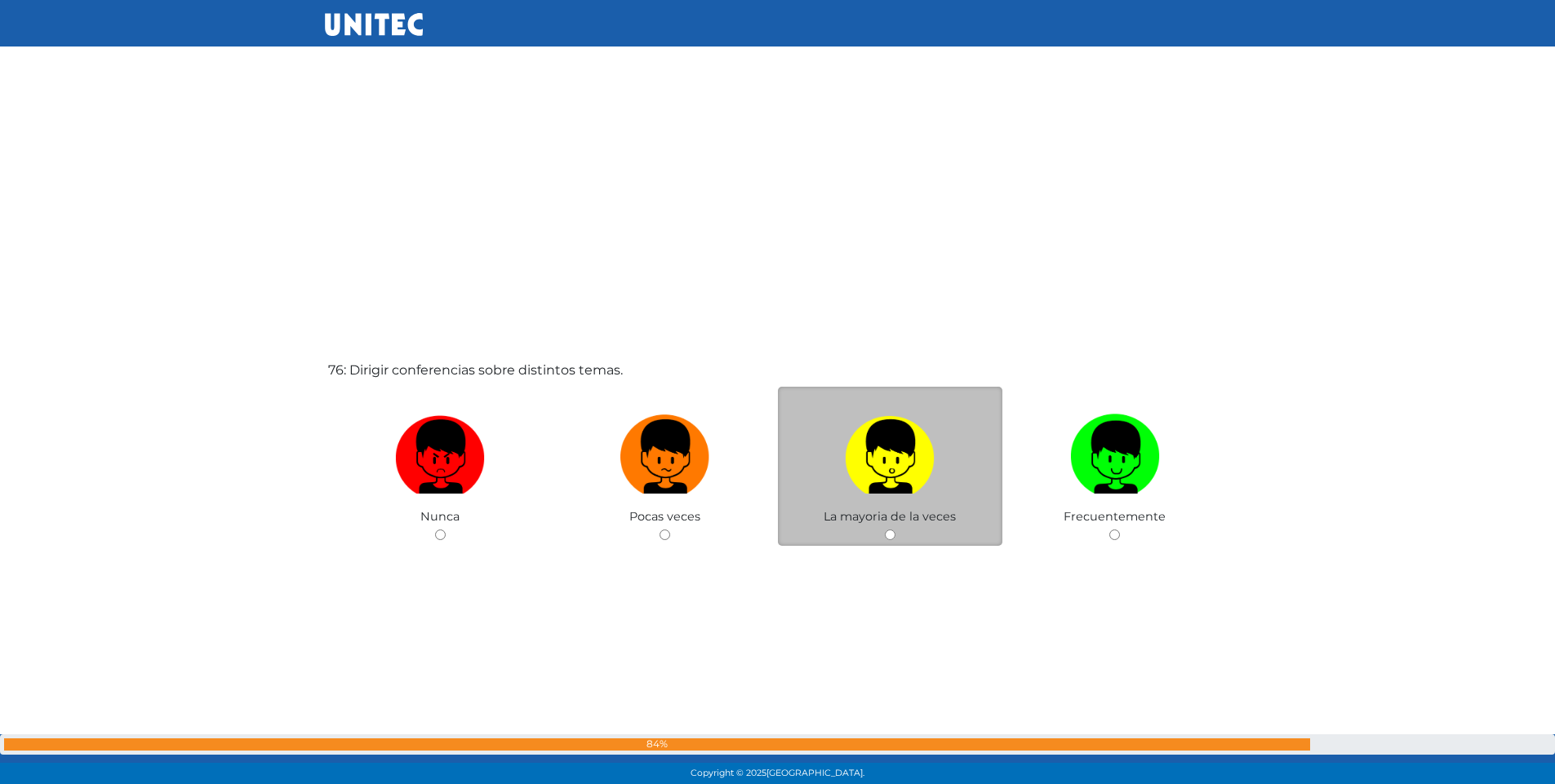
click at [890, 539] on input "radio" at bounding box center [890, 534] width 11 height 11
radio input "true"
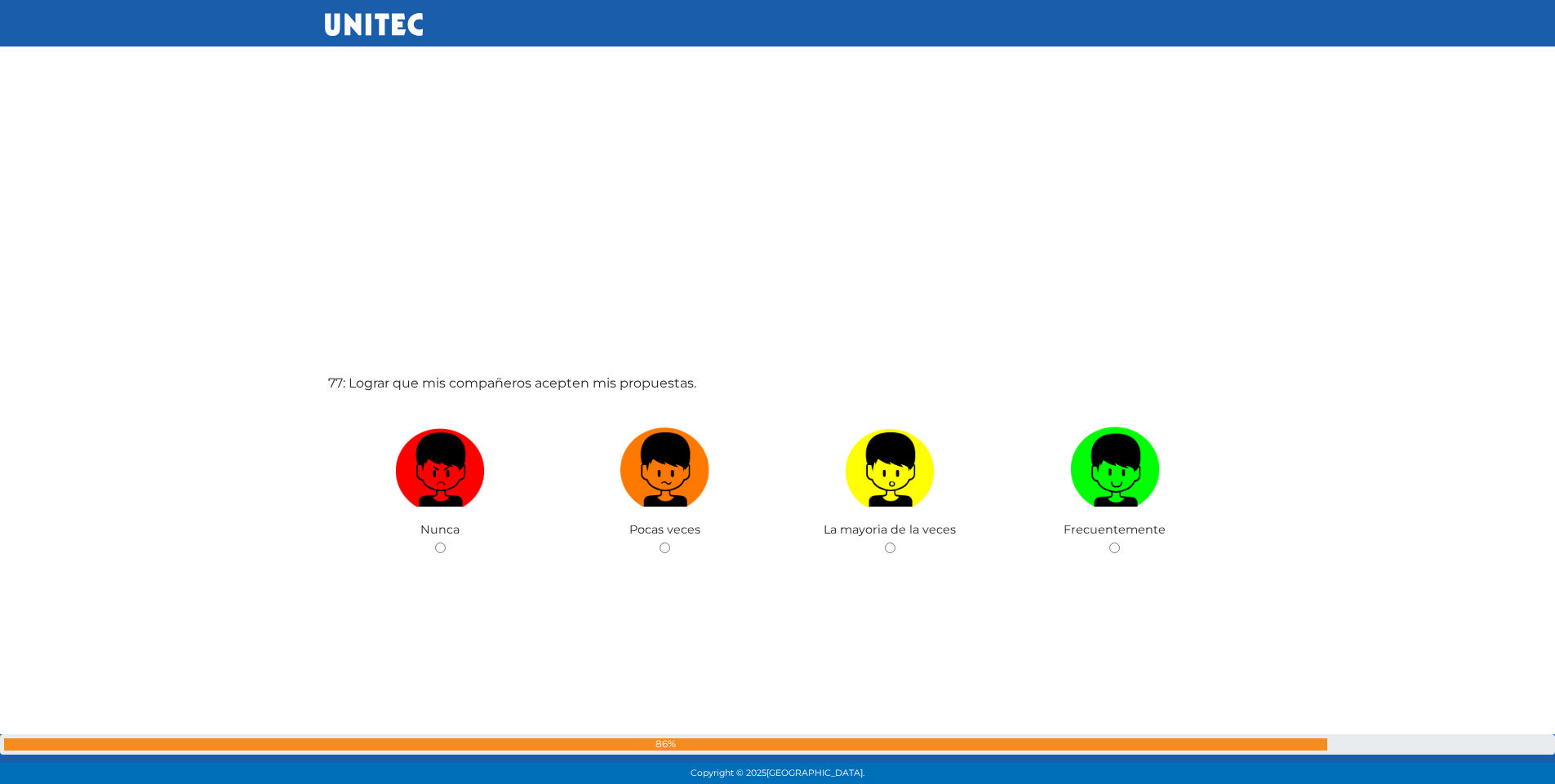
scroll to position [59488, 0]
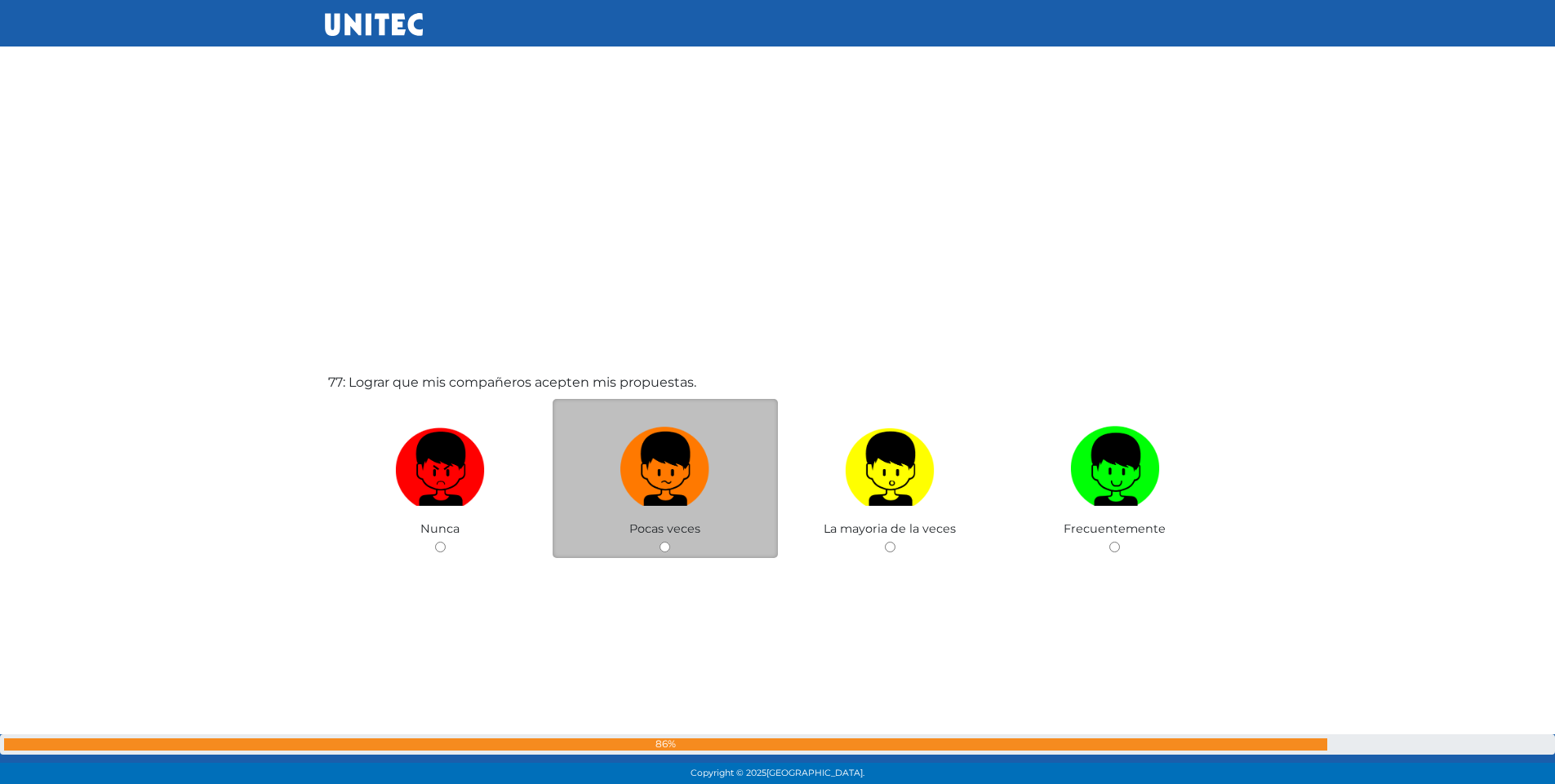
click at [665, 548] on input "radio" at bounding box center [665, 547] width 11 height 11
radio input "true"
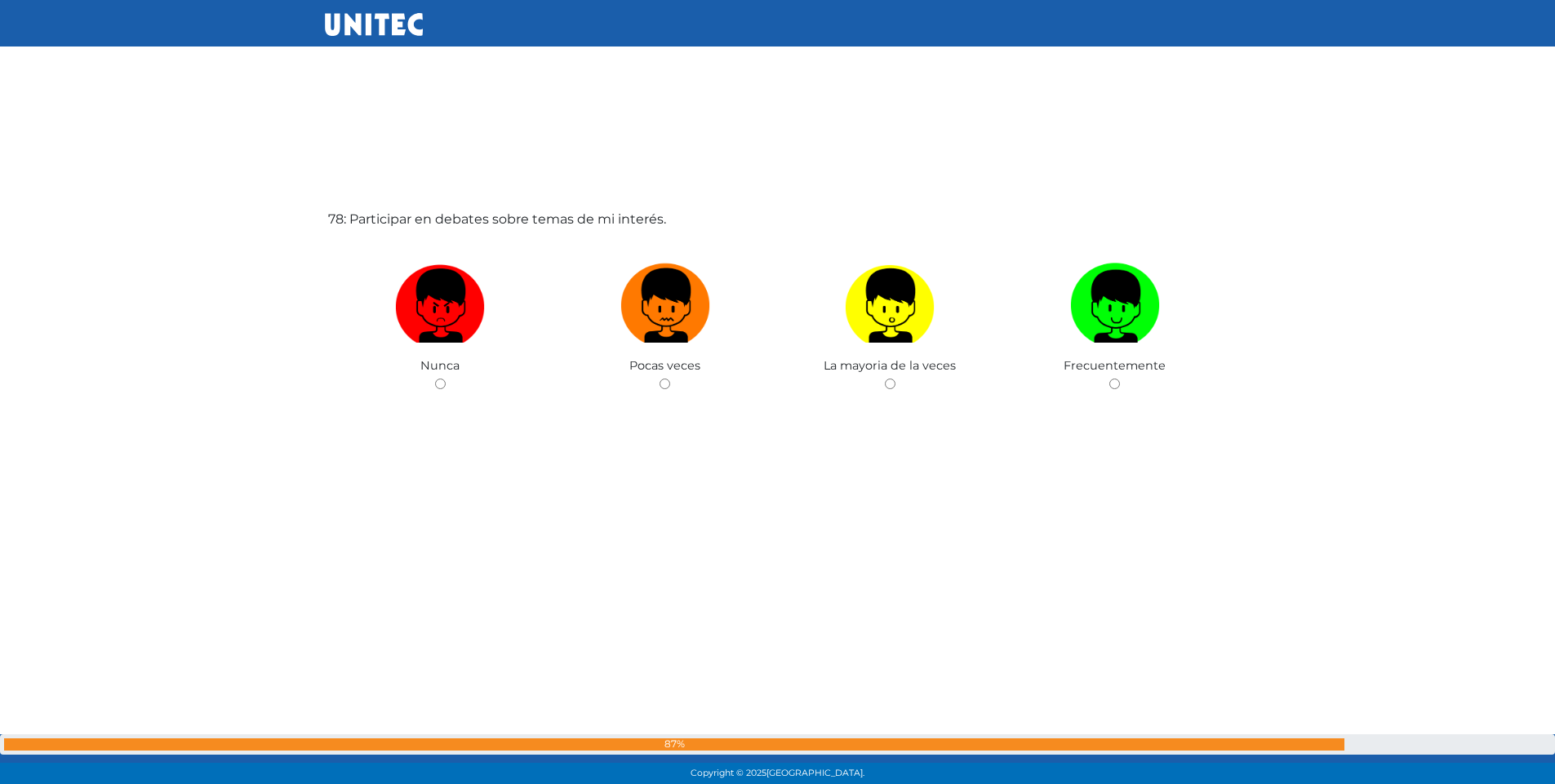
scroll to position [60449, 0]
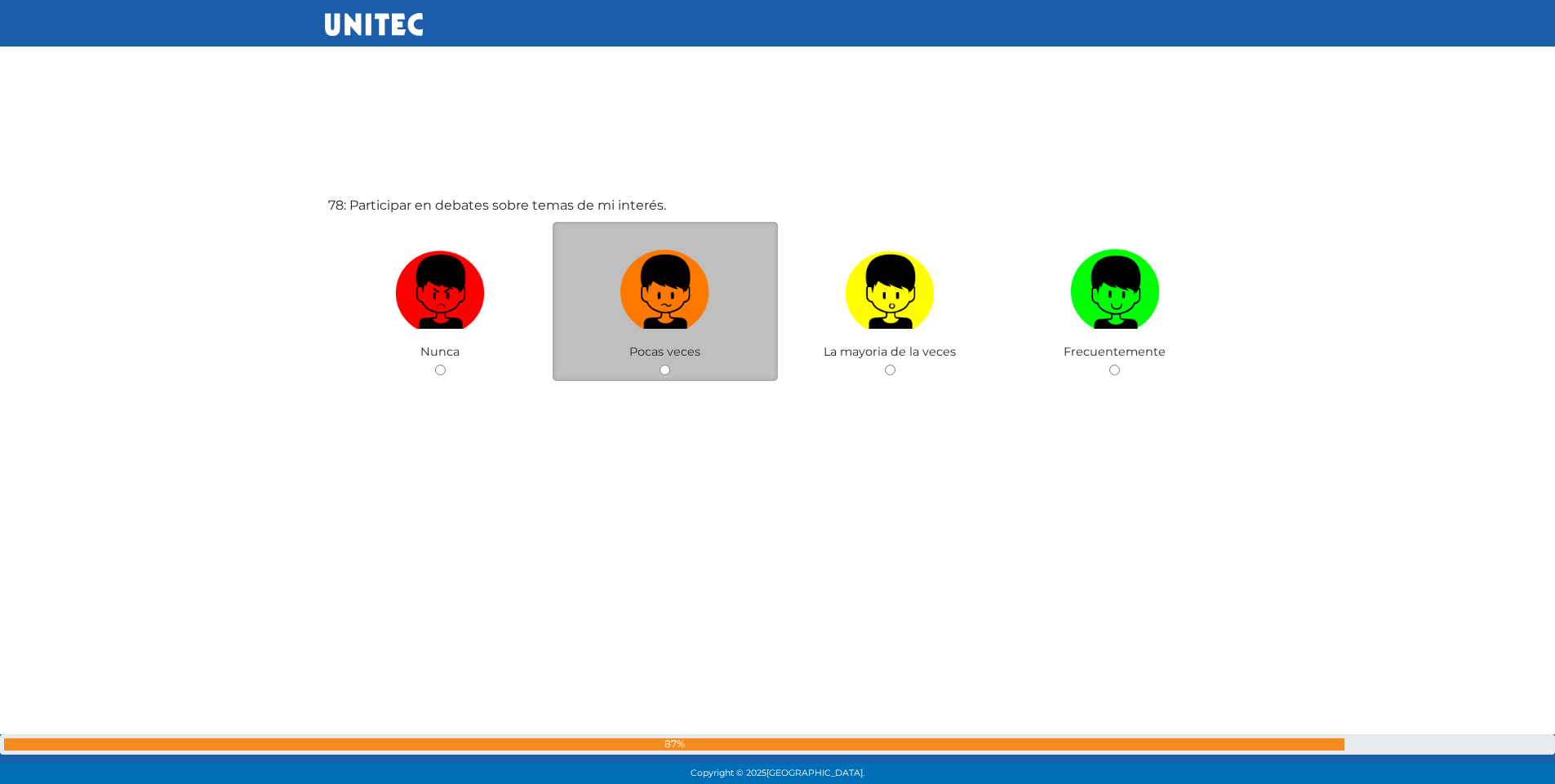
click at [663, 371] on input "radio" at bounding box center [665, 369] width 11 height 11
radio input "true"
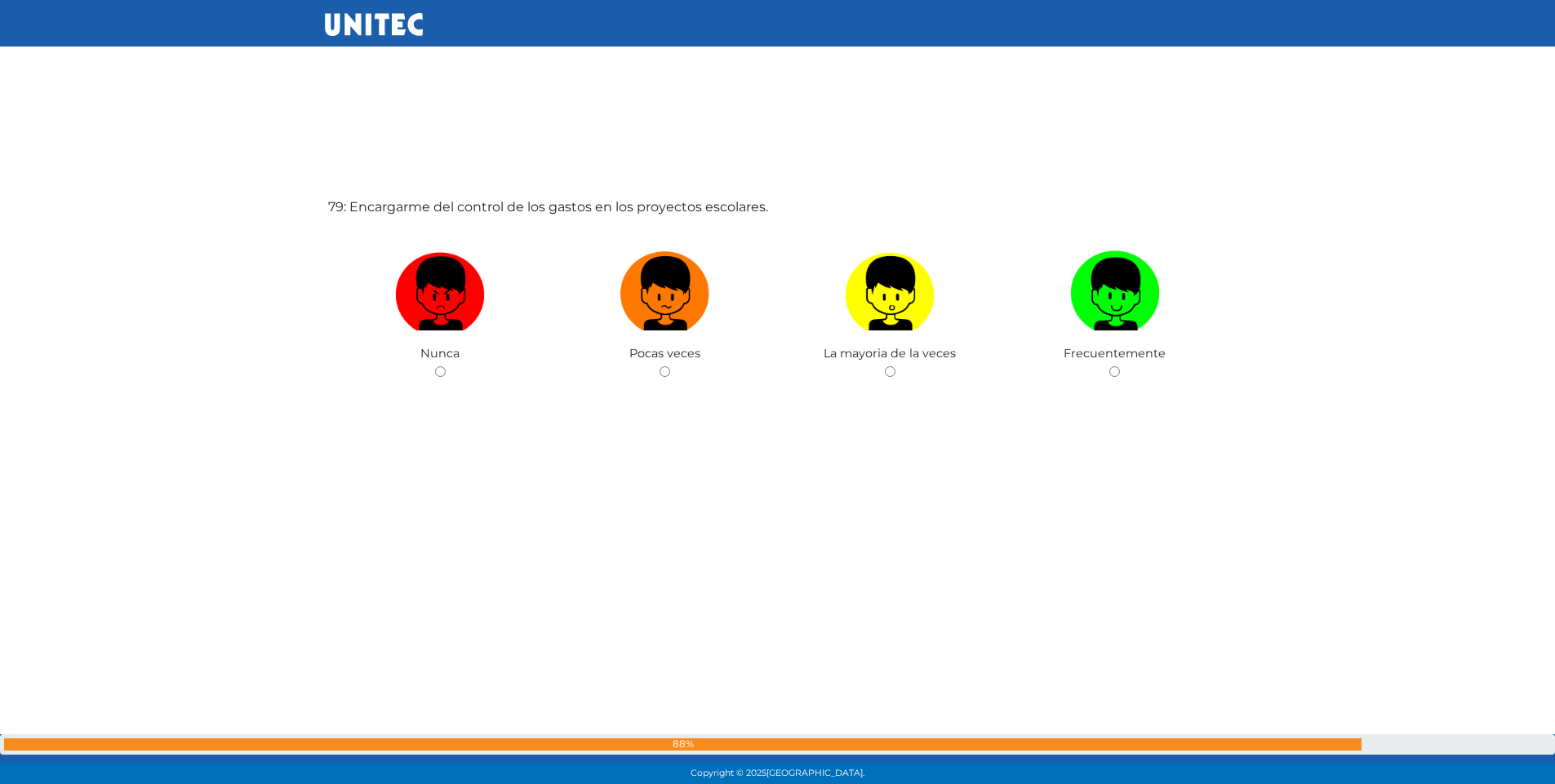
scroll to position [61233, 0]
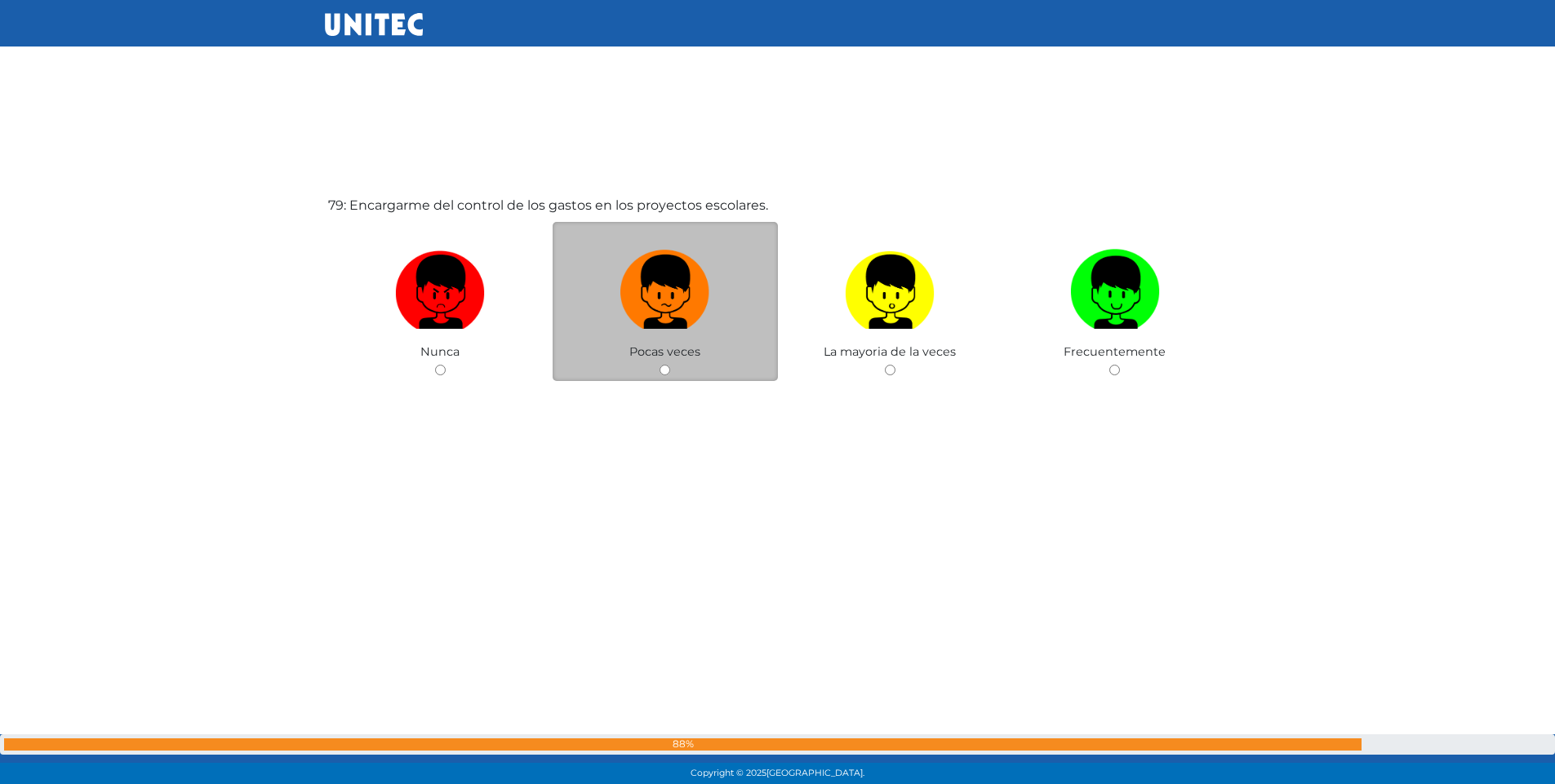
click at [663, 371] on input "radio" at bounding box center [665, 369] width 11 height 11
radio input "true"
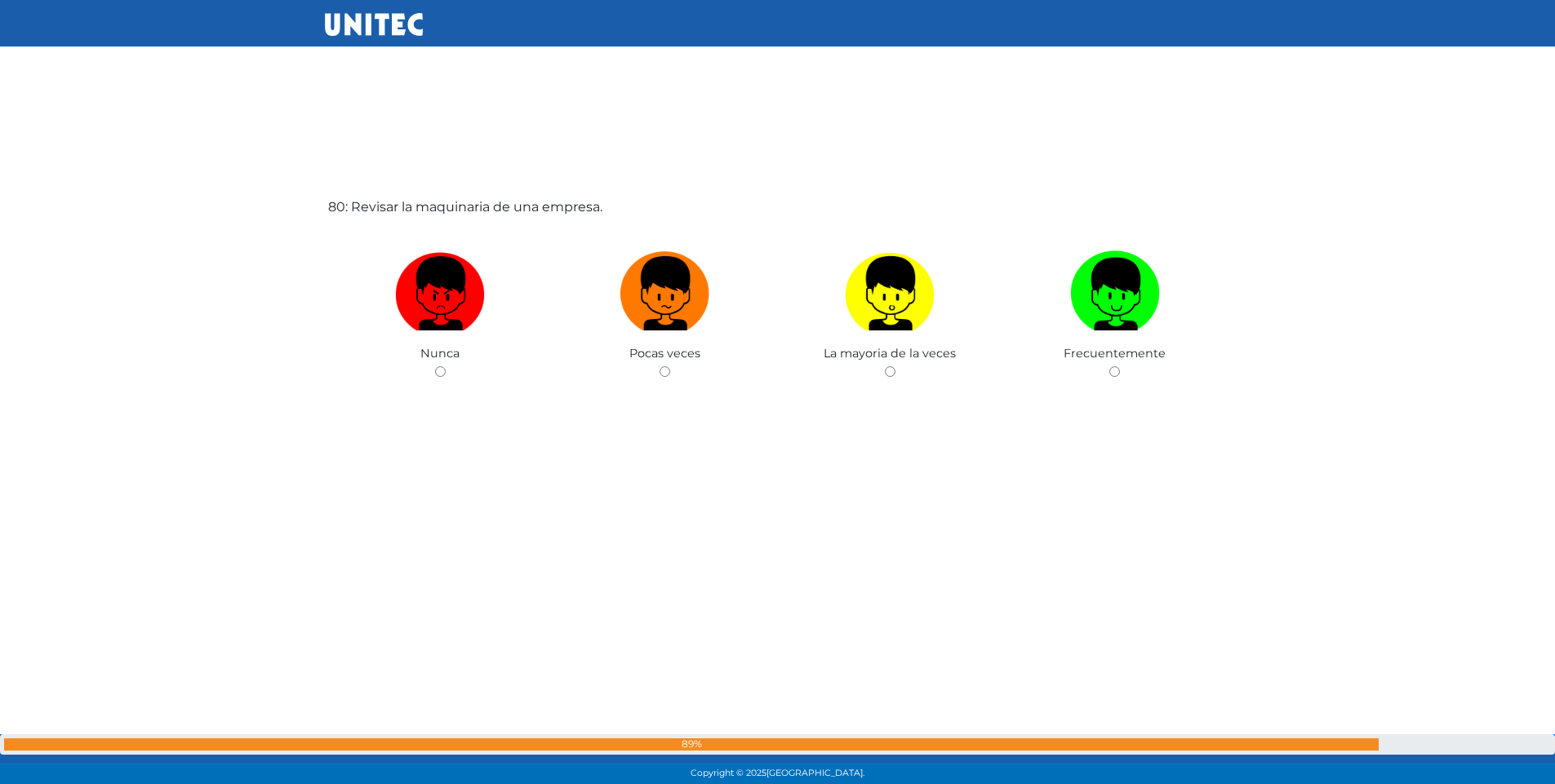
scroll to position [62017, 0]
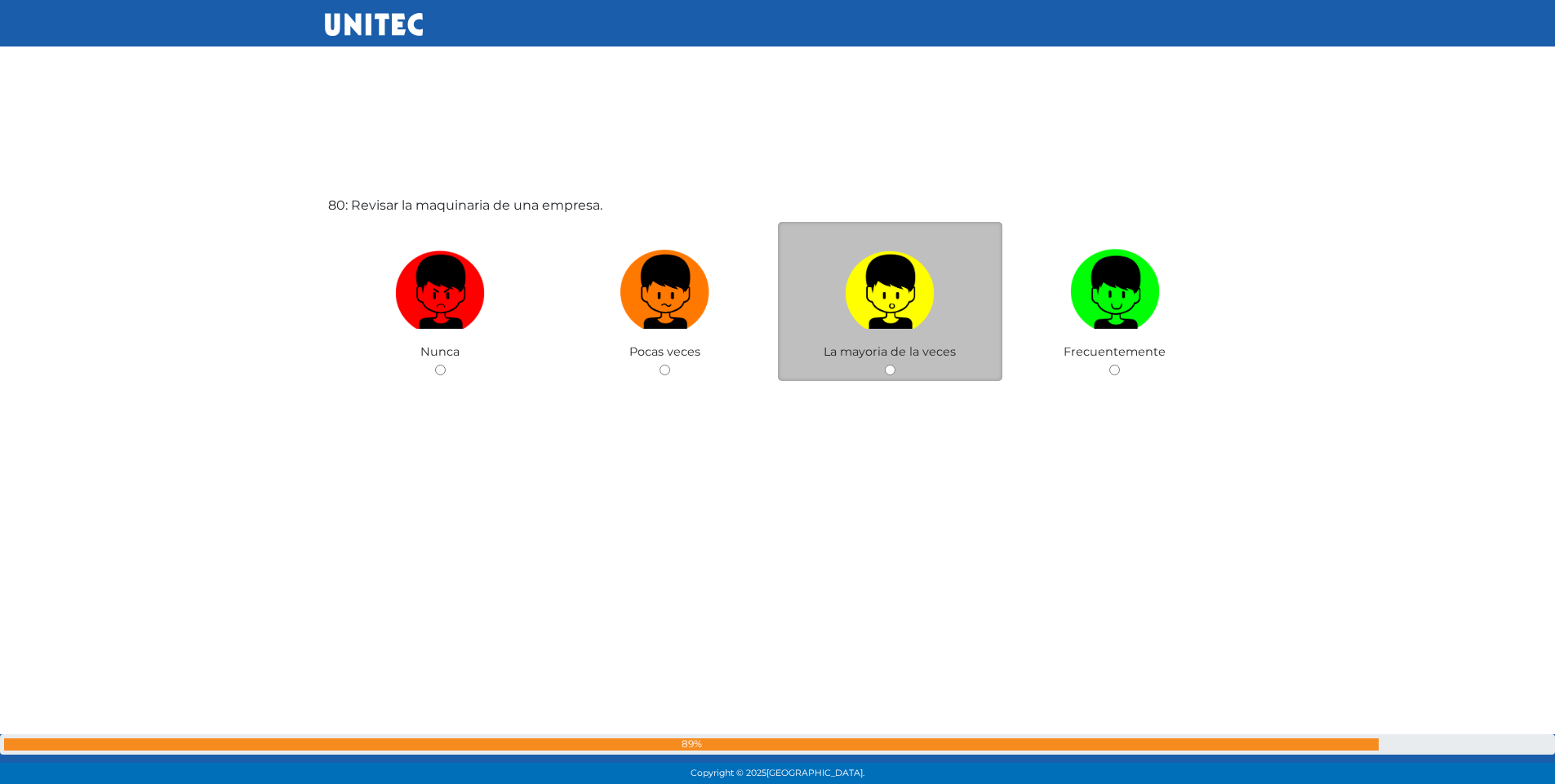
click at [887, 372] on input "radio" at bounding box center [890, 369] width 11 height 11
radio input "true"
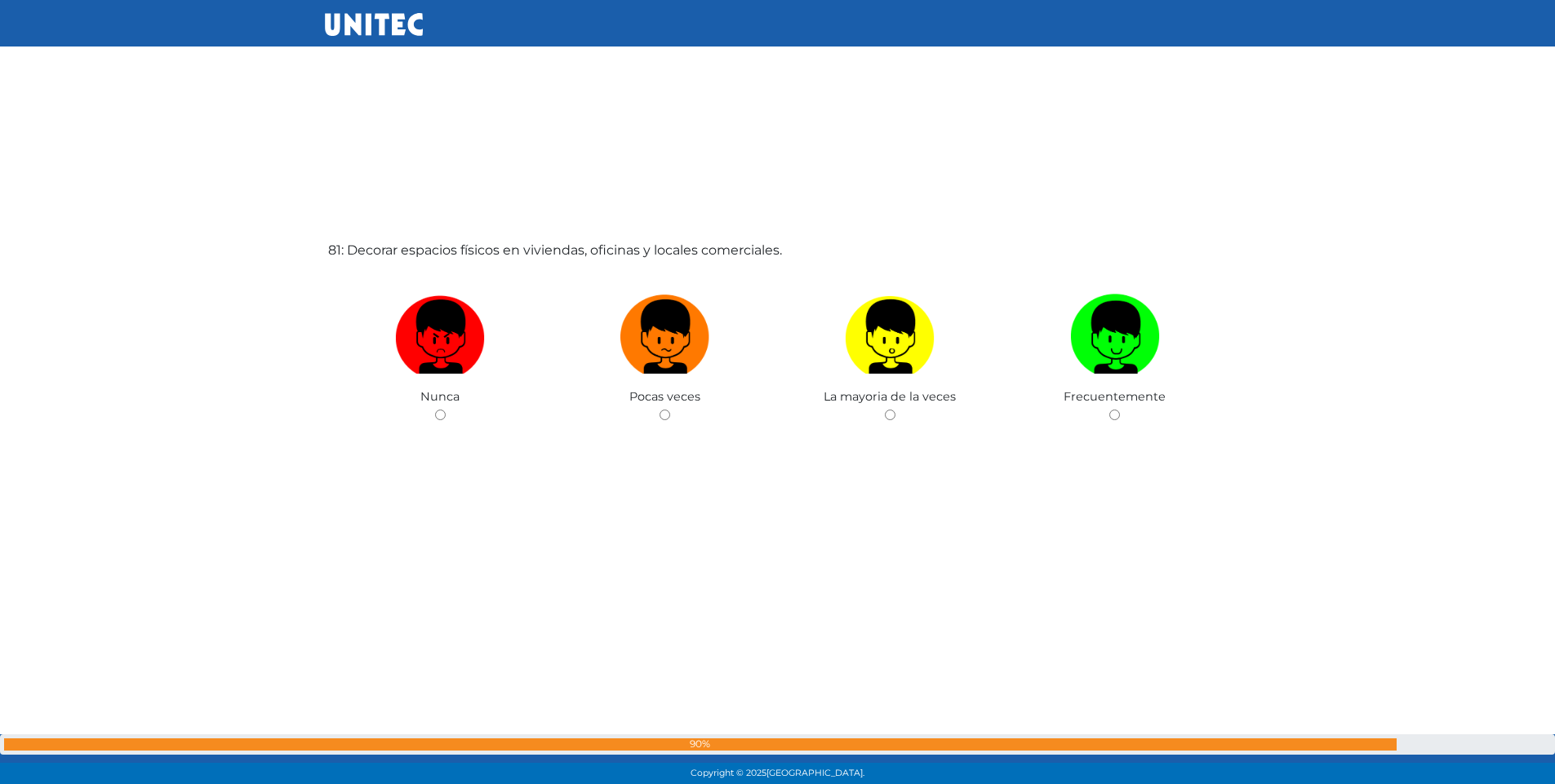
scroll to position [62801, 0]
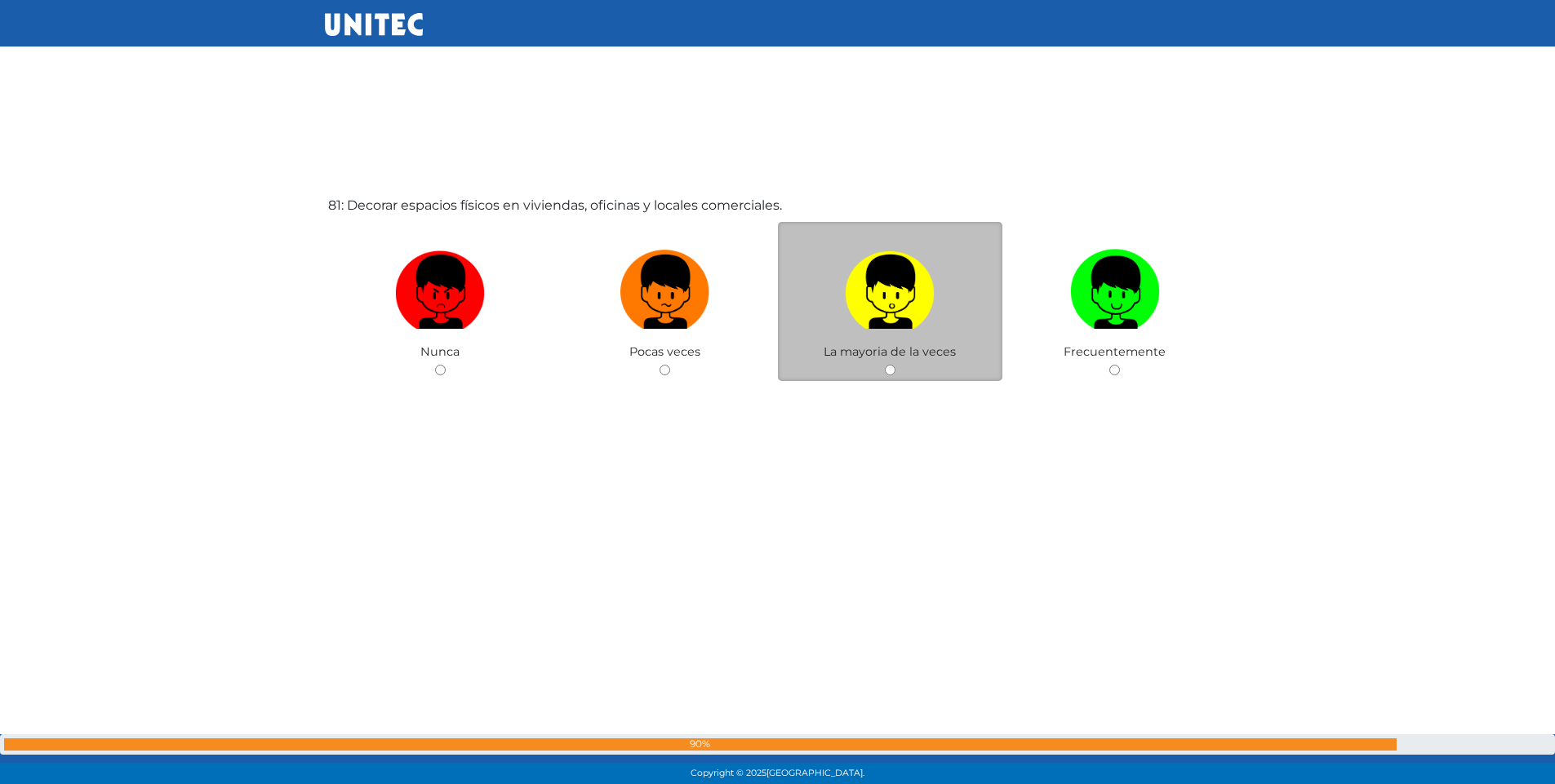
click at [889, 367] on input "radio" at bounding box center [890, 369] width 11 height 11
radio input "true"
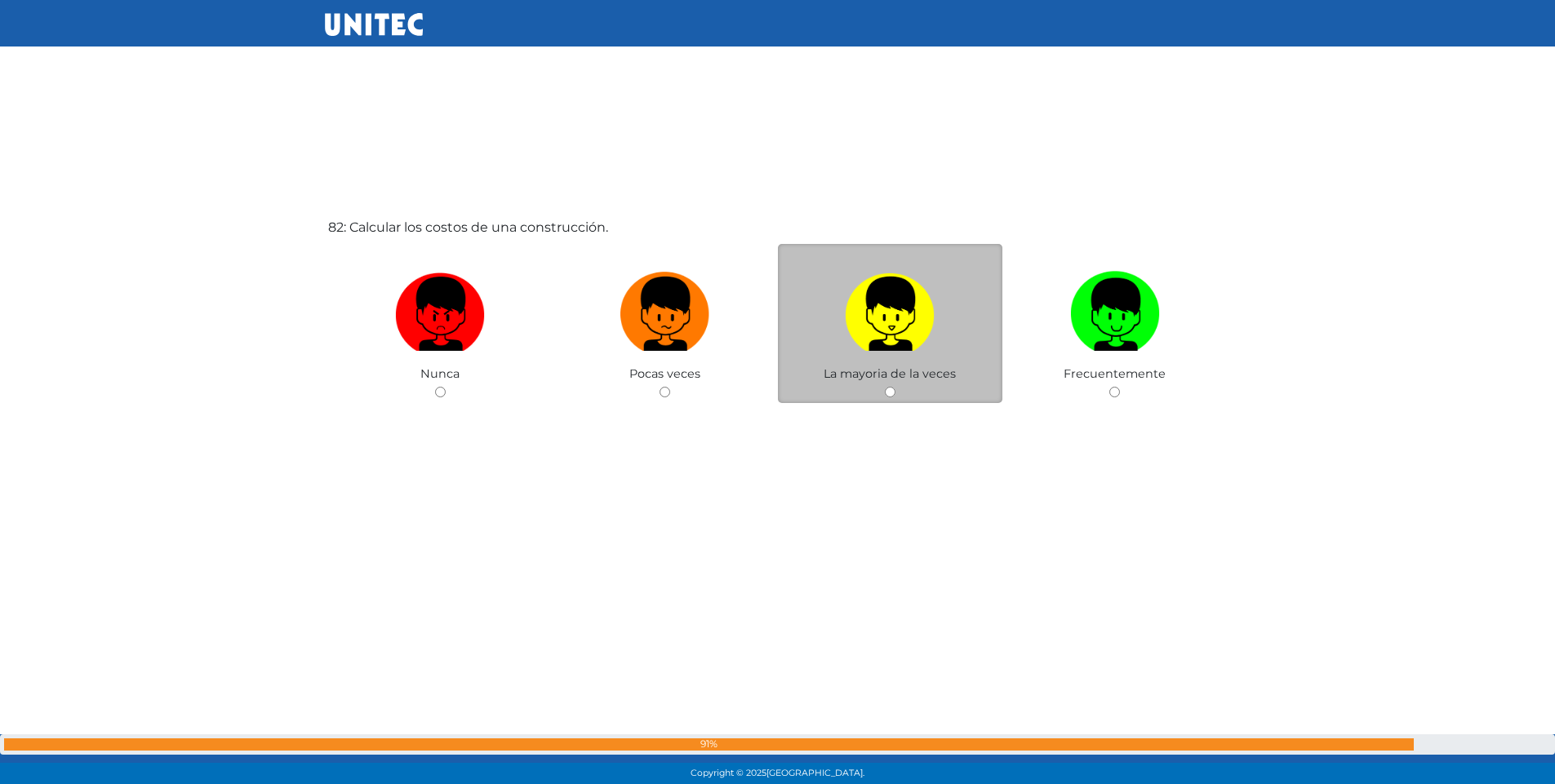
scroll to position [63585, 0]
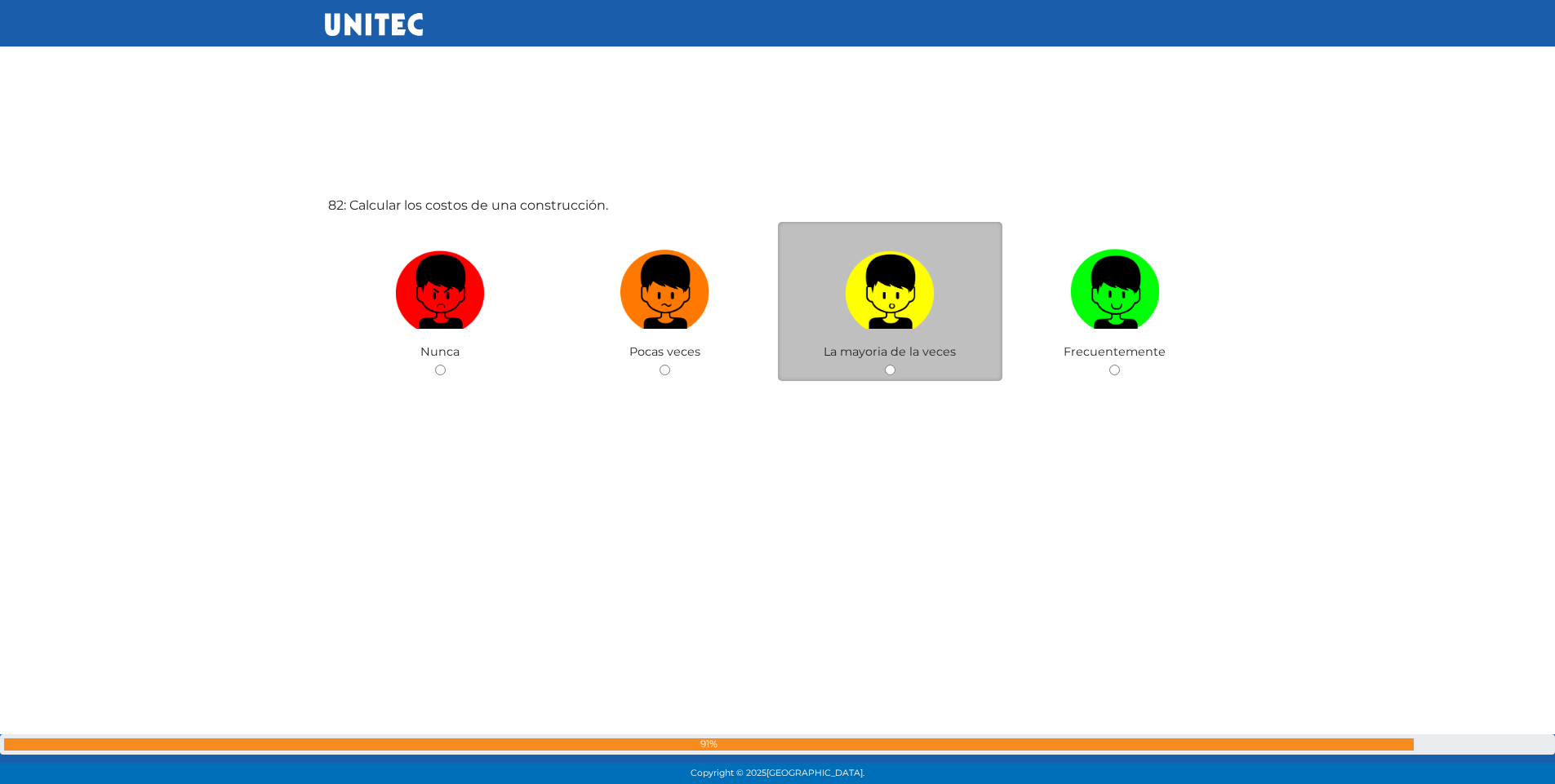
click at [887, 370] on input "radio" at bounding box center [890, 369] width 11 height 11
radio input "true"
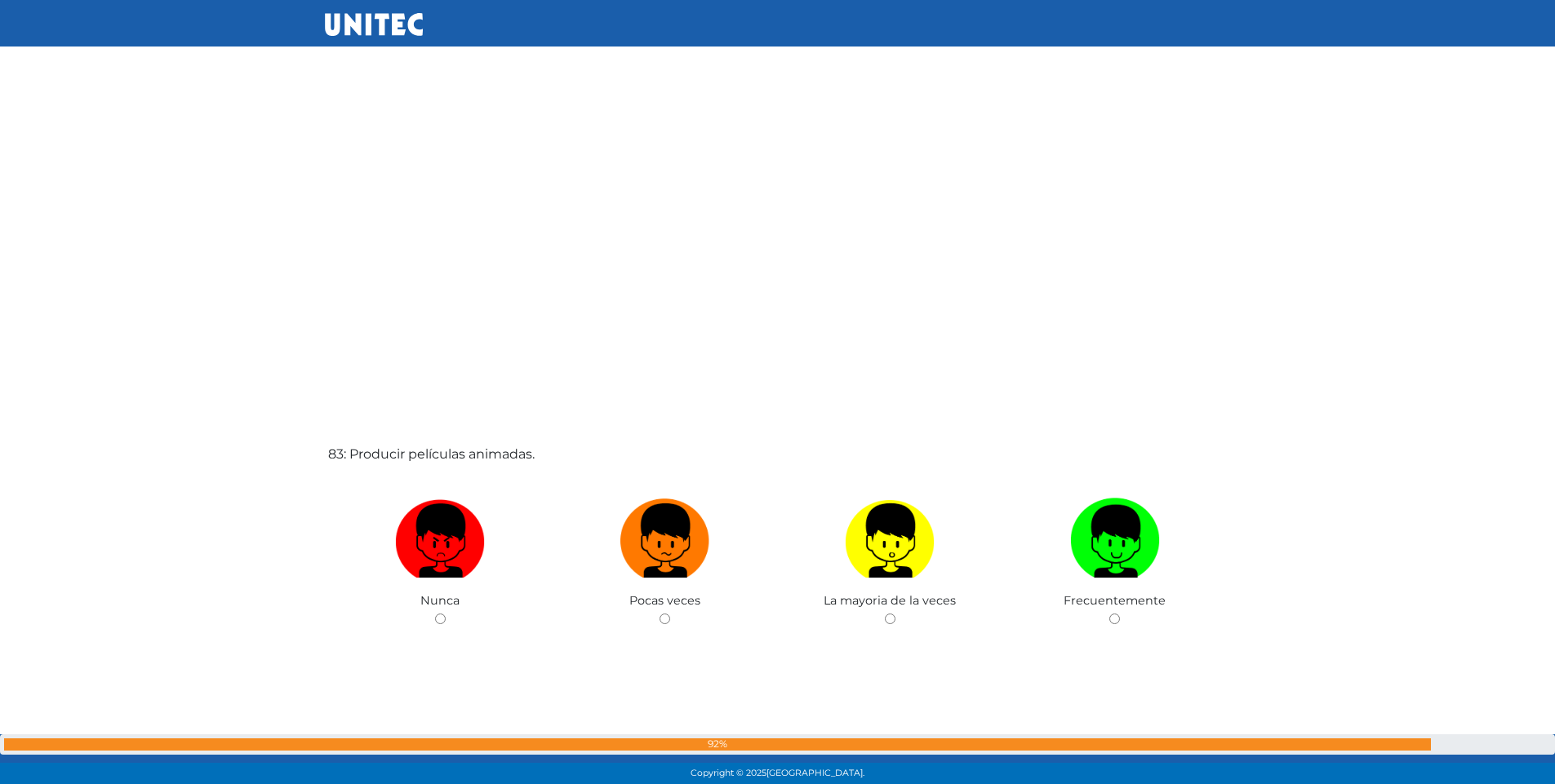
scroll to position [64202, 0]
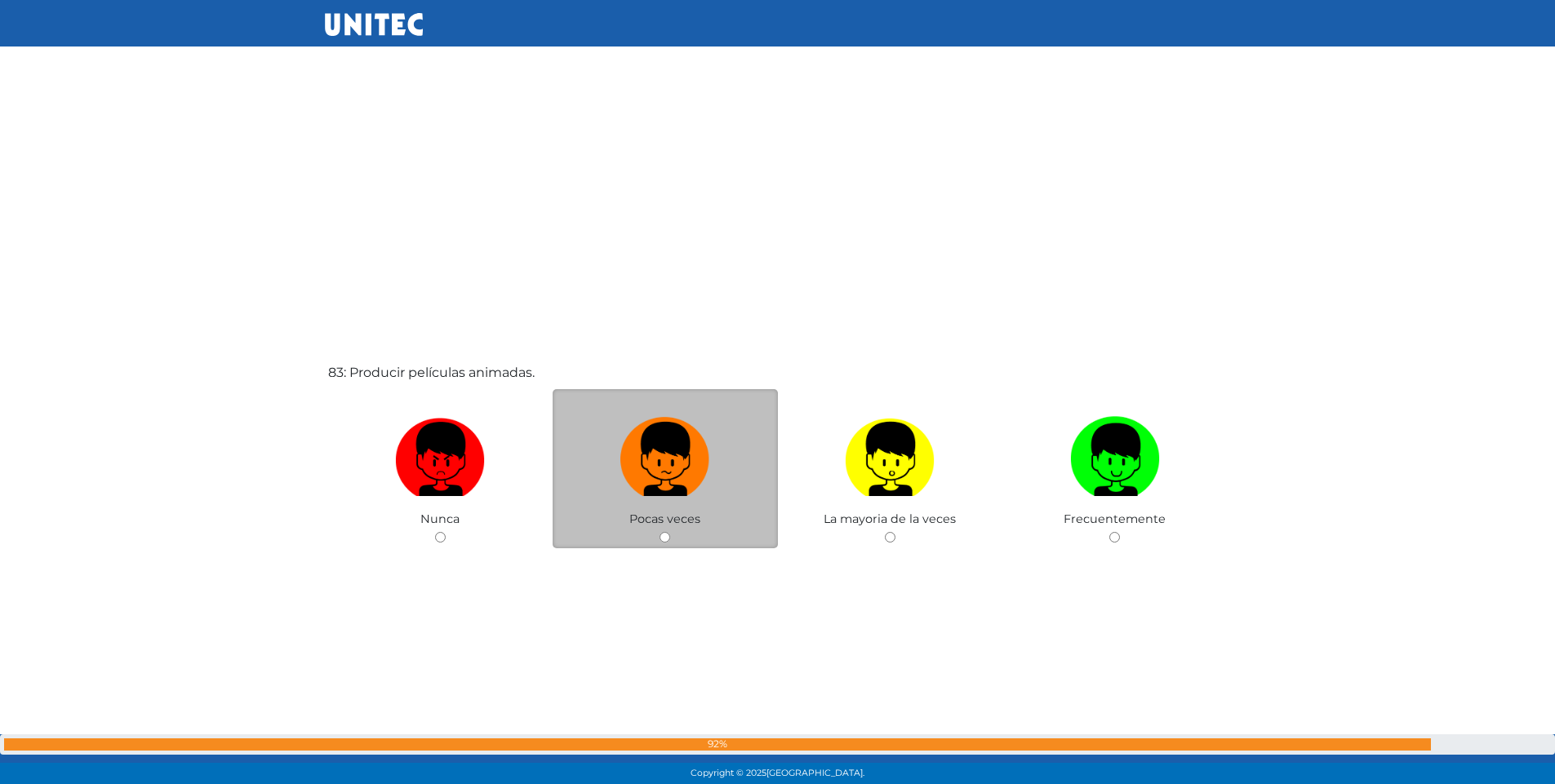
click at [673, 536] on div "Pocas veces" at bounding box center [665, 469] width 225 height 159
click at [665, 539] on input "radio" at bounding box center [665, 537] width 11 height 11
radio input "true"
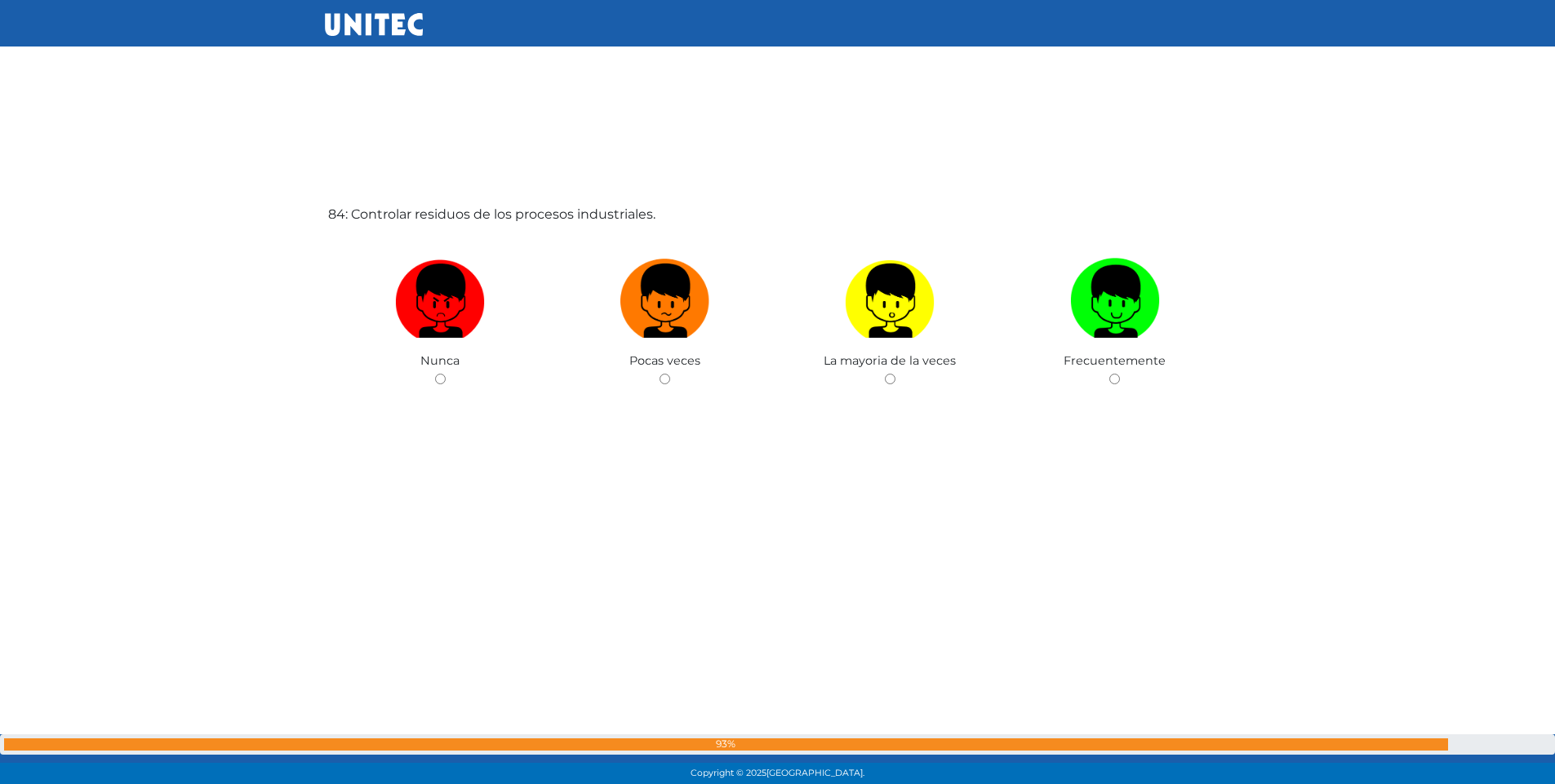
scroll to position [65153, 0]
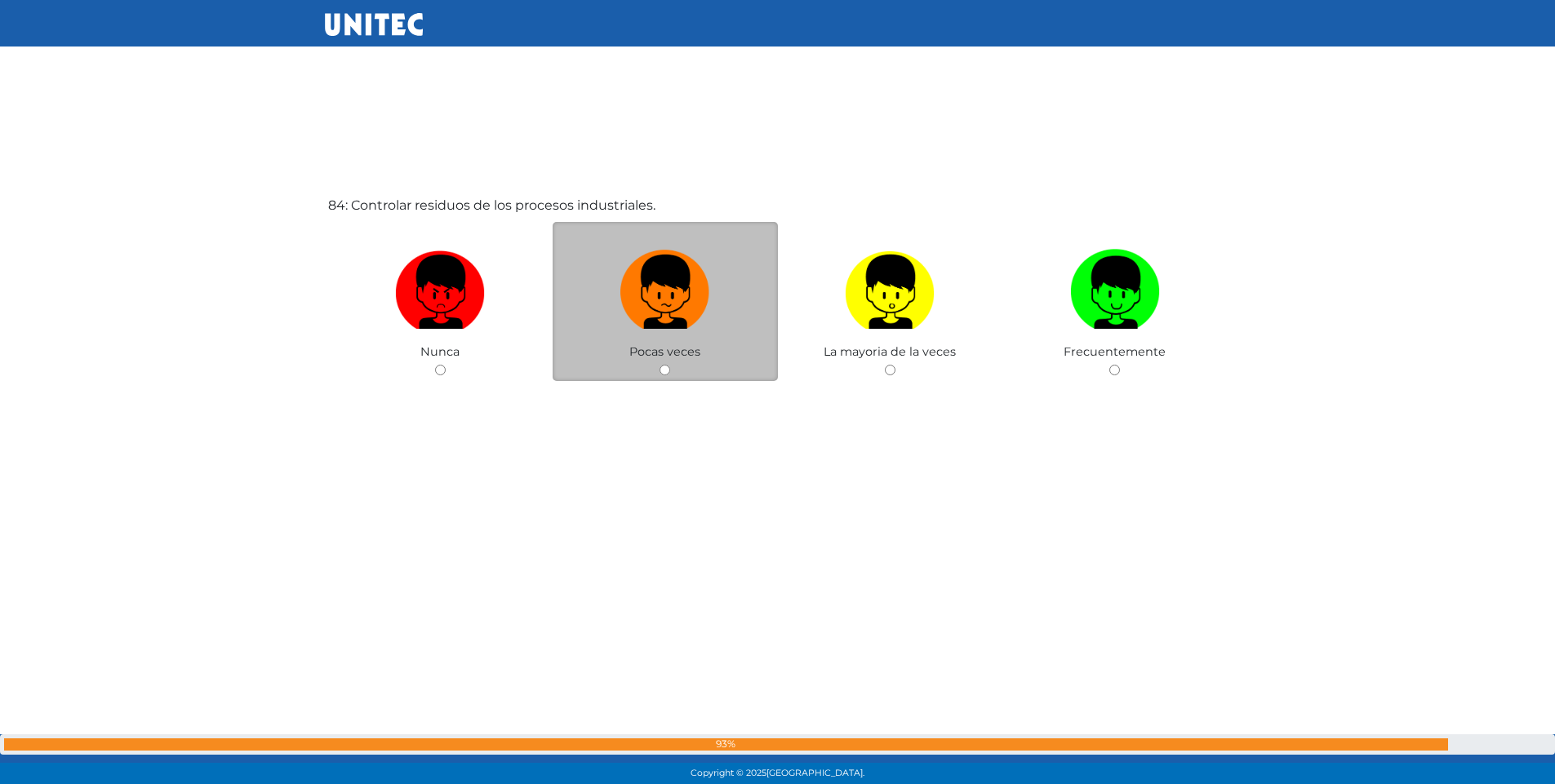
click at [667, 367] on input "radio" at bounding box center [665, 369] width 11 height 11
radio input "true"
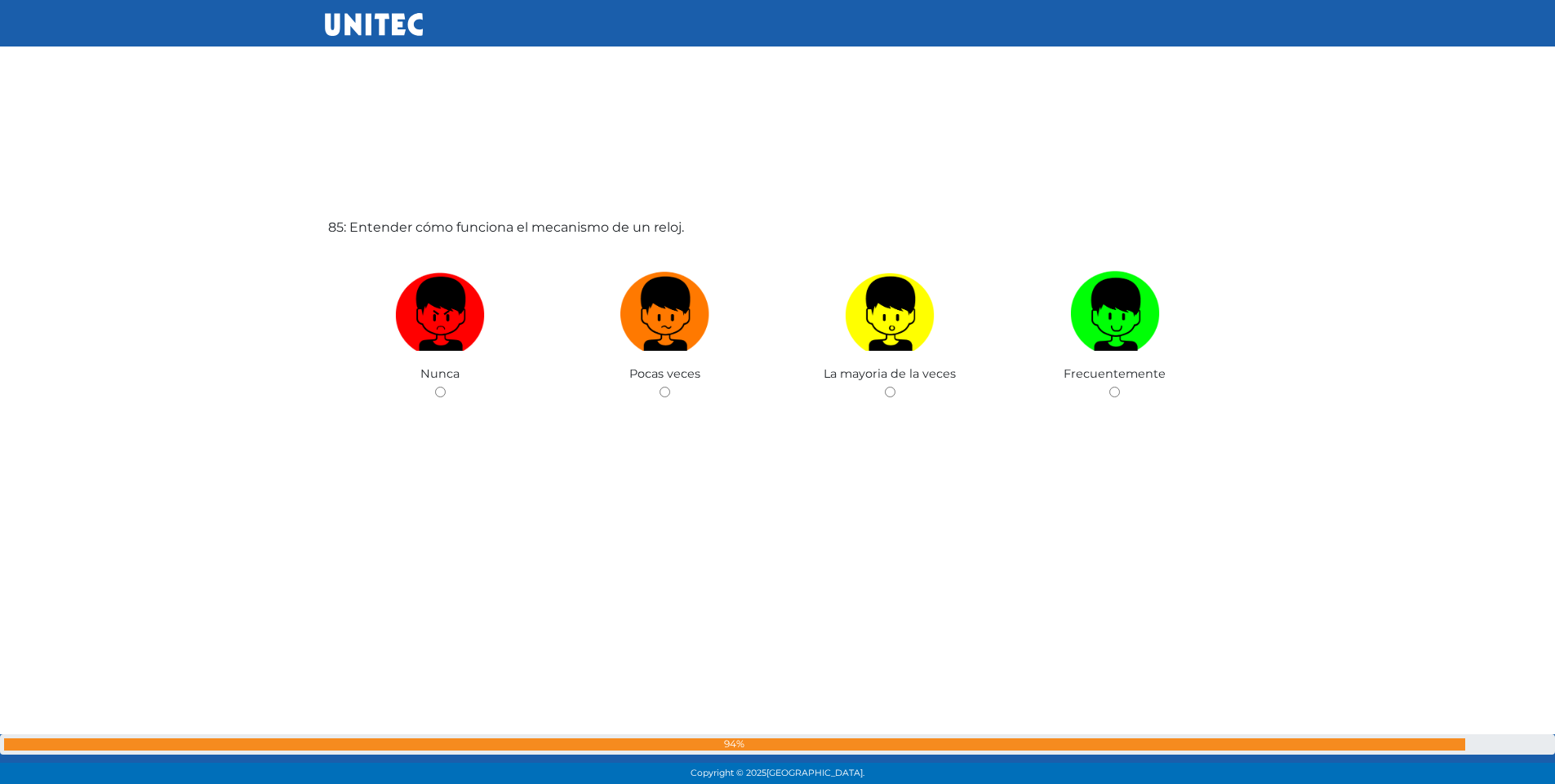
scroll to position [65925, 0]
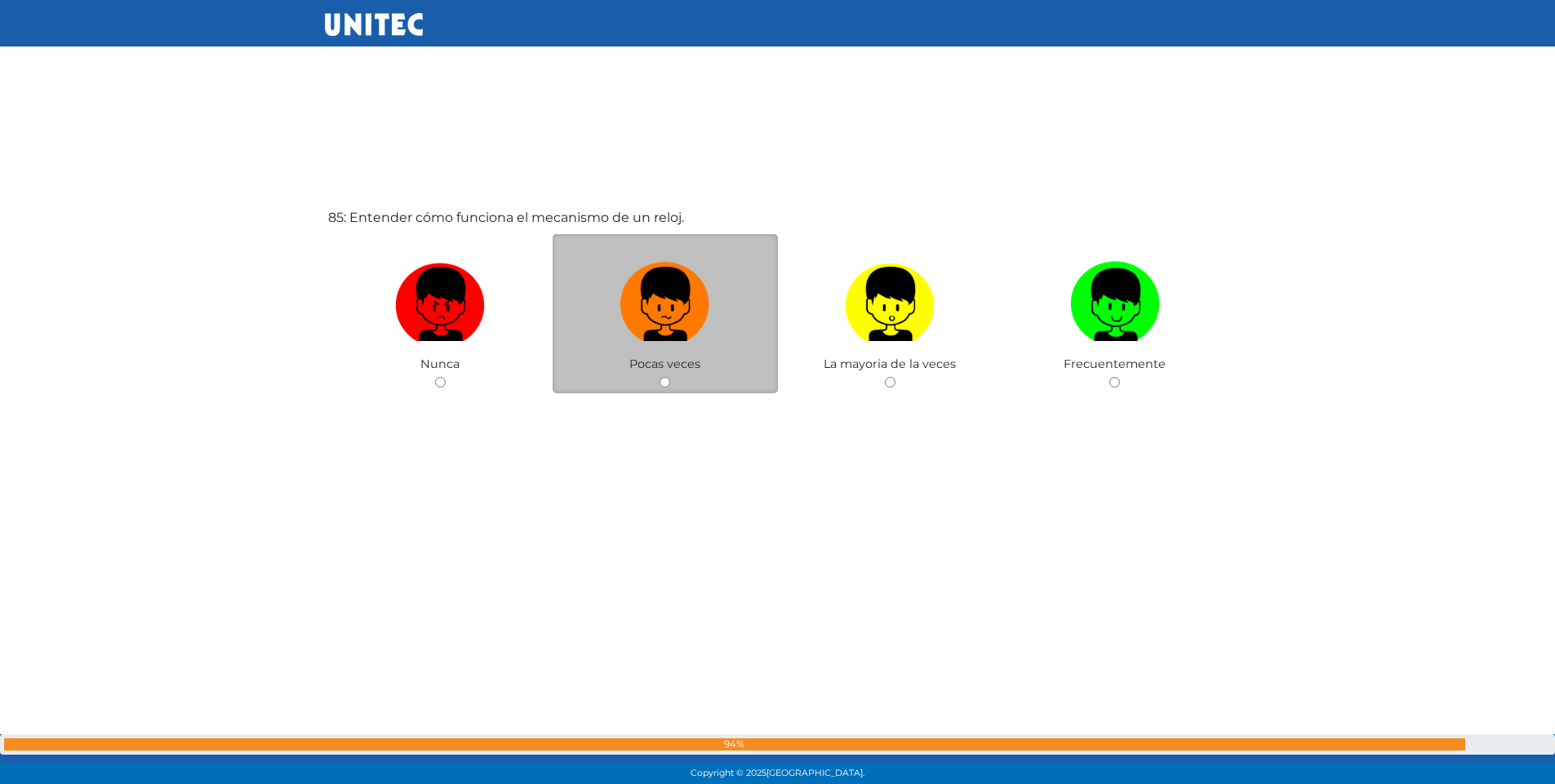
click at [664, 378] on input "radio" at bounding box center [665, 382] width 11 height 11
radio input "true"
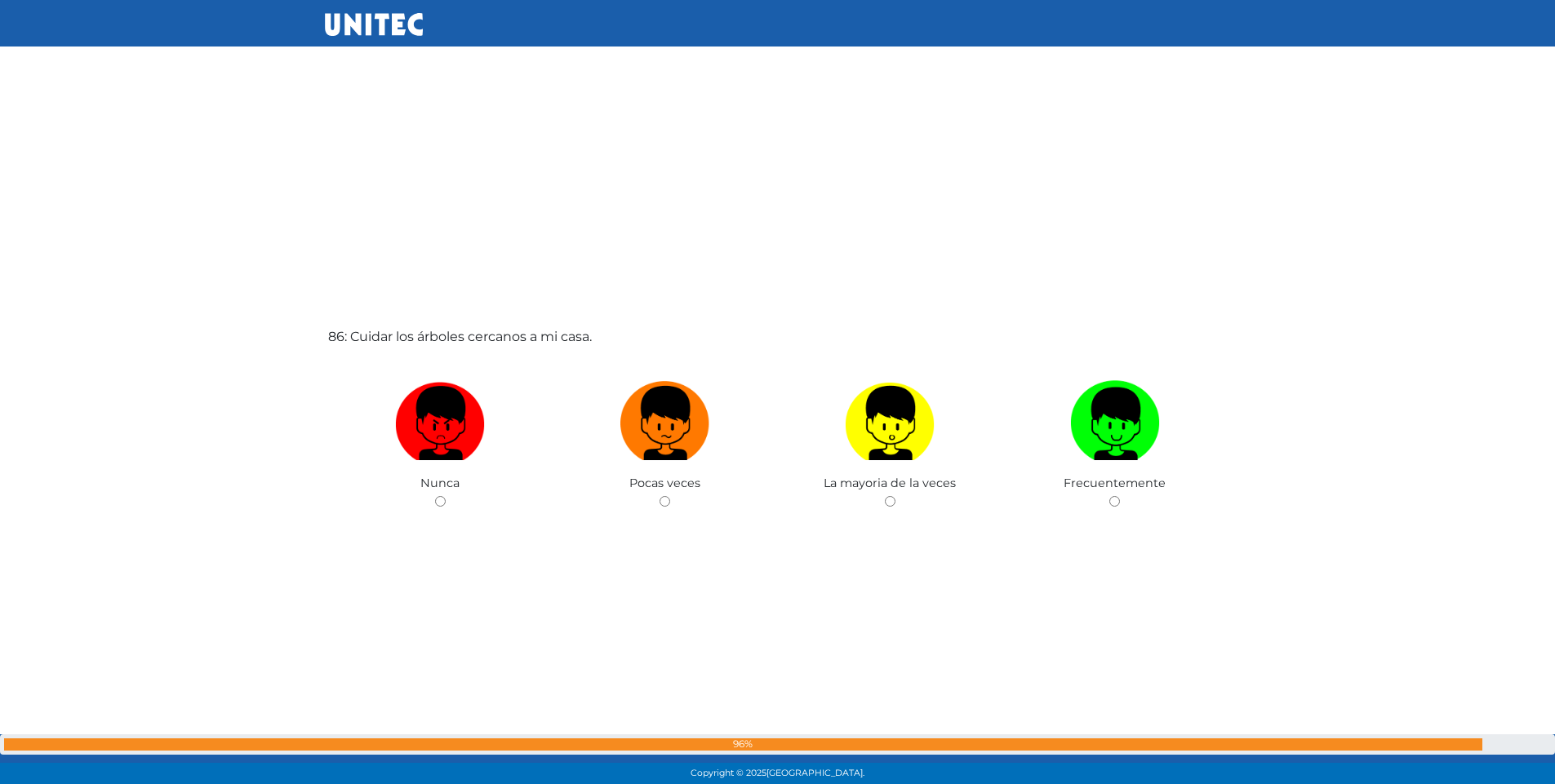
scroll to position [66619, 0]
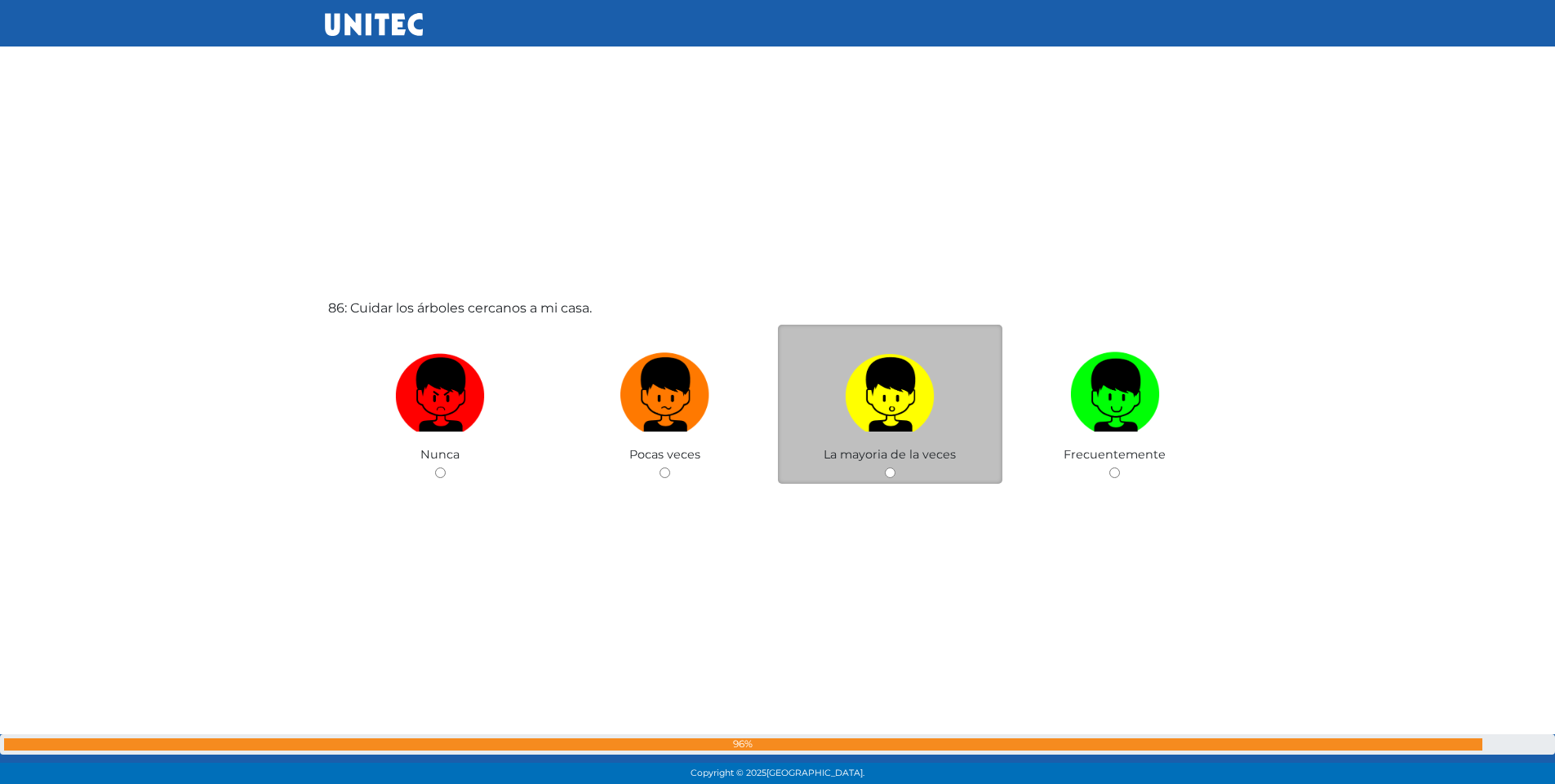
click at [887, 472] on input "radio" at bounding box center [890, 472] width 11 height 11
radio input "true"
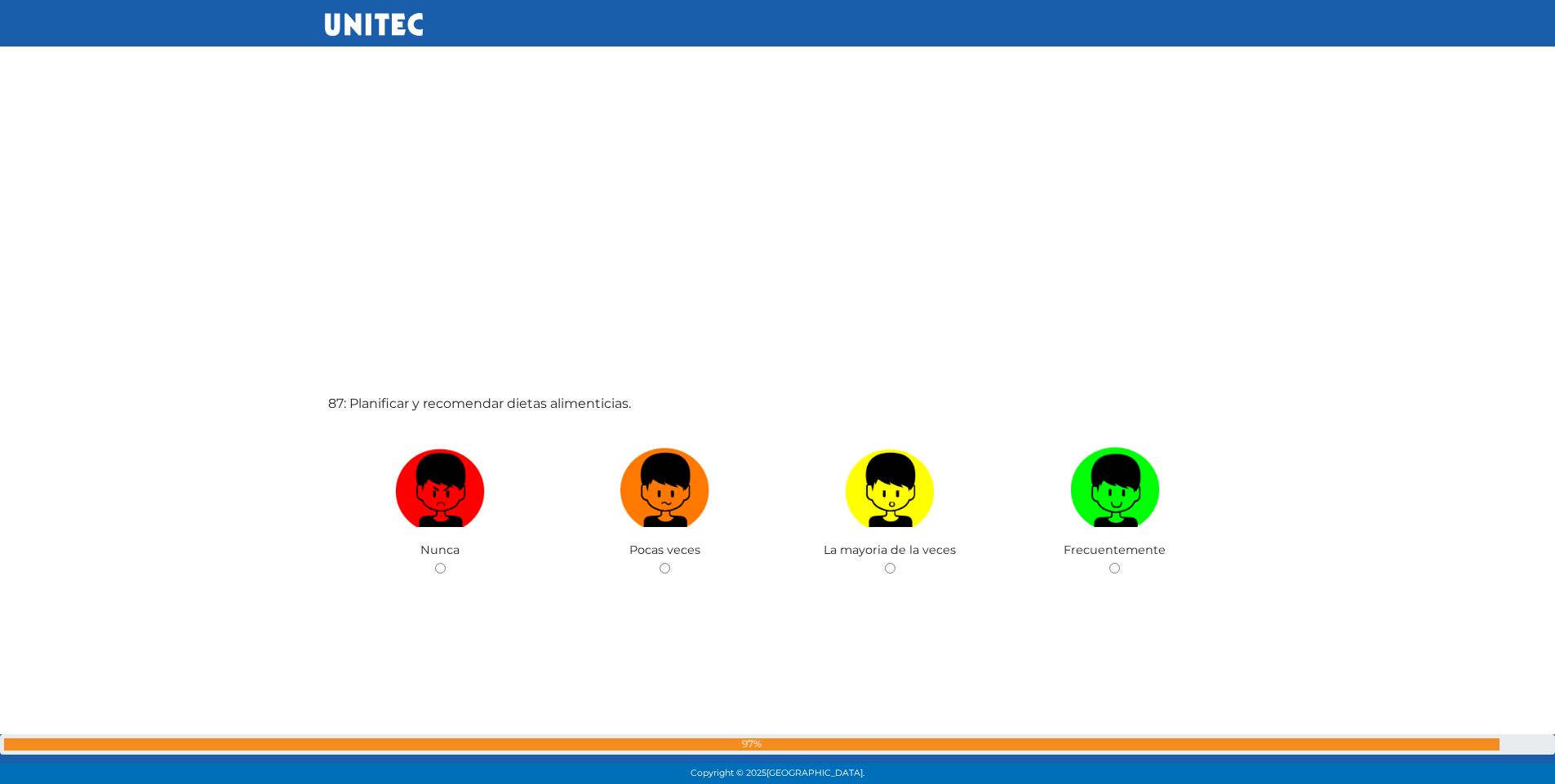
scroll to position [67333, 0]
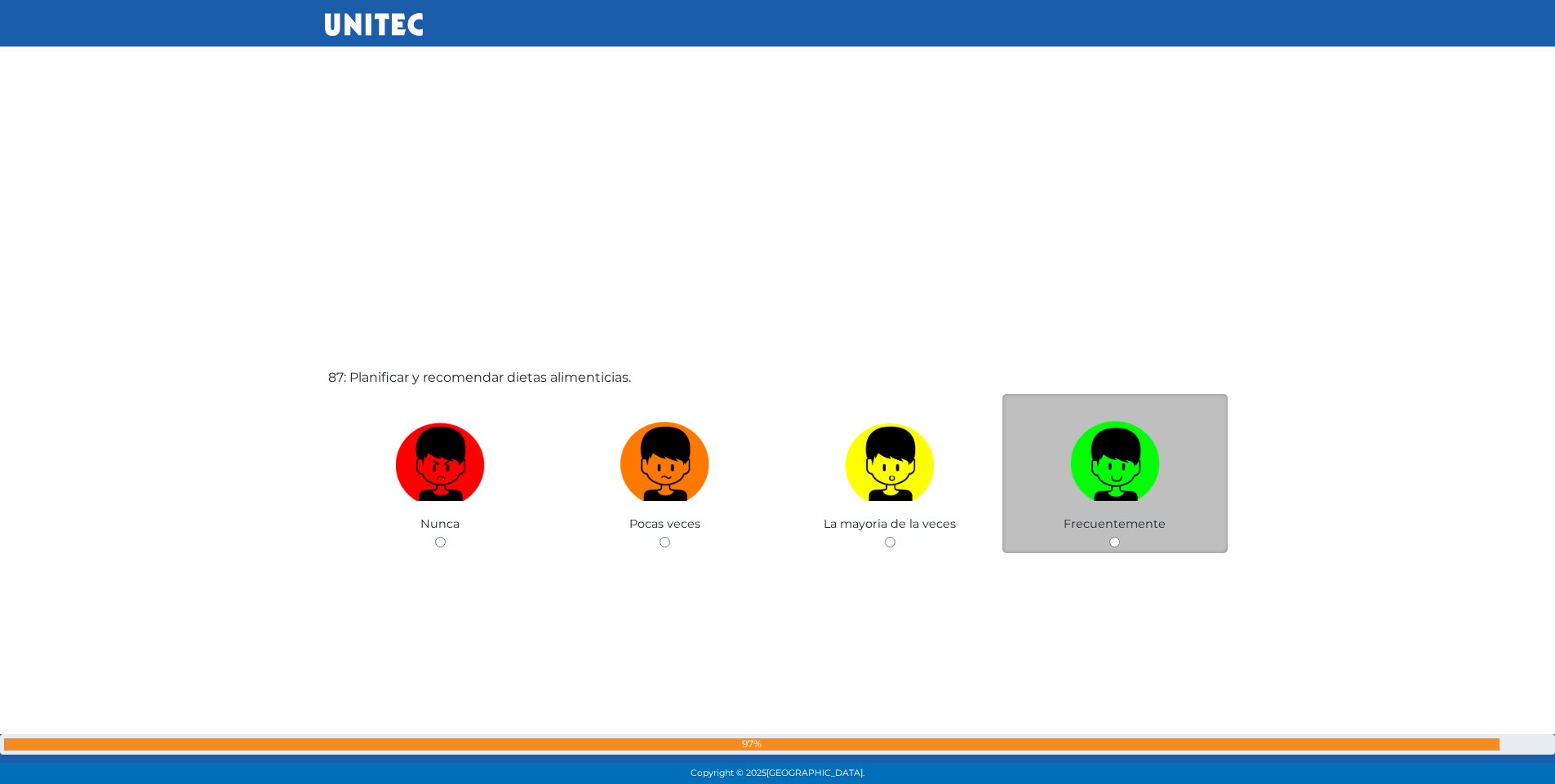
click at [1117, 543] on input "radio" at bounding box center [1115, 542] width 11 height 11
radio input "true"
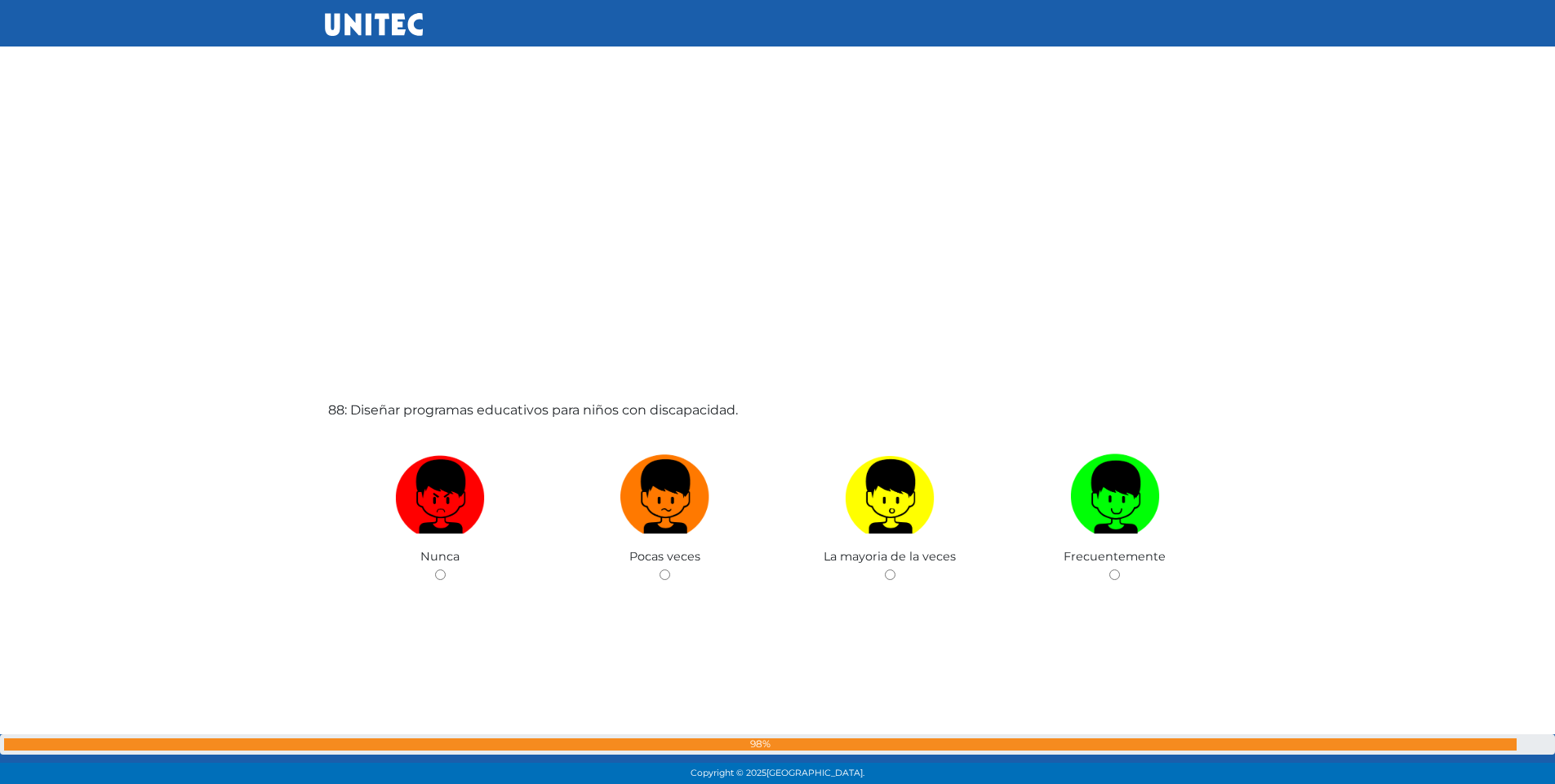
scroll to position [68105, 0]
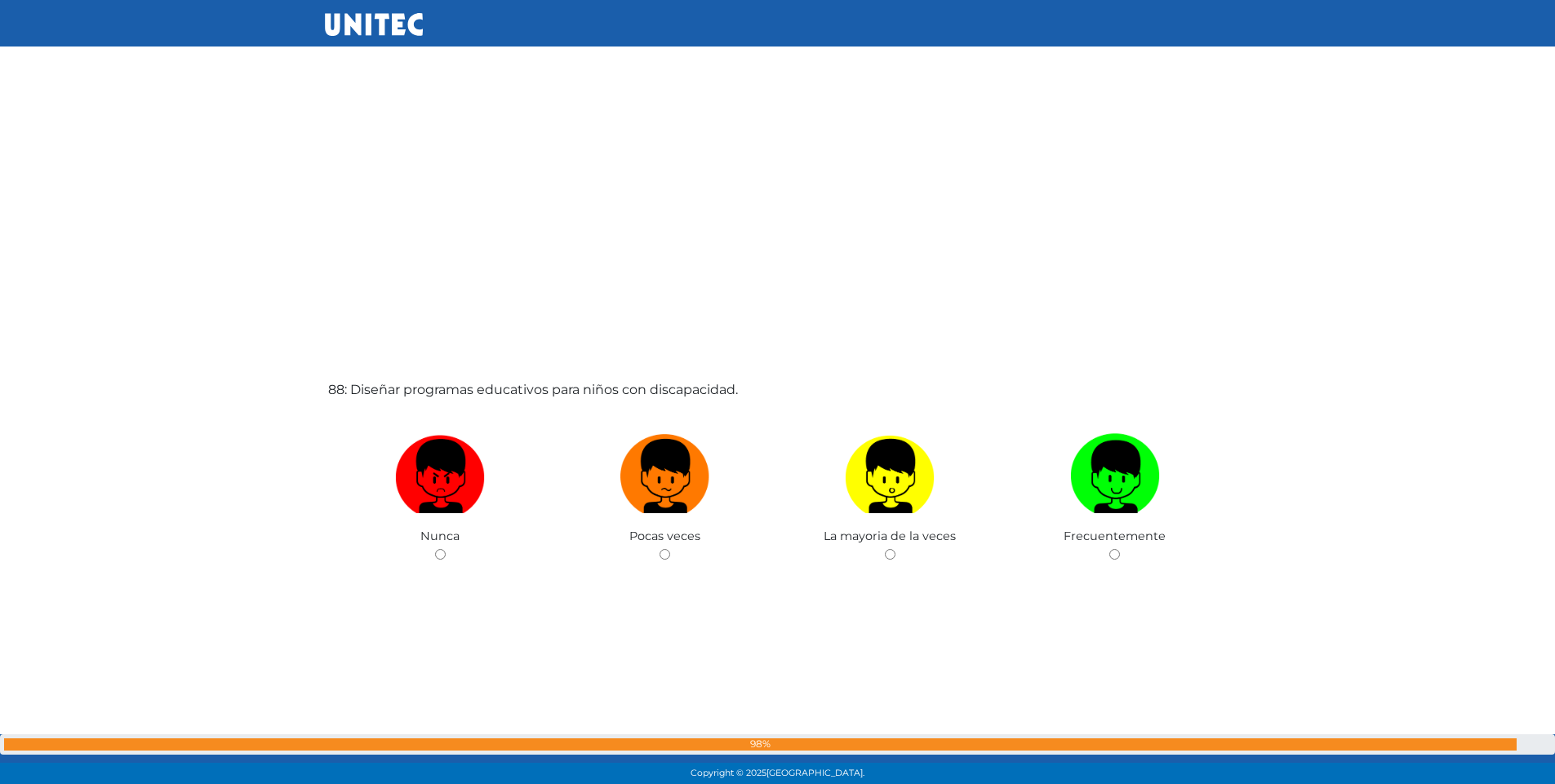
click at [1114, 557] on input "radio" at bounding box center [1115, 554] width 11 height 11
radio input "true"
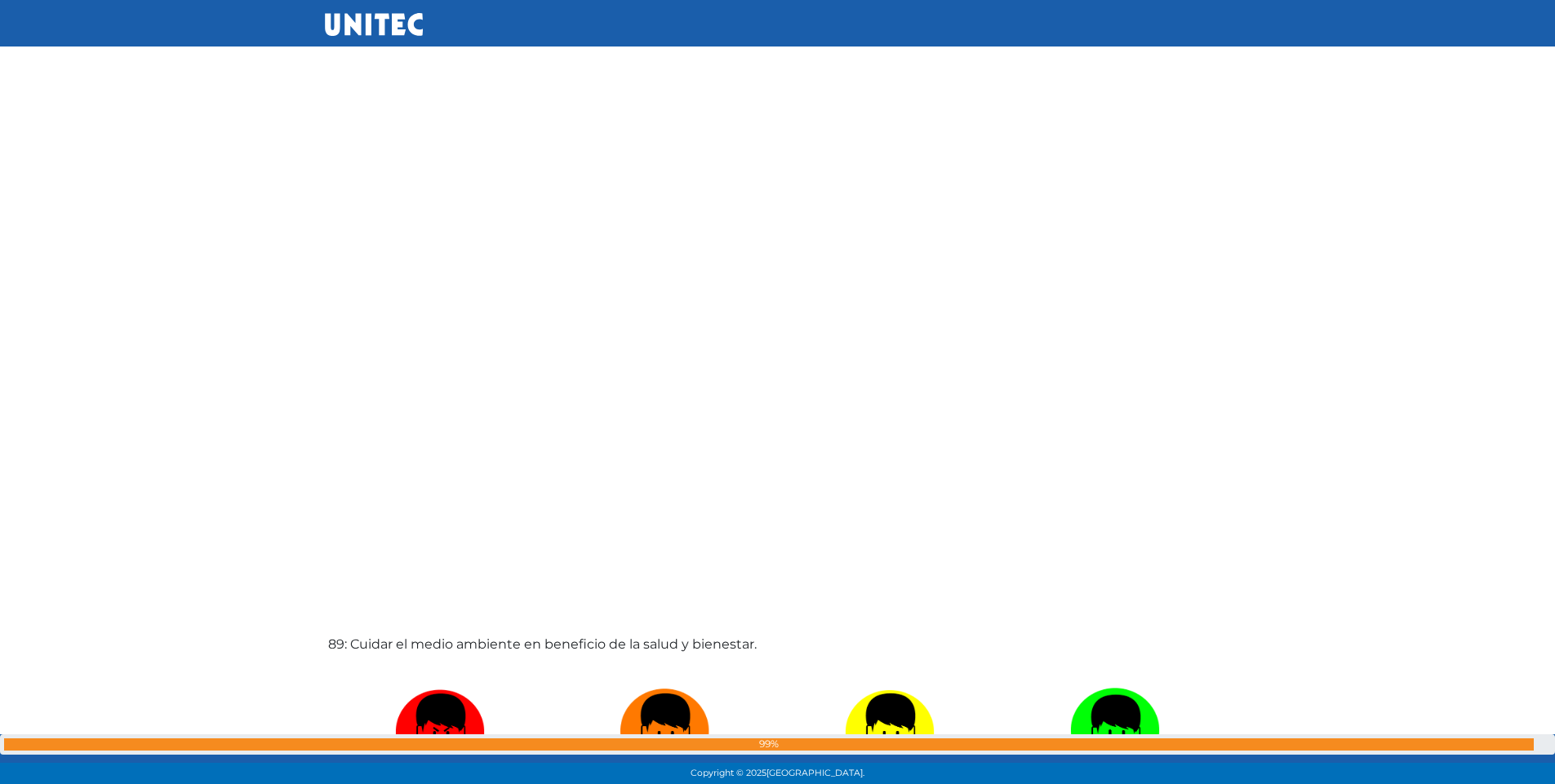
scroll to position [68961, 0]
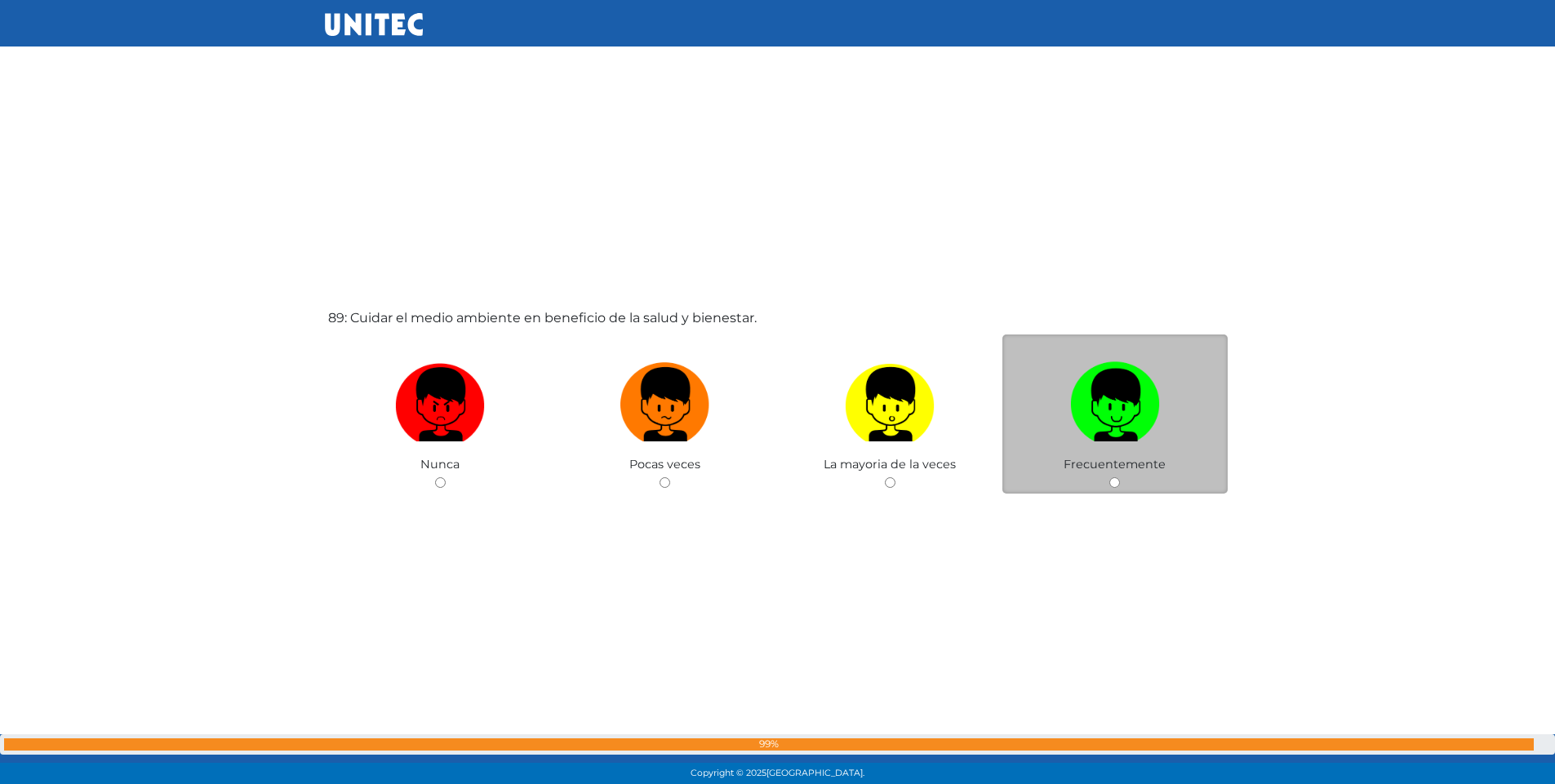
click at [1113, 479] on input "radio" at bounding box center [1115, 482] width 11 height 11
radio input "true"
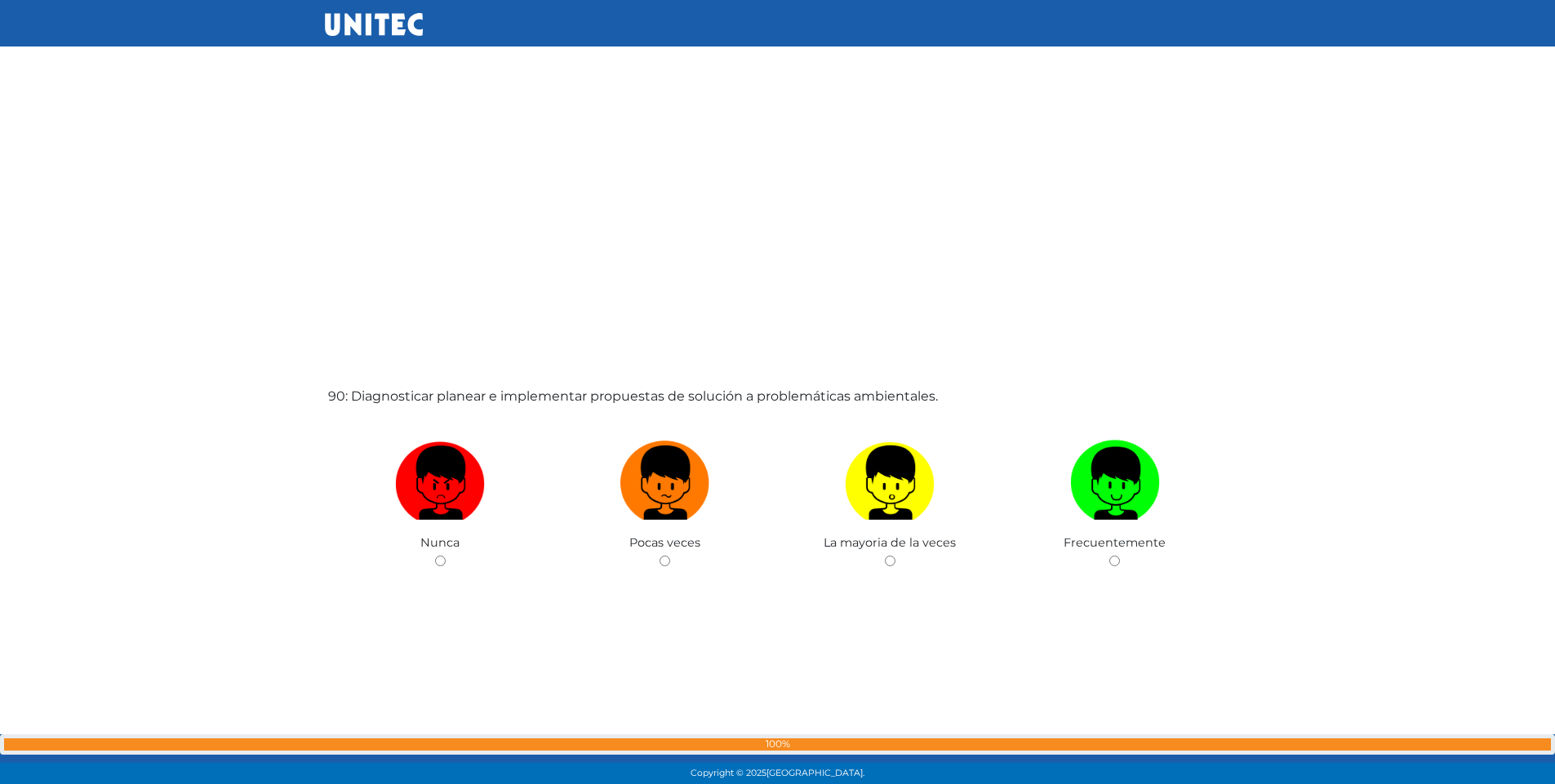
scroll to position [69739, 0]
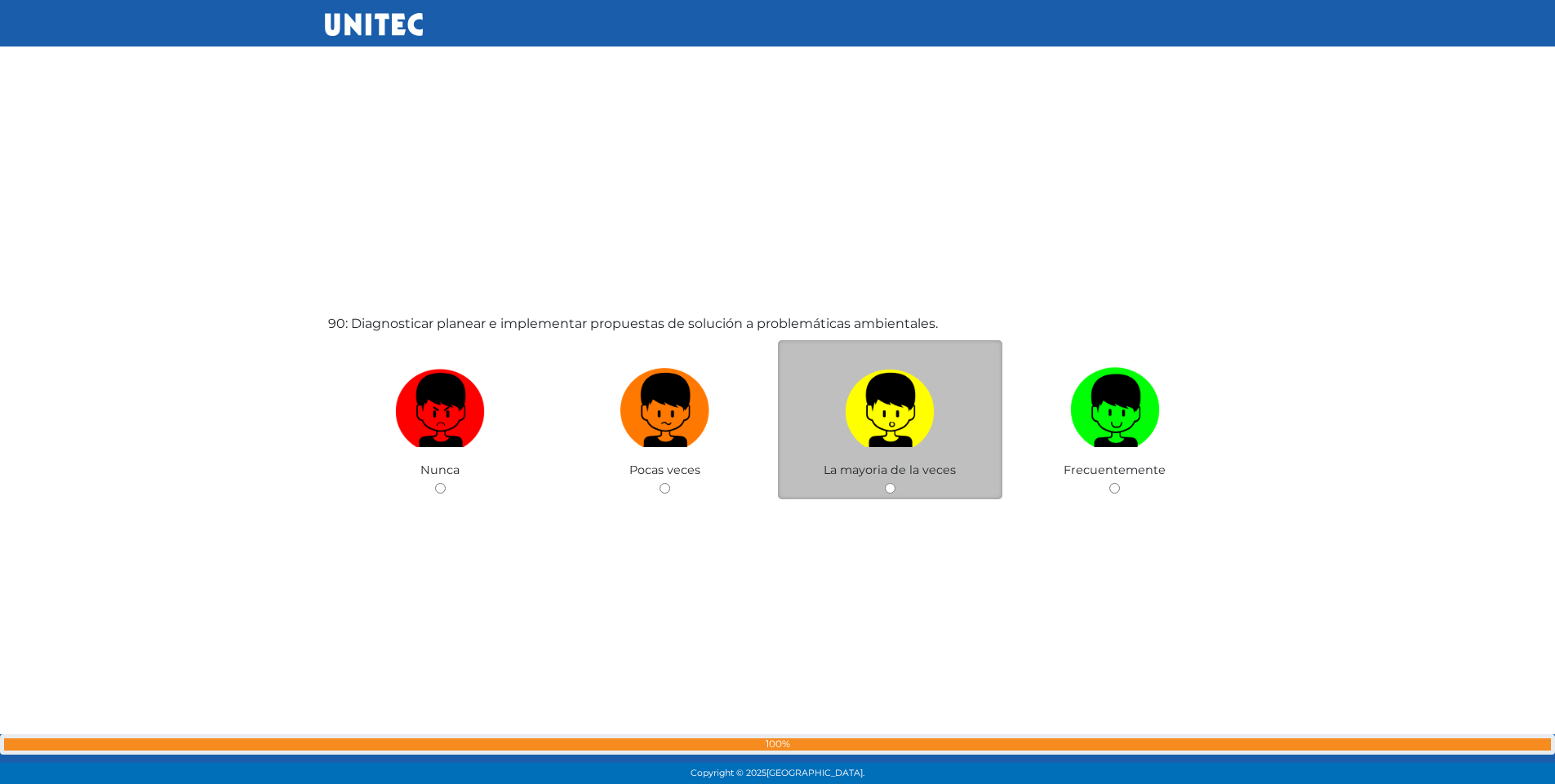
click at [889, 487] on input "radio" at bounding box center [890, 488] width 11 height 11
radio input "true"
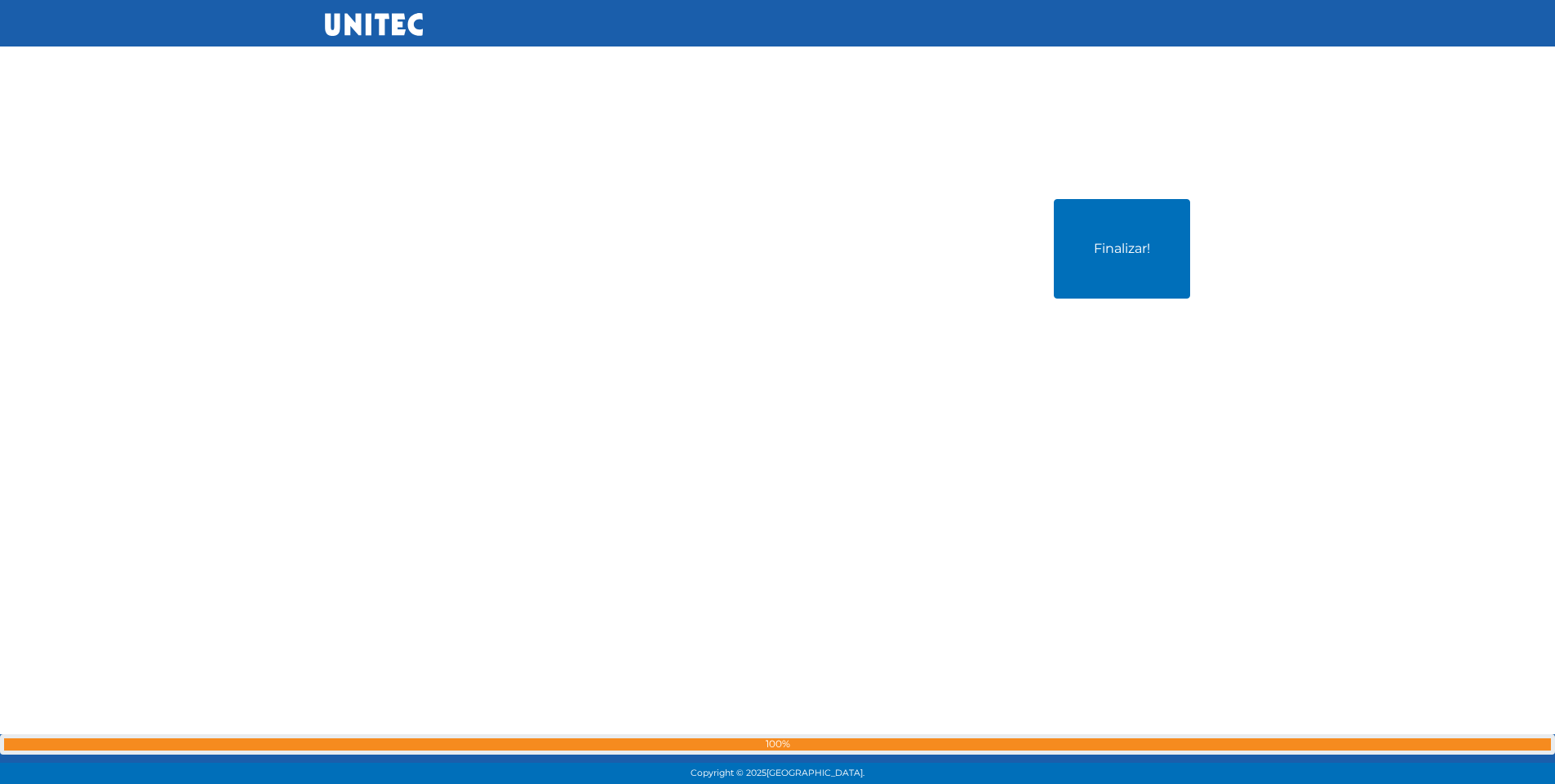
scroll to position [70641, 0]
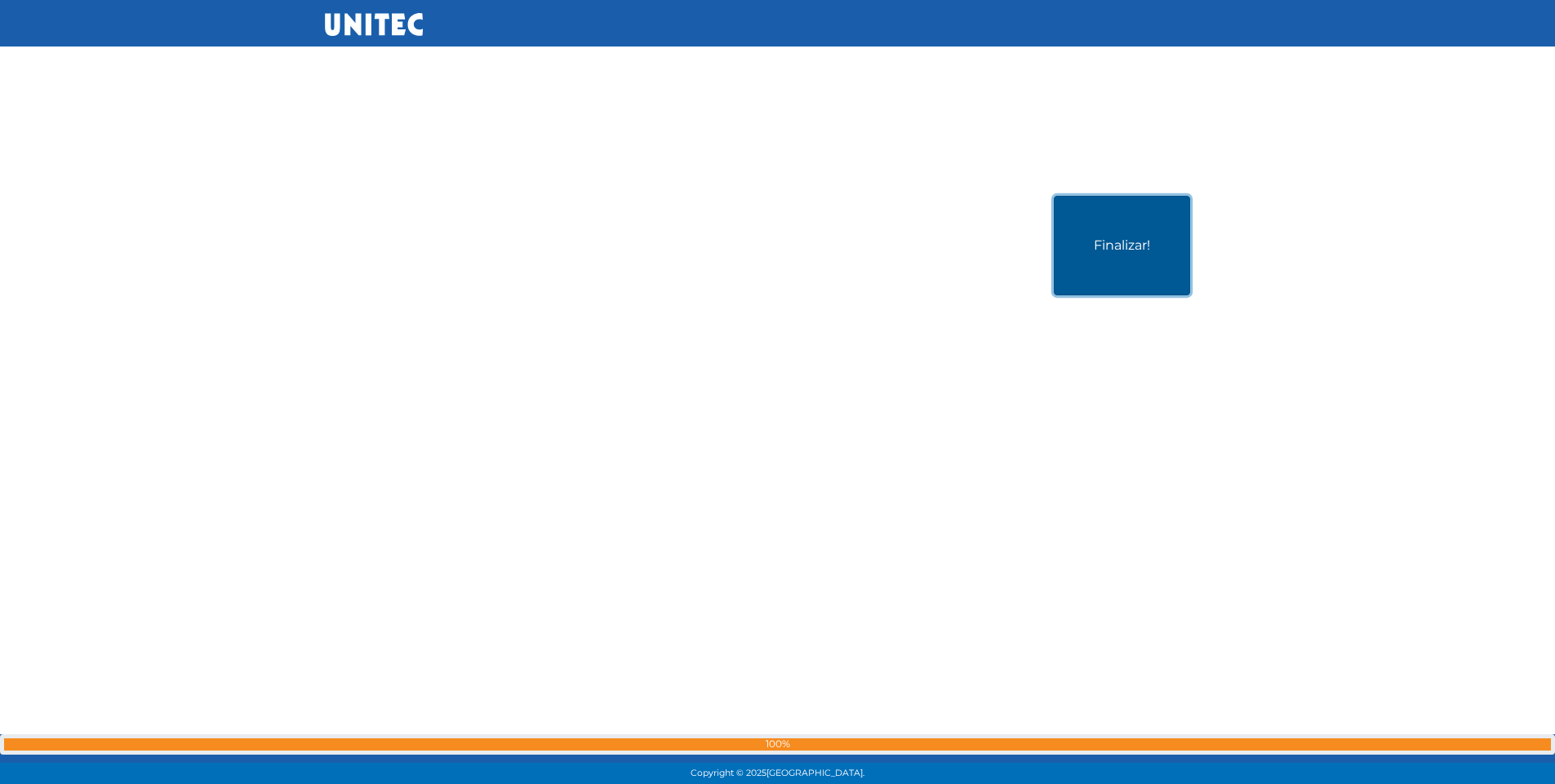
click at [1137, 261] on button "Finalizar!" at bounding box center [1122, 245] width 136 height 99
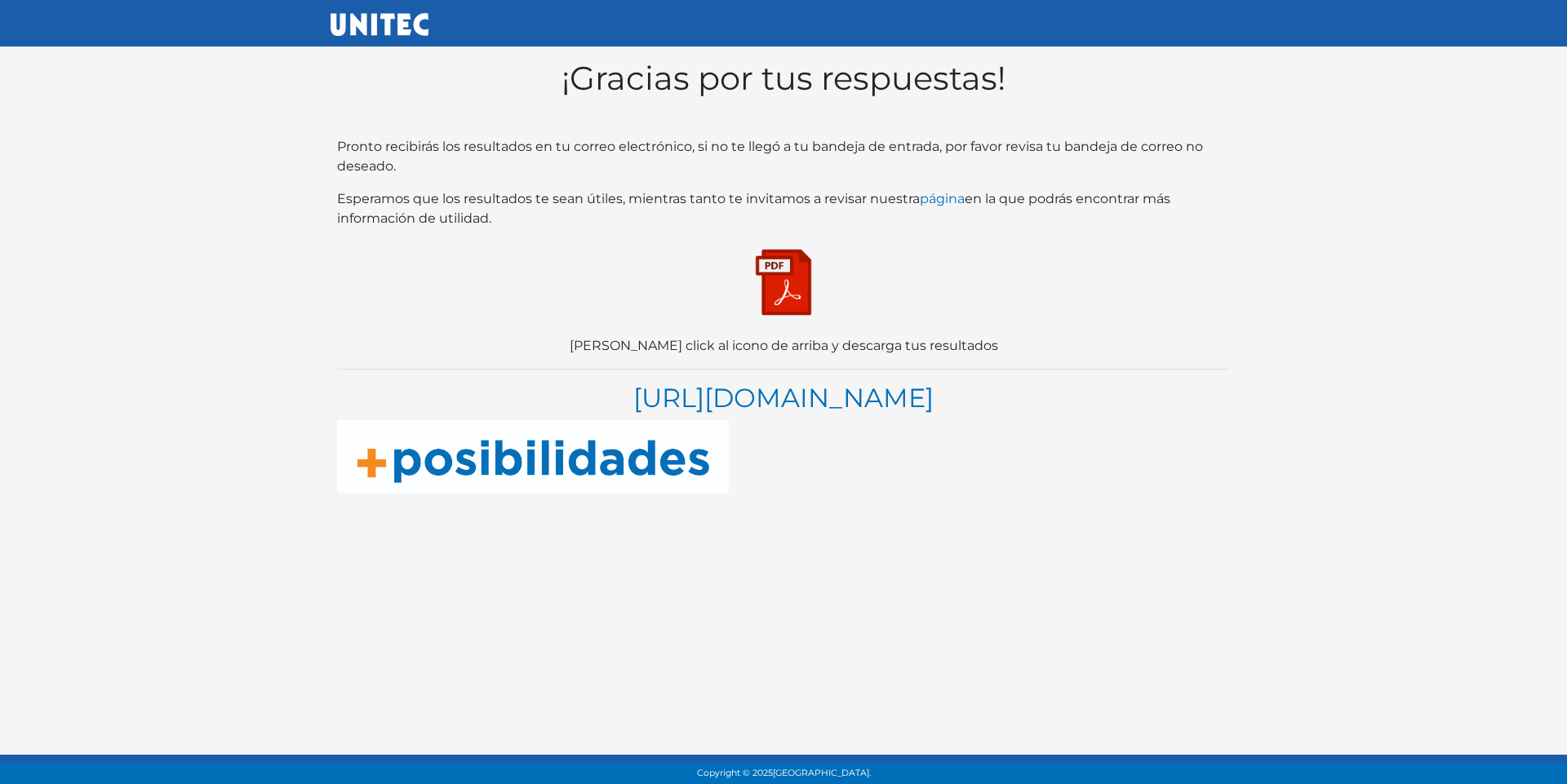
click at [780, 309] on img at bounding box center [783, 282] width 81 height 81
